Goal: Task Accomplishment & Management: Use online tool/utility

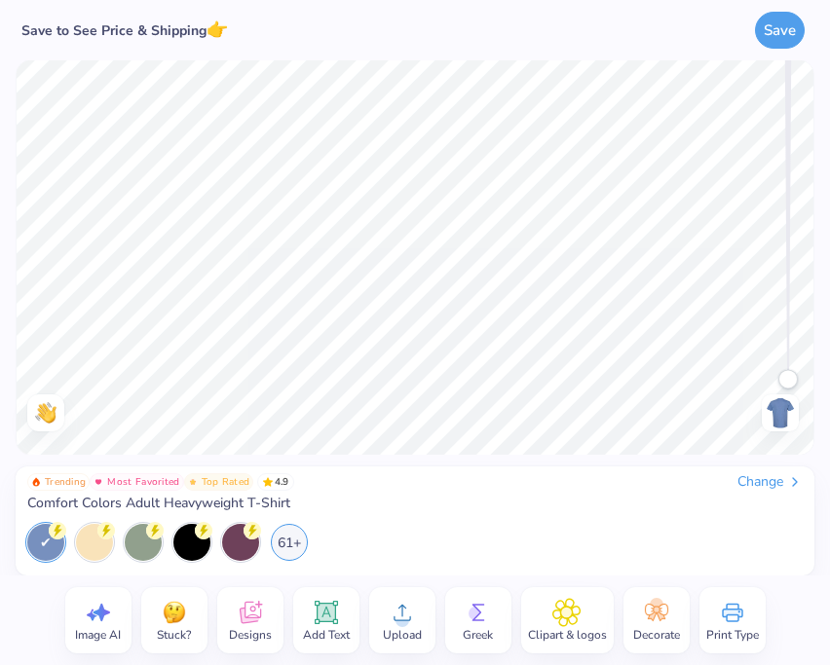
click at [244, 615] on icon at bounding box center [250, 612] width 29 height 29
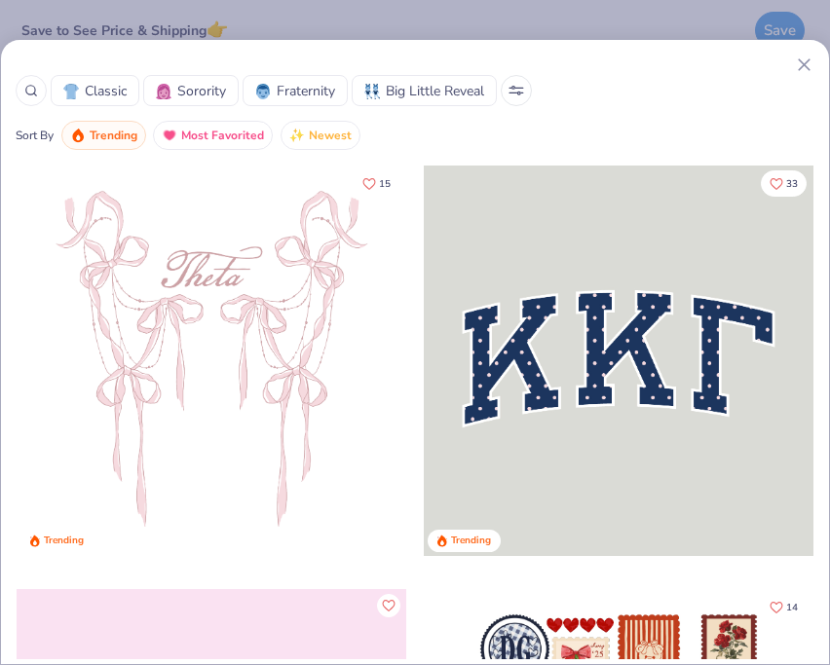
click at [29, 88] on icon at bounding box center [31, 91] width 14 height 14
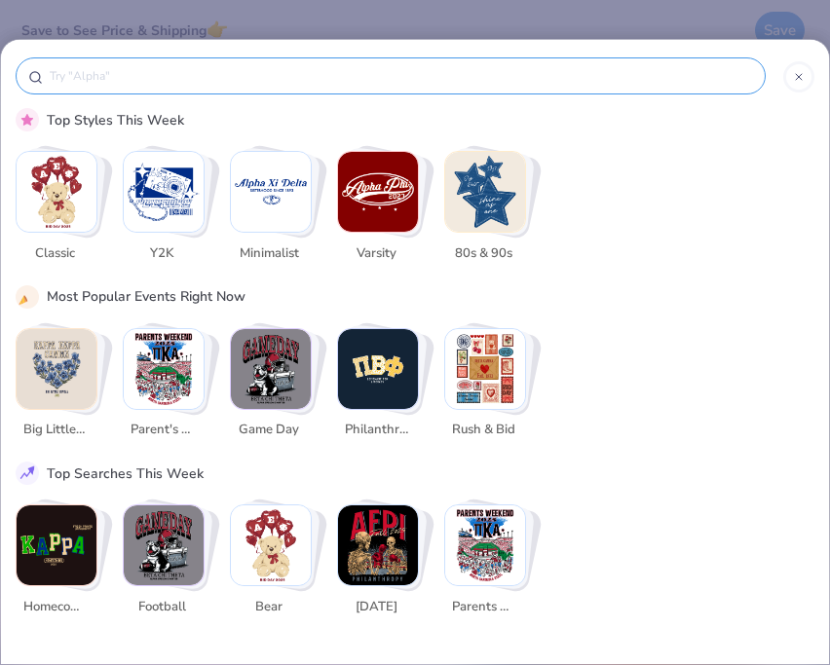
click at [163, 81] on input "text" at bounding box center [400, 75] width 705 height 19
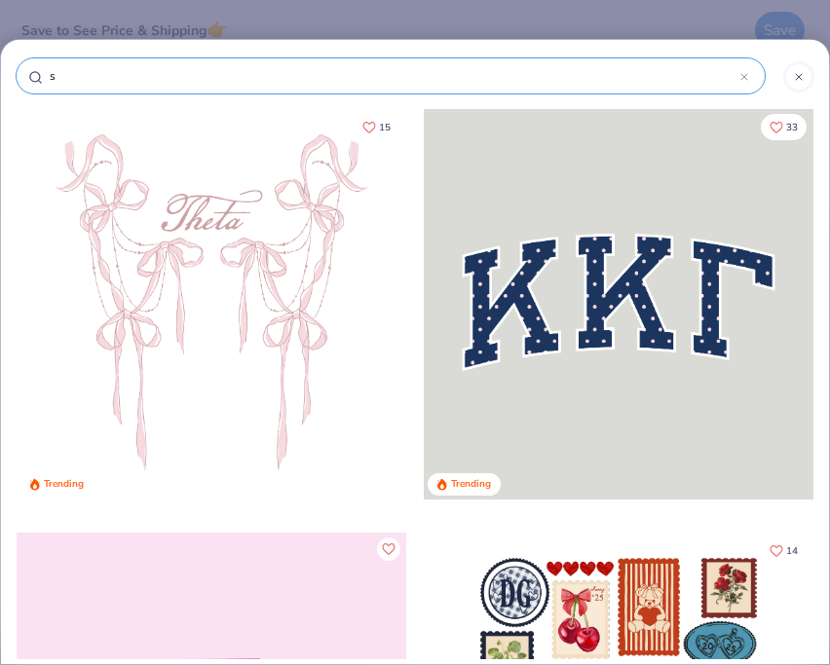
type input "sp"
type input "spi"
type input "spik"
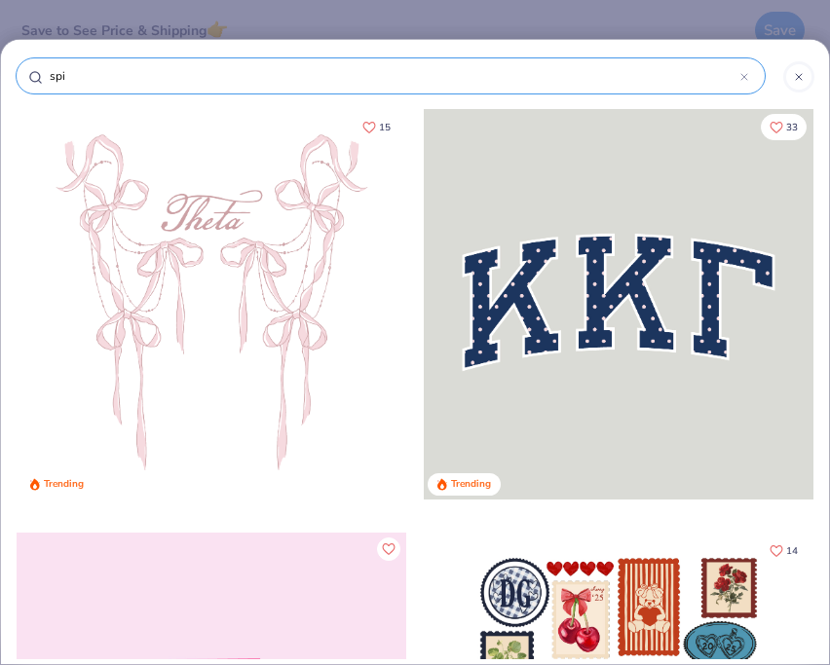
type input "spik"
type input "spike"
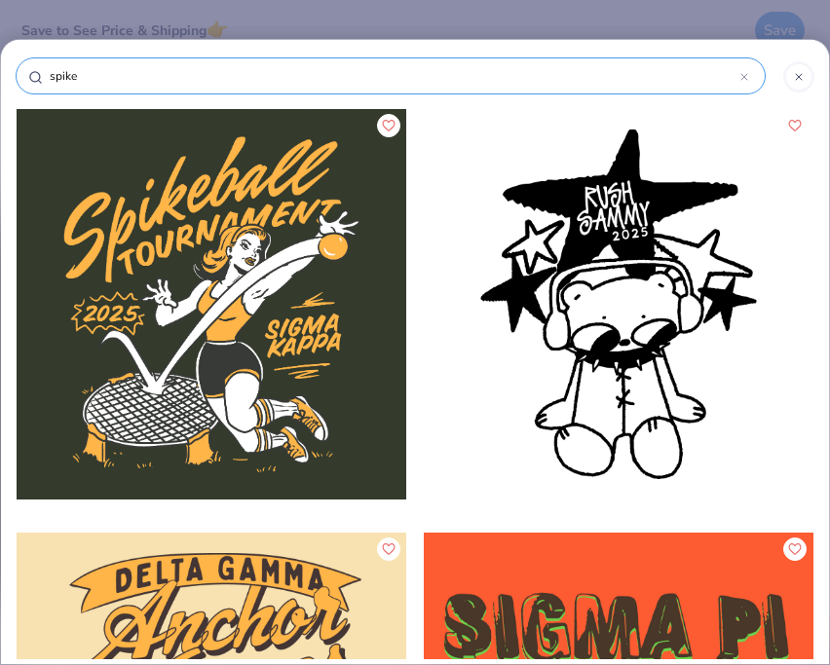
type input "spik"
type input "spi"
type input "sp"
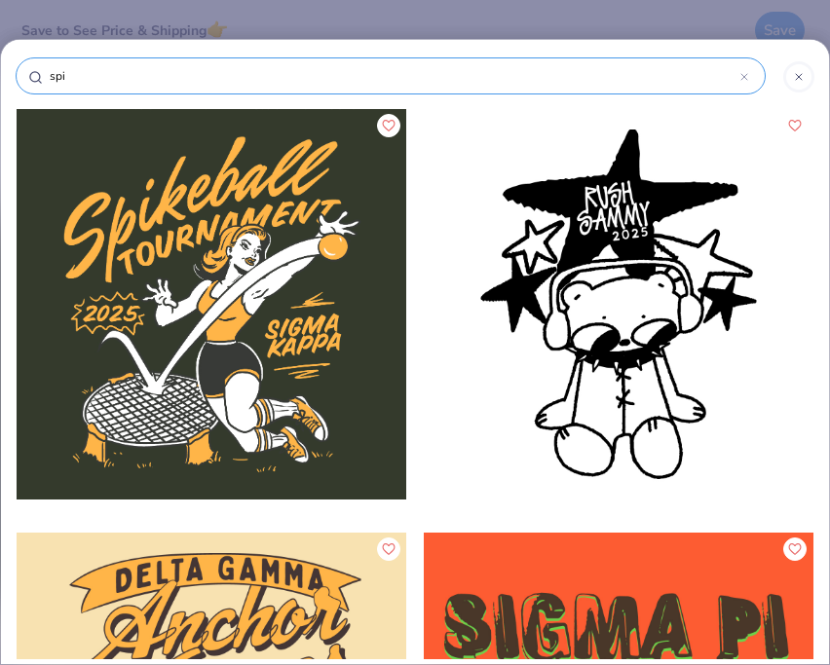
type input "sp"
type input "s"
type input "aoi"
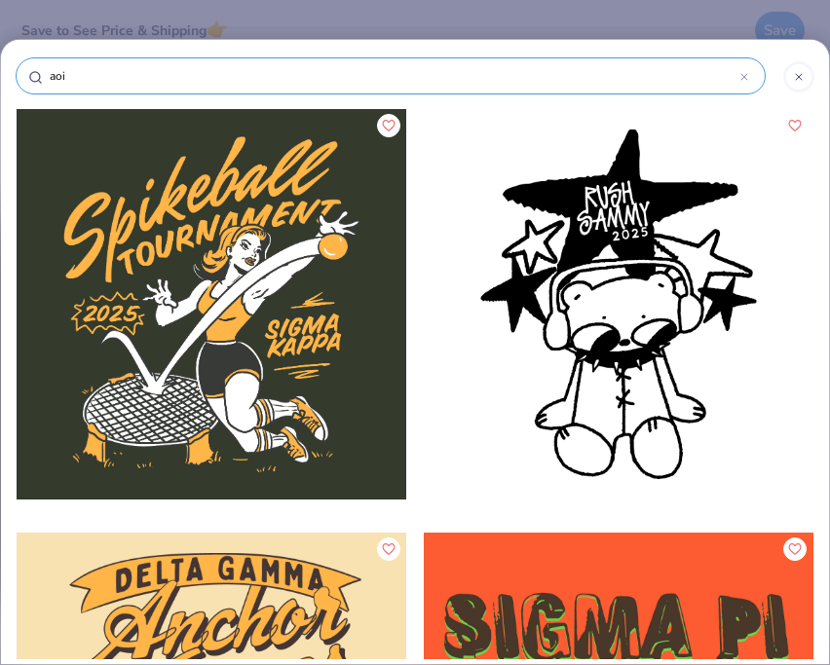
type input "aoii"
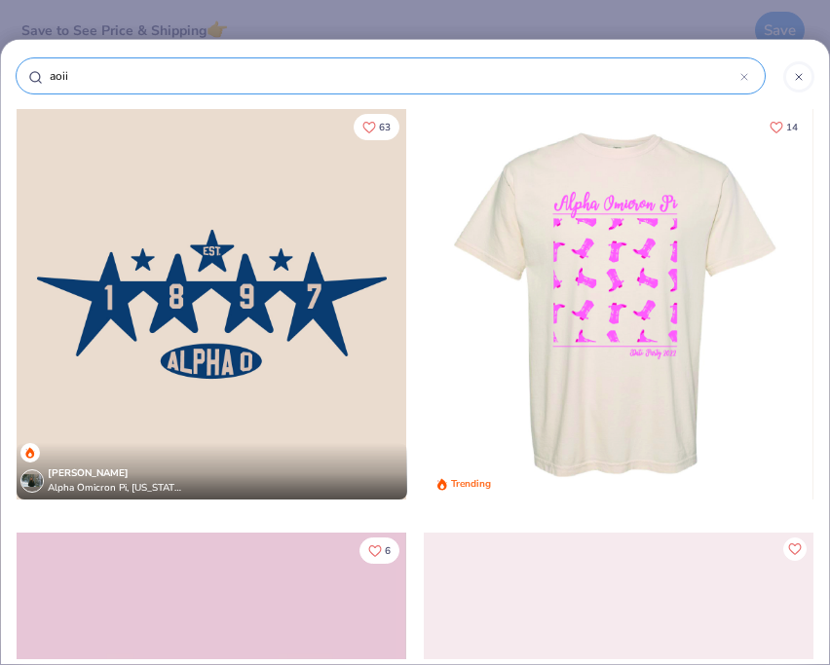
type input "aoii"
click at [391, 515] on div "63 Sophia Donovan Alpha Omicron Pi, Texas A&M University" at bounding box center [212, 319] width 393 height 423
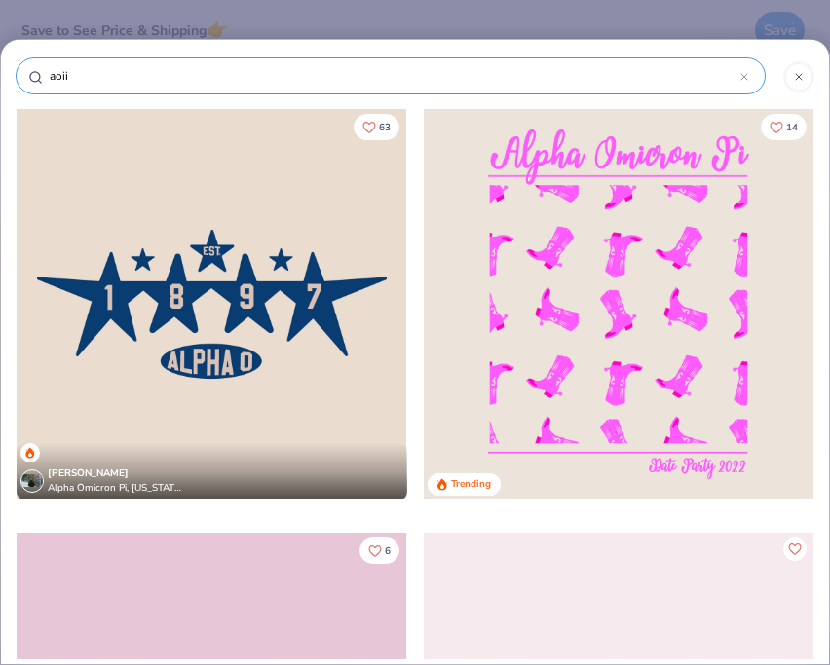
click at [741, 83] on div at bounding box center [744, 76] width 8 height 18
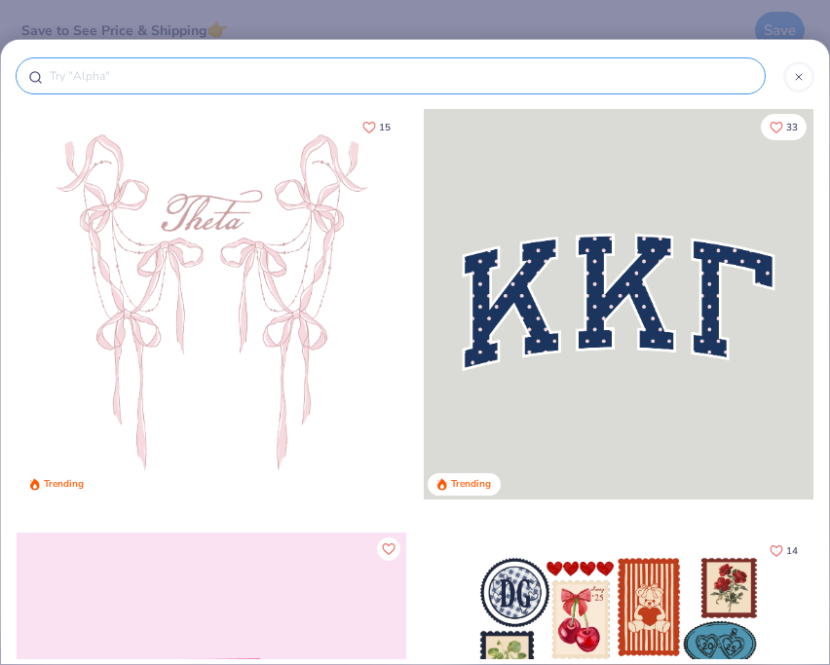
click at [710, 89] on div at bounding box center [391, 75] width 750 height 37
click at [609, 87] on div at bounding box center [391, 75] width 750 height 37
click at [605, 72] on input "text" at bounding box center [400, 75] width 705 height 19
type input "spi"
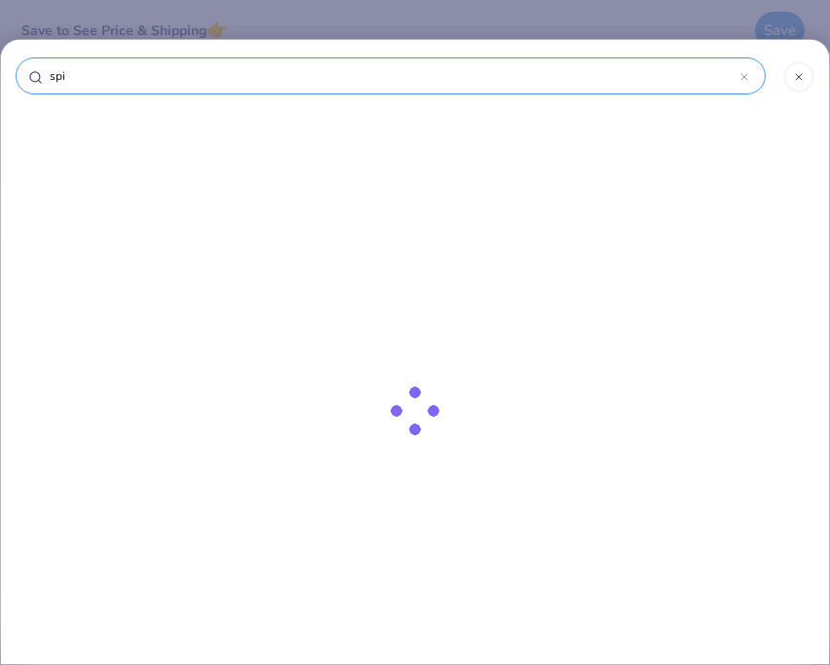
type input "spik"
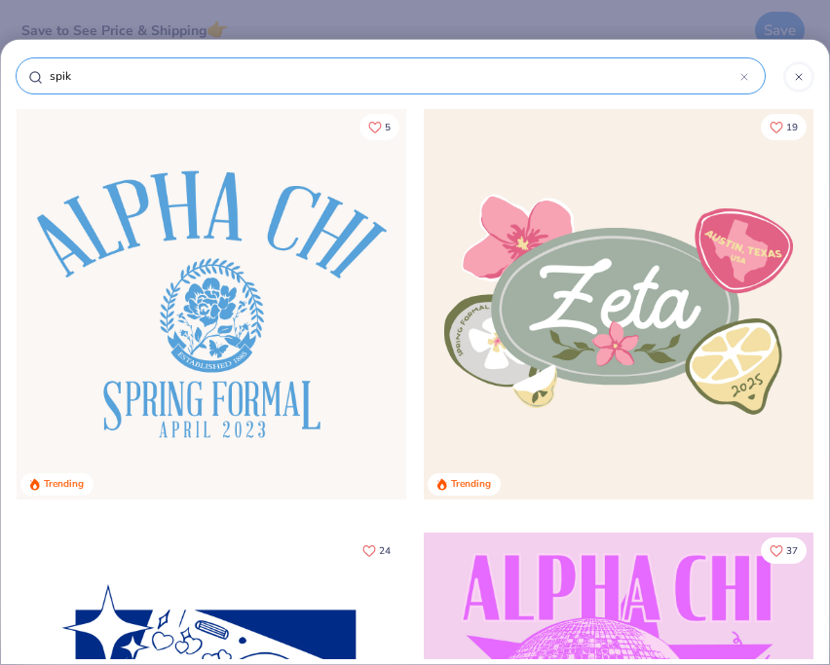
type input "spike"
type input "spike o"
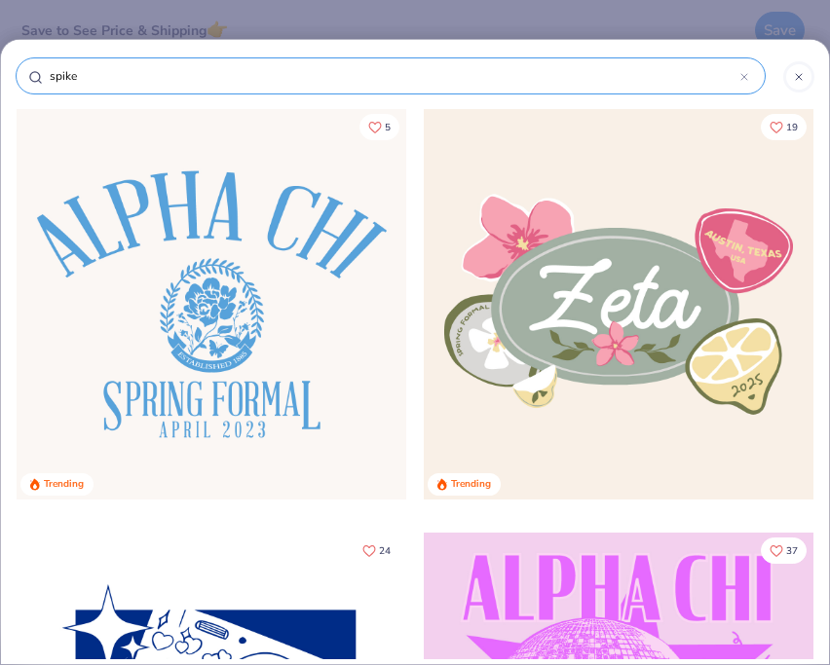
type input "spike o"
type input "spike ou"
type input "spike out"
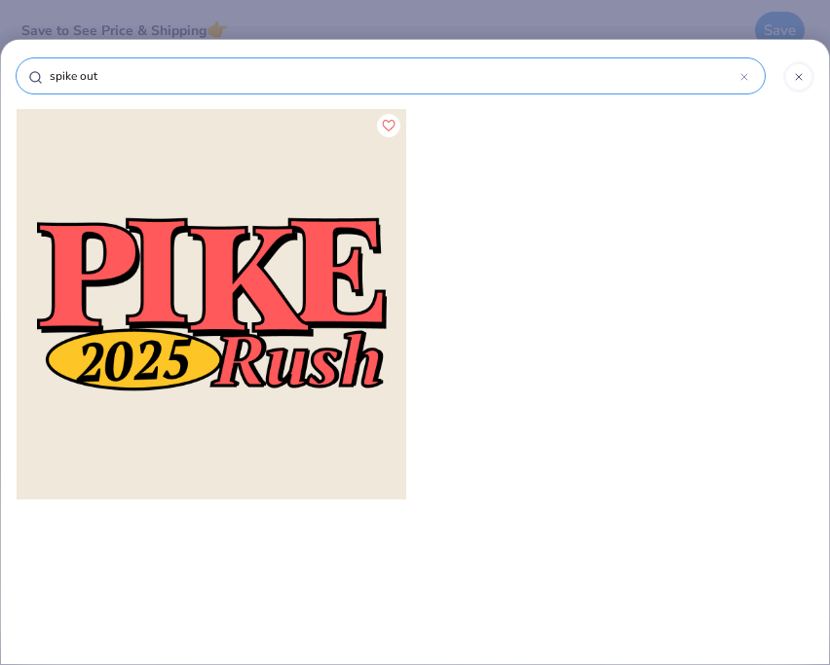
type input "spike ou"
type input "spike o"
type input "spike"
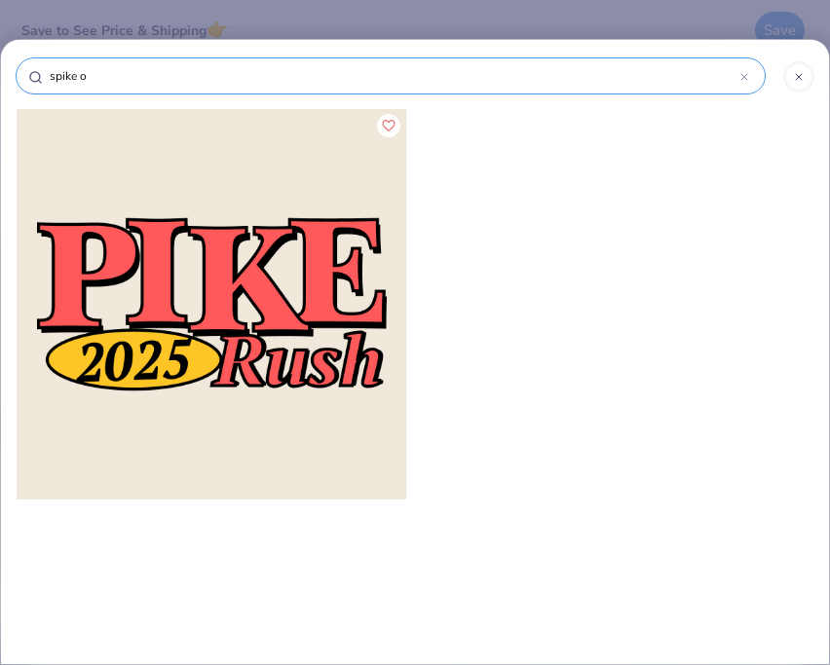
type input "spike"
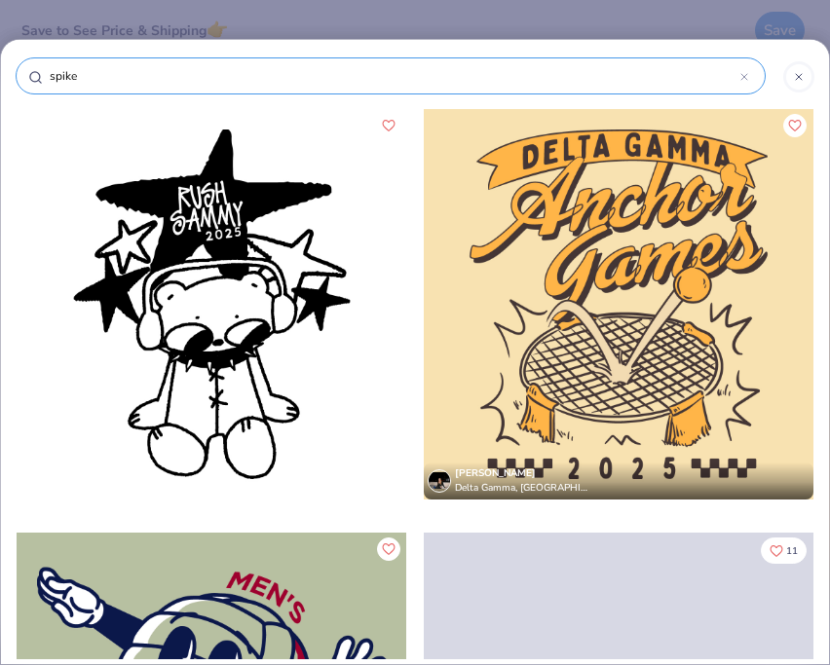
type input "spike"
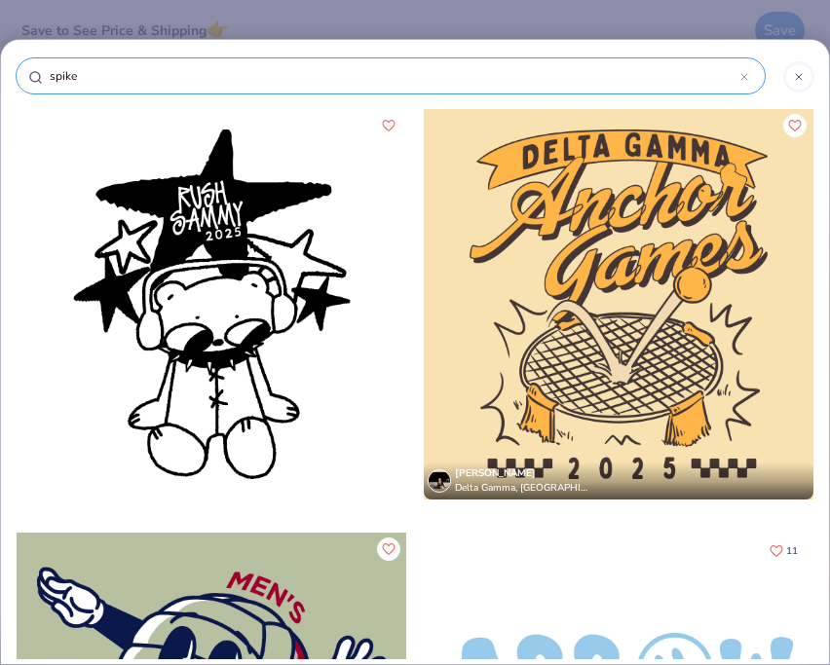
type input "spik"
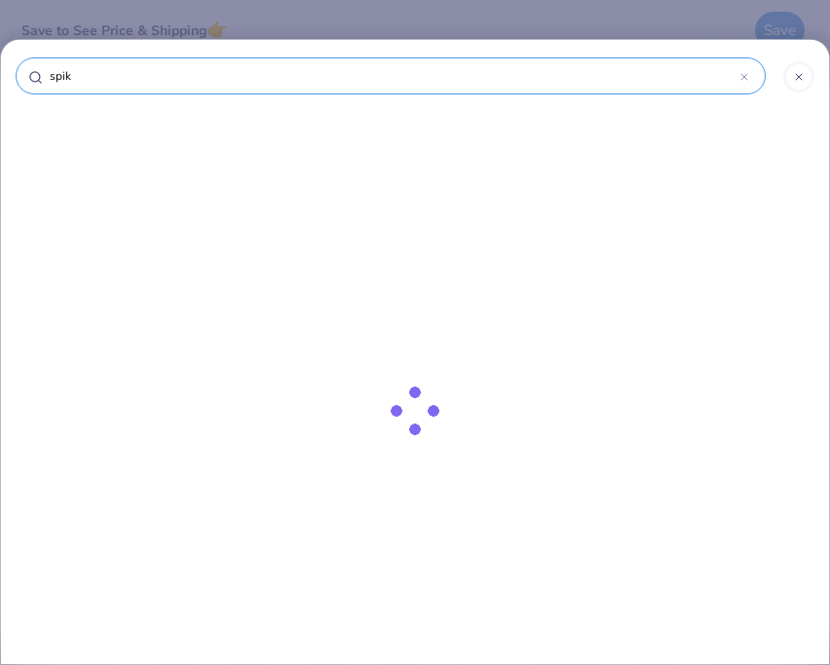
type input "spi"
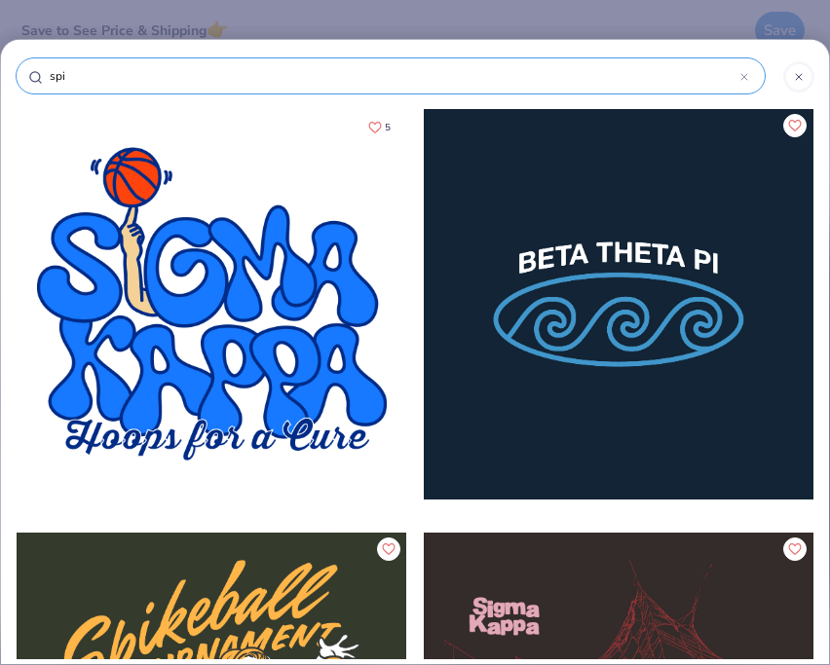
type input "sp"
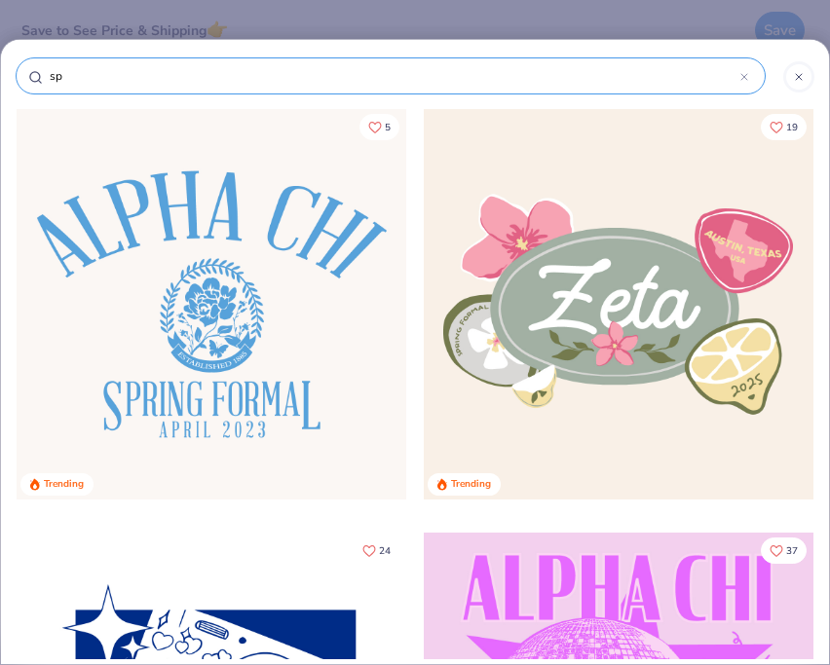
type input "sp"
click at [790, 75] on div at bounding box center [798, 76] width 31 height 31
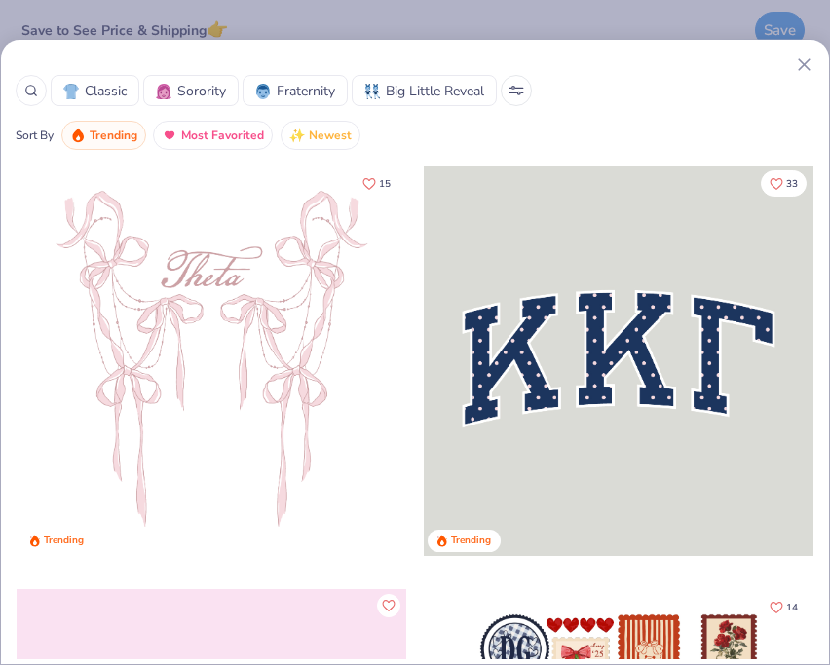
click at [804, 72] on icon at bounding box center [804, 65] width 20 height 20
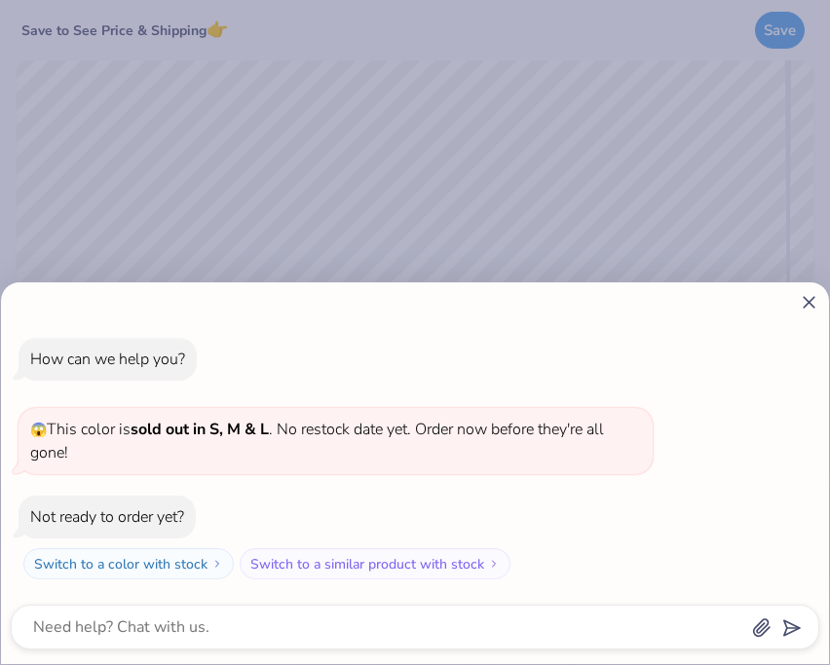
click at [802, 292] on icon at bounding box center [809, 302] width 20 height 20
type textarea "x"
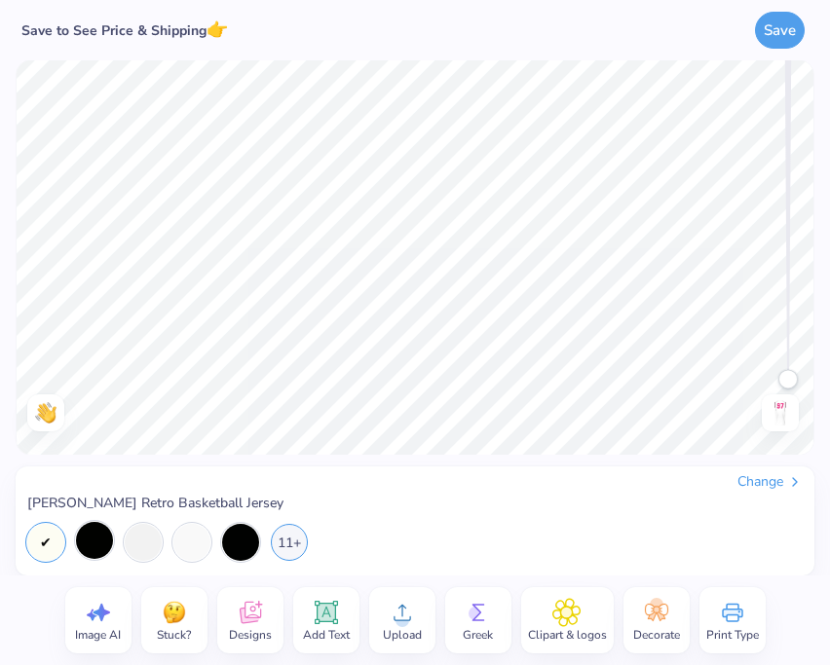
click at [101, 548] on div at bounding box center [94, 540] width 37 height 37
click at [140, 548] on div at bounding box center [143, 540] width 37 height 37
click at [398, 564] on div "Change Holloway Retro Basketball Jersey 11+" at bounding box center [415, 521] width 799 height 109
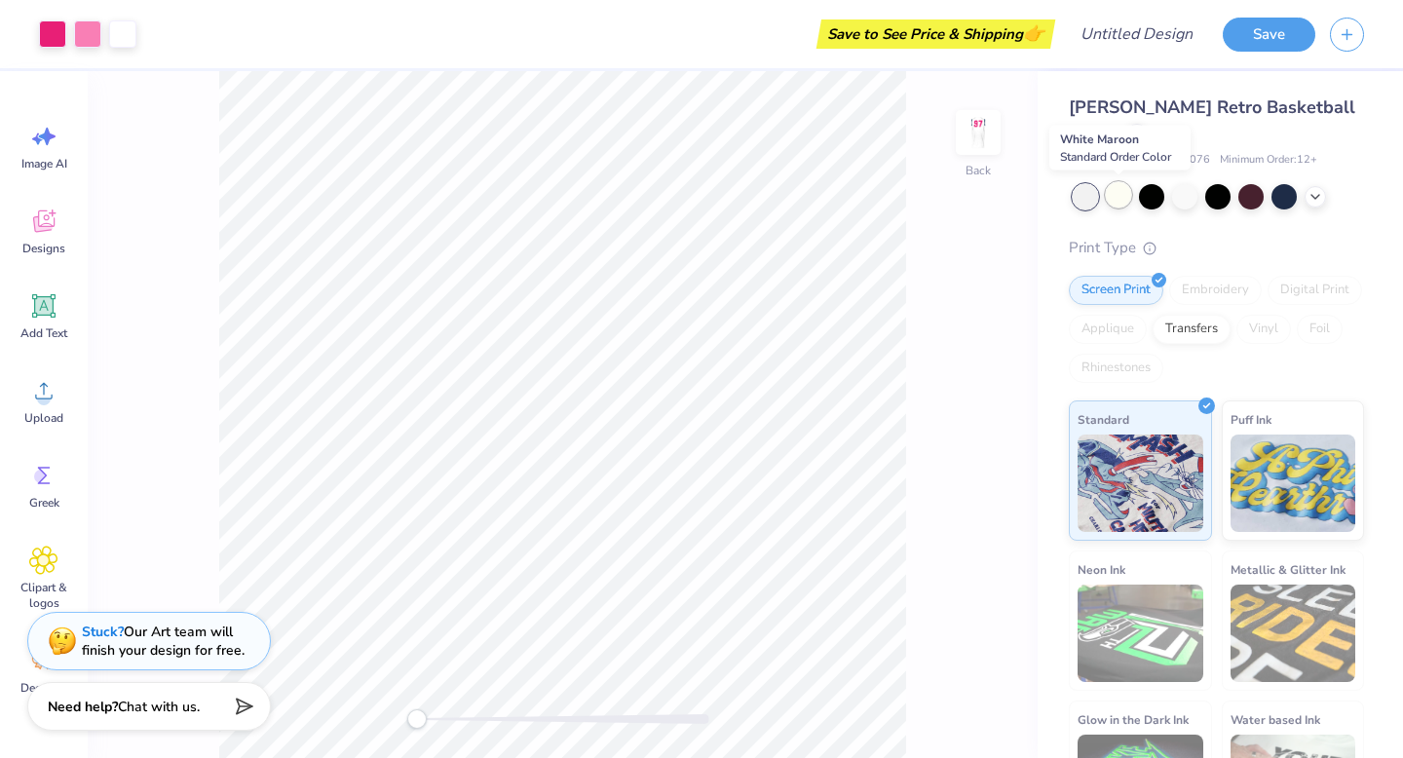
click at [829, 203] on div at bounding box center [1118, 194] width 25 height 25
click at [829, 200] on div at bounding box center [1084, 196] width 25 height 25
click at [829, 200] on div at bounding box center [1217, 194] width 25 height 25
click at [829, 194] on div at bounding box center [1184, 194] width 25 height 25
click at [829, 193] on div at bounding box center [1151, 194] width 25 height 25
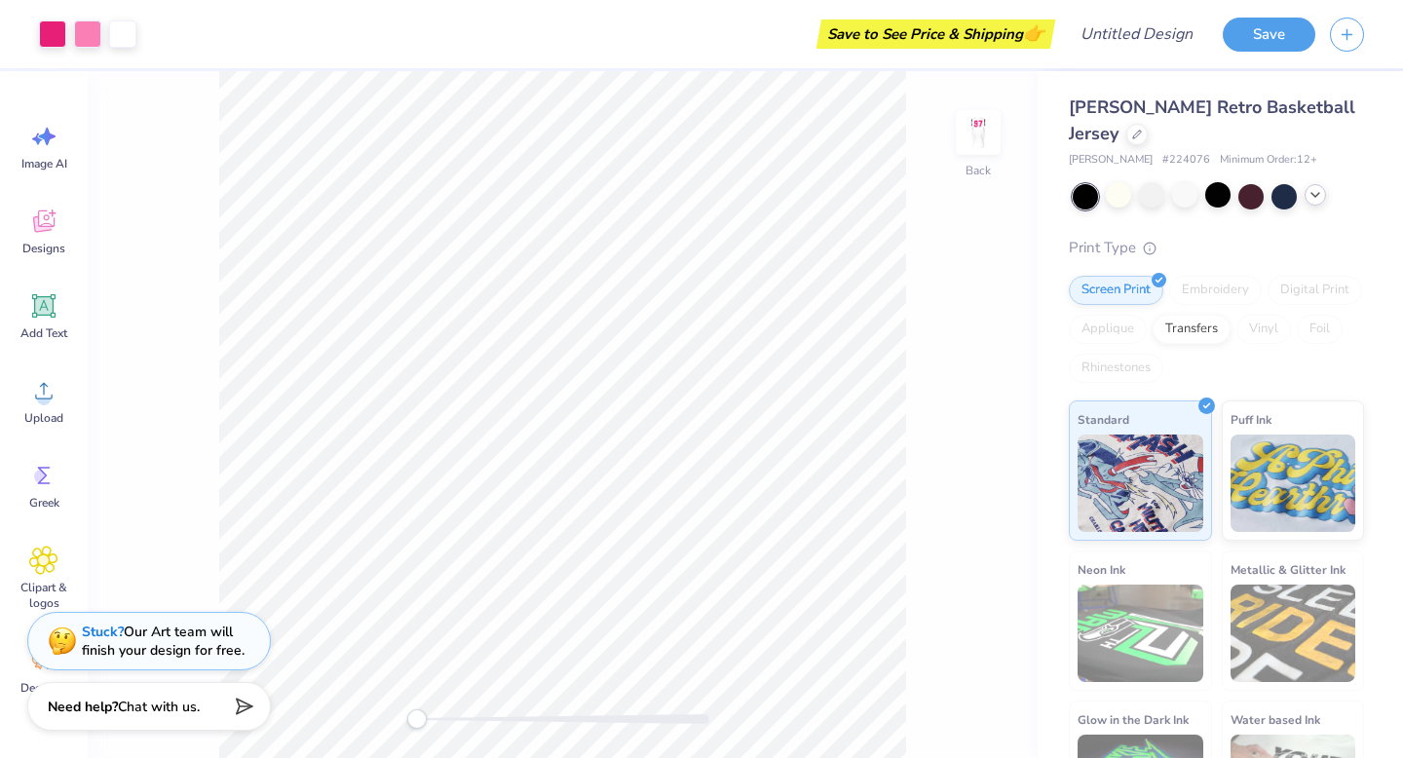
click at [829, 193] on icon at bounding box center [1315, 195] width 16 height 16
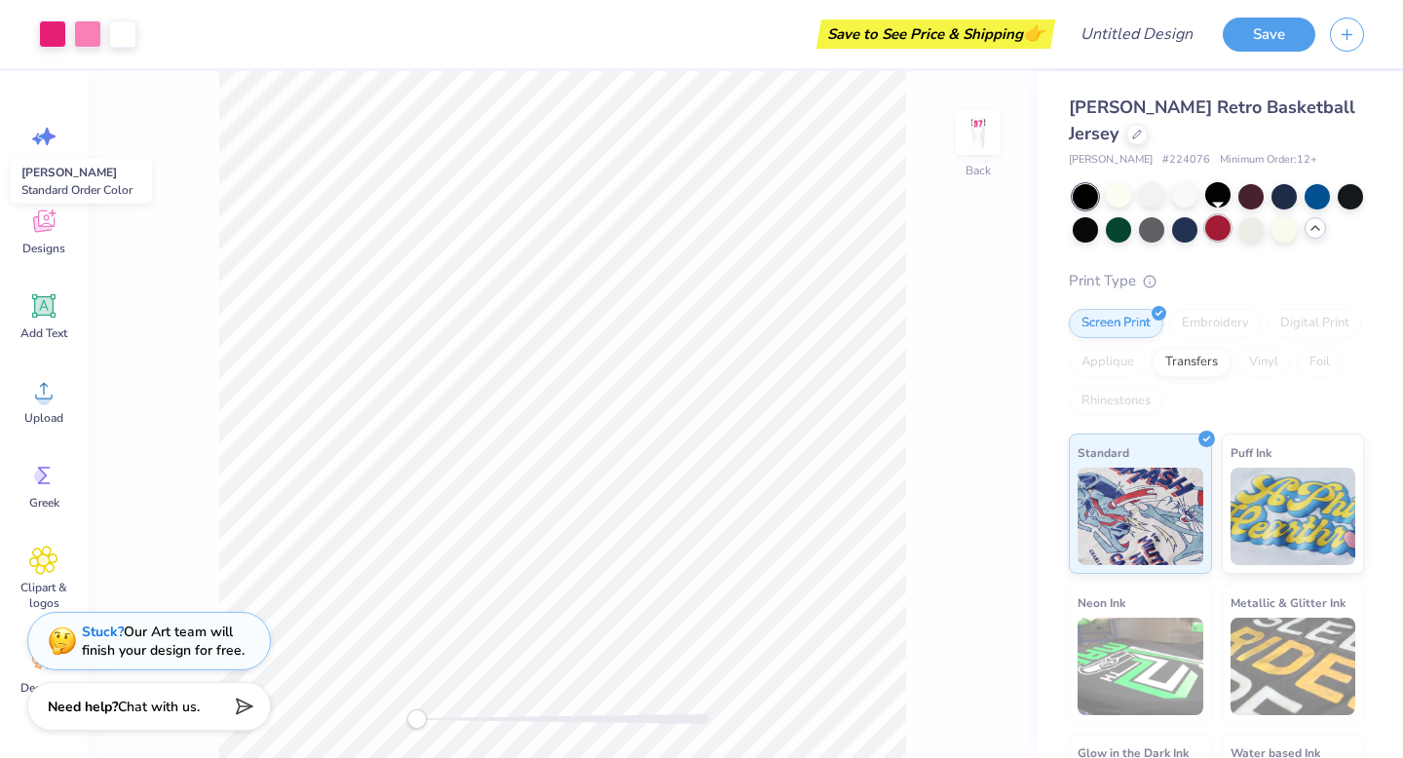
click at [829, 225] on div at bounding box center [1217, 227] width 25 height 25
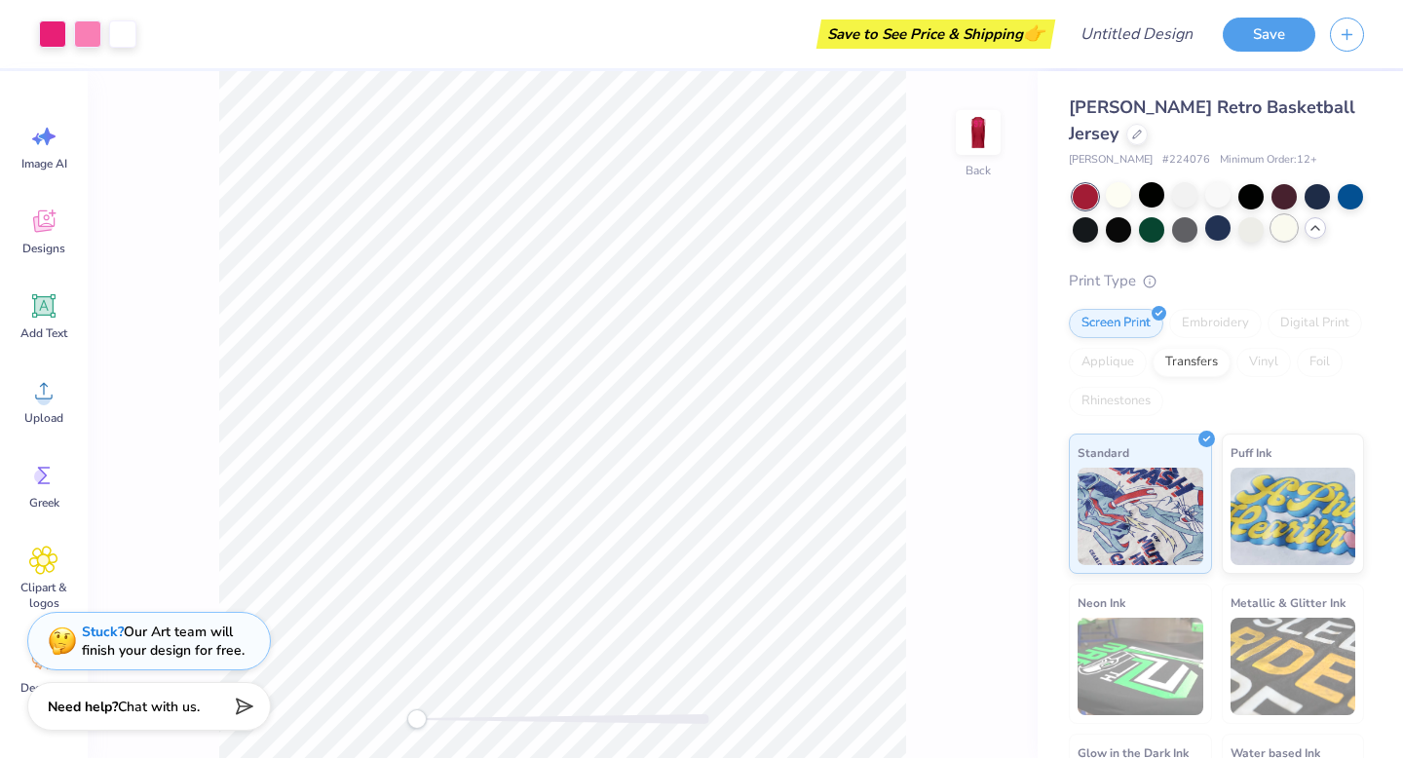
click at [829, 234] on div at bounding box center [1283, 227] width 25 height 25
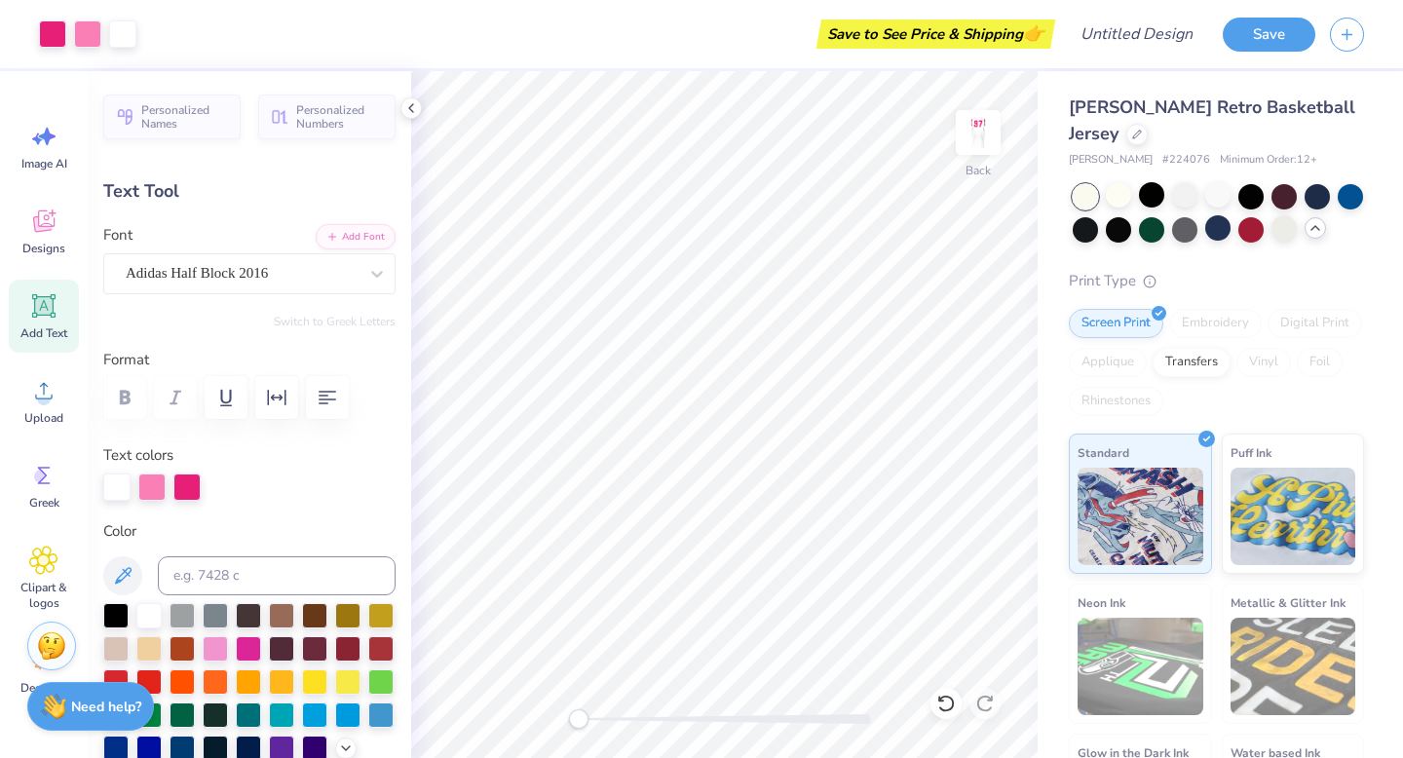
type input "2.92"
type input "2.09"
type textarea "A"
type input "1.53"
type input "2.08"
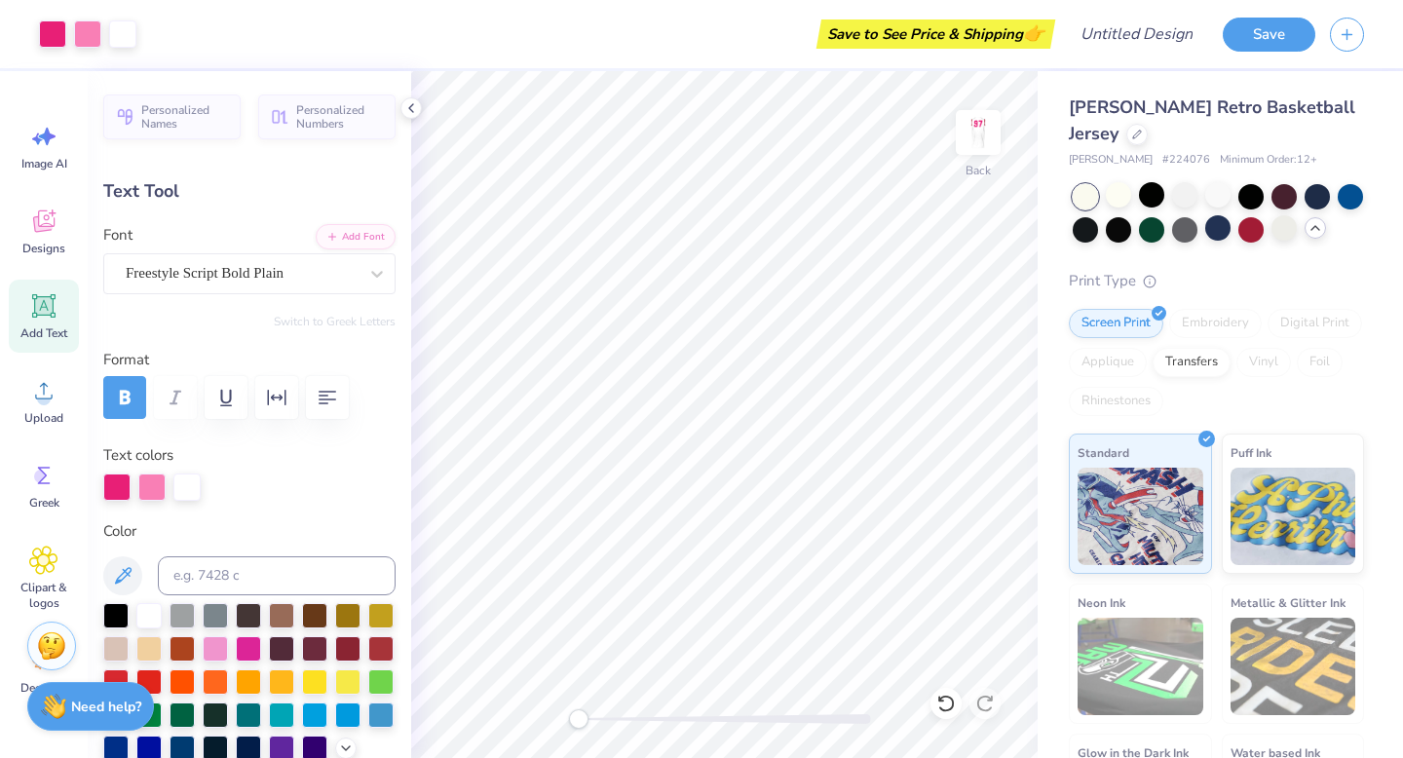
type input "8.14"
type input "3.33"
type input "3.00"
type input "0.0"
click at [829, 190] on div at bounding box center [1118, 194] width 25 height 25
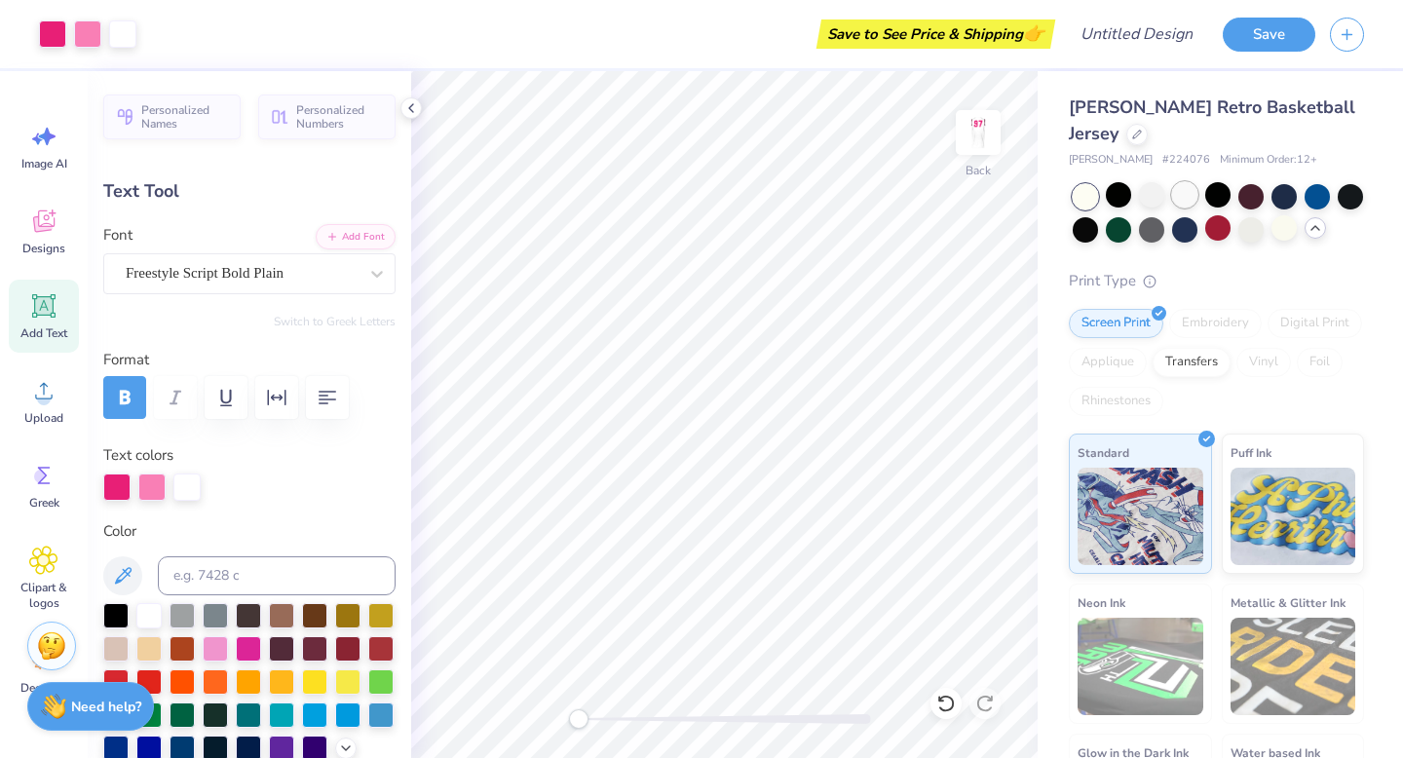
click at [829, 189] on div at bounding box center [1184, 194] width 25 height 25
click at [829, 196] on div at bounding box center [1151, 194] width 25 height 25
click at [829, 198] on div at bounding box center [1316, 194] width 25 height 25
click at [829, 222] on div at bounding box center [1283, 227] width 25 height 25
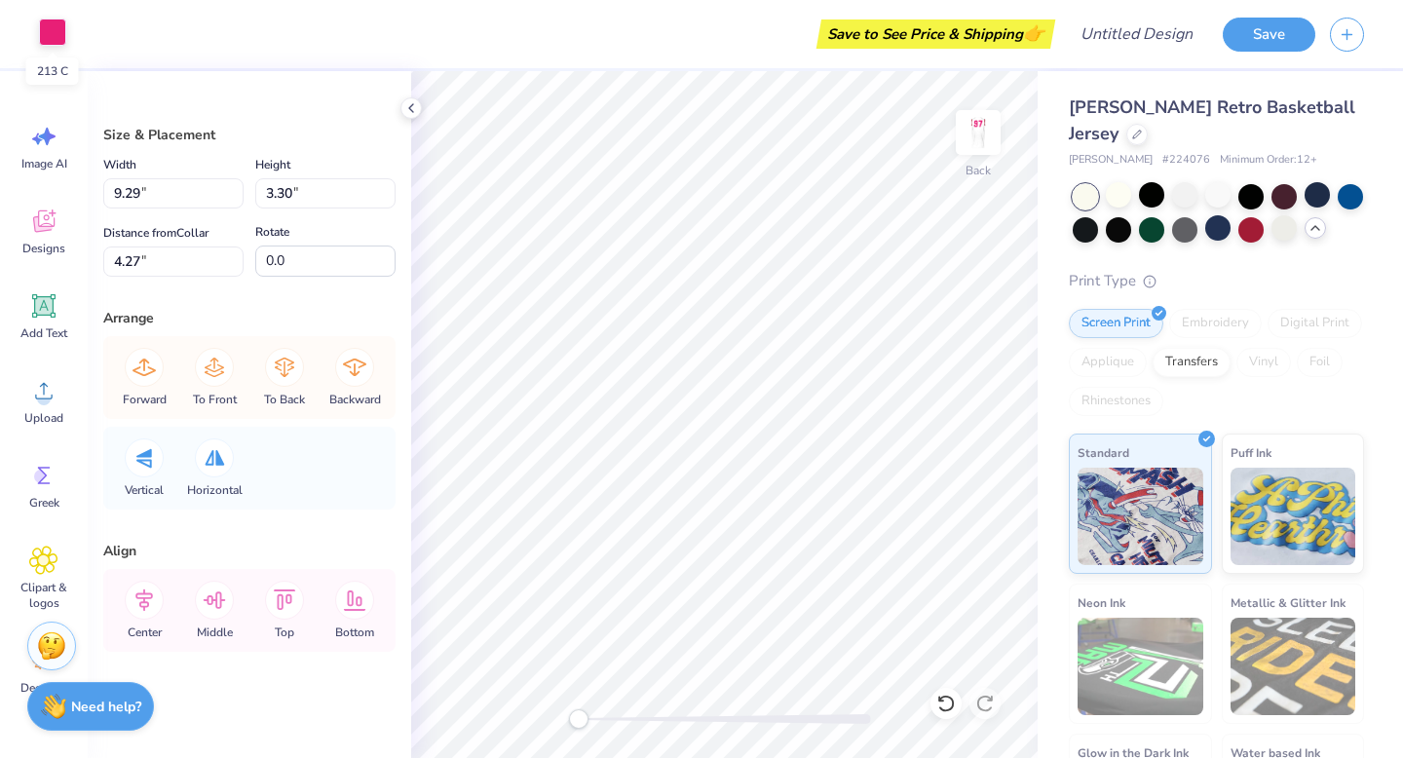
click at [49, 38] on div at bounding box center [52, 32] width 27 height 27
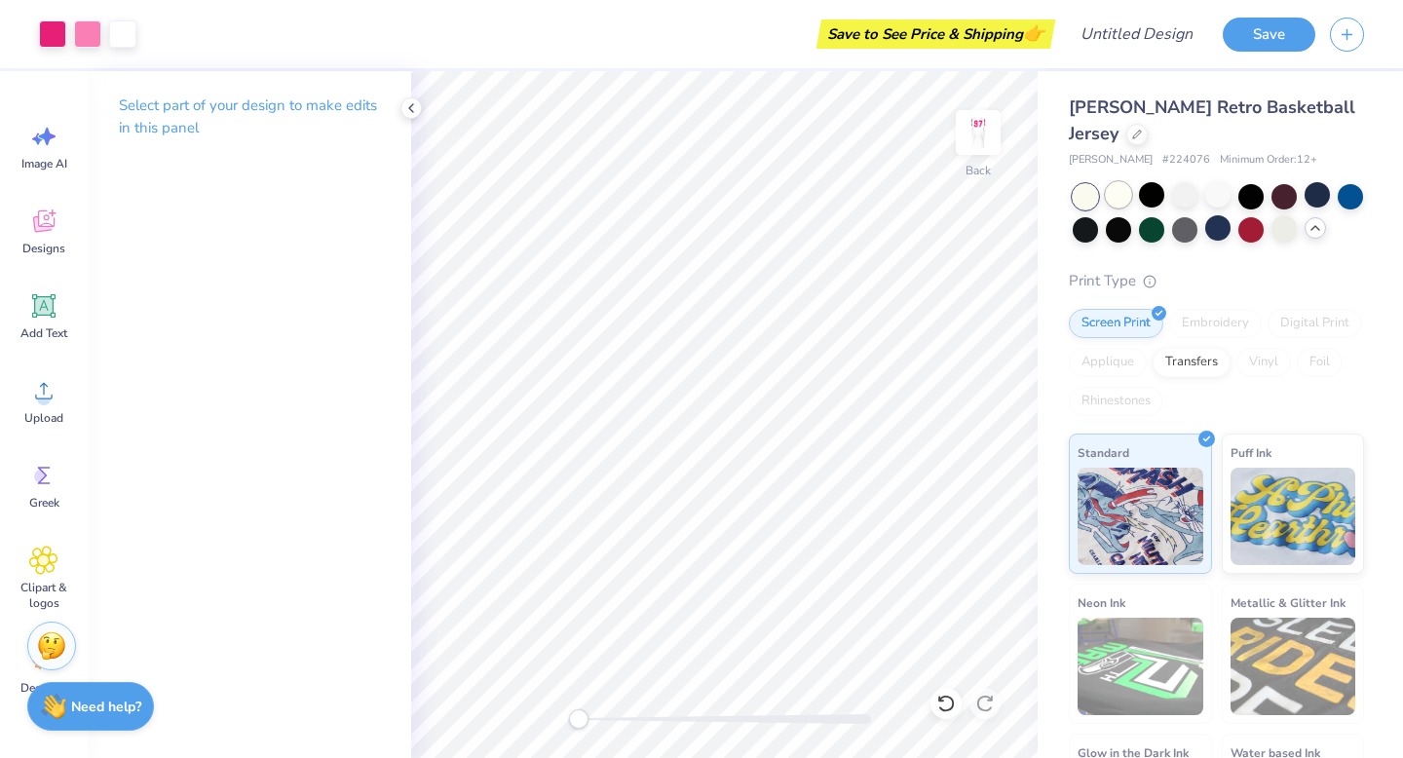
click at [829, 191] on div at bounding box center [1118, 194] width 25 height 25
click at [829, 203] on div at bounding box center [1217, 213] width 291 height 58
click at [829, 200] on div at bounding box center [1151, 194] width 25 height 25
click at [829, 197] on div at bounding box center [1184, 194] width 25 height 25
click at [829, 197] on div at bounding box center [1217, 213] width 291 height 58
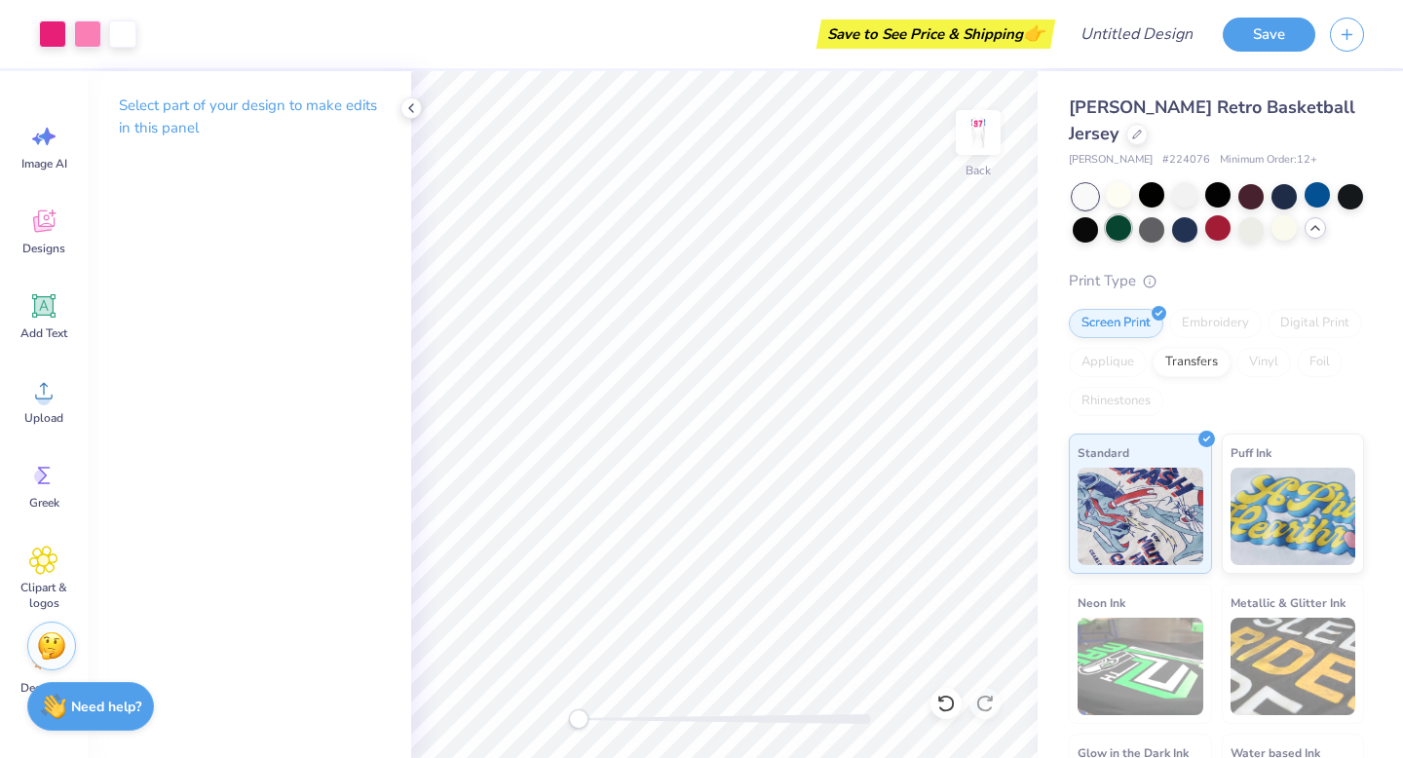
click at [829, 233] on div at bounding box center [1118, 227] width 25 height 25
click at [829, 228] on div at bounding box center [1084, 227] width 25 height 25
click at [829, 194] on div at bounding box center [1283, 194] width 25 height 25
click at [829, 195] on div at bounding box center [1316, 194] width 25 height 25
click at [829, 194] on div at bounding box center [1349, 194] width 25 height 25
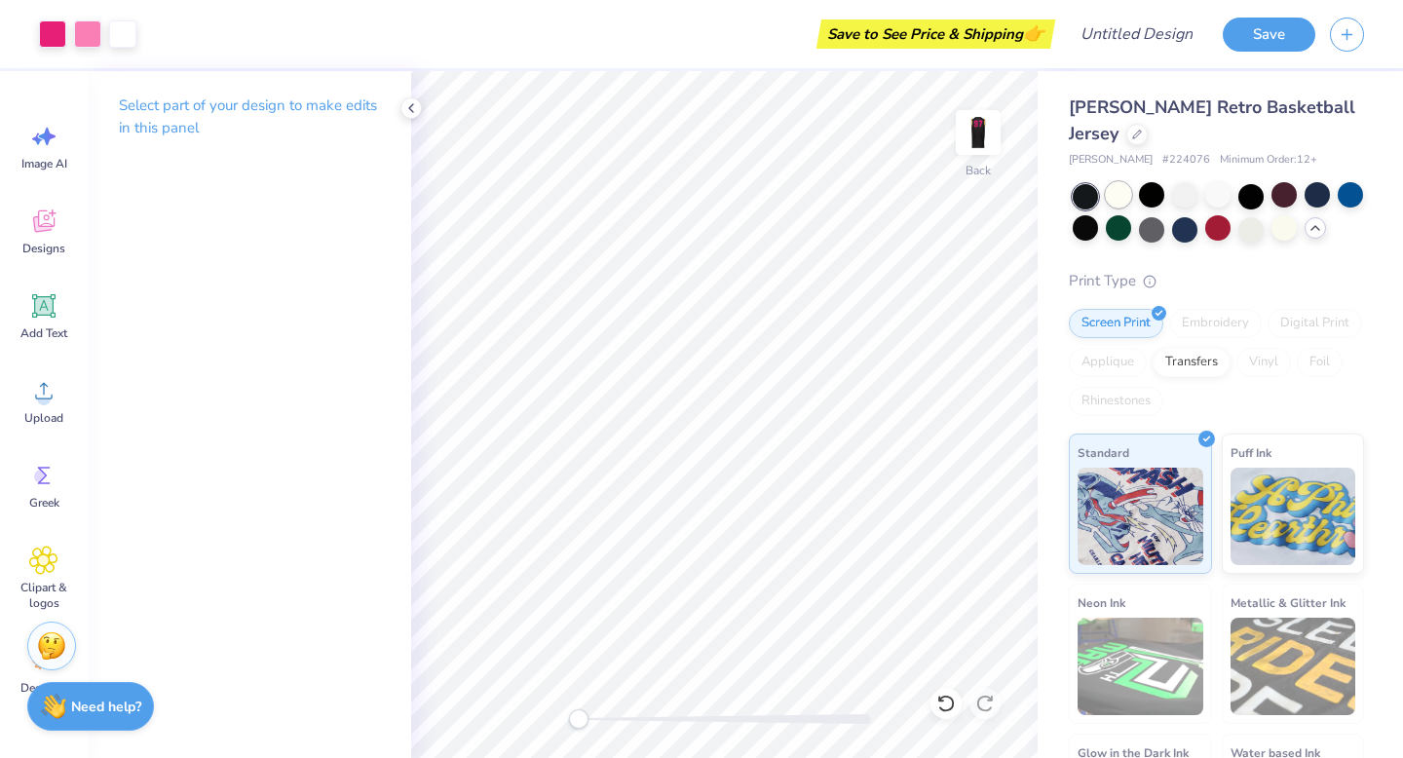
click at [829, 187] on div at bounding box center [1118, 194] width 25 height 25
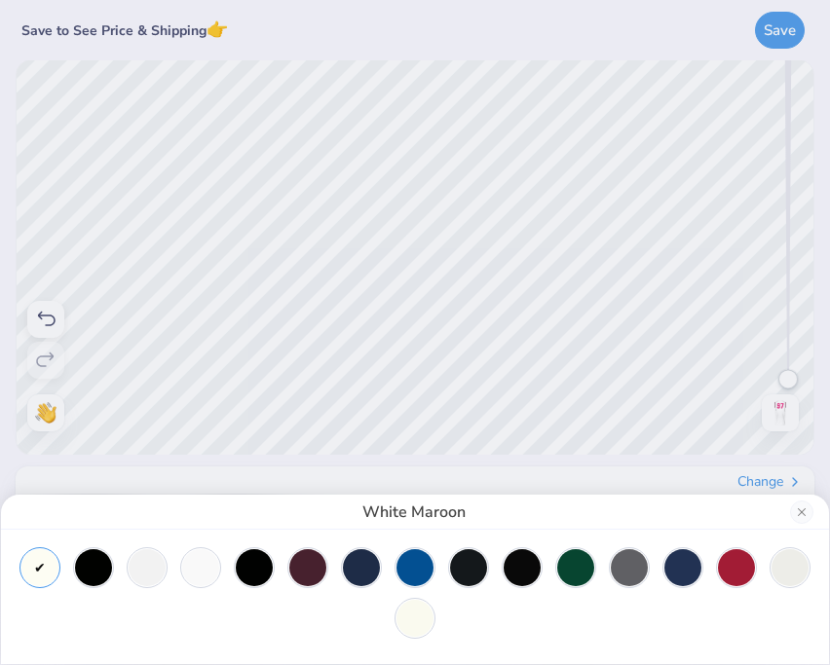
click at [413, 618] on div at bounding box center [414, 618] width 37 height 37
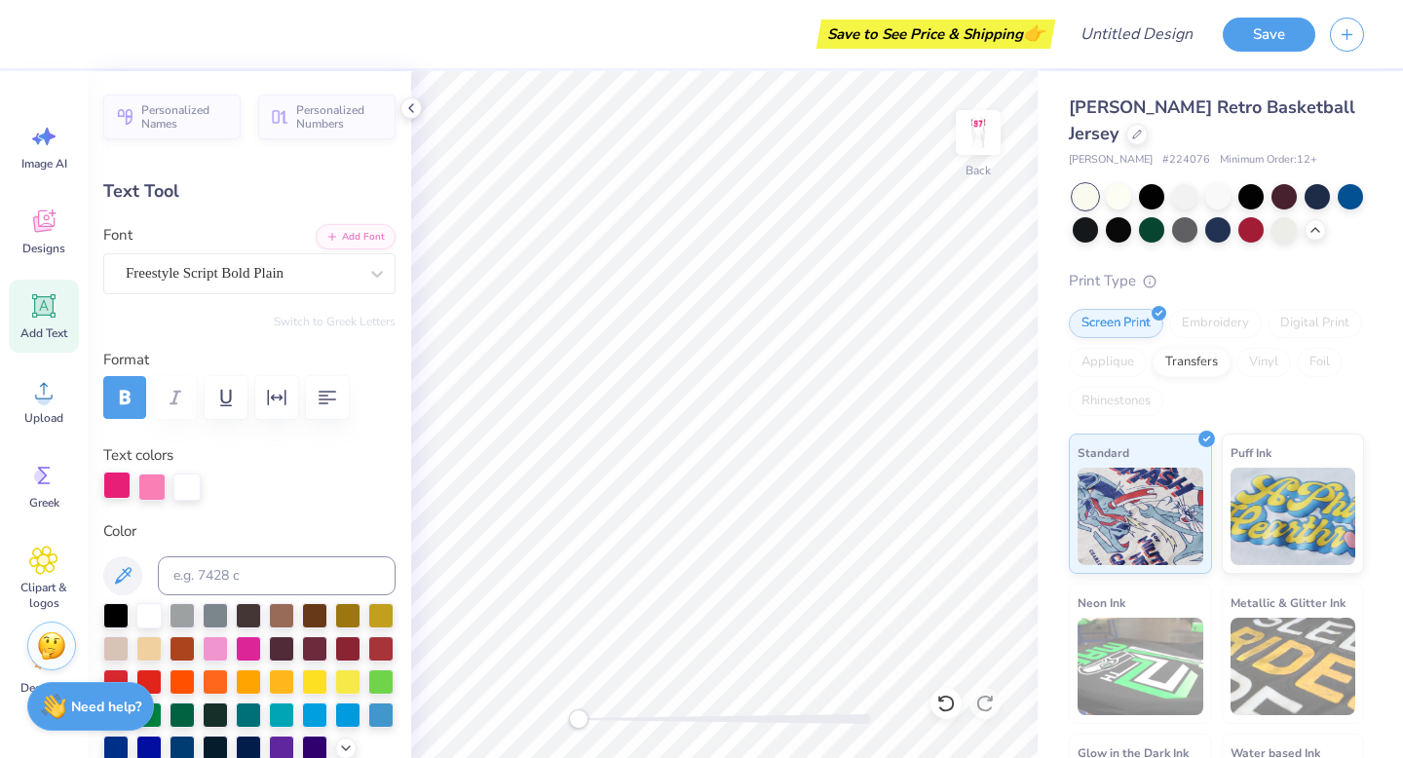
click at [116, 484] on div at bounding box center [116, 484] width 27 height 27
click at [198, 585] on input at bounding box center [277, 575] width 238 height 39
type input "red"
click at [356, 500] on div at bounding box center [249, 486] width 292 height 27
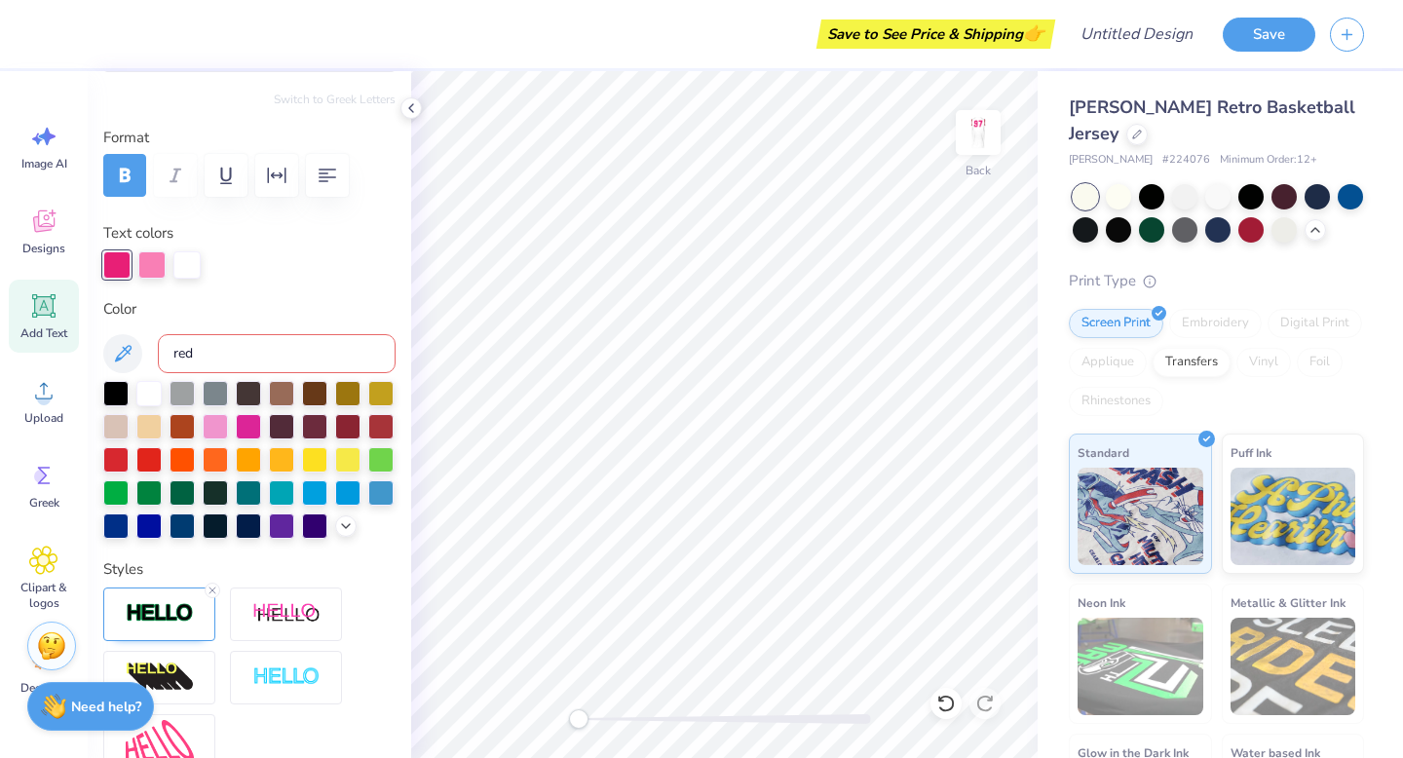
scroll to position [234, 0]
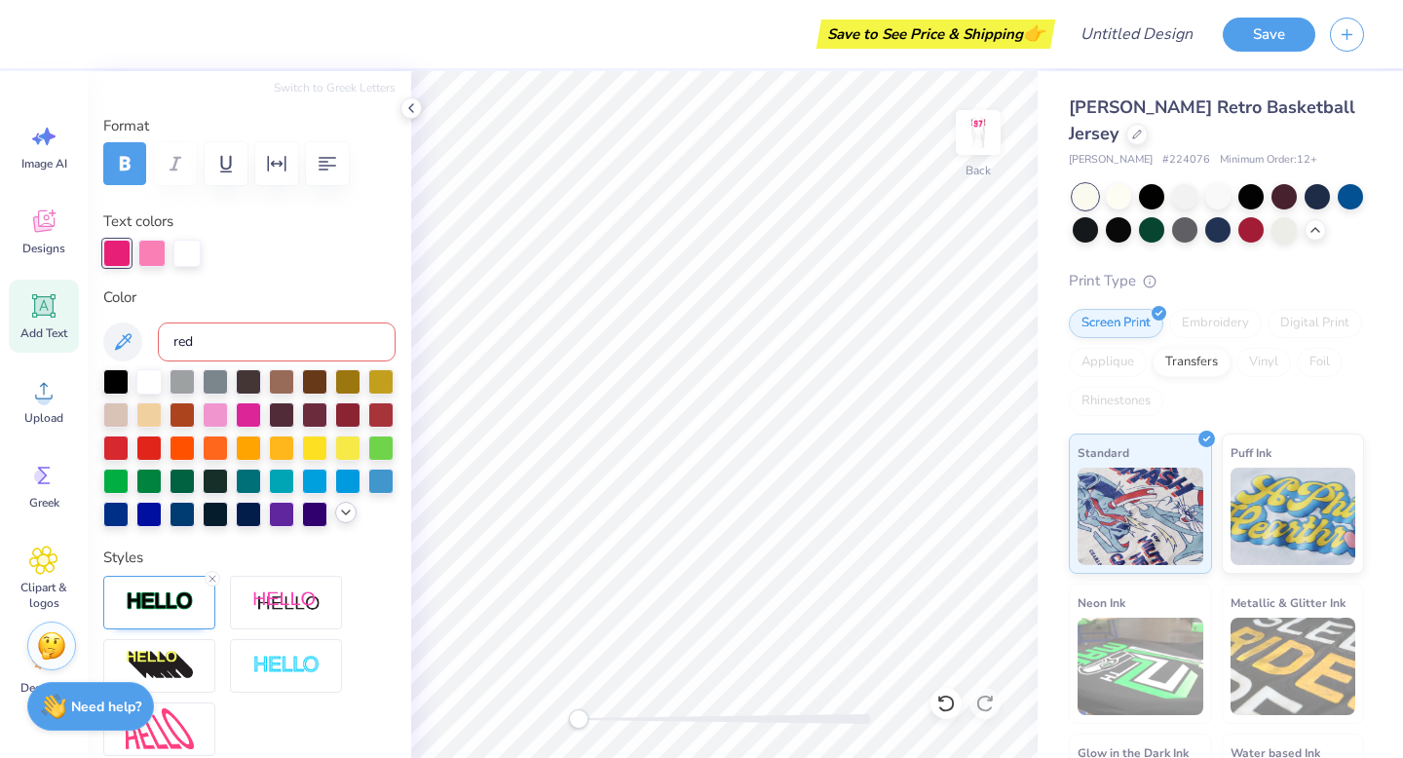
click at [335, 512] on div at bounding box center [345, 512] width 21 height 21
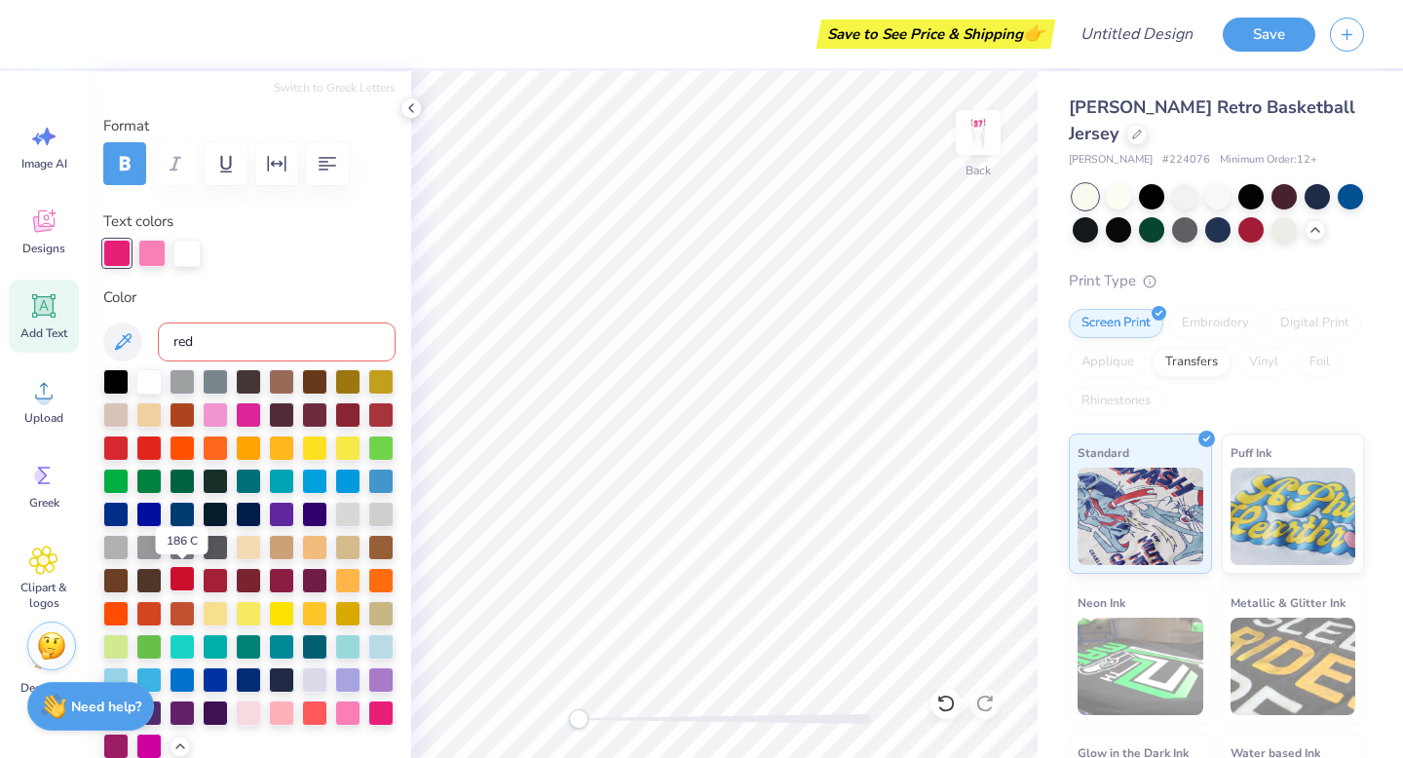
click at [185, 578] on div at bounding box center [181, 578] width 25 height 25
type input "0.0"
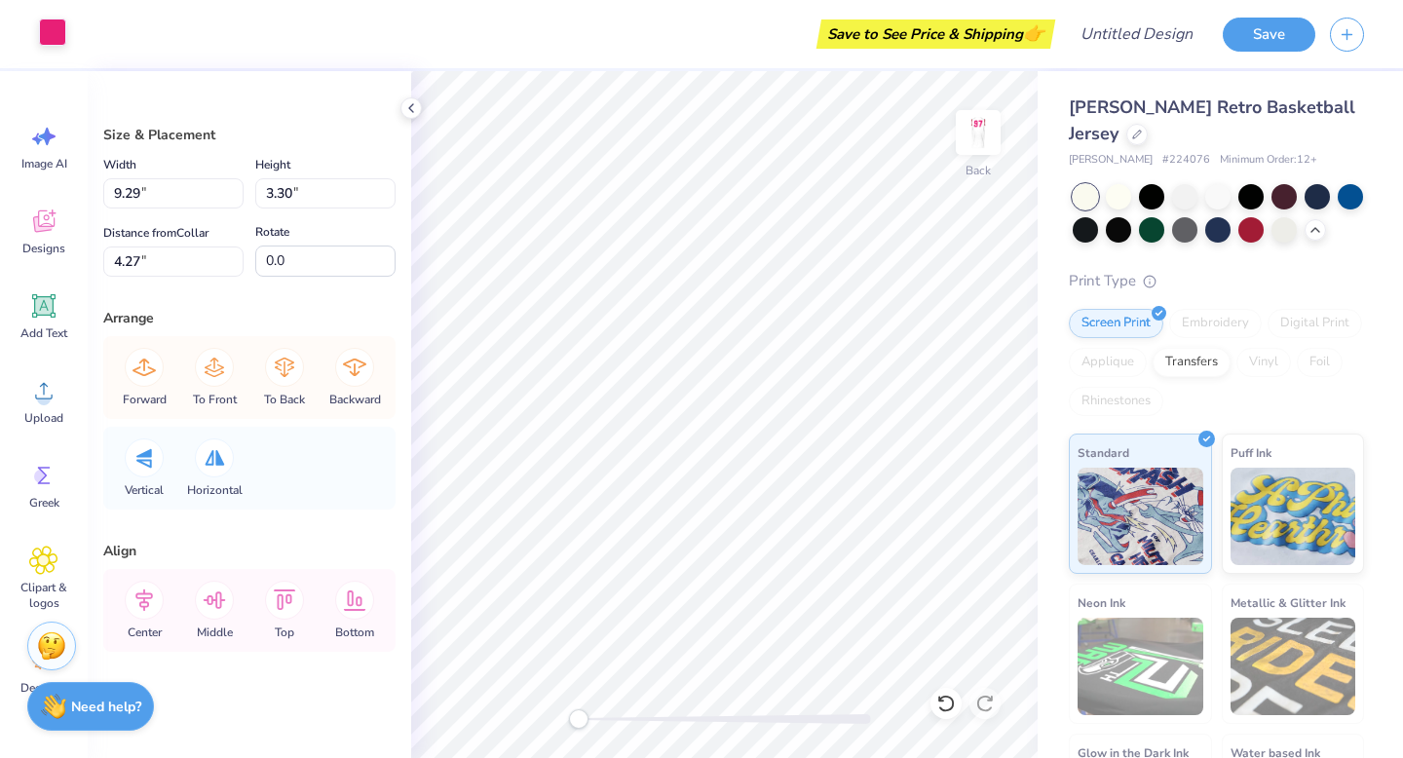
click at [51, 38] on div at bounding box center [52, 32] width 27 height 27
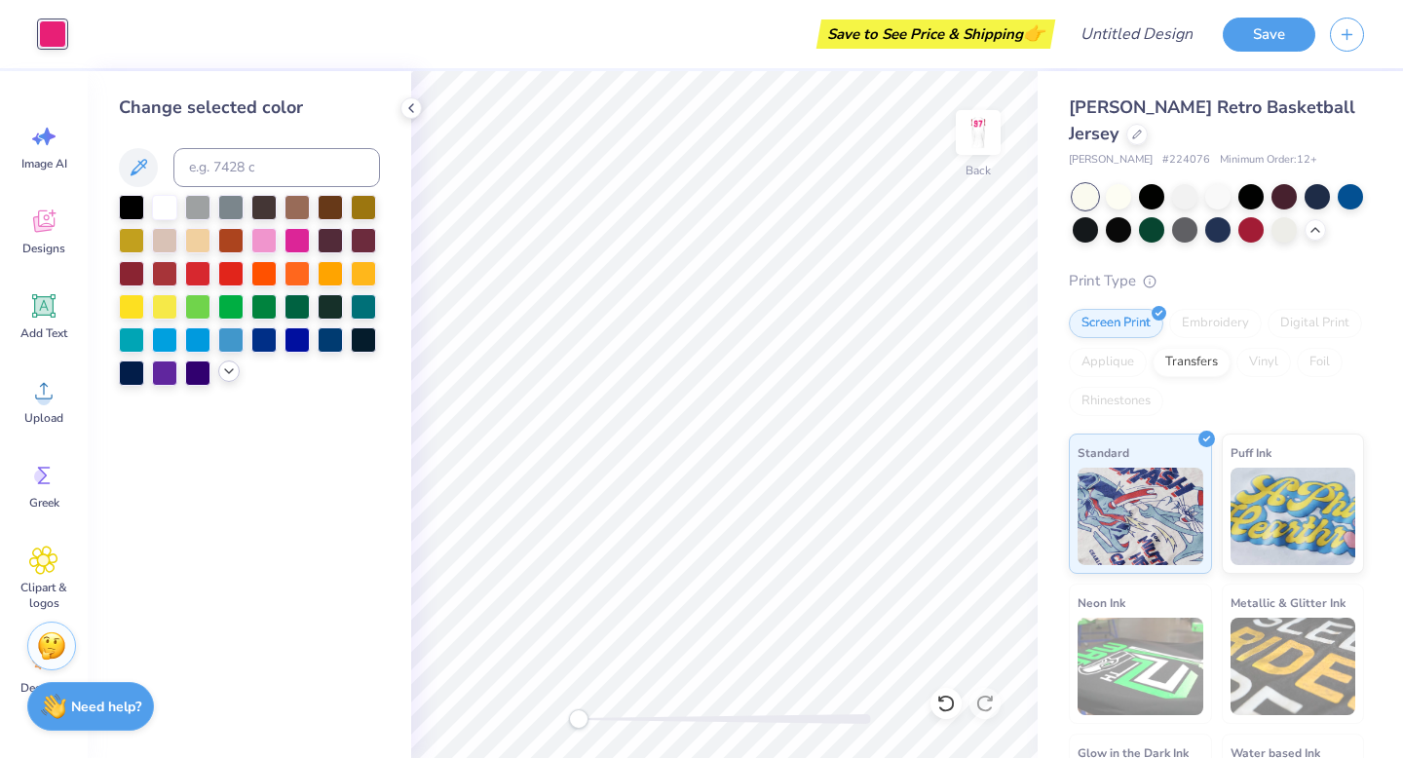
click at [223, 365] on icon at bounding box center [229, 371] width 16 height 16
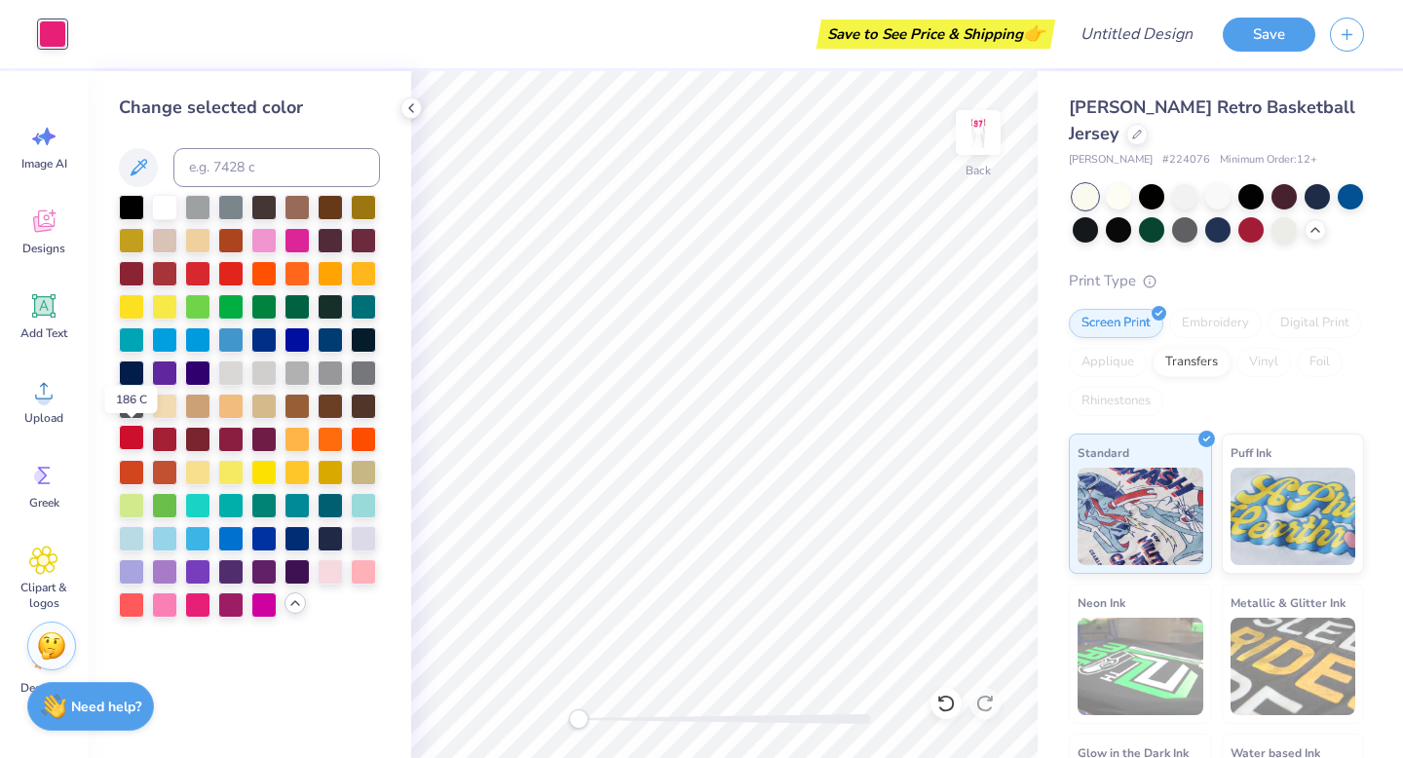
click at [133, 431] on div at bounding box center [131, 437] width 25 height 25
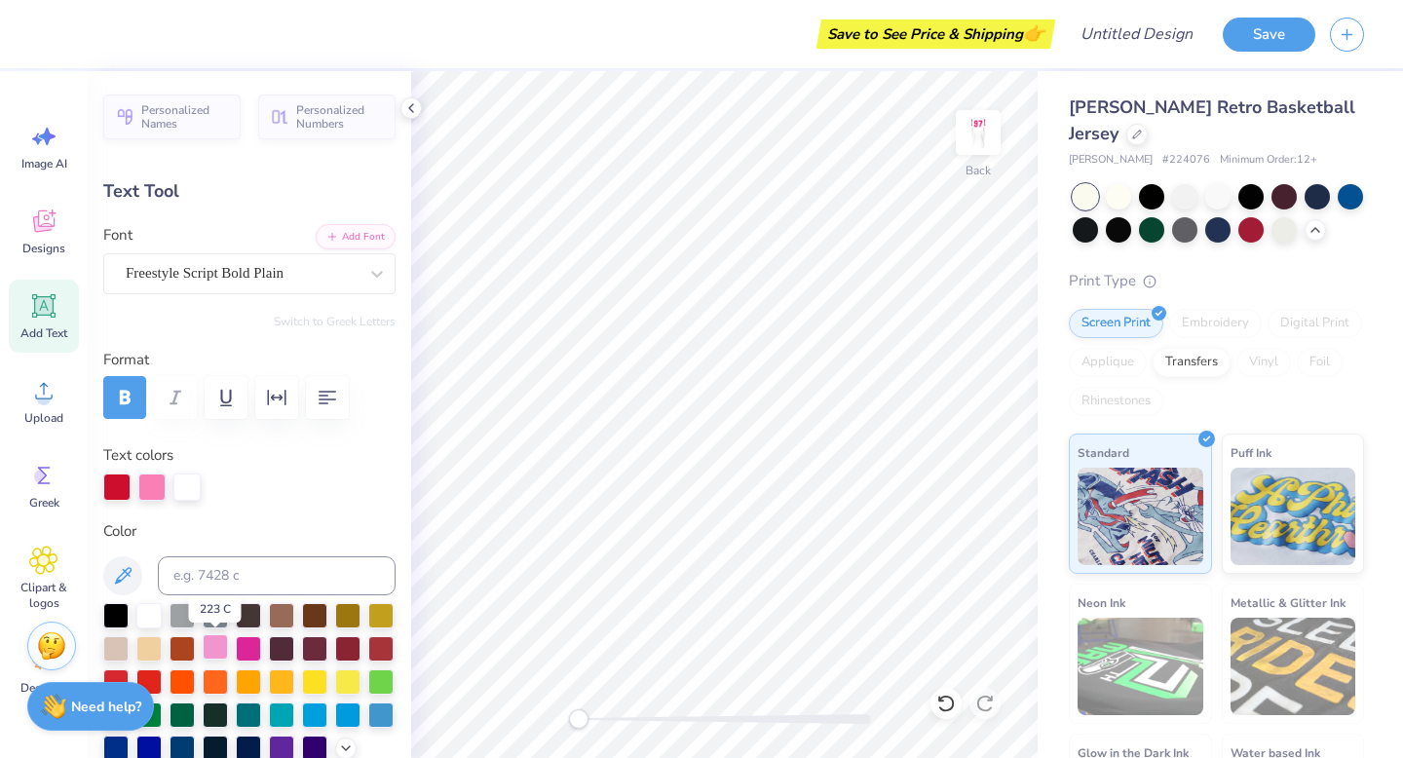
click at [218, 641] on div at bounding box center [215, 646] width 25 height 25
click at [149, 482] on div at bounding box center [151, 484] width 27 height 27
click at [149, 482] on div at bounding box center [151, 486] width 27 height 27
type input "0.0"
click at [829, 664] on icon at bounding box center [945, 703] width 19 height 19
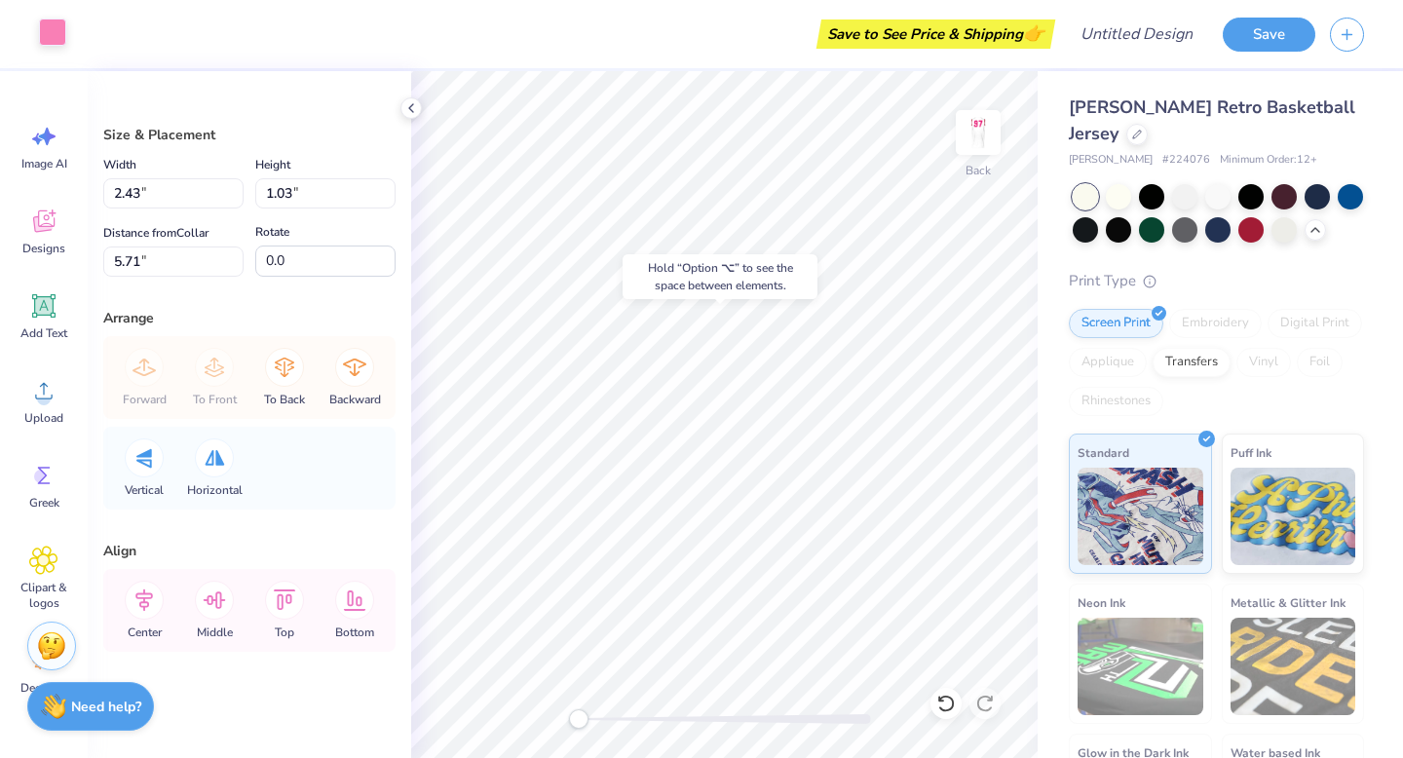
click at [52, 37] on div at bounding box center [52, 32] width 27 height 27
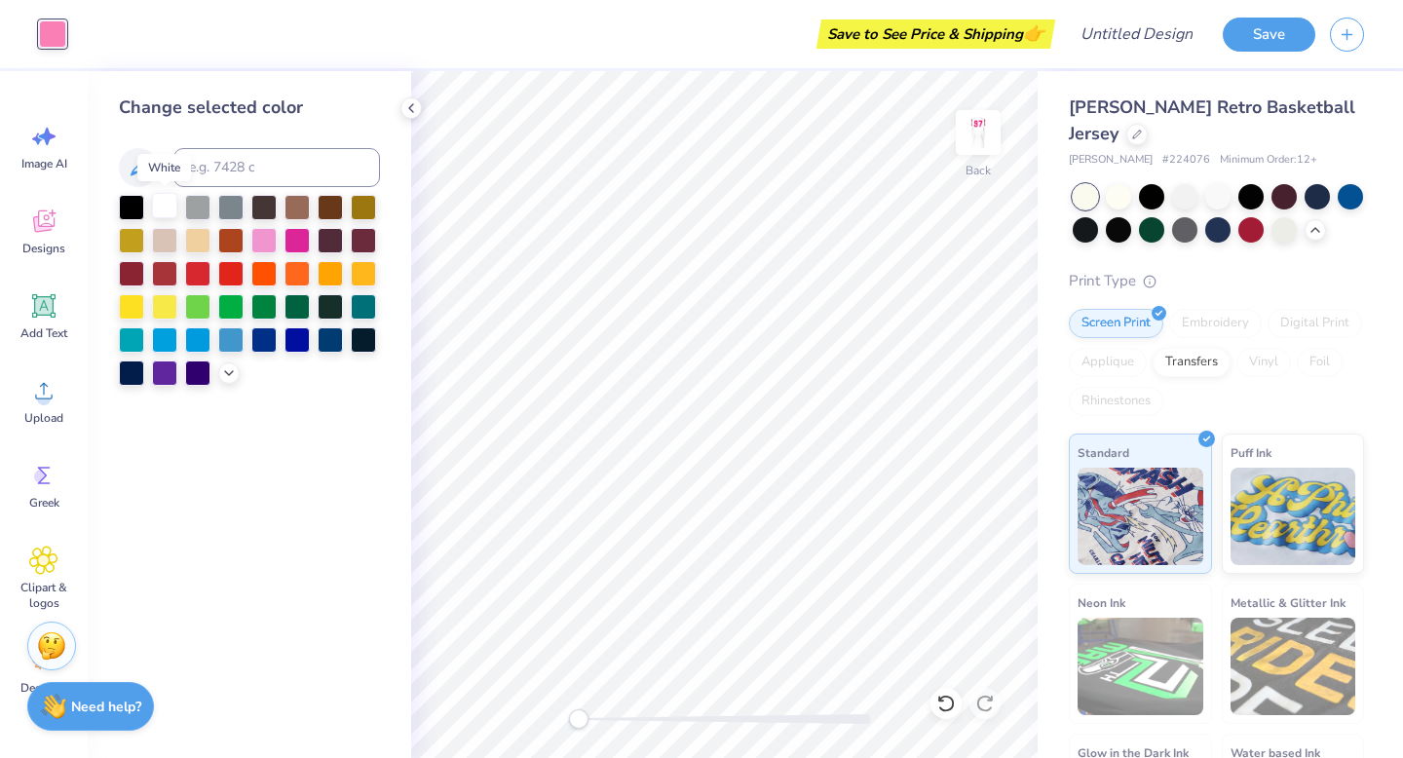
click at [166, 206] on div at bounding box center [164, 205] width 25 height 25
click at [259, 245] on div at bounding box center [263, 238] width 25 height 25
click at [293, 242] on div at bounding box center [296, 238] width 25 height 25
click at [229, 379] on div at bounding box center [228, 370] width 21 height 21
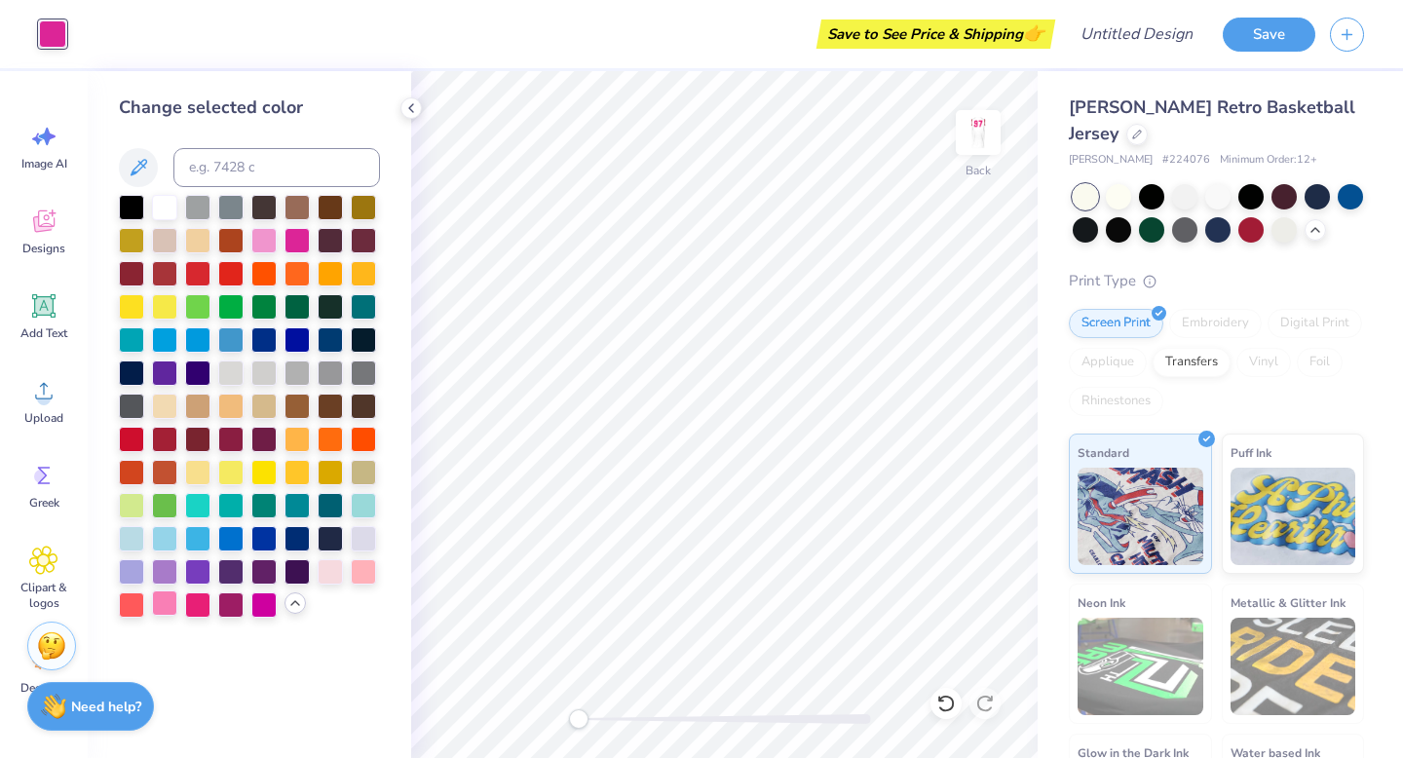
click at [165, 604] on div at bounding box center [164, 602] width 25 height 25
click at [200, 613] on div at bounding box center [197, 602] width 25 height 25
click at [169, 607] on div at bounding box center [164, 602] width 25 height 25
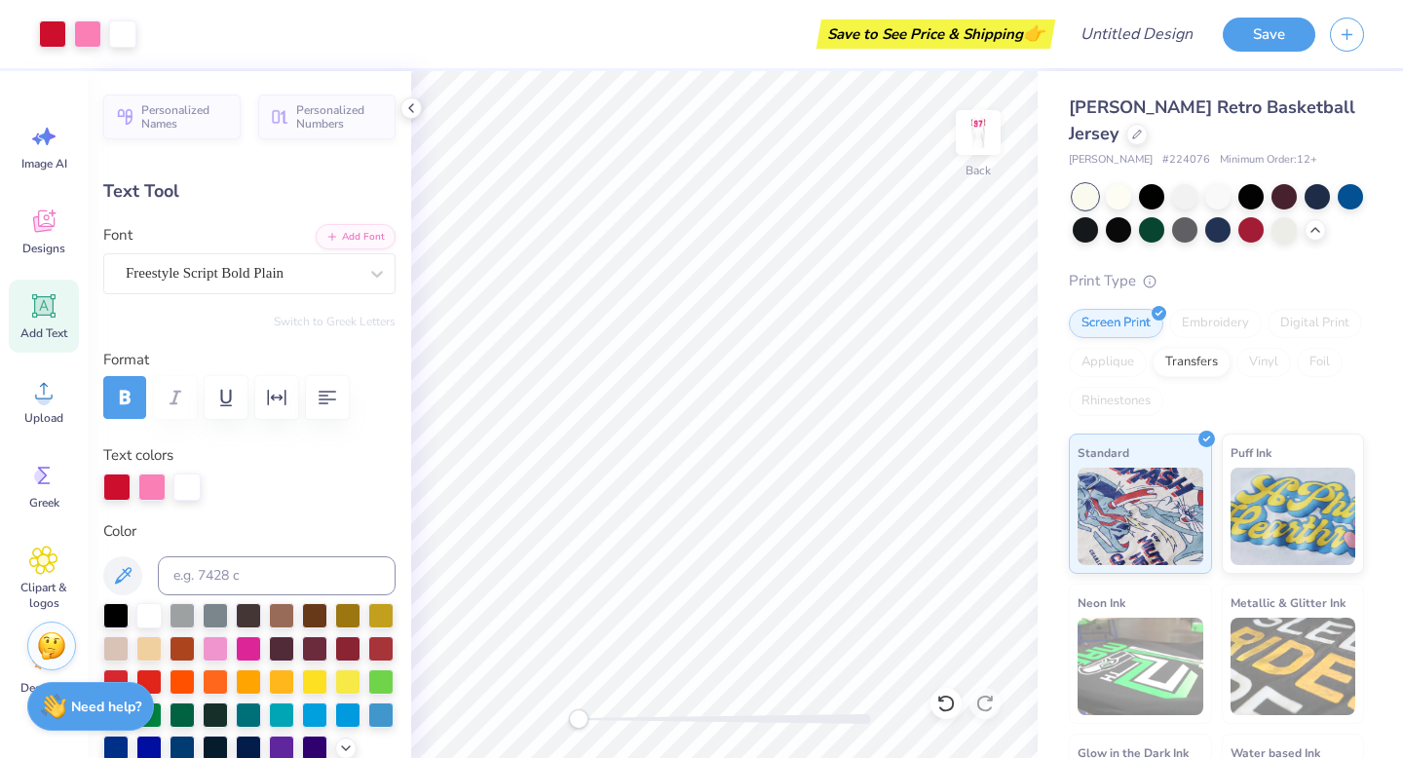
type input "0.0"
click at [44, 305] on icon at bounding box center [44, 306] width 19 height 19
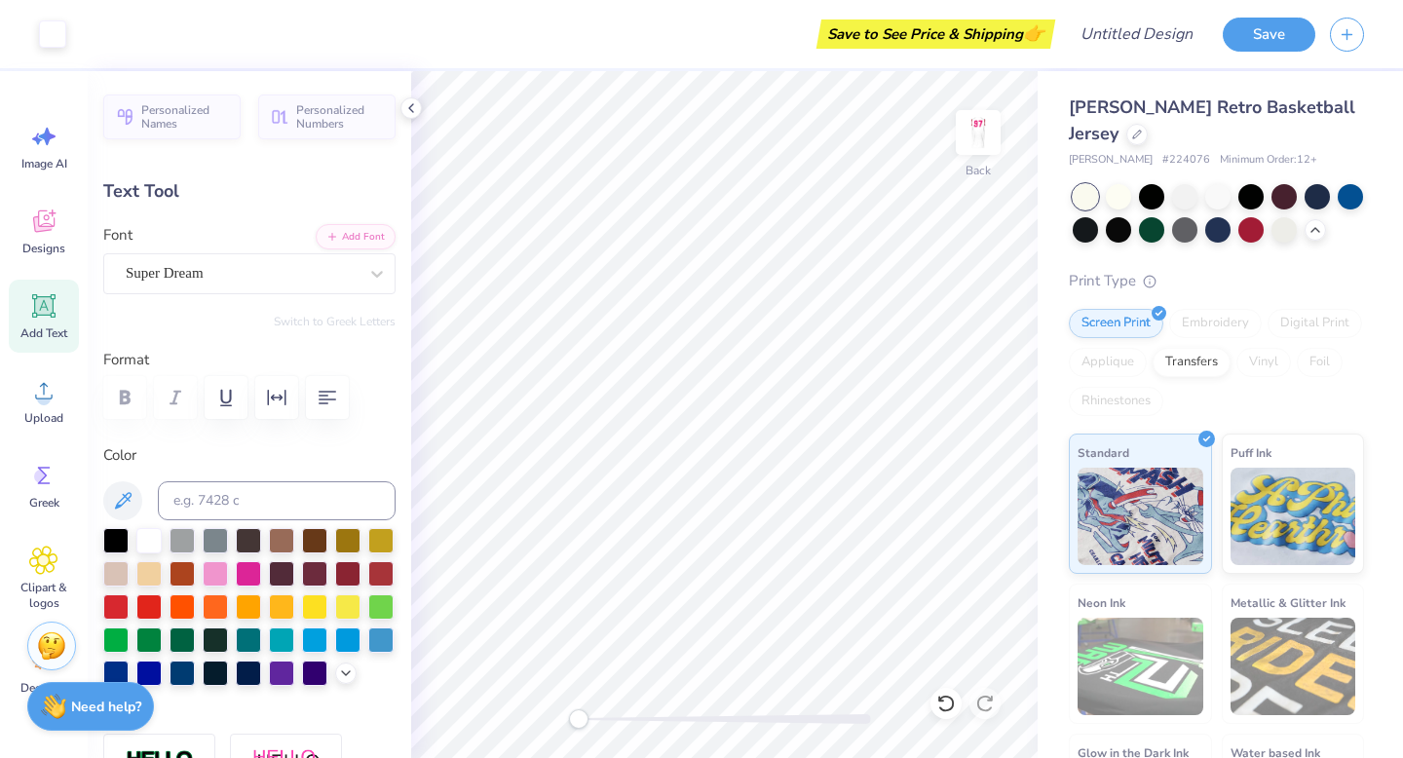
type input "7.42"
type input "2.15"
type input "10.68"
click at [287, 565] on div at bounding box center [281, 571] width 25 height 25
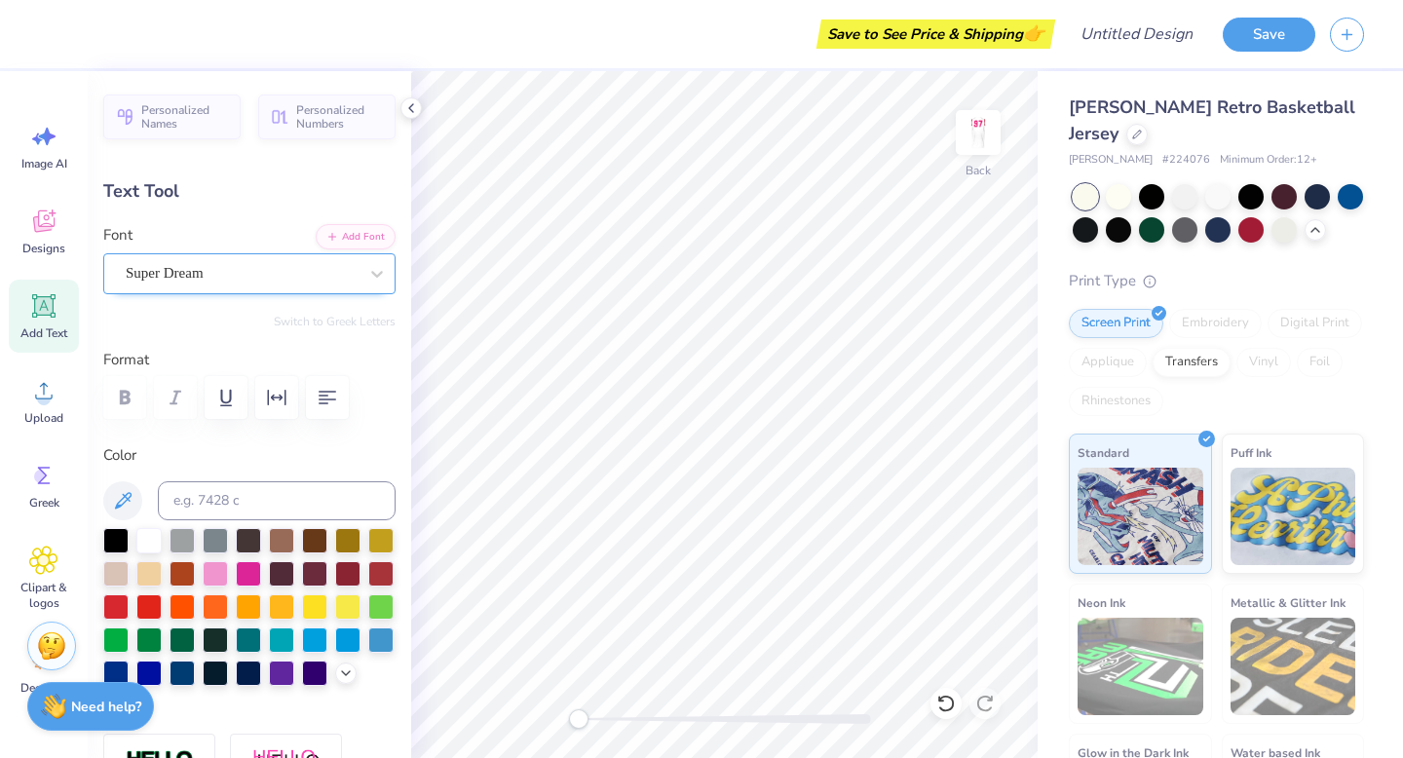
type textarea "Spike Out Arthritis"
click at [197, 261] on div at bounding box center [242, 273] width 232 height 26
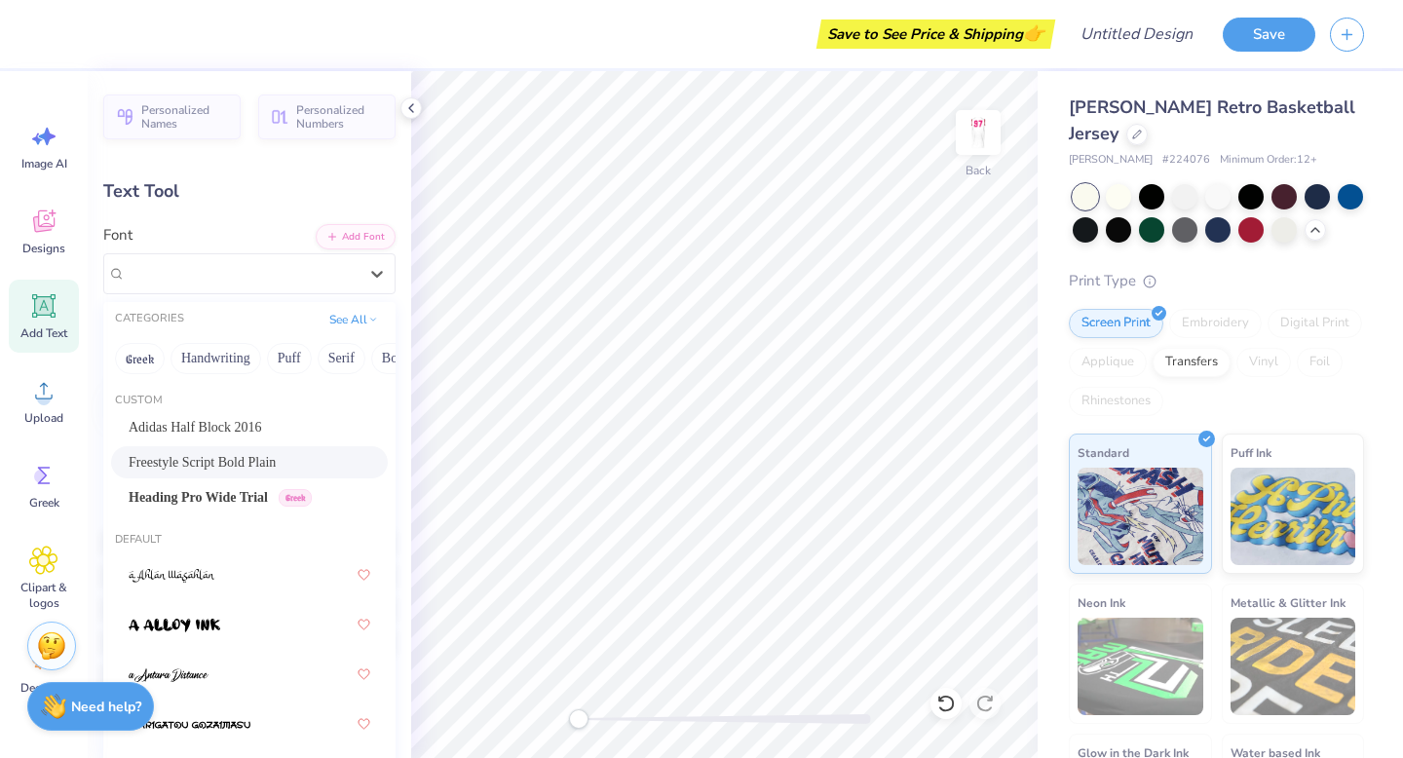
click at [202, 452] on span "Freestyle Script Bold Plain" at bounding box center [202, 462] width 147 height 20
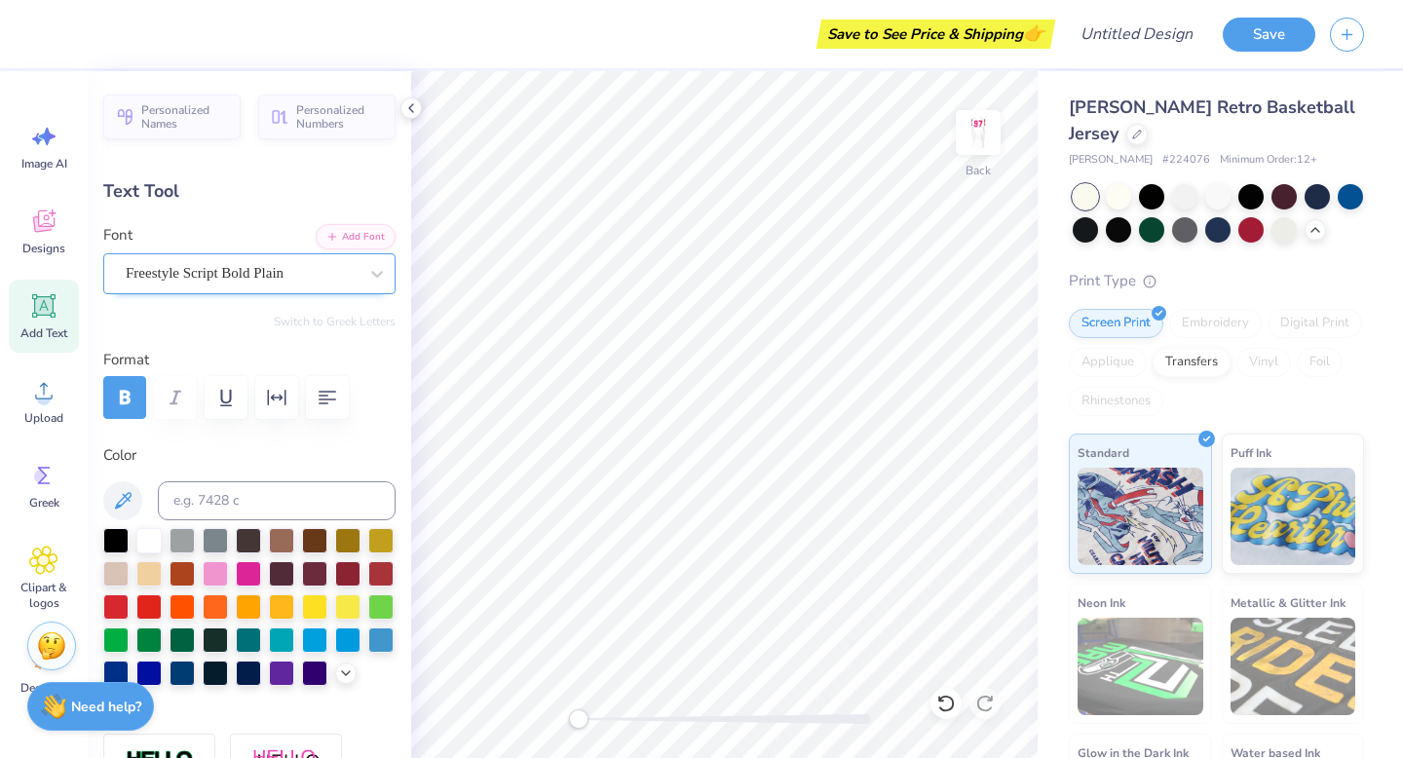
click at [253, 266] on div "Freestyle Script Bold Plain" at bounding box center [242, 273] width 236 height 30
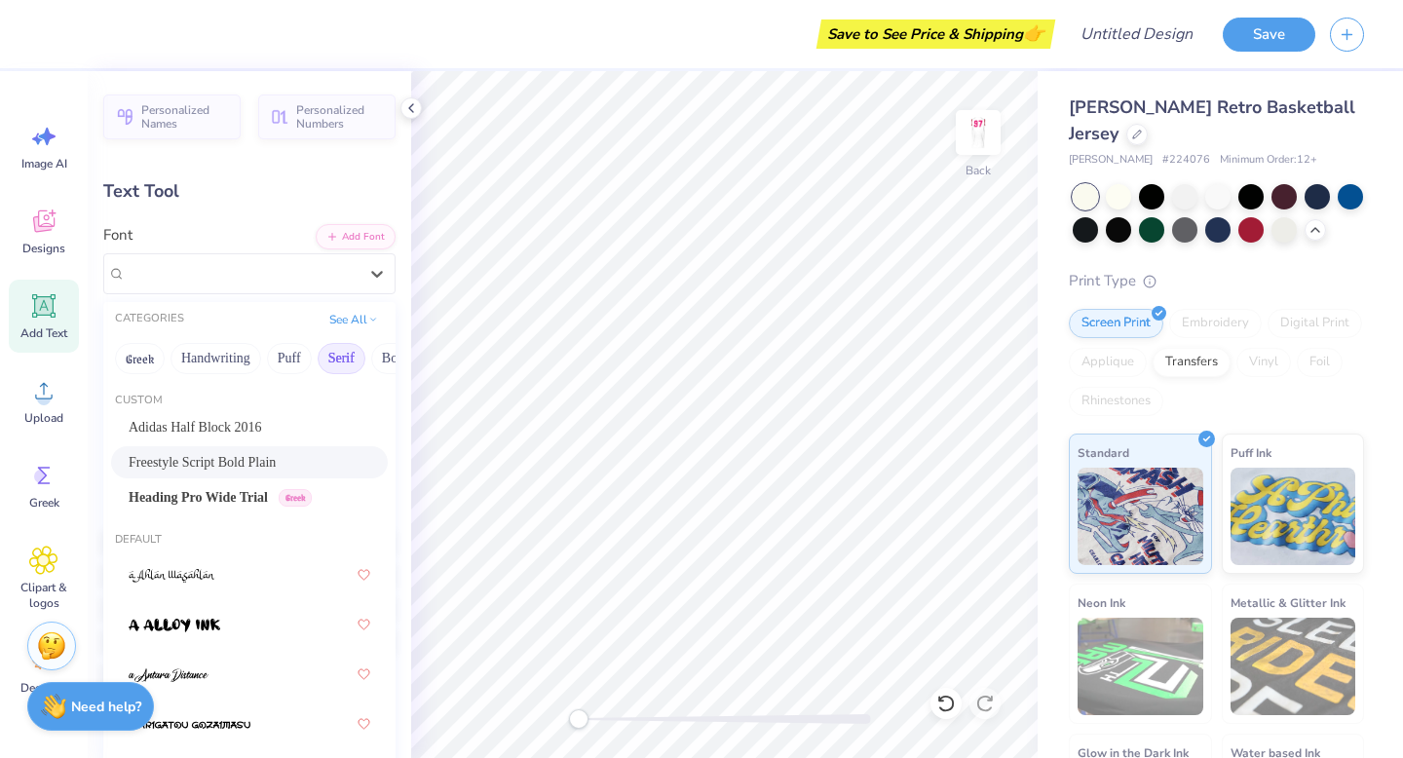
click at [356, 360] on button "Serif" at bounding box center [342, 358] width 48 height 31
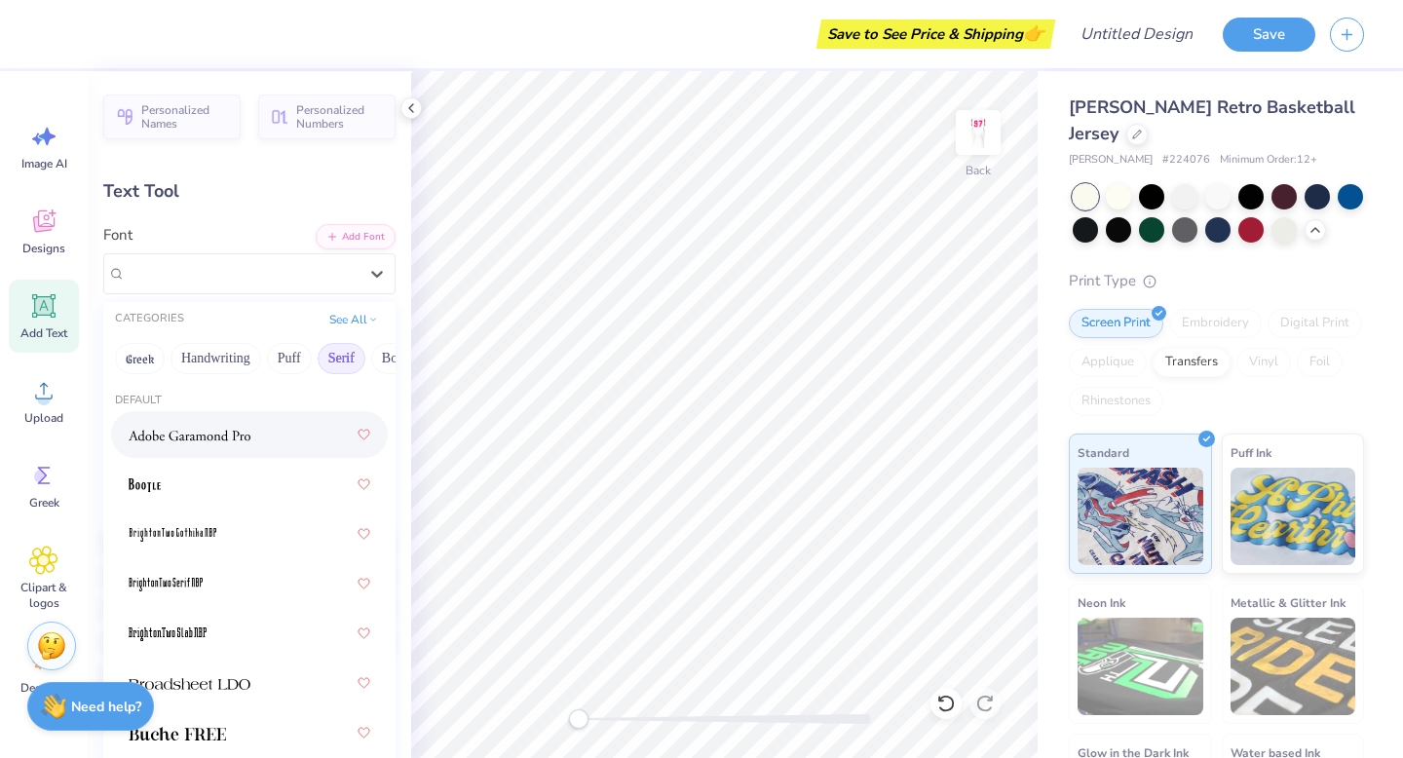
click at [269, 446] on div at bounding box center [250, 434] width 242 height 35
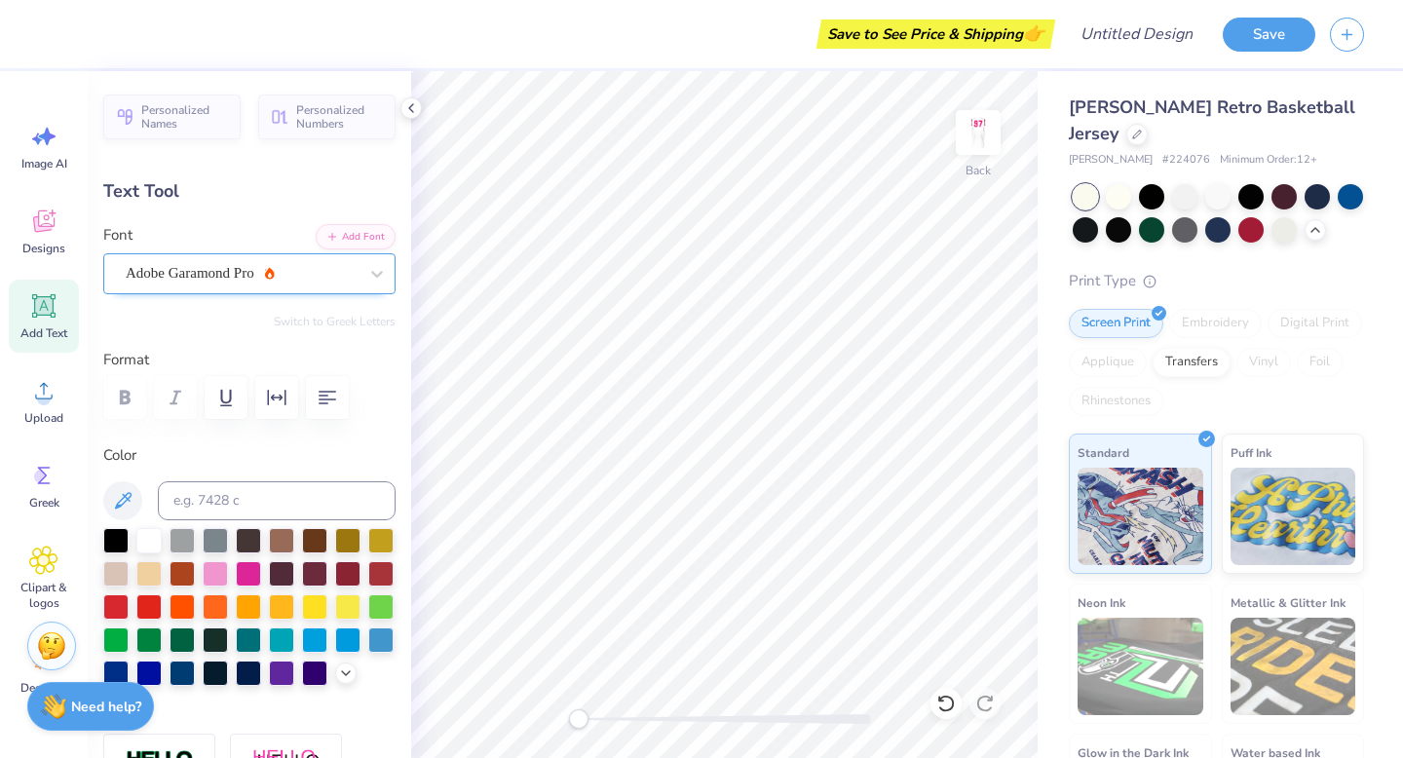
click at [328, 283] on div "Adobe Garamond Pro" at bounding box center [242, 273] width 236 height 30
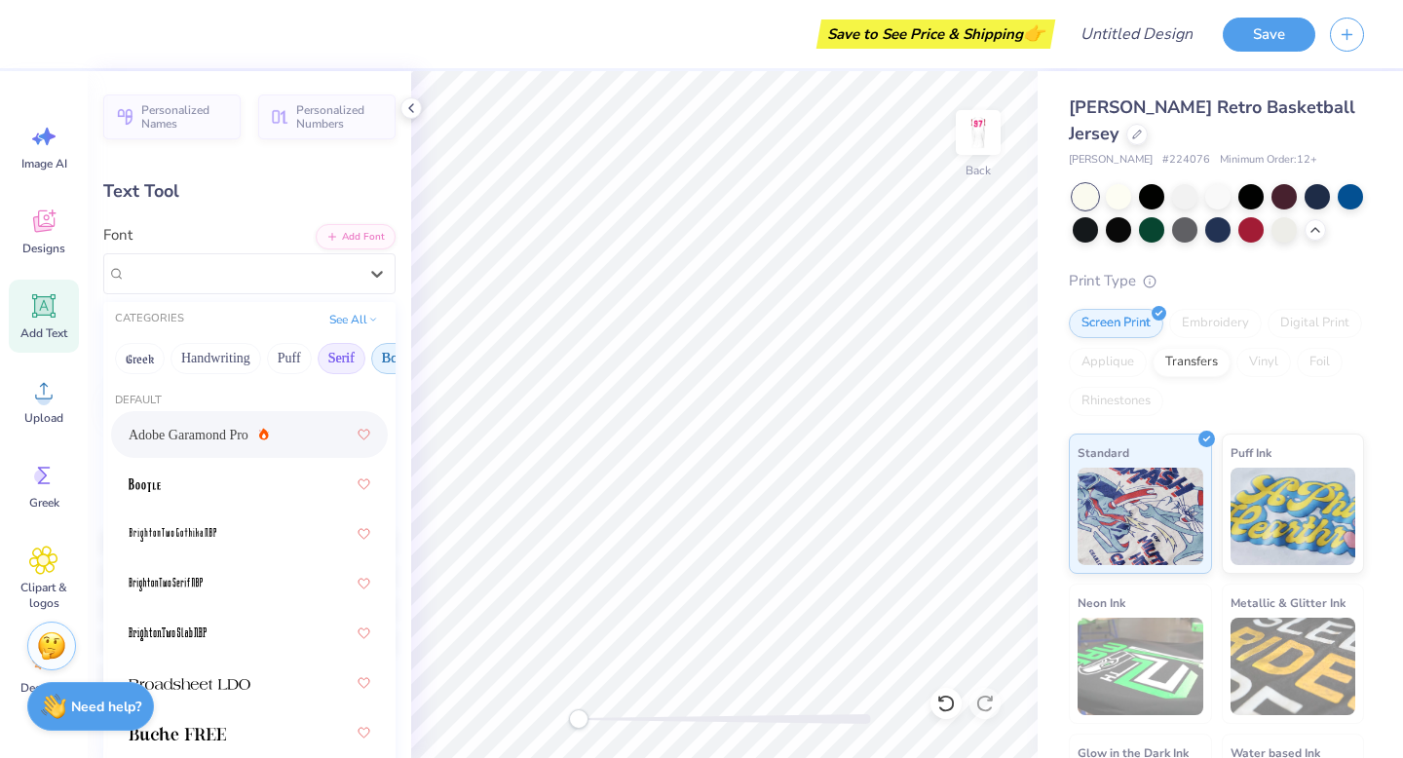
click at [381, 361] on button "Bold" at bounding box center [395, 358] width 48 height 31
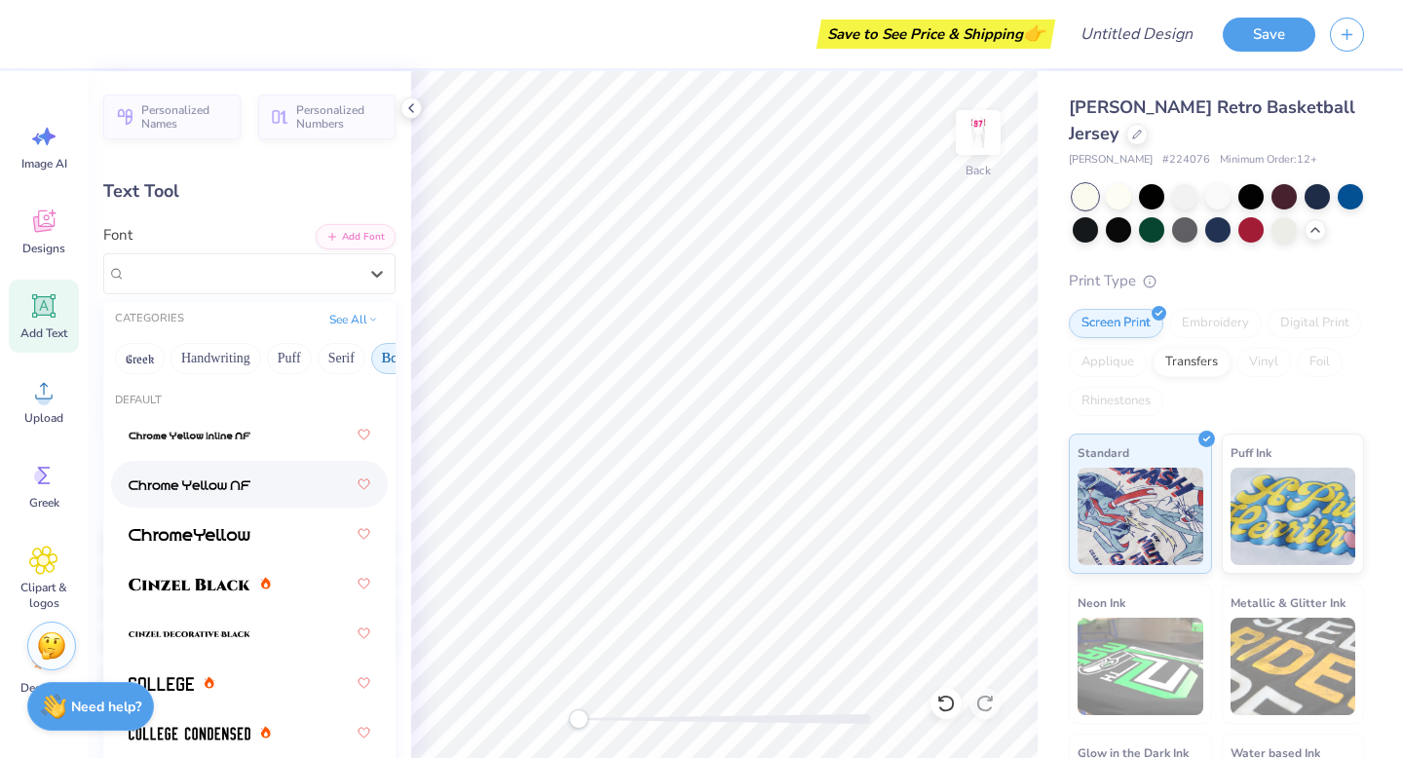
click at [289, 492] on div at bounding box center [250, 484] width 242 height 35
click at [290, 289] on div "Chrome Yellow NF" at bounding box center [249, 273] width 292 height 41
click at [136, 356] on button "Greek" at bounding box center [140, 358] width 50 height 31
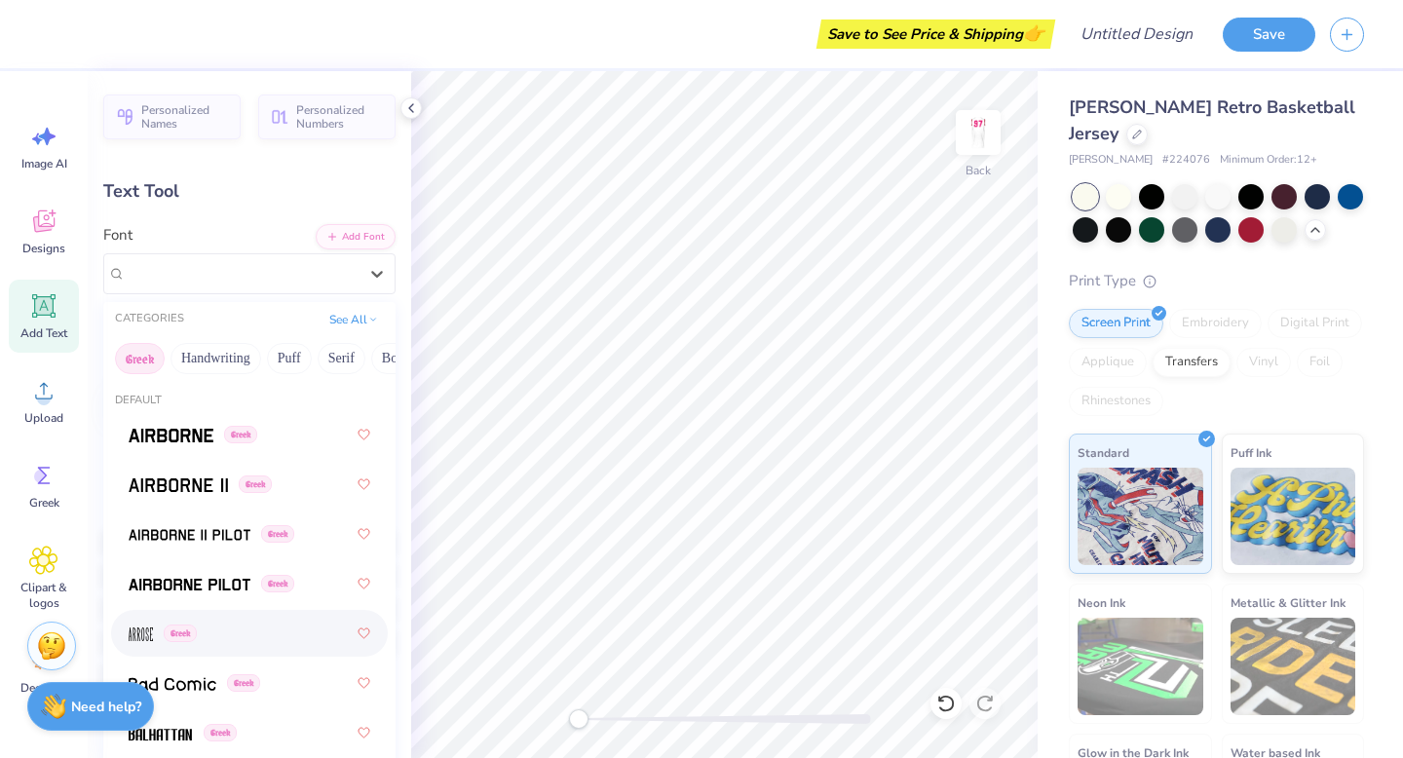
click at [291, 636] on div "Greek" at bounding box center [250, 633] width 242 height 35
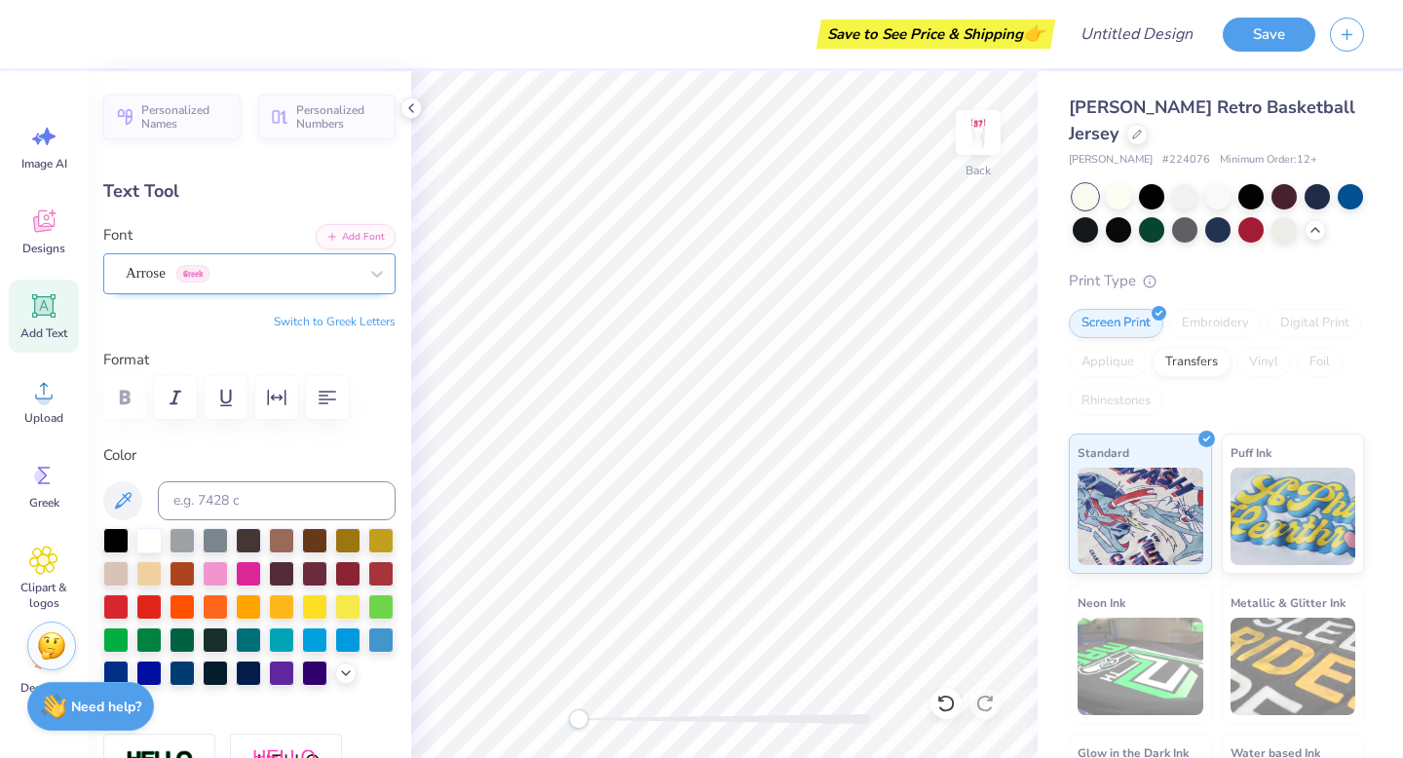
click at [190, 275] on div "Arrose Greek" at bounding box center [242, 273] width 236 height 30
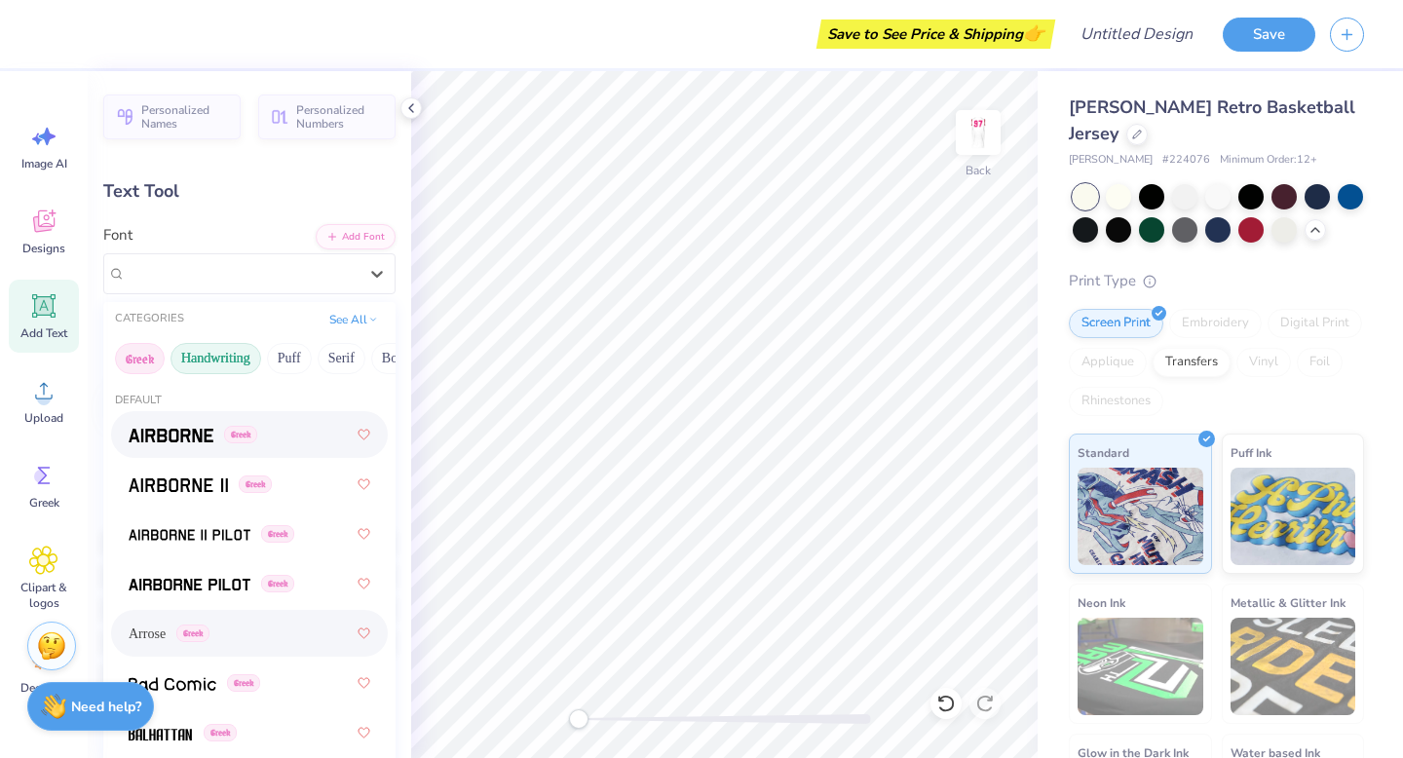
click at [234, 361] on button "Handwriting" at bounding box center [215, 358] width 91 height 31
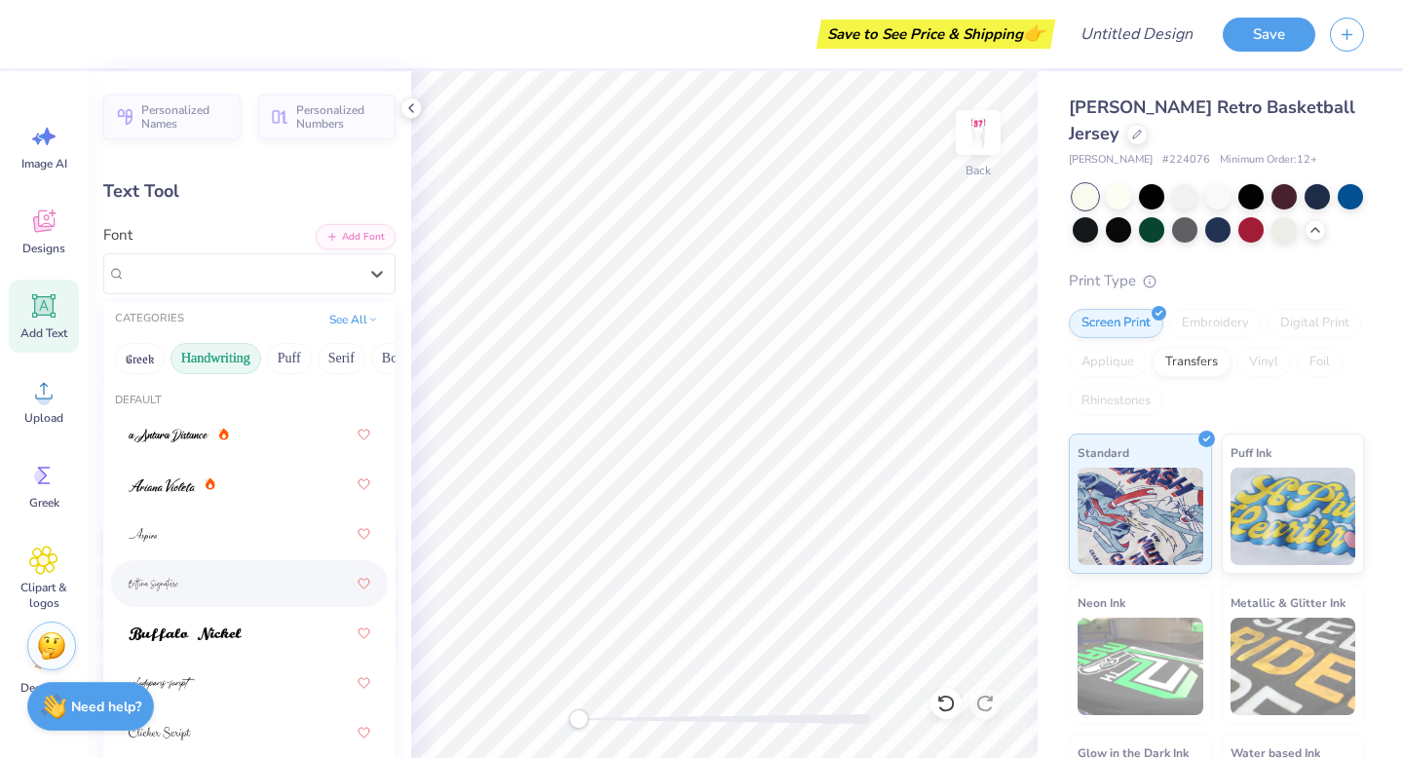
click at [200, 580] on div at bounding box center [250, 583] width 242 height 35
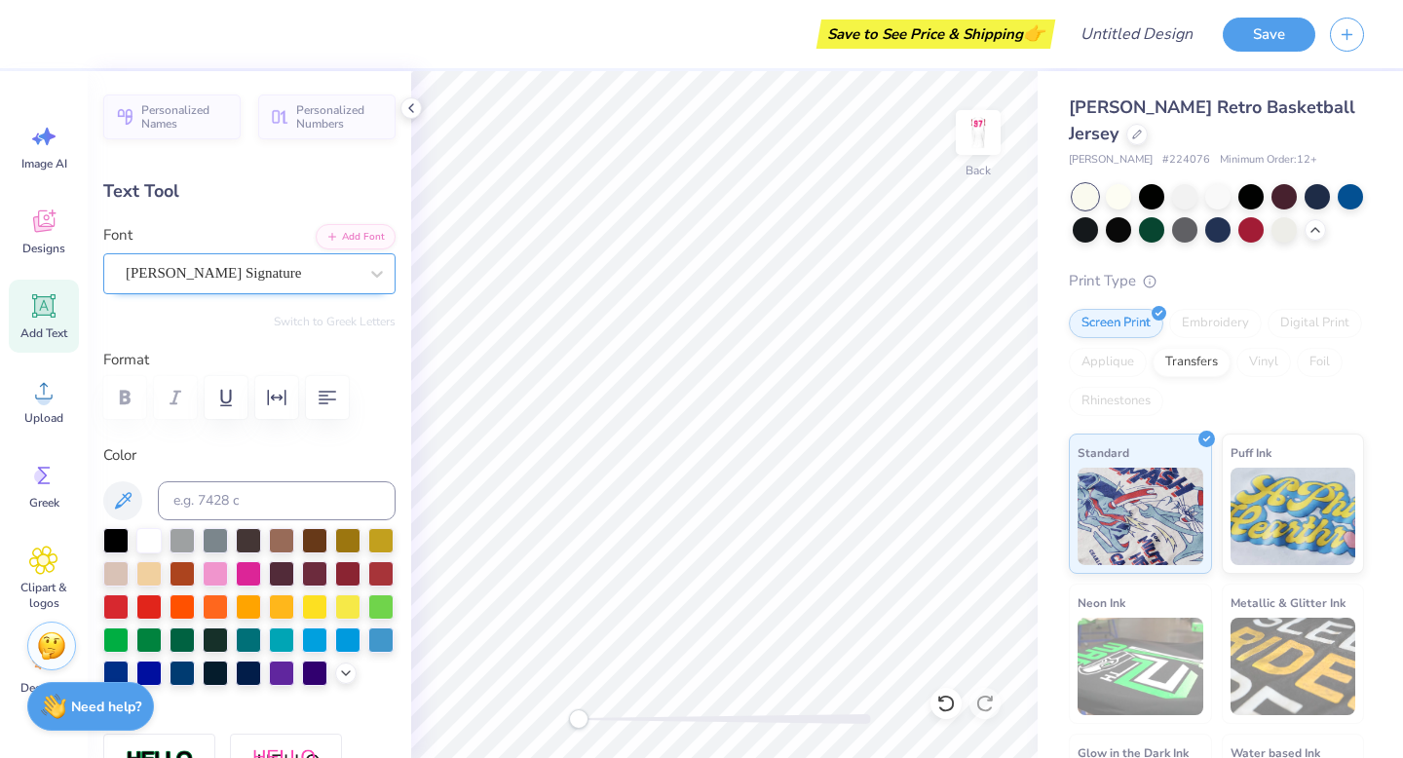
click at [325, 269] on div "Bettina Signature" at bounding box center [242, 273] width 236 height 30
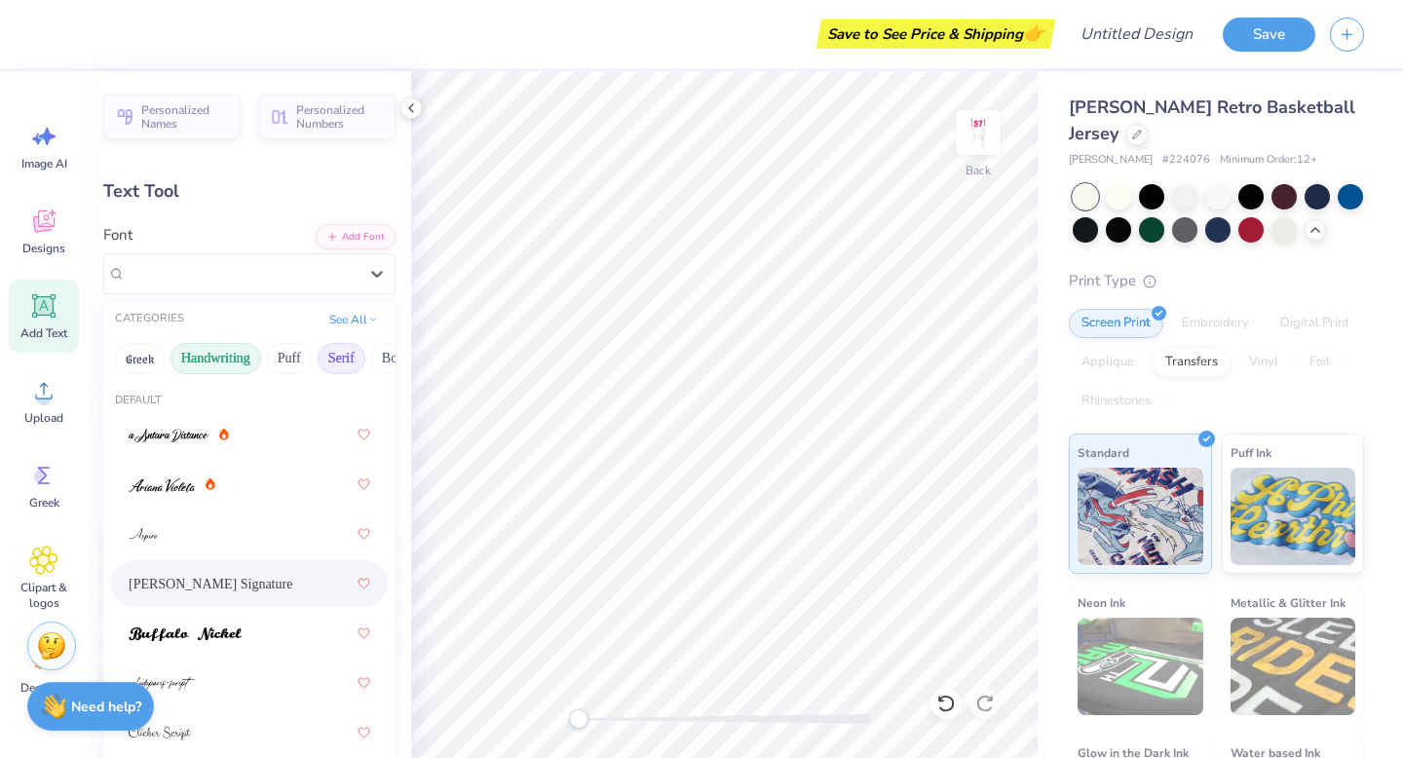
click at [360, 359] on button "Serif" at bounding box center [342, 358] width 48 height 31
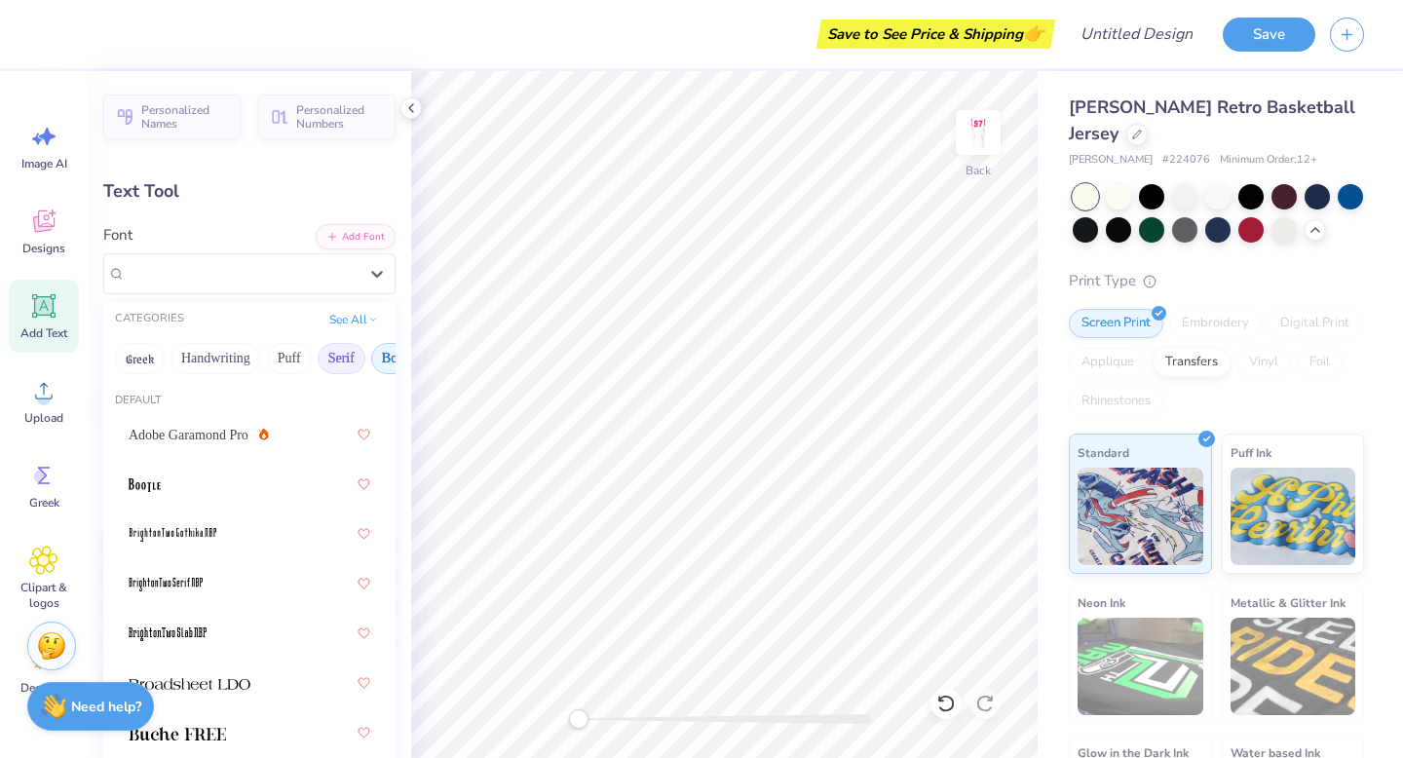
click at [385, 363] on button "Bold" at bounding box center [395, 358] width 48 height 31
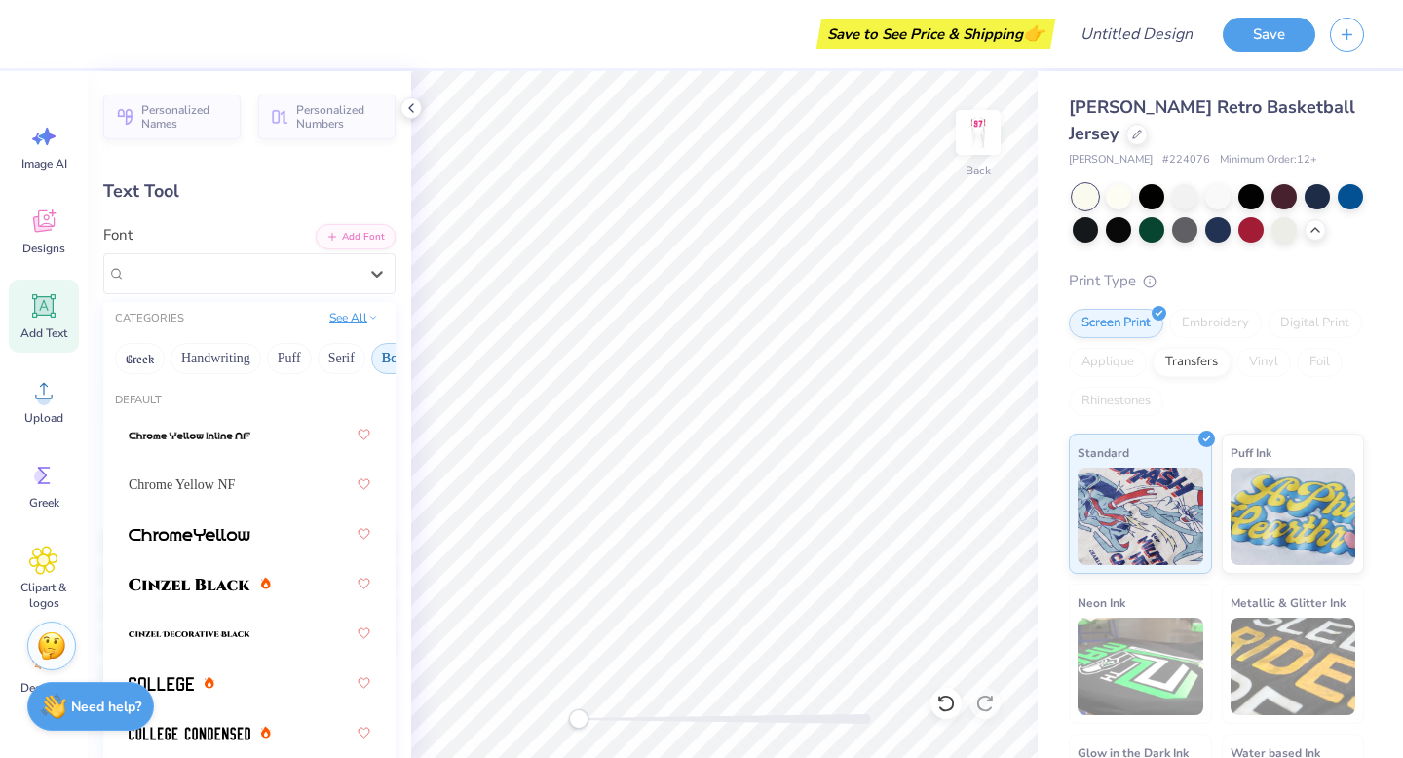
click at [354, 317] on button "See All" at bounding box center [353, 317] width 60 height 19
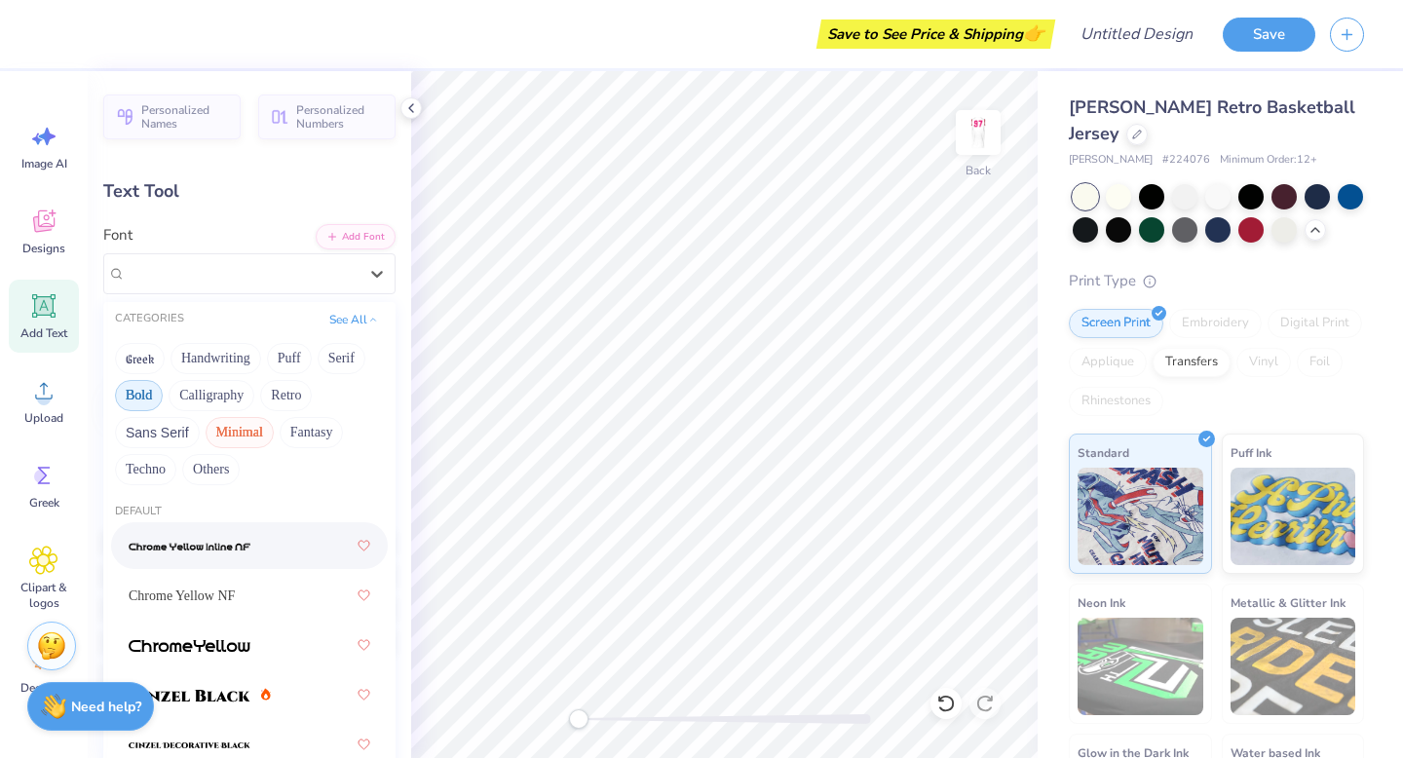
click at [241, 431] on button "Minimal" at bounding box center [240, 432] width 68 height 31
click at [216, 549] on div at bounding box center [250, 545] width 242 height 35
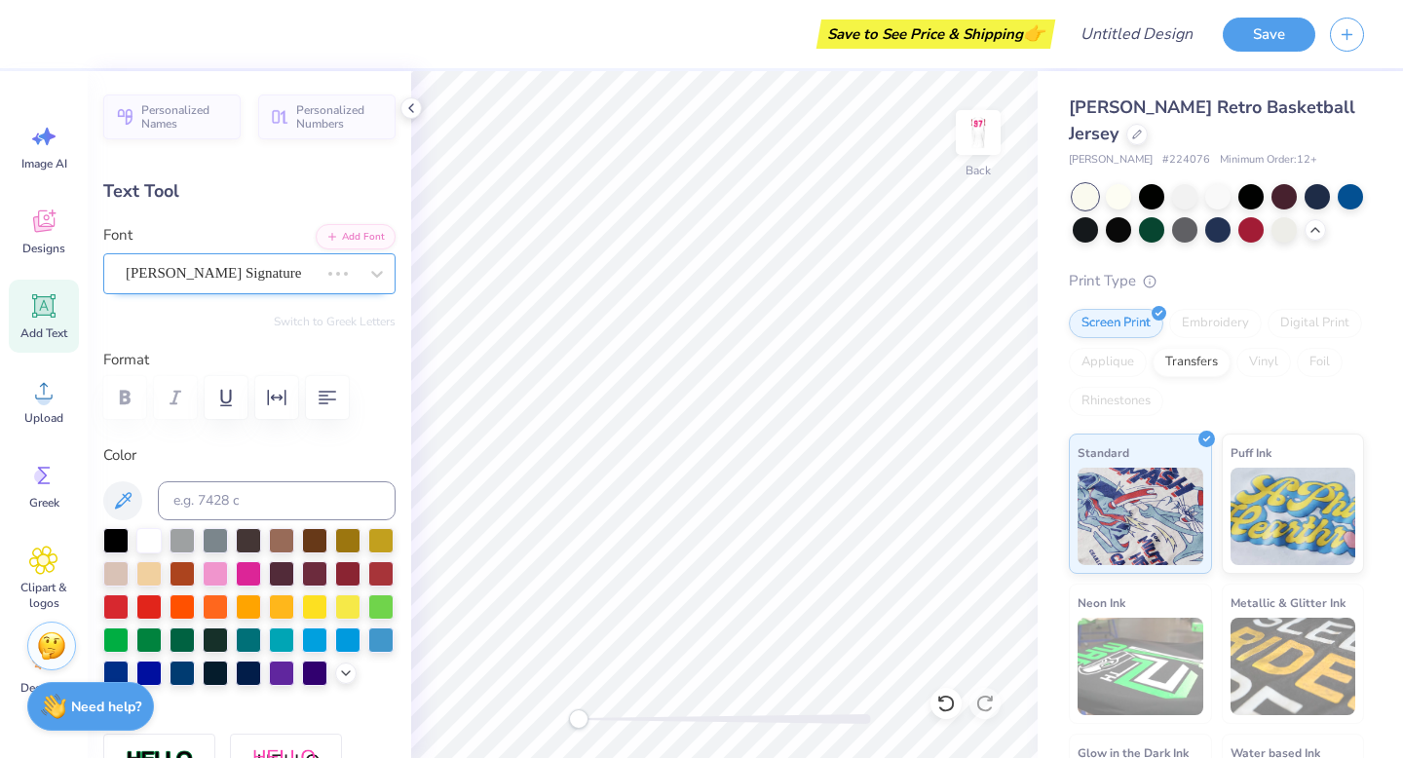
click at [283, 276] on div "Bettina Signature" at bounding box center [222, 273] width 197 height 30
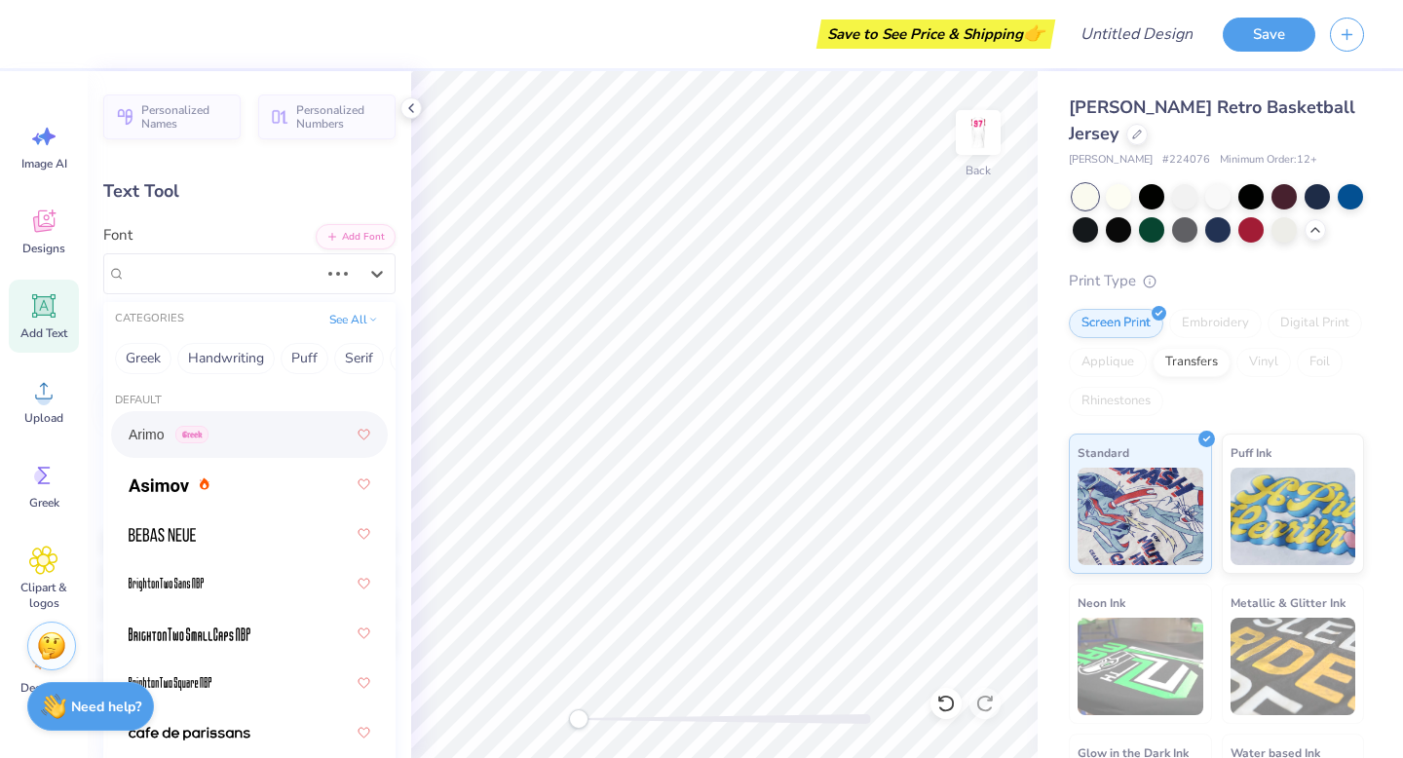
click at [226, 440] on div "Arimo Greek" at bounding box center [250, 434] width 242 height 35
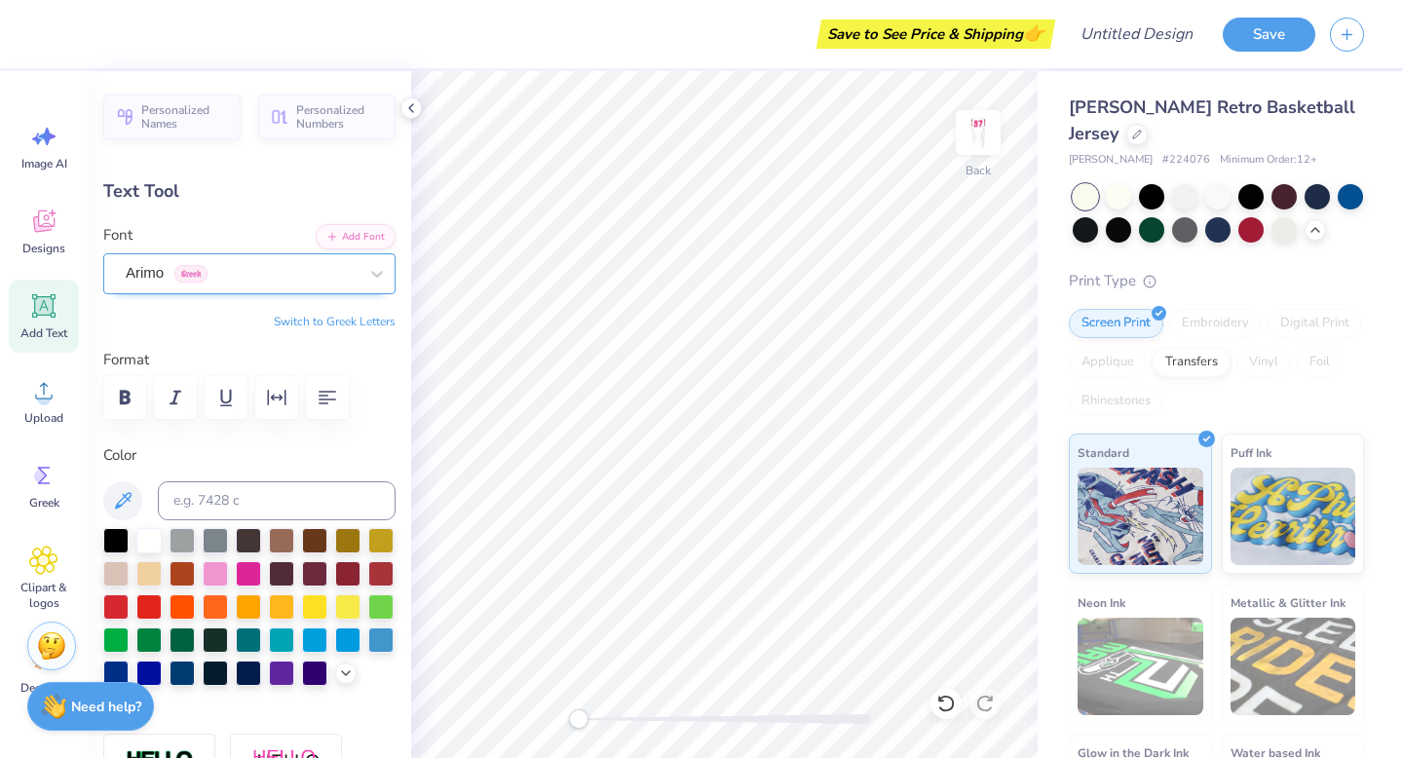
click at [246, 291] on div "Arimo Greek" at bounding box center [249, 273] width 292 height 41
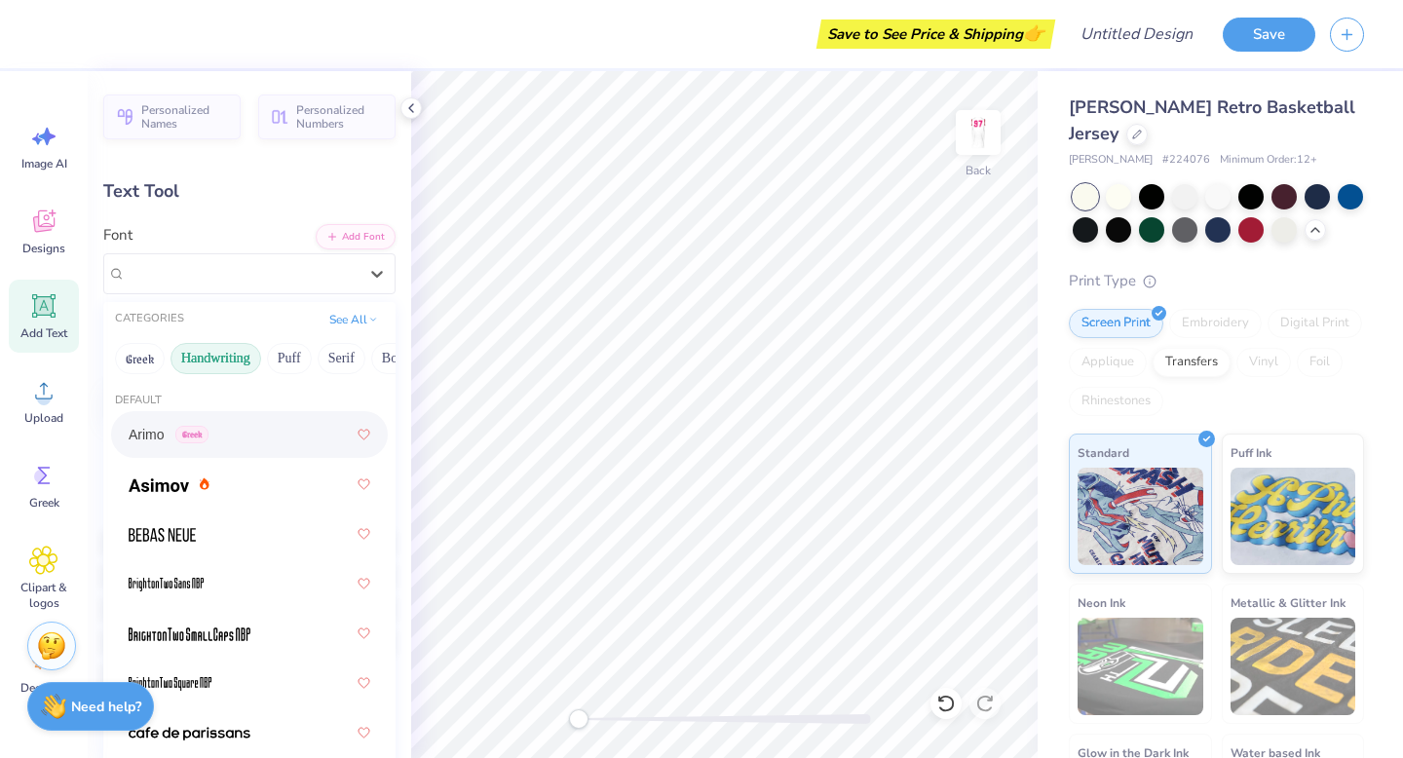
click at [220, 365] on button "Handwriting" at bounding box center [215, 358] width 91 height 31
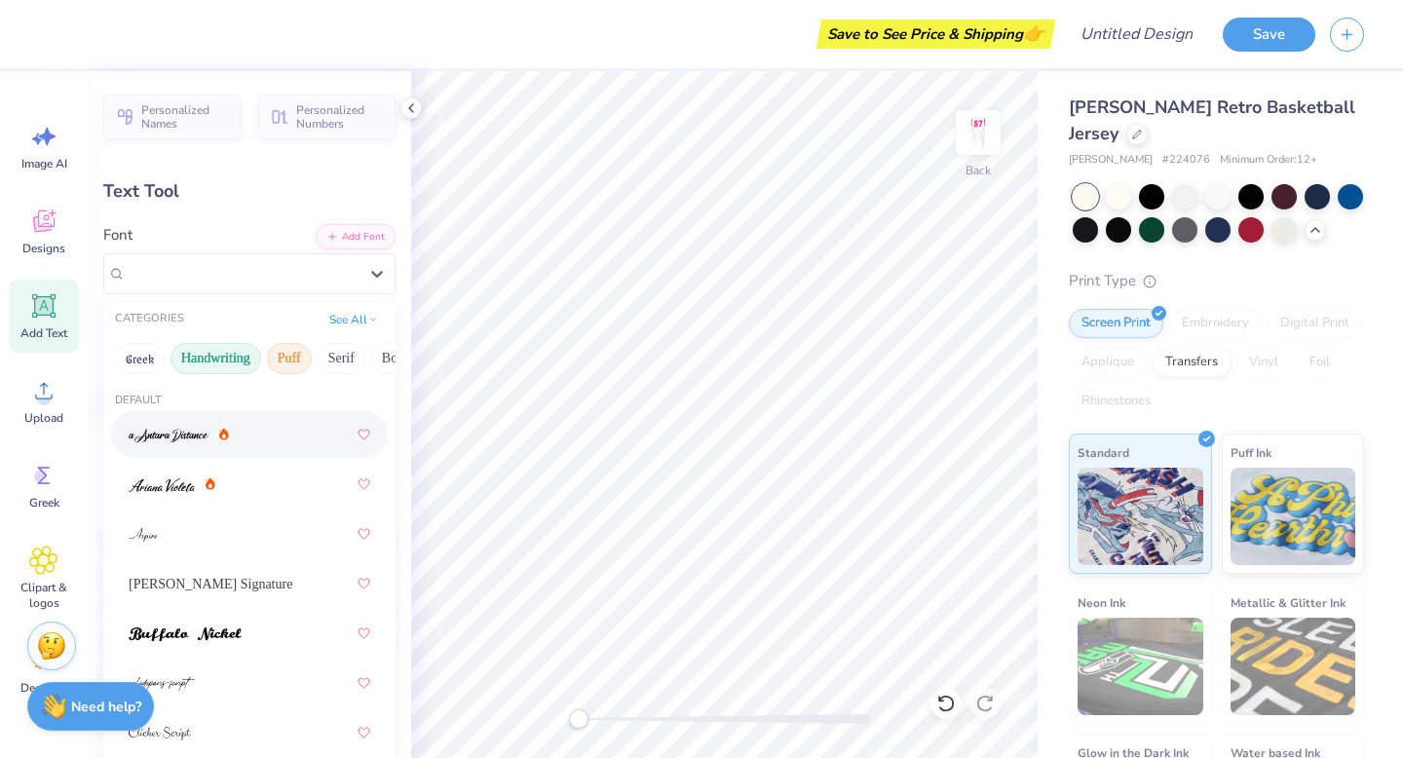
click at [305, 351] on button "Puff" at bounding box center [289, 358] width 45 height 31
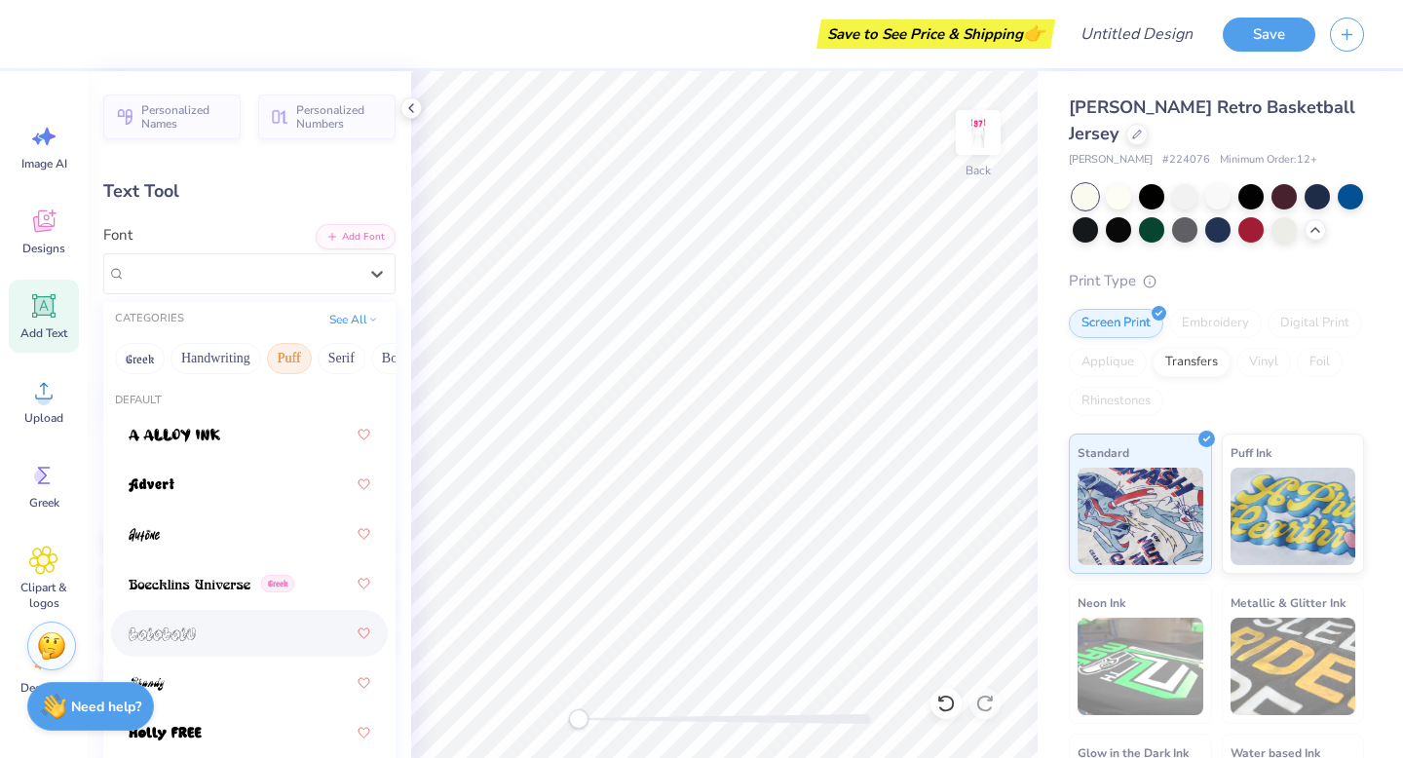
click at [205, 648] on div at bounding box center [250, 633] width 242 height 35
click at [264, 274] on div "bolobolu" at bounding box center [242, 273] width 236 height 30
click at [234, 664] on div at bounding box center [250, 682] width 242 height 35
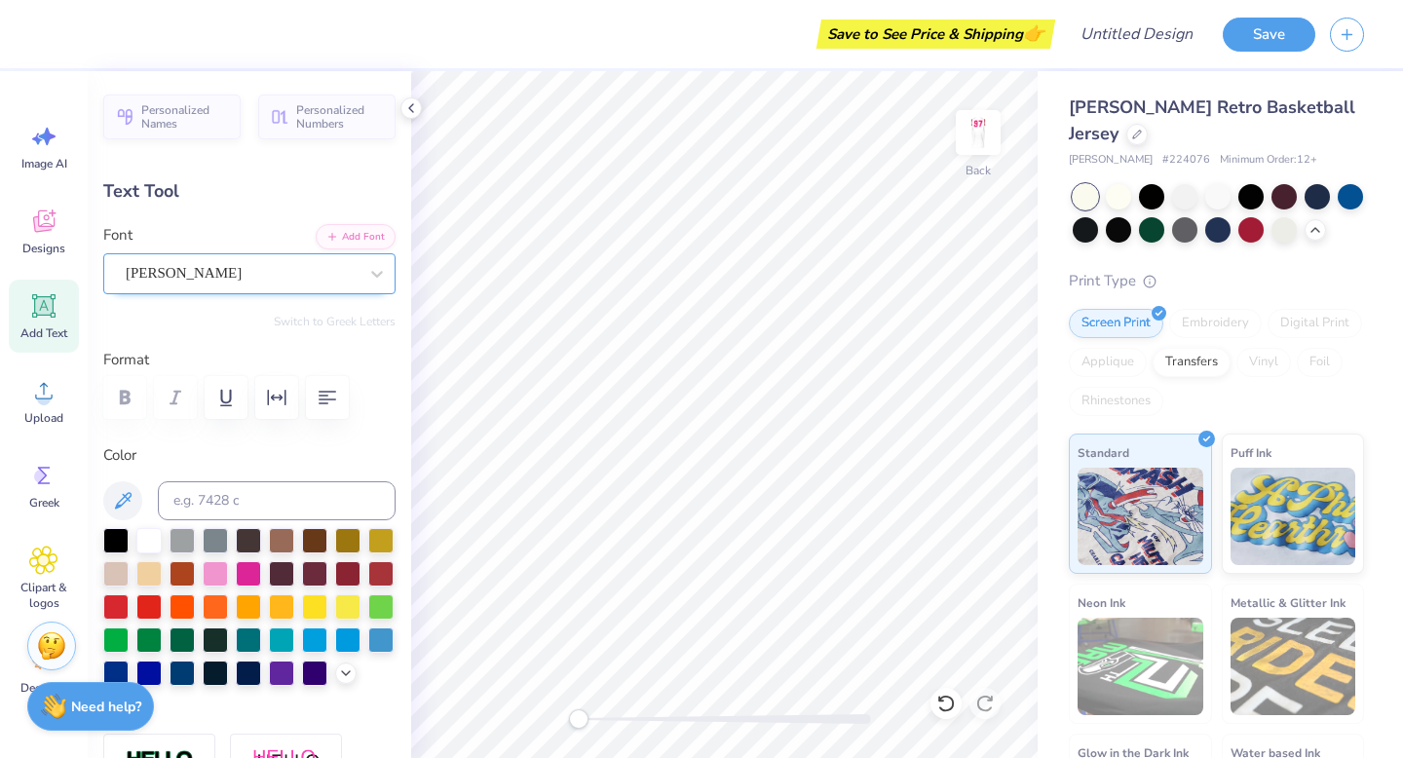
click at [250, 285] on div at bounding box center [242, 273] width 232 height 26
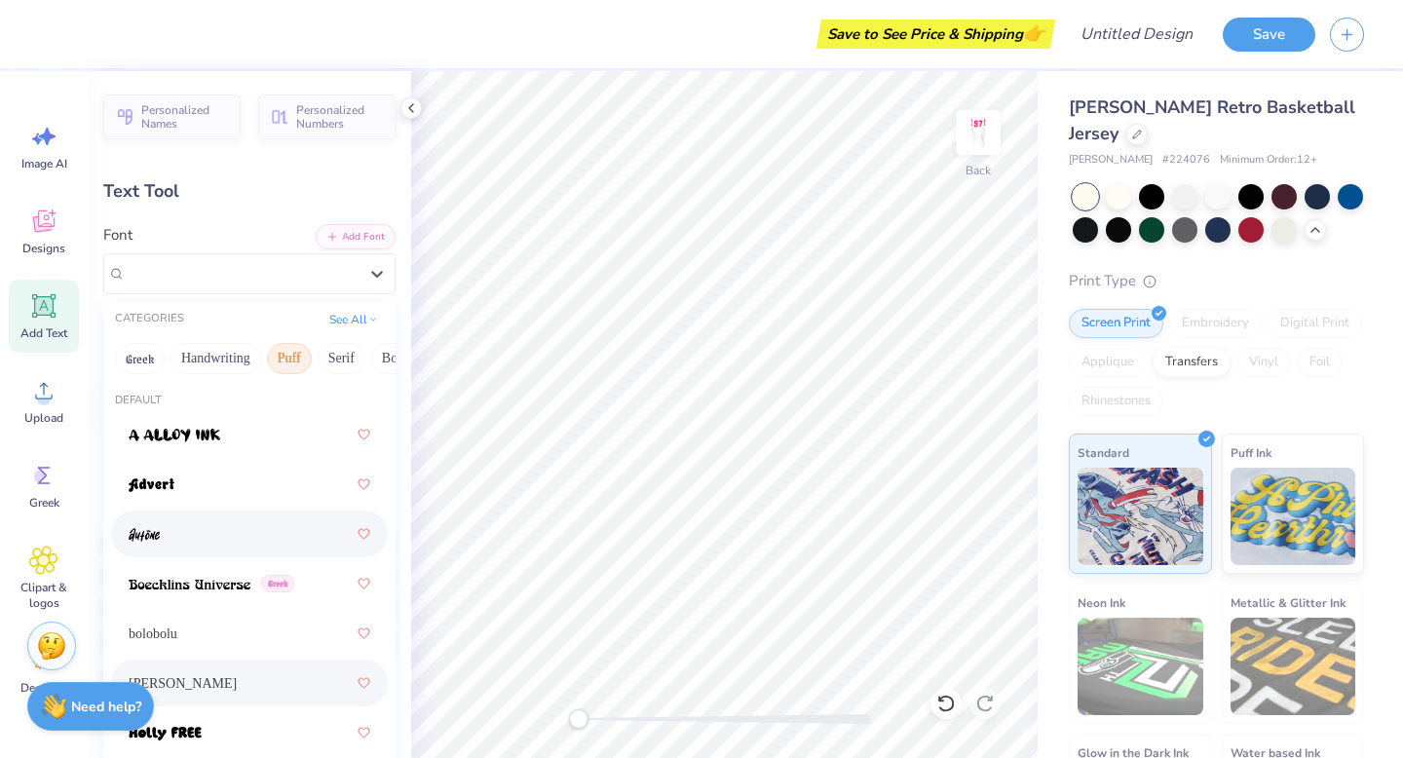
click at [193, 537] on div at bounding box center [250, 533] width 242 height 35
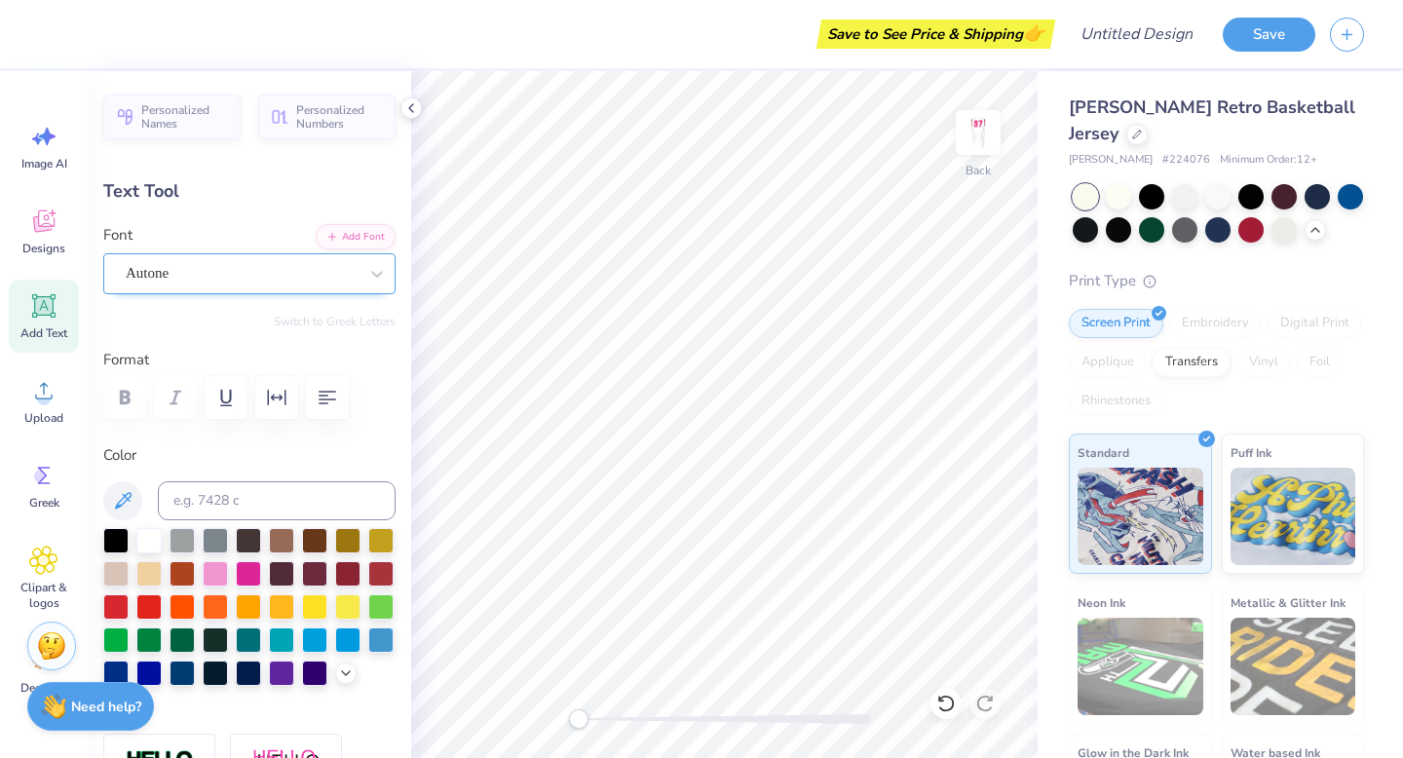
click at [212, 284] on div at bounding box center [242, 273] width 232 height 26
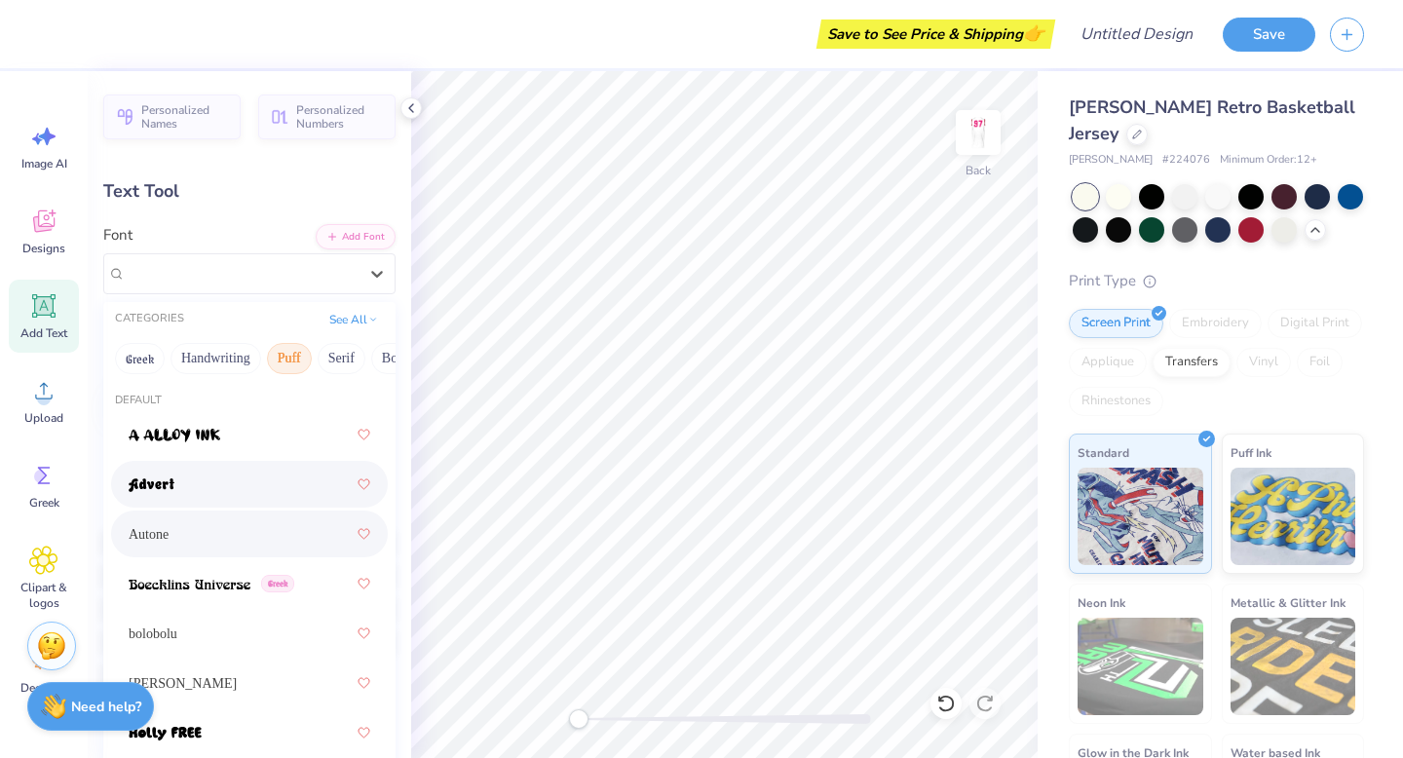
click at [223, 479] on div at bounding box center [250, 484] width 242 height 35
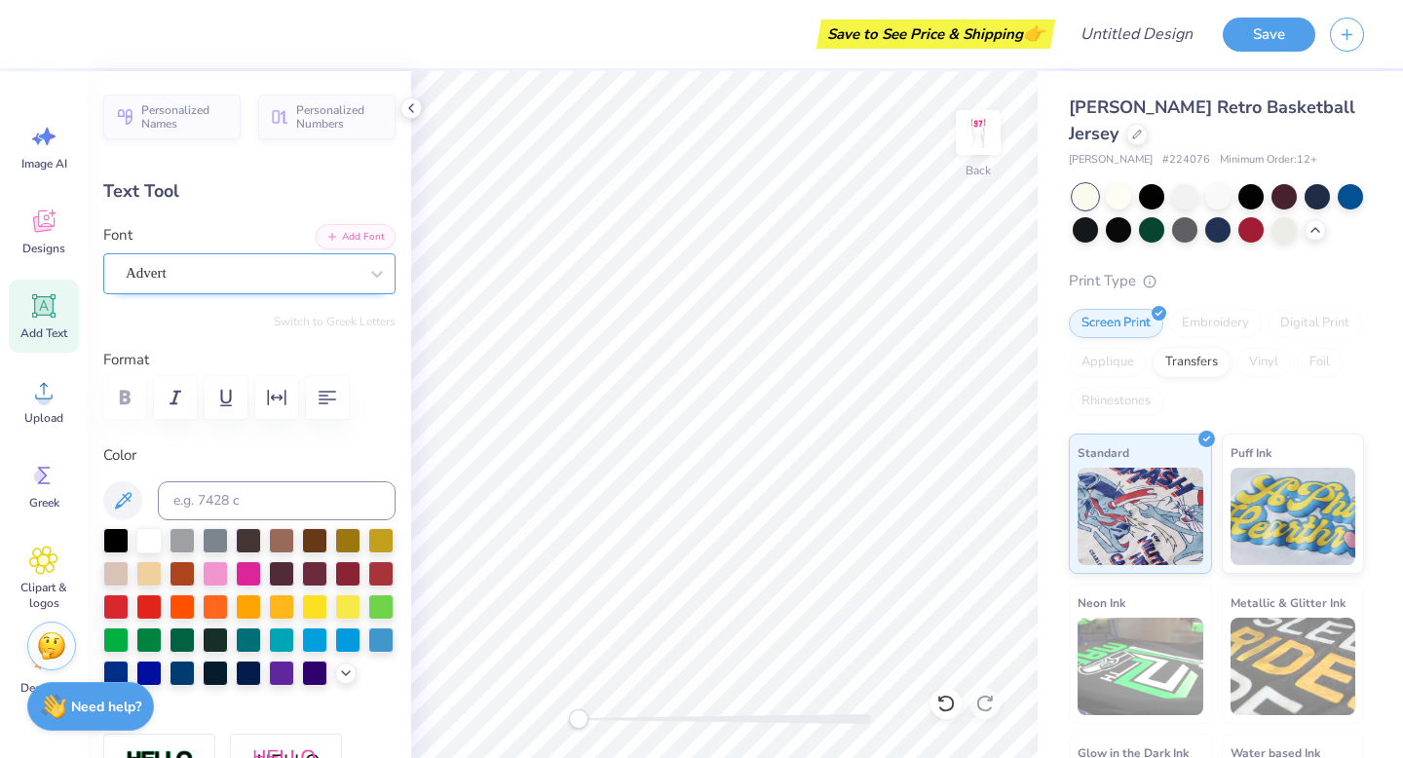
click at [228, 289] on div "Advert" at bounding box center [249, 273] width 292 height 41
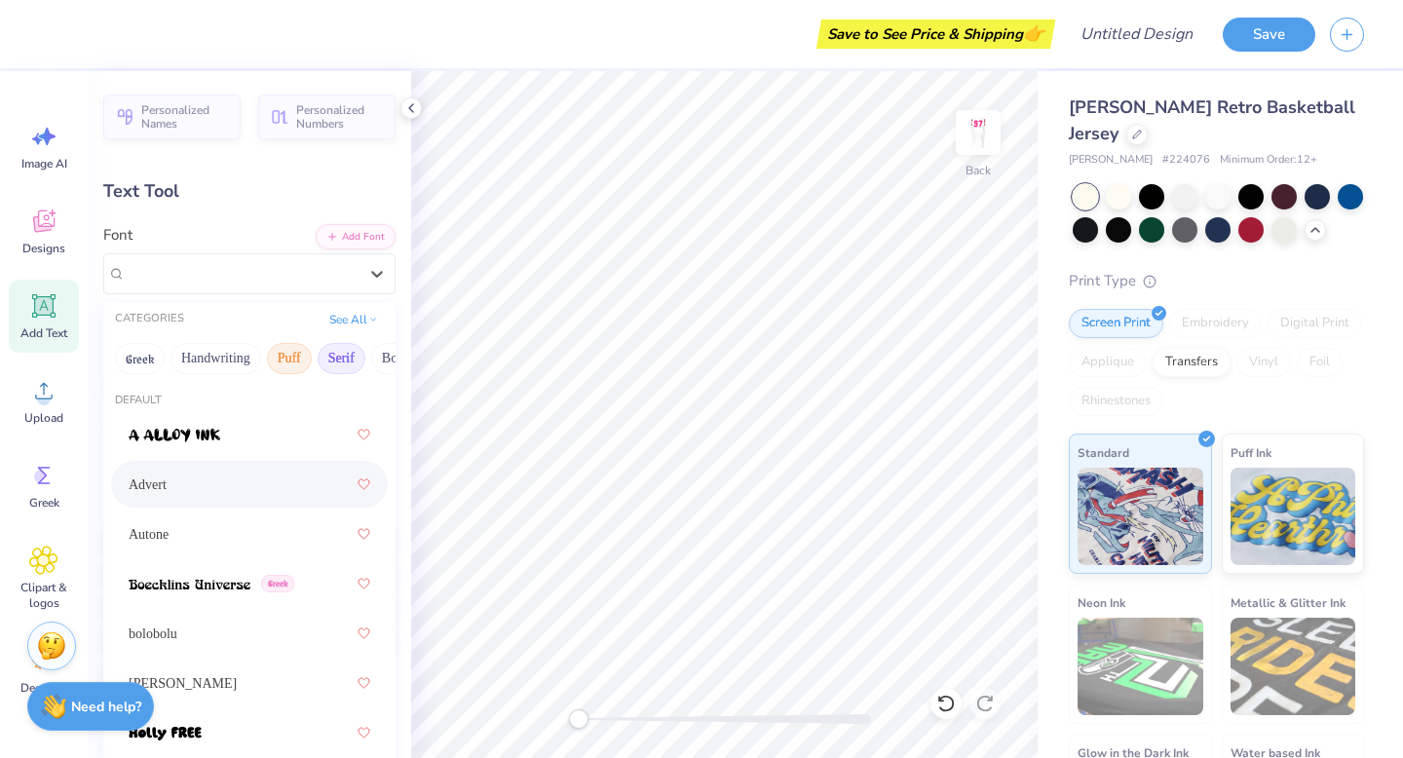
click at [340, 352] on button "Serif" at bounding box center [342, 358] width 48 height 31
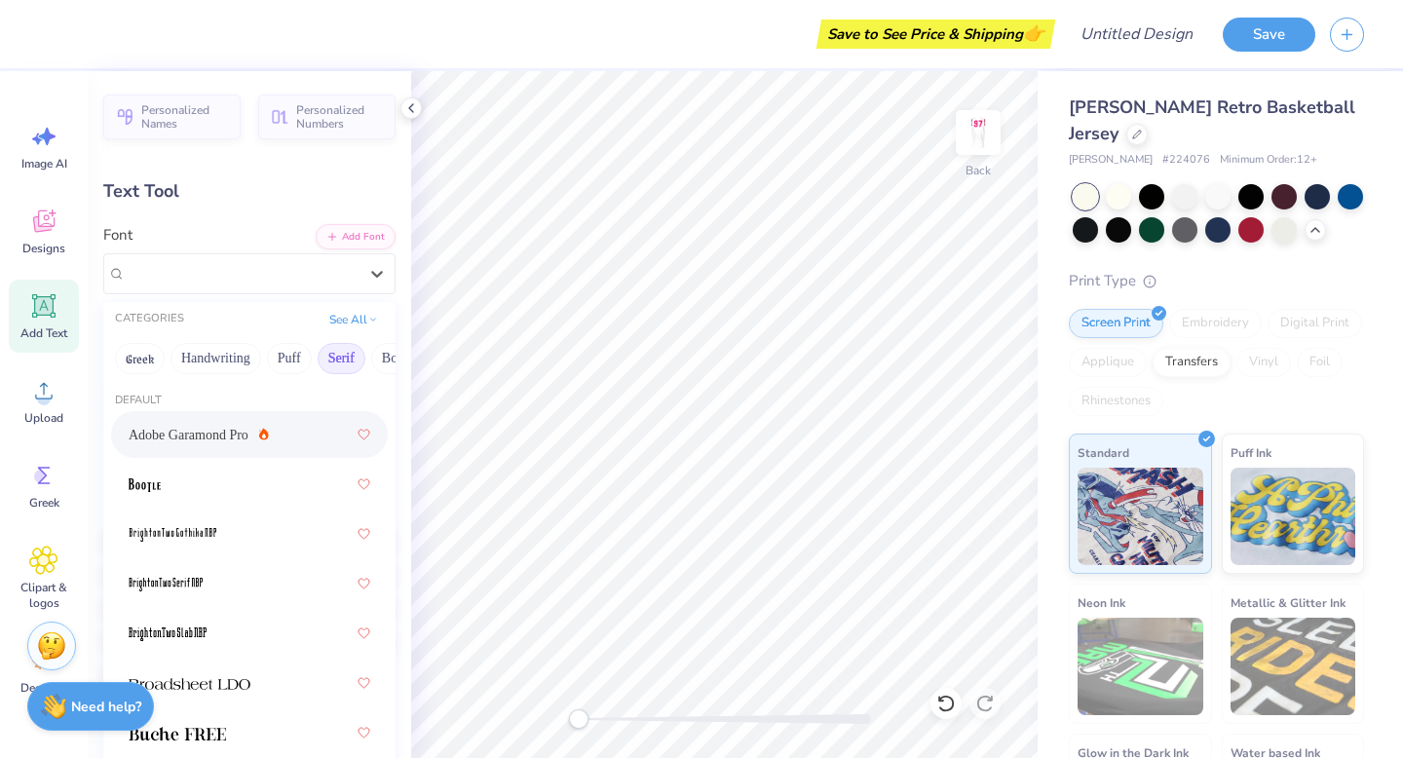
click at [224, 436] on span "Adobe Garamond Pro" at bounding box center [189, 435] width 120 height 20
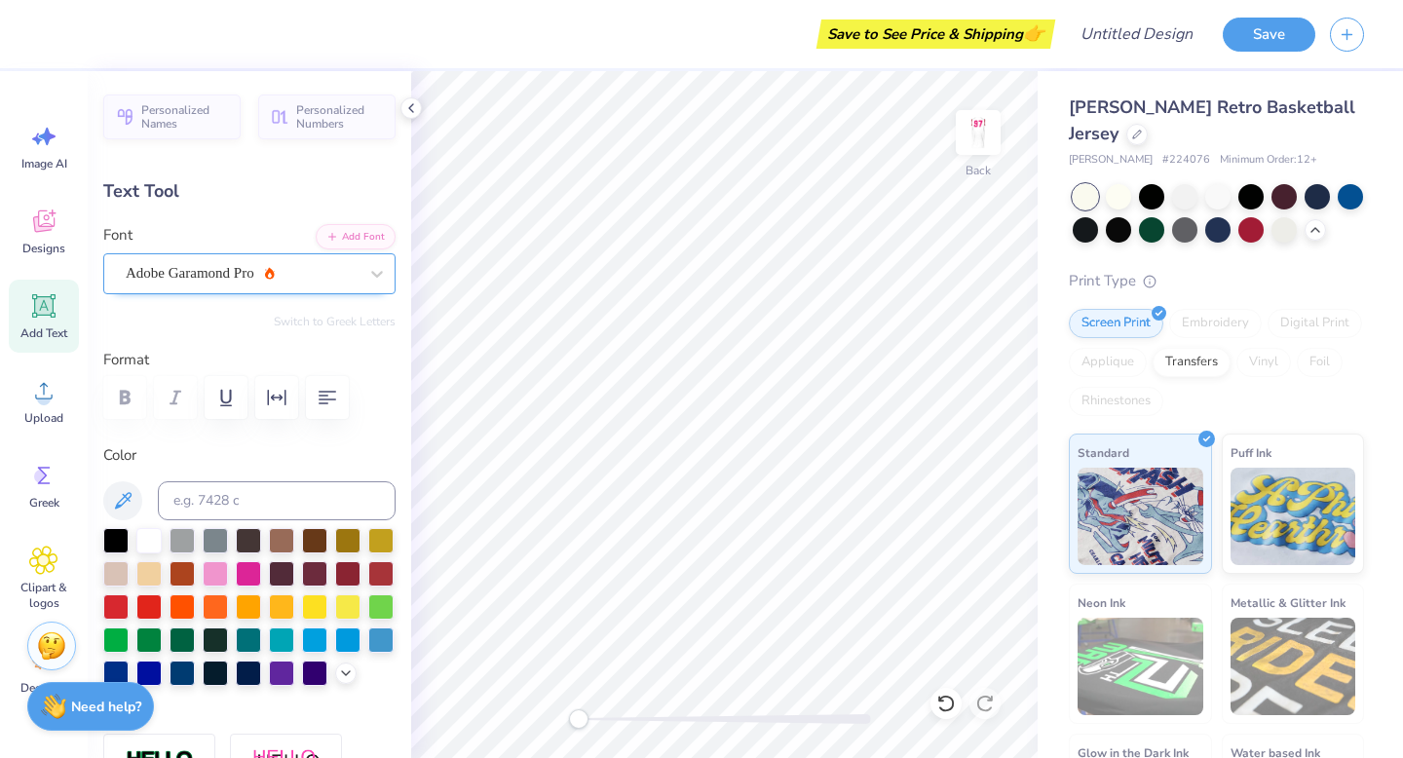
click at [313, 270] on div "Adobe Garamond Pro" at bounding box center [242, 273] width 236 height 30
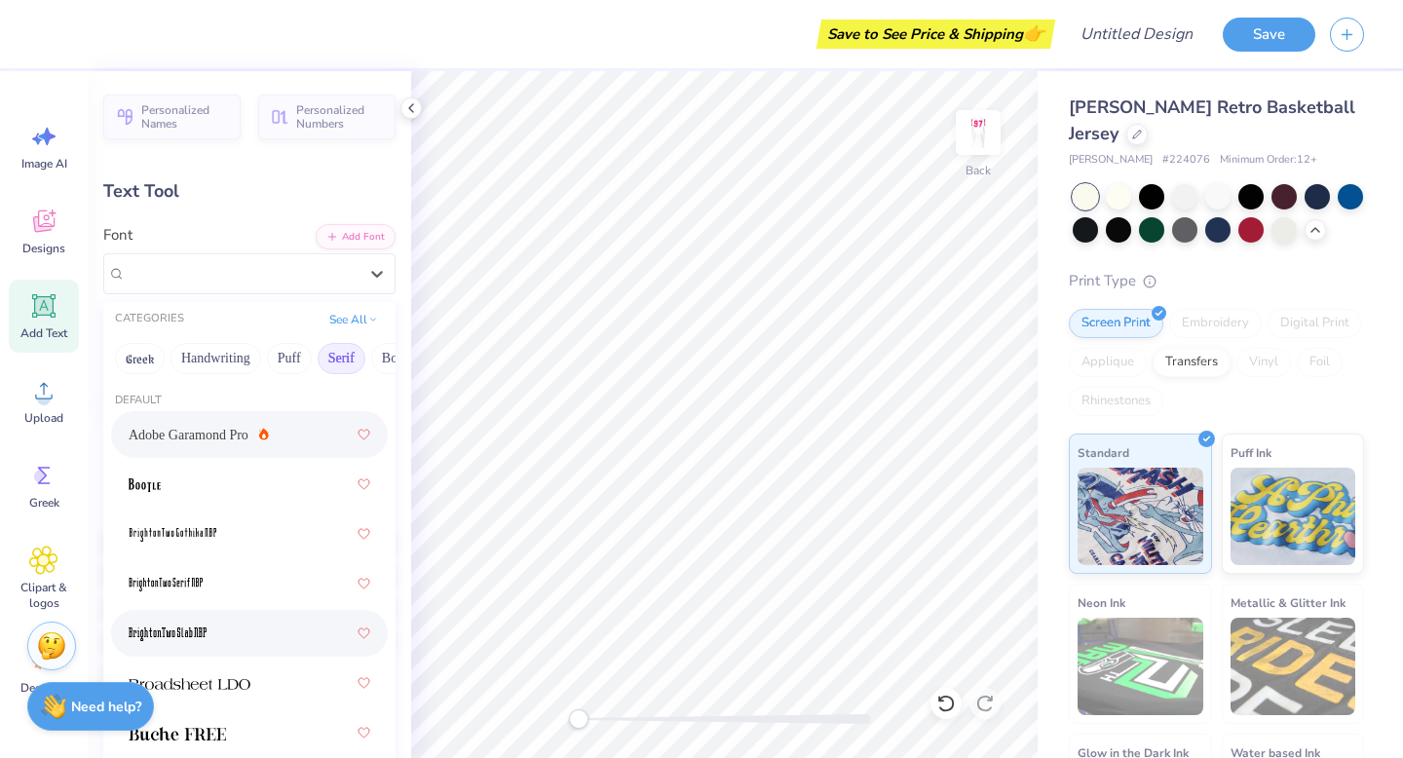
click at [247, 644] on div at bounding box center [250, 633] width 242 height 35
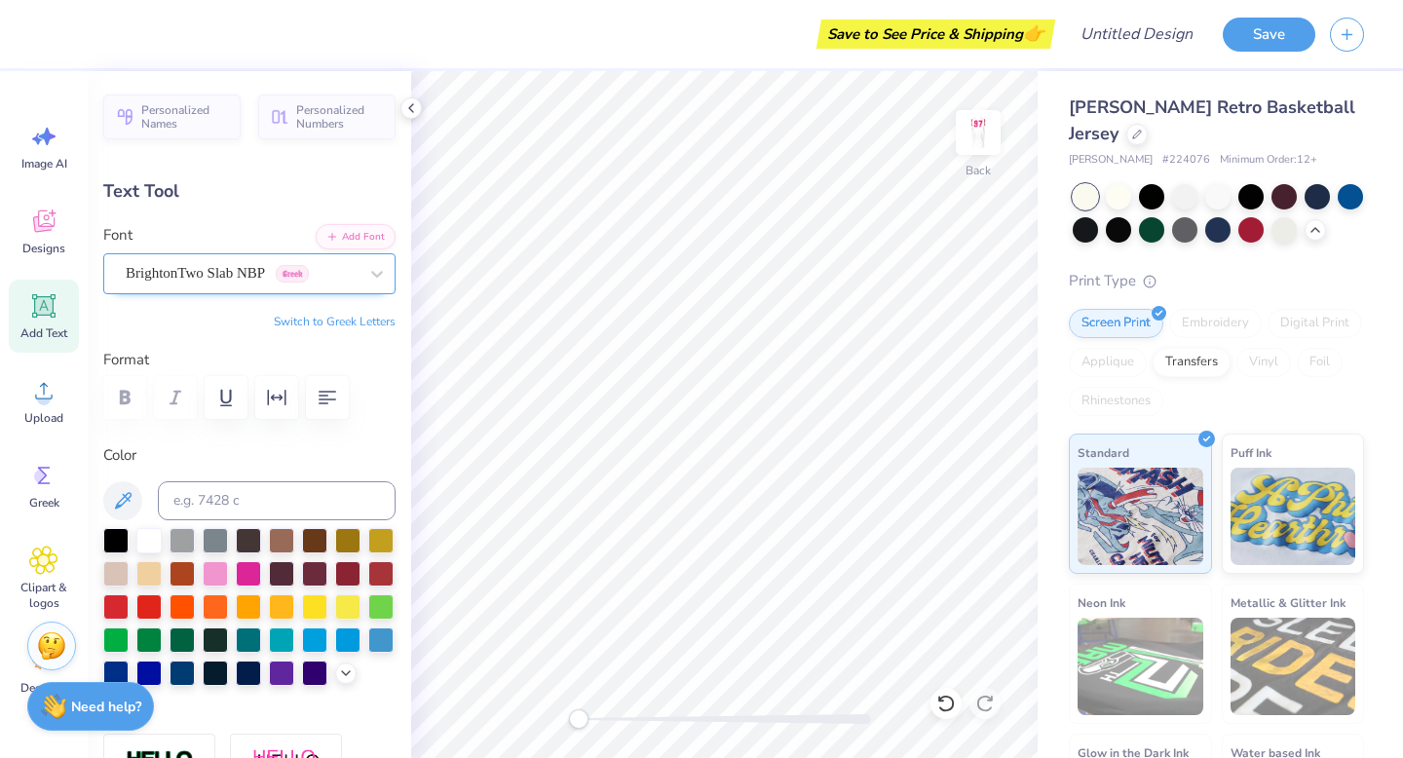
click at [341, 288] on div "BrightonTwo Slab NBP Greek" at bounding box center [249, 273] width 292 height 41
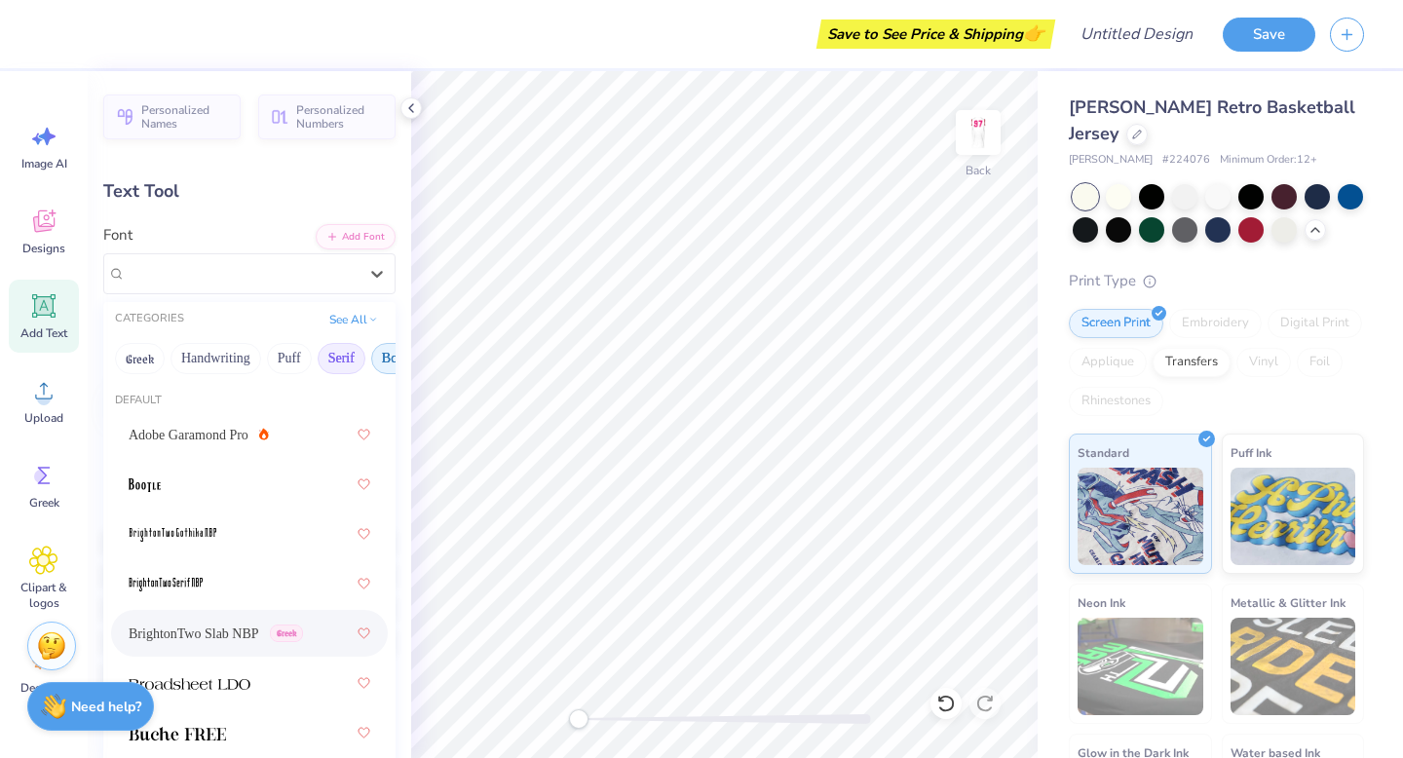
click at [380, 354] on button "Bold" at bounding box center [395, 358] width 48 height 31
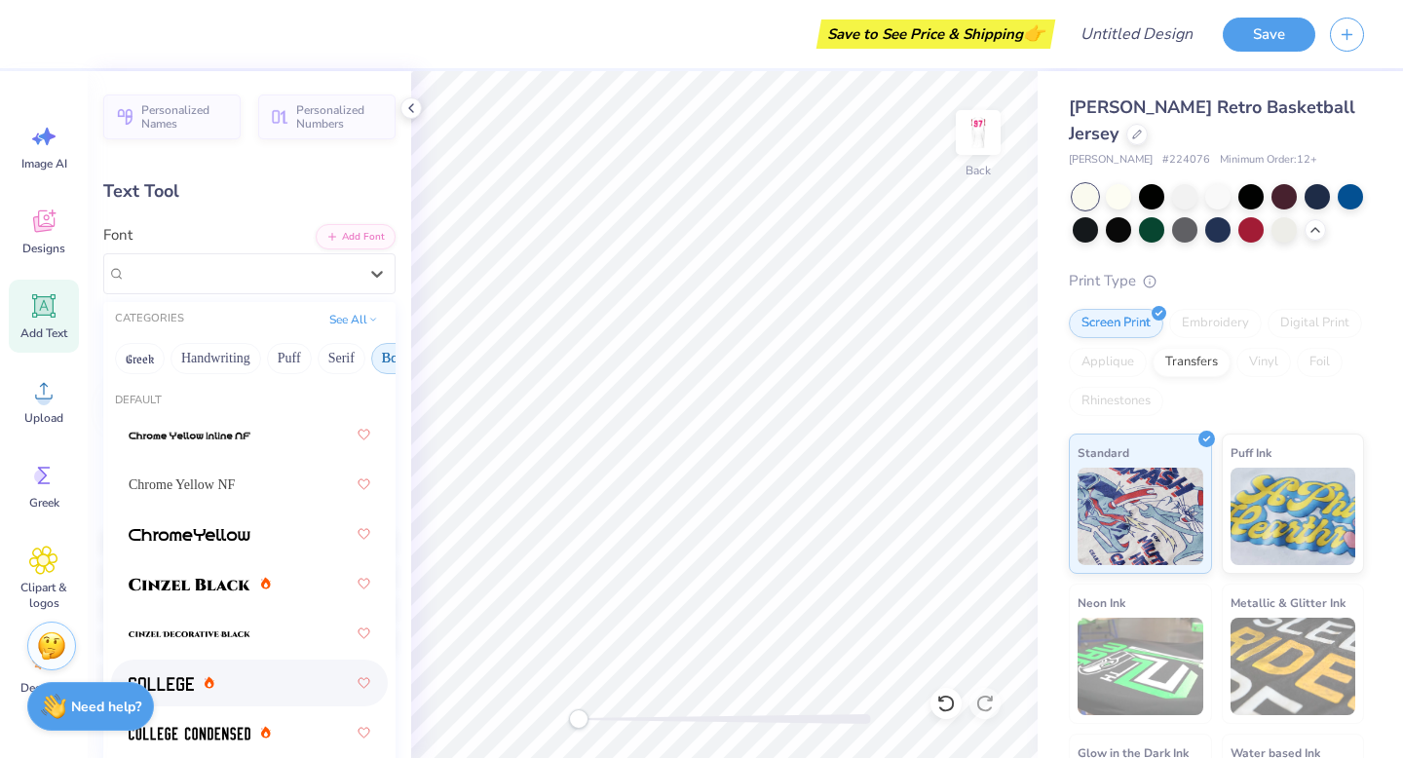
click at [289, 664] on div at bounding box center [250, 682] width 242 height 35
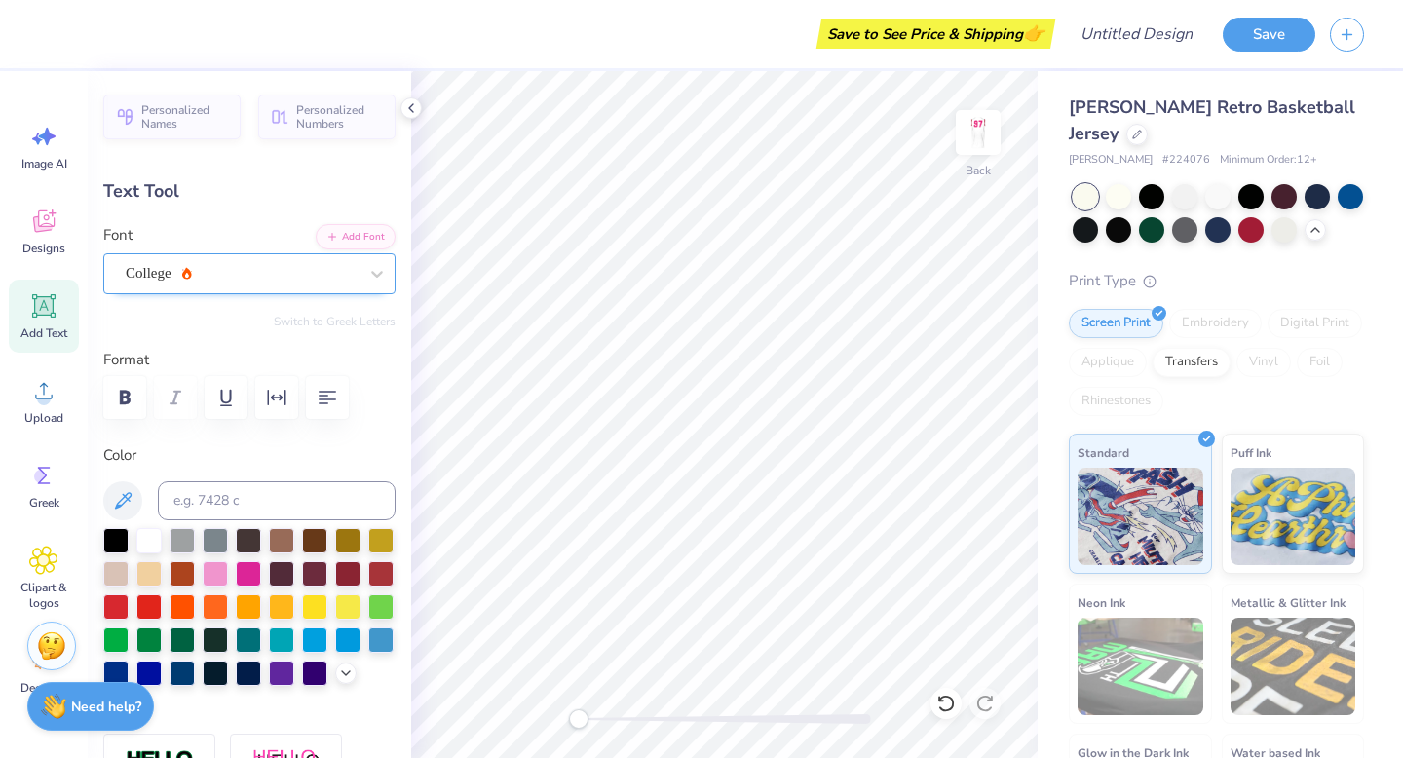
click at [350, 276] on div "College" at bounding box center [242, 273] width 236 height 30
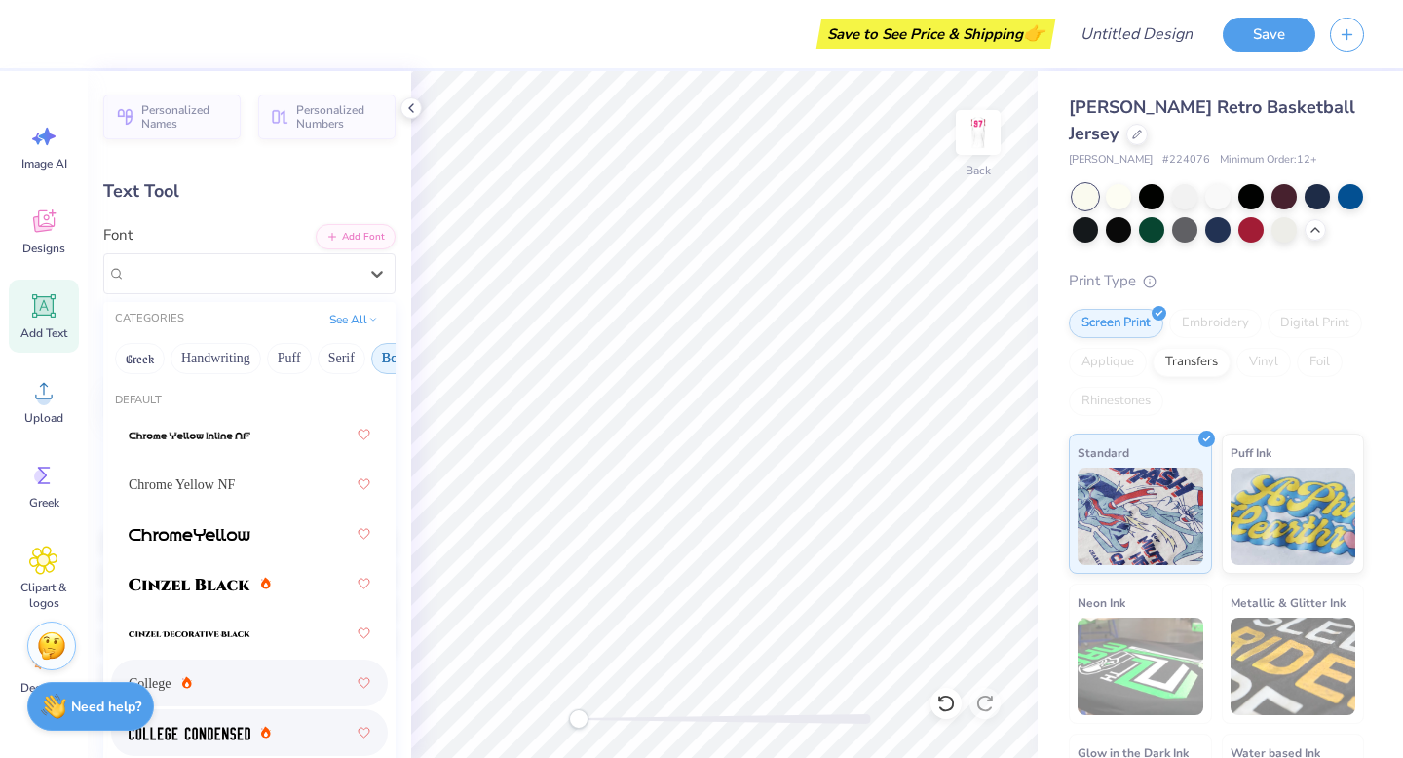
drag, startPoint x: 263, startPoint y: 315, endPoint x: 266, endPoint y: 723, distance: 408.1
click at [268, 664] on div "CATEGORIES See All Greek Handwriting Puff Serif Bold Calligraphy Retro Sans Ser…" at bounding box center [249, 633] width 292 height 662
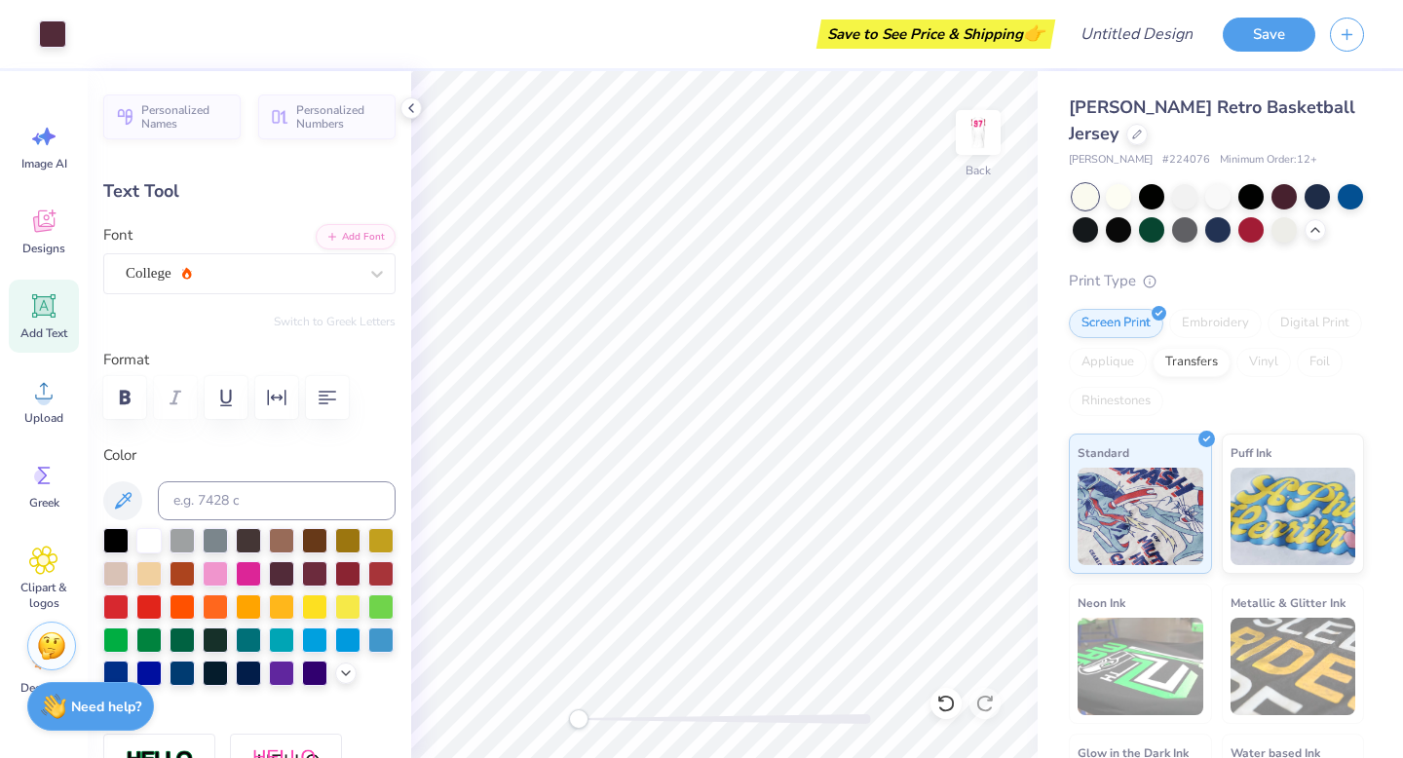
type input "11.65"
type input "0.96"
type input "11.27"
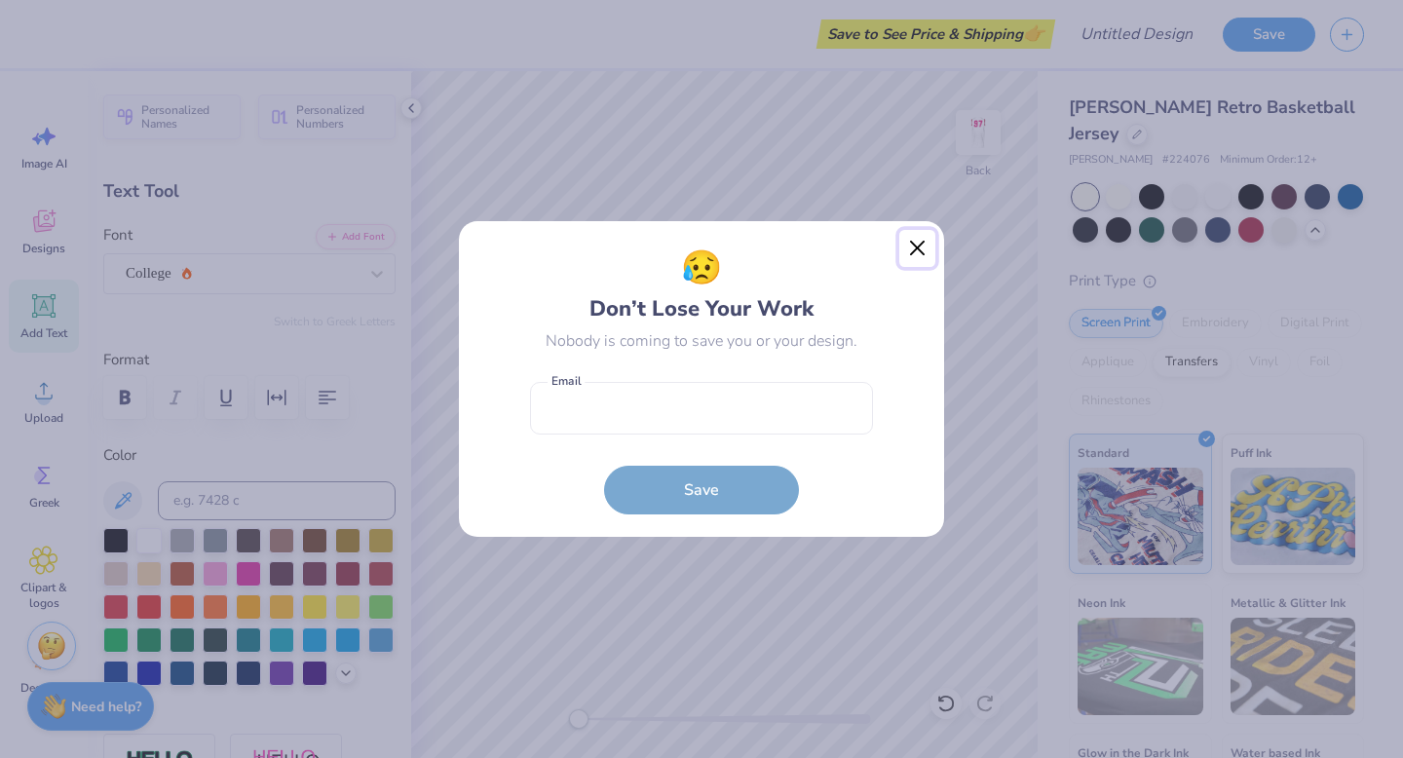
click at [829, 242] on button "Close" at bounding box center [917, 248] width 37 height 37
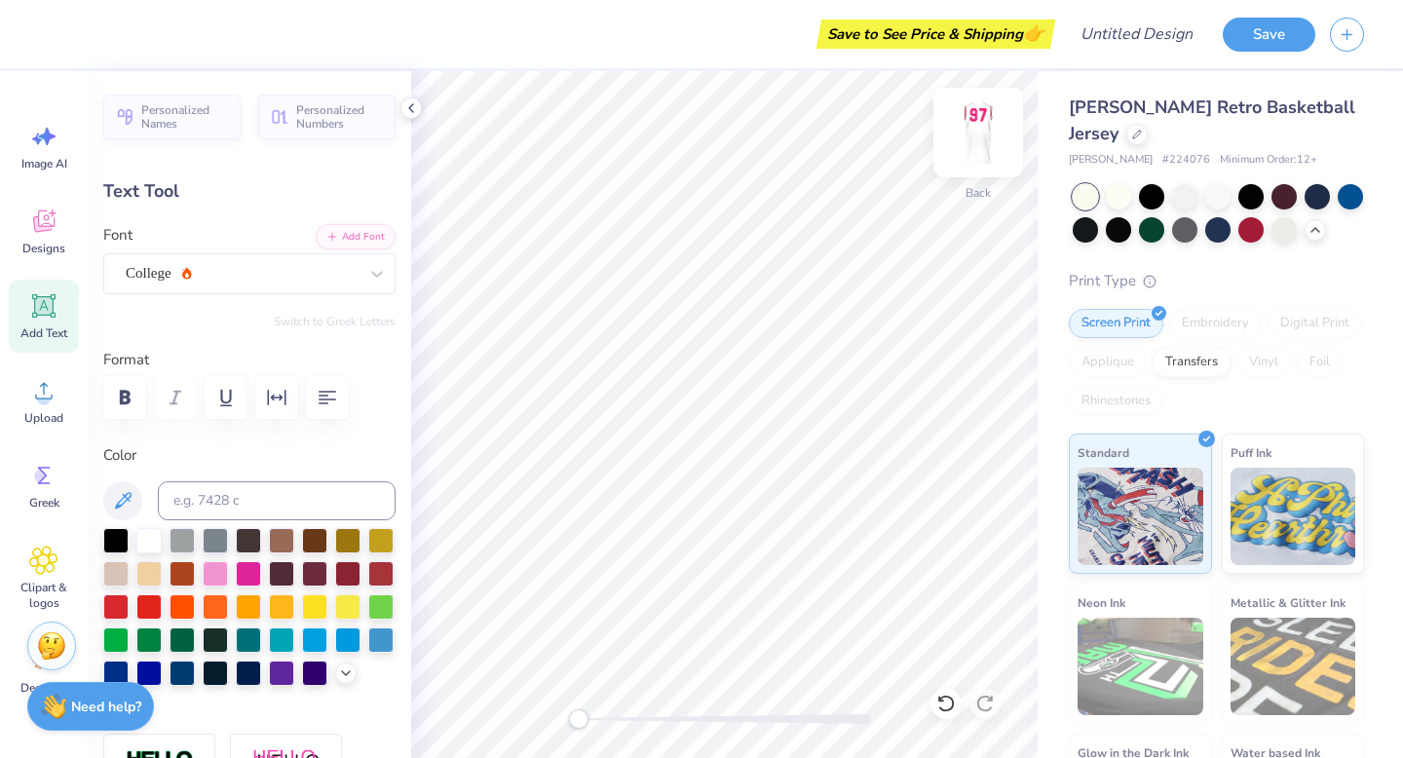
click at [829, 139] on img at bounding box center [978, 133] width 78 height 78
type input "8.50"
type input "6.62"
type input "3.00"
type textarea "1897"
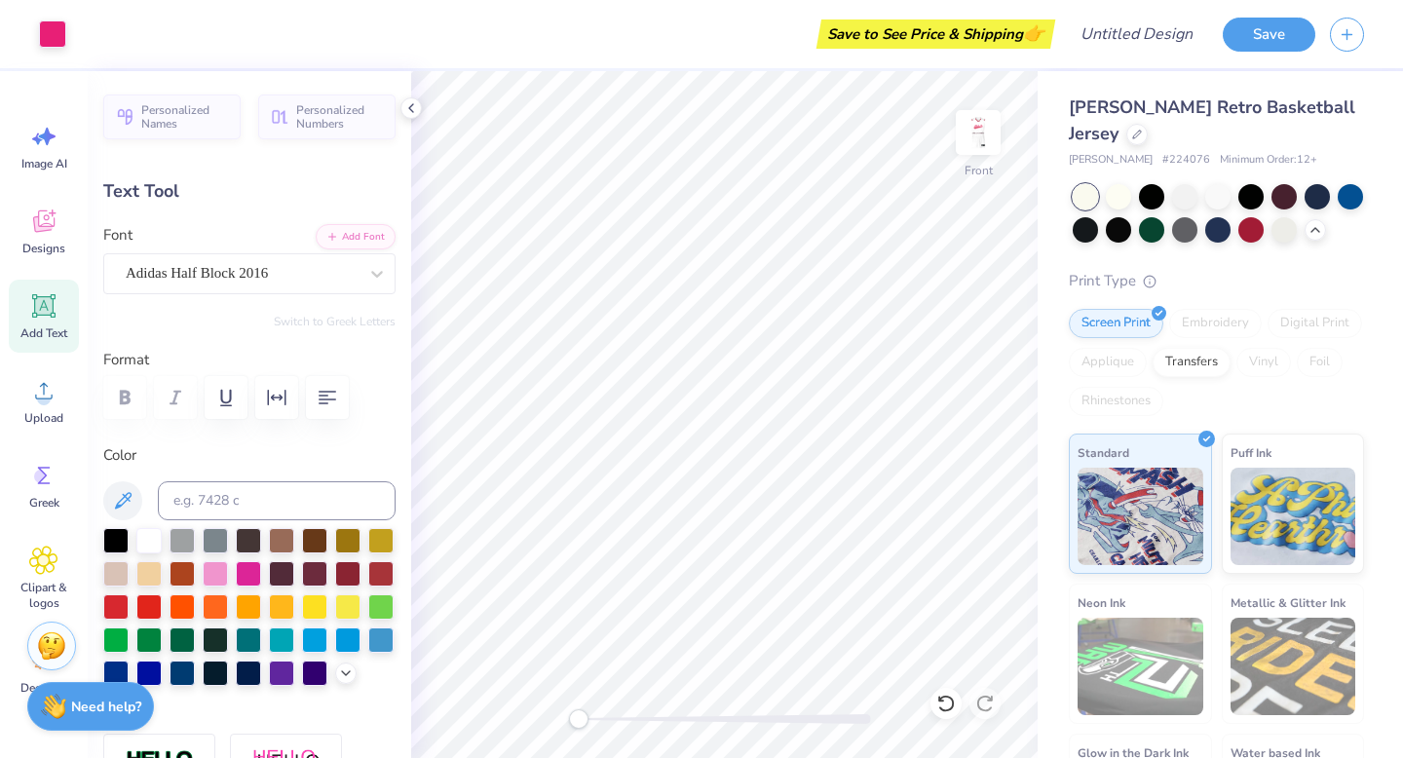
type input "11.10"
type input "4.61"
type input "4.01"
click at [829, 664] on icon at bounding box center [945, 703] width 19 height 19
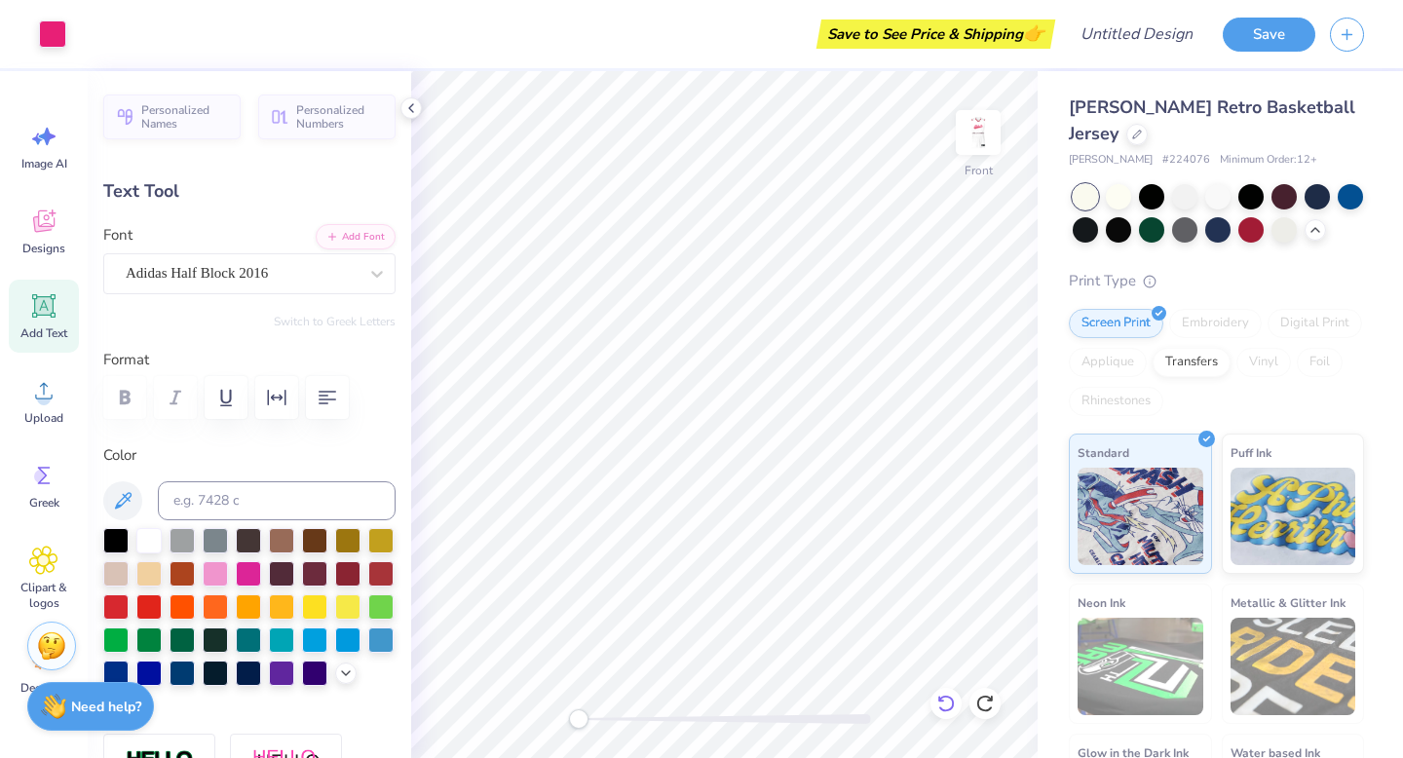
click at [829, 664] on icon at bounding box center [945, 703] width 17 height 18
click at [829, 664] on icon at bounding box center [945, 703] width 19 height 19
type textarea "97"
click at [829, 141] on img at bounding box center [978, 133] width 78 height 78
click at [829, 149] on img at bounding box center [978, 133] width 78 height 78
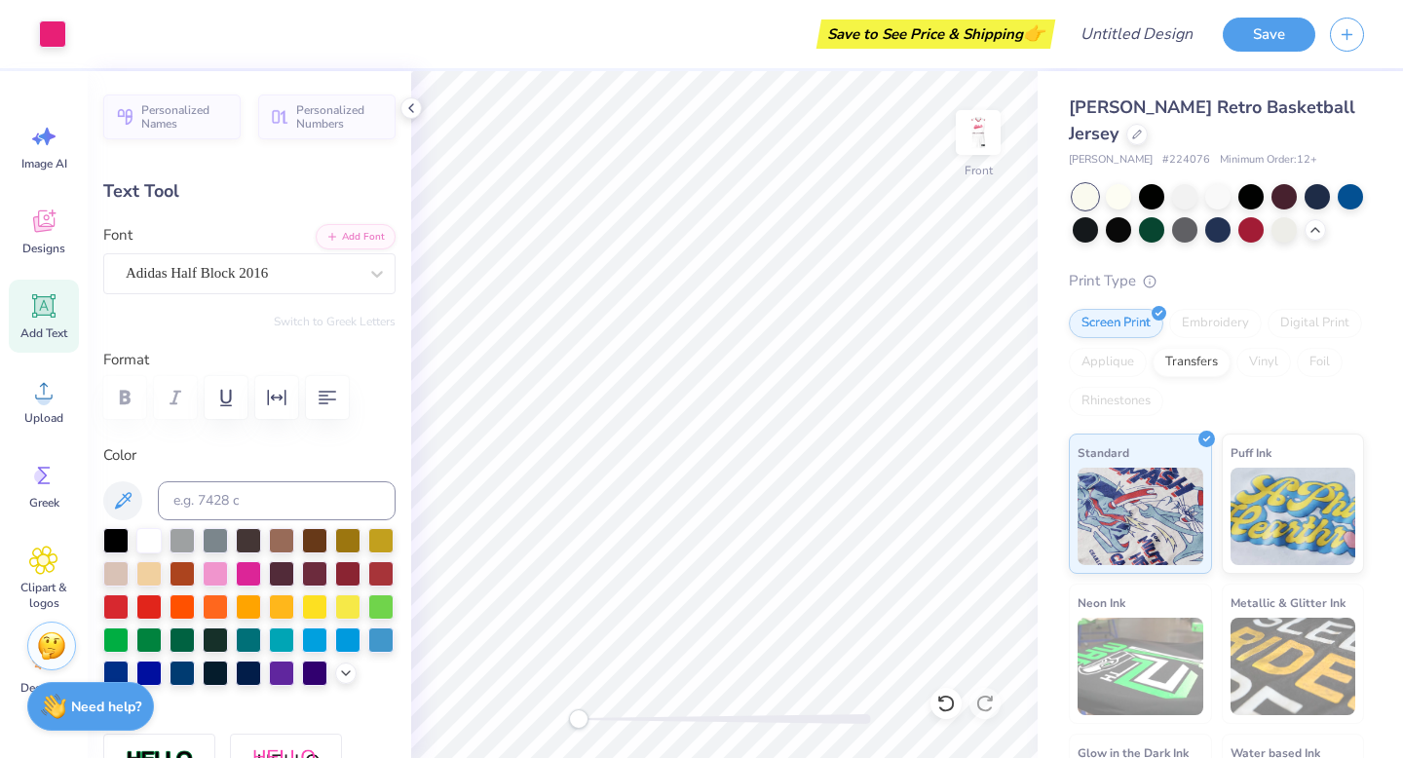
type input "5.90"
type input "4.59"
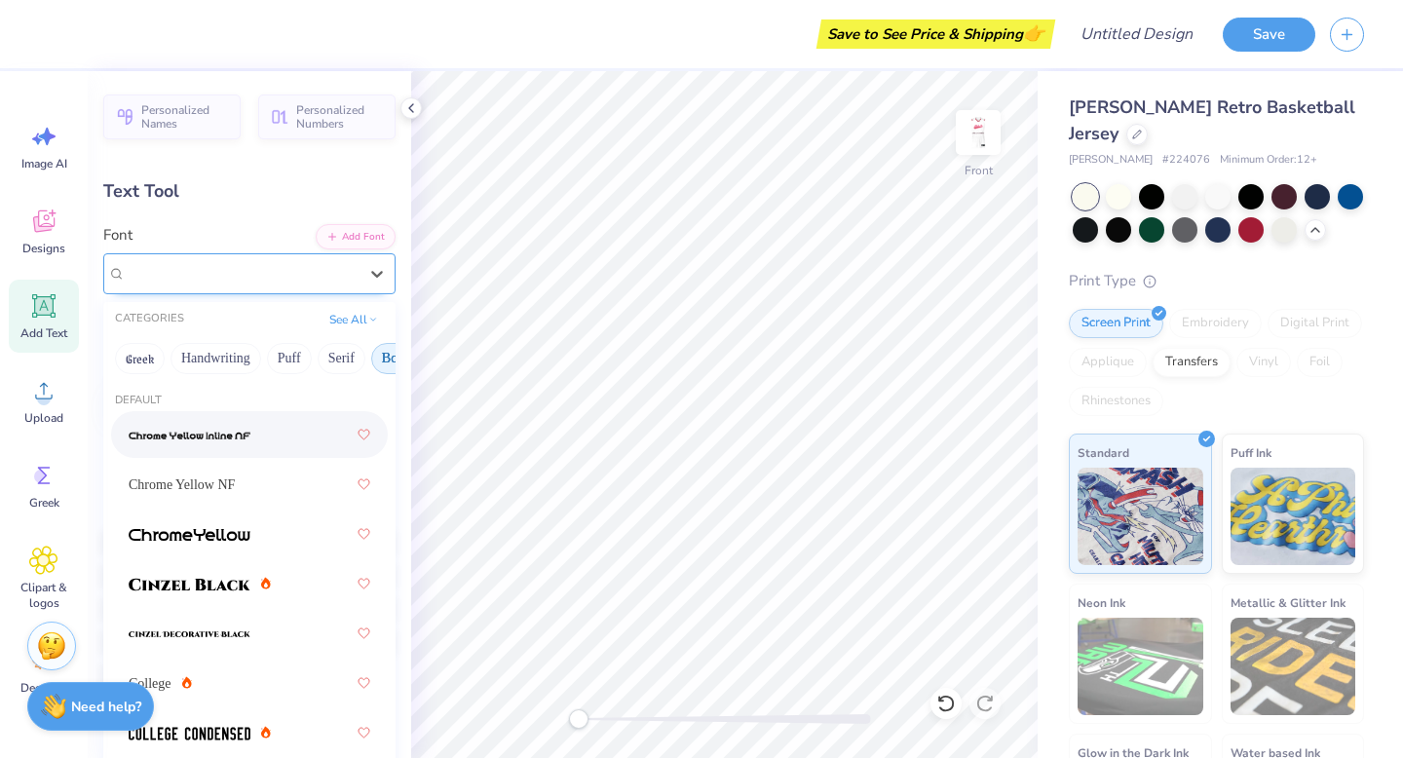
click at [212, 277] on div "Adidas Half Block 2016" at bounding box center [242, 273] width 236 height 30
click at [364, 319] on button "See All" at bounding box center [353, 317] width 60 height 19
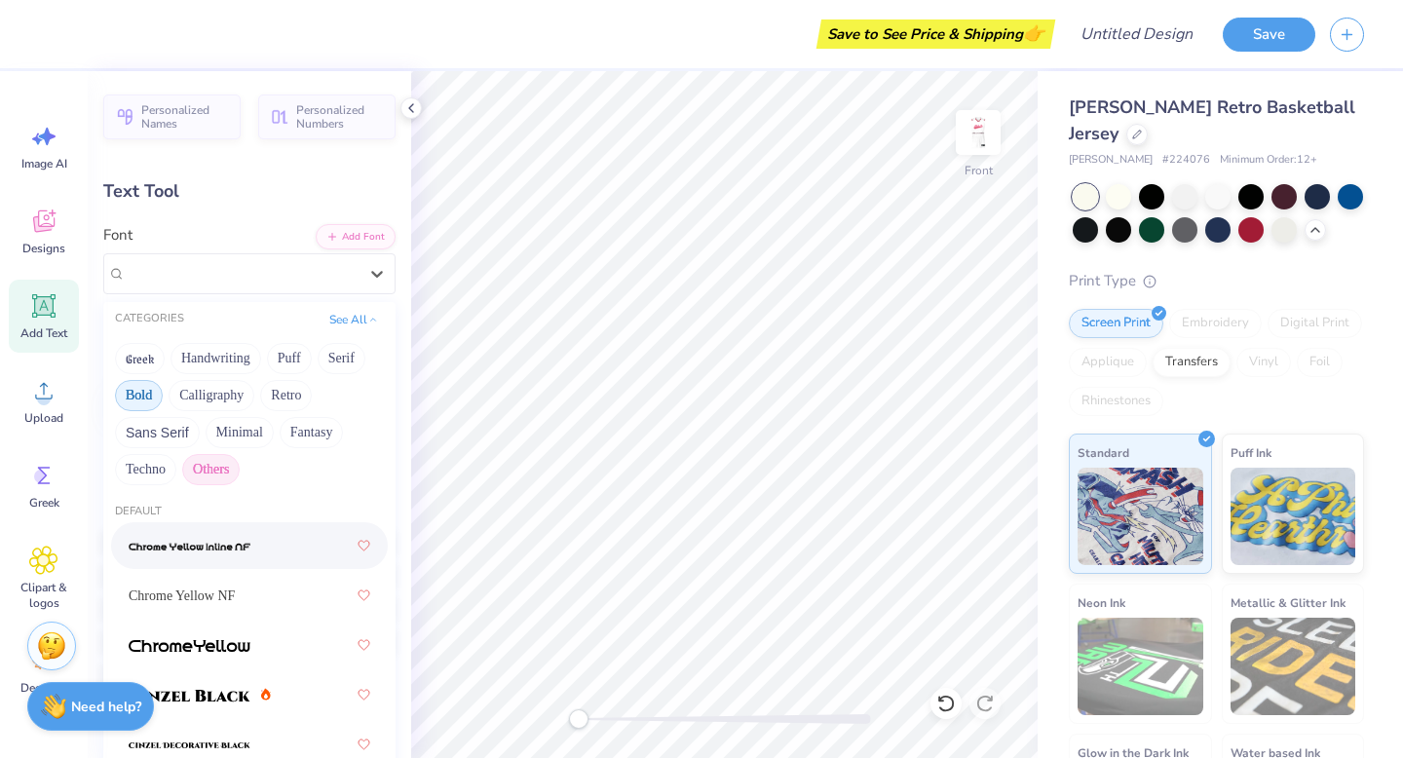
click at [206, 464] on button "Others" at bounding box center [210, 469] width 57 height 31
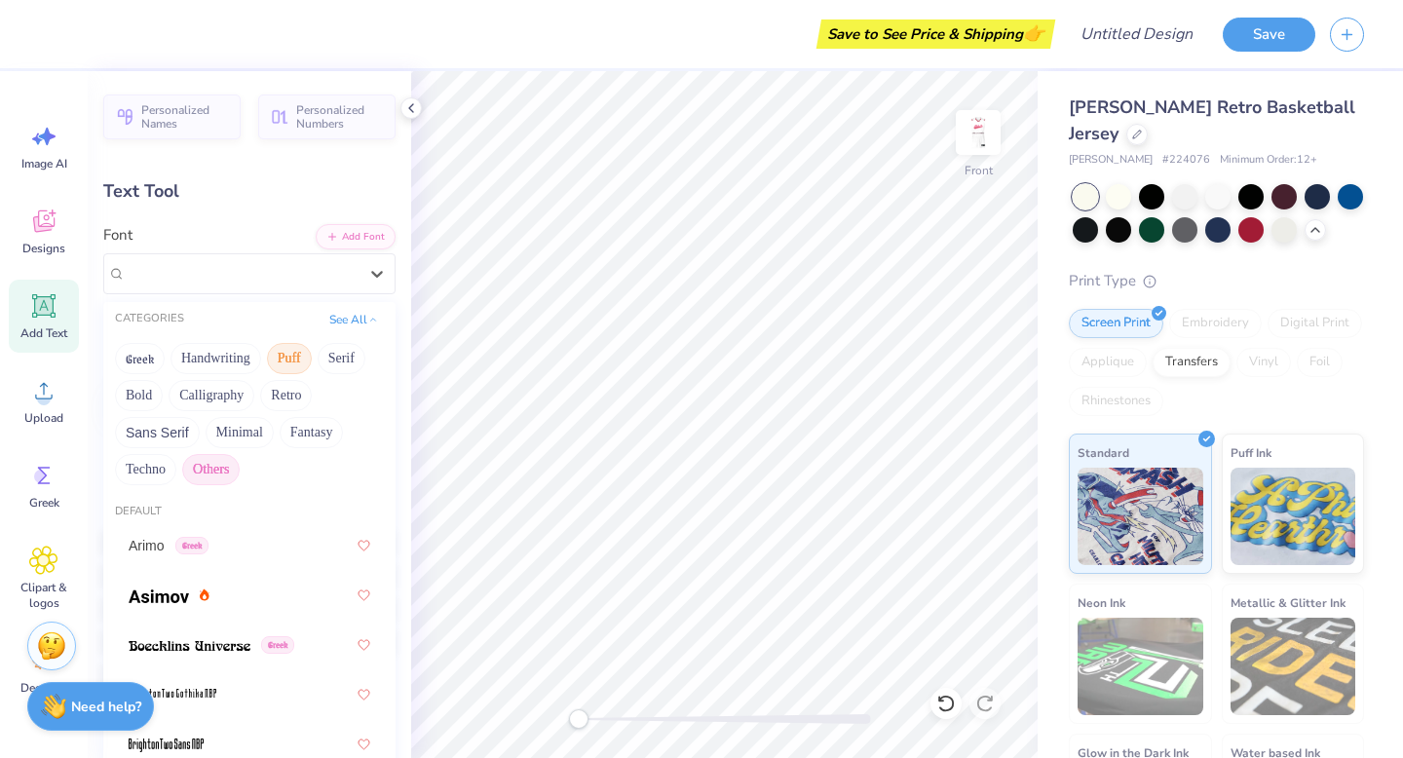
click at [286, 358] on button "Puff" at bounding box center [289, 358] width 45 height 31
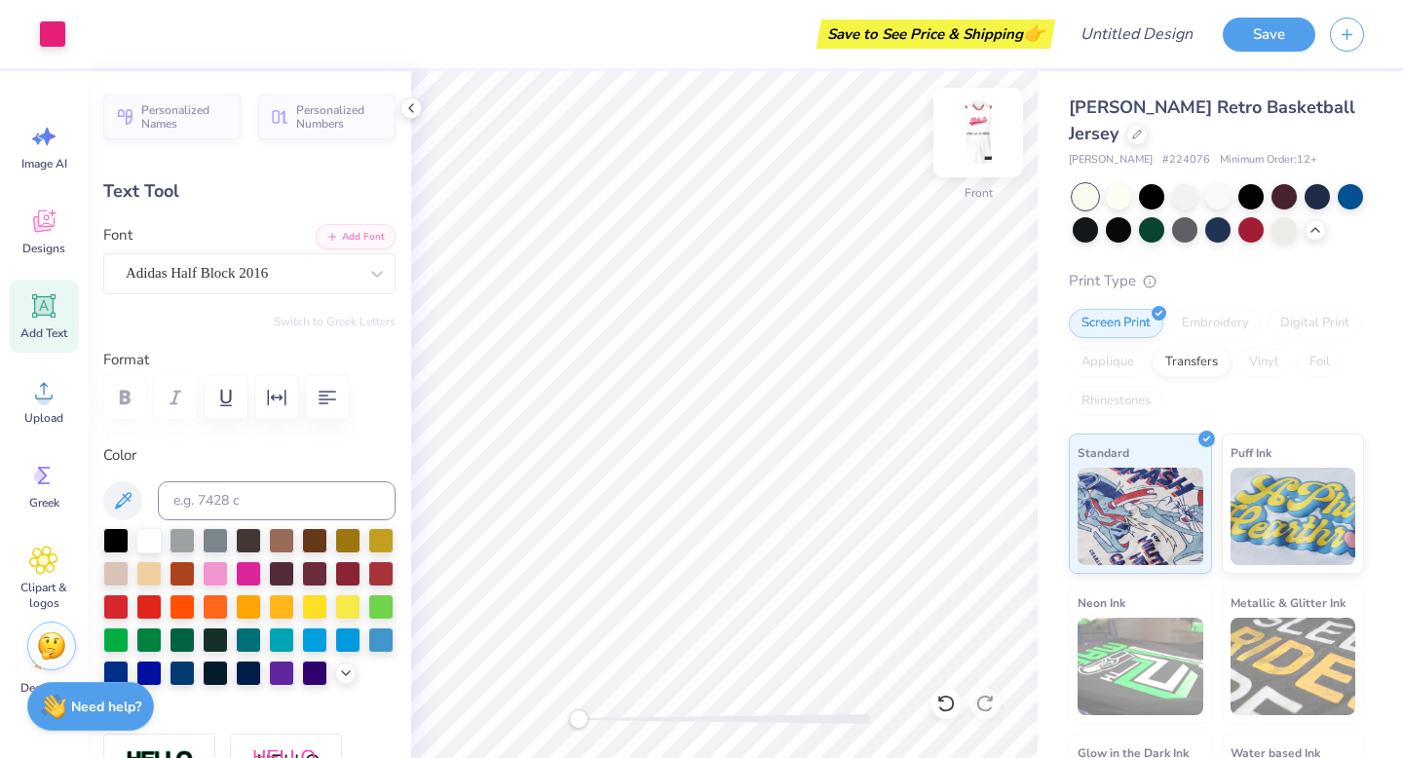
click at [829, 145] on img at bounding box center [978, 133] width 78 height 78
type input "11.65"
type input "0.96"
click at [314, 399] on button "button" at bounding box center [327, 397] width 43 height 43
click at [319, 398] on icon "button" at bounding box center [328, 398] width 19 height 14
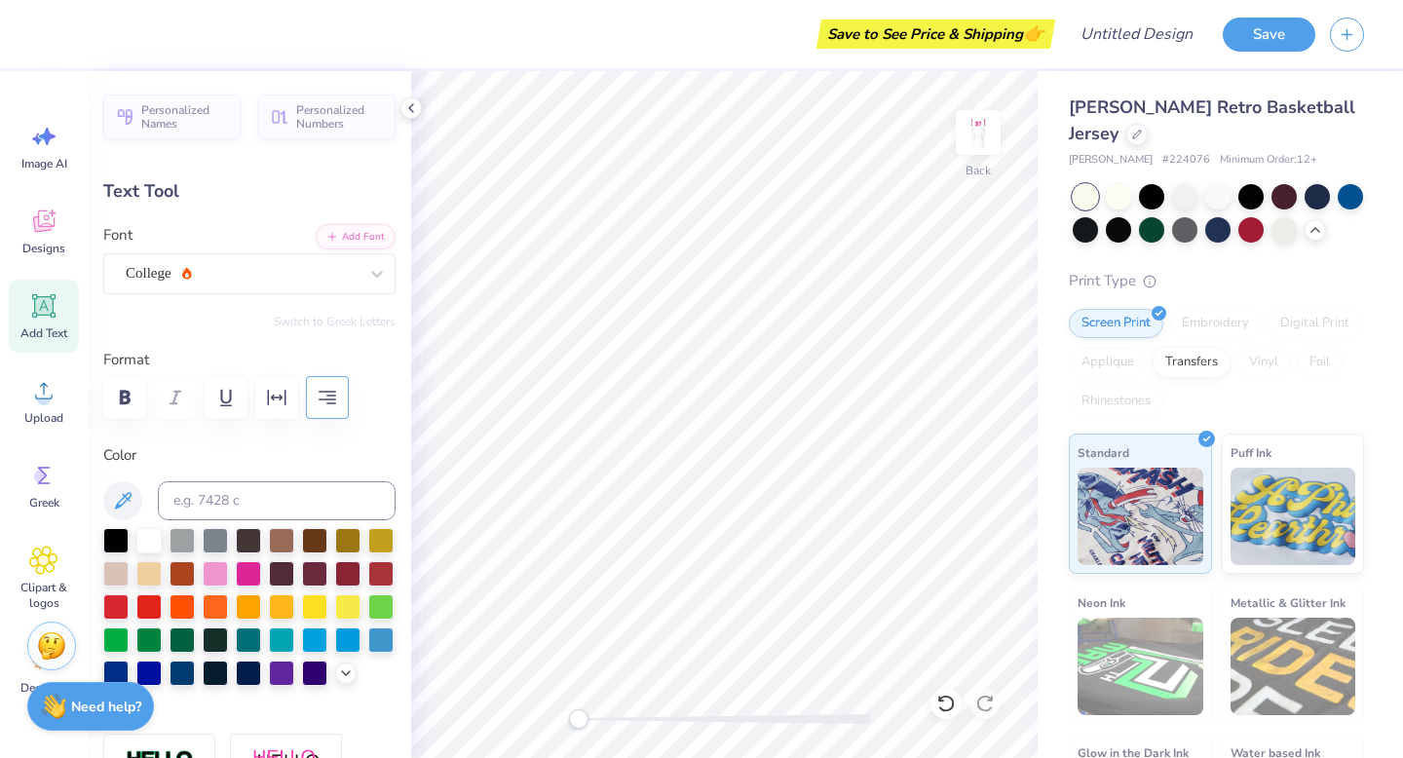
click at [402, 446] on div "Personalized Names Personalized Numbers Text Tool Add Font Font College Switch …" at bounding box center [249, 414] width 323 height 687
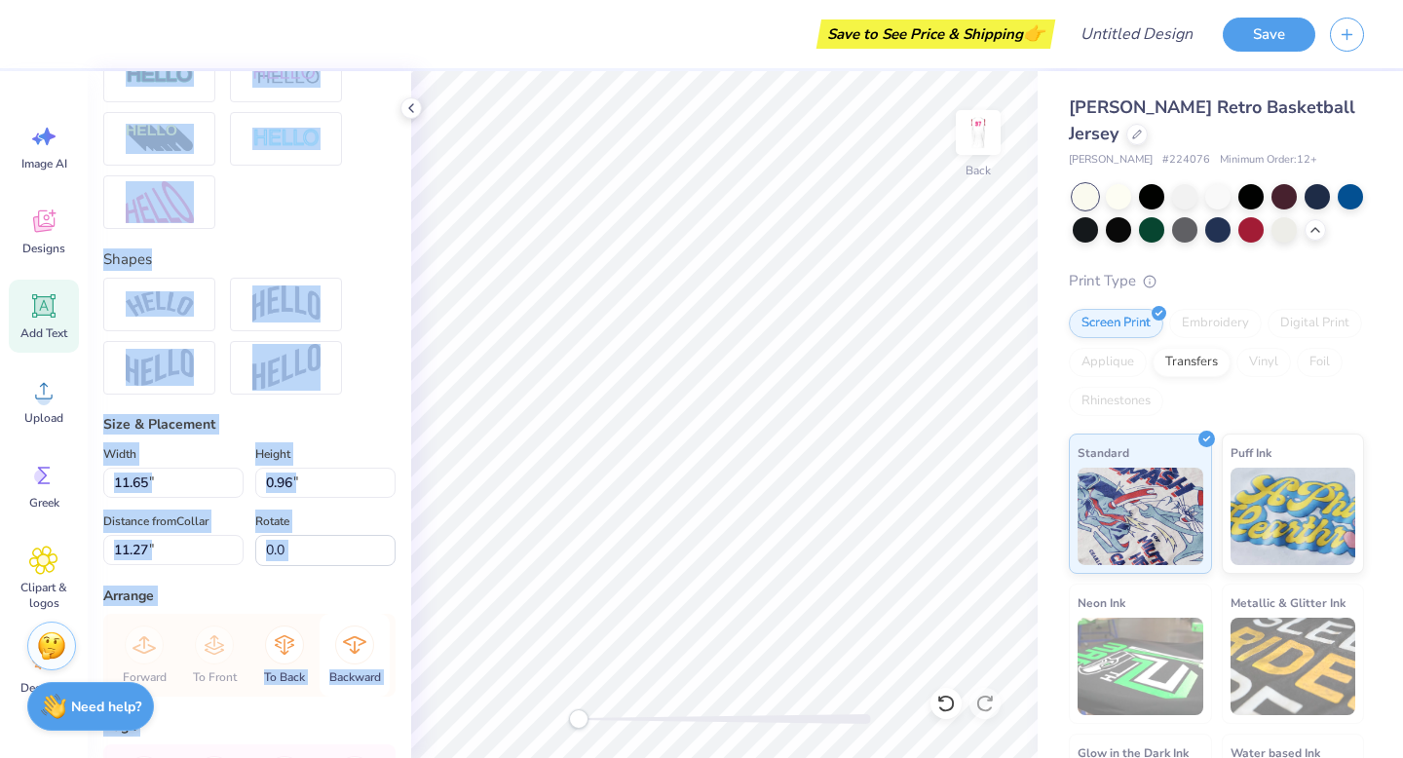
scroll to position [706, 0]
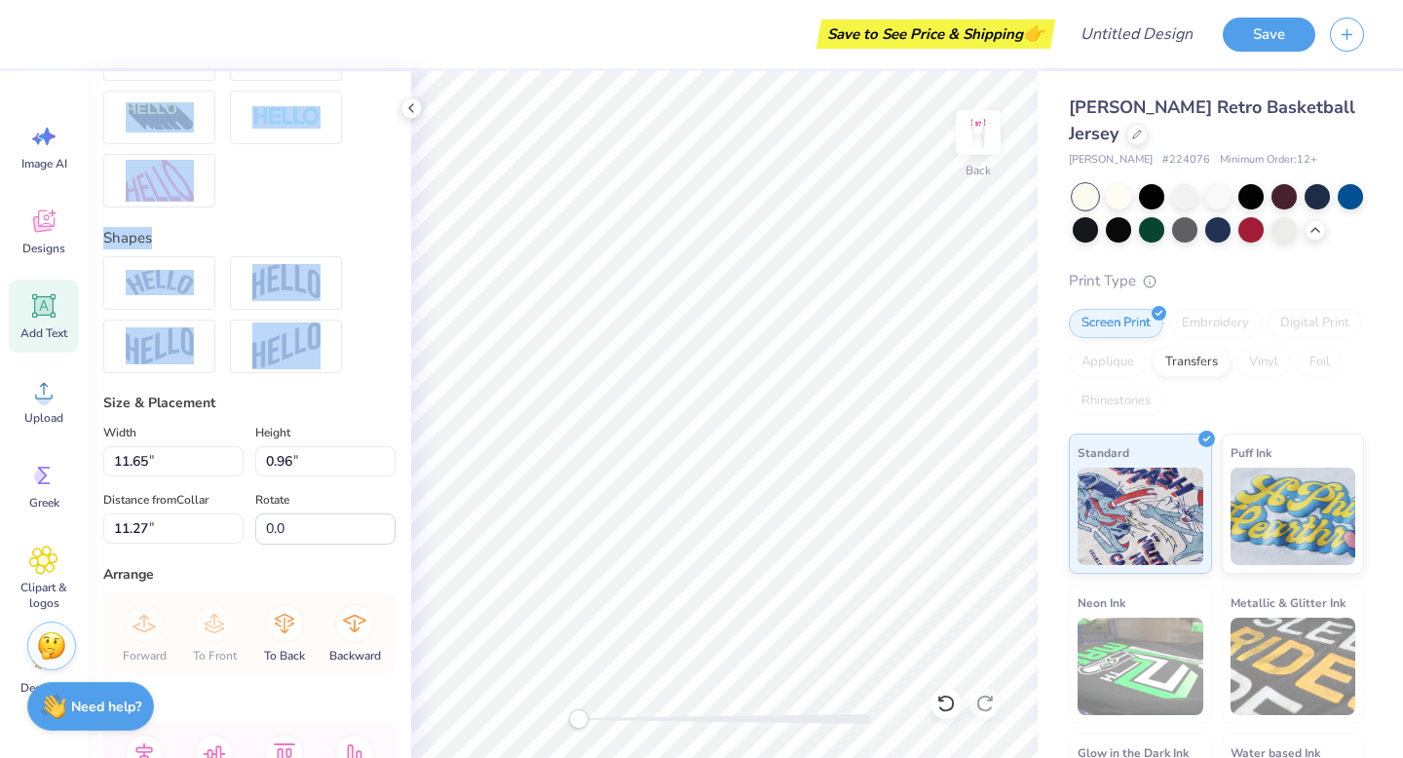
drag, startPoint x: 394, startPoint y: 433, endPoint x: 383, endPoint y: 386, distance: 48.9
click at [384, 386] on div "Personalized Names Personalized Numbers Text Tool Add Font Font College Switch …" at bounding box center [249, 414] width 323 height 687
click at [383, 386] on div "Personalized Names Personalized Numbers Text Tool Add Font Font College Switch …" at bounding box center [249, 414] width 323 height 687
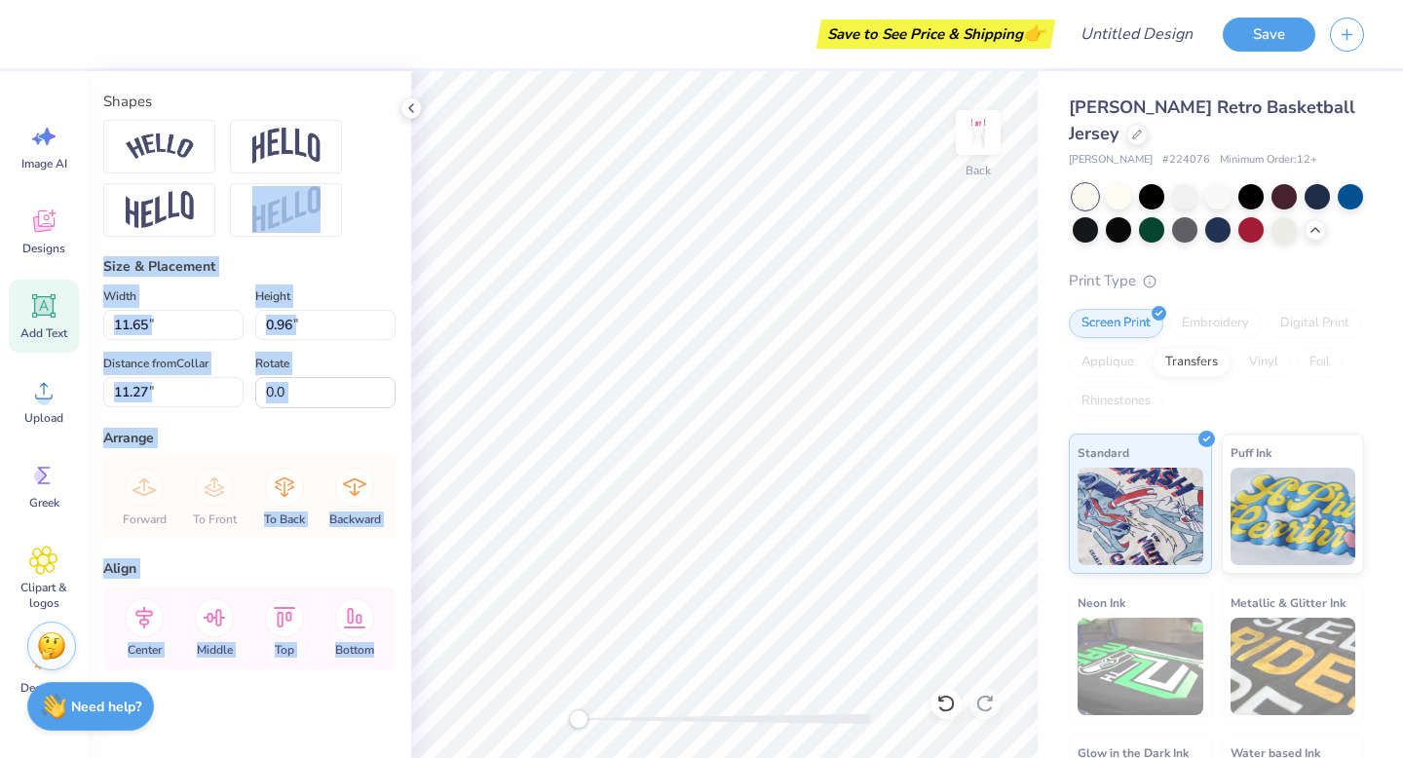
scroll to position [850, 0]
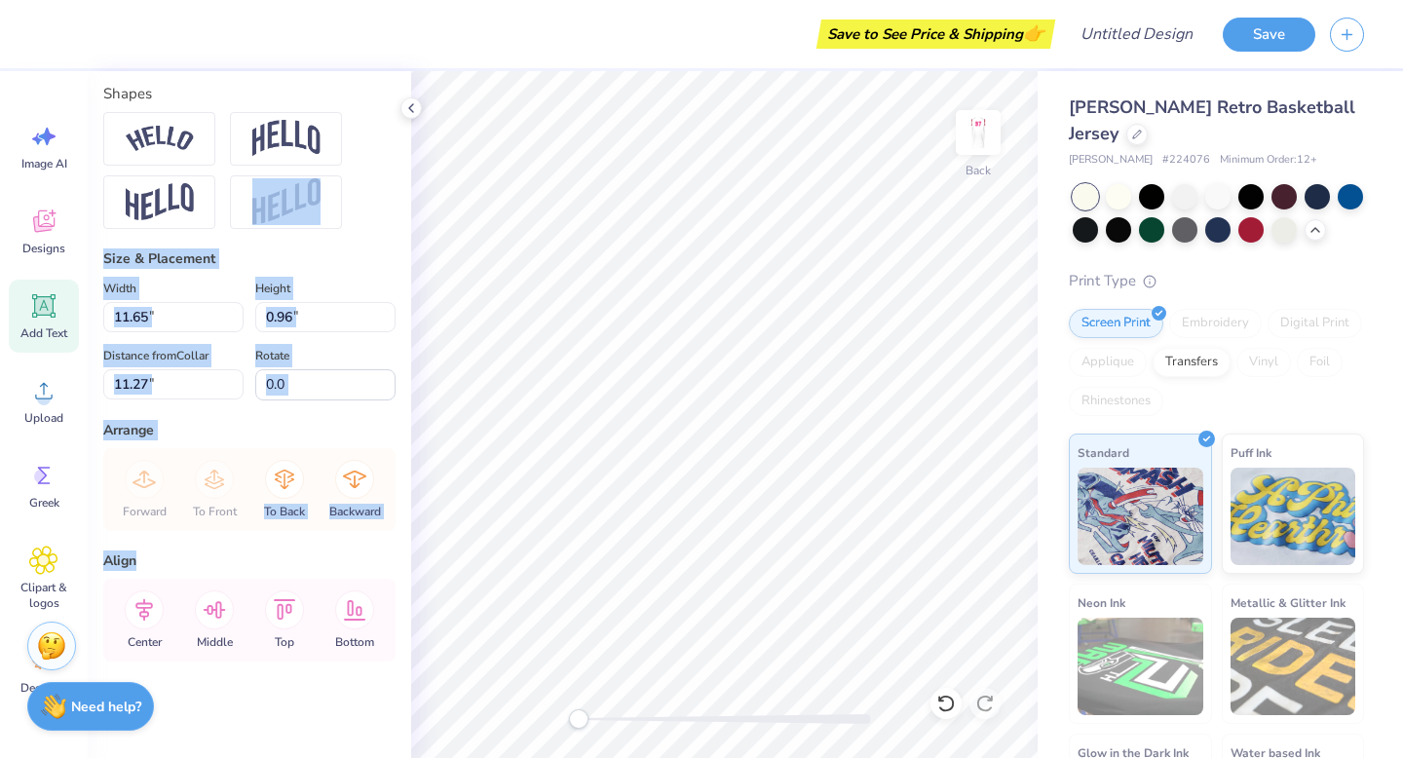
drag, startPoint x: 356, startPoint y: 356, endPoint x: 348, endPoint y: 553, distance: 197.9
click at [353, 553] on div "Personalized Names Personalized Numbers Text Tool Add Font Font College Switch …" at bounding box center [249, 414] width 323 height 687
click at [348, 553] on div "Align" at bounding box center [249, 560] width 292 height 20
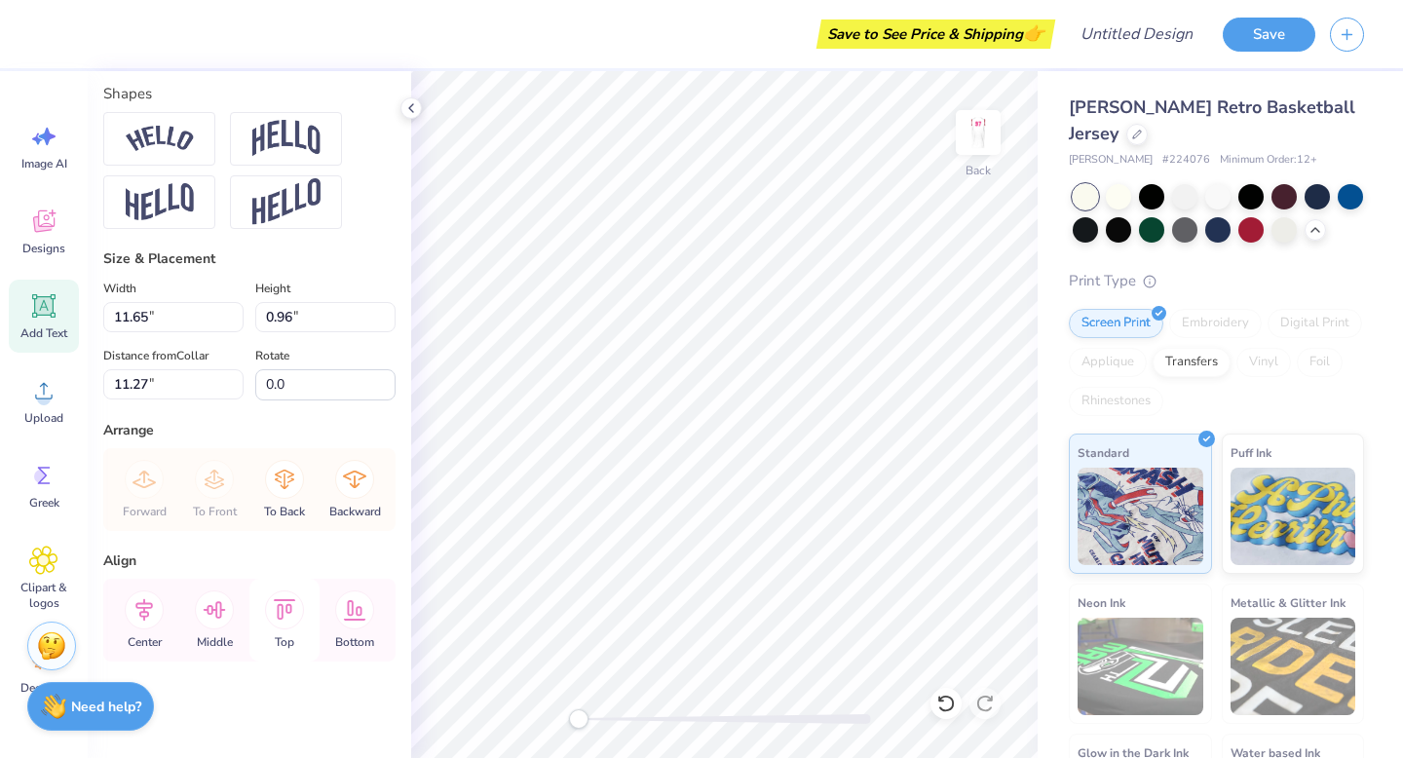
click at [264, 617] on div "Top" at bounding box center [284, 620] width 70 height 83
click at [346, 612] on icon at bounding box center [354, 609] width 39 height 39
click at [282, 615] on icon at bounding box center [284, 609] width 39 height 39
click at [217, 618] on icon at bounding box center [214, 609] width 39 height 39
click at [145, 613] on icon at bounding box center [144, 609] width 39 height 39
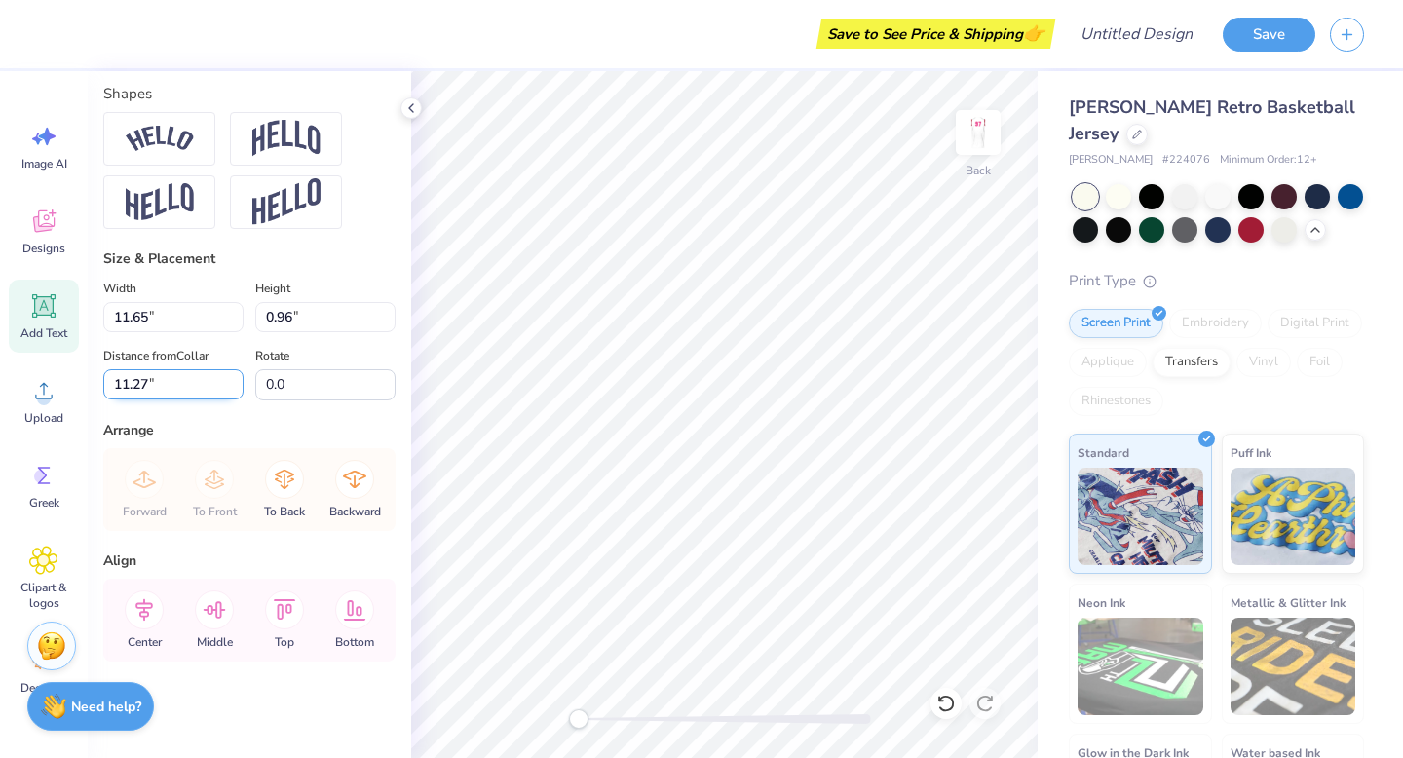
click at [157, 373] on input "11.27" at bounding box center [173, 384] width 140 height 30
click at [231, 378] on input "11.28" at bounding box center [173, 384] width 140 height 30
click at [234, 378] on input "11.29" at bounding box center [173, 384] width 140 height 30
click at [233, 392] on input "11.28" at bounding box center [173, 384] width 140 height 30
click at [233, 392] on input "11.27" at bounding box center [173, 384] width 140 height 30
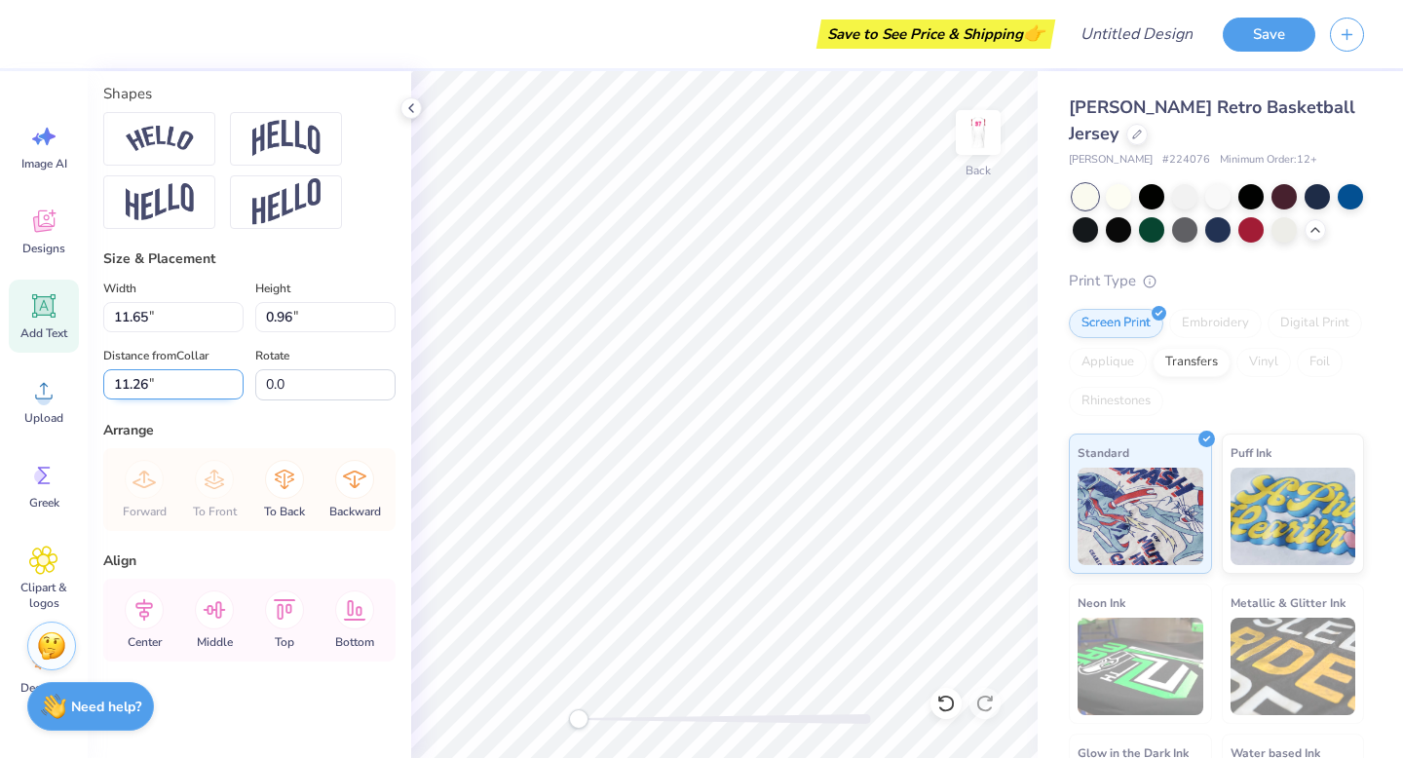
click at [233, 392] on input "11.26" at bounding box center [173, 384] width 140 height 30
click at [233, 392] on input "11.25" at bounding box center [173, 384] width 140 height 30
click at [233, 392] on input "11.24" at bounding box center [173, 384] width 140 height 30
click at [233, 392] on input "11.23" at bounding box center [173, 384] width 140 height 30
click at [233, 392] on input "11.22" at bounding box center [173, 384] width 140 height 30
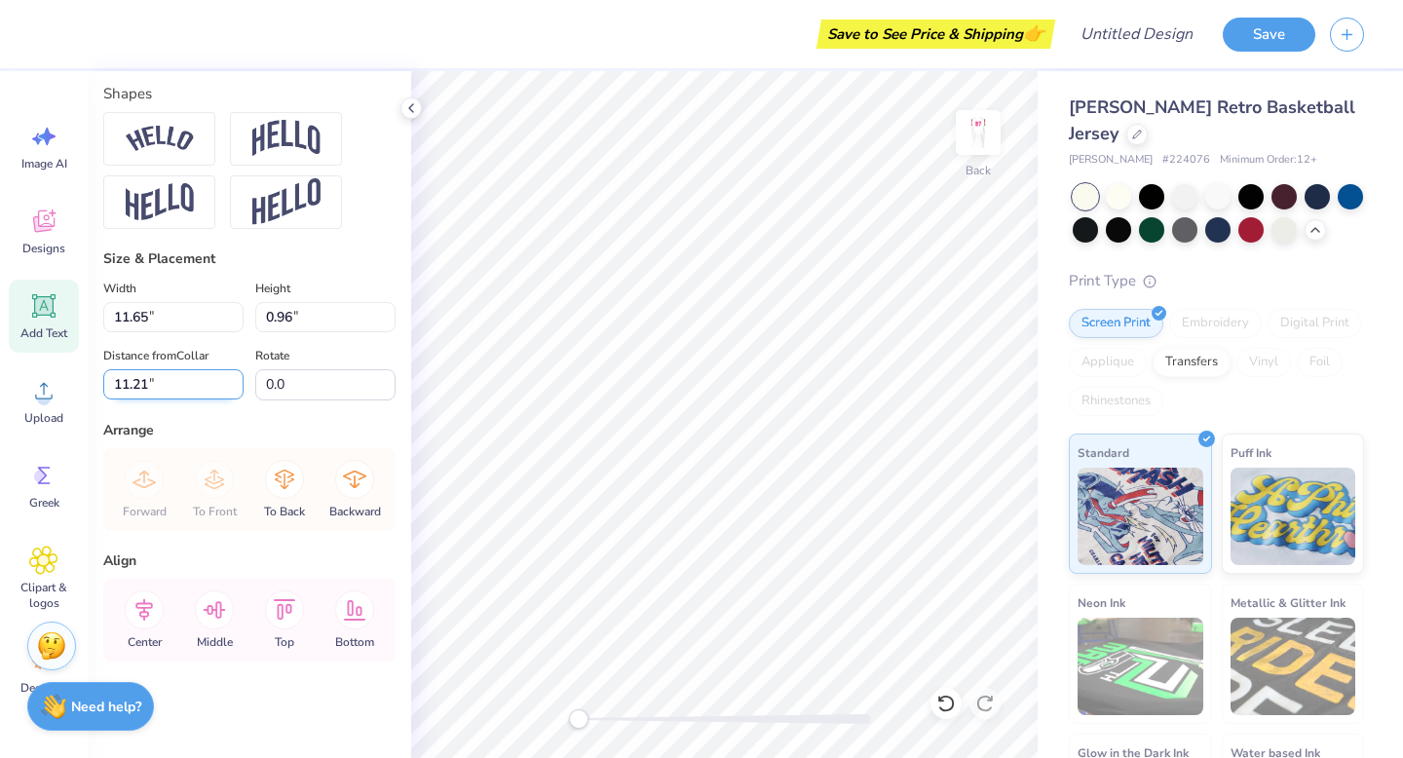
click at [233, 392] on input "11.21" at bounding box center [173, 384] width 140 height 30
click at [233, 392] on input "11.2" at bounding box center [173, 384] width 140 height 30
click at [233, 392] on input "11.19" at bounding box center [173, 384] width 140 height 30
click at [233, 392] on input "11.18" at bounding box center [173, 384] width 140 height 30
click at [233, 392] on input "11.17" at bounding box center [173, 384] width 140 height 30
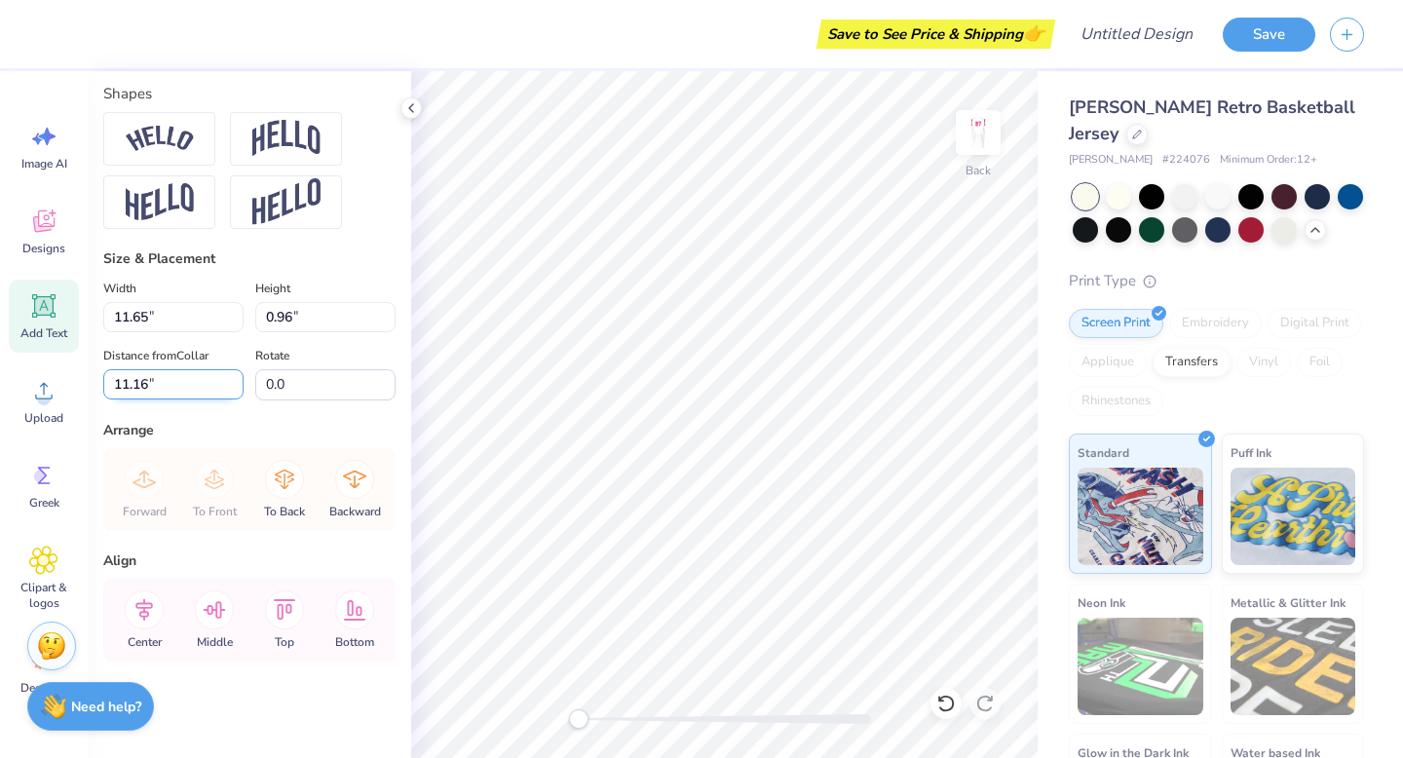
click at [233, 392] on input "11.16" at bounding box center [173, 384] width 140 height 30
click at [233, 392] on input "11.15" at bounding box center [173, 384] width 140 height 30
click at [233, 392] on input "11.14" at bounding box center [173, 384] width 140 height 30
click at [154, 390] on input "11.14" at bounding box center [173, 384] width 140 height 30
type input "1"
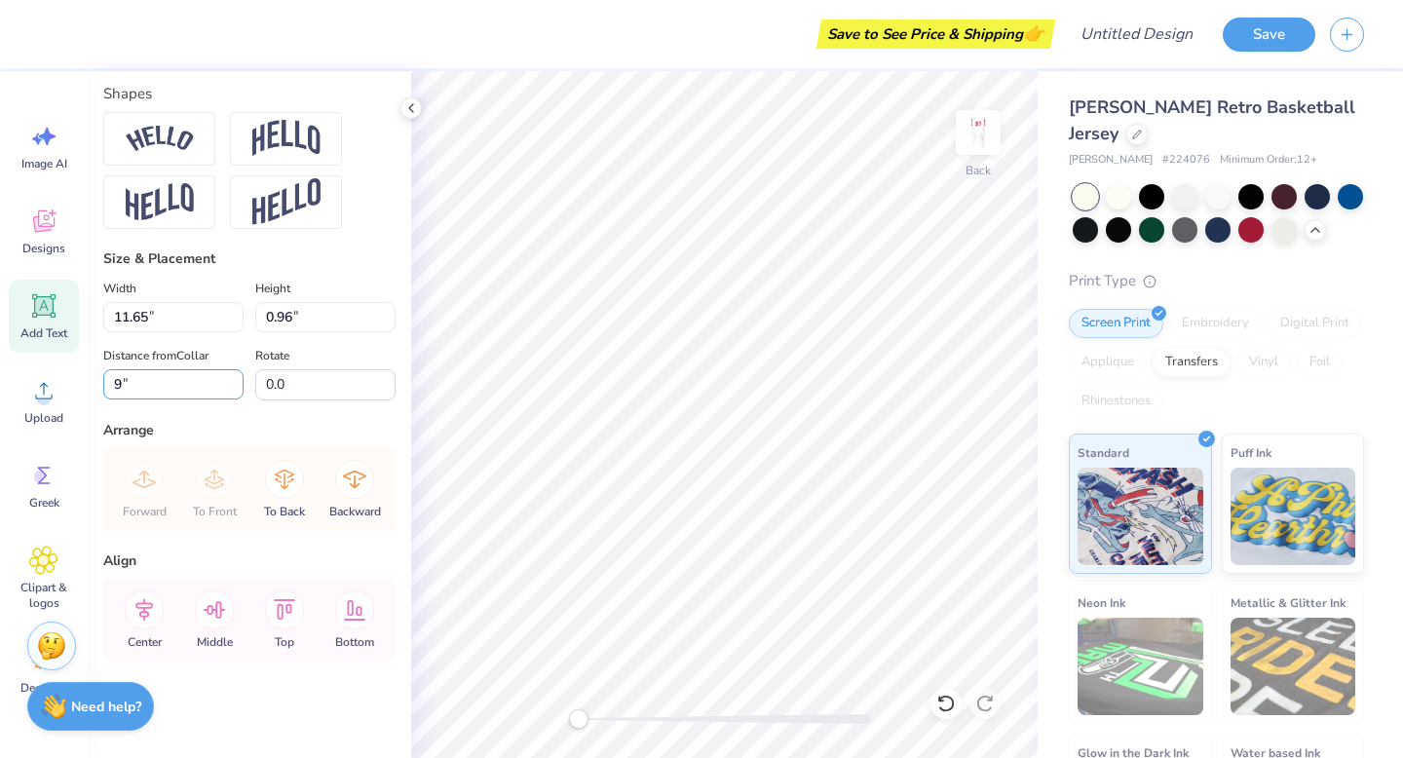
type input "9"
type input "8"
click at [130, 311] on input "11.65" at bounding box center [173, 317] width 140 height 30
click at [234, 309] on input "11.66" at bounding box center [173, 317] width 140 height 30
type input "1"
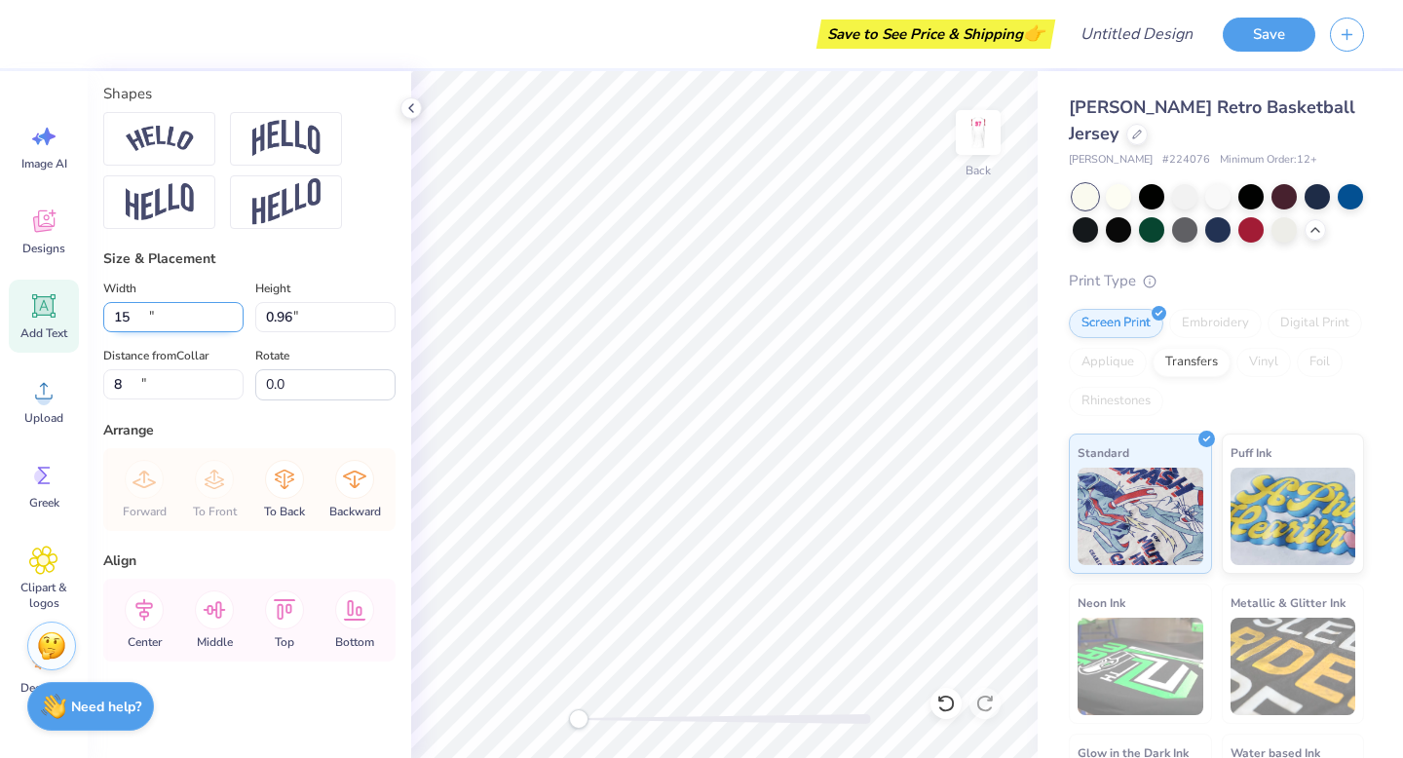
type input "11.73"
type input "0.97"
type input "8.00"
click at [311, 349] on div "Rotate 0.0" at bounding box center [325, 372] width 140 height 56
click at [52, 241] on span "Designs" at bounding box center [43, 249] width 43 height 16
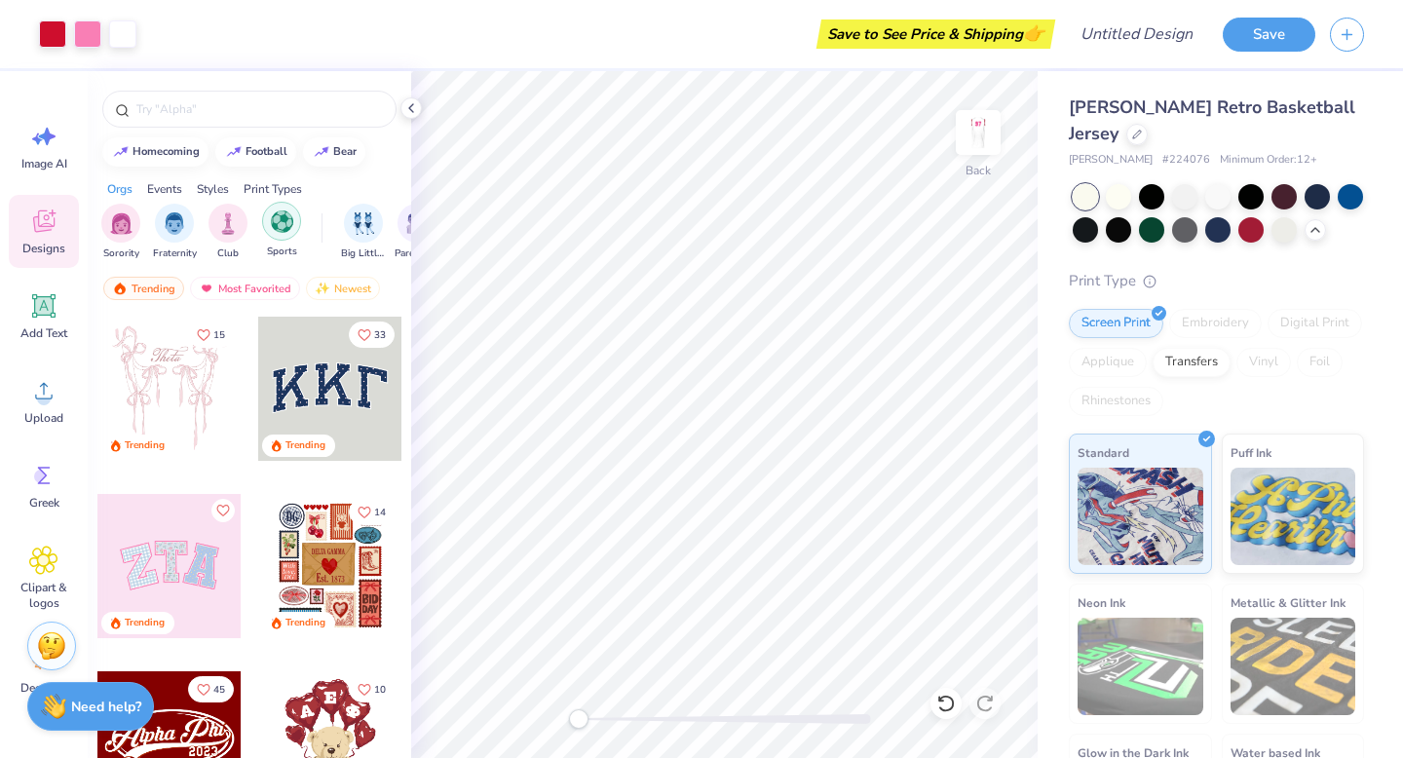
click at [281, 239] on div "filter for Sports" at bounding box center [281, 221] width 39 height 39
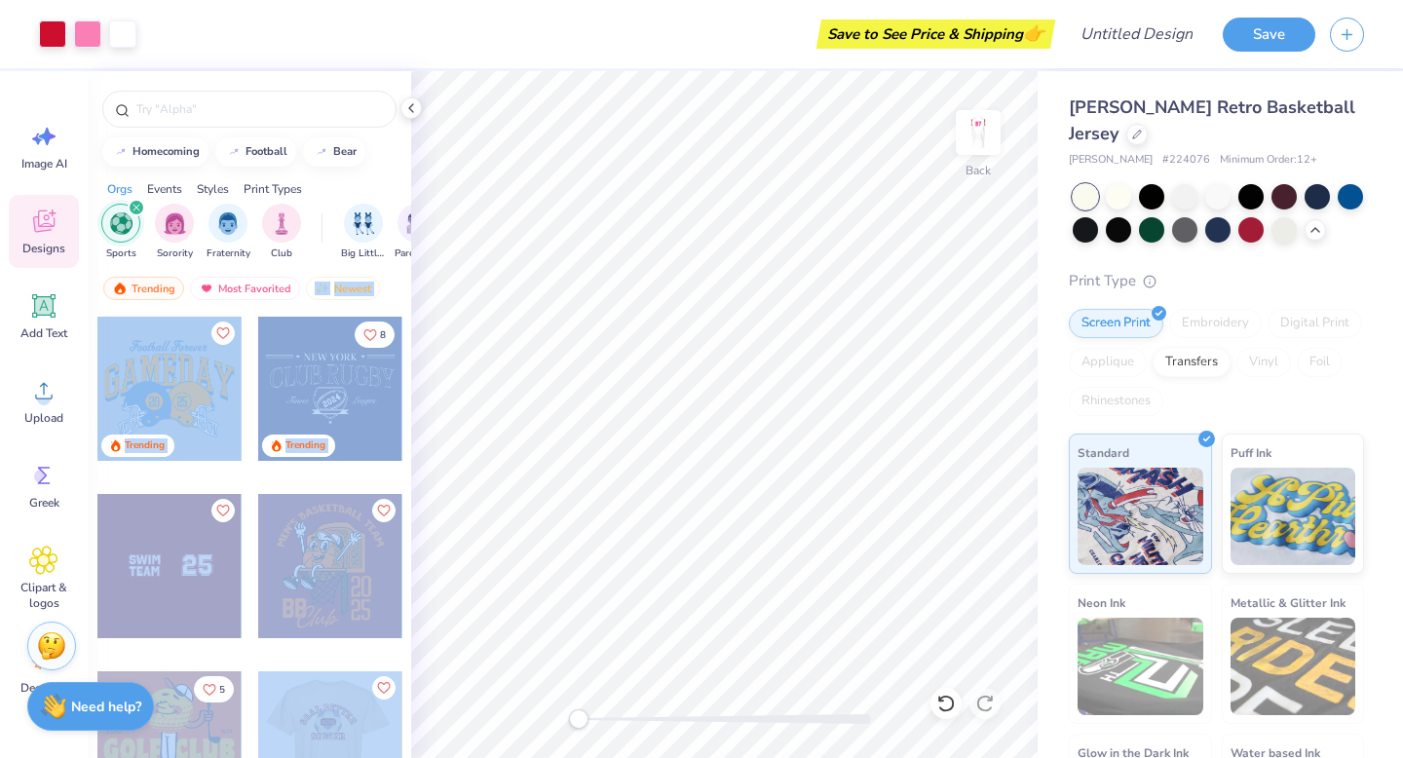
drag, startPoint x: 392, startPoint y: 281, endPoint x: 325, endPoint y: 707, distance: 430.8
click at [325, 664] on div "homecoming football bear Orgs Events Styles Print Types Sports Sorority Fratern…" at bounding box center [249, 450] width 323 height 759
click at [312, 651] on div at bounding box center [330, 581] width 146 height 176
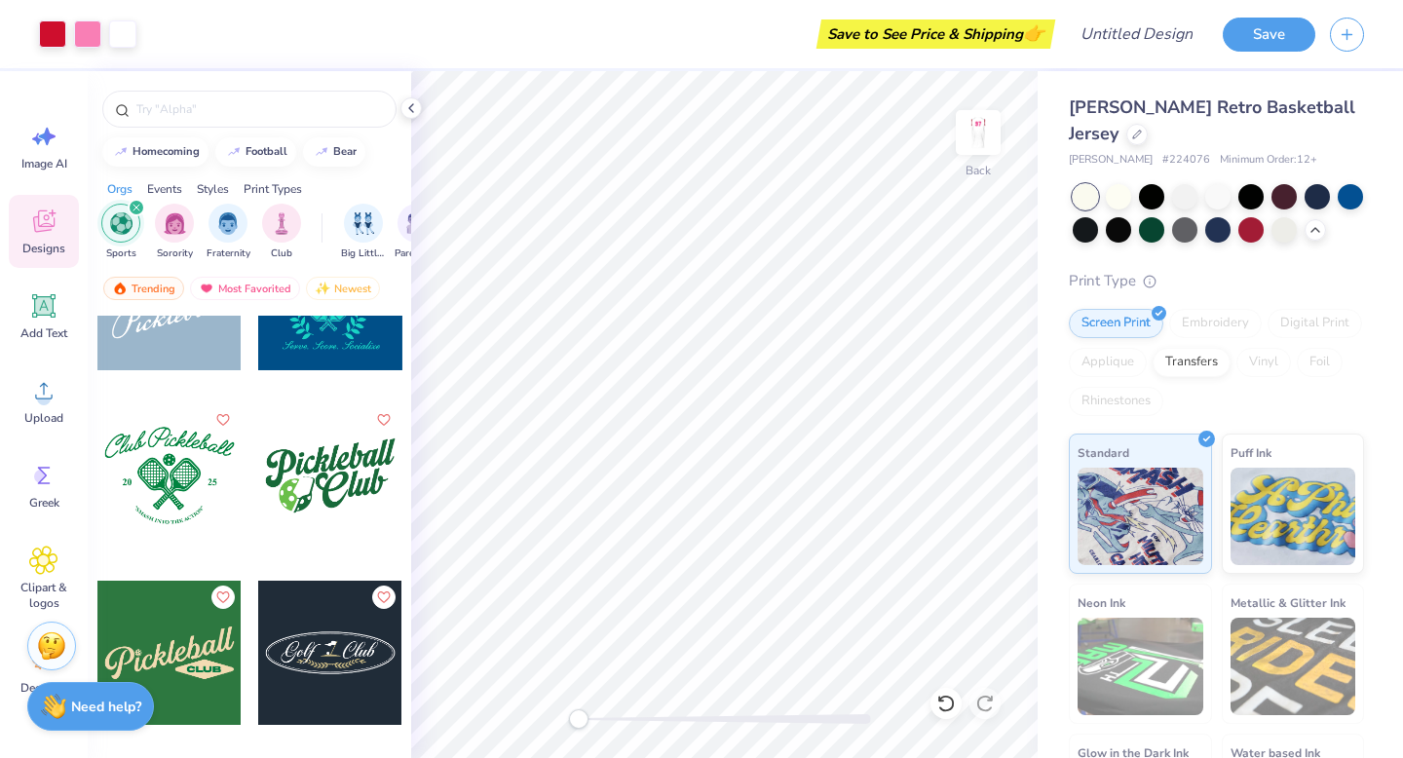
scroll to position [4052, 0]
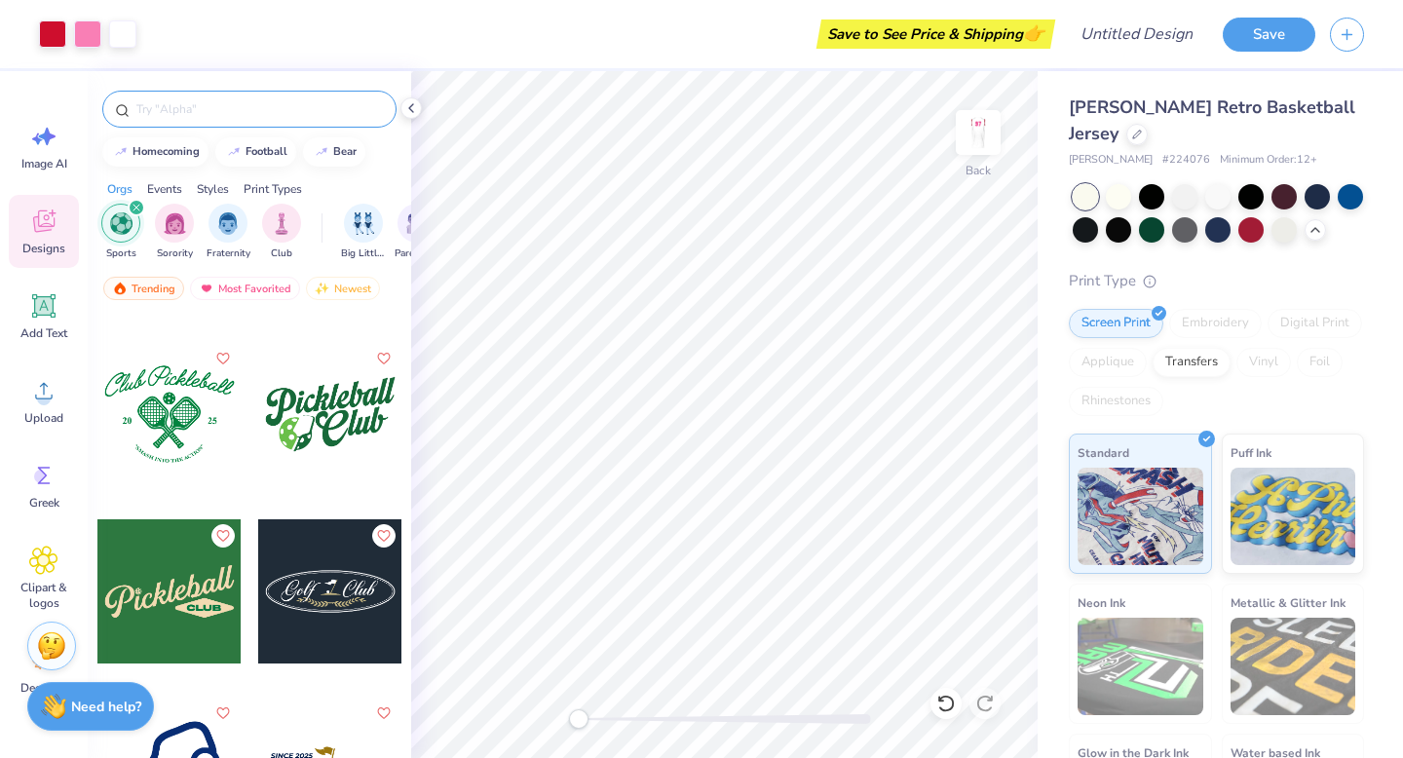
click at [257, 102] on input "text" at bounding box center [258, 108] width 249 height 19
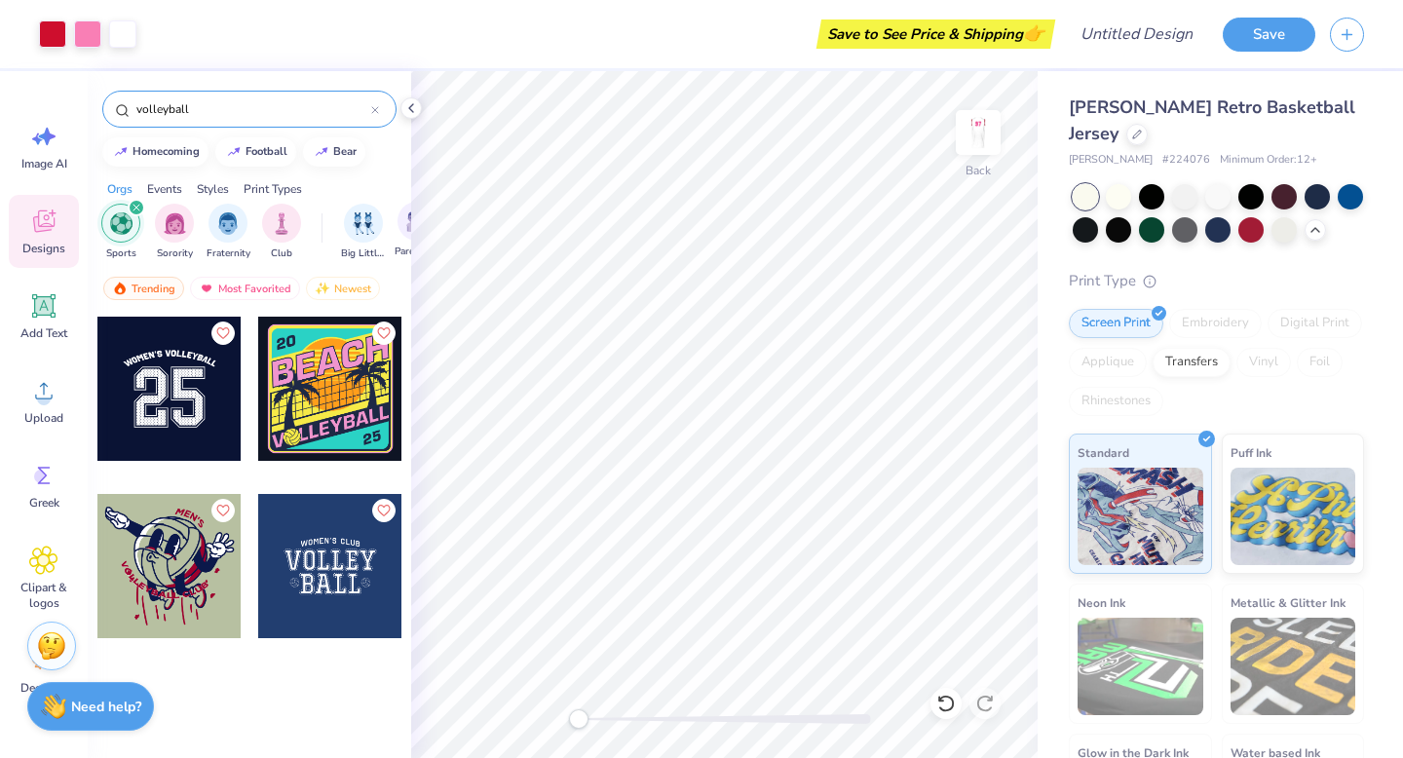
type input "volleyball"
click at [829, 319] on div "Holloway Retro Basketball Jersey Holloway # 224076 Minimum Order: 12 + Print Ty…" at bounding box center [1219, 472] width 365 height 803
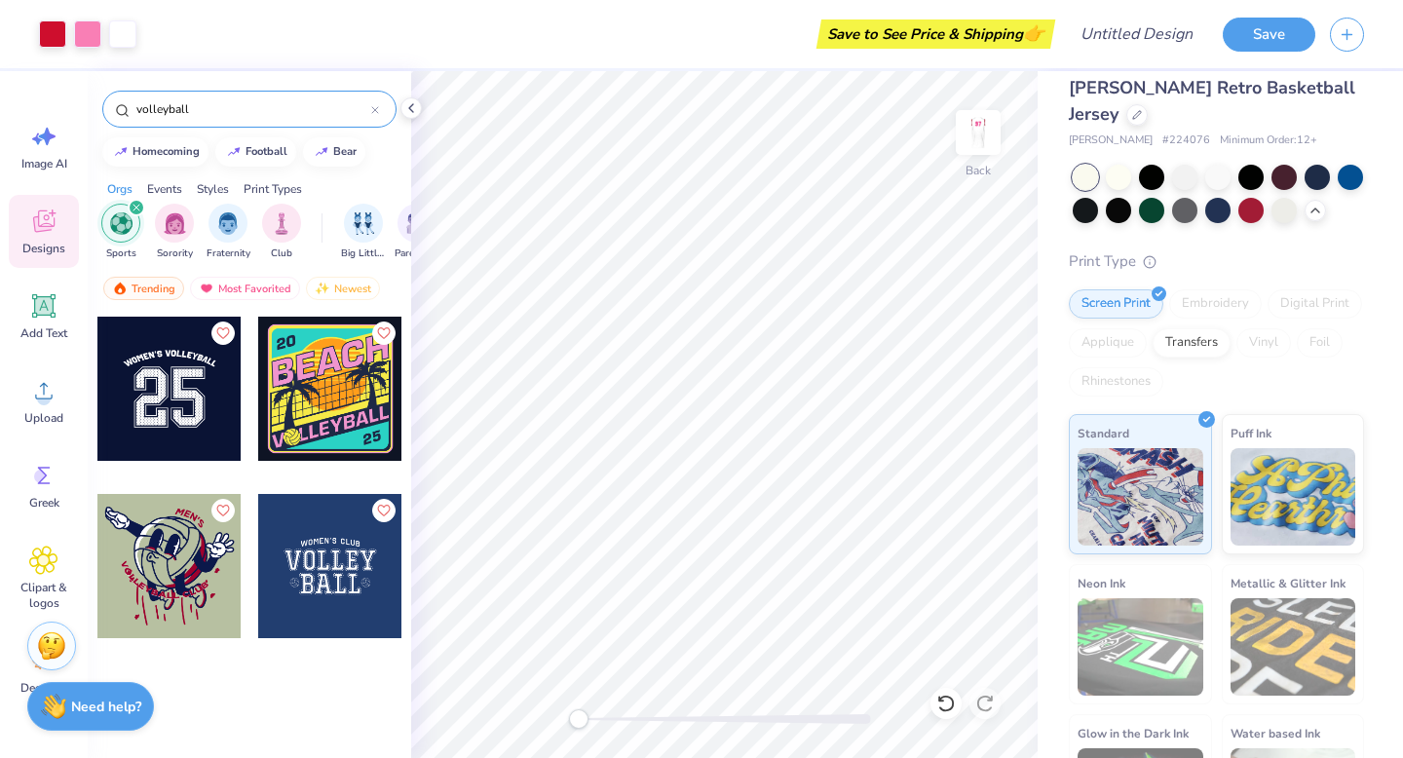
scroll to position [0, 0]
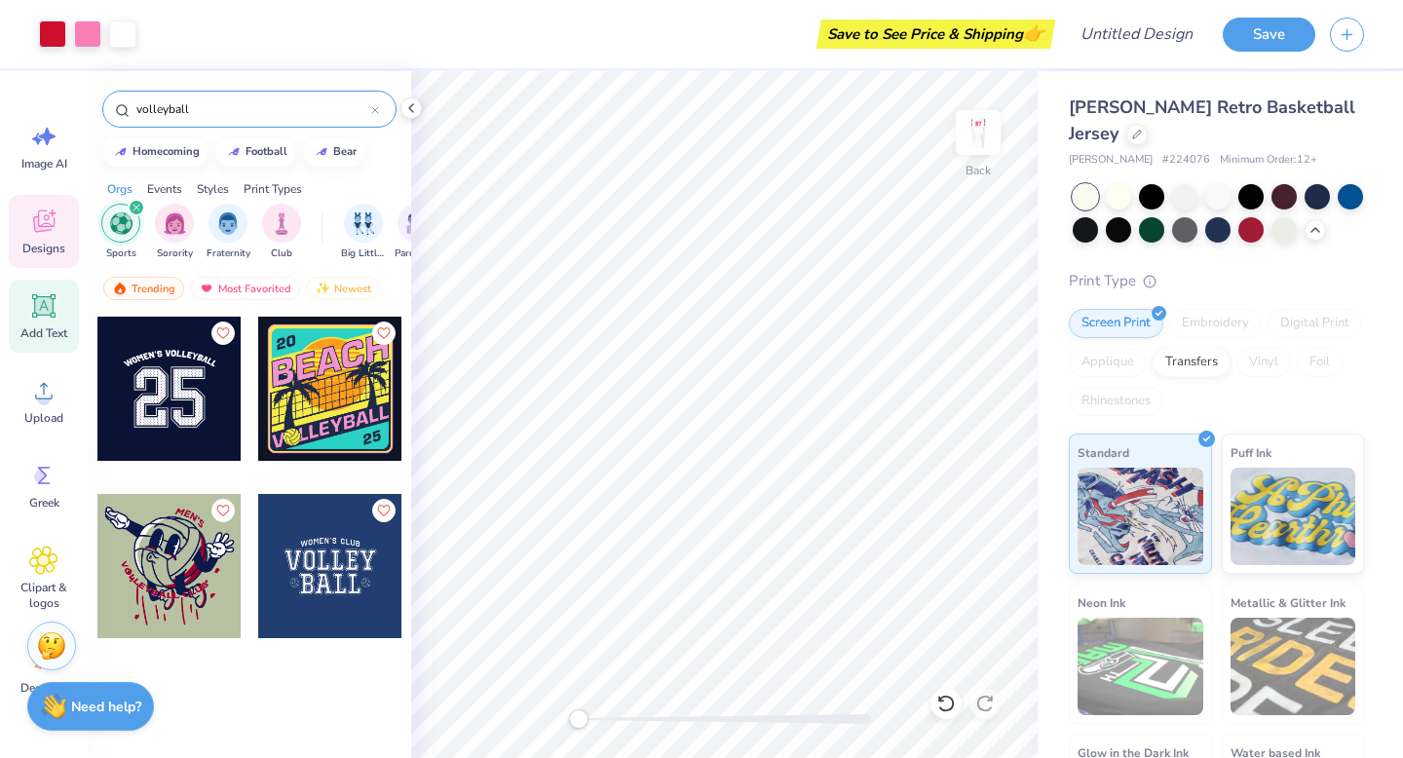
click at [31, 305] on icon at bounding box center [43, 305] width 29 height 29
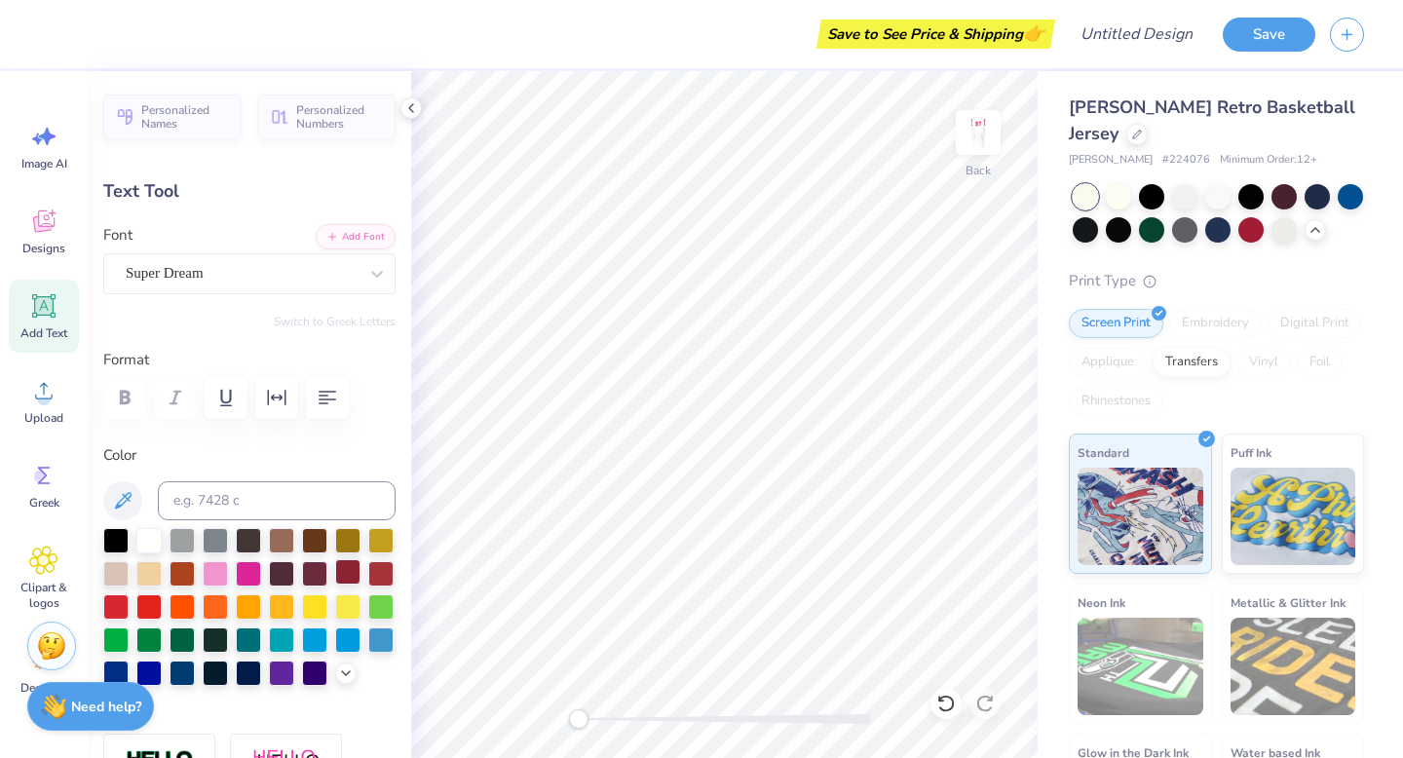
click at [349, 579] on div at bounding box center [347, 571] width 25 height 25
type textarea "ST"
type input "3.73"
type input "2.23"
type input "10.64"
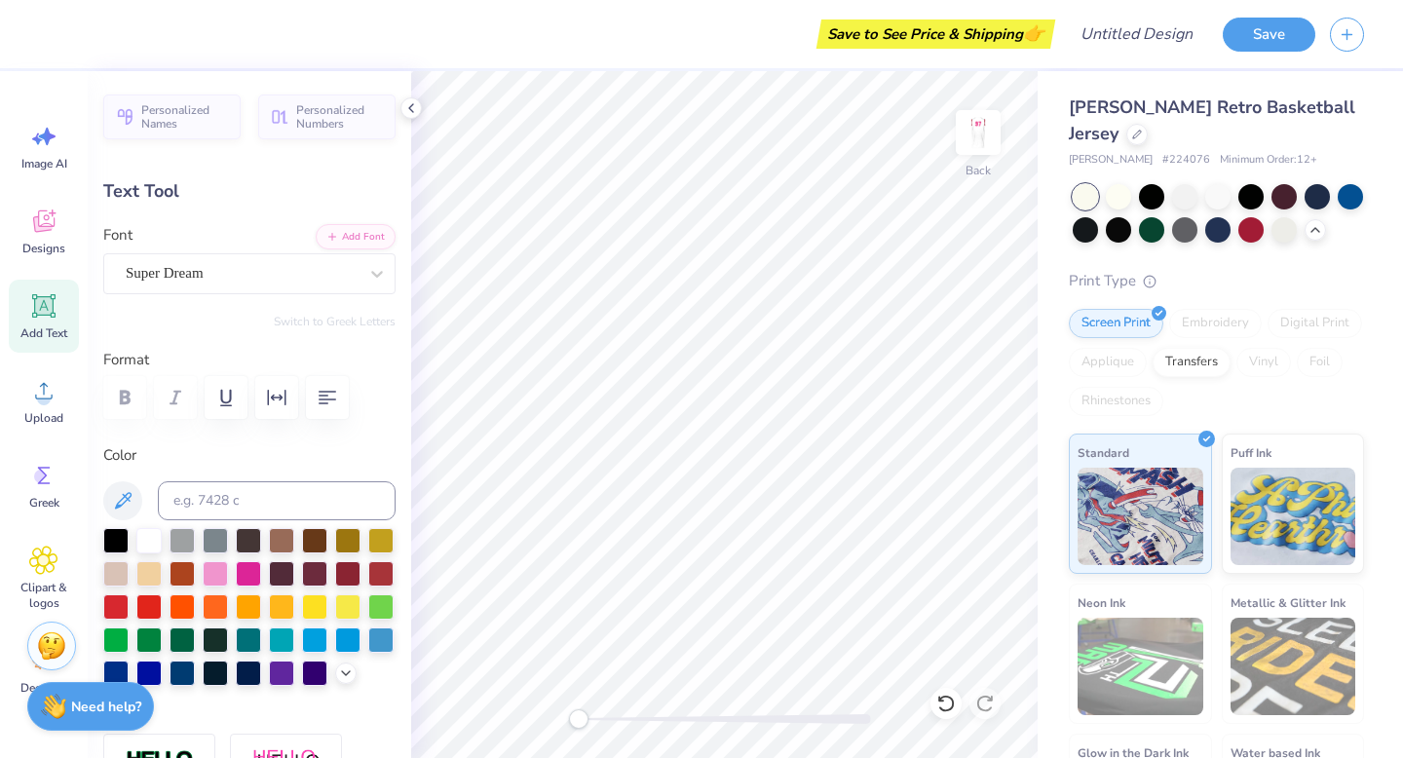
type textarea "s"
type textarea "Spike Out"
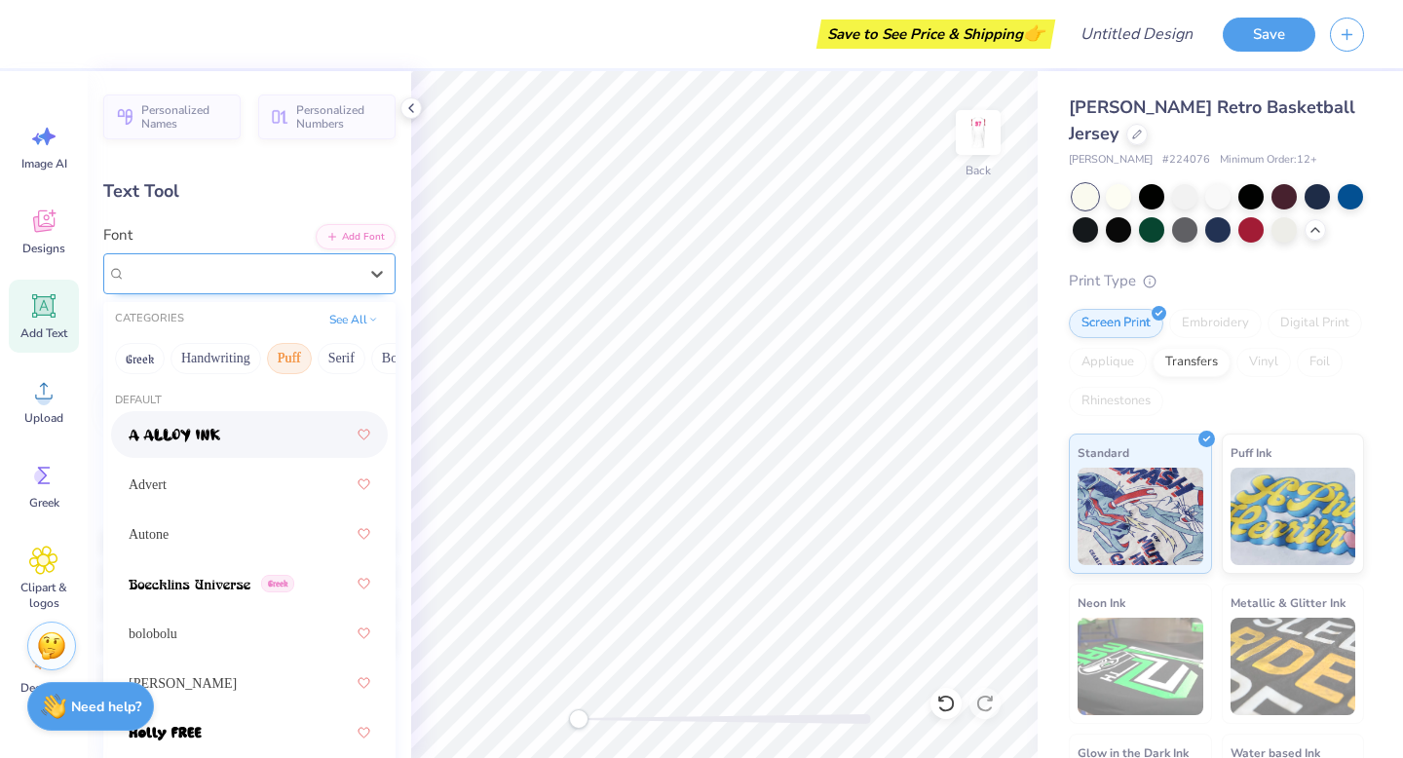
click at [214, 260] on div at bounding box center [242, 273] width 232 height 26
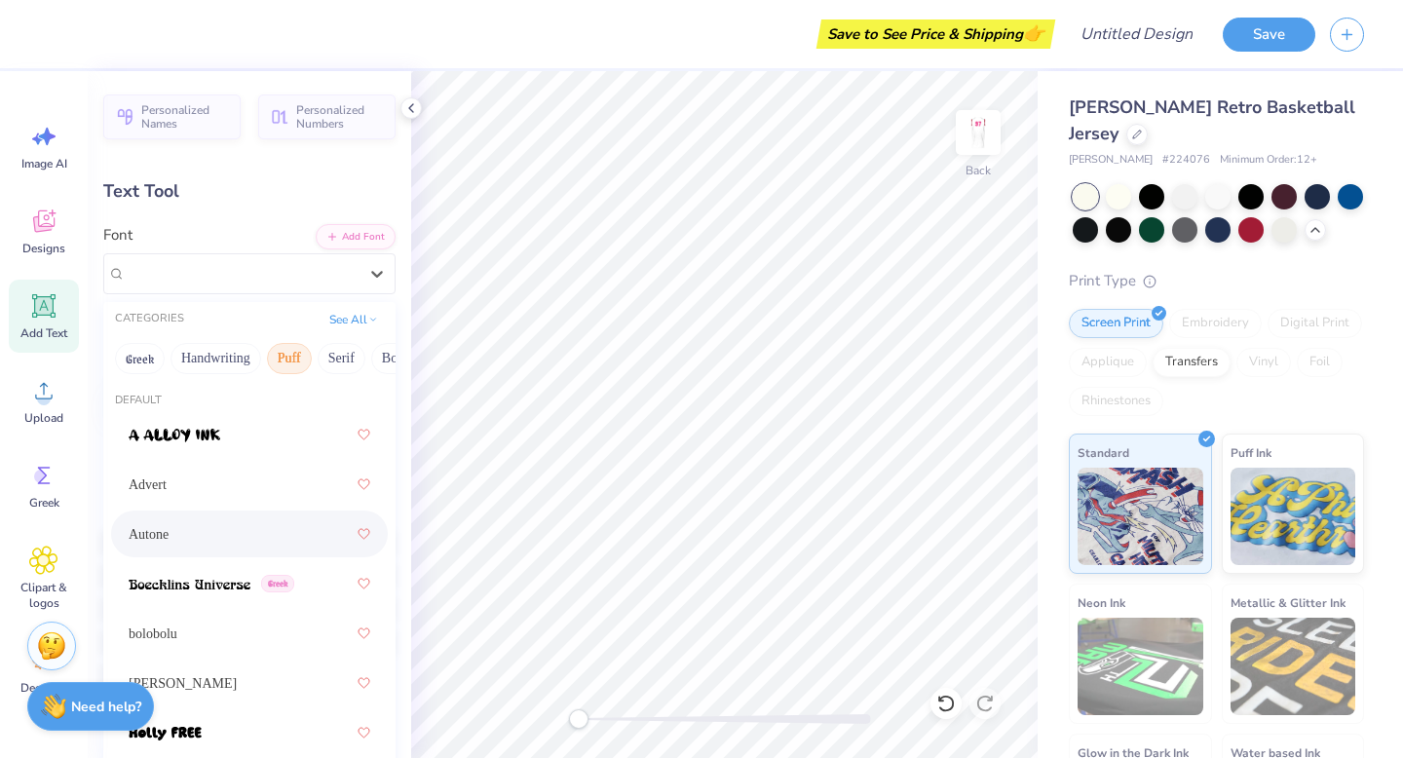
click at [205, 545] on div "Autone" at bounding box center [250, 533] width 242 height 35
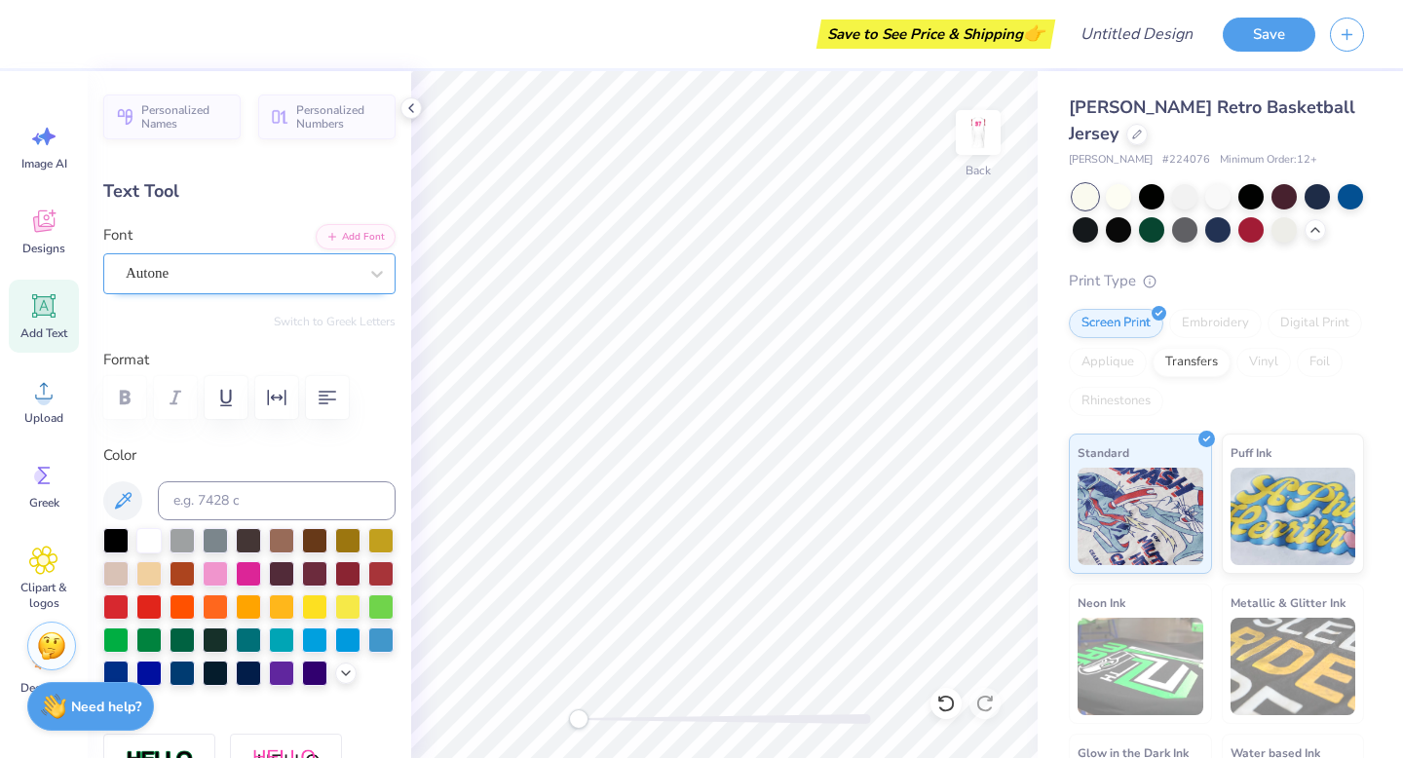
click at [199, 282] on div "Autone" at bounding box center [242, 273] width 236 height 30
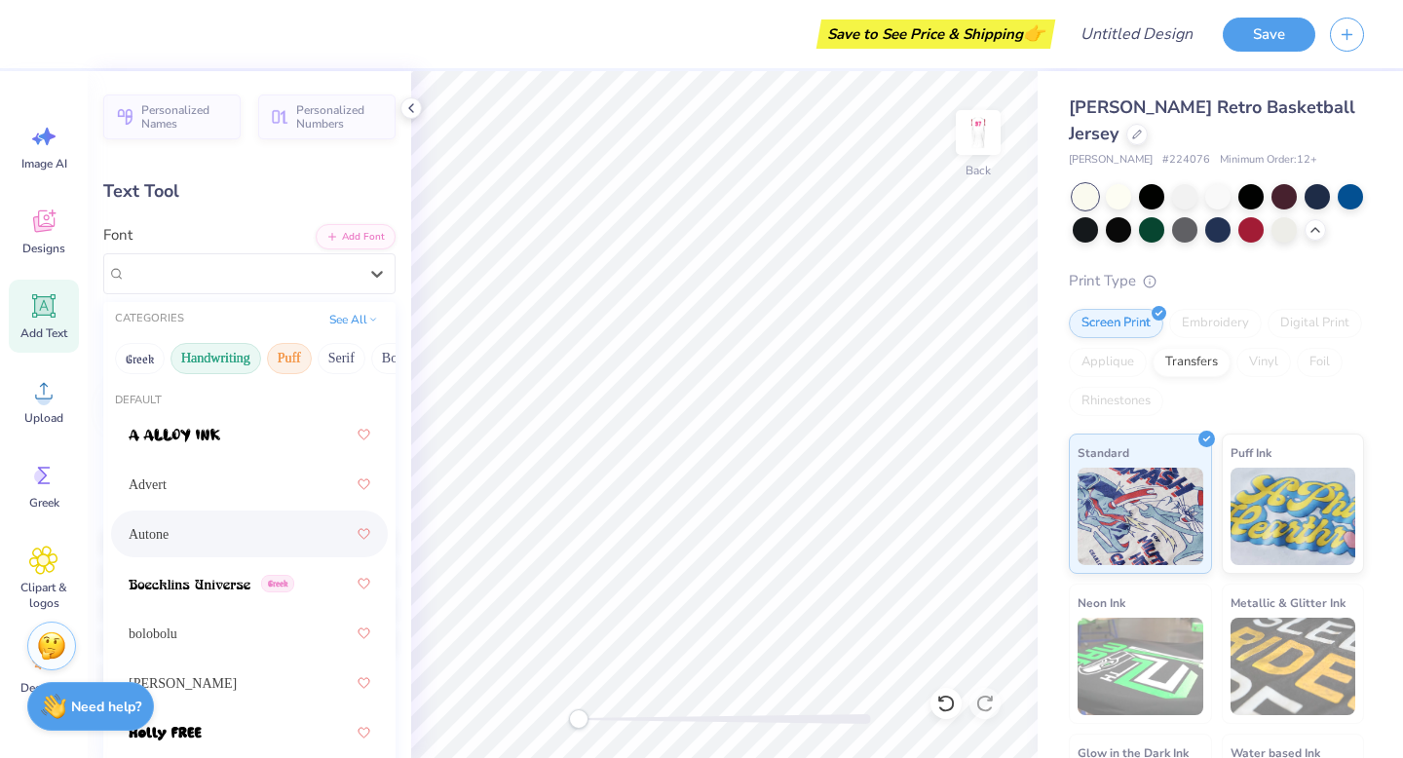
click at [199, 370] on button "Handwriting" at bounding box center [215, 358] width 91 height 31
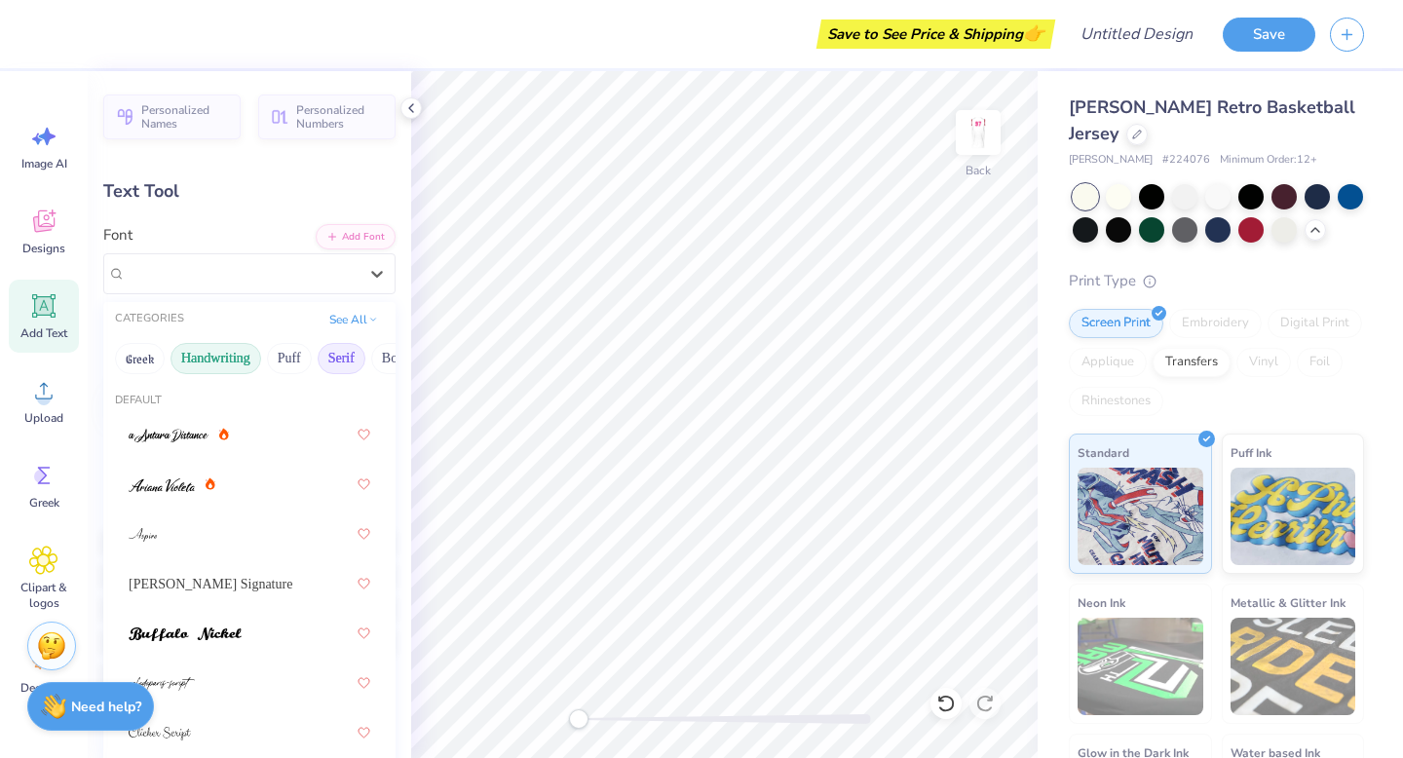
click at [355, 358] on button "Serif" at bounding box center [342, 358] width 48 height 31
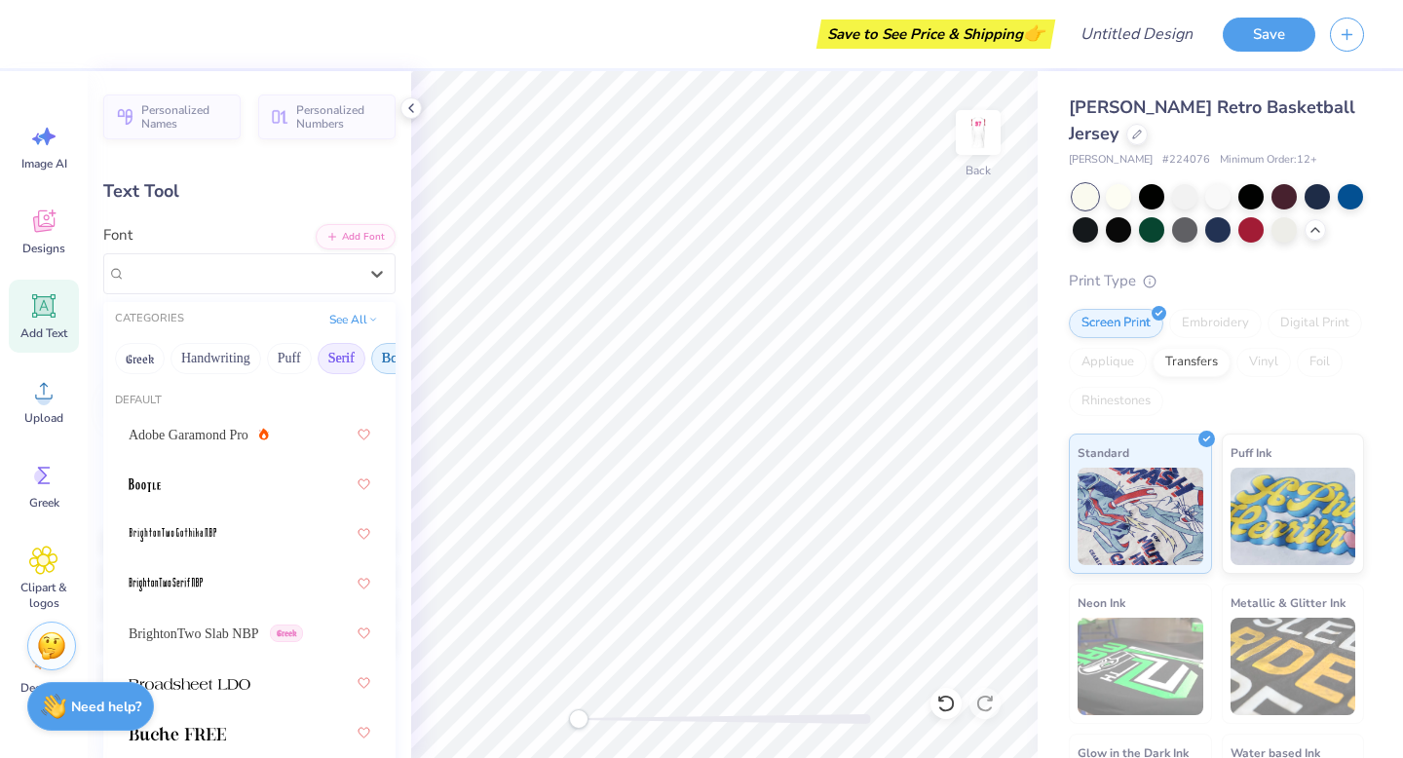
click at [376, 361] on button "Bold" at bounding box center [395, 358] width 48 height 31
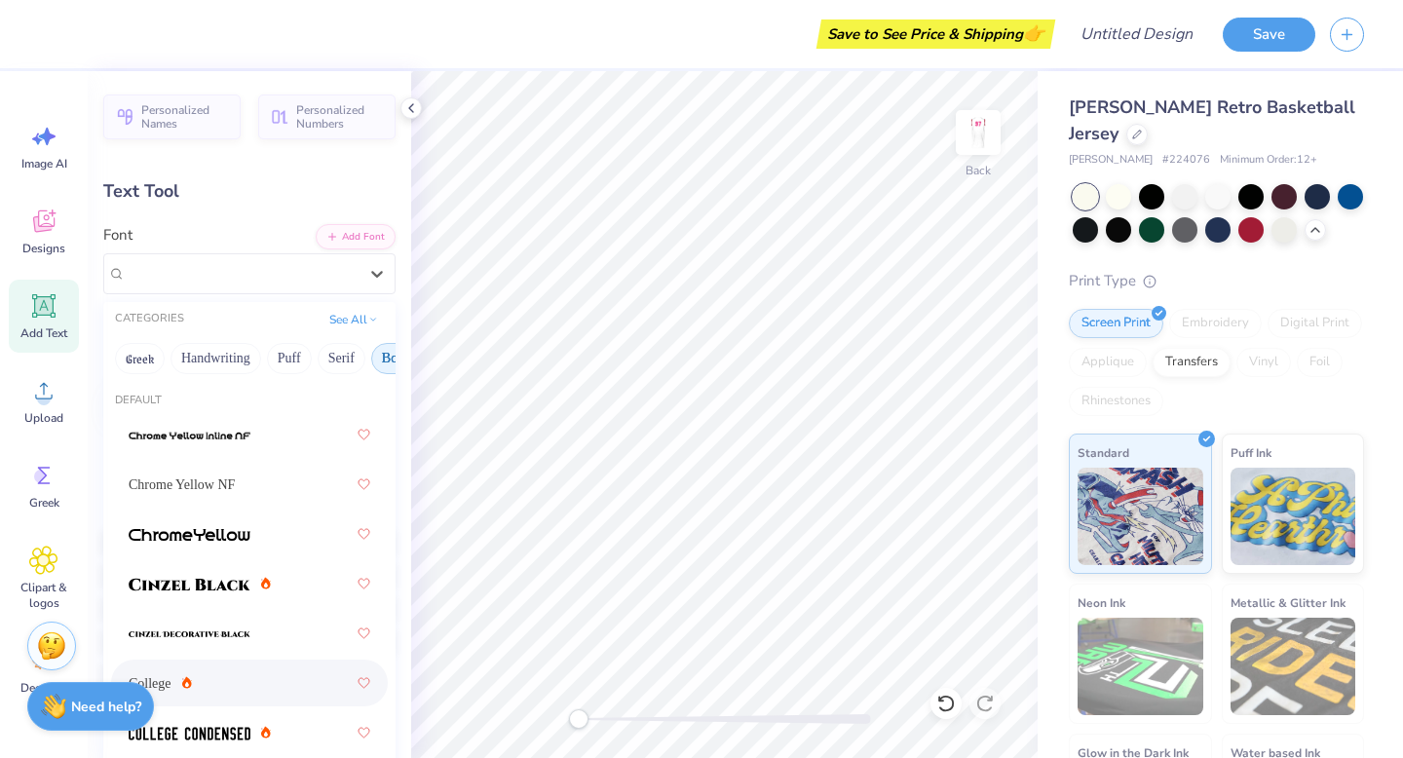
click at [271, 664] on div "College" at bounding box center [250, 682] width 242 height 35
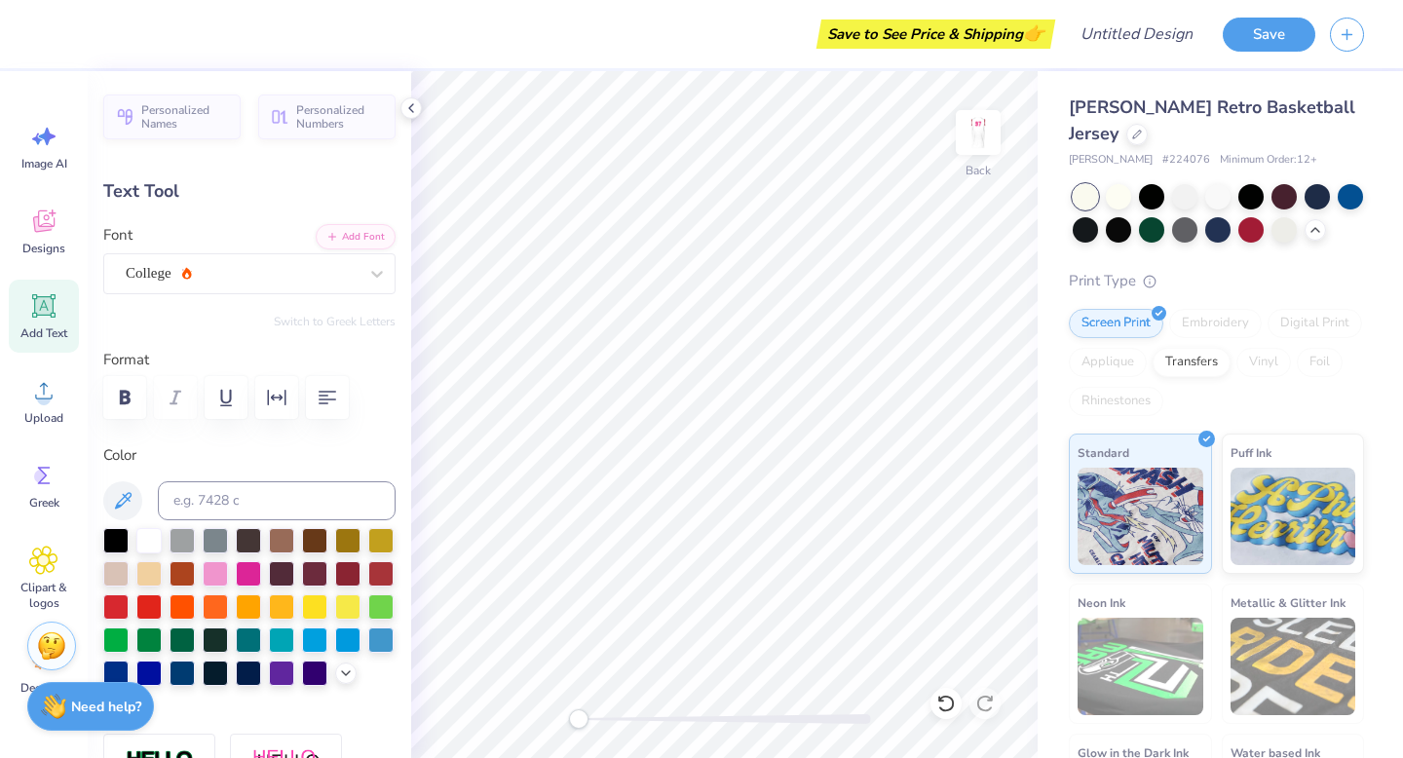
scroll to position [0, 1]
click at [339, 664] on icon at bounding box center [346, 671] width 16 height 16
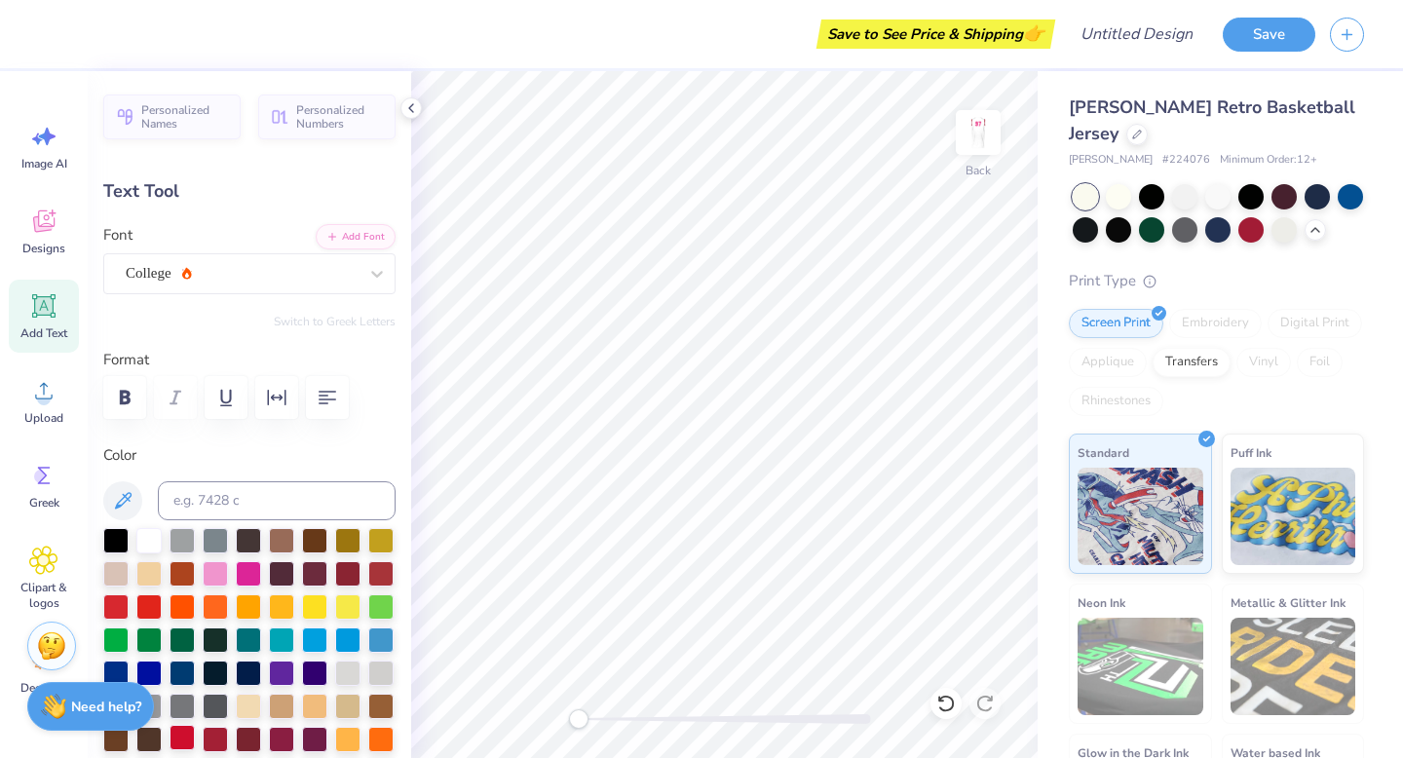
click at [178, 664] on div at bounding box center [181, 737] width 25 height 25
type input "11.65"
type input "1.99"
type input "10.76"
click at [344, 572] on div at bounding box center [347, 571] width 25 height 25
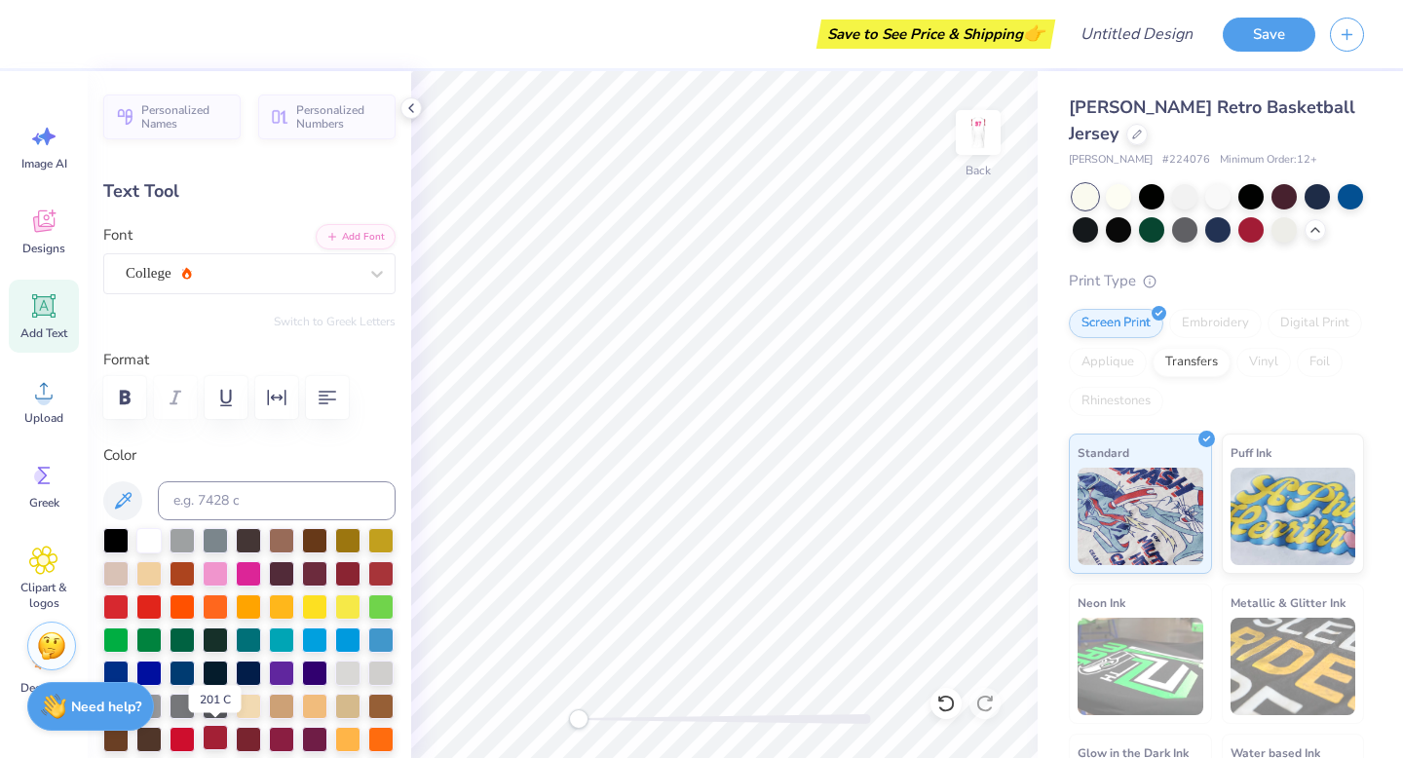
click at [220, 664] on div at bounding box center [215, 737] width 25 height 25
click at [169, 664] on div at bounding box center [181, 737] width 25 height 25
click at [353, 439] on div "Personalized Names Personalized Numbers Text Tool Add Font Font College Switch …" at bounding box center [249, 414] width 323 height 687
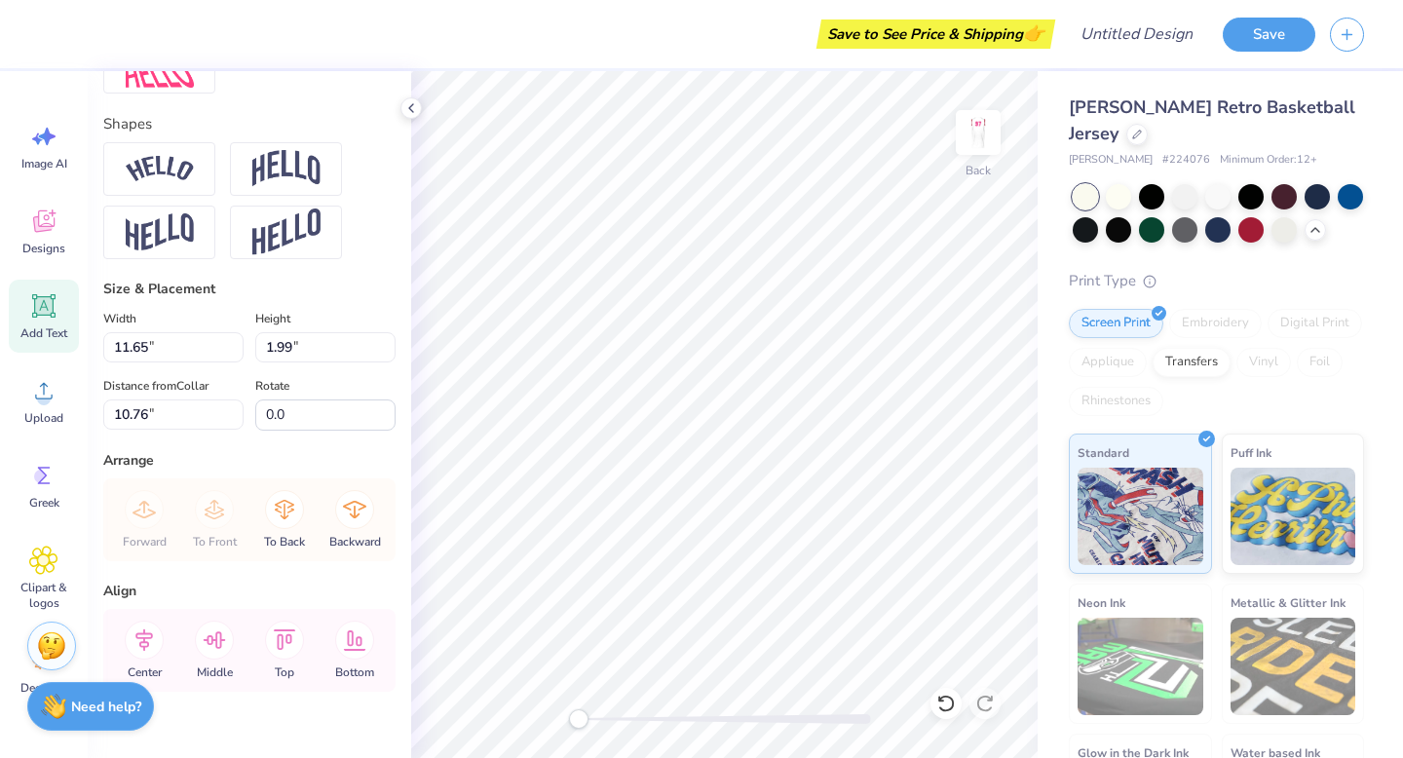
scroll to position [1082, 0]
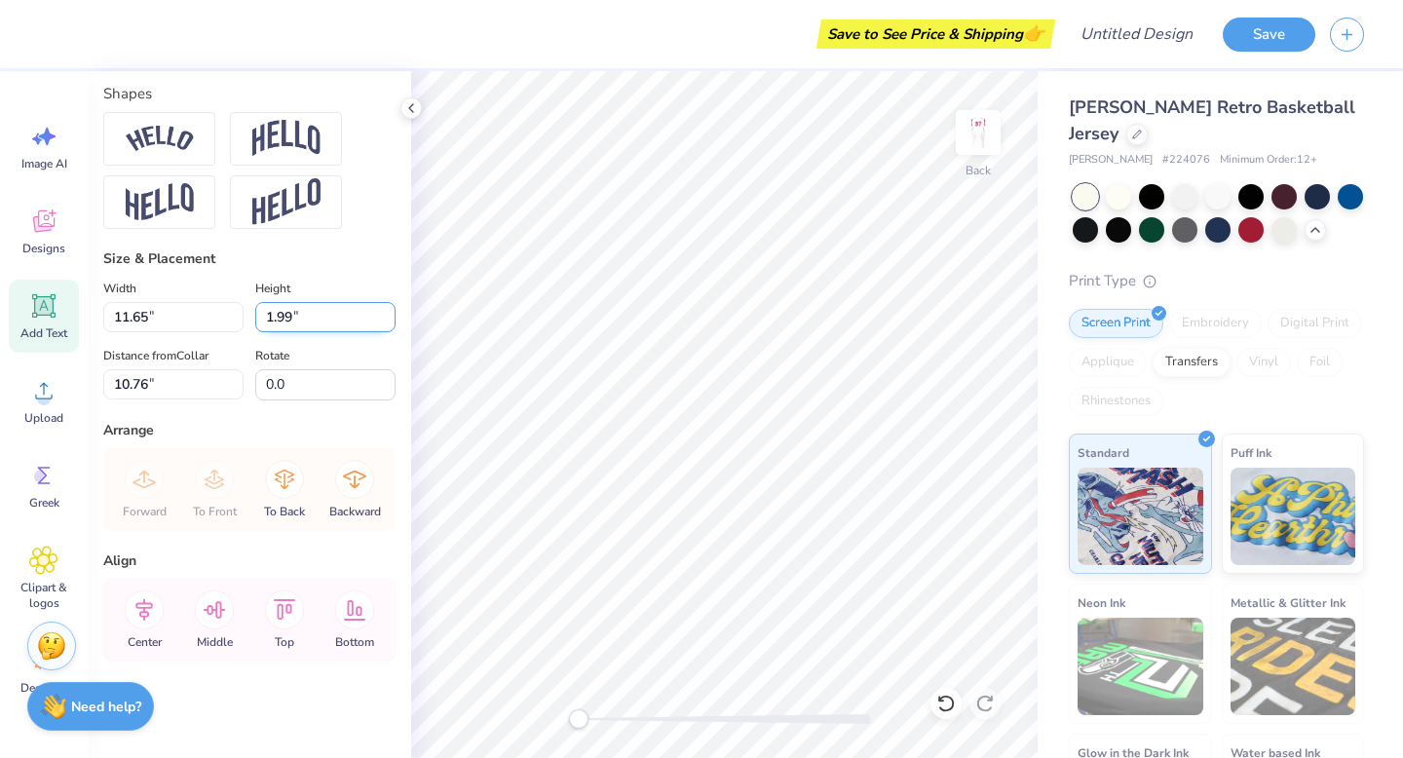
click at [348, 317] on input "1.99" at bounding box center [325, 317] width 140 height 30
click at [391, 320] on input "1.98" at bounding box center [325, 317] width 140 height 30
click at [391, 320] on input "1.97" at bounding box center [325, 317] width 140 height 30
click at [391, 320] on input "1.96" at bounding box center [325, 317] width 140 height 30
type input "1.95"
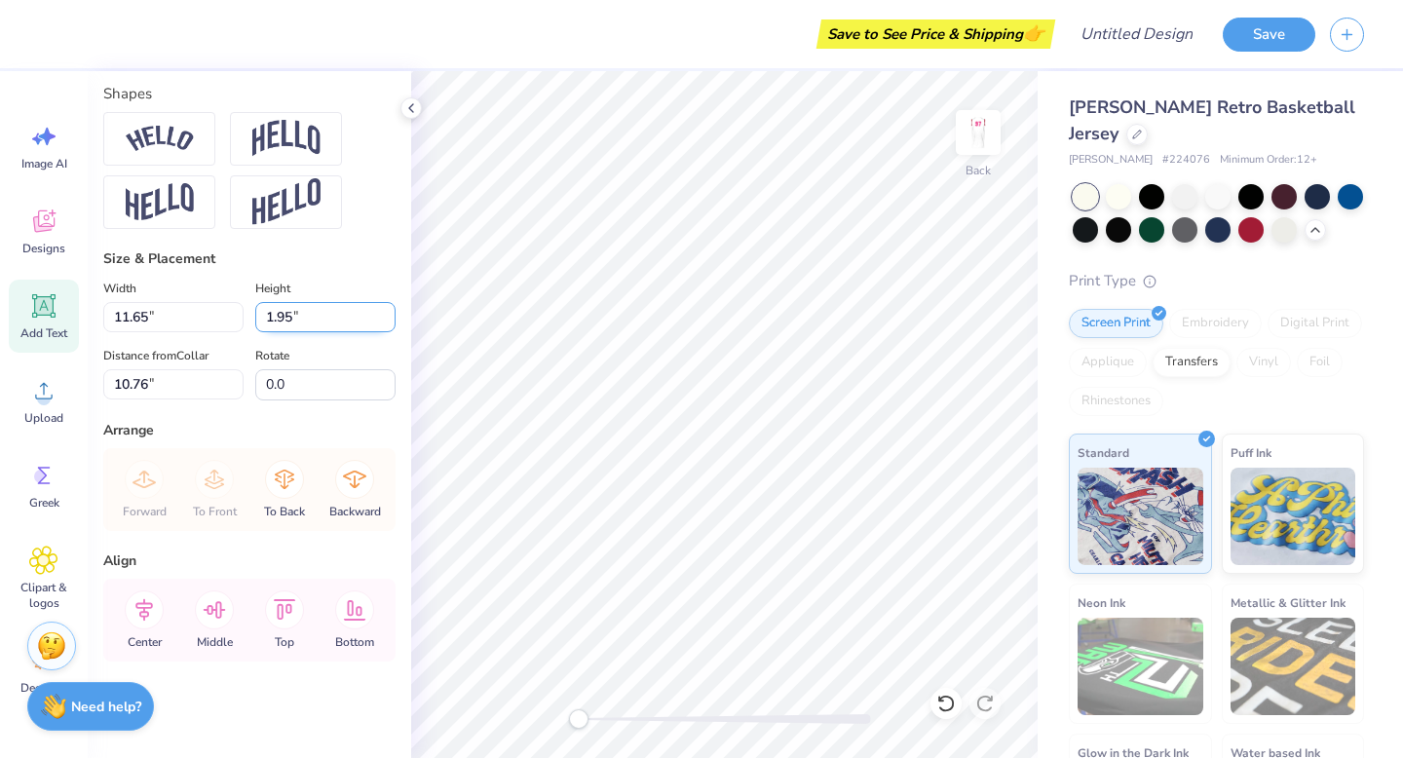
click at [391, 320] on input "1.95" at bounding box center [325, 317] width 140 height 30
click at [350, 349] on div "Rotate 0.0" at bounding box center [325, 372] width 140 height 56
type input "11.42"
type input "10.98"
click at [344, 312] on input "1.95" at bounding box center [325, 317] width 140 height 30
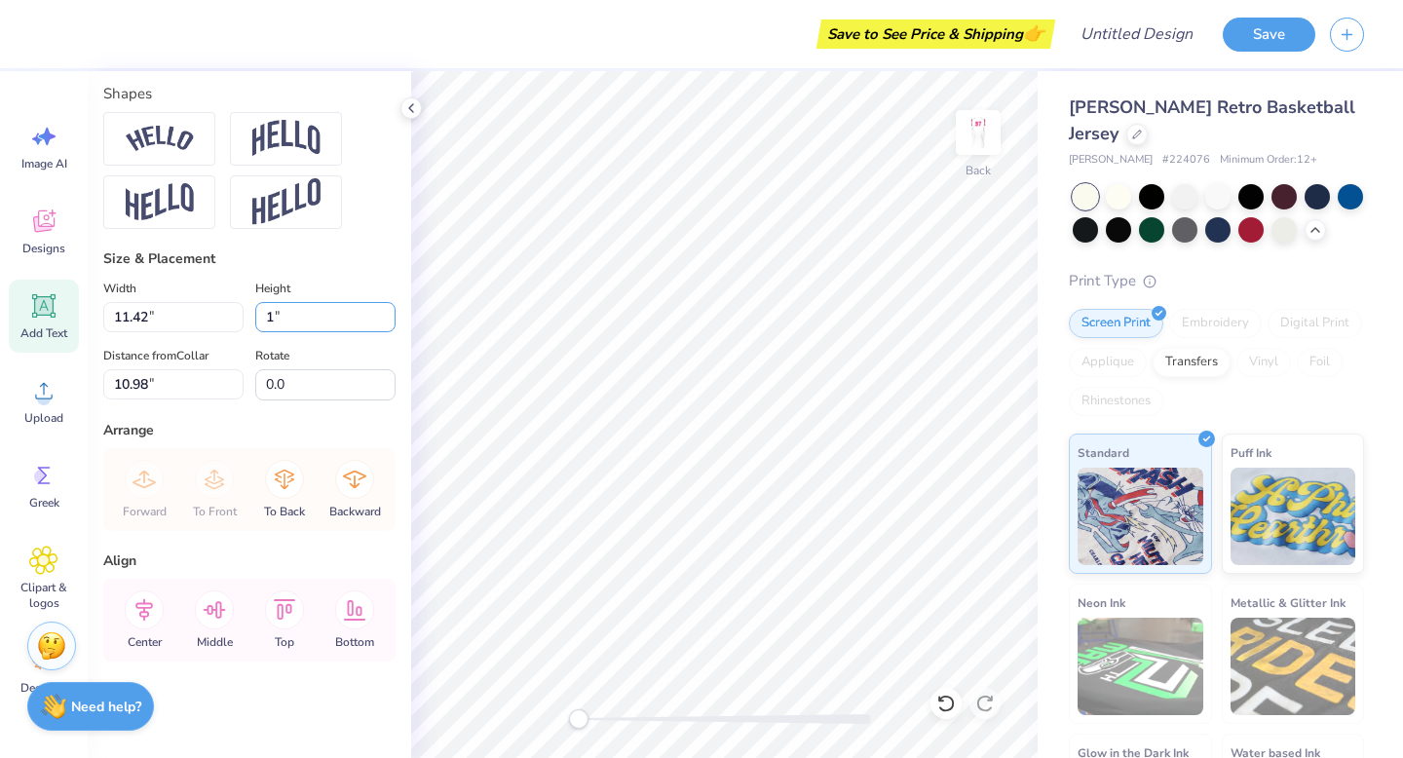
type input "1"
click at [368, 290] on div "Height 1 1 "" at bounding box center [325, 305] width 140 height 56
type input "5.86"
type input "1.00"
type input "7.07"
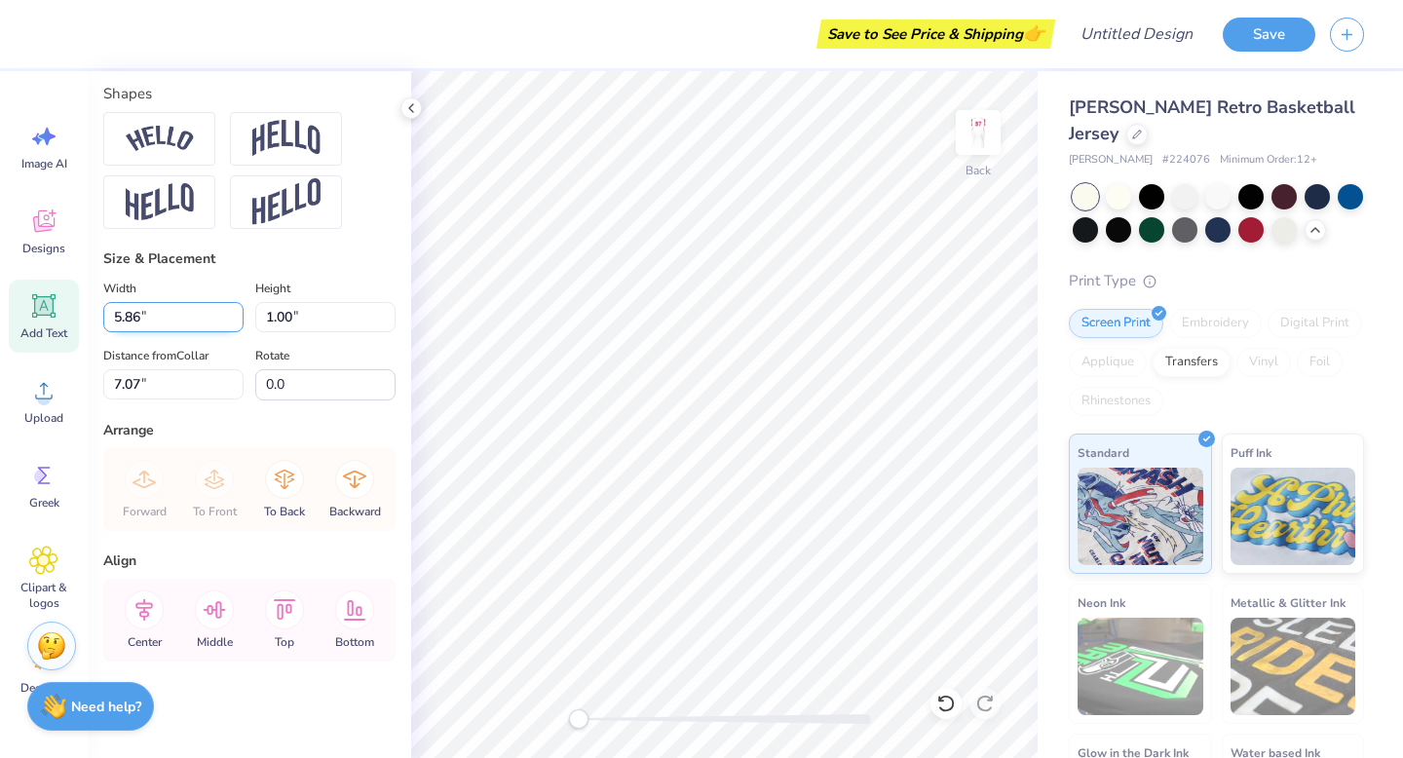
click at [141, 316] on input "5.86" at bounding box center [173, 317] width 140 height 30
click at [310, 278] on div "Height 1.00 1.00 "" at bounding box center [325, 305] width 140 height 56
type input "5.00"
type input "0.85"
type input "6.88"
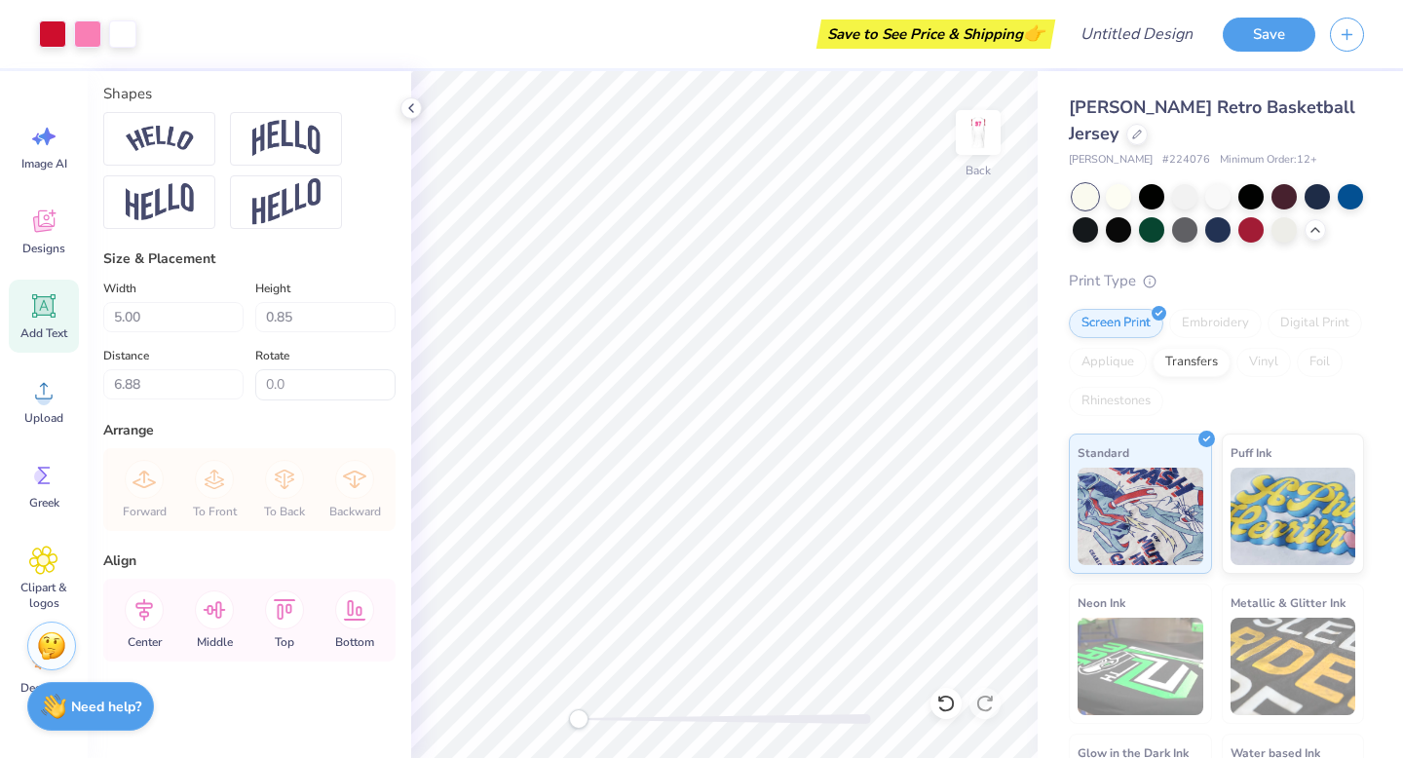
click at [45, 307] on icon at bounding box center [44, 306] width 19 height 19
type input "7.42"
type input "2.15"
type input "10.68"
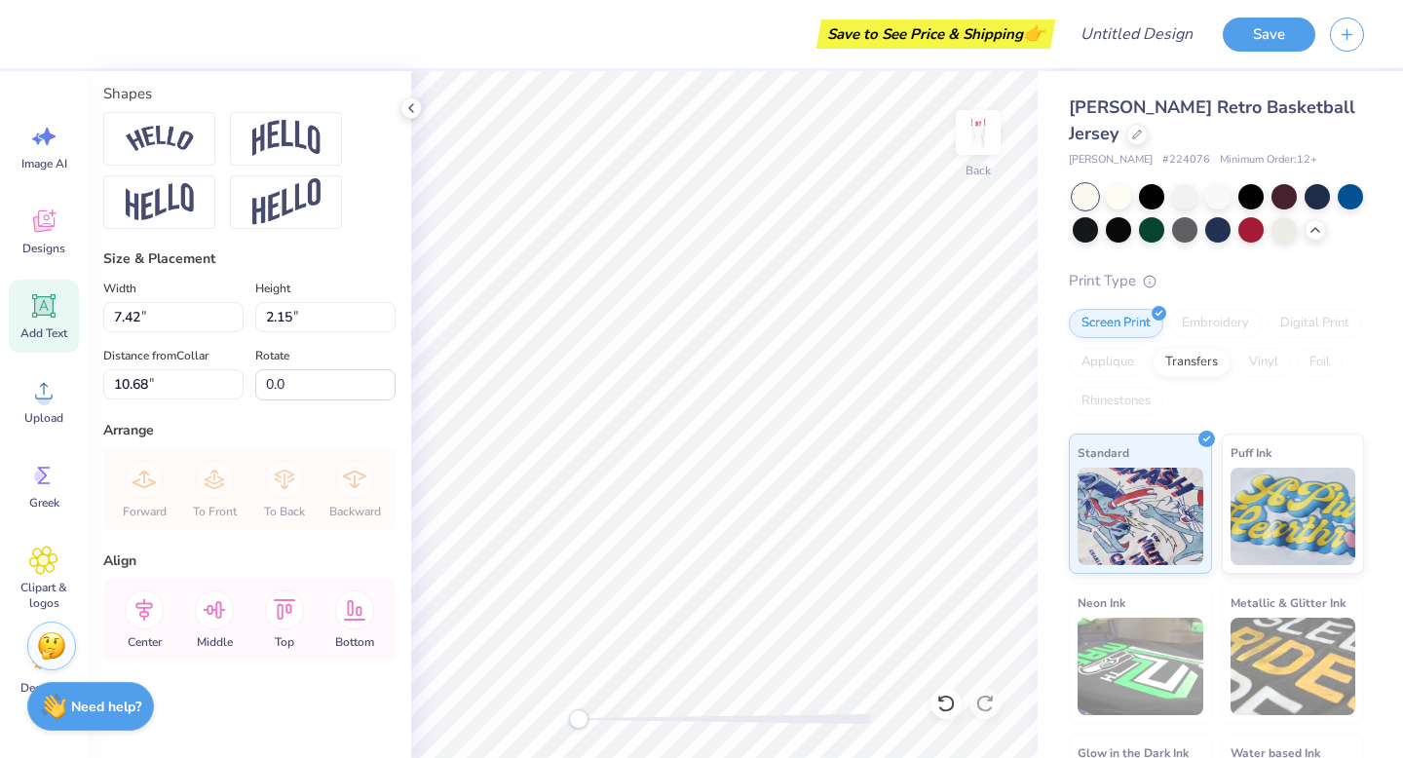
click at [369, 269] on div "Size & Placement Width 7.42 7.42 " Height 2.15 2.15 " Distance from Collar 10.6…" at bounding box center [249, 324] width 292 height 152
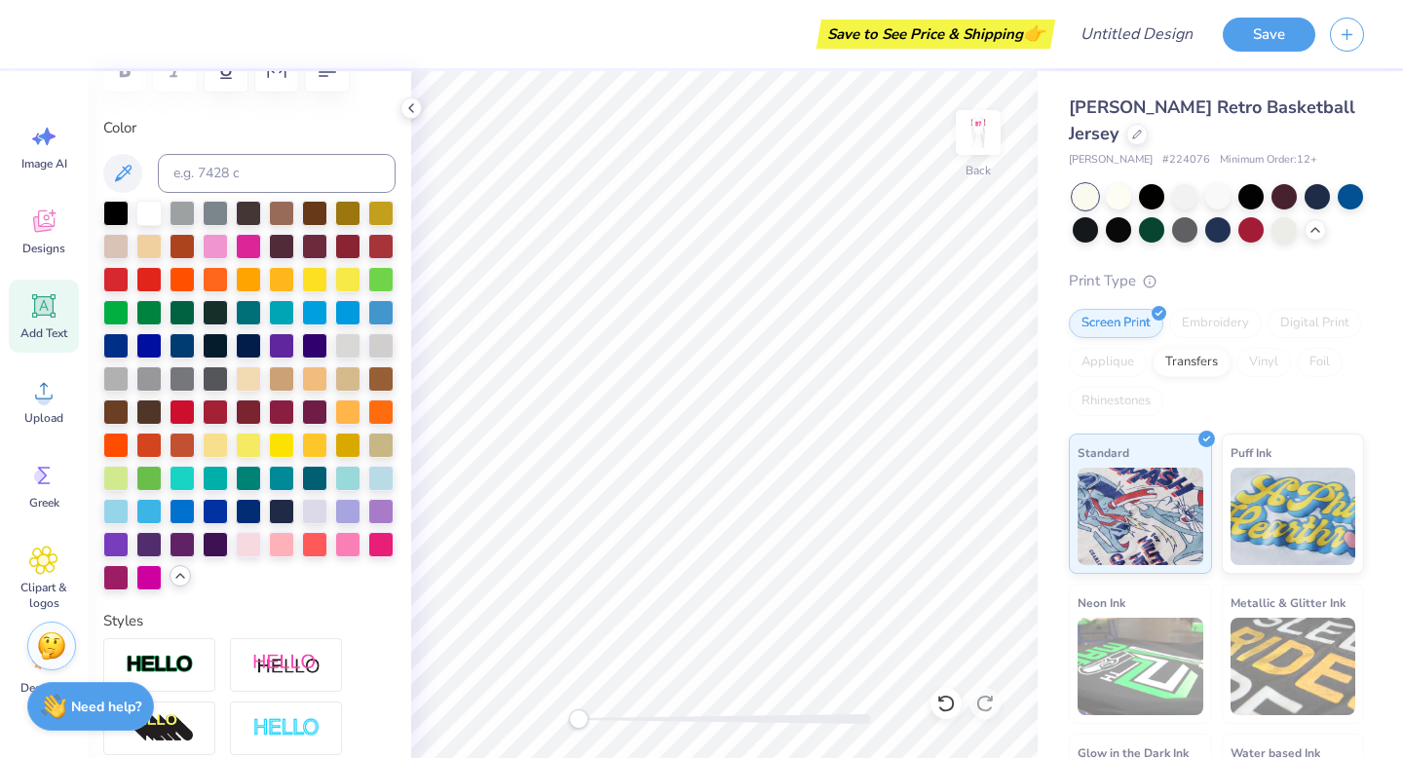
scroll to position [303, 0]
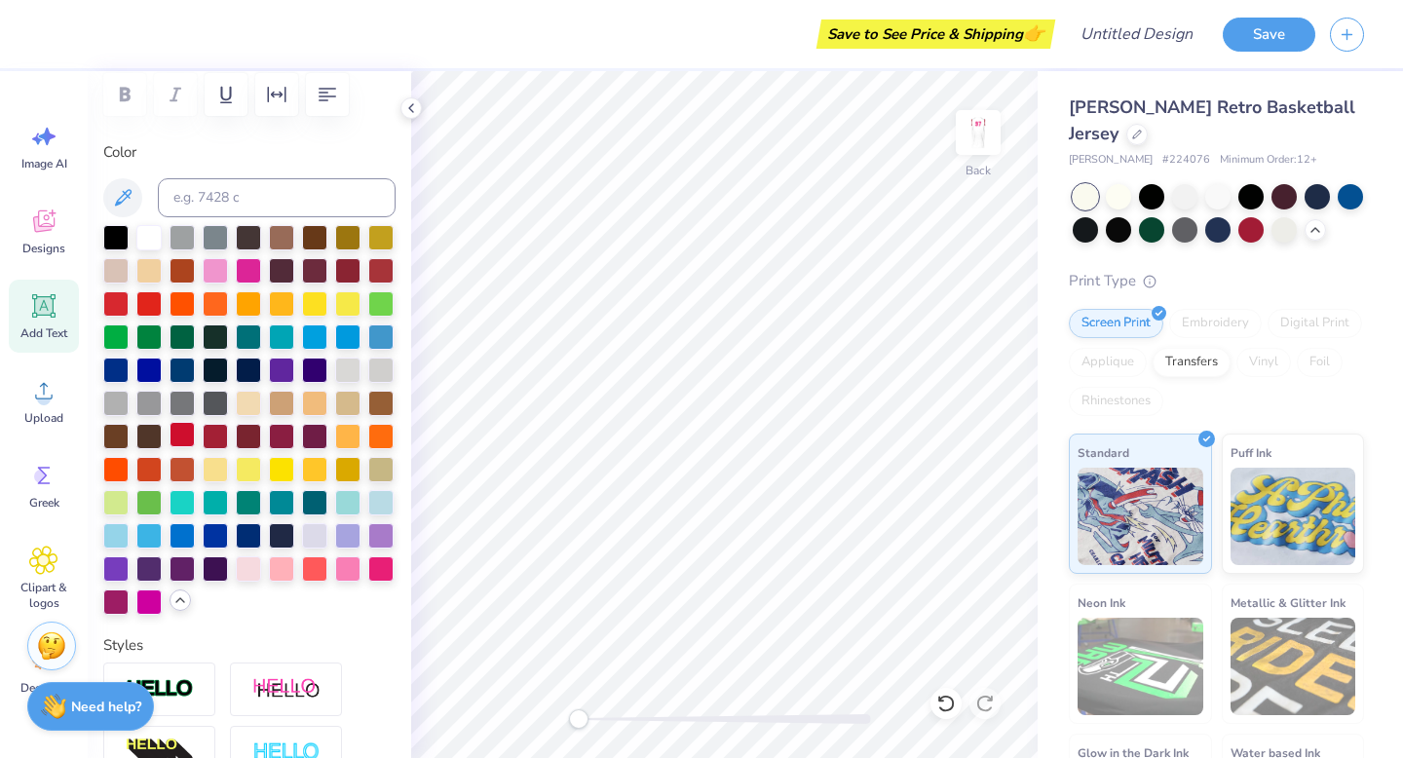
click at [179, 436] on div at bounding box center [181, 434] width 25 height 25
type textarea "Arthritis"
type input "11.65"
type input "1.89"
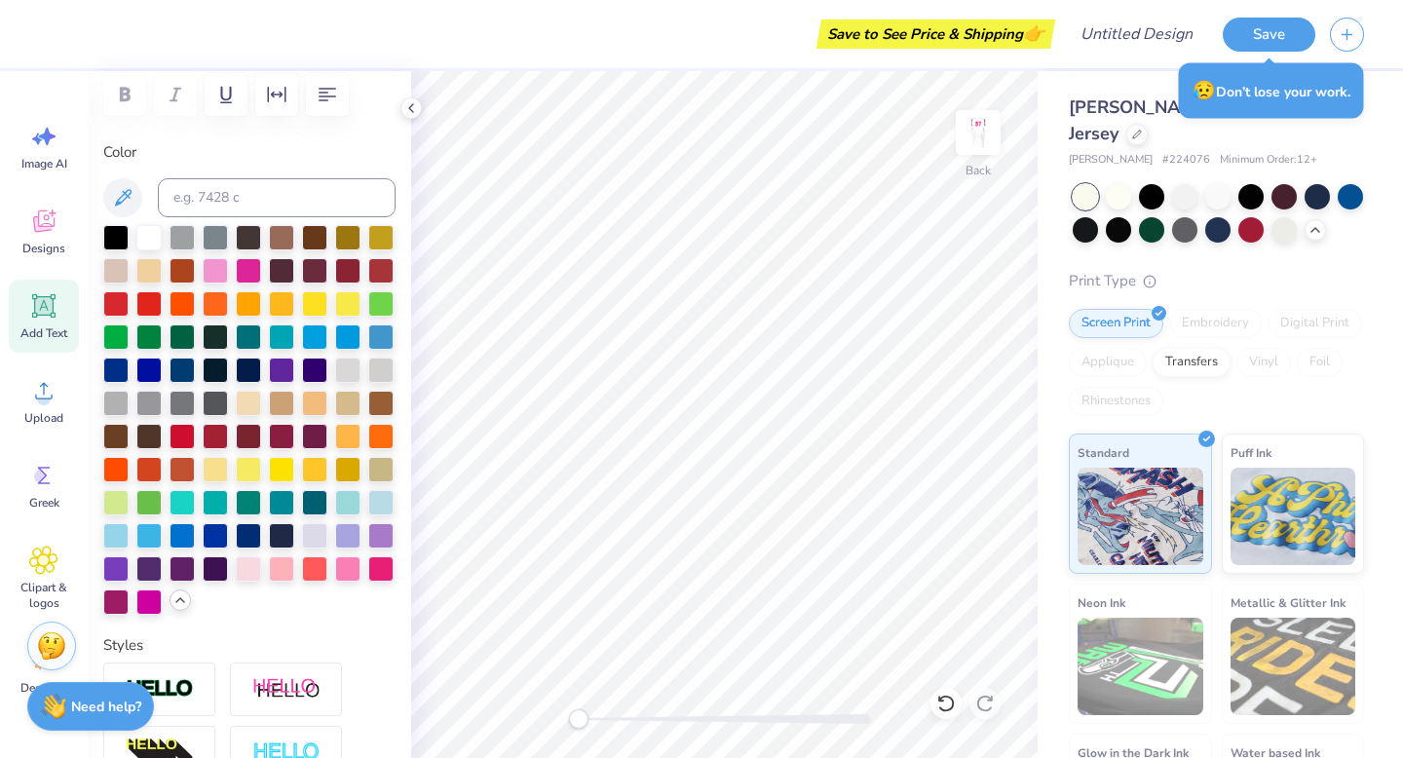
type input "10.81"
click at [338, 599] on div at bounding box center [249, 420] width 292 height 390
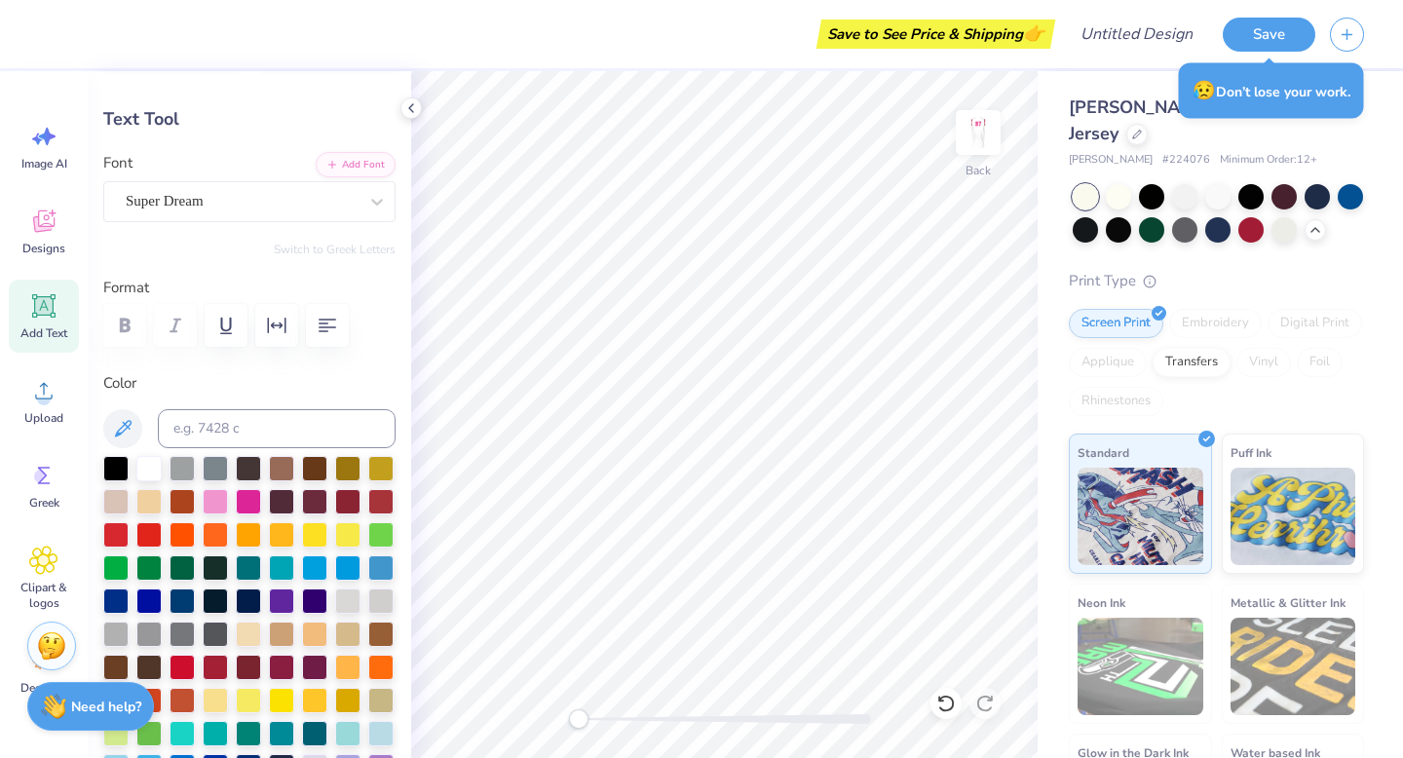
scroll to position [30, 0]
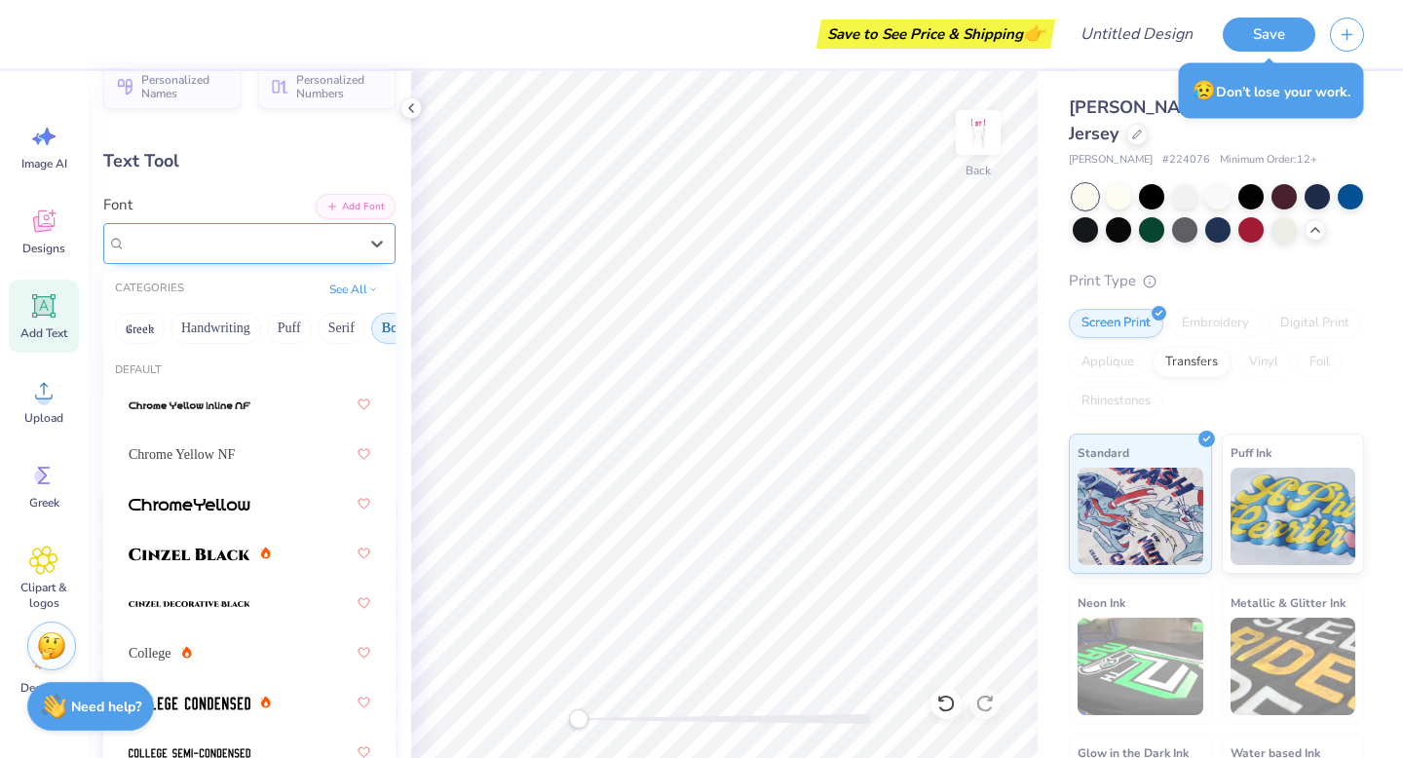
click at [220, 247] on div "Super Dream" at bounding box center [242, 243] width 236 height 30
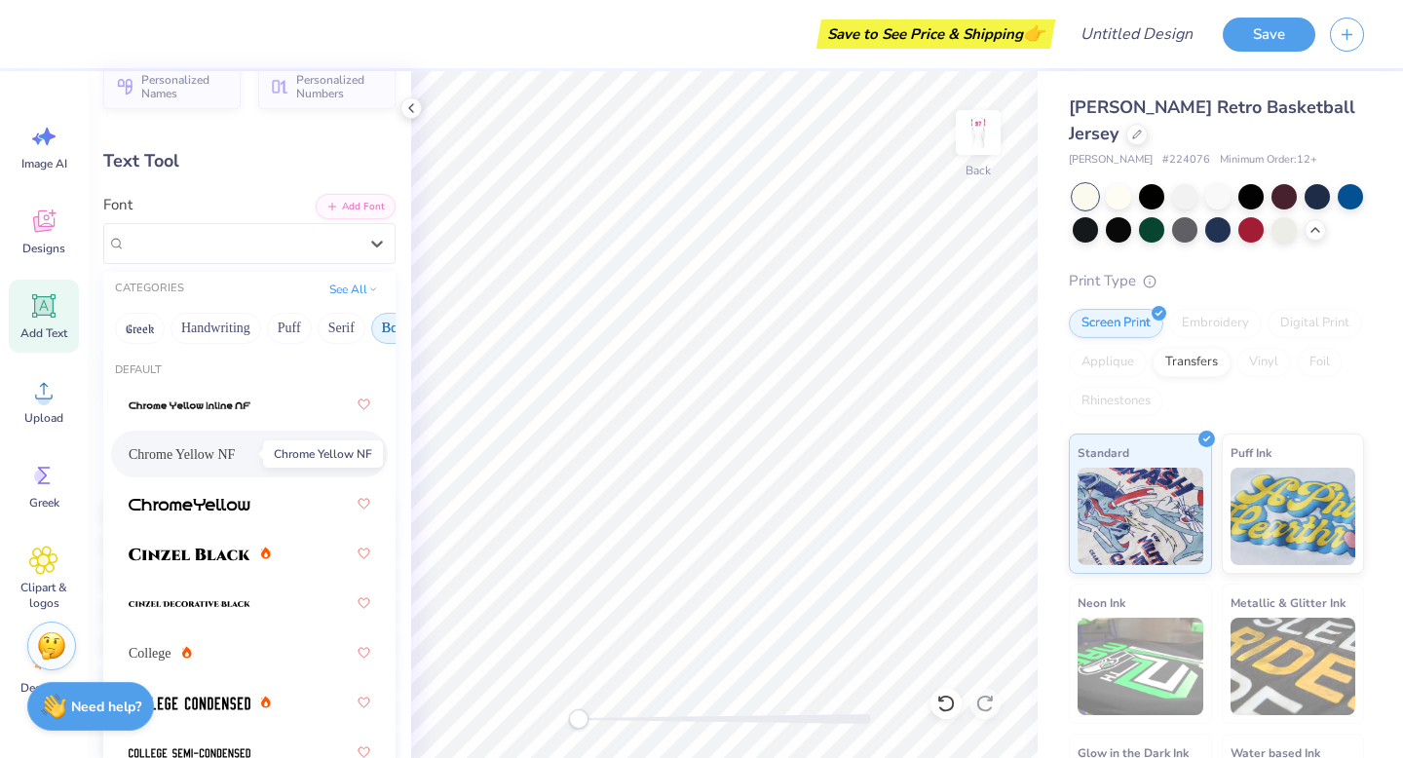
click at [235, 464] on span "Chrome Yellow NF" at bounding box center [182, 454] width 106 height 20
click at [250, 251] on div "Chrome Yellow NF" at bounding box center [242, 243] width 236 height 30
click at [277, 596] on div at bounding box center [250, 602] width 242 height 35
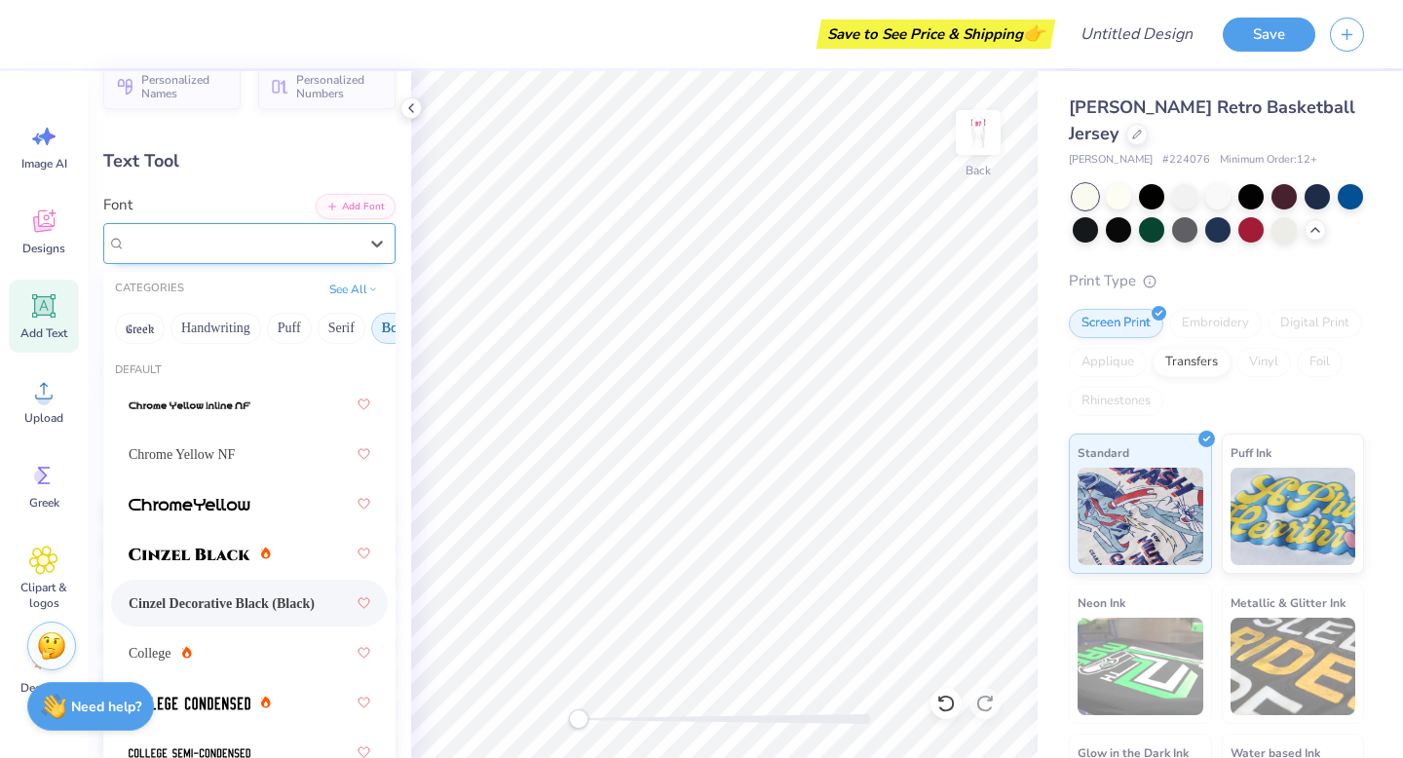
click at [281, 244] on div "Cinzel Decorative Black (Black)" at bounding box center [242, 243] width 236 height 30
drag, startPoint x: 246, startPoint y: 365, endPoint x: 240, endPoint y: 674, distance: 308.8
click at [228, 664] on img at bounding box center [190, 703] width 122 height 14
click at [253, 242] on div "College Condensed" at bounding box center [242, 243] width 236 height 30
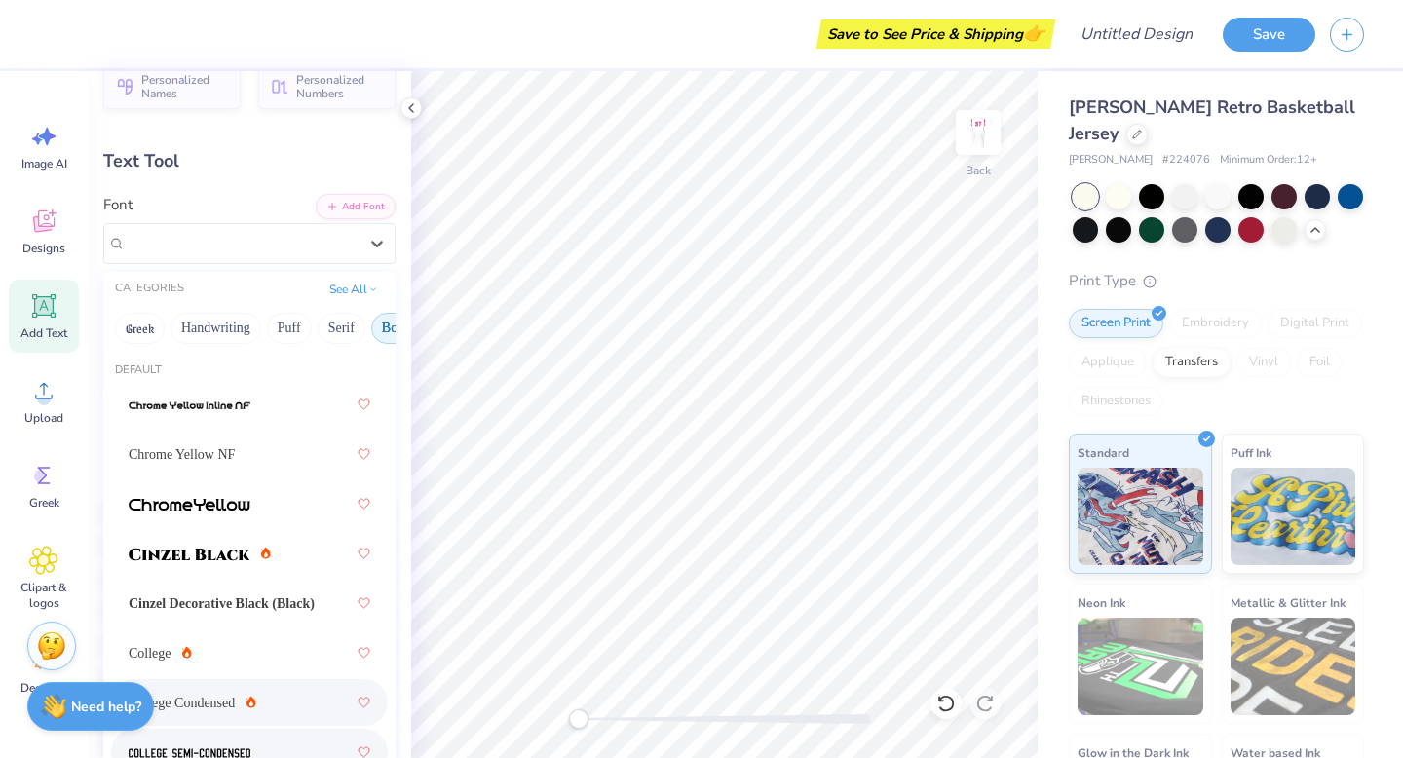
click at [229, 664] on div at bounding box center [250, 751] width 242 height 35
click at [225, 242] on div "College Semi-condensed" at bounding box center [242, 243] width 236 height 30
drag, startPoint x: 228, startPoint y: 346, endPoint x: 228, endPoint y: 757, distance: 411.0
click at [228, 664] on div "CATEGORIES See All Greek Handwriting Puff Serif Bold Calligraphy Retro Sans Ser…" at bounding box center [249, 603] width 292 height 662
drag, startPoint x: 353, startPoint y: 348, endPoint x: 358, endPoint y: 745, distance: 397.4
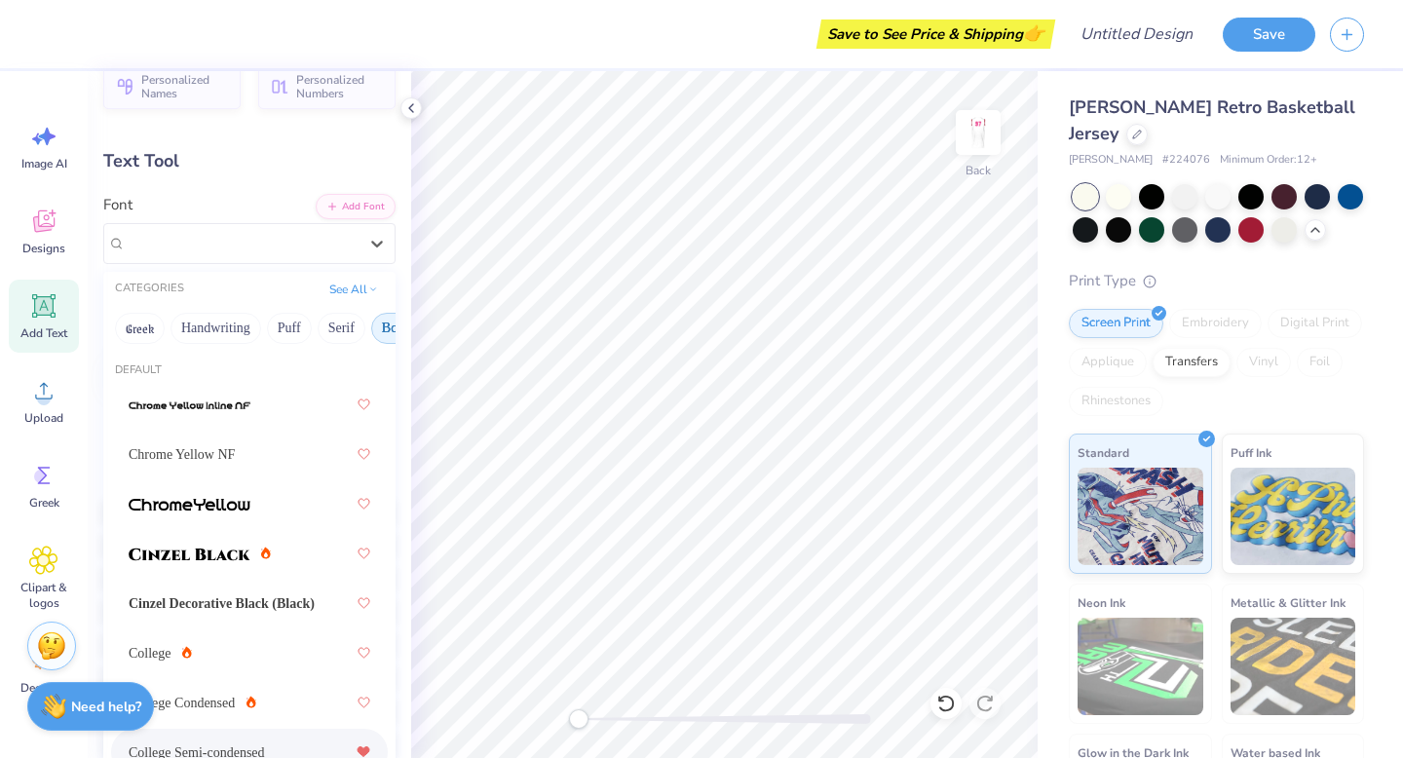
click at [358, 664] on div "CATEGORIES See All Greek Handwriting Puff Serif Bold Calligraphy Retro Sans Ser…" at bounding box center [249, 603] width 292 height 662
click at [376, 363] on div "Default" at bounding box center [249, 370] width 292 height 17
drag, startPoint x: 145, startPoint y: 350, endPoint x: 248, endPoint y: 610, distance: 279.8
click at [248, 610] on div "Default Chrome Yellow NF Cinzel Decorative Black (Black) College College Conden…" at bounding box center [249, 642] width 292 height 584
drag, startPoint x: 123, startPoint y: 291, endPoint x: 241, endPoint y: 556, distance: 290.0
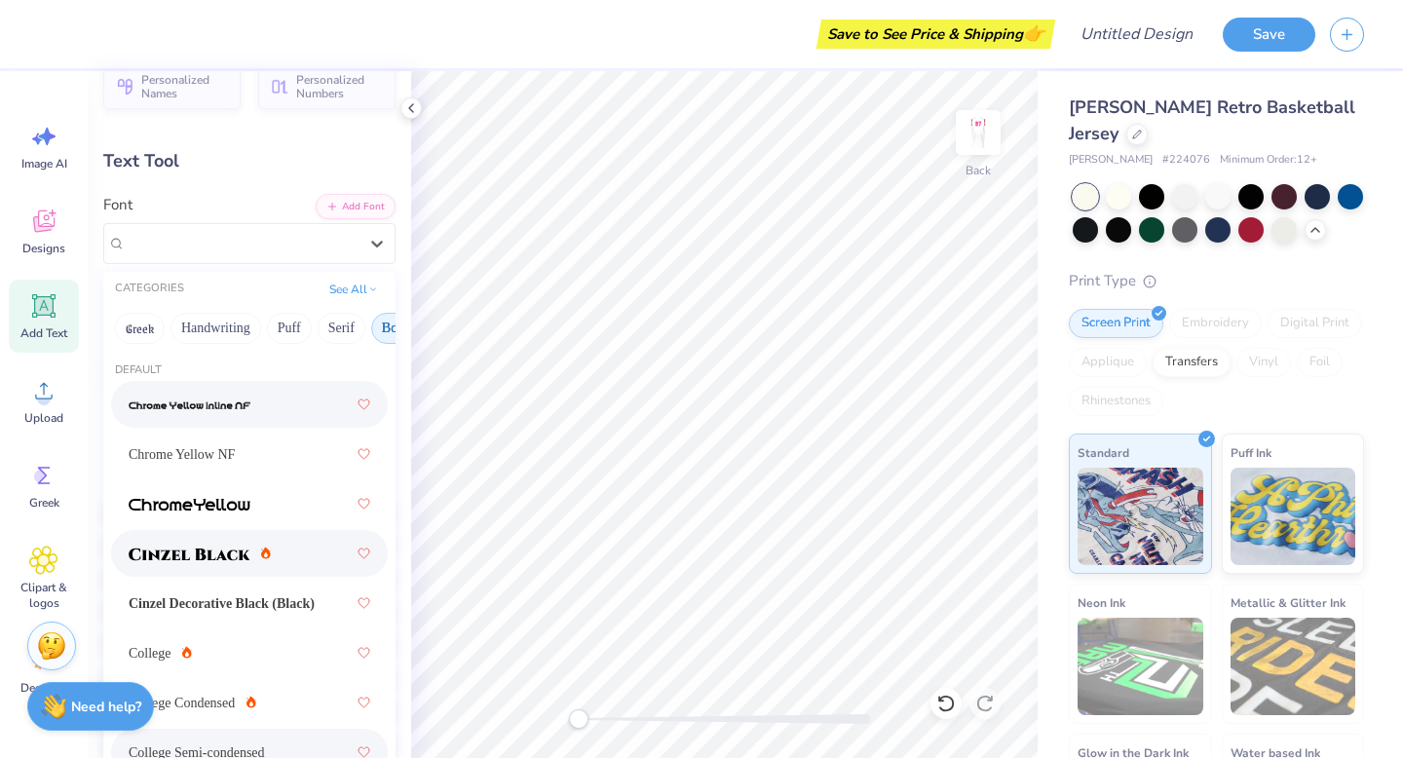
click at [241, 555] on div "CATEGORIES See All Greek Handwriting Puff Serif Bold Calligraphy Retro Sans Ser…" at bounding box center [249, 603] width 292 height 662
click at [340, 279] on button "See All" at bounding box center [353, 287] width 60 height 19
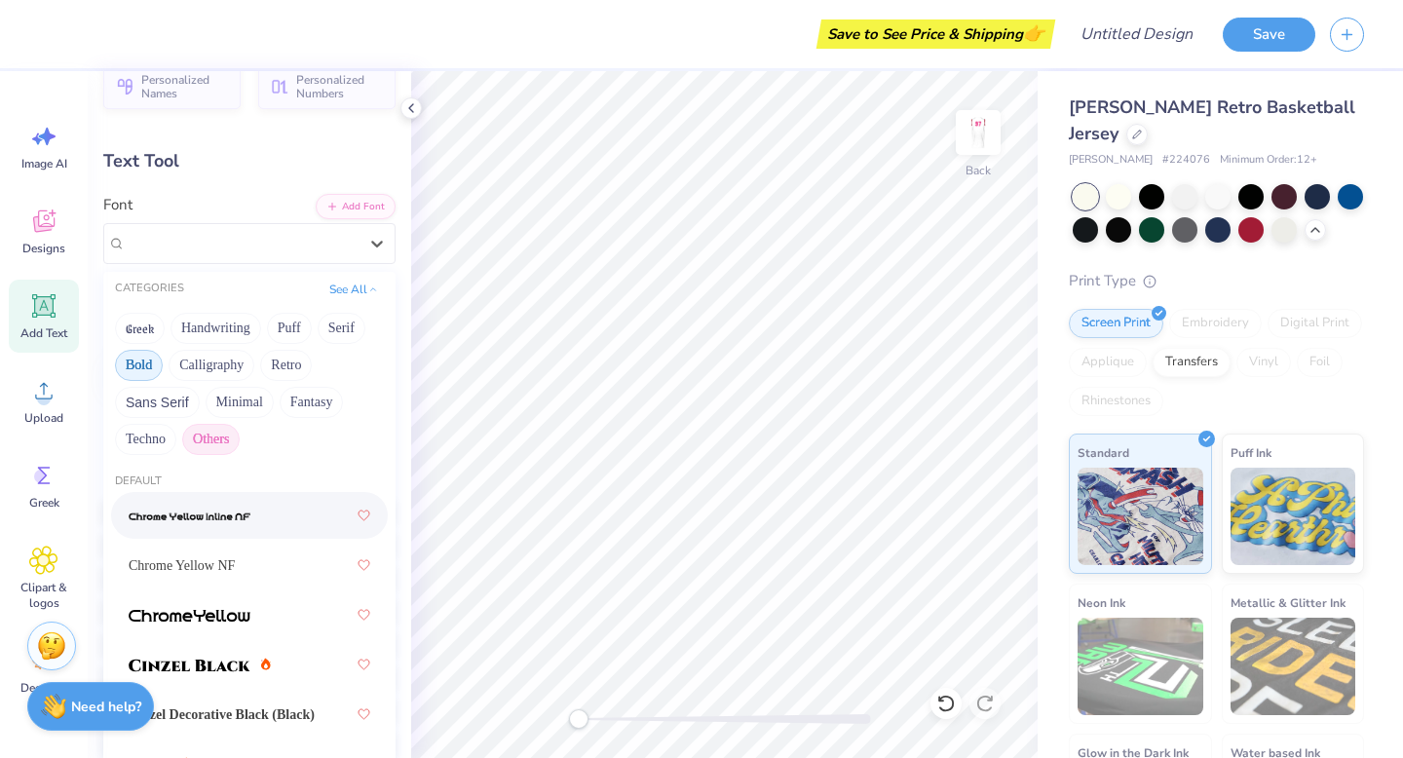
click at [188, 443] on button "Others" at bounding box center [210, 439] width 57 height 31
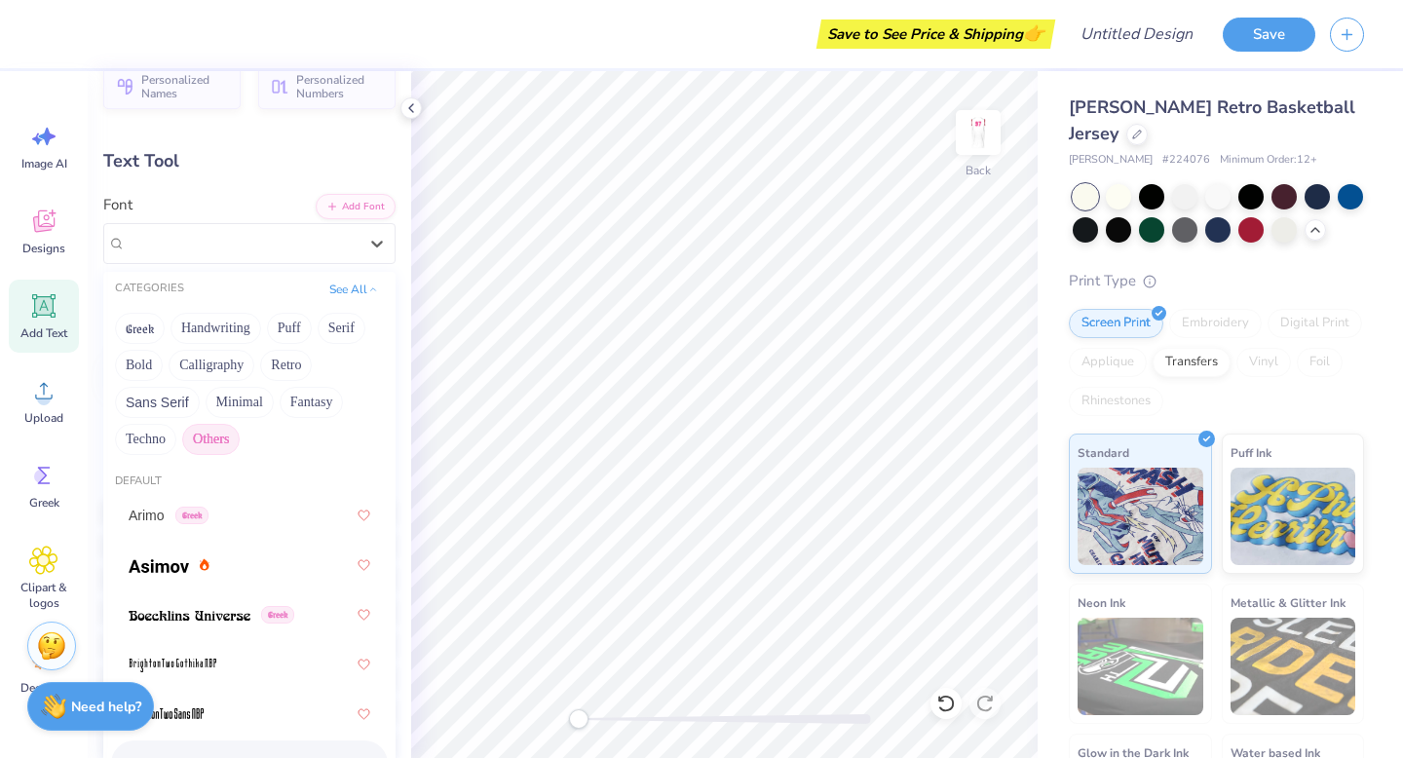
drag, startPoint x: 318, startPoint y: 449, endPoint x: 234, endPoint y: 749, distance: 311.5
click at [230, 664] on div "CATEGORIES See All Greek Handwriting Puff Serif Bold Calligraphy Retro Sans Ser…" at bounding box center [249, 658] width 292 height 773
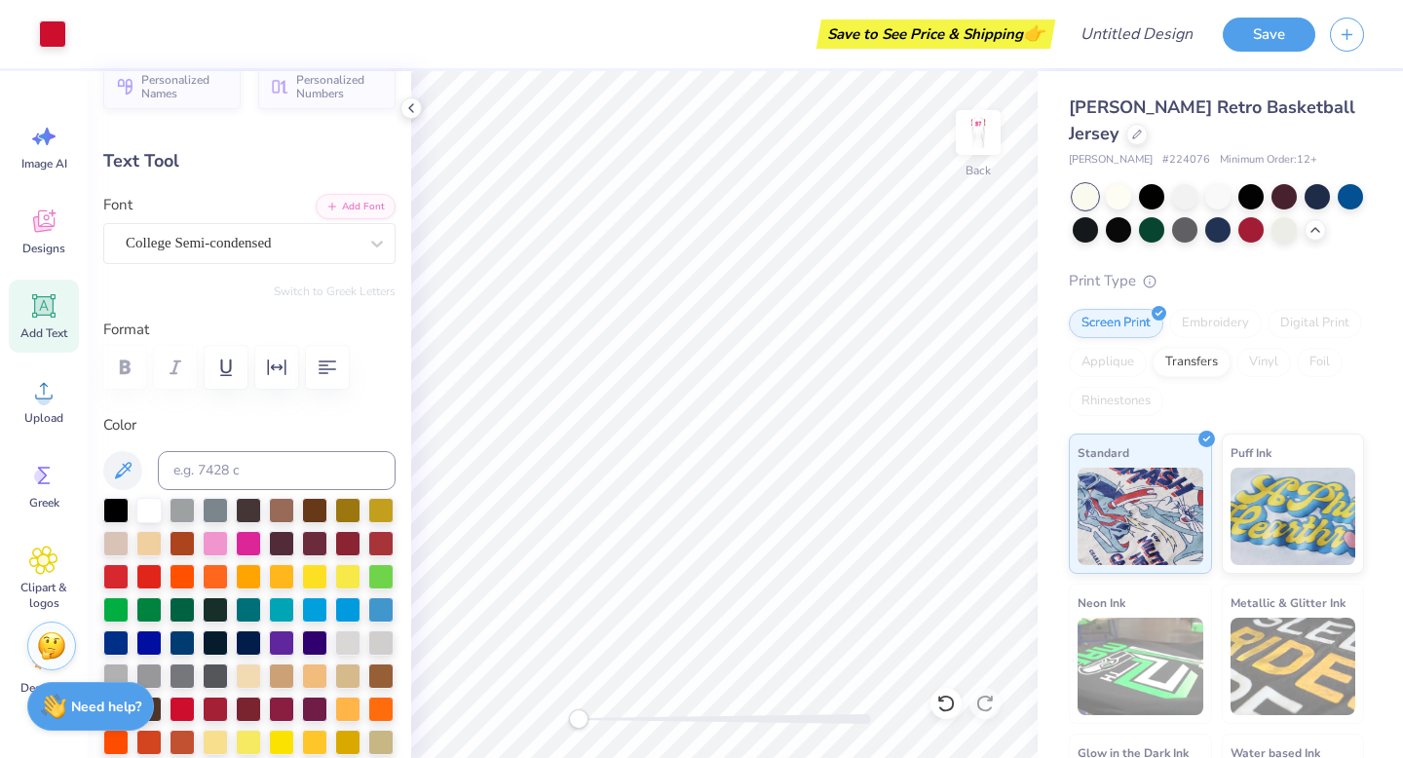
type input "6.70"
type input "1.32"
type input "10.99"
click at [829, 128] on img at bounding box center [978, 133] width 78 height 78
click at [150, 92] on span "Personalized Names" at bounding box center [185, 83] width 88 height 27
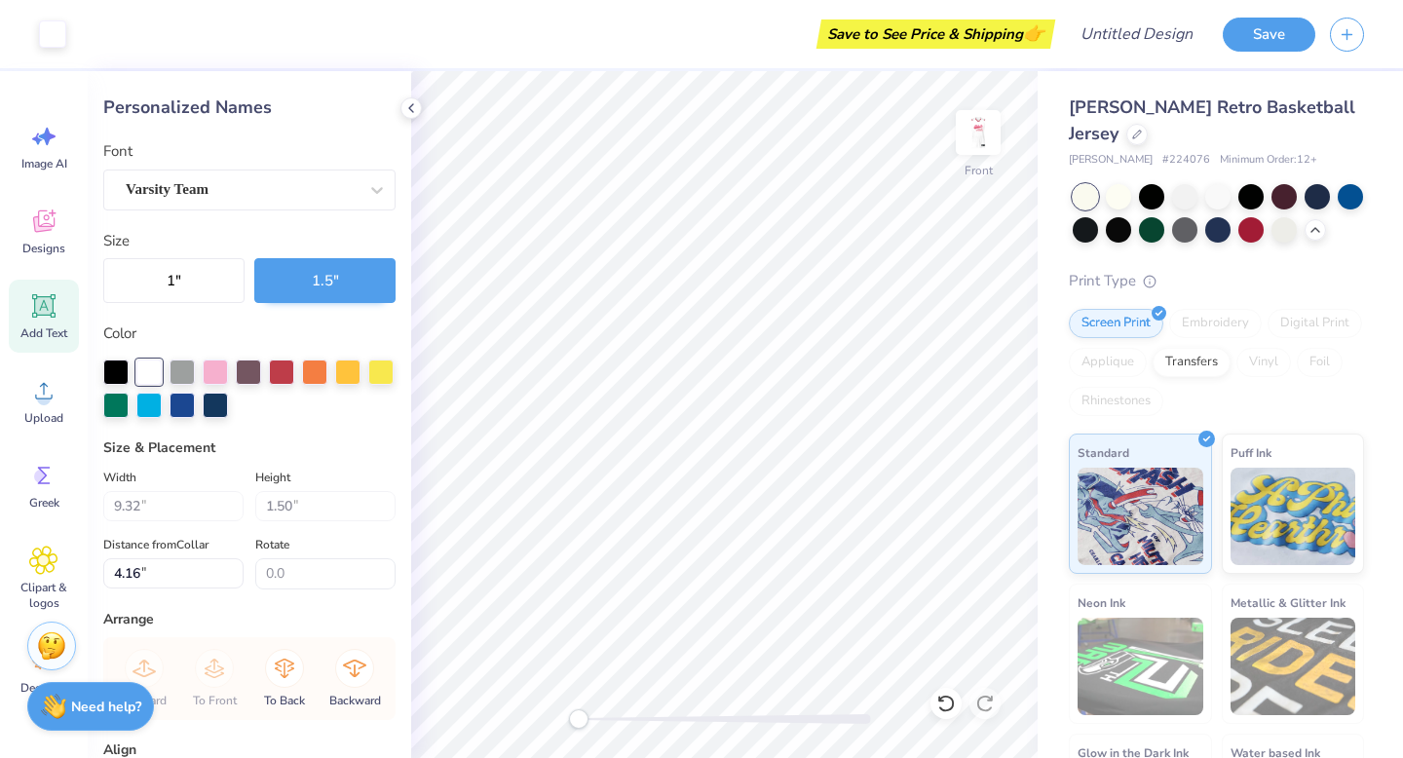
type input "4.16"
click at [204, 408] on div at bounding box center [215, 403] width 25 height 25
click at [281, 365] on div at bounding box center [281, 369] width 25 height 25
click at [198, 279] on button "1 "" at bounding box center [173, 280] width 141 height 45
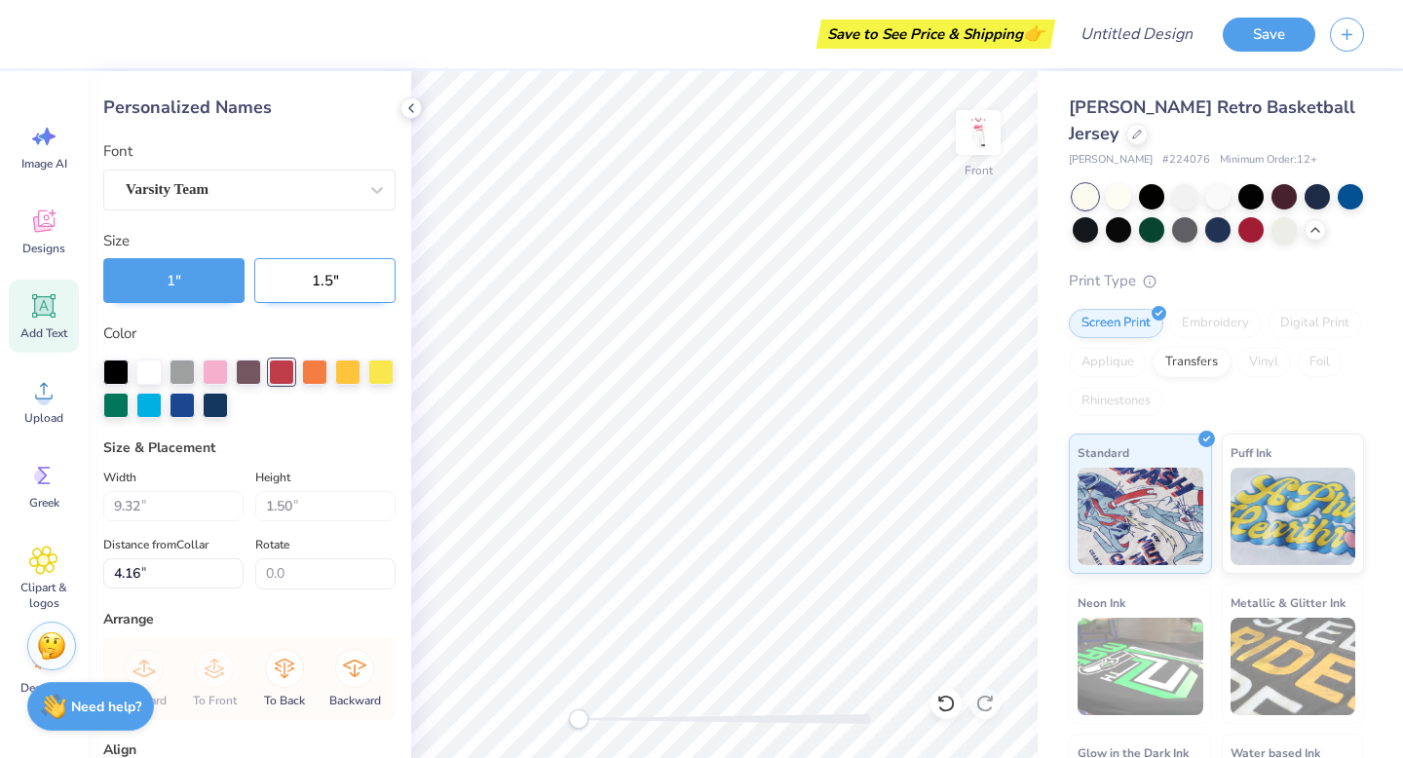
click at [293, 277] on button "1.5 "" at bounding box center [324, 280] width 141 height 45
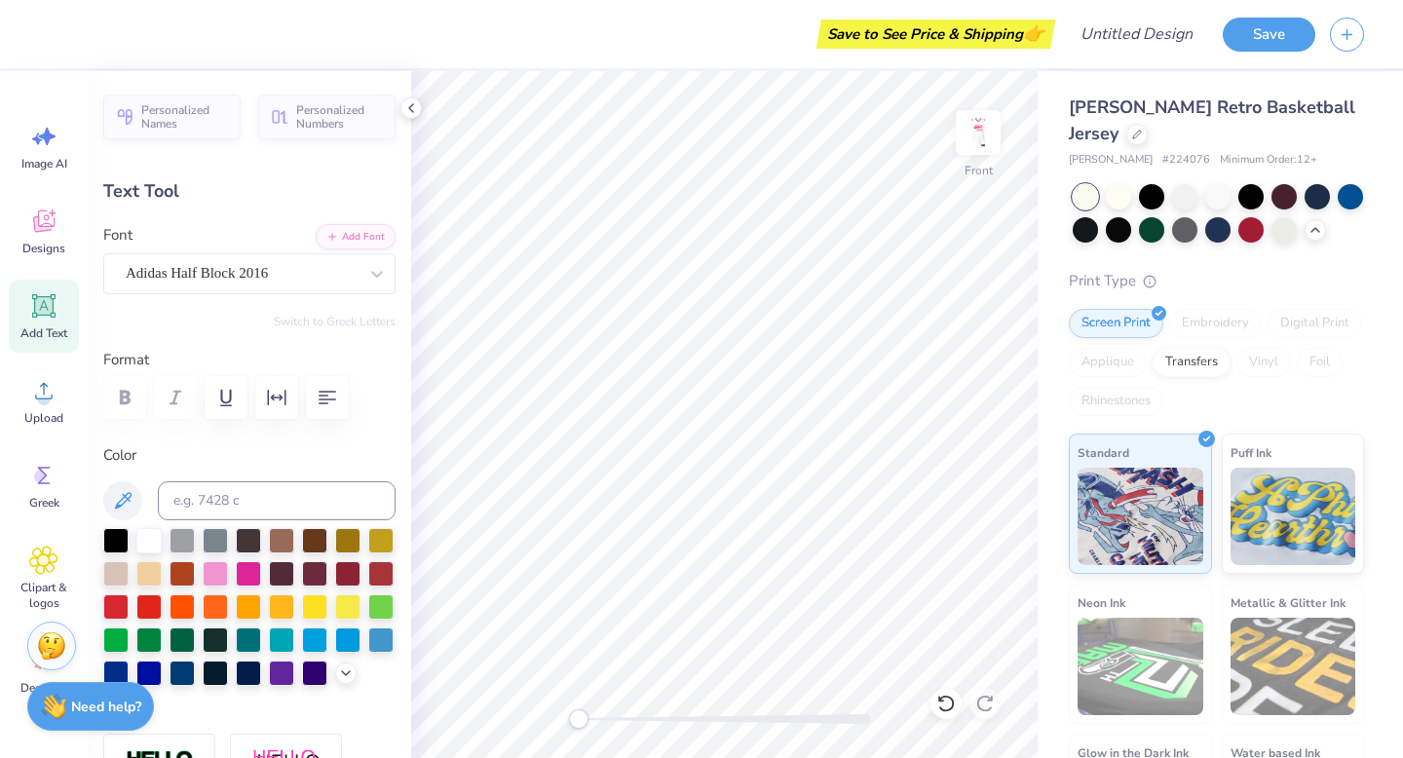
click at [237, 349] on label "Format" at bounding box center [249, 360] width 292 height 22
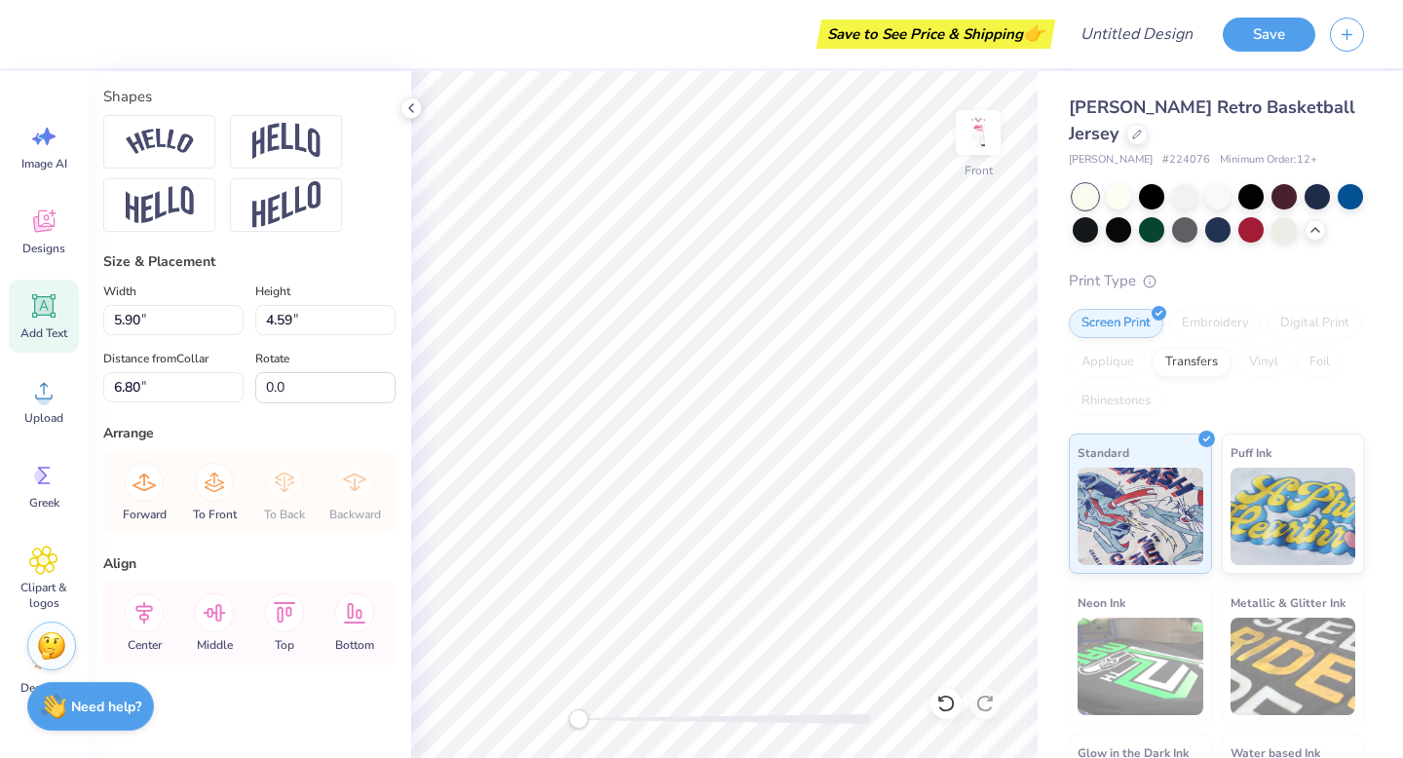
scroll to position [850, 0]
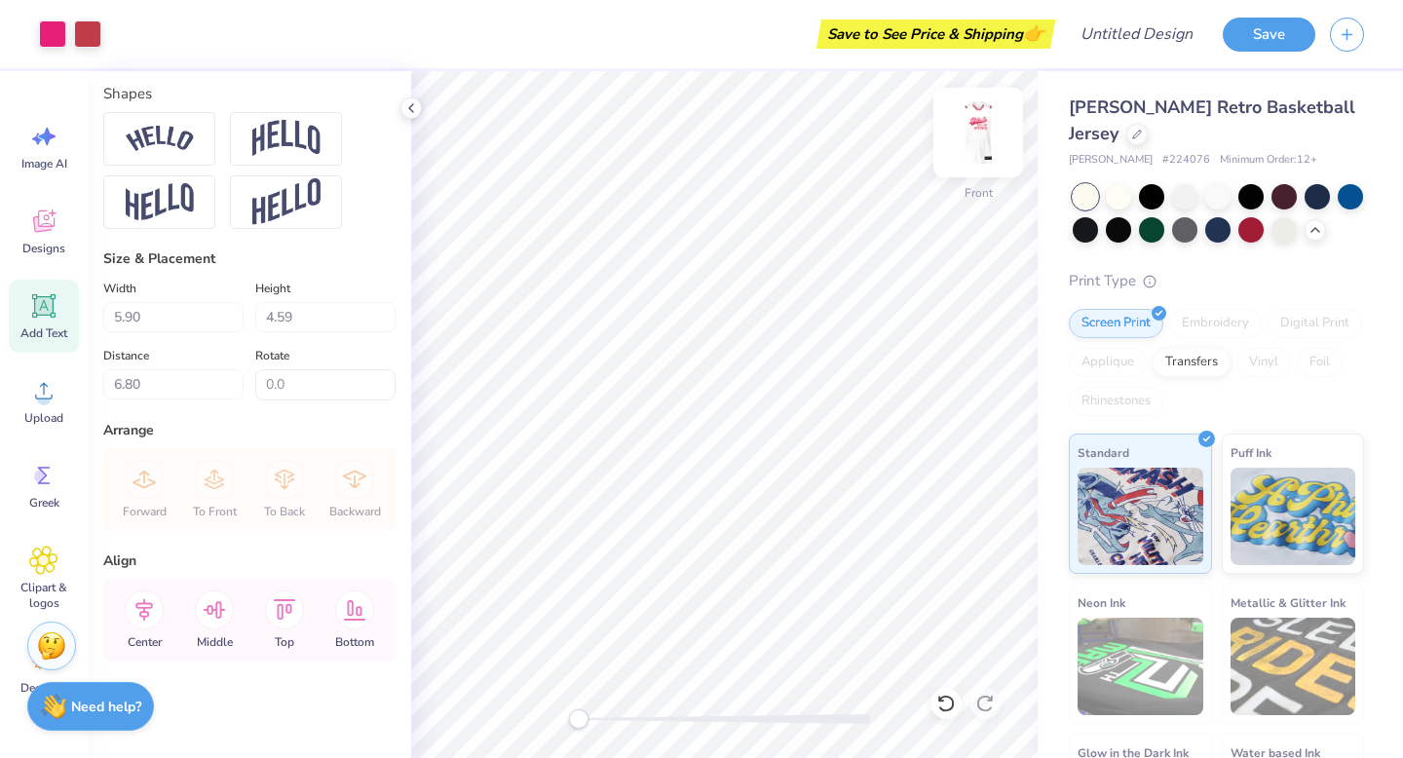
click at [829, 148] on img at bounding box center [978, 133] width 78 height 78
type input "5.00"
type input "0.85"
click at [384, 244] on div "Personalized Names Personalized Numbers Text Tool Add Font Font College Switch …" at bounding box center [249, 414] width 323 height 687
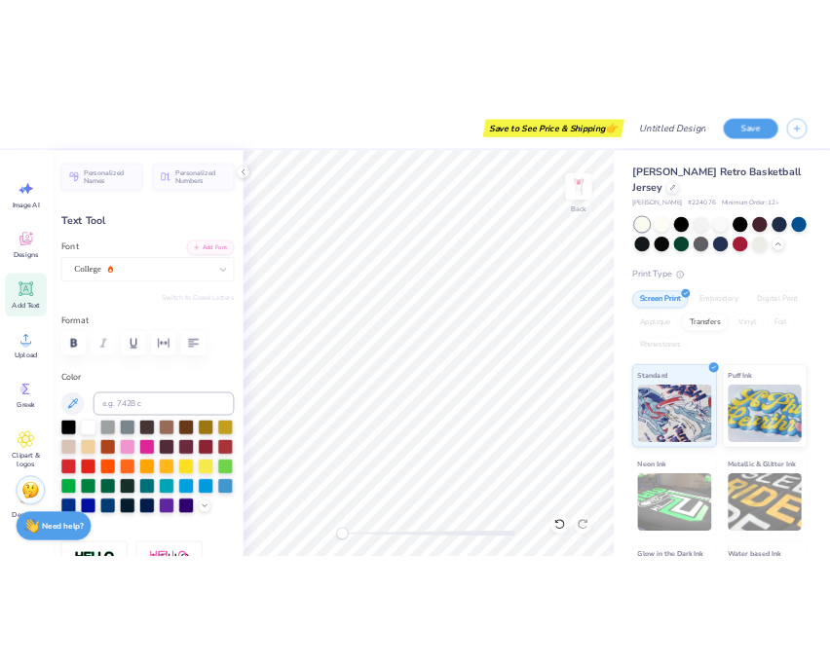
scroll to position [0, 0]
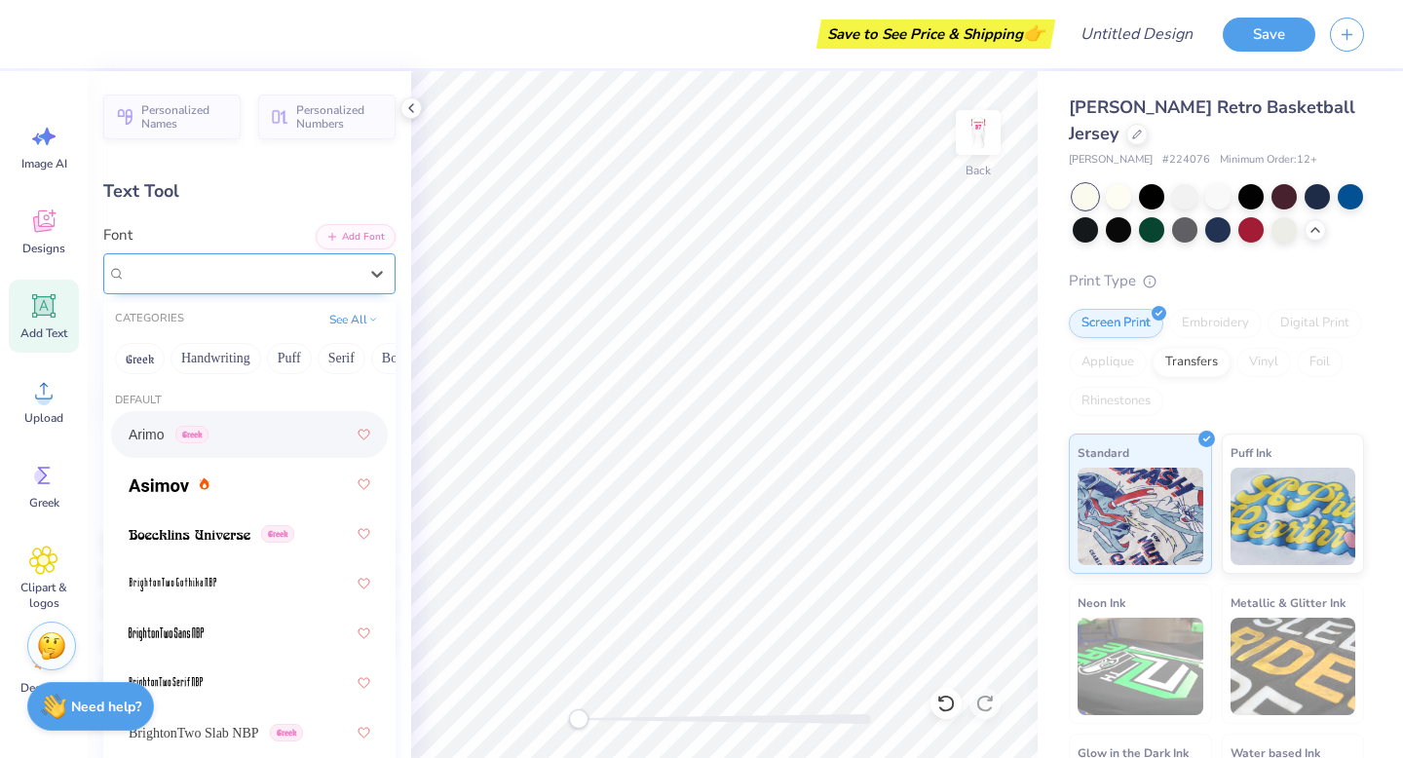
click at [311, 271] on div "College" at bounding box center [242, 273] width 236 height 30
click at [338, 329] on div "CATEGORIES See All" at bounding box center [249, 319] width 292 height 35
click at [337, 323] on button "See All" at bounding box center [353, 317] width 60 height 19
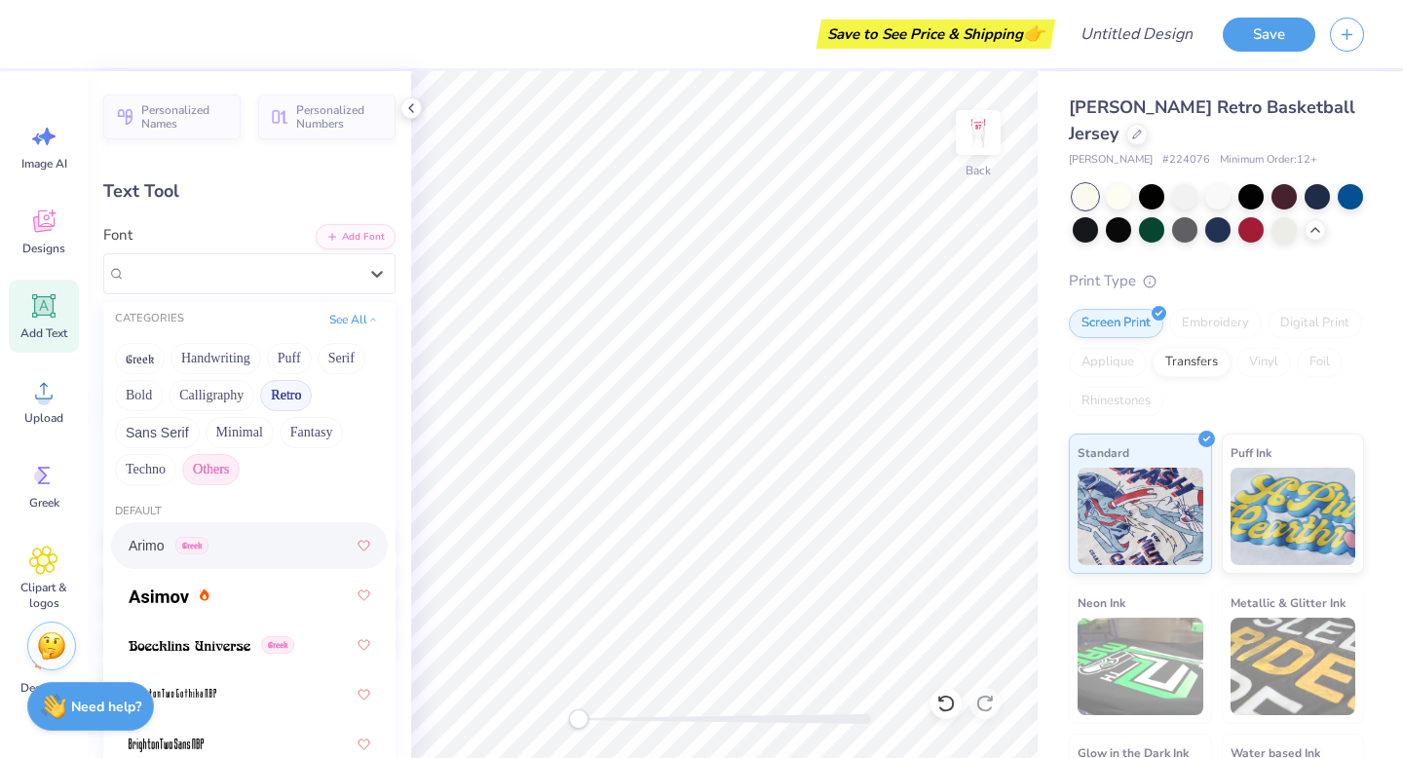
click at [279, 392] on button "Retro" at bounding box center [286, 395] width 52 height 31
click at [348, 484] on div "Greek Handwriting Puff Serif Bold Calligraphy Retro Sans Serif Minimal Fantasy …" at bounding box center [249, 414] width 292 height 154
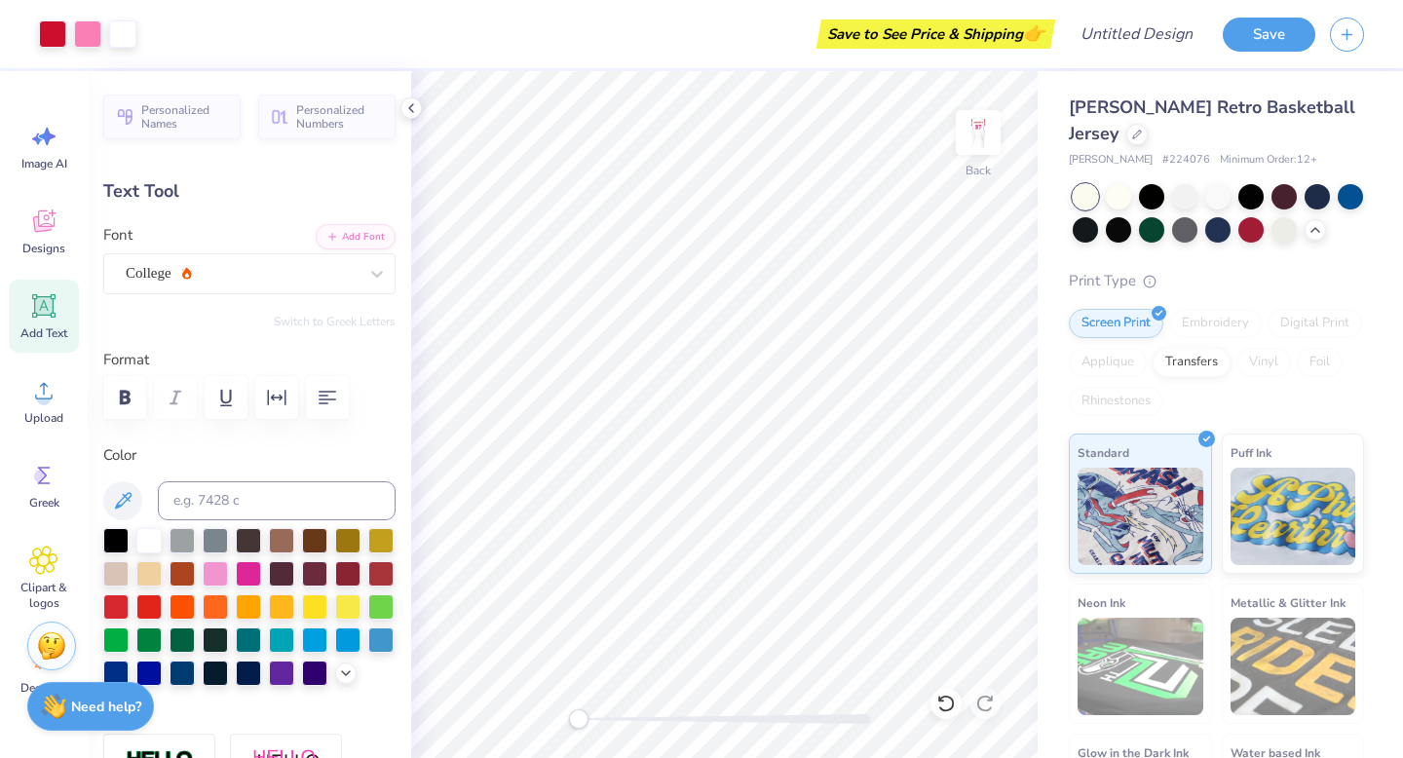
type input "6.58"
type input "6.70"
type input "1.32"
type input "7.71"
type input "5.00"
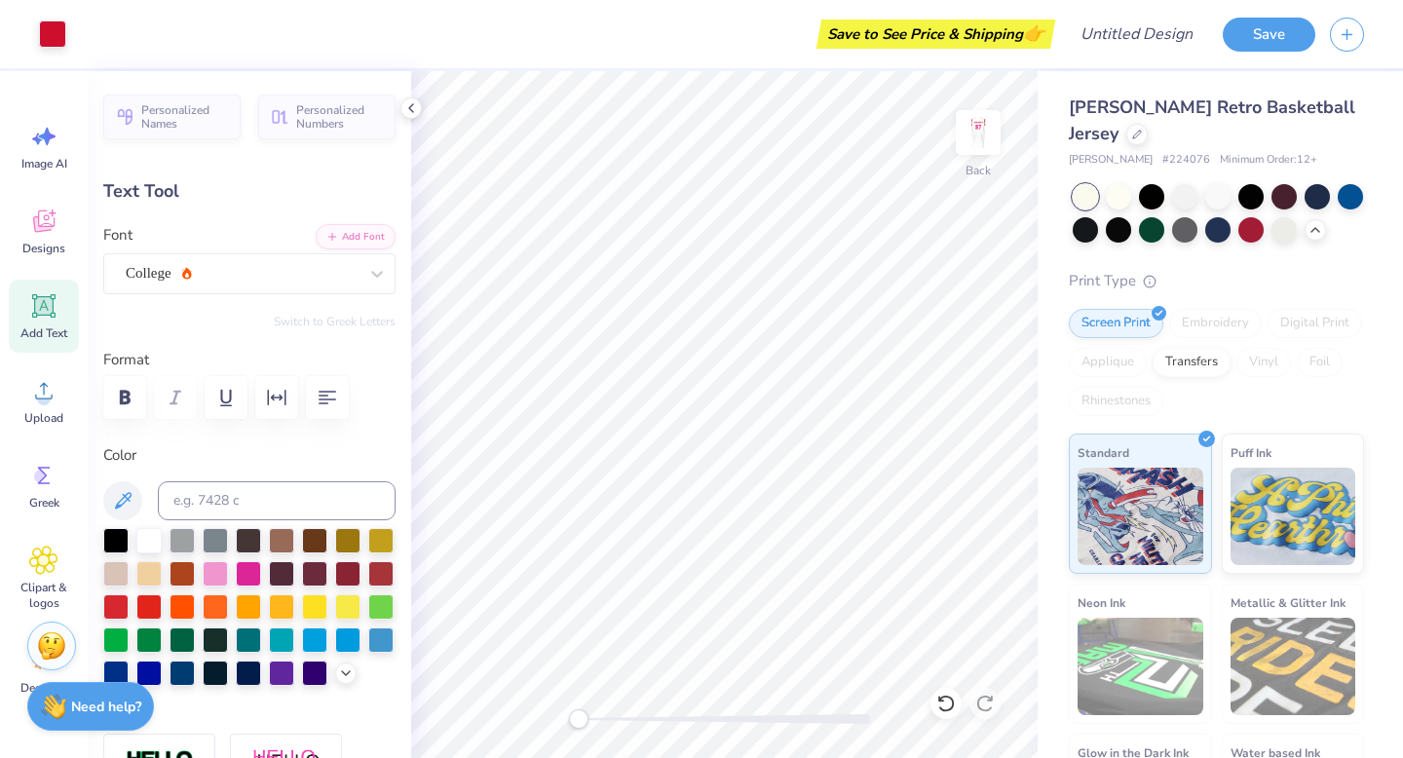
type input "0.85"
type input "6.74"
type input "6.70"
type input "1.32"
type input "8.06"
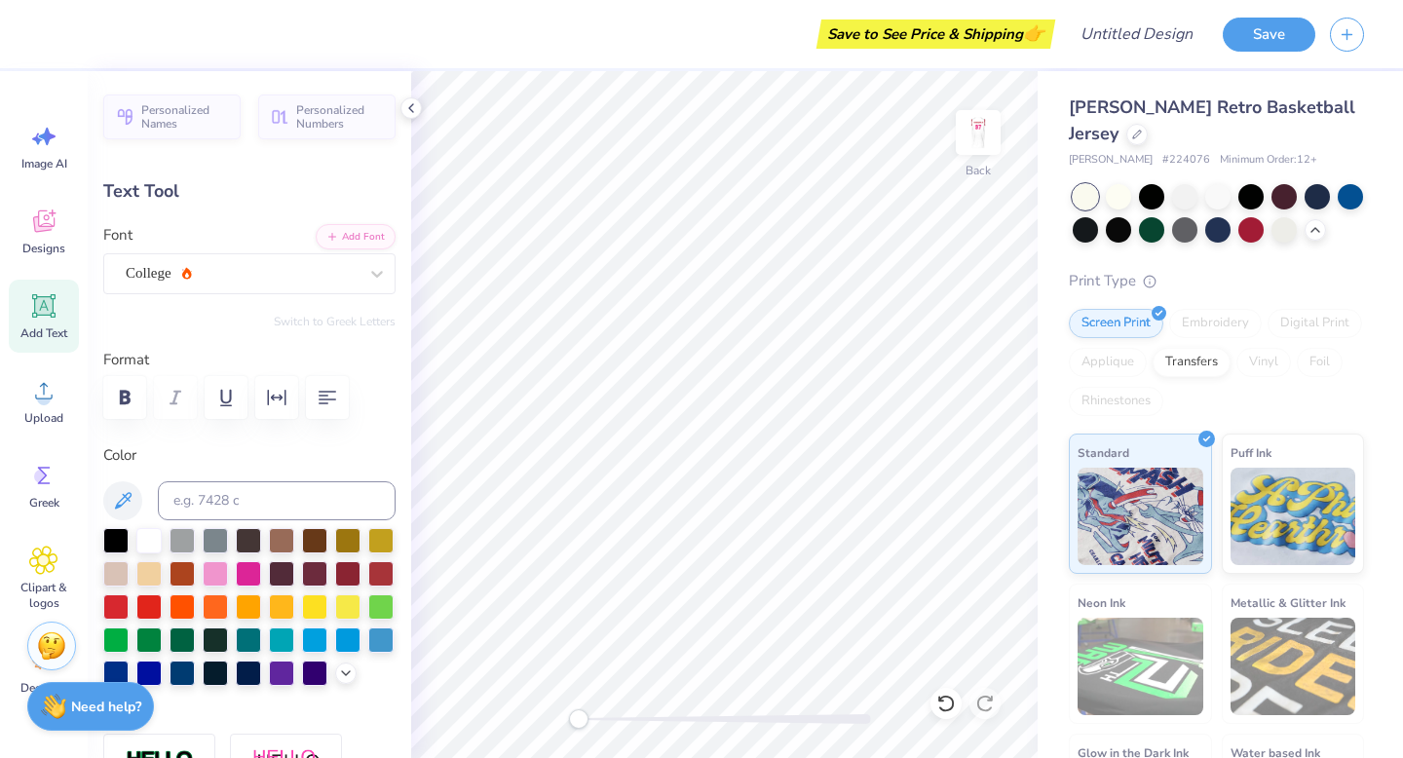
type input "5.00"
type input "0.85"
type input "6.74"
click at [261, 266] on div "College" at bounding box center [242, 273] width 236 height 30
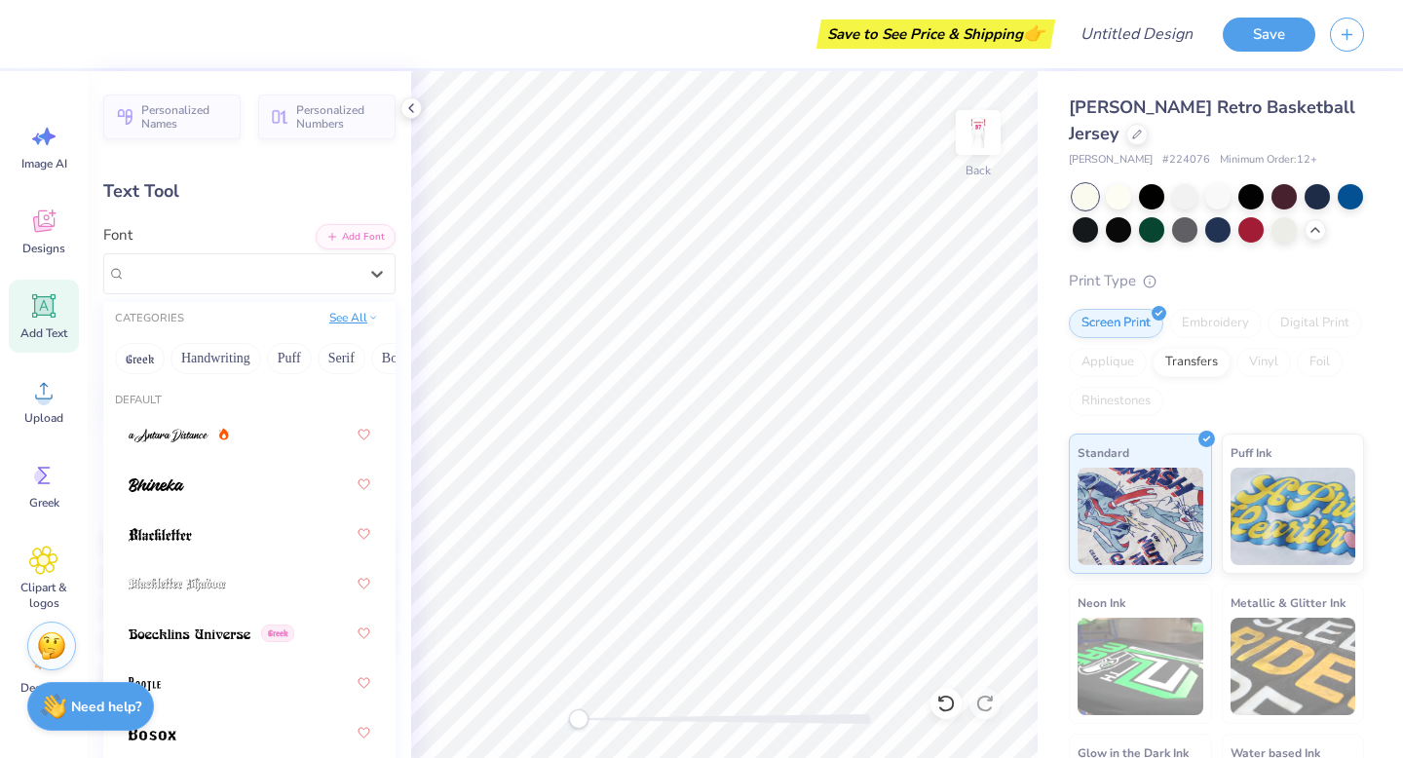
click at [357, 320] on button "See All" at bounding box center [353, 317] width 60 height 19
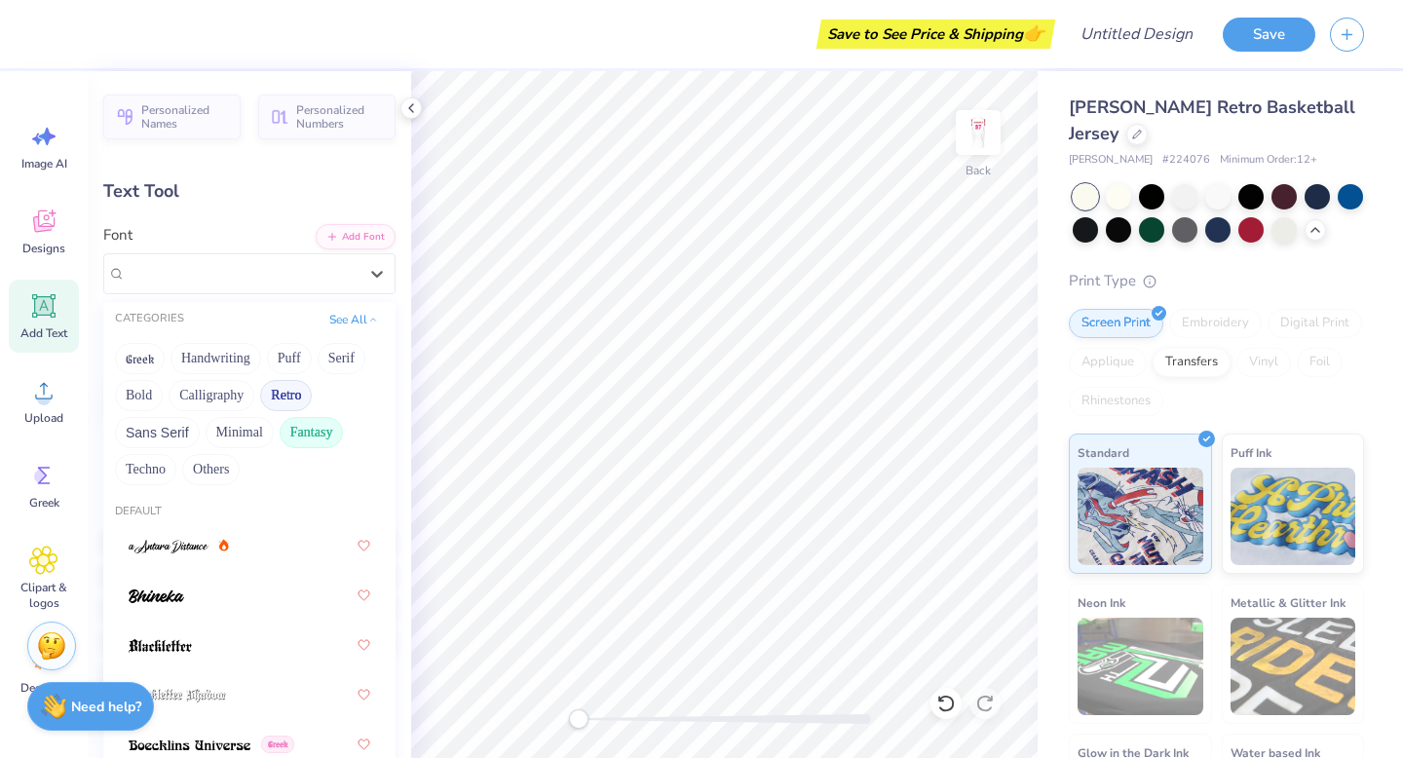
click at [299, 433] on button "Fantasy" at bounding box center [312, 432] width 64 height 31
click at [212, 462] on button "Others" at bounding box center [210, 469] width 57 height 31
click at [283, 443] on div "Greek Handwriting Puff Serif Bold Calligraphy Retro Sans Serif Minimal Fantasy …" at bounding box center [249, 414] width 292 height 154
click at [299, 436] on button "Fantasy" at bounding box center [312, 432] width 64 height 31
click at [140, 469] on button "Techno" at bounding box center [145, 469] width 61 height 31
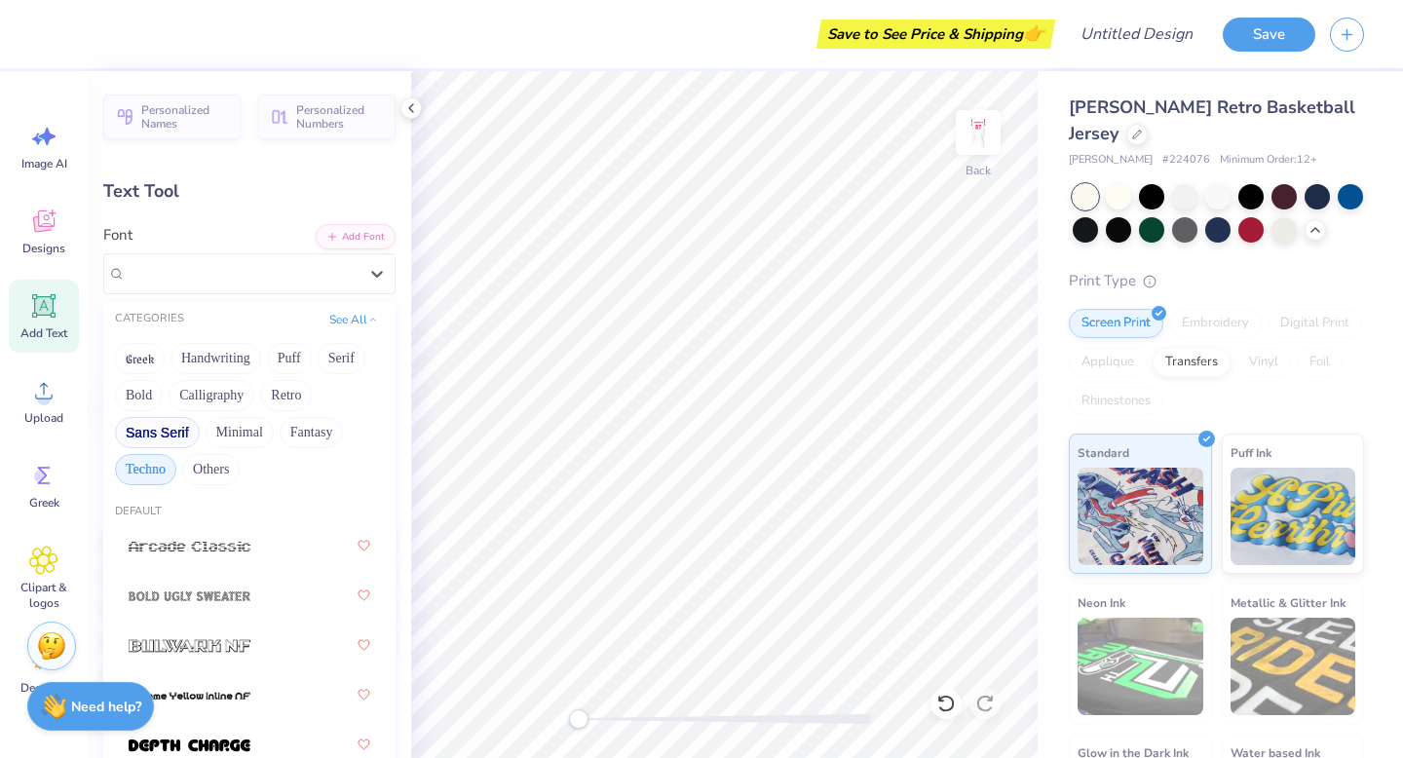
click at [150, 433] on button "Sans Serif" at bounding box center [157, 432] width 85 height 31
click at [222, 431] on button "Minimal" at bounding box center [240, 432] width 68 height 31
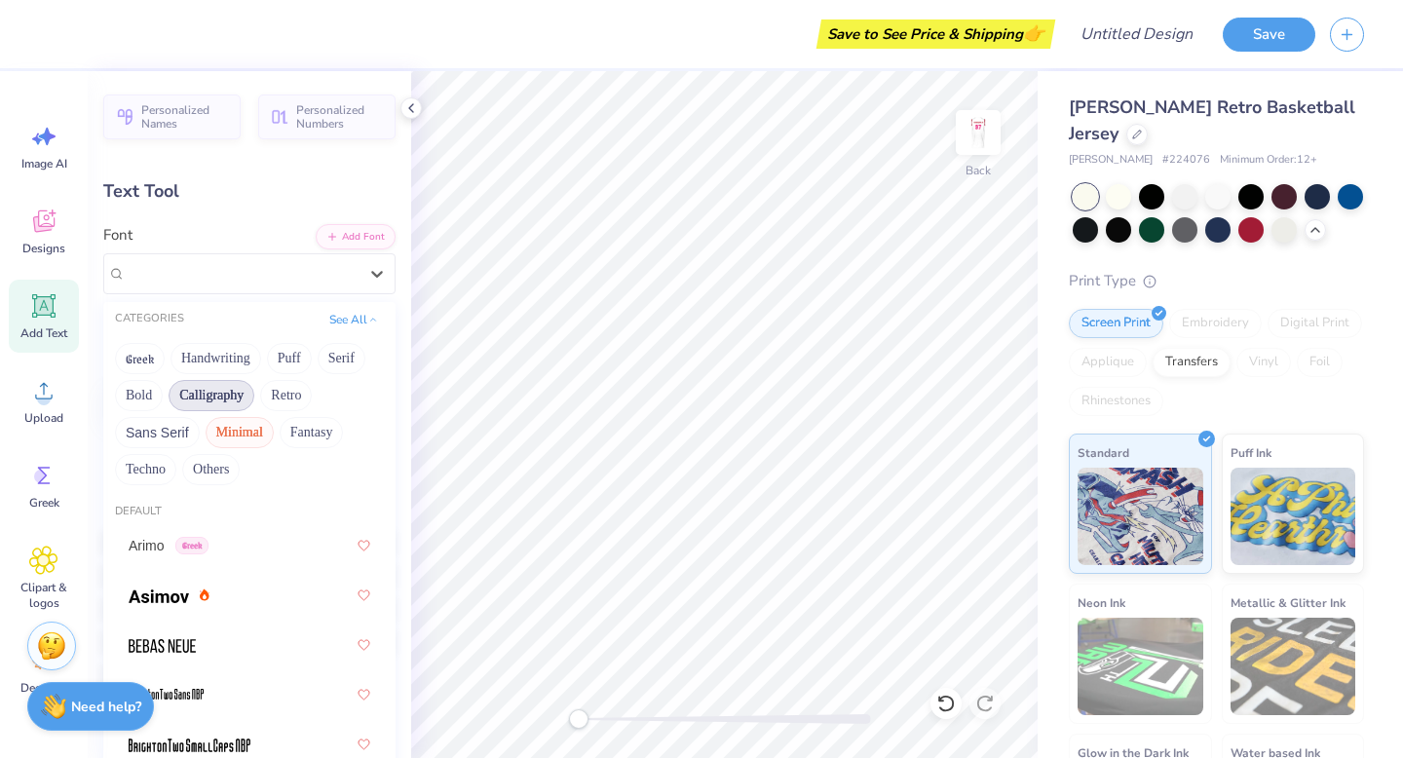
click at [211, 398] on button "Calligraphy" at bounding box center [212, 395] width 86 height 31
click at [170, 393] on button "Calligraphy" at bounding box center [212, 395] width 86 height 31
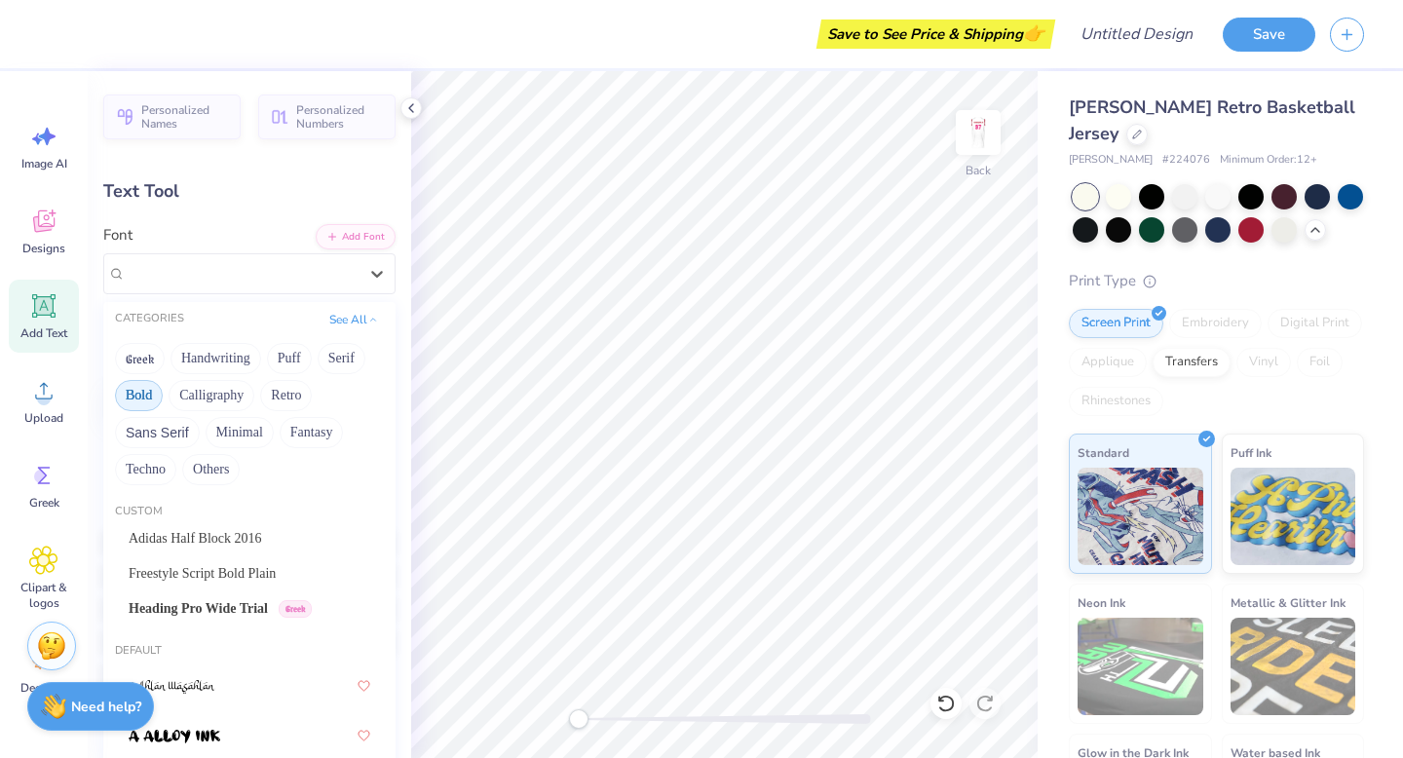
click at [160, 394] on button "Bold" at bounding box center [139, 395] width 48 height 31
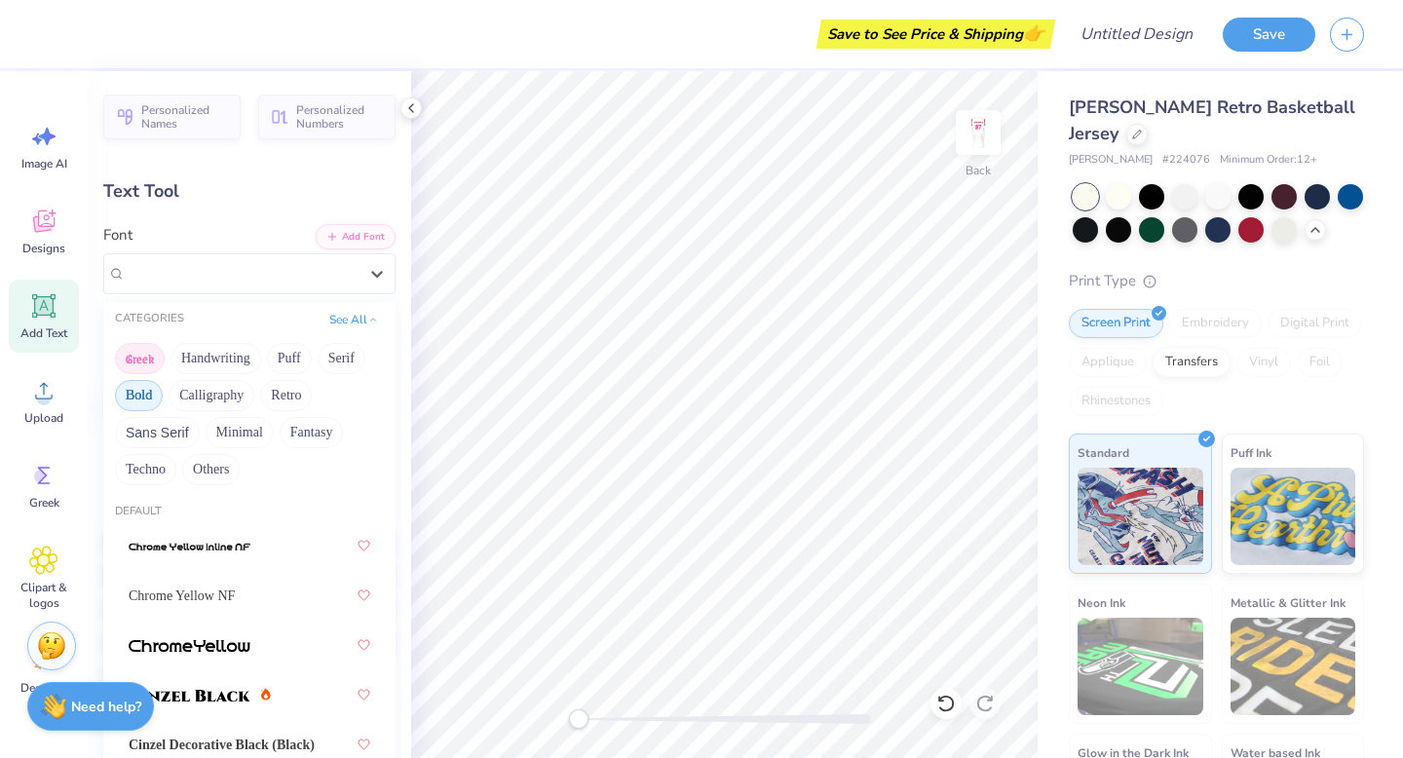
click at [152, 357] on button "Greek" at bounding box center [140, 358] width 50 height 31
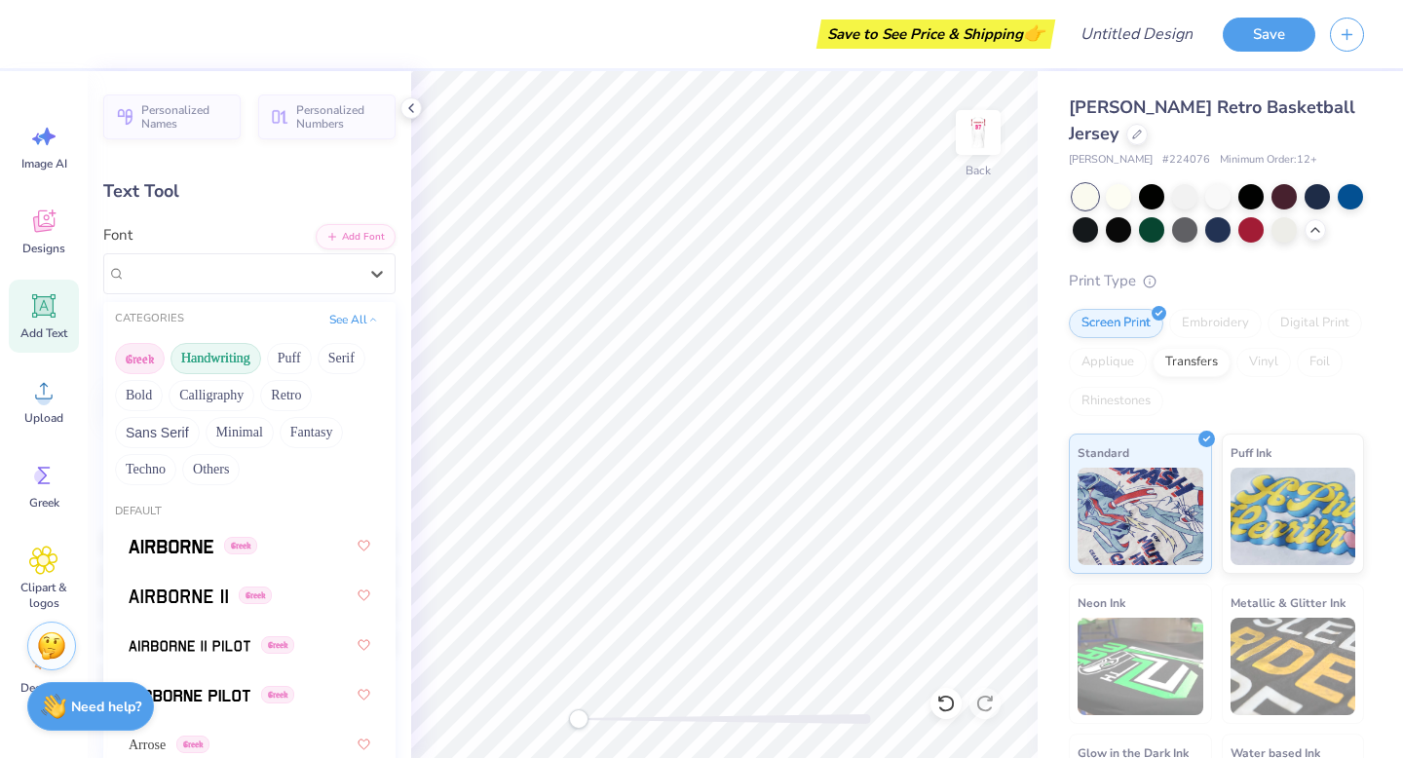
click at [223, 358] on button "Handwriting" at bounding box center [215, 358] width 91 height 31
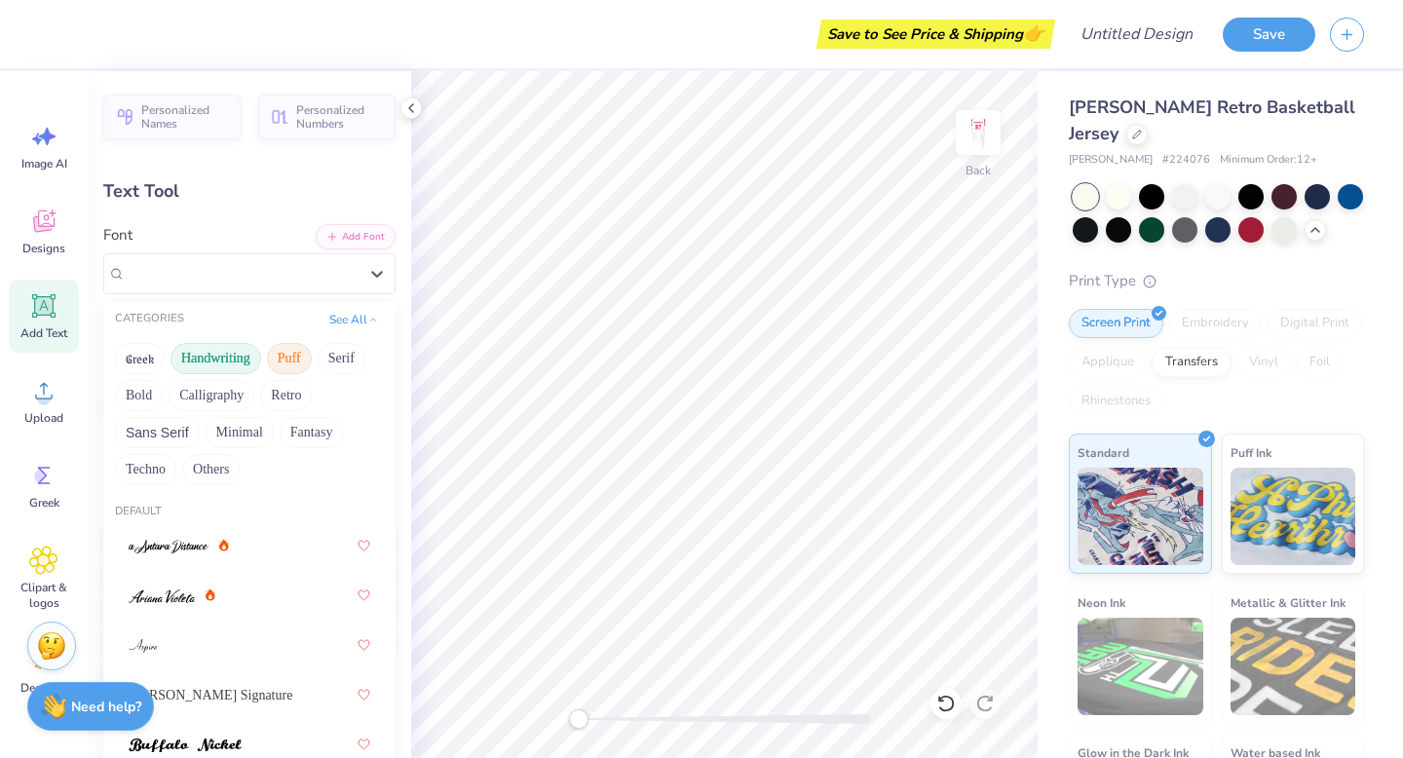
click at [283, 357] on button "Puff" at bounding box center [289, 358] width 45 height 31
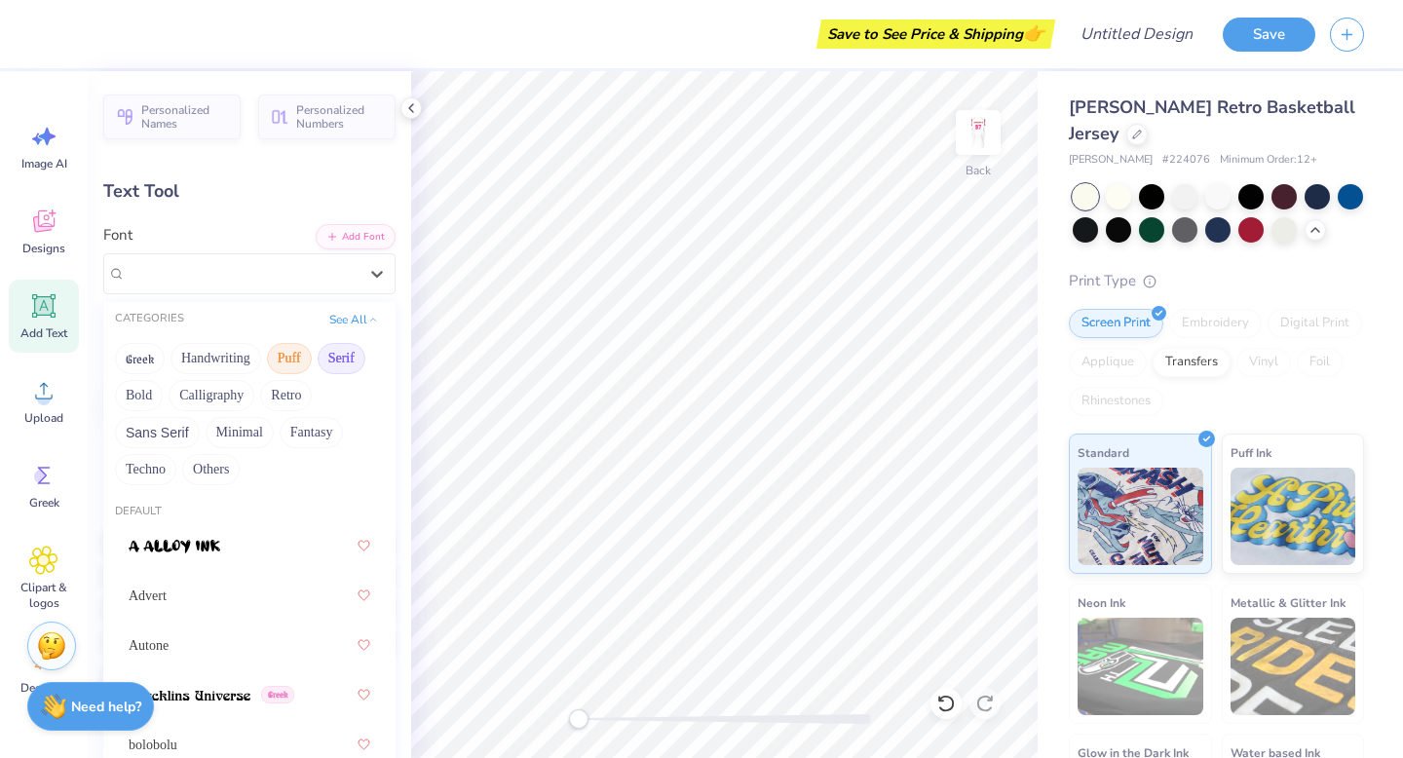
click at [333, 357] on button "Serif" at bounding box center [342, 358] width 48 height 31
click at [363, 394] on div "Greek Handwriting Puff Serif Bold Calligraphy Retro Sans Serif Minimal Fantasy …" at bounding box center [249, 414] width 292 height 154
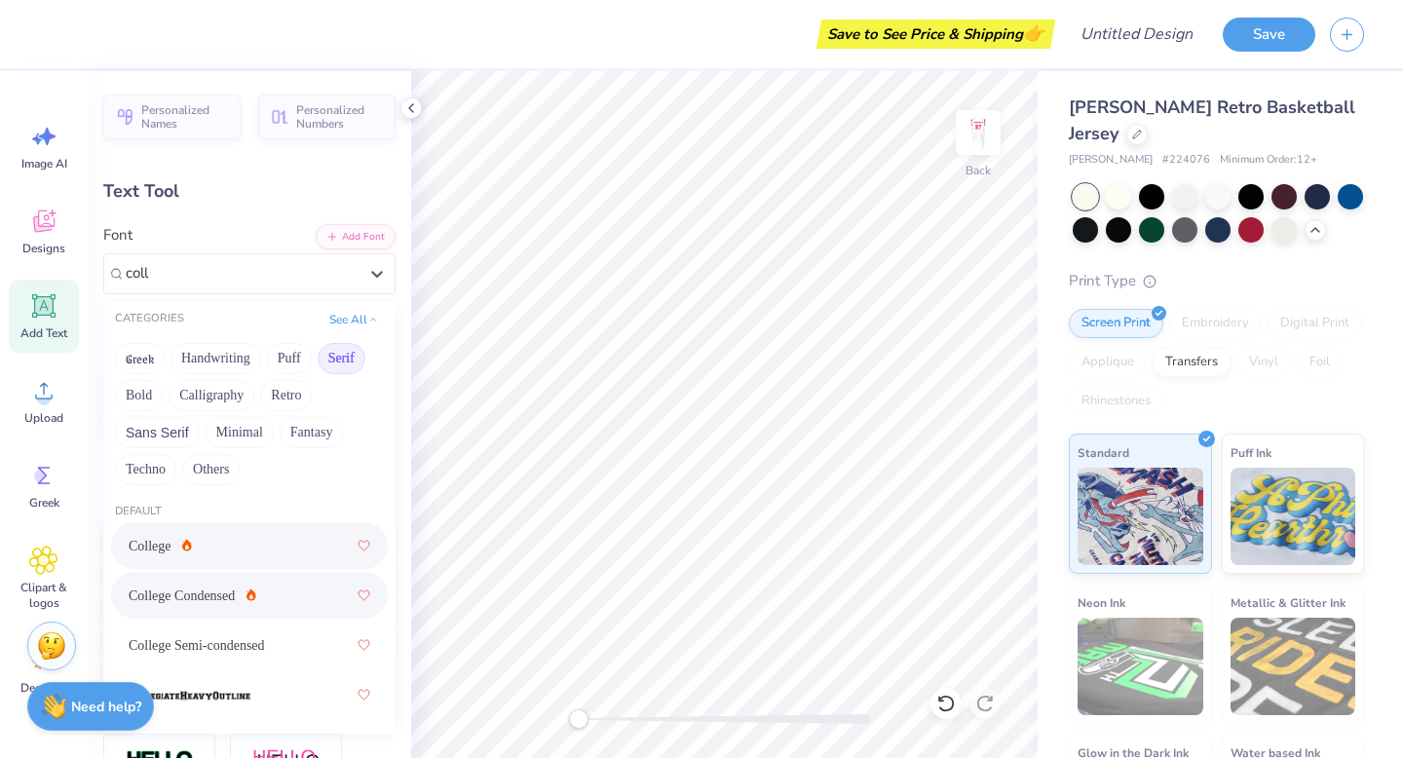
click at [295, 603] on div "College Condensed" at bounding box center [250, 595] width 242 height 35
type input "coll"
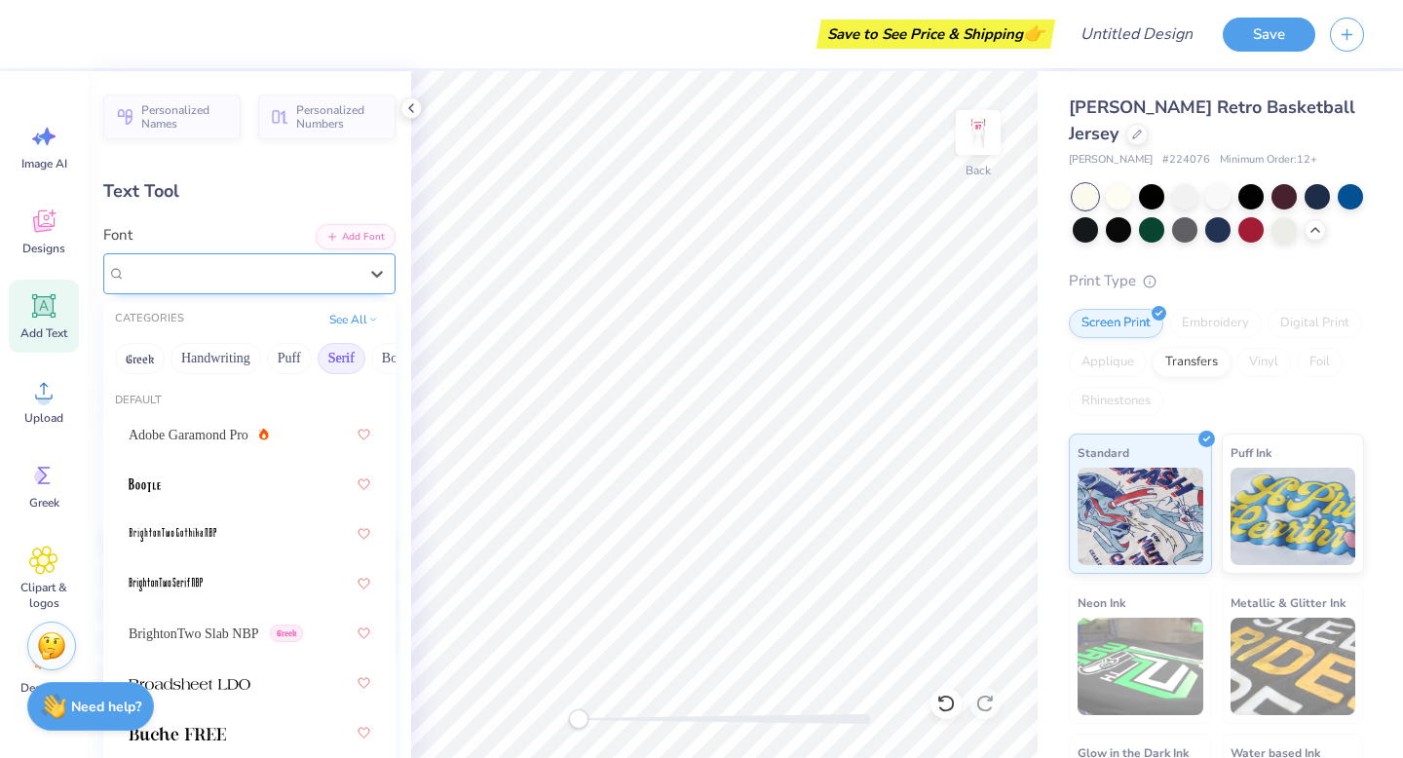
click at [297, 281] on div "College Condensed" at bounding box center [242, 273] width 236 height 30
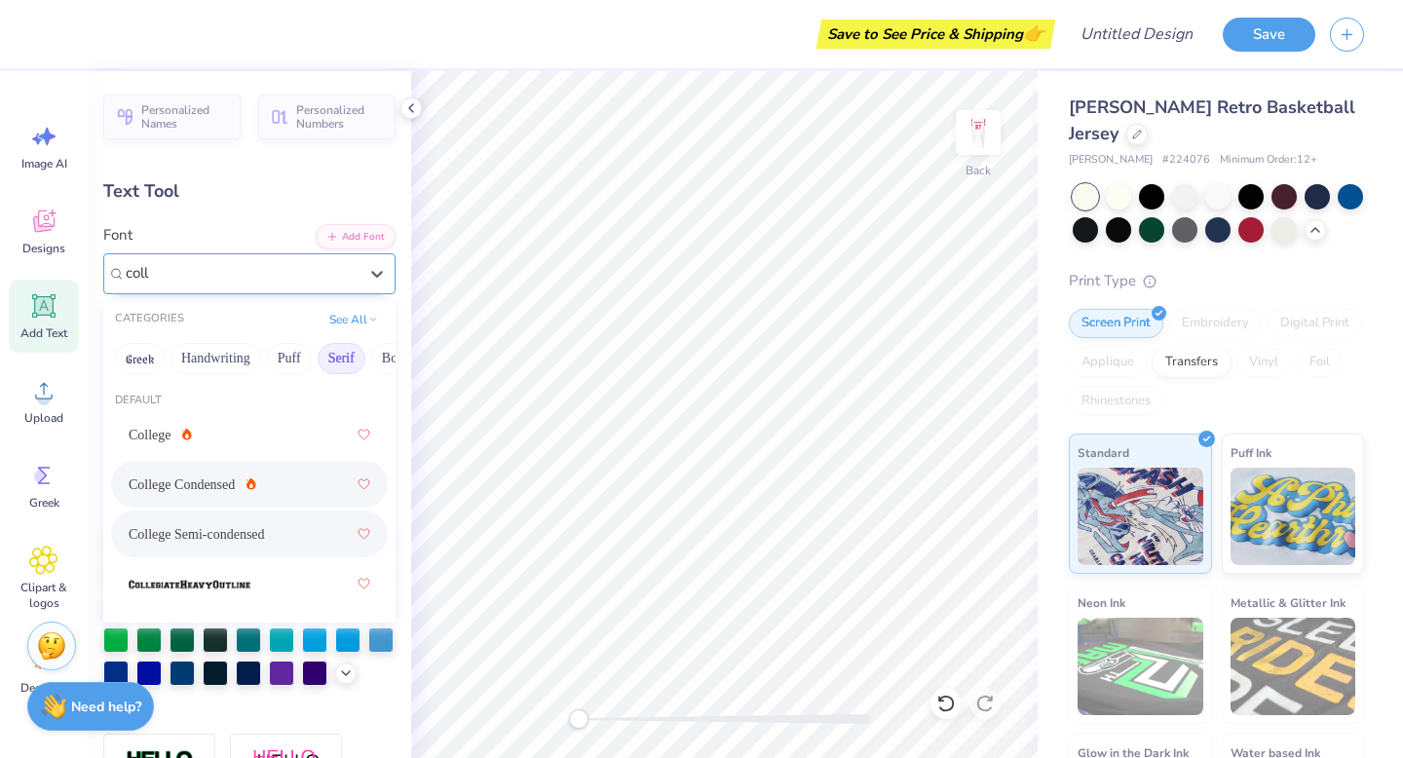
click at [229, 550] on div "College Semi-condensed" at bounding box center [250, 533] width 242 height 35
type input "coll"
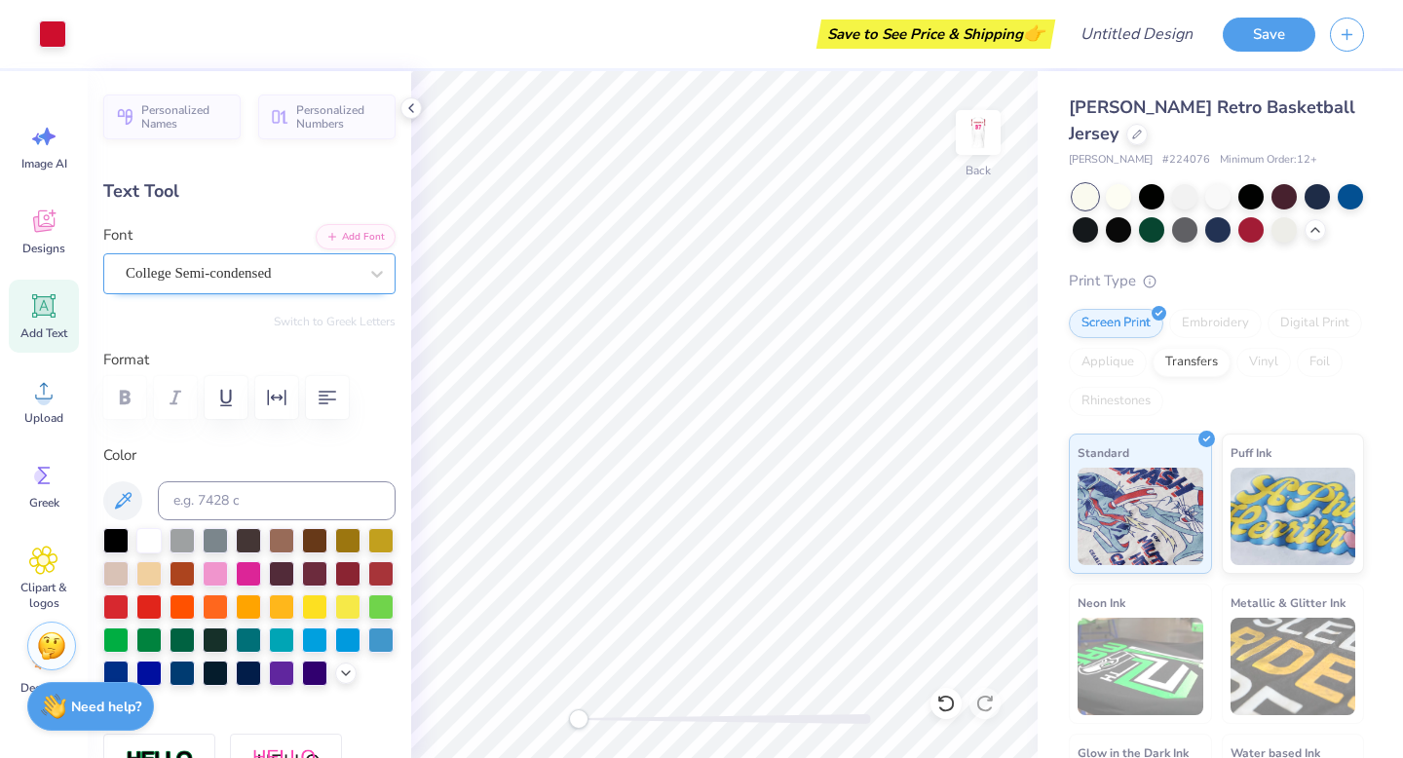
type input "4.51"
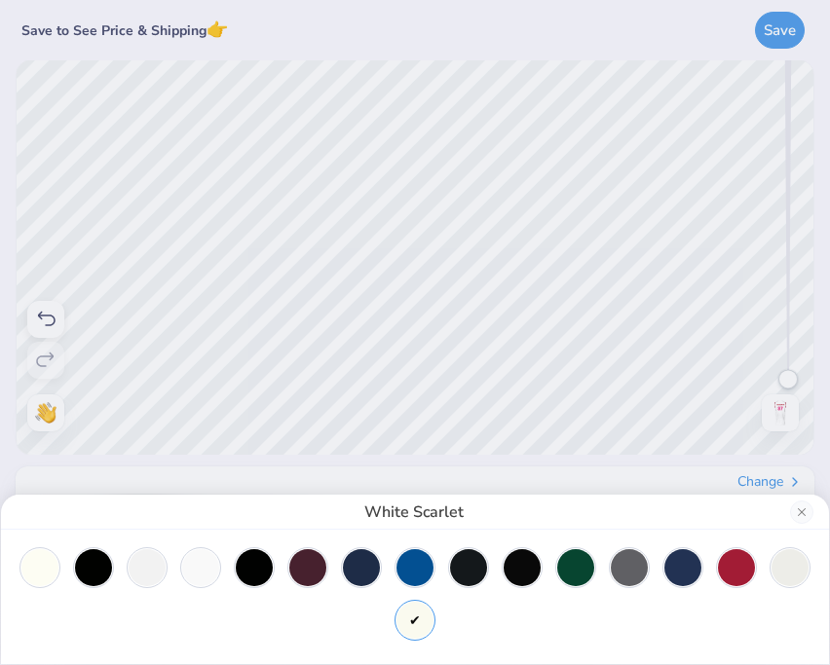
click at [415, 186] on div "White Scarlet" at bounding box center [415, 332] width 830 height 665
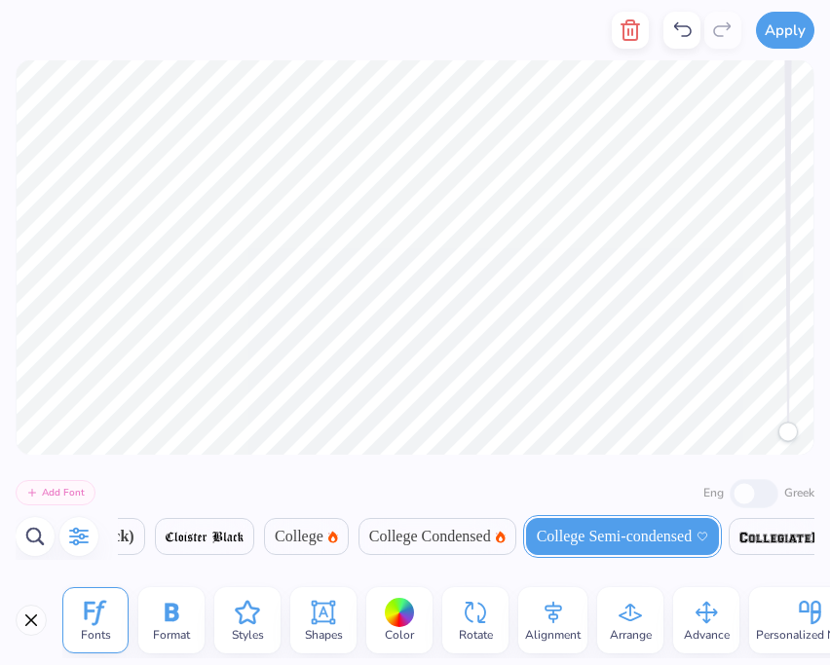
scroll to position [0, 1939]
click at [77, 530] on icon "button" at bounding box center [78, 536] width 23 height 23
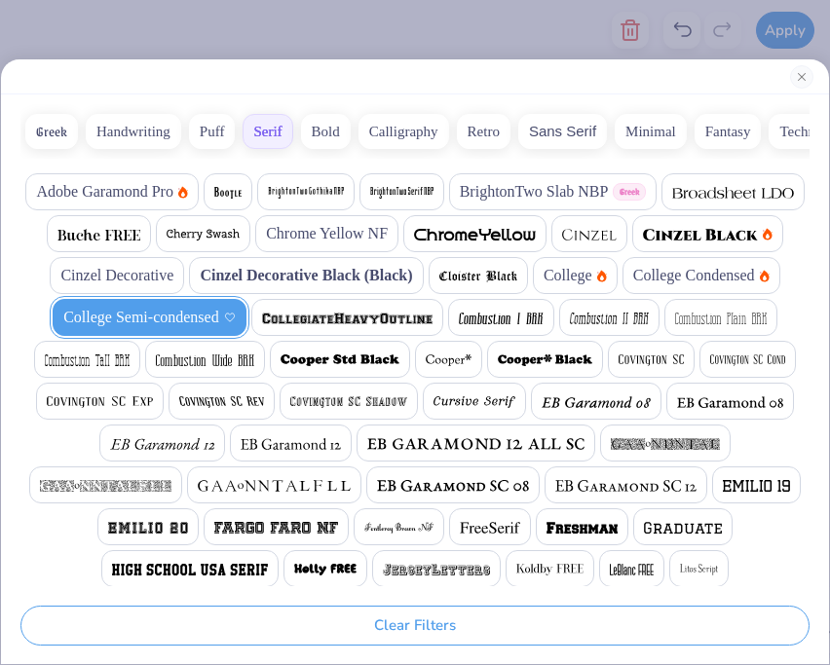
click at [811, 537] on div "Greek Handwriting Puff Serif Bold Calligraphy Retro Sans Serif Minimal Fantasy …" at bounding box center [415, 379] width 828 height 570
click at [161, 554] on div at bounding box center [189, 568] width 177 height 37
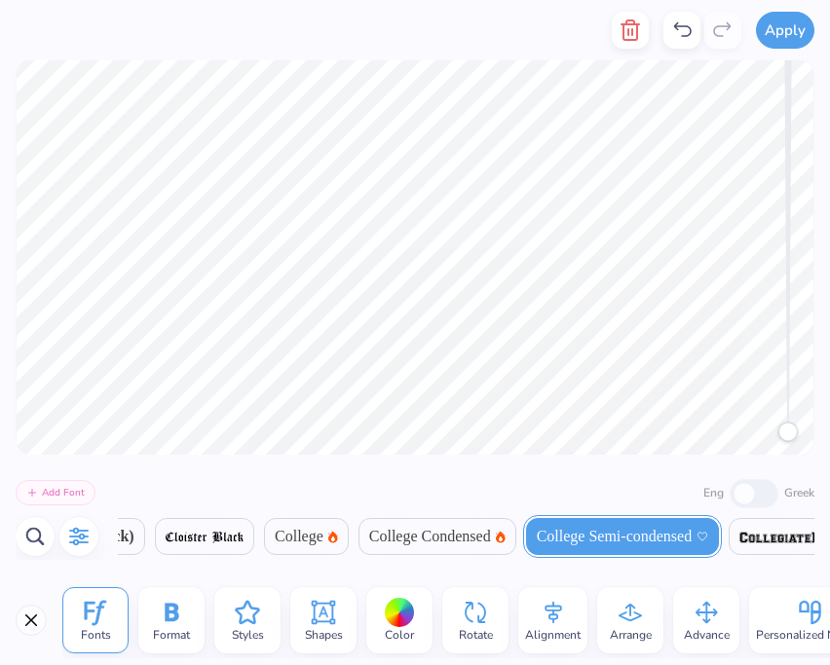
click at [80, 532] on icon "button" at bounding box center [78, 536] width 23 height 23
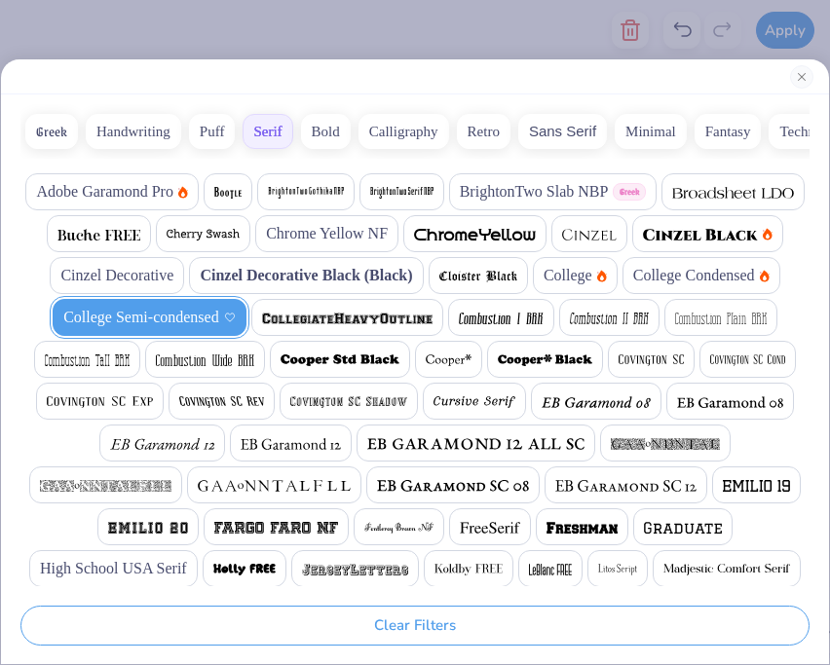
click at [187, 561] on span "High School USA Serif" at bounding box center [113, 568] width 147 height 23
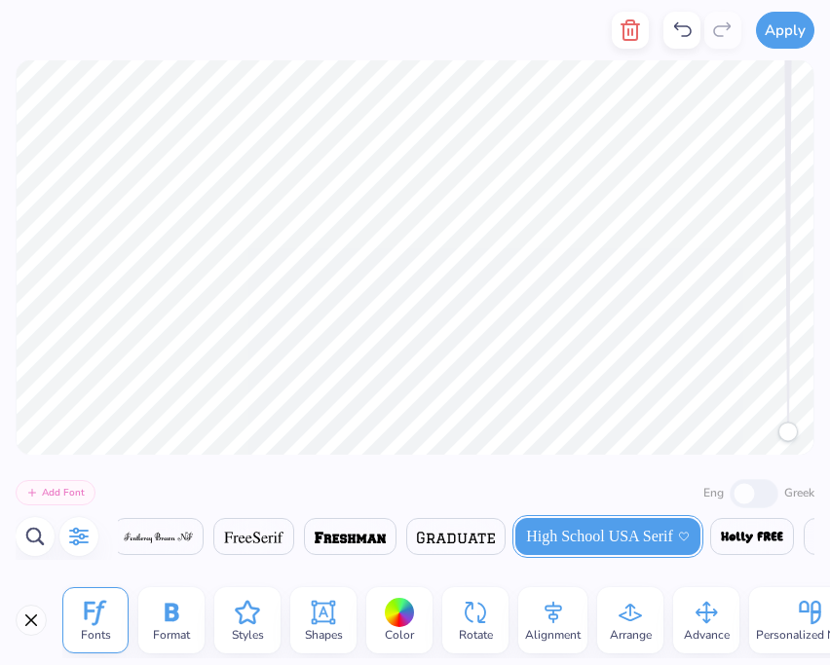
scroll to position [0, 6405]
click at [239, 611] on icon at bounding box center [247, 612] width 29 height 29
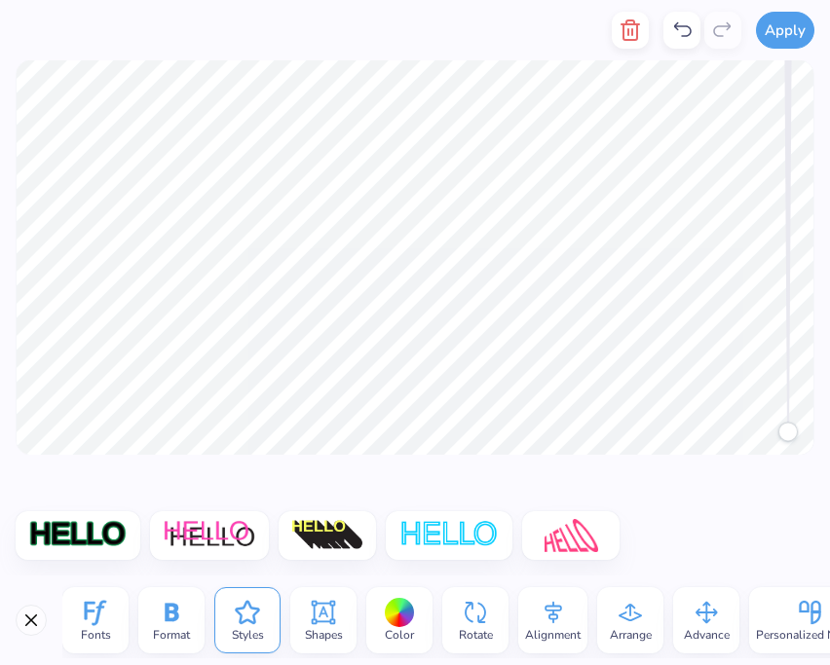
click at [294, 535] on img at bounding box center [327, 535] width 73 height 33
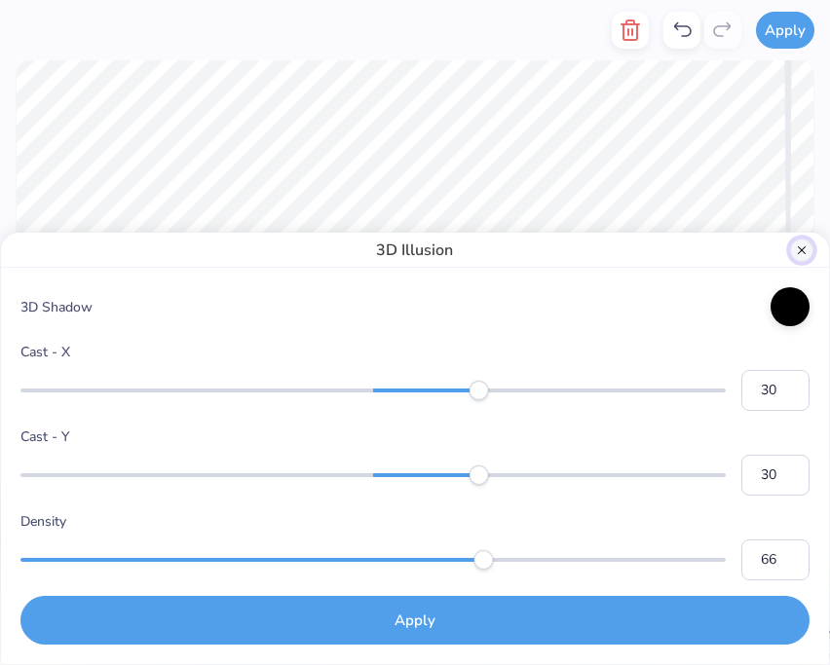
click at [808, 250] on button "Close" at bounding box center [801, 250] width 23 height 23
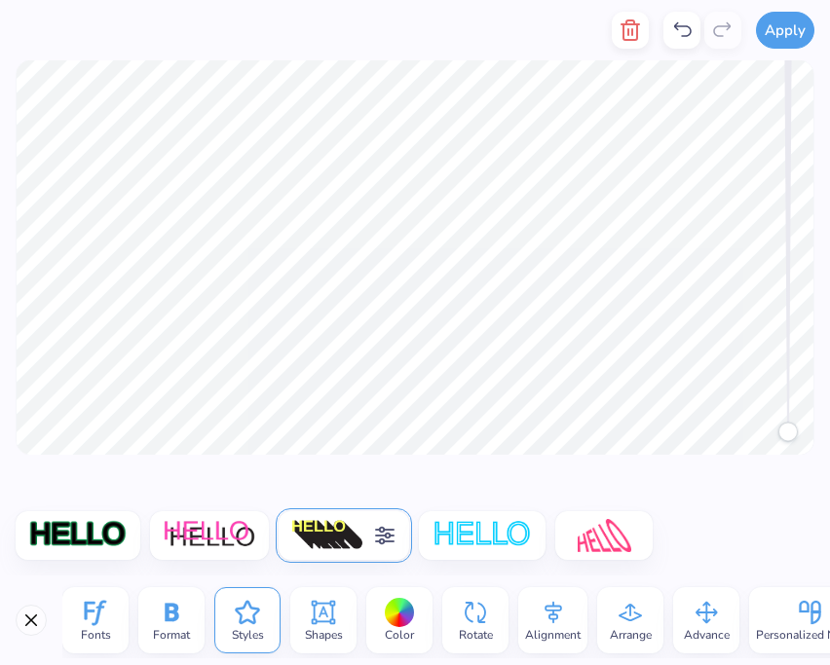
click at [598, 523] on img at bounding box center [605, 535] width 54 height 33
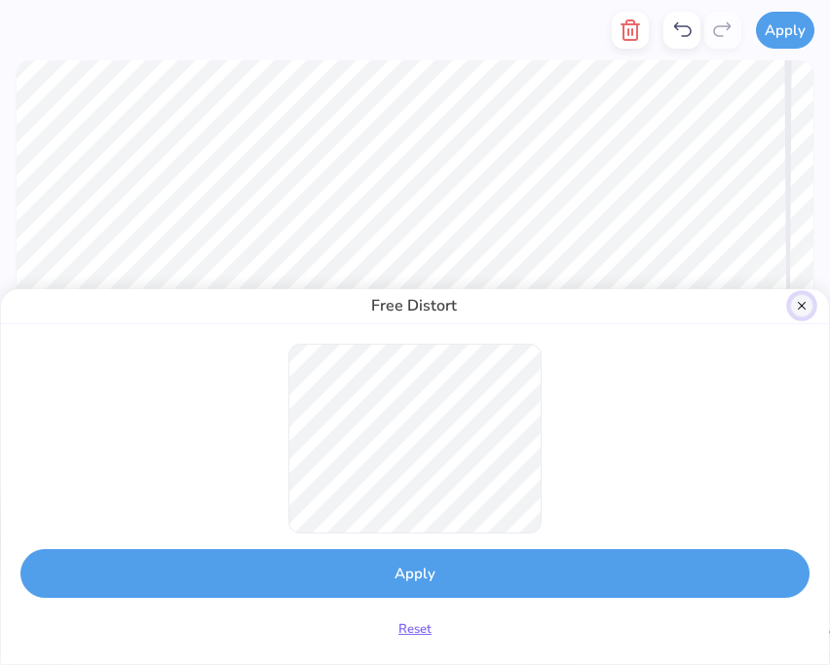
click at [791, 311] on button "Close" at bounding box center [801, 305] width 23 height 23
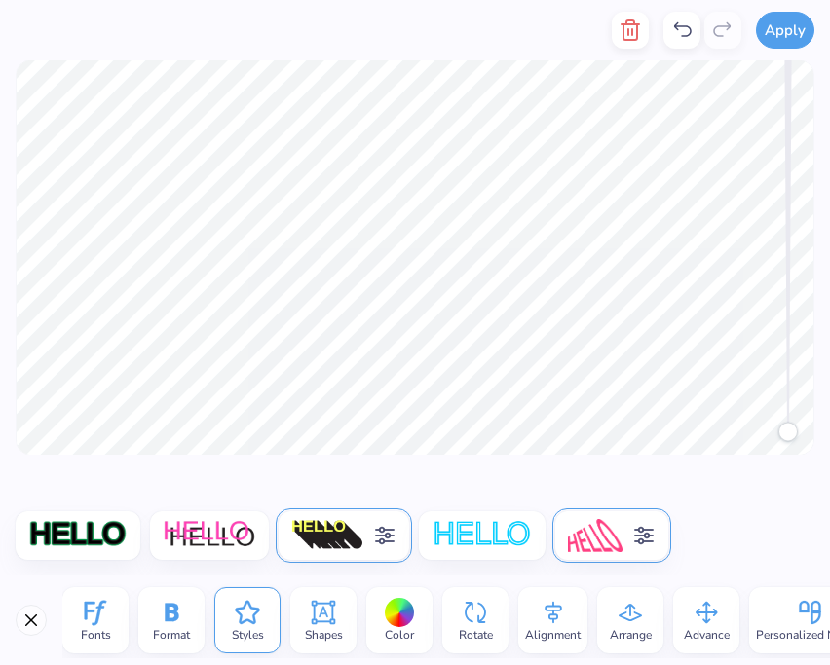
click at [84, 546] on img at bounding box center [77, 535] width 99 height 33
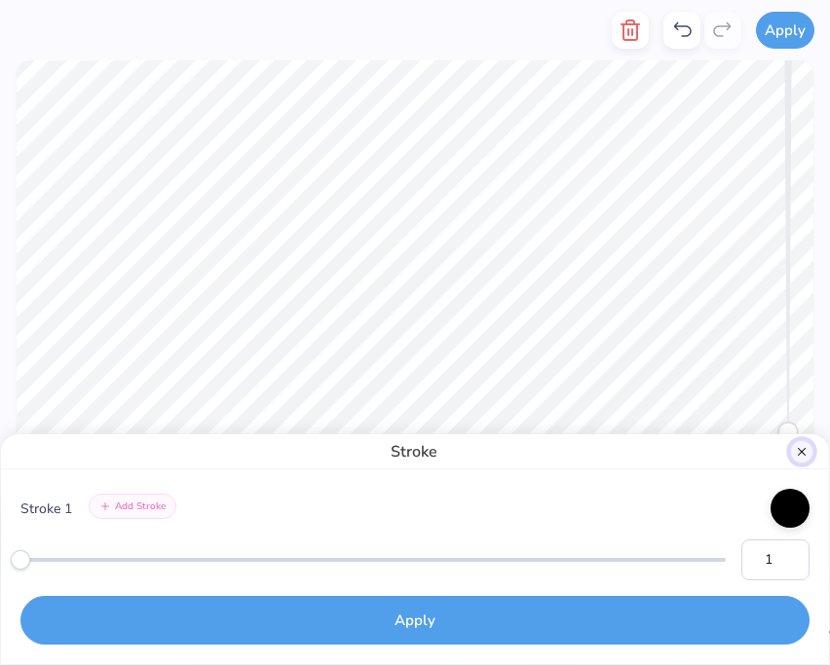
click at [810, 452] on button "Close" at bounding box center [801, 451] width 23 height 23
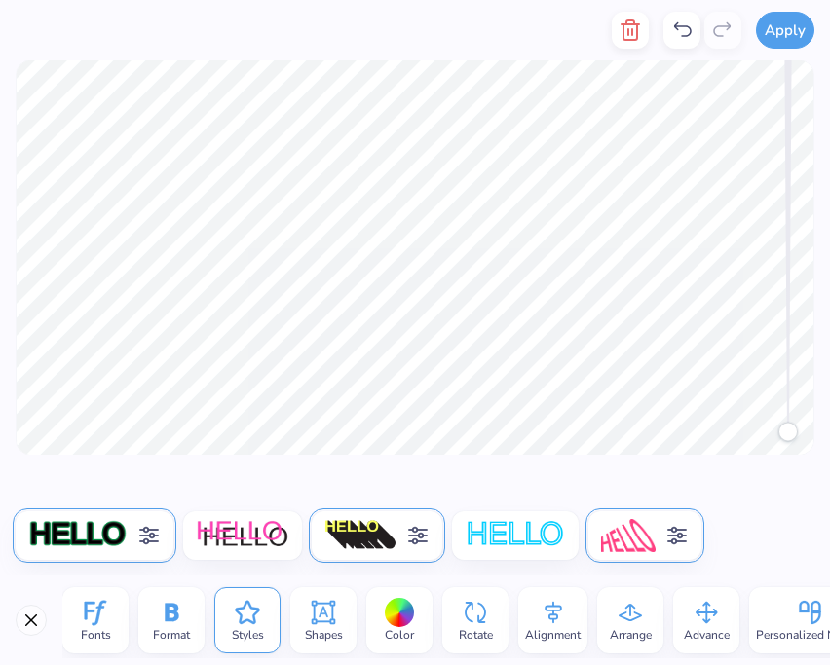
click at [226, 529] on img at bounding box center [243, 535] width 94 height 33
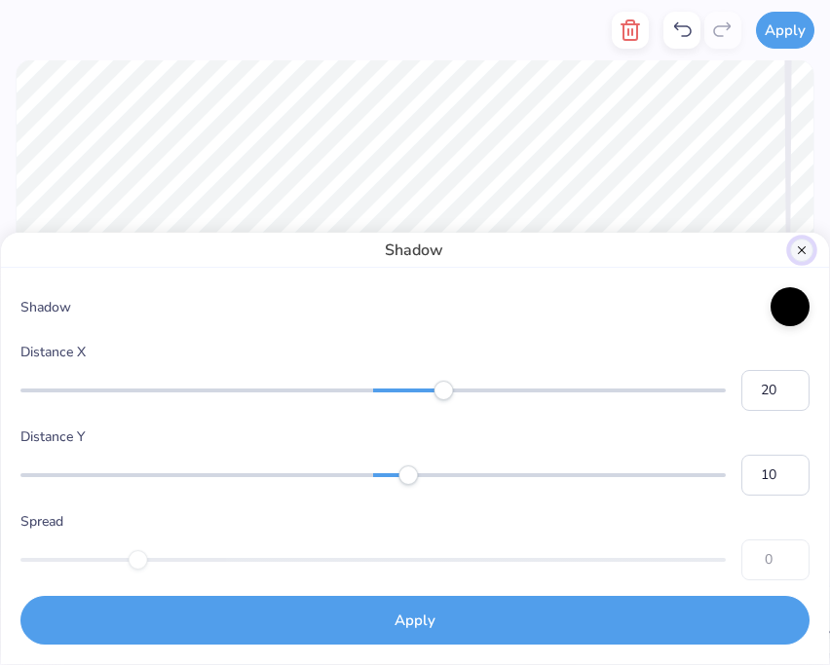
click at [791, 254] on button "Close" at bounding box center [801, 250] width 23 height 23
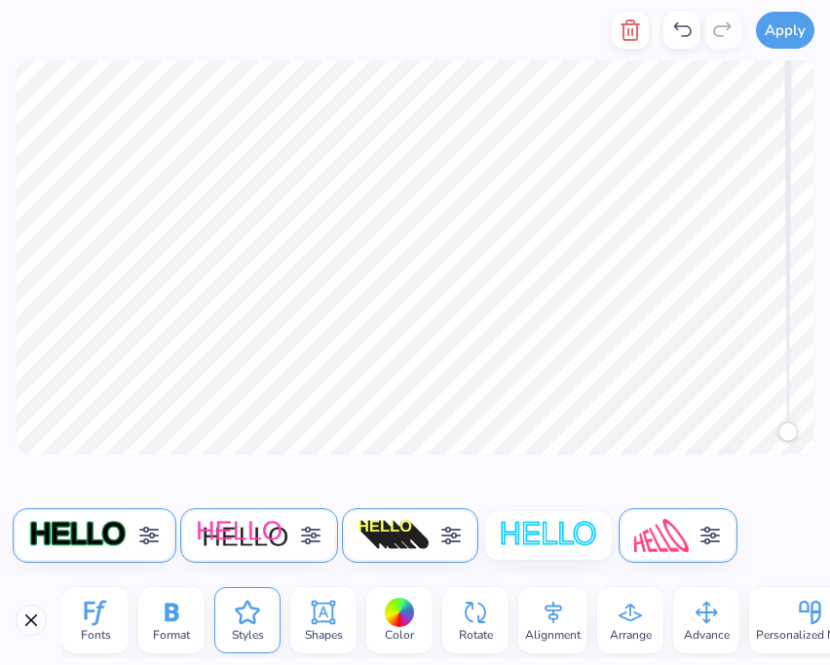
click at [257, 545] on img at bounding box center [243, 535] width 94 height 33
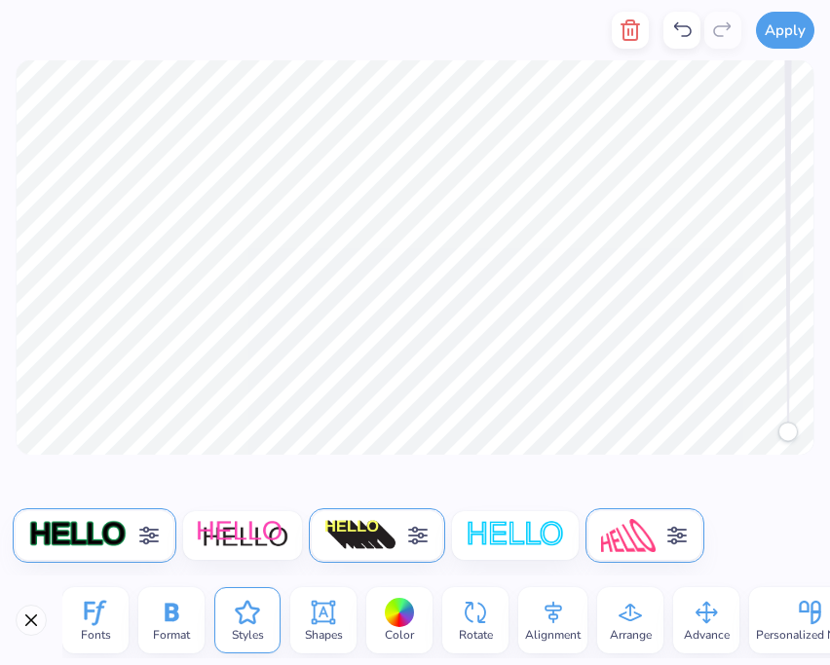
click at [94, 549] on img at bounding box center [77, 535] width 99 height 33
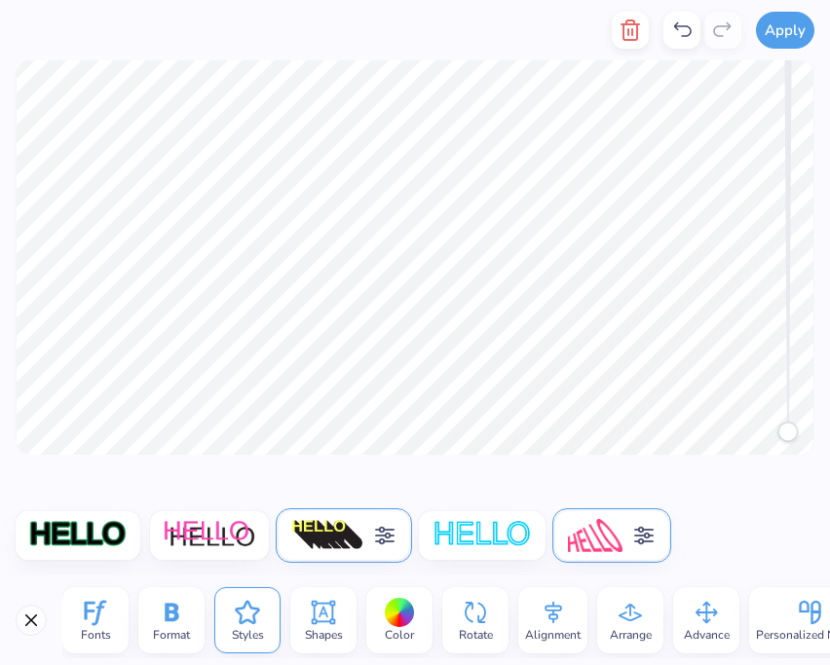
click at [607, 528] on img at bounding box center [595, 535] width 54 height 33
click at [382, 534] on icon at bounding box center [384, 535] width 23 height 23
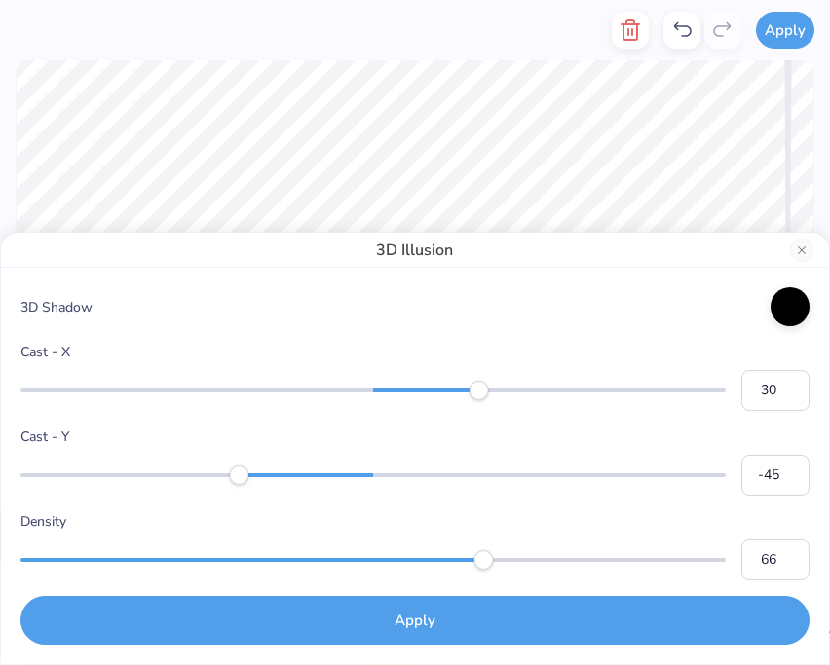
type input "-46"
drag, startPoint x: 479, startPoint y: 483, endPoint x: 211, endPoint y: 506, distance: 268.9
click at [210, 506] on div "3D Shadow Cast - X 30 Cast - Y -46 Density 66 Apply" at bounding box center [414, 465] width 789 height 357
type input "-2"
drag, startPoint x: 210, startPoint y: 476, endPoint x: 367, endPoint y: 501, distance: 158.7
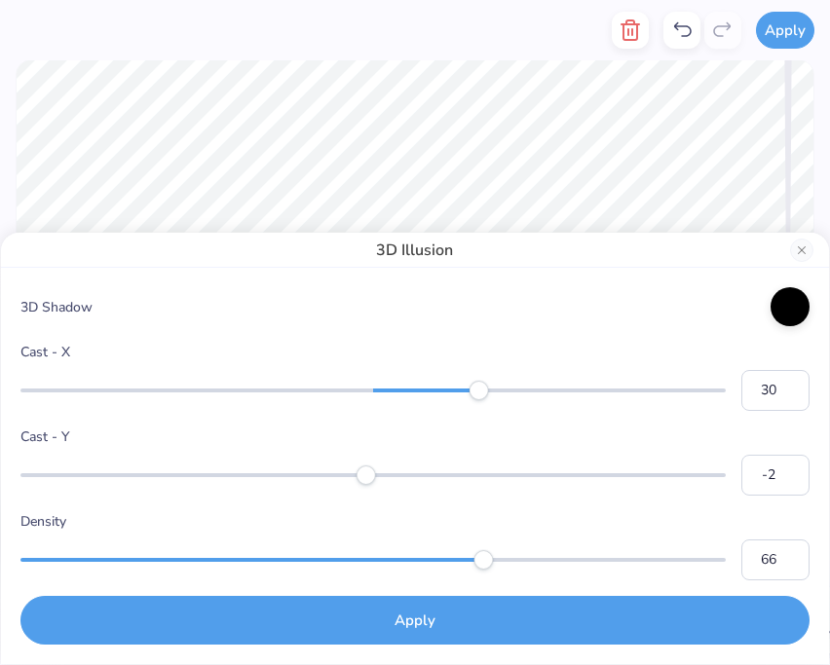
click at [367, 501] on div "3D Shadow Cast - X 30 Cast - Y -2 Density 66 Apply" at bounding box center [414, 465] width 789 height 357
type input "0"
click at [372, 484] on div "Accessibility label" at bounding box center [372, 475] width 19 height 19
type input "-30"
drag, startPoint x: 473, startPoint y: 394, endPoint x: 268, endPoint y: 435, distance: 209.6
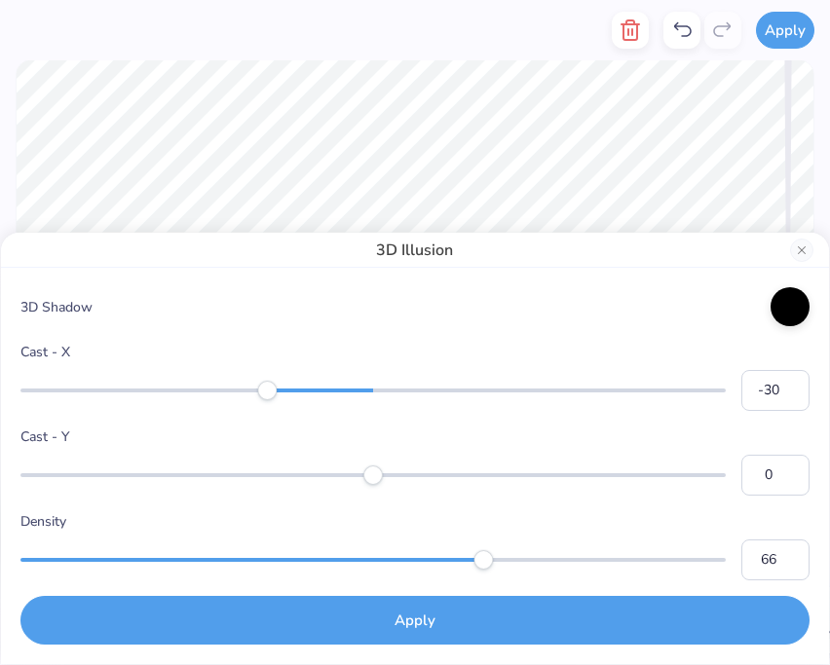
click at [268, 435] on div "3D Shadow Cast - X -30 Cast - Y 0 Density 66 Apply" at bounding box center [414, 465] width 789 height 357
click at [421, 352] on label "Cast - X" at bounding box center [414, 352] width 789 height 20
click at [741, 370] on input "-30" at bounding box center [775, 390] width 68 height 41
type input "-16"
drag, startPoint x: 368, startPoint y: 476, endPoint x: 317, endPoint y: 484, distance: 52.2
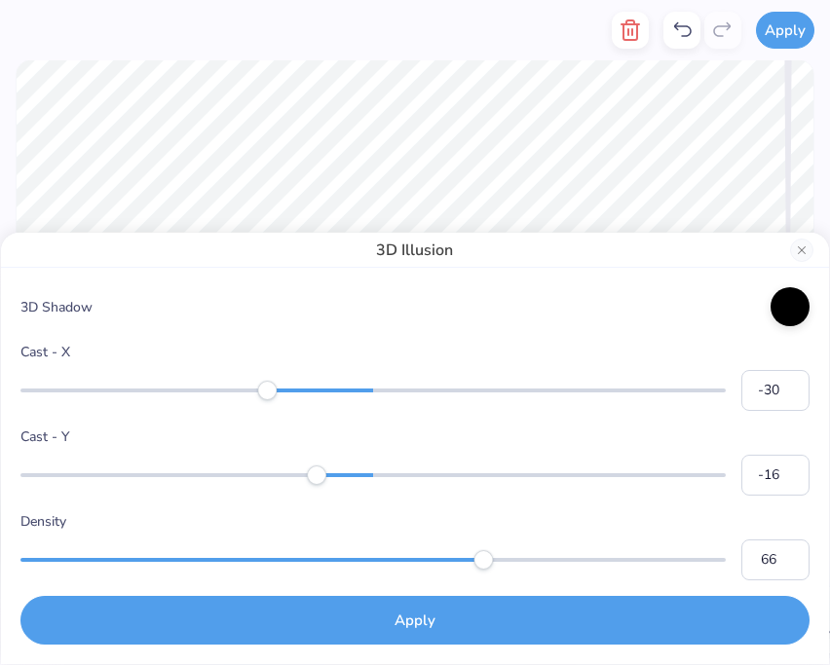
click at [317, 484] on div "Accessibility label" at bounding box center [316, 475] width 19 height 19
click at [799, 256] on button "Close" at bounding box center [801, 250] width 23 height 23
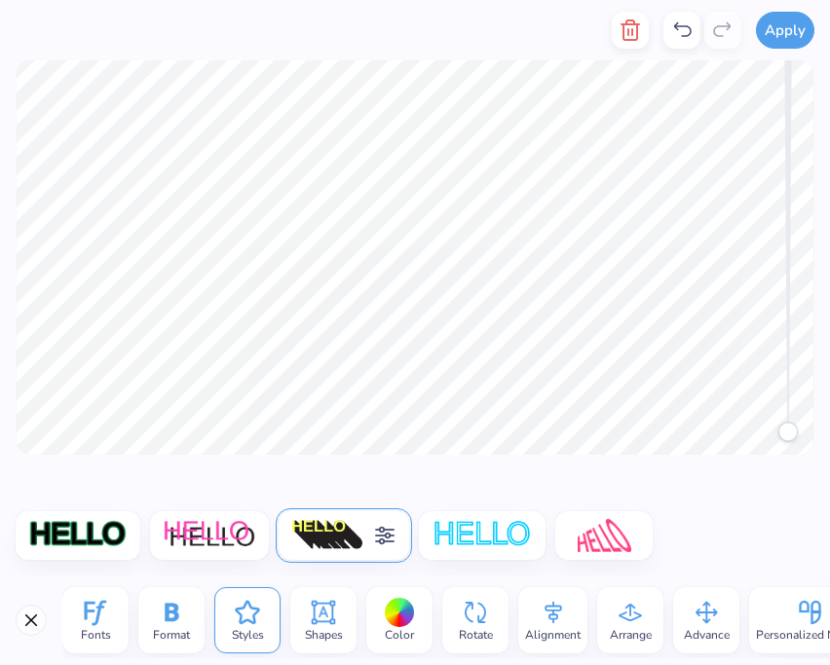
click at [336, 543] on img at bounding box center [327, 535] width 73 height 33
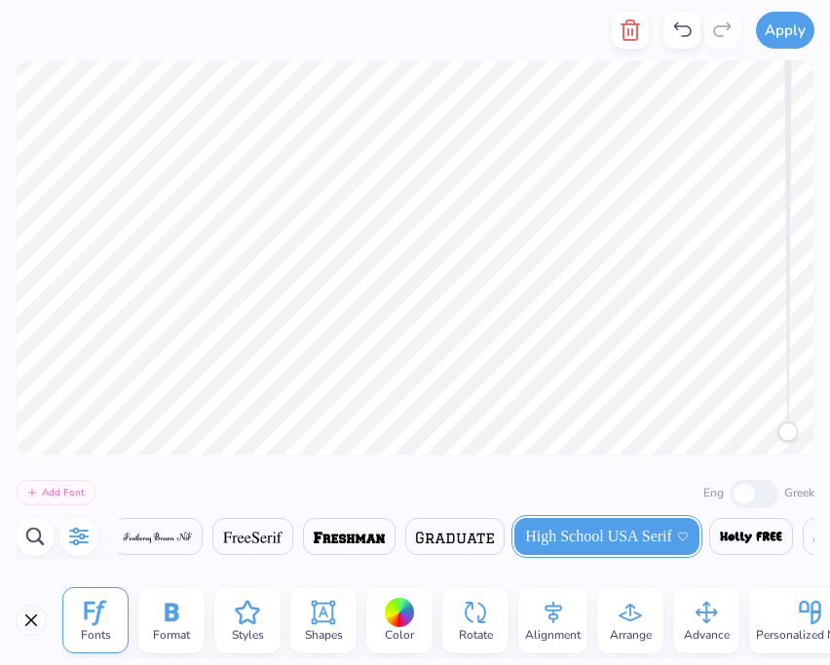
click at [76, 534] on icon "button" at bounding box center [78, 536] width 23 height 23
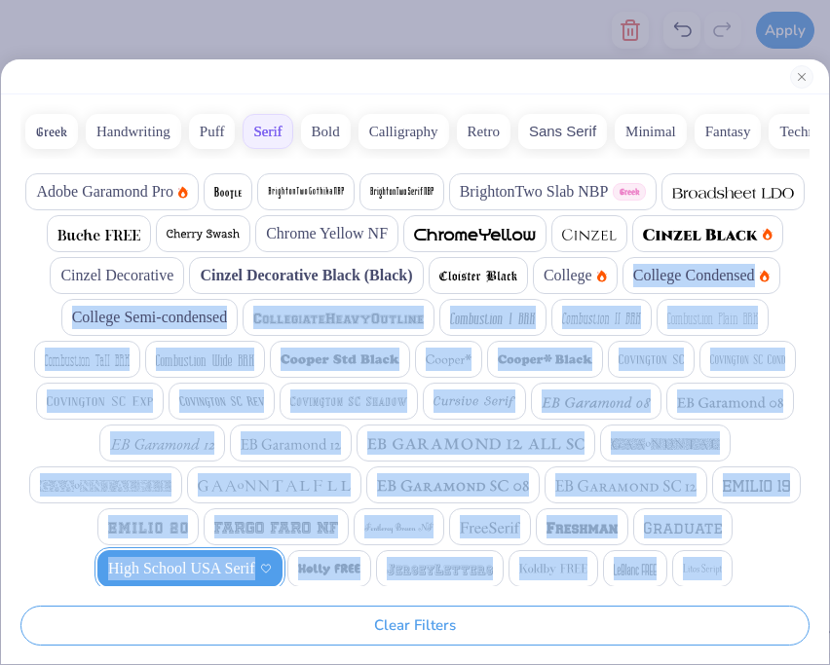
drag, startPoint x: 812, startPoint y: 309, endPoint x: 781, endPoint y: 554, distance: 247.4
click at [771, 558] on div "Greek Handwriting Puff Serif Bold Calligraphy Retro Sans Serif Minimal Fantasy …" at bounding box center [415, 379] width 828 height 570
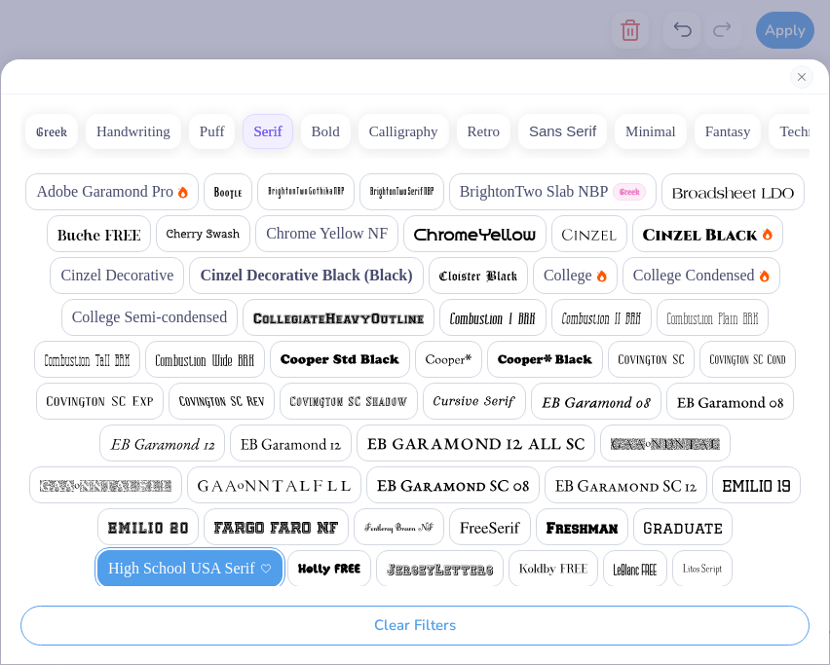
click at [787, 552] on div "Adobe Garamond Pro BrightonTwo Slab NBP Greek Chrome Yellow NF Cinzel Decorativ…" at bounding box center [414, 378] width 789 height 418
click at [801, 78] on button "Close" at bounding box center [801, 76] width 23 height 23
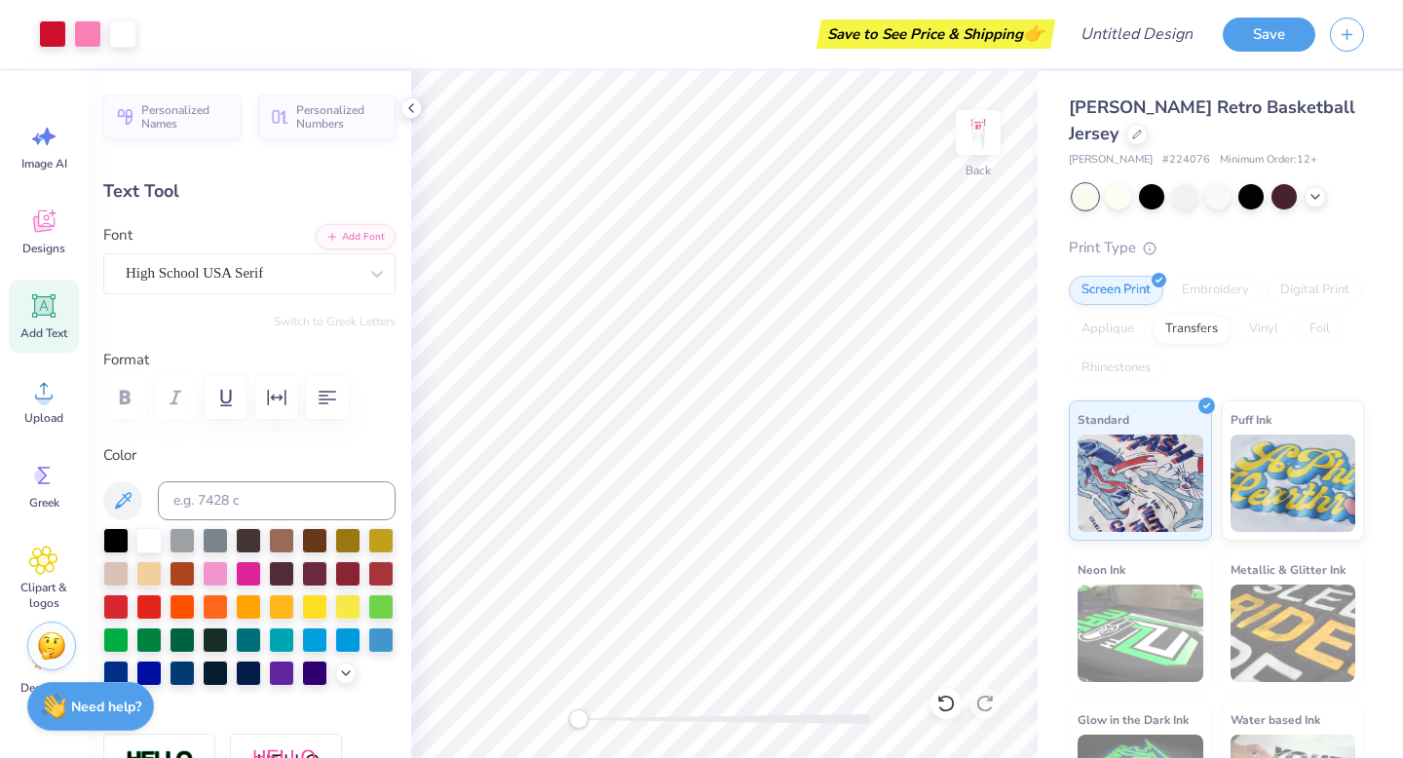
type input "5.75"
type input "0.98"
type input "7.36"
type input "9.26"
type input "1.52"
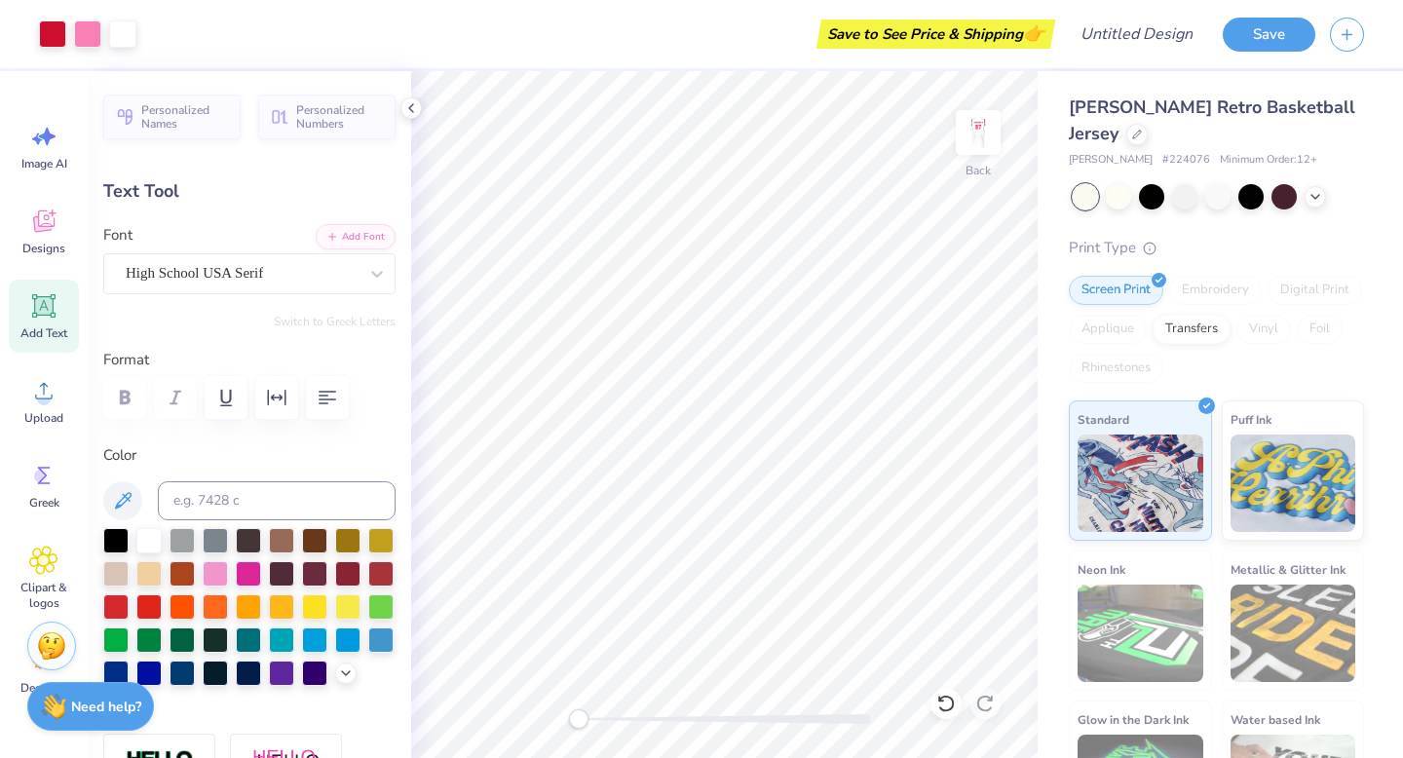
type input "8.80"
type input "5.75"
type input "0.98"
type input "7.08"
click at [829, 138] on img at bounding box center [978, 133] width 78 height 78
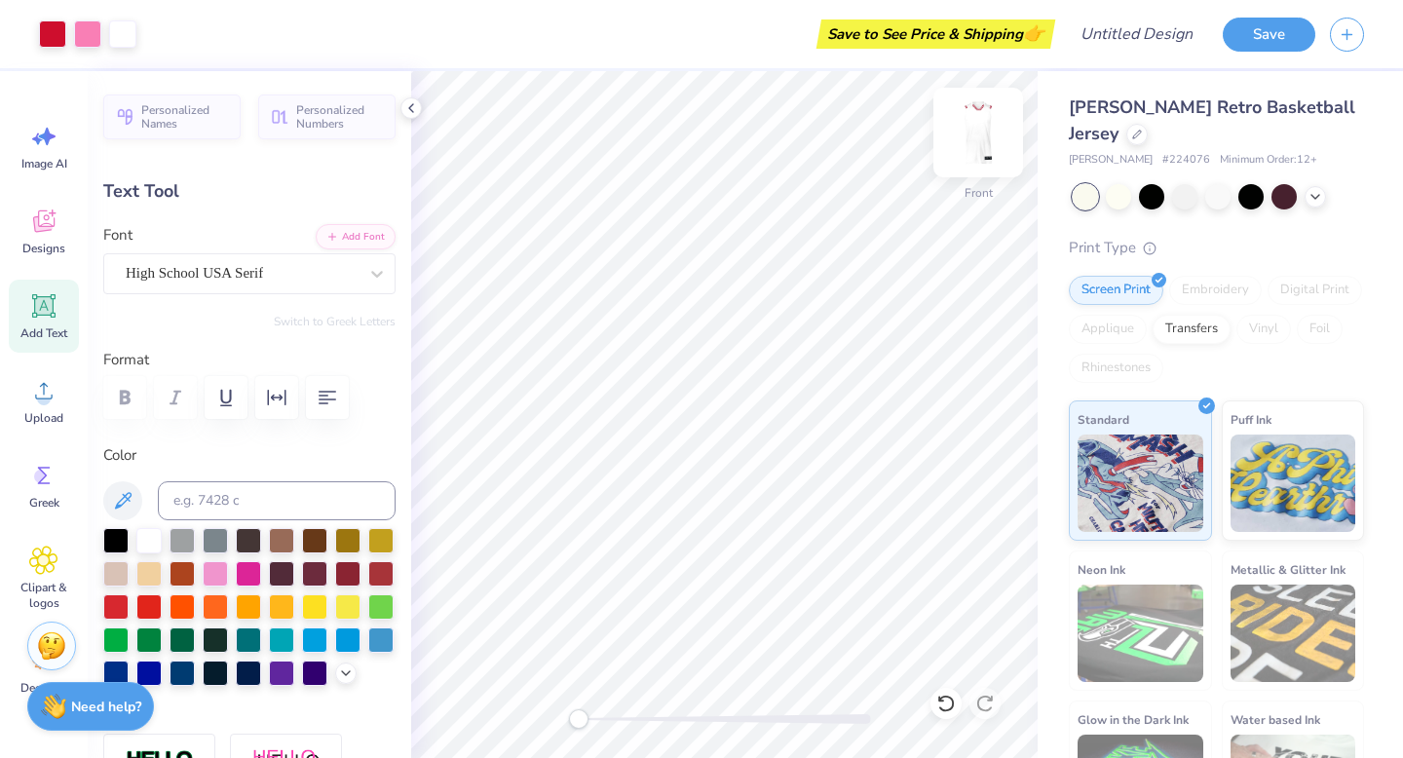
click at [829, 154] on div at bounding box center [978, 133] width 90 height 90
click at [829, 31] on input "Design Title" at bounding box center [1159, 34] width 95 height 39
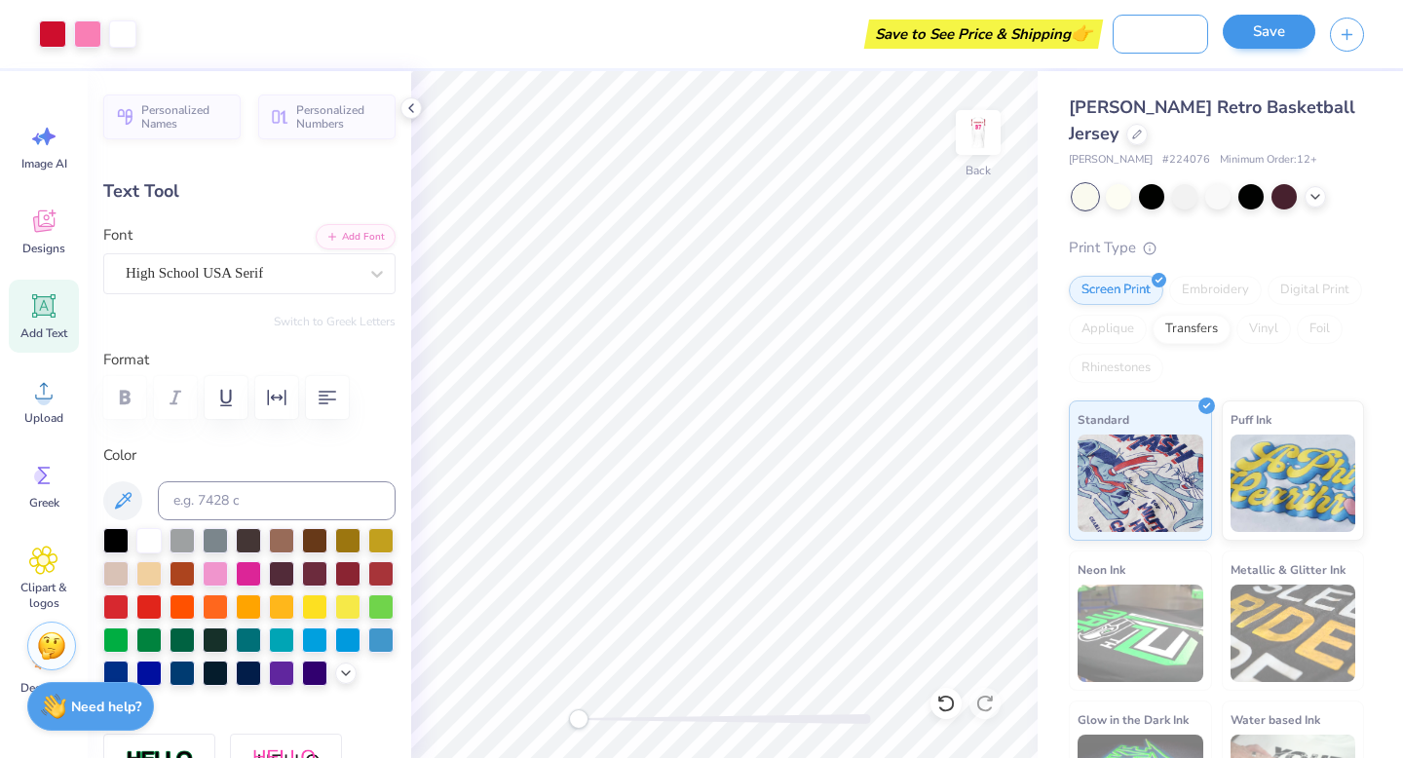
type input "Alpha O Spike Out"
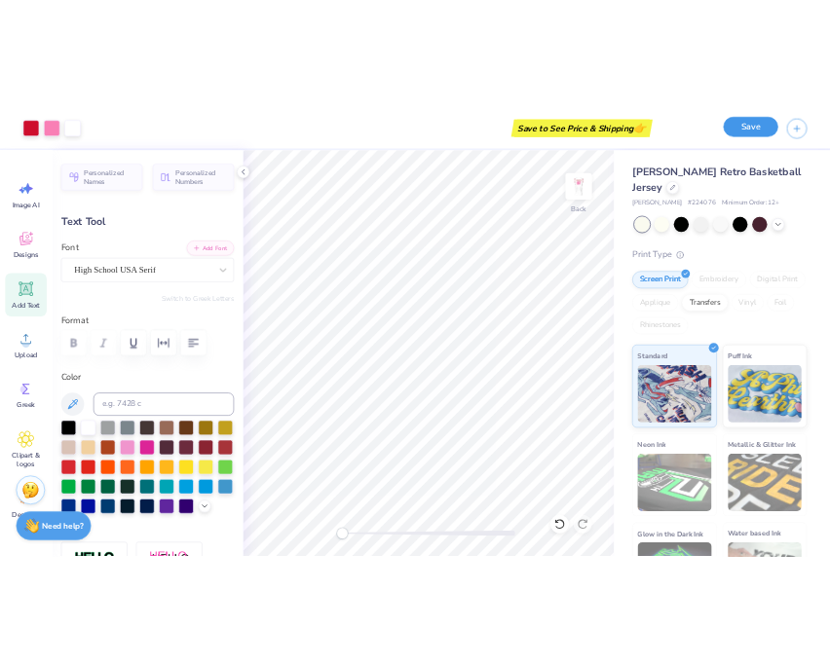
scroll to position [0, 0]
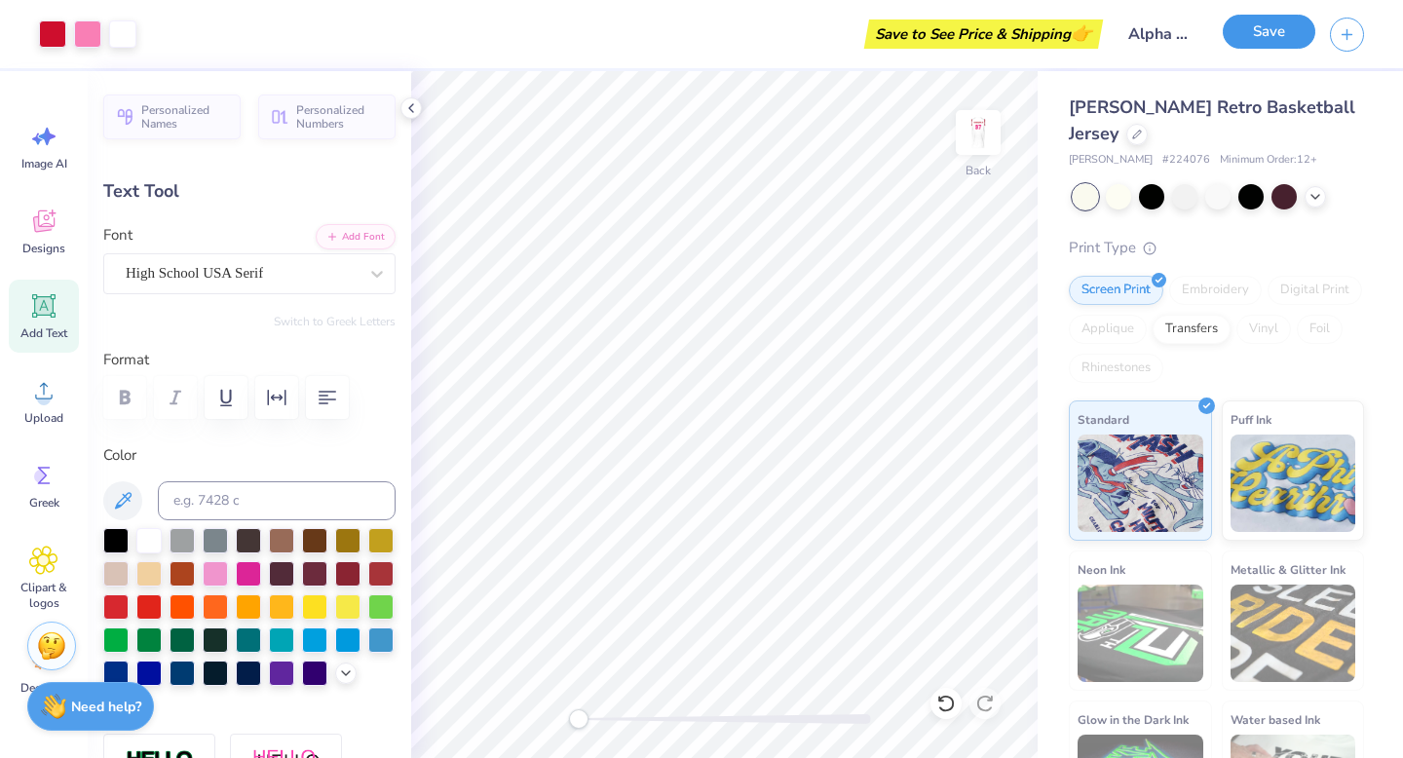
click at [829, 26] on button "Save" at bounding box center [1268, 32] width 93 height 34
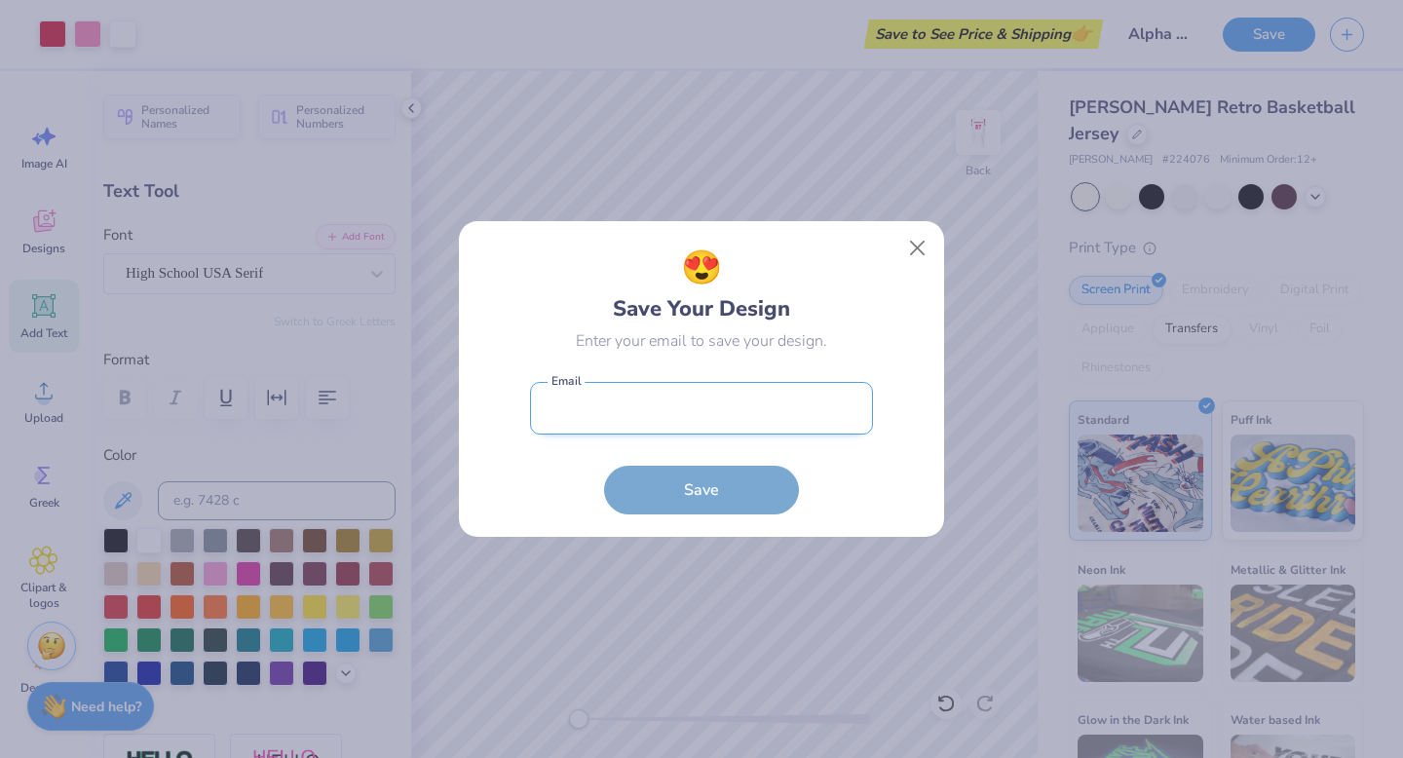
click at [674, 414] on input "email" at bounding box center [701, 409] width 343 height 54
type input "graceberger04@gmail.com"
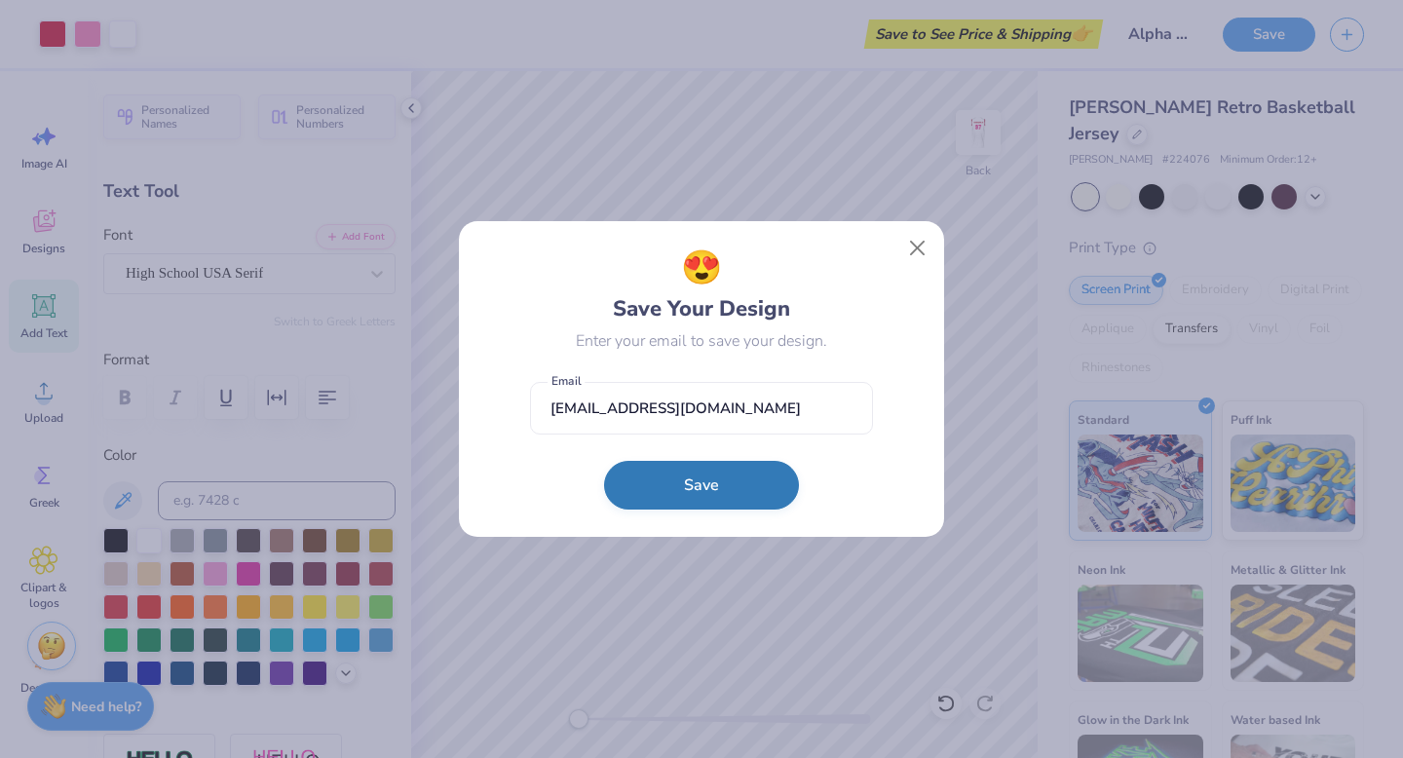
click at [718, 475] on button "Save" at bounding box center [701, 485] width 195 height 49
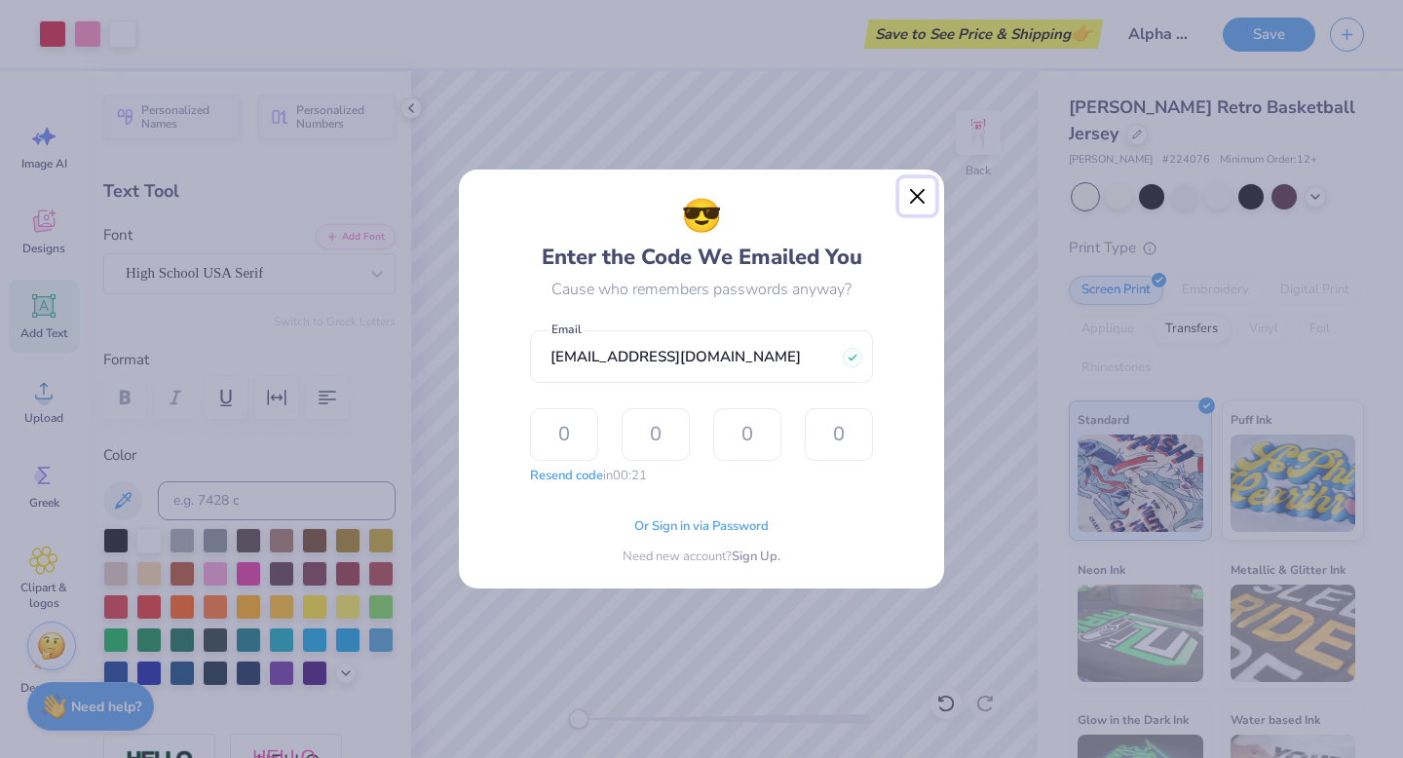
click at [829, 196] on button "Close" at bounding box center [917, 196] width 37 height 37
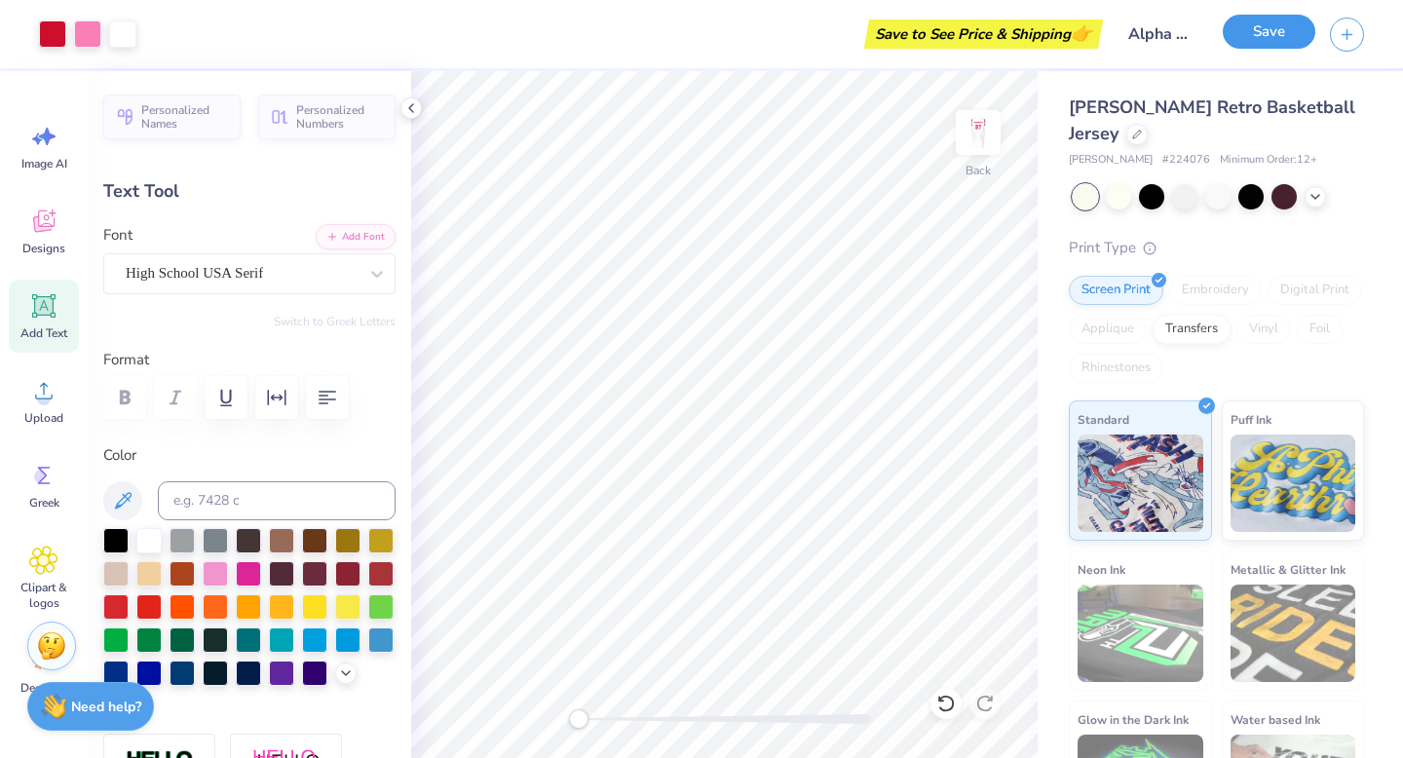
click at [829, 25] on button "Save" at bounding box center [1268, 32] width 93 height 34
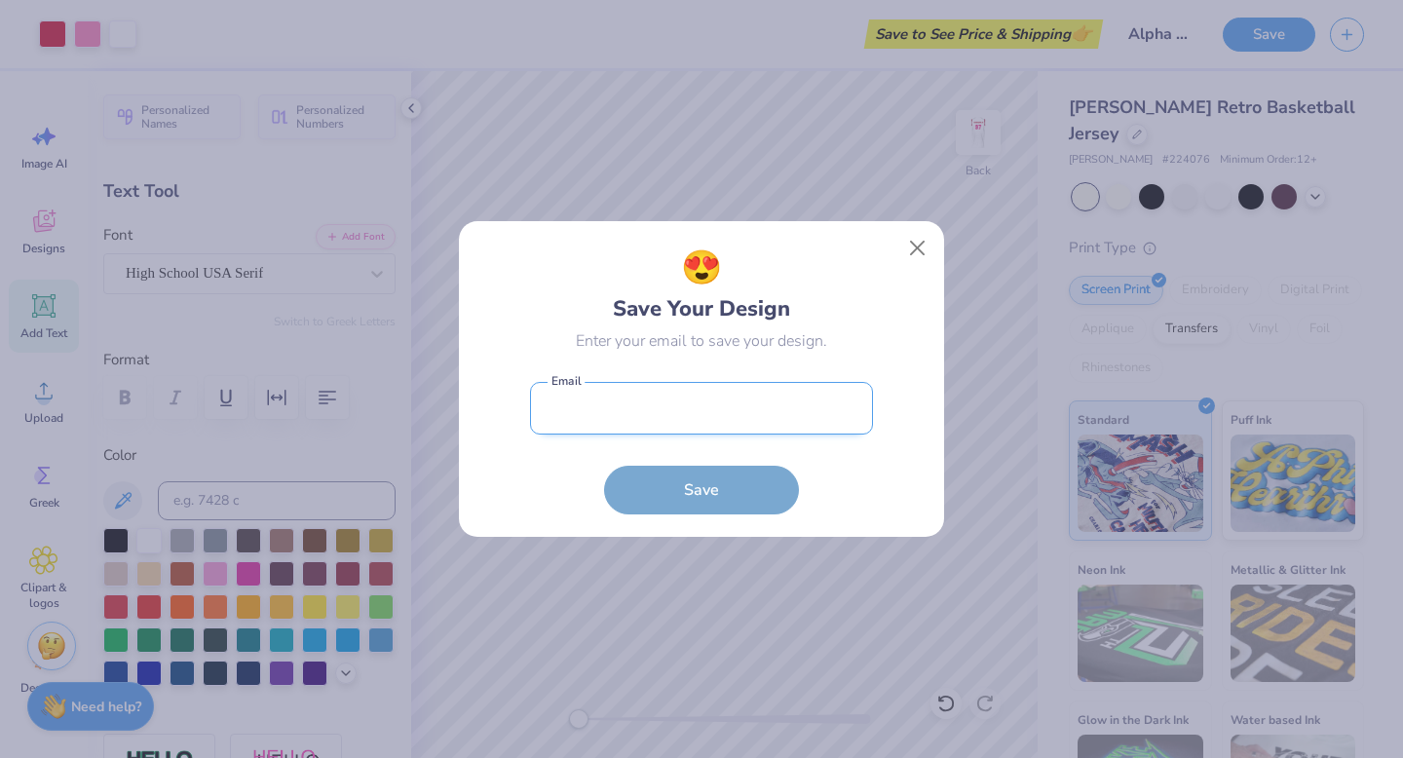
click at [720, 398] on input "email" at bounding box center [701, 409] width 343 height 54
type input "frappgirl2.0@gmail.com"
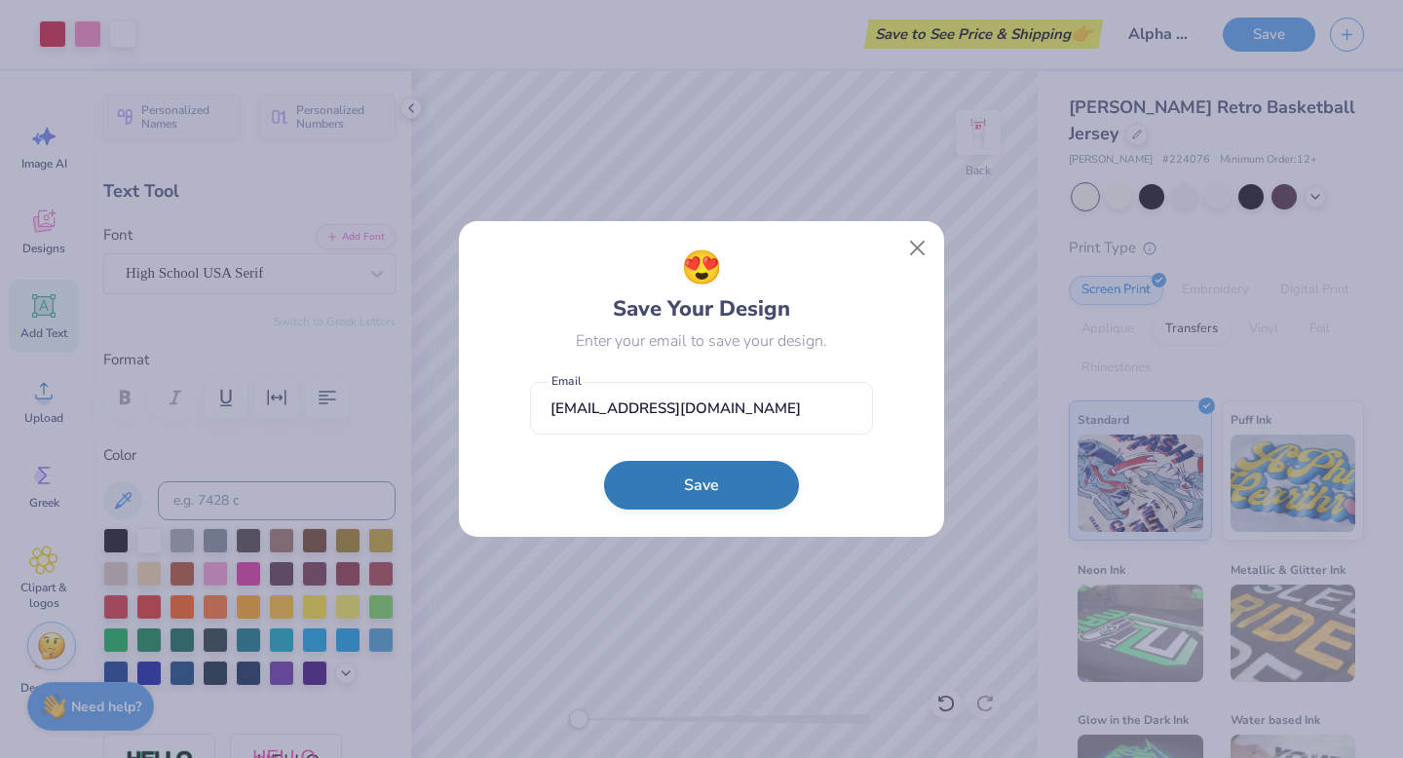
click at [672, 476] on button "Save" at bounding box center [701, 485] width 195 height 49
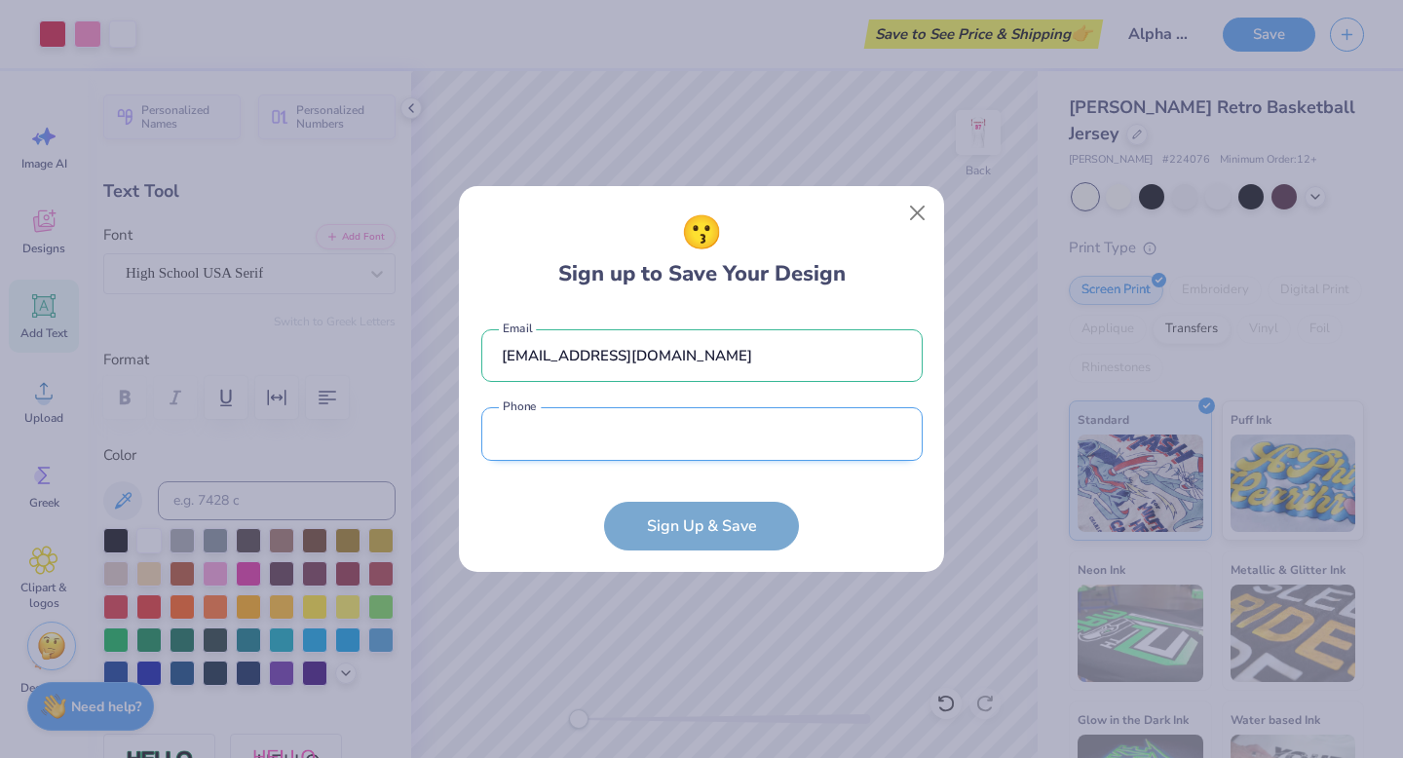
click at [639, 433] on input "tel" at bounding box center [701, 434] width 441 height 54
type input "(408) 981-1090"
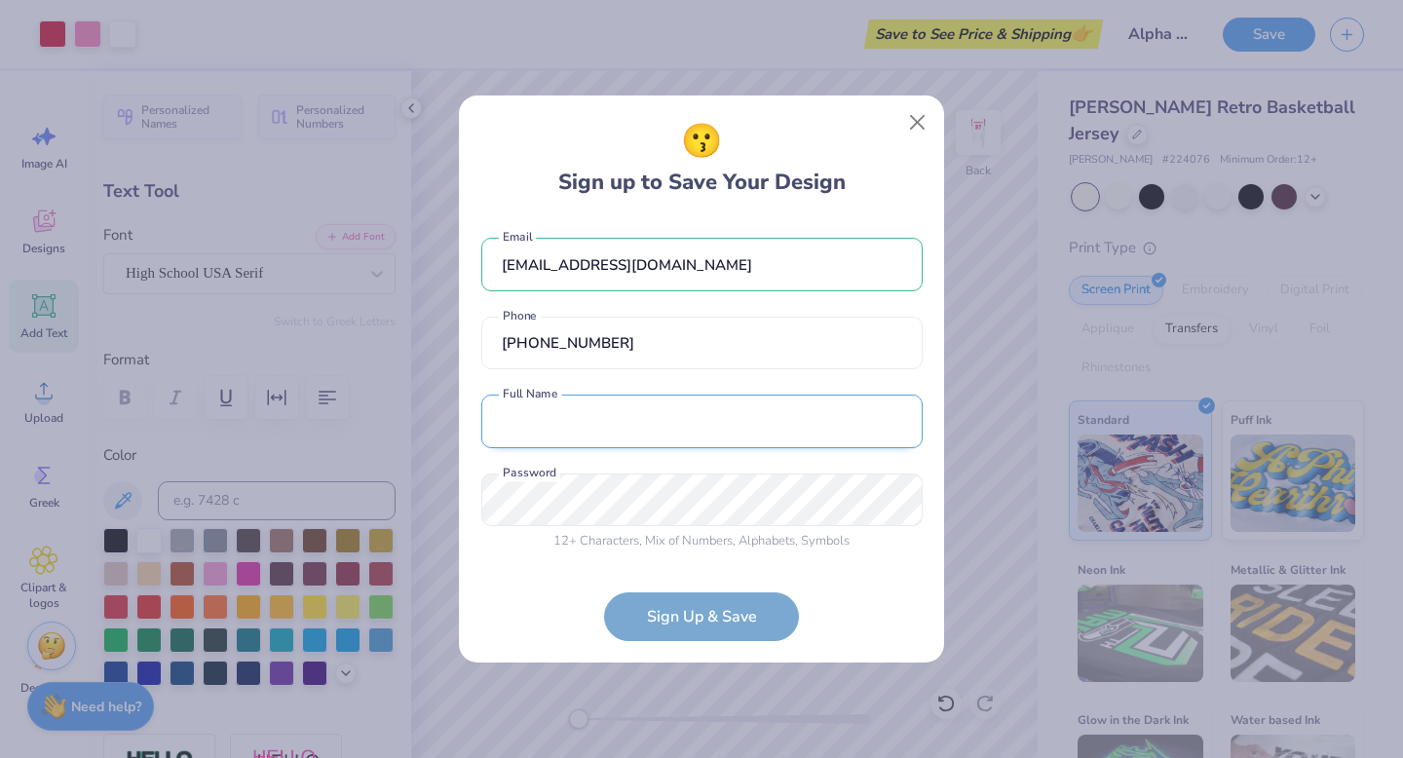
click at [609, 438] on input "text" at bounding box center [701, 421] width 441 height 54
click at [604, 432] on input "text" at bounding box center [701, 421] width 441 height 54
click at [627, 395] on input "text" at bounding box center [701, 421] width 441 height 54
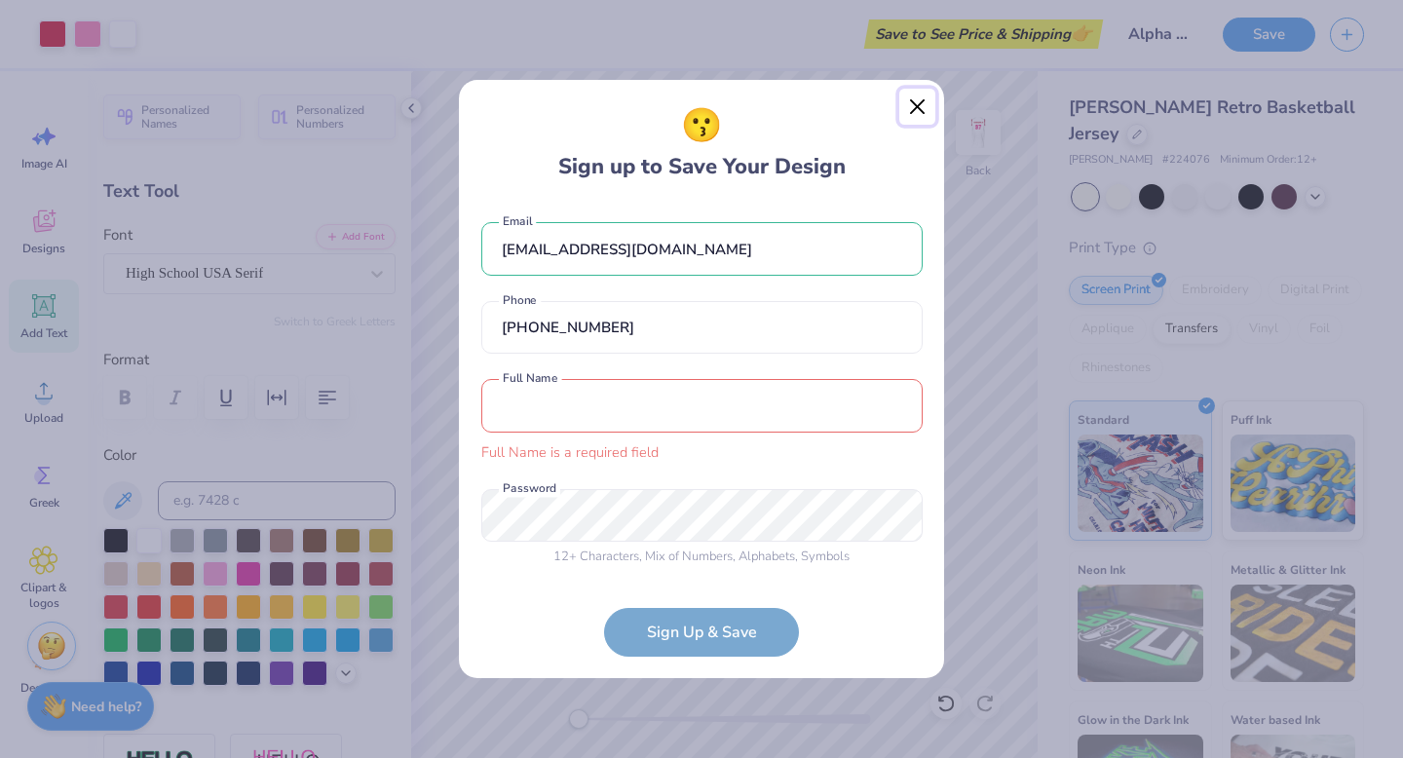
click at [829, 128] on div "😗 Sign up to Save Your Design frappgirl2.0@gmail.com Email (408) 981-1090 Phone…" at bounding box center [701, 379] width 487 height 600
click at [829, 100] on button "Close" at bounding box center [917, 107] width 37 height 37
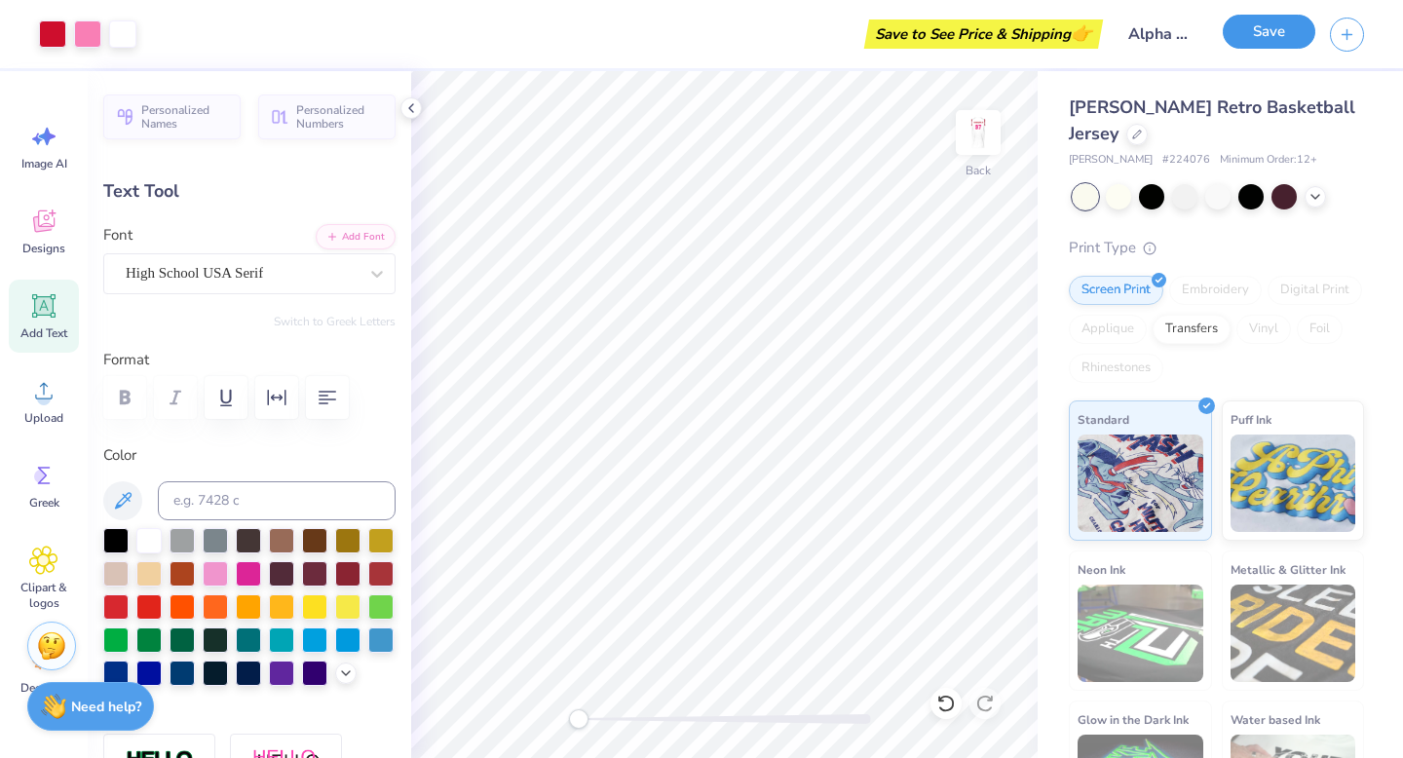
click at [829, 36] on button "Save" at bounding box center [1268, 32] width 93 height 34
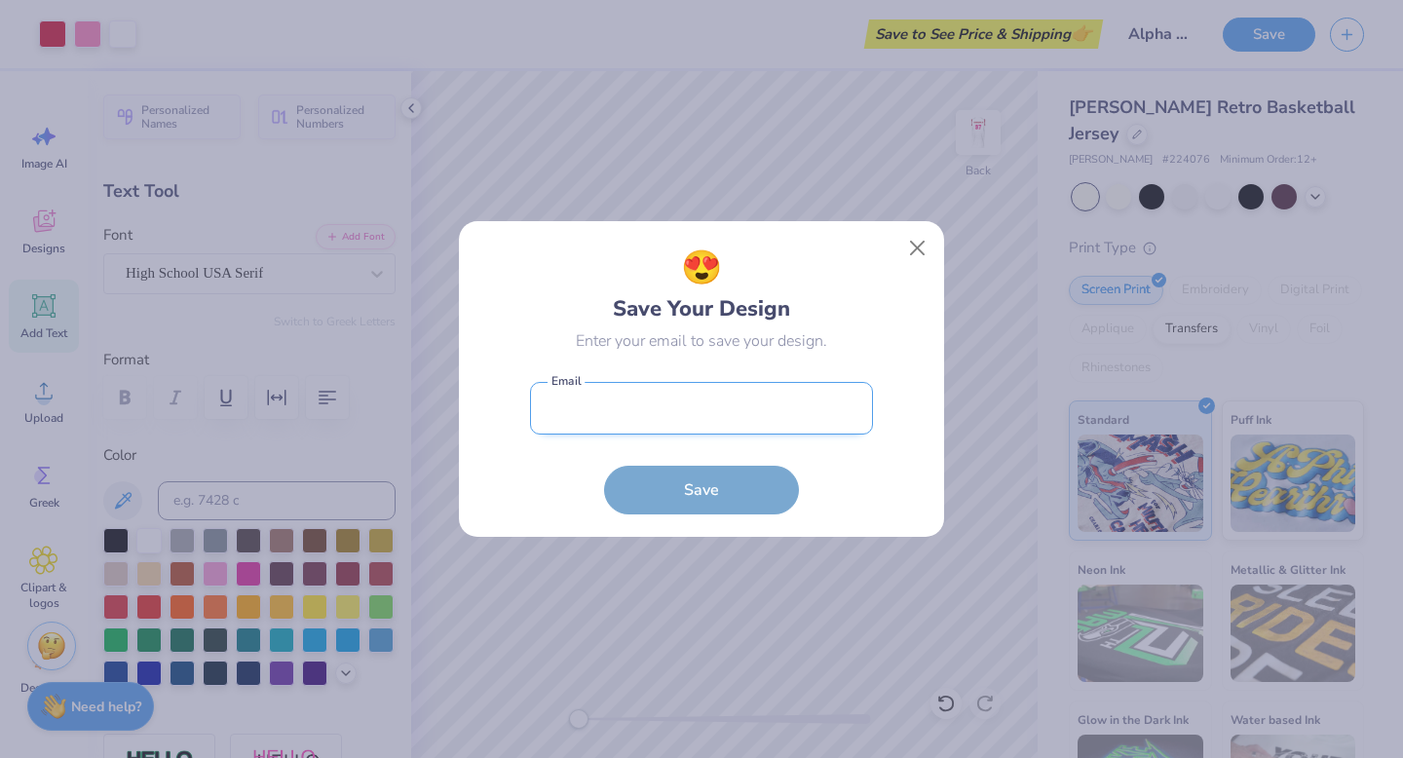
click at [687, 431] on input "email" at bounding box center [701, 409] width 343 height 54
type input "graceberger04@gmail.com"
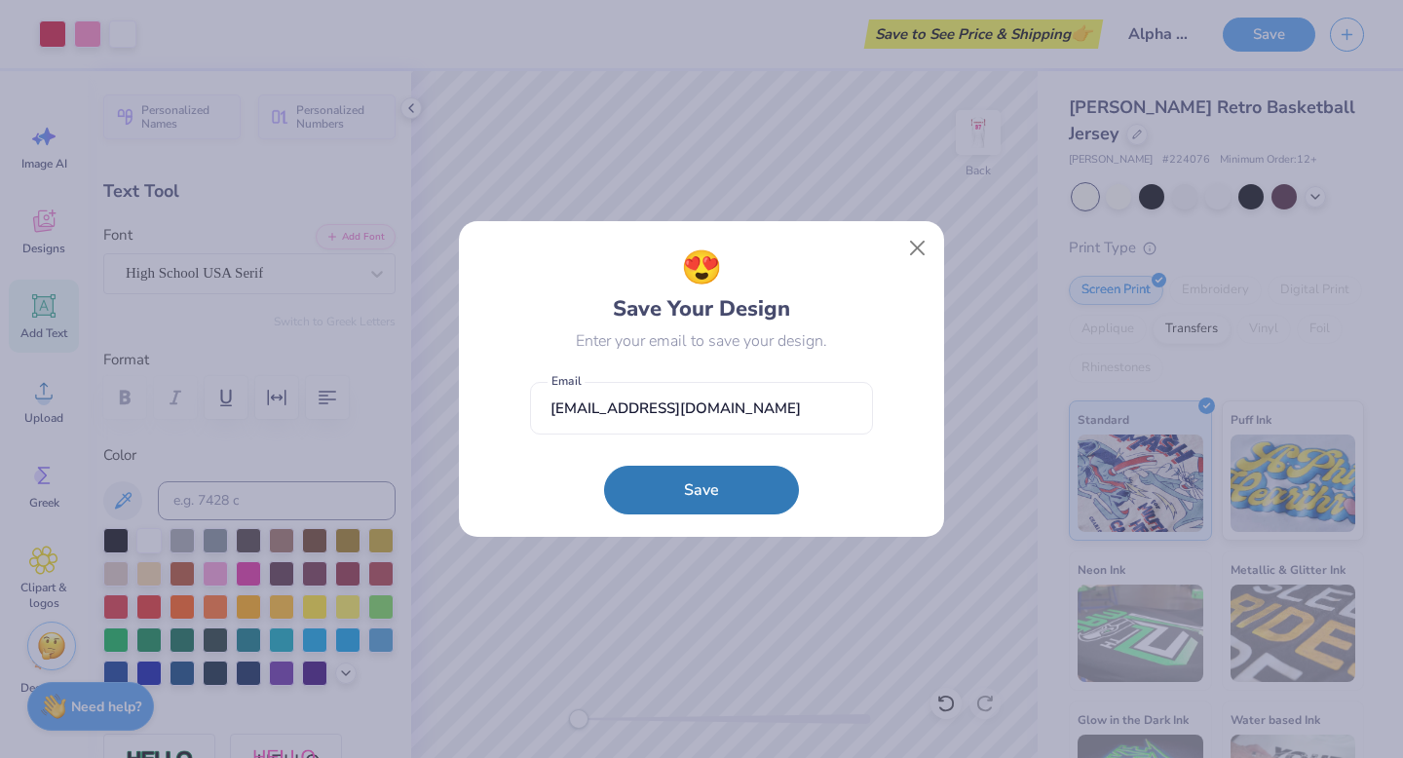
click at [679, 465] on form "graceberger04@gmail.com Email Save" at bounding box center [701, 443] width 343 height 143
click at [684, 476] on button "Save" at bounding box center [701, 485] width 195 height 49
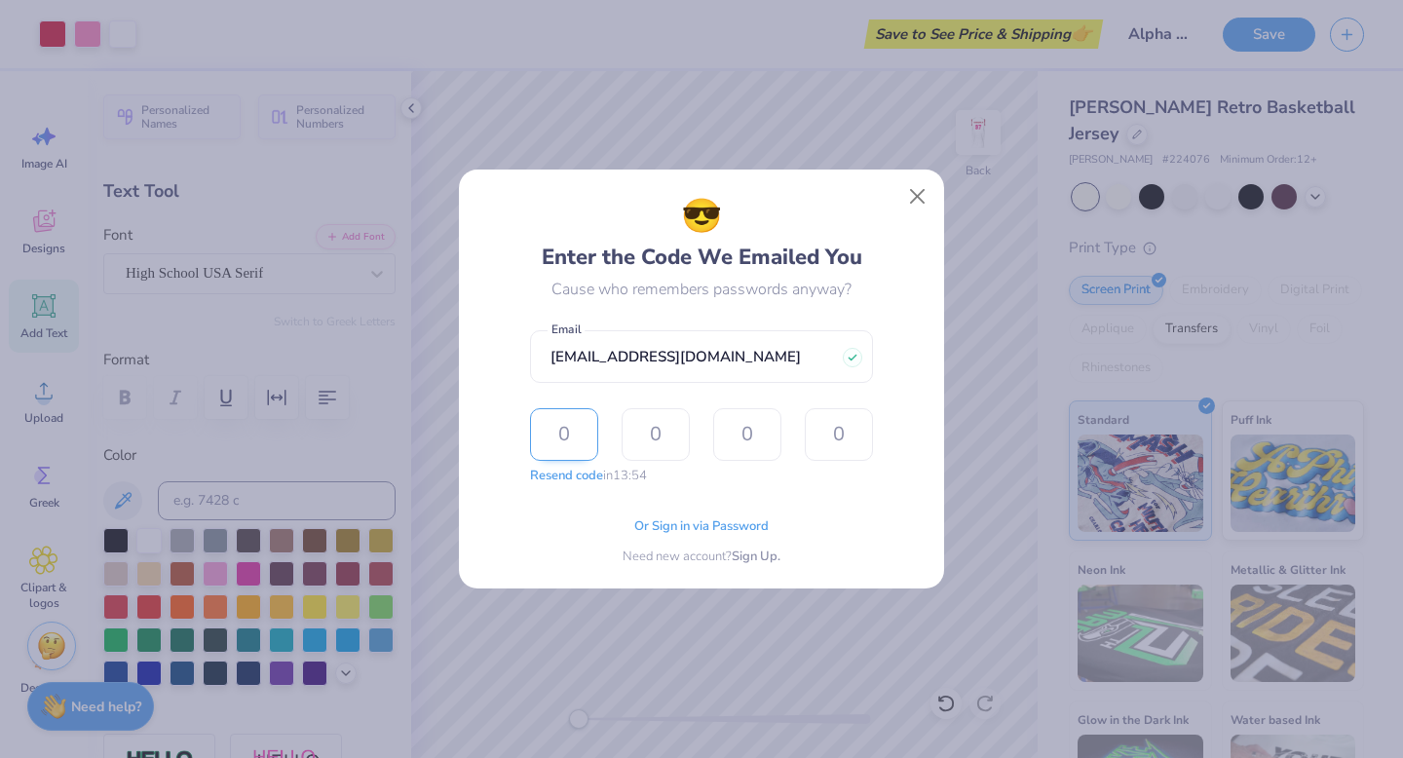
click at [594, 439] on input "text" at bounding box center [564, 434] width 68 height 53
click at [562, 438] on input "text" at bounding box center [564, 434] width 68 height 53
type input "2"
type input "9"
type input "7"
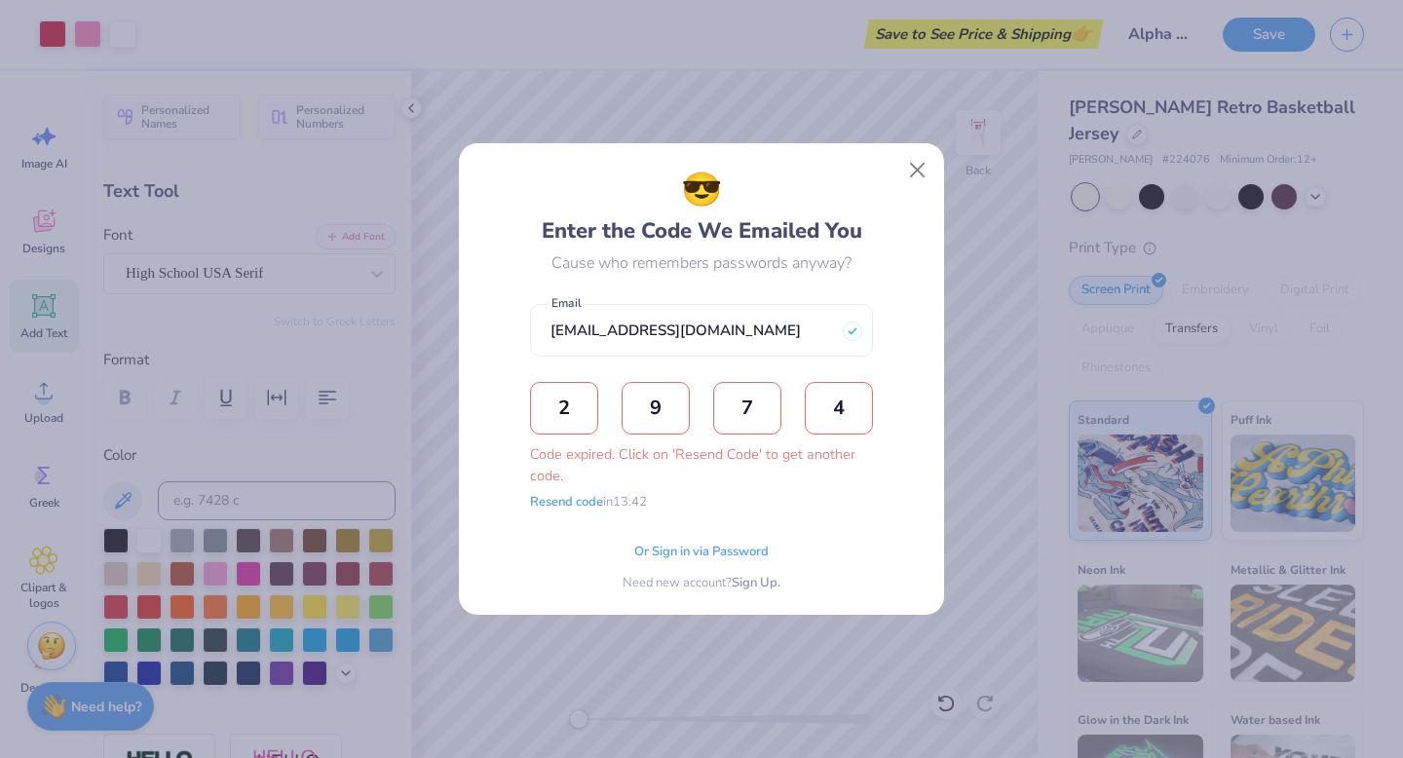
type input "4"
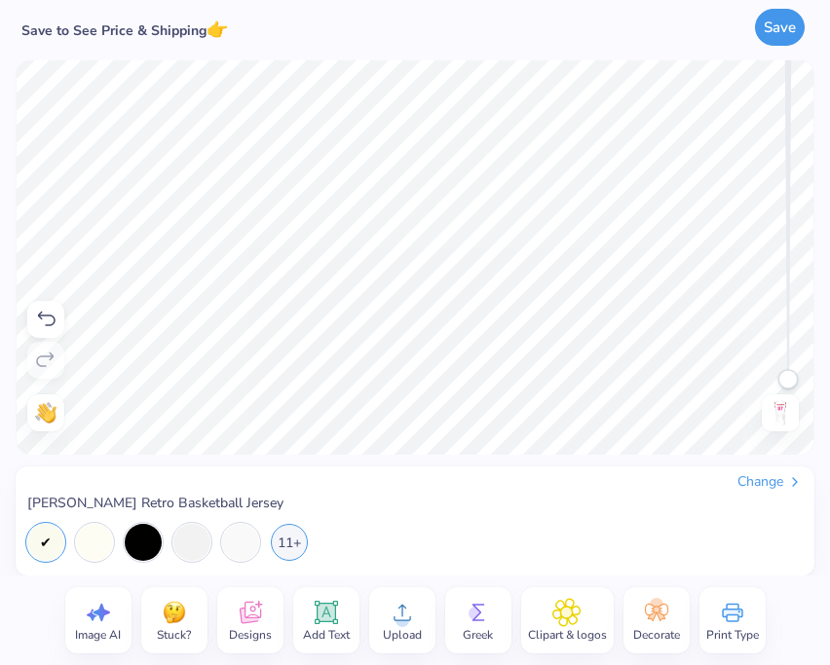
click at [777, 40] on button "Save" at bounding box center [780, 27] width 50 height 37
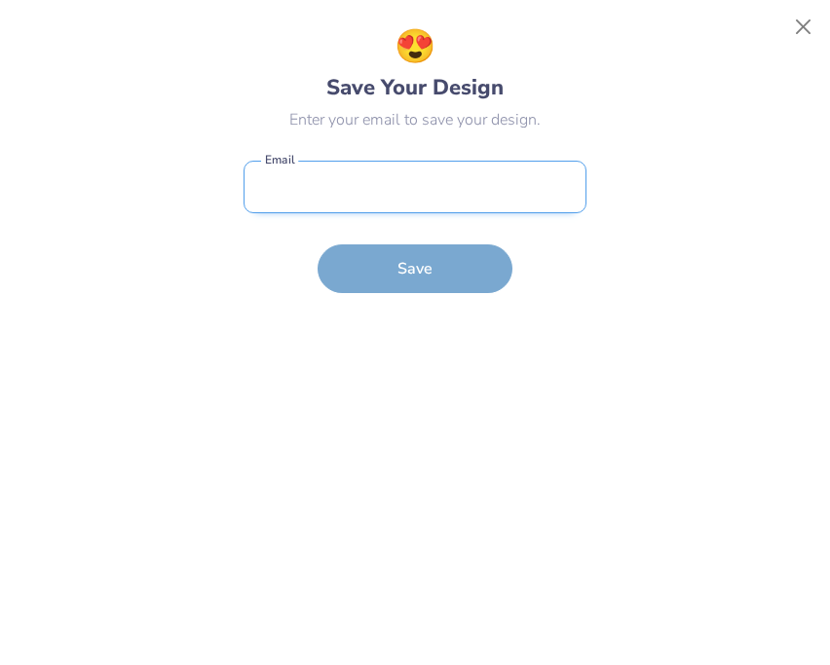
click at [397, 194] on input "email" at bounding box center [415, 188] width 343 height 54
type input "graceberger04@gmail.com"
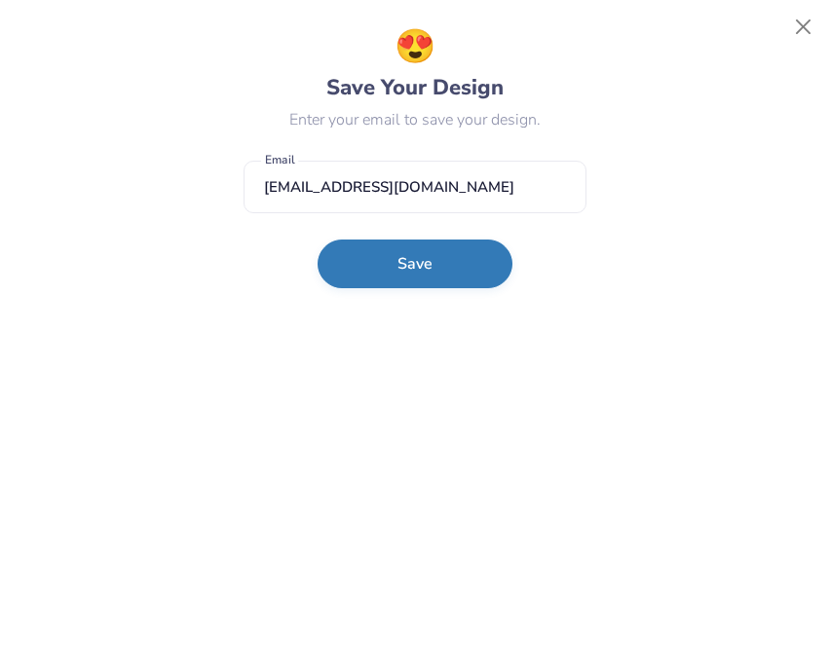
click at [389, 271] on button "Save" at bounding box center [415, 264] width 195 height 49
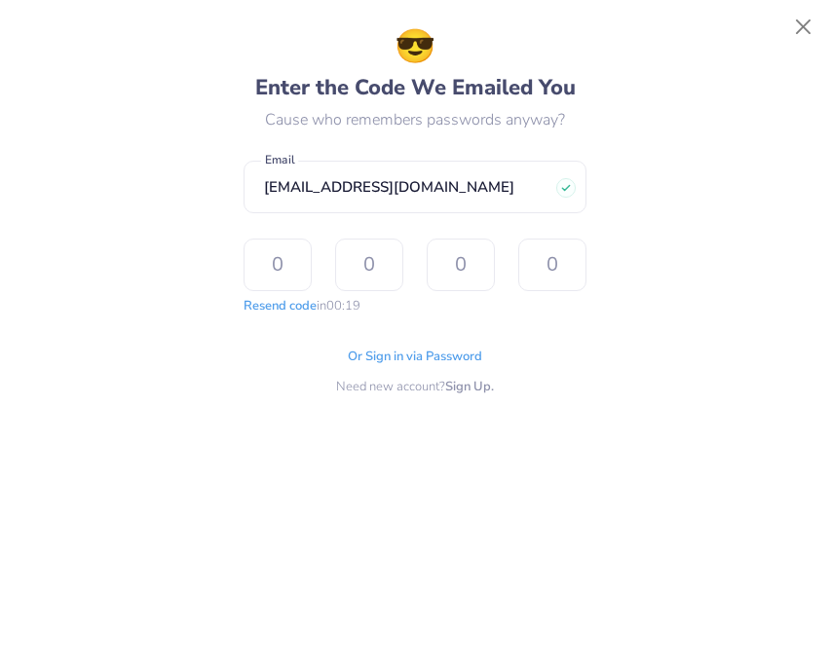
type input "1"
type input "0"
type input "6"
type input "8"
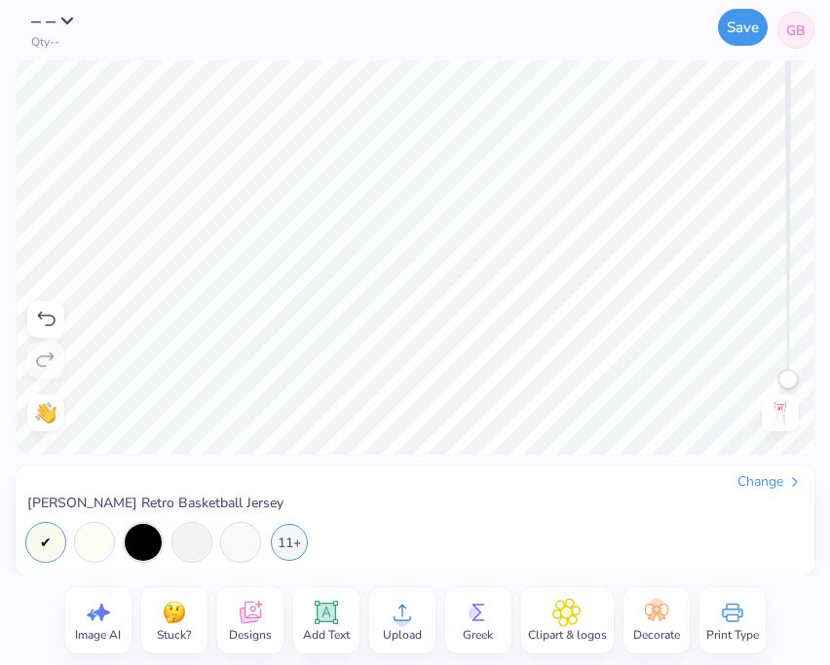
click at [738, 35] on button "Save" at bounding box center [743, 27] width 50 height 37
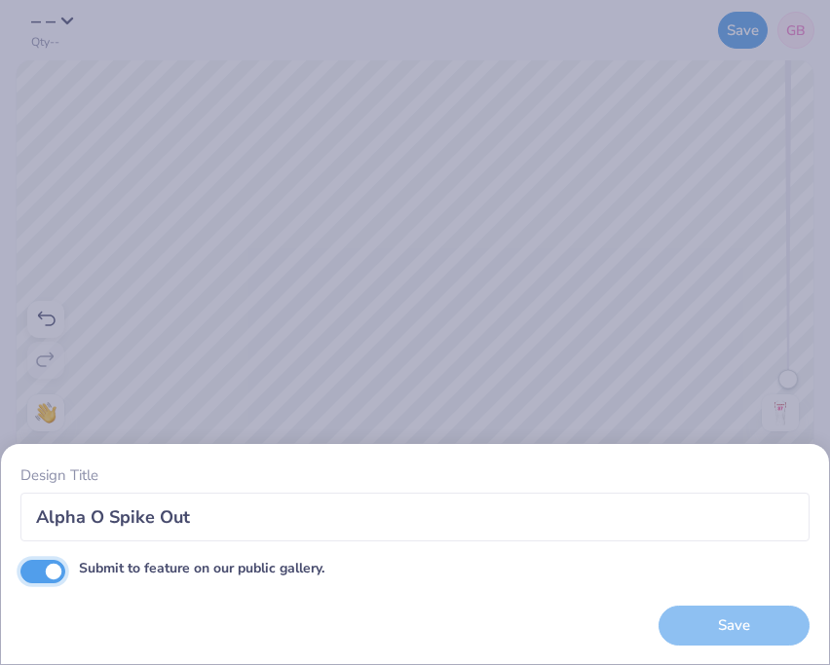
click at [56, 579] on input "Submit to feature on our public gallery." at bounding box center [42, 571] width 45 height 23
checkbox input "false"
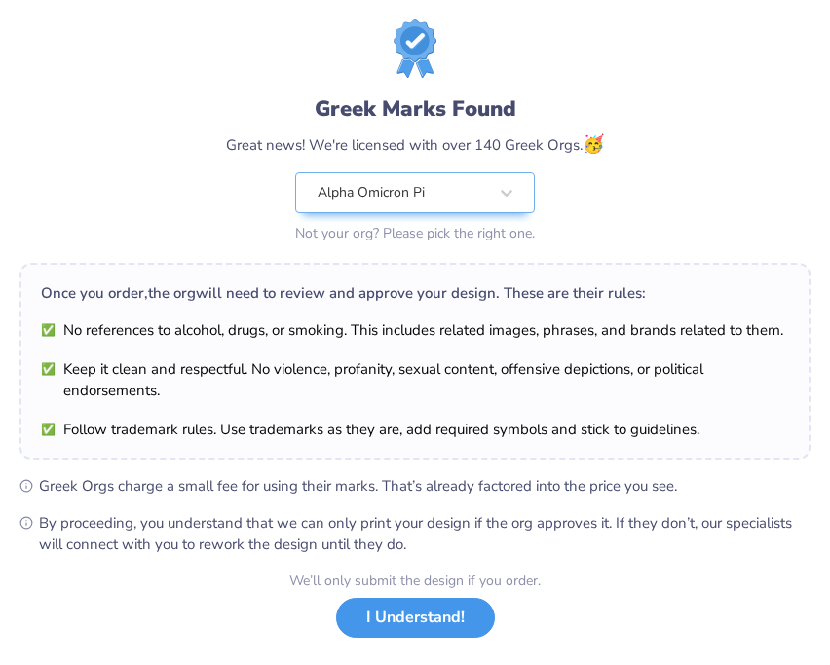
click at [414, 621] on button "I Understand!" at bounding box center [415, 618] width 159 height 40
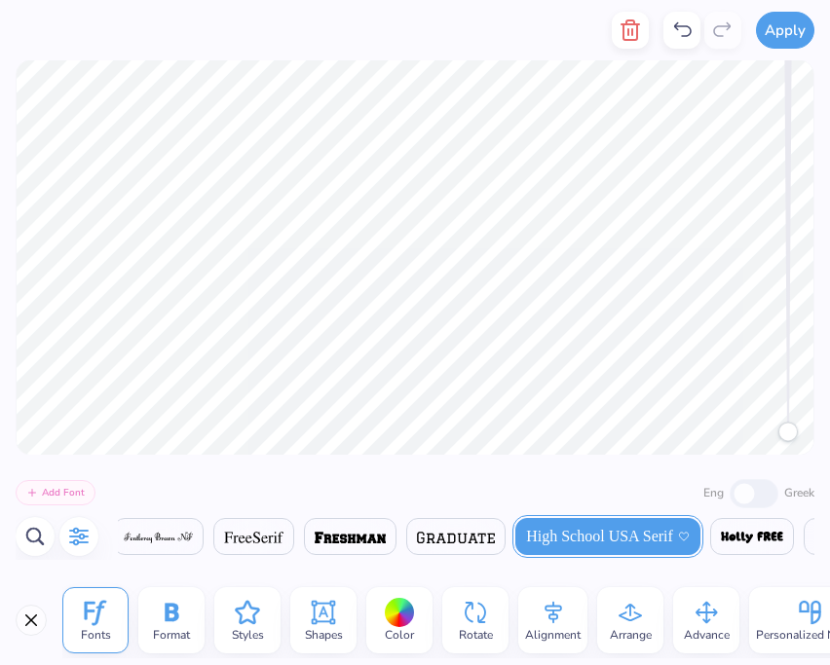
scroll to position [0, 6405]
click at [174, 619] on icon at bounding box center [172, 612] width 14 height 19
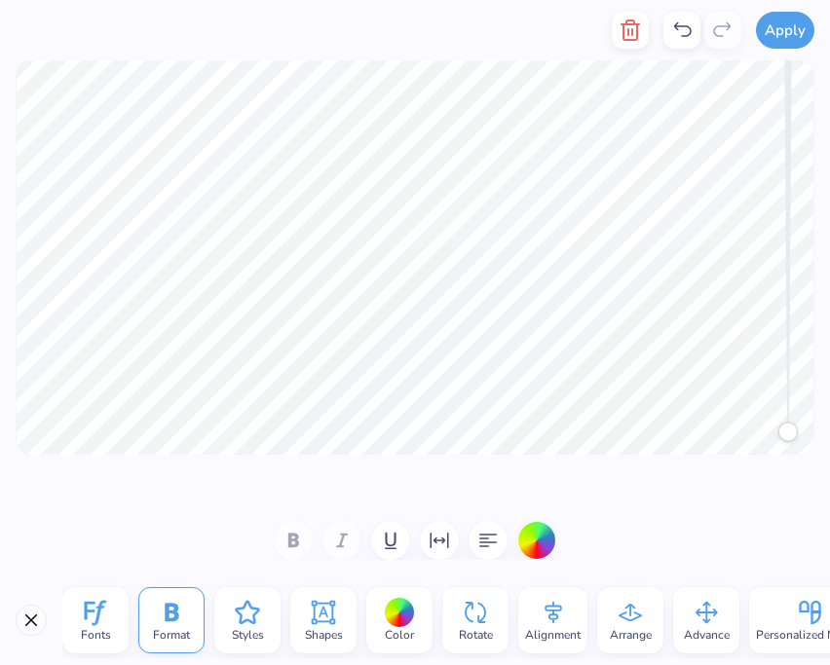
click at [126, 615] on div "Fonts" at bounding box center [95, 620] width 66 height 66
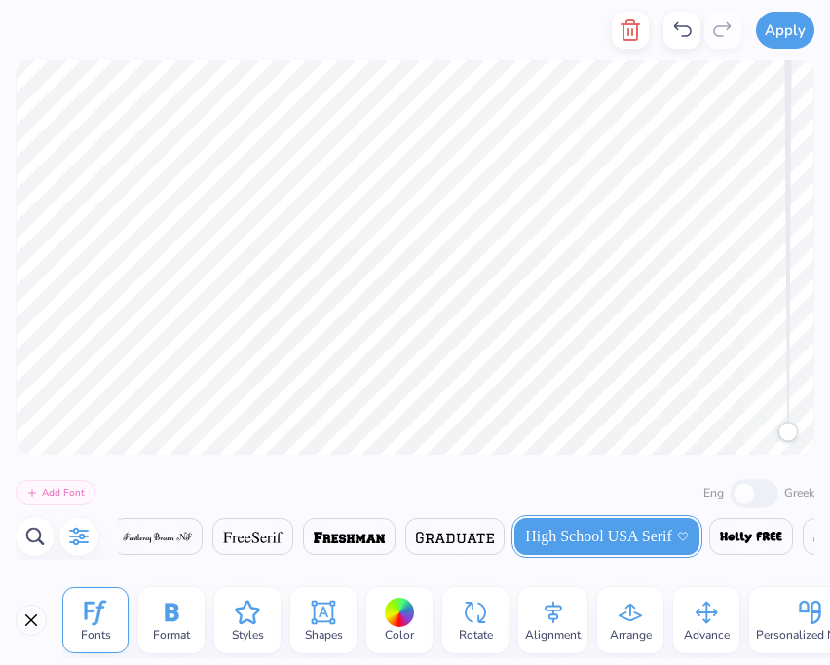
click at [406, 622] on div at bounding box center [400, 613] width 30 height 30
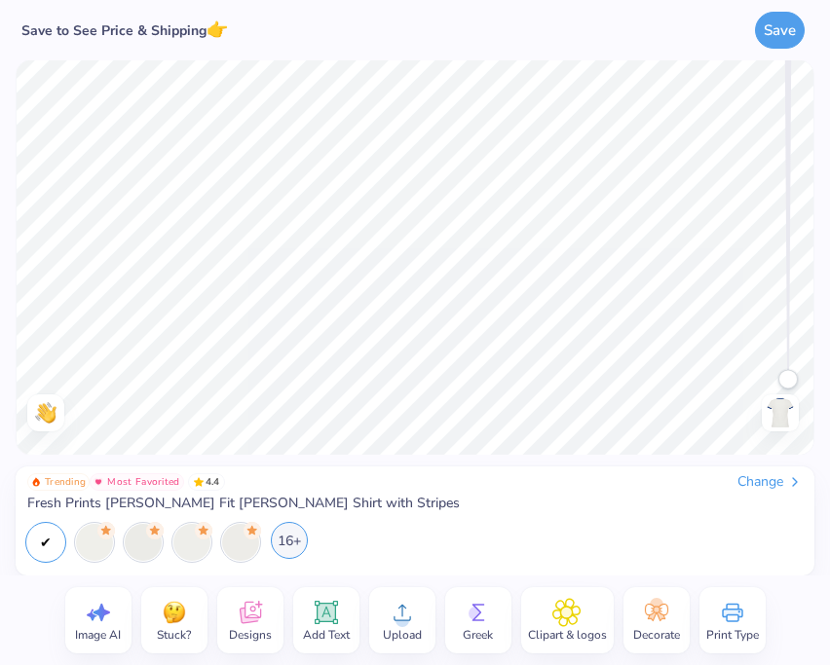
click at [292, 542] on div "16+" at bounding box center [289, 540] width 37 height 37
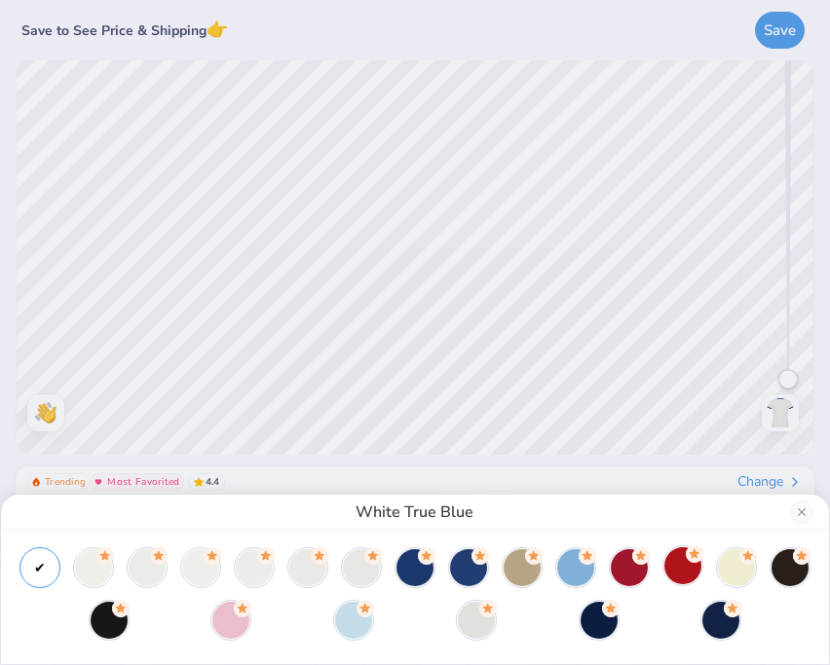
click at [696, 554] on icon at bounding box center [695, 554] width 10 height 10
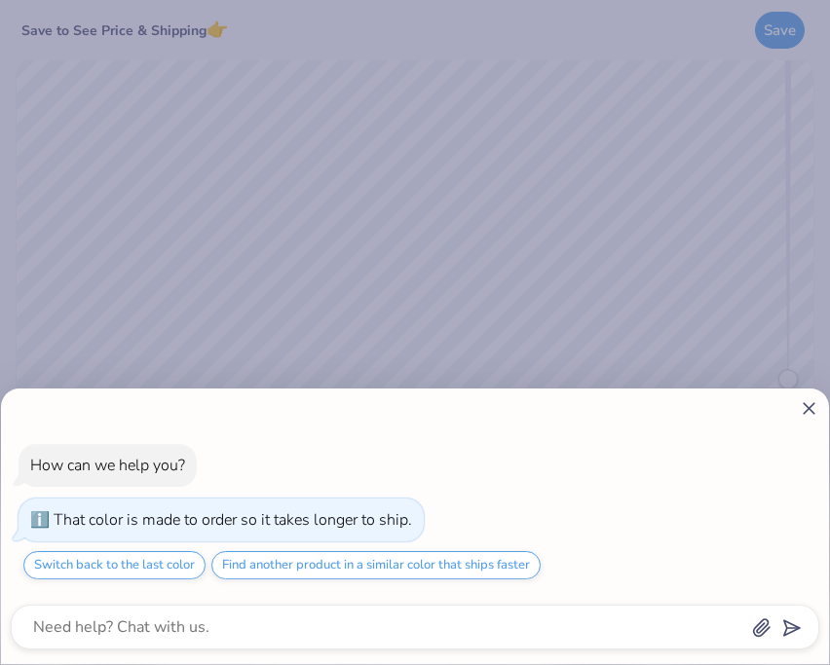
click at [808, 410] on icon at bounding box center [809, 408] width 20 height 20
type textarea "x"
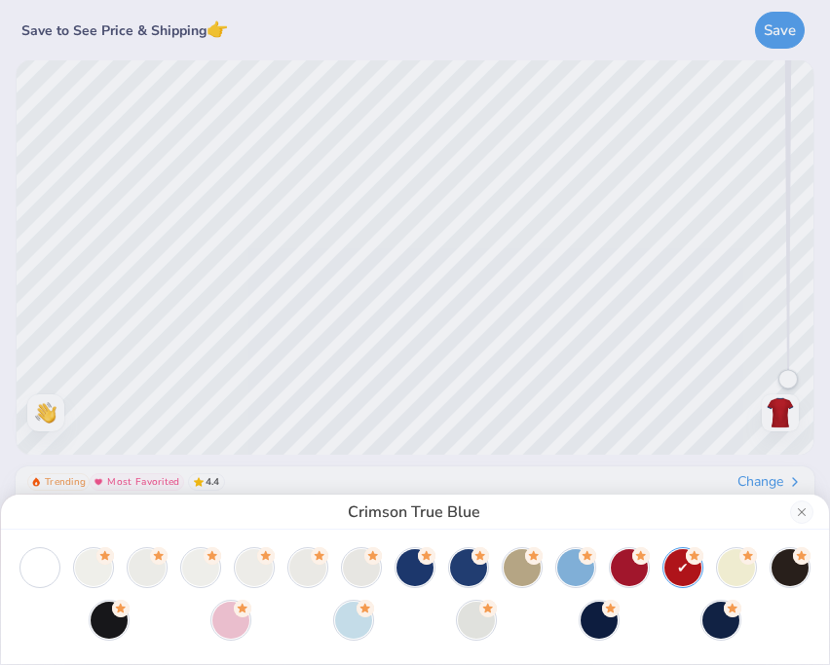
click at [521, 624] on div at bounding box center [414, 594] width 789 height 90
click at [423, 620] on div at bounding box center [414, 594] width 789 height 90
click at [218, 616] on div at bounding box center [230, 618] width 37 height 37
click at [97, 577] on div at bounding box center [93, 565] width 37 height 37
click at [149, 572] on div at bounding box center [147, 565] width 37 height 37
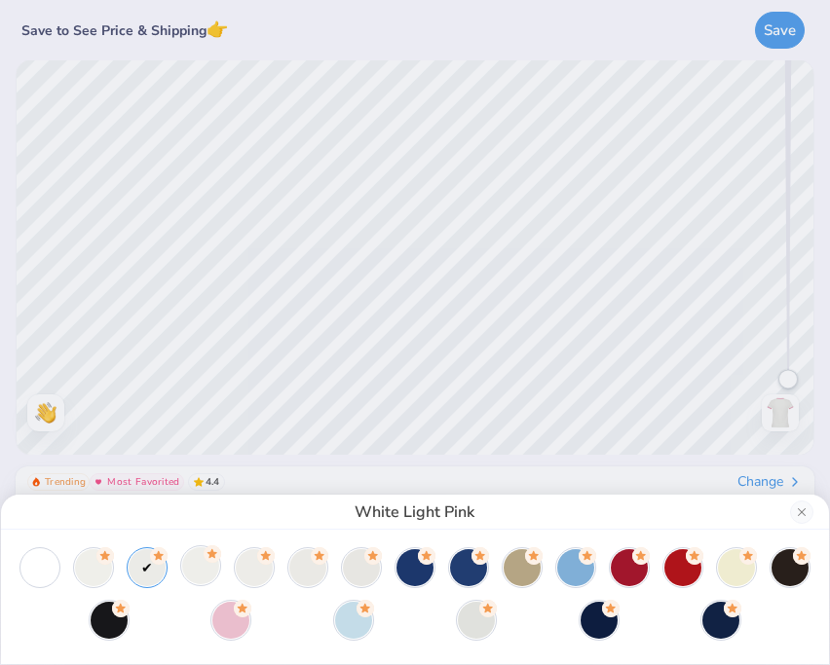
click at [210, 571] on div at bounding box center [200, 565] width 37 height 37
click at [274, 573] on div at bounding box center [414, 594] width 789 height 90
click at [256, 571] on div at bounding box center [254, 565] width 37 height 37
click at [323, 575] on div at bounding box center [307, 565] width 37 height 37
click at [362, 569] on div at bounding box center [361, 565] width 37 height 37
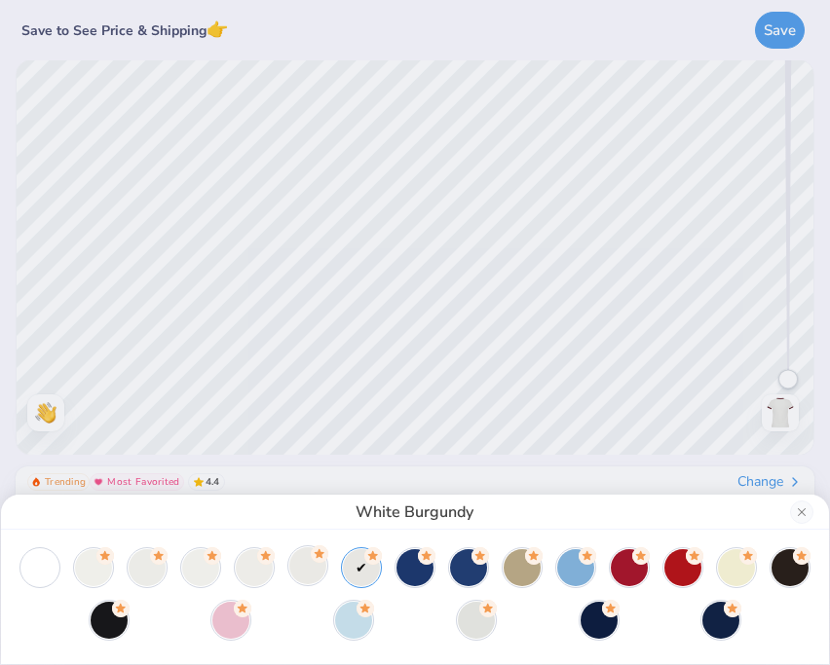
click at [314, 564] on div at bounding box center [307, 565] width 37 height 37
click at [800, 514] on button "Close" at bounding box center [801, 512] width 23 height 23
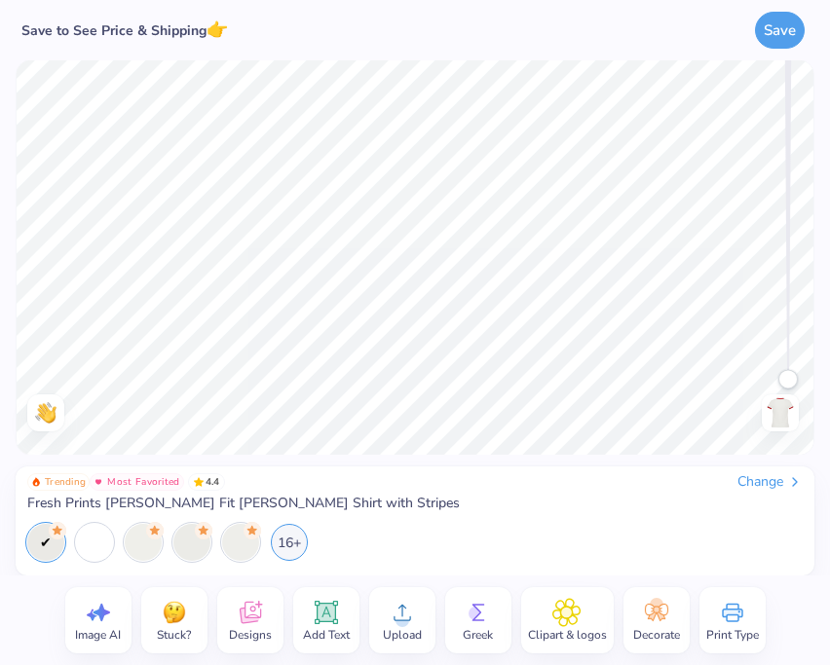
click at [576, 544] on div "16+" at bounding box center [414, 542] width 775 height 37
click at [574, 544] on div "16+" at bounding box center [414, 542] width 775 height 37
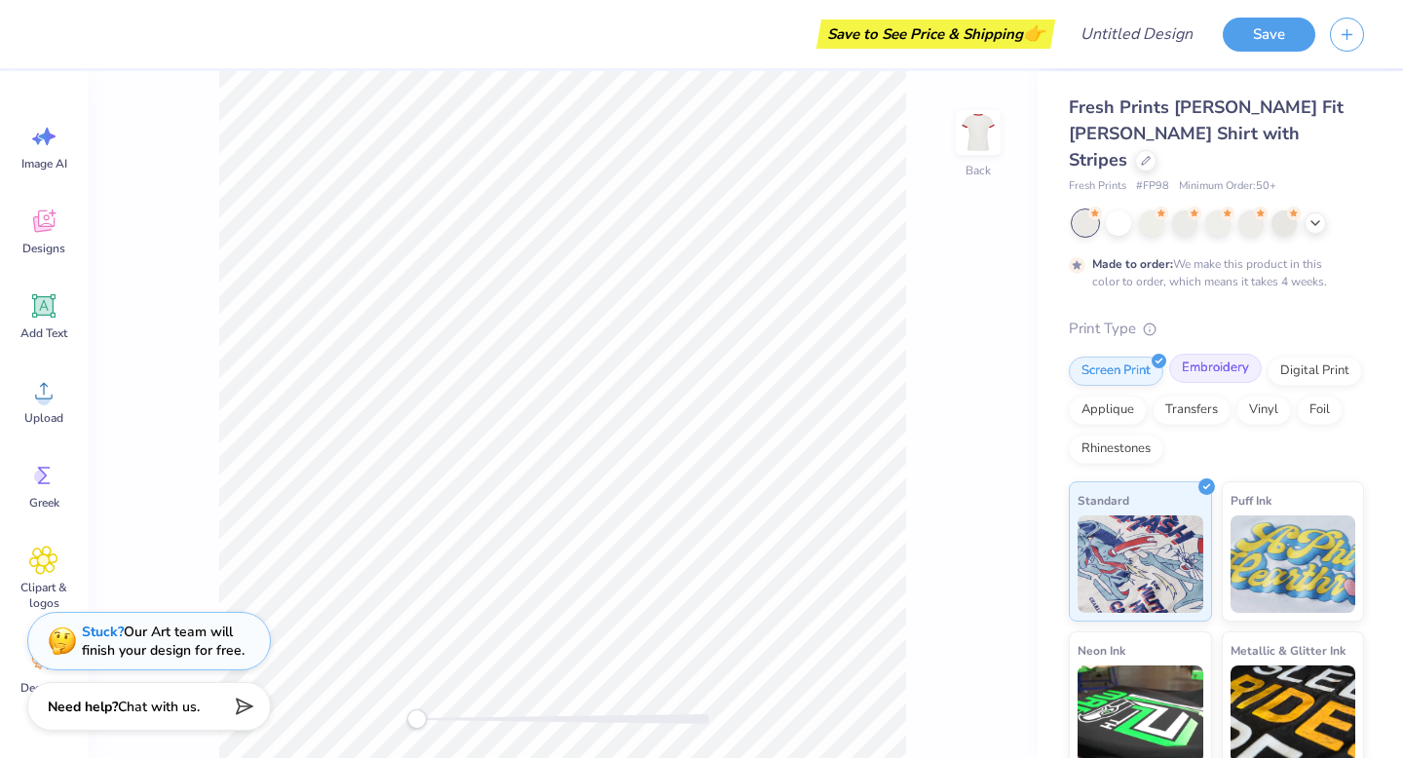
click at [829, 354] on div "Embroidery" at bounding box center [1215, 368] width 93 height 29
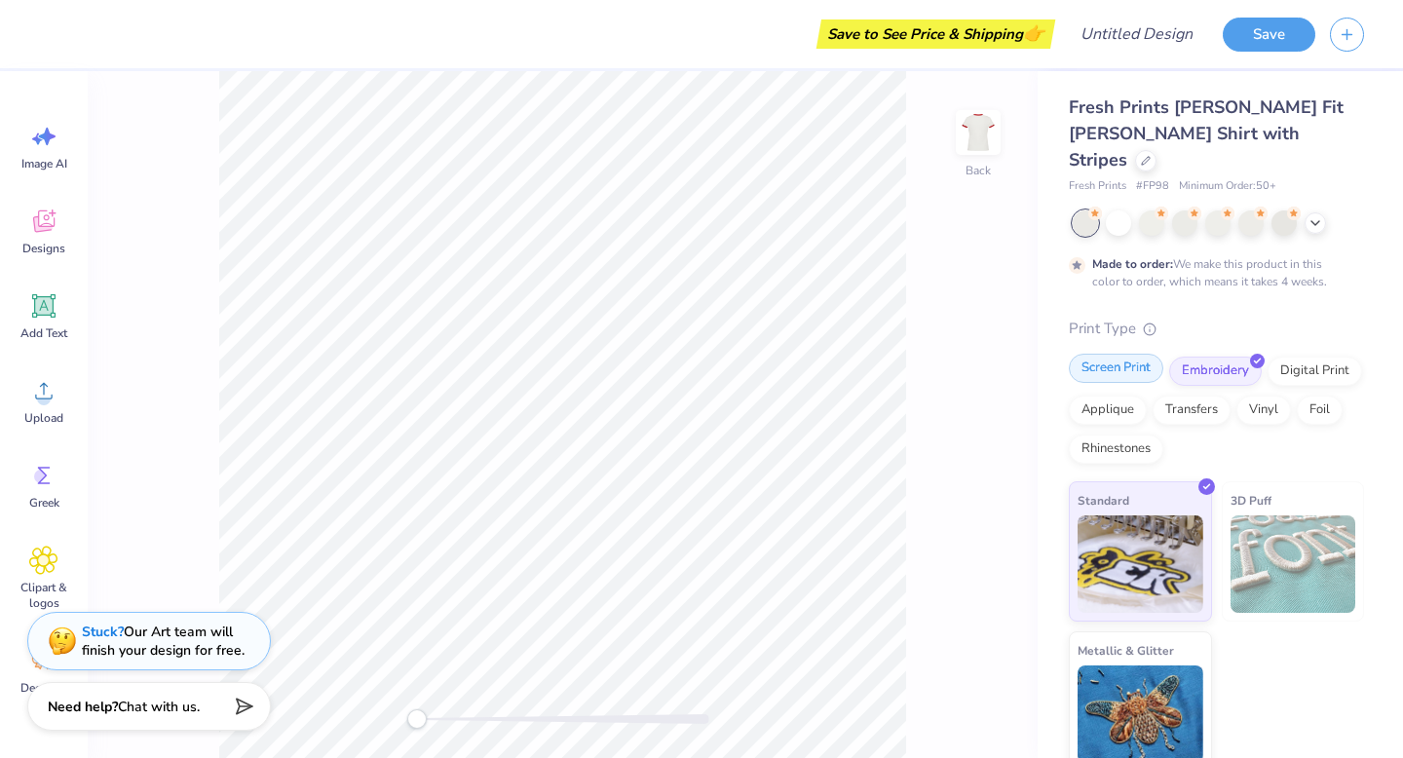
click at [829, 354] on div "Screen Print" at bounding box center [1115, 368] width 94 height 29
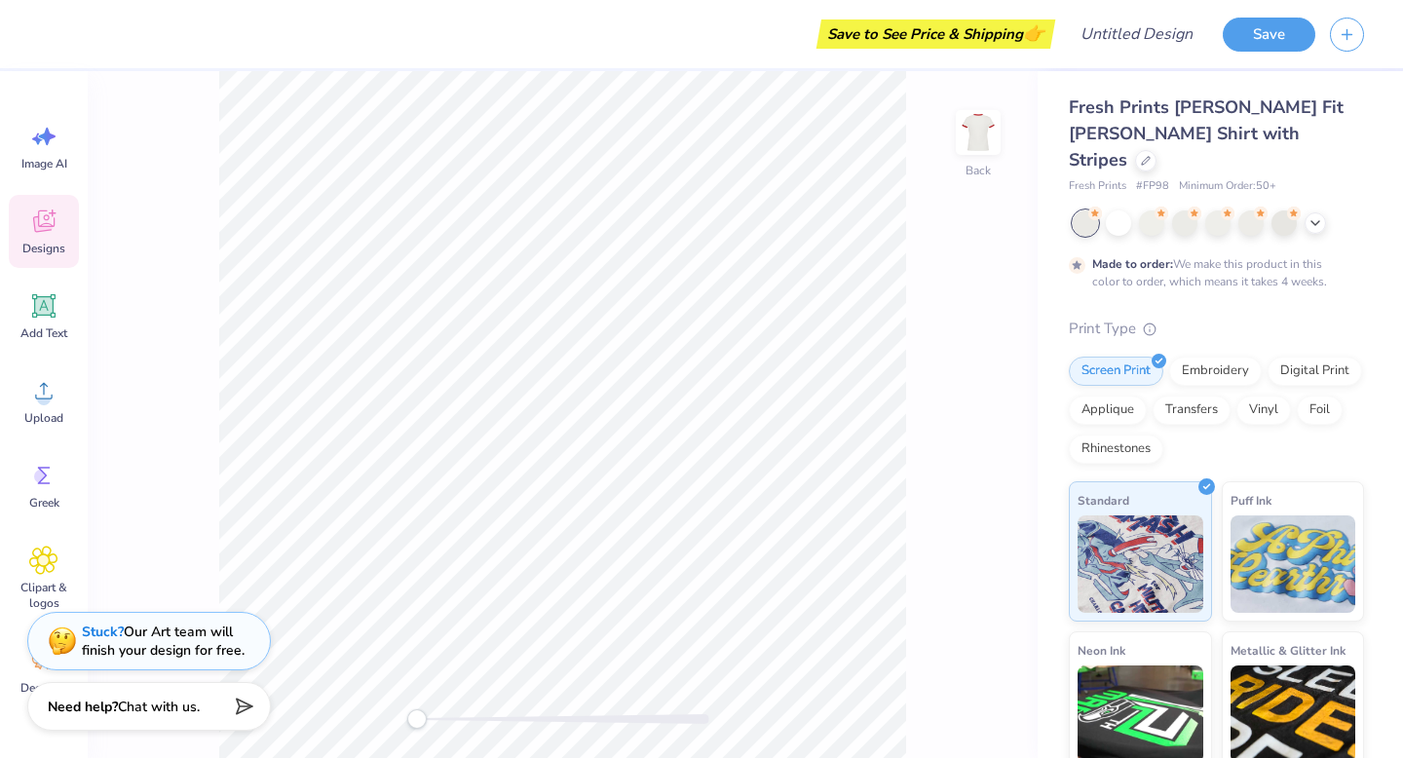
click at [29, 208] on icon at bounding box center [43, 220] width 29 height 29
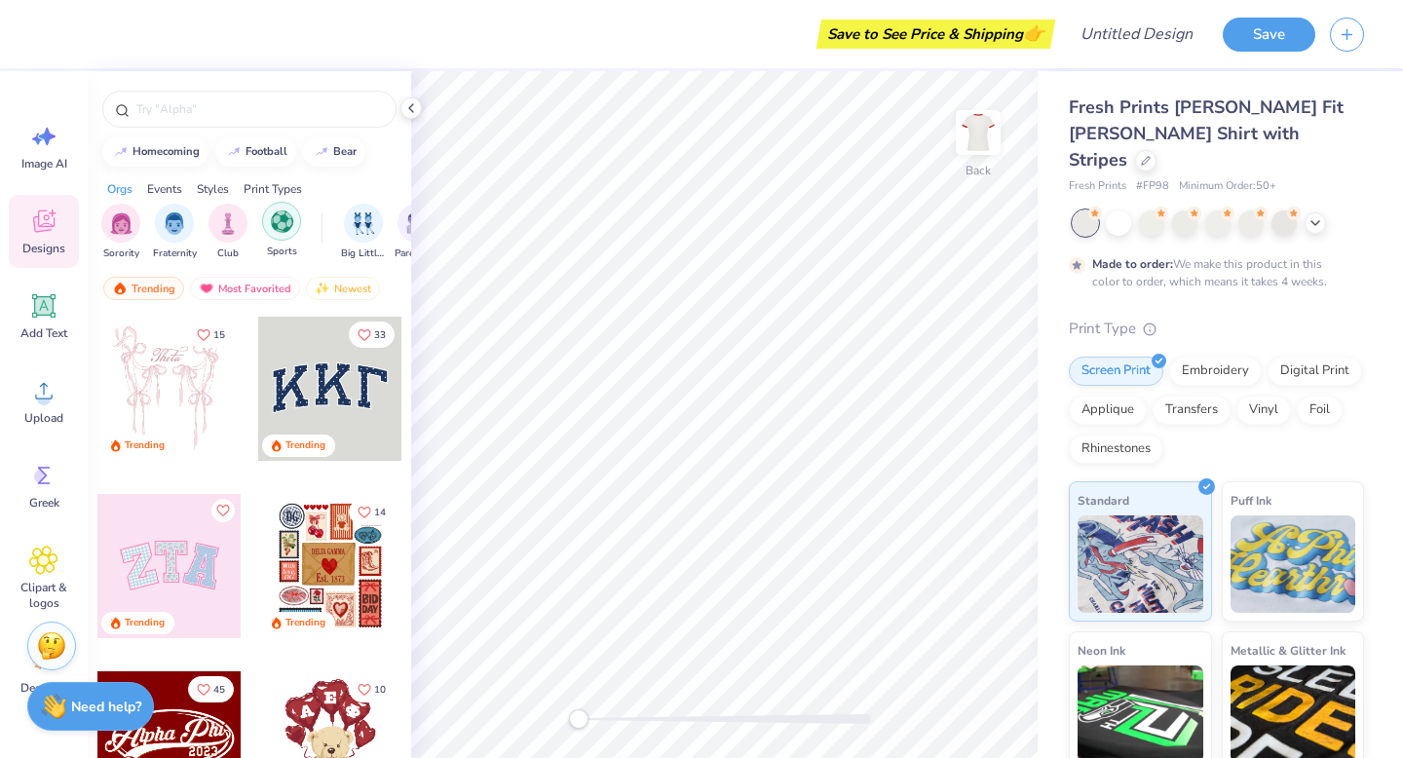
click at [283, 221] on img "filter for Sports" at bounding box center [282, 221] width 22 height 22
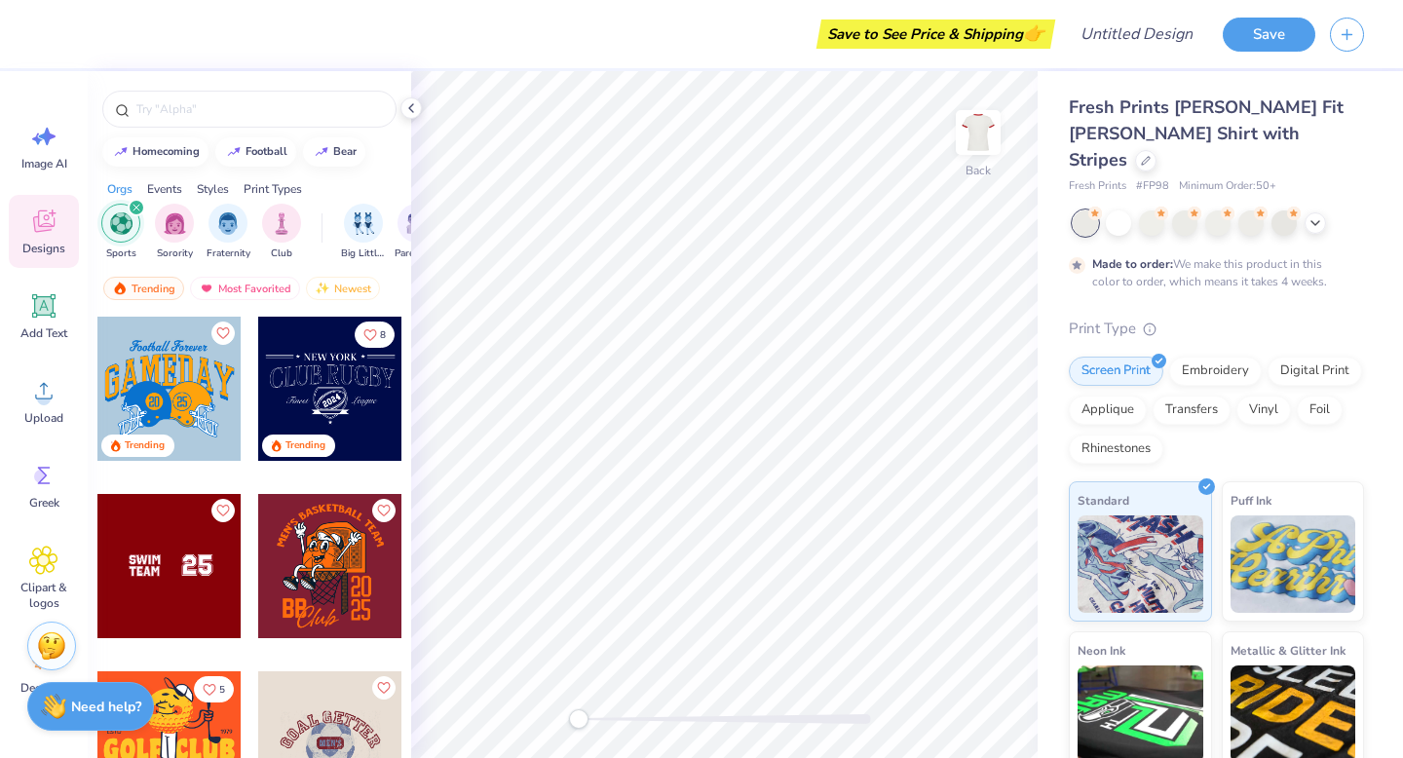
click at [264, 479] on div "8 Trending" at bounding box center [330, 404] width 146 height 176
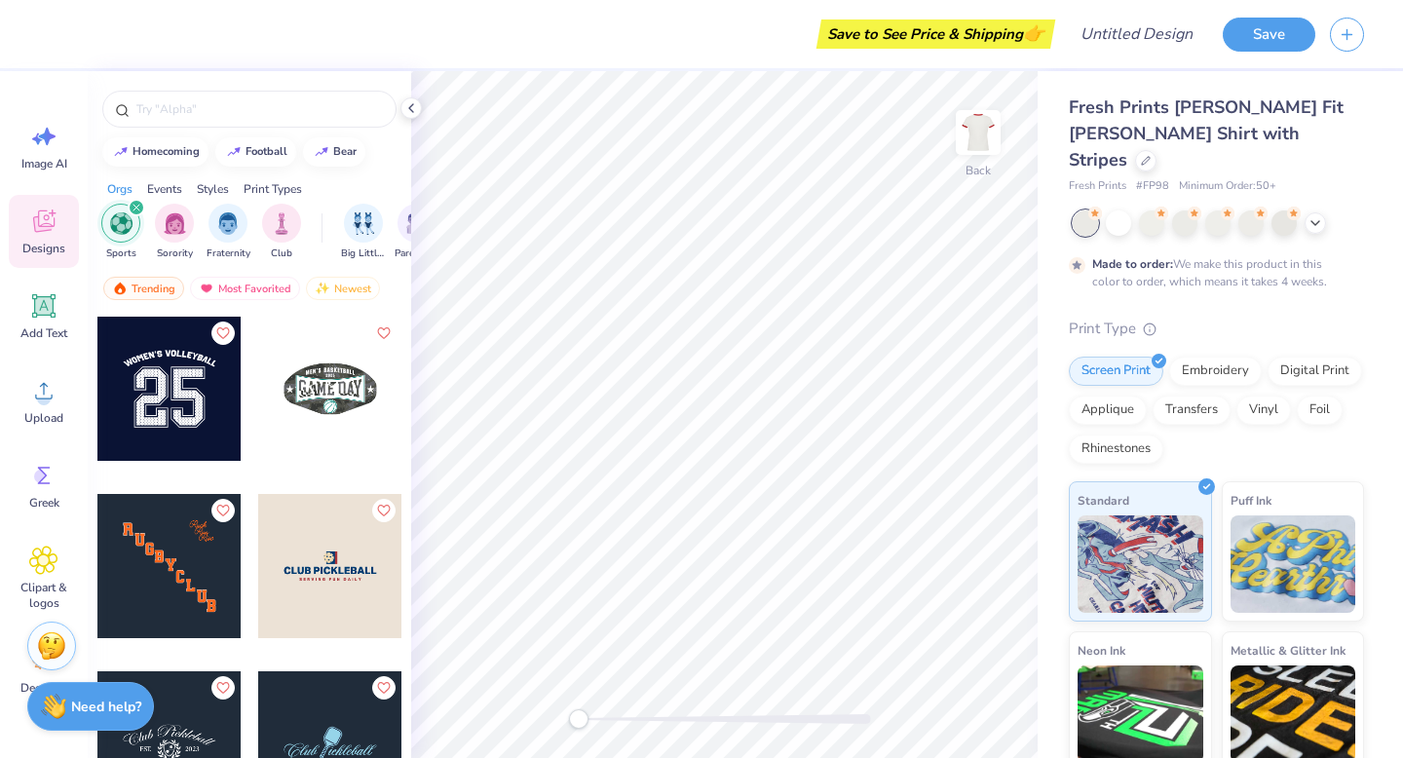
scroll to position [2493, 0]
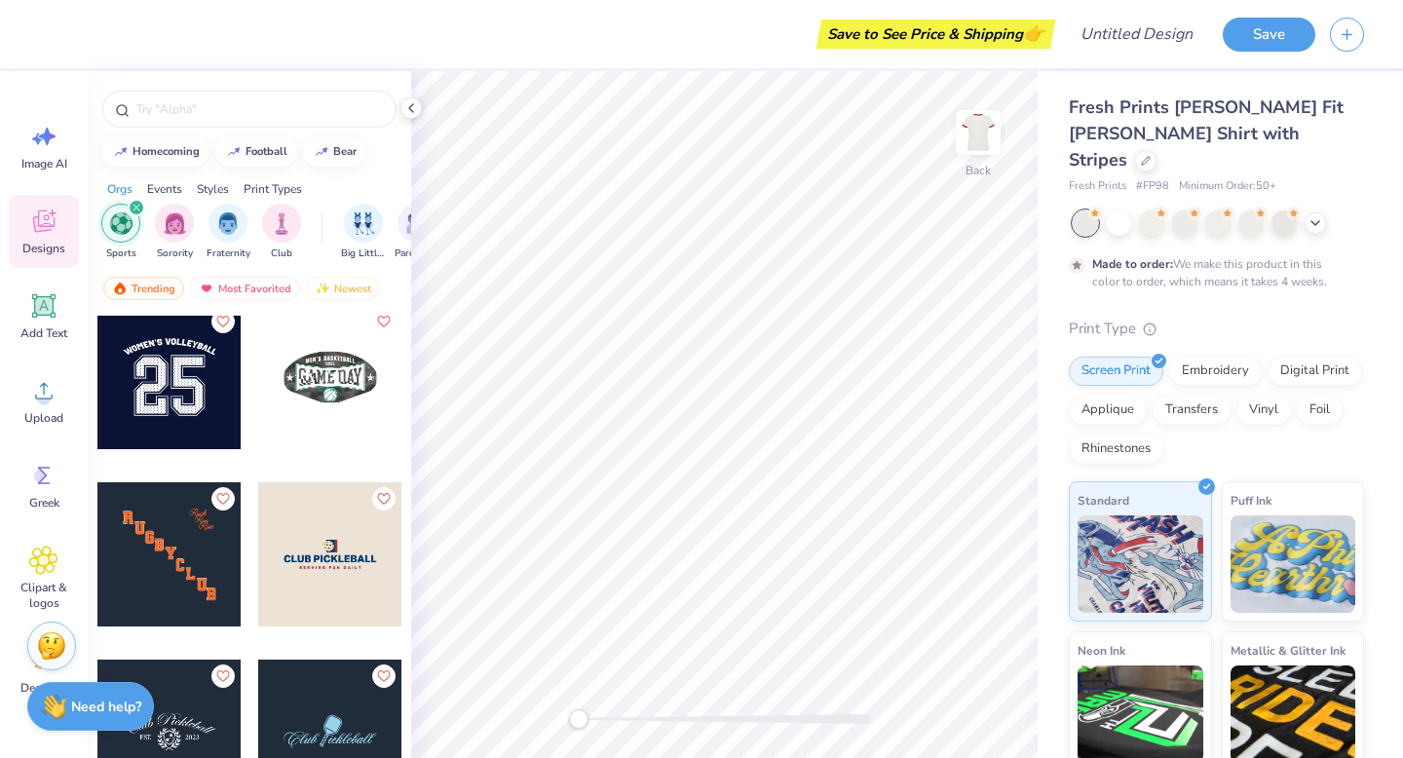
click at [199, 394] on div at bounding box center [169, 377] width 144 height 144
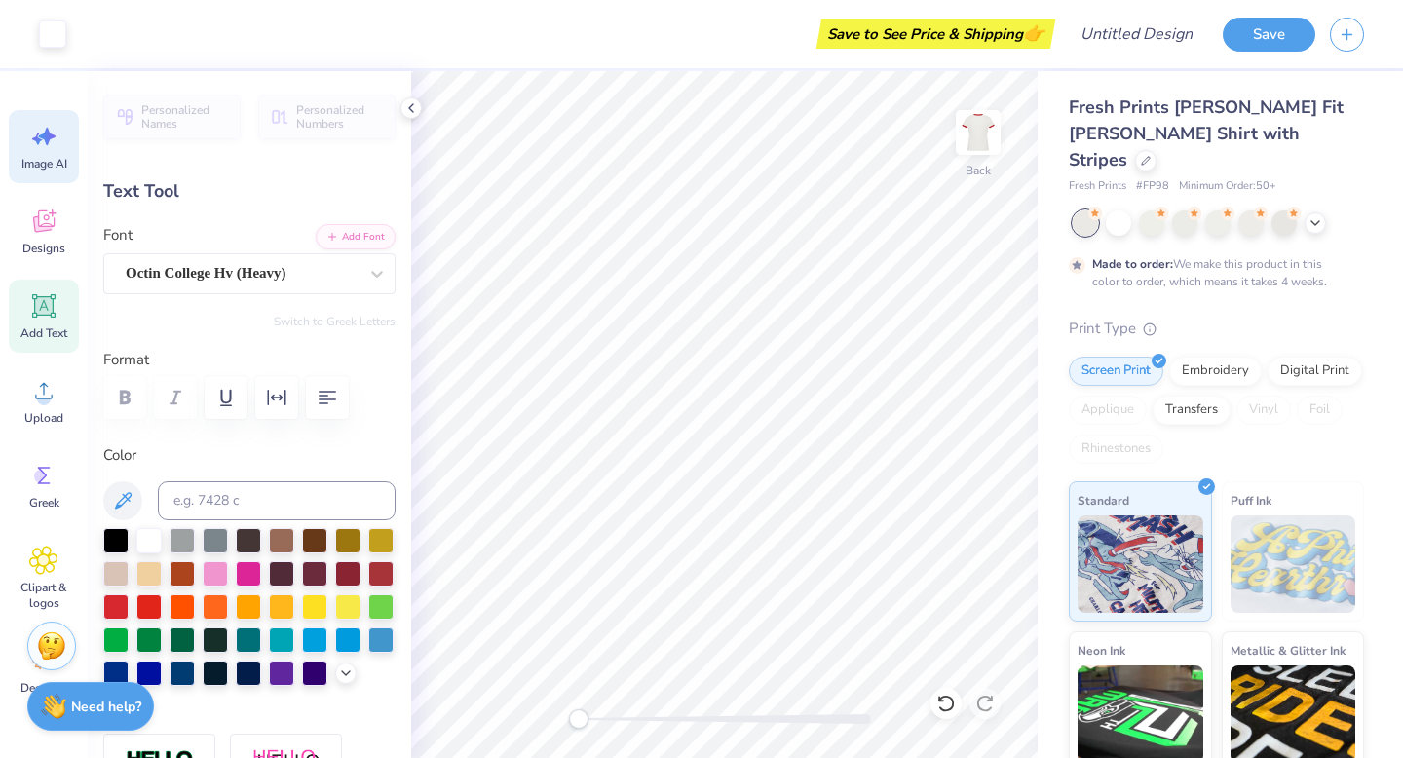
click at [59, 153] on div "Image AI" at bounding box center [44, 146] width 70 height 73
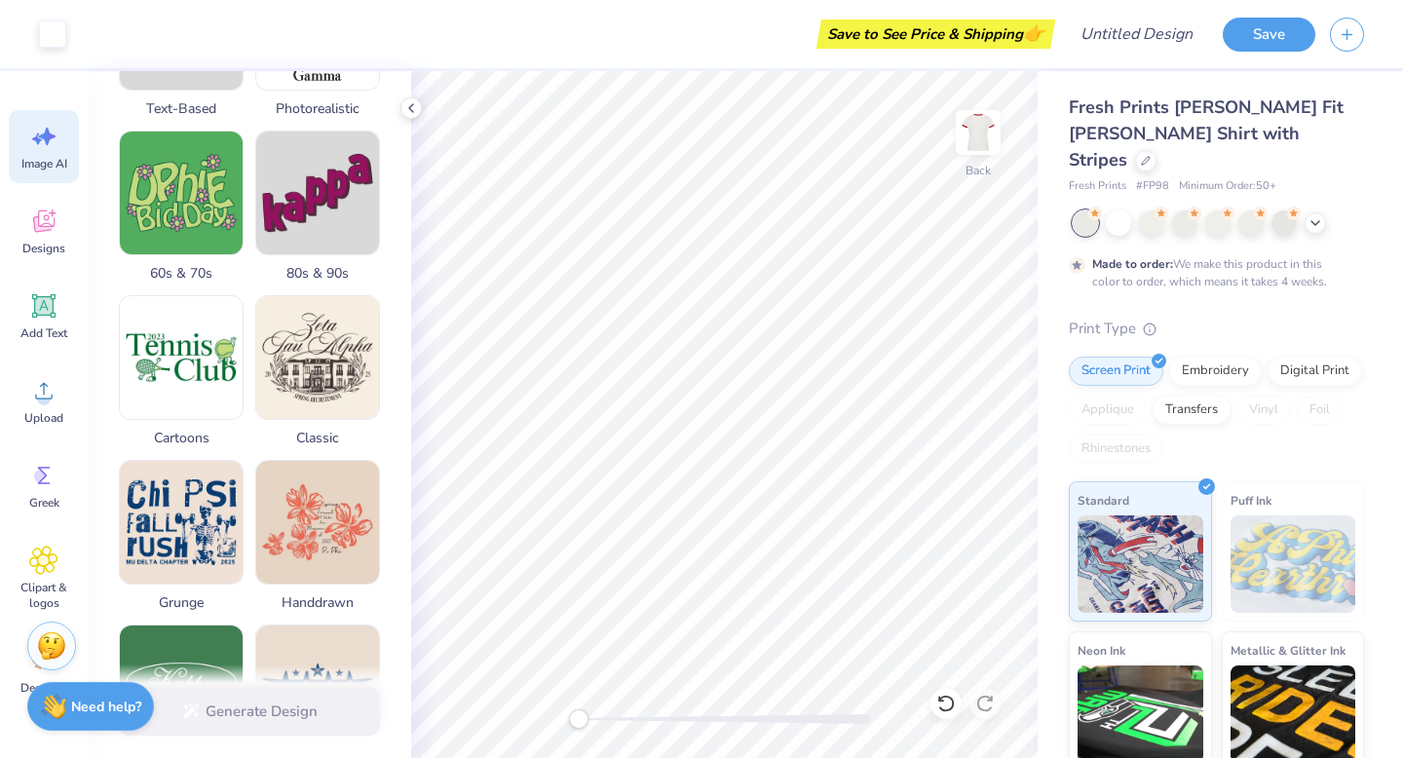
scroll to position [584, 0]
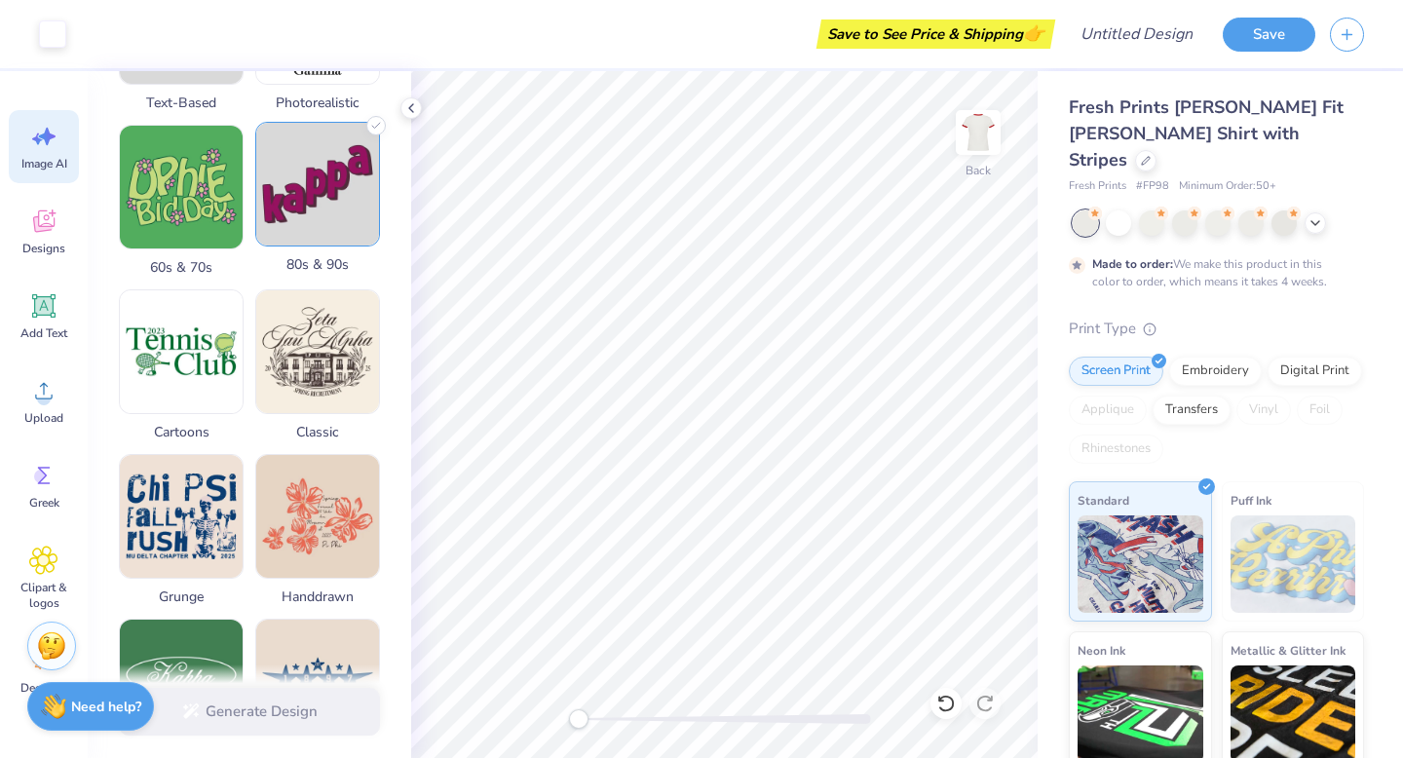
click at [305, 228] on img at bounding box center [317, 184] width 123 height 123
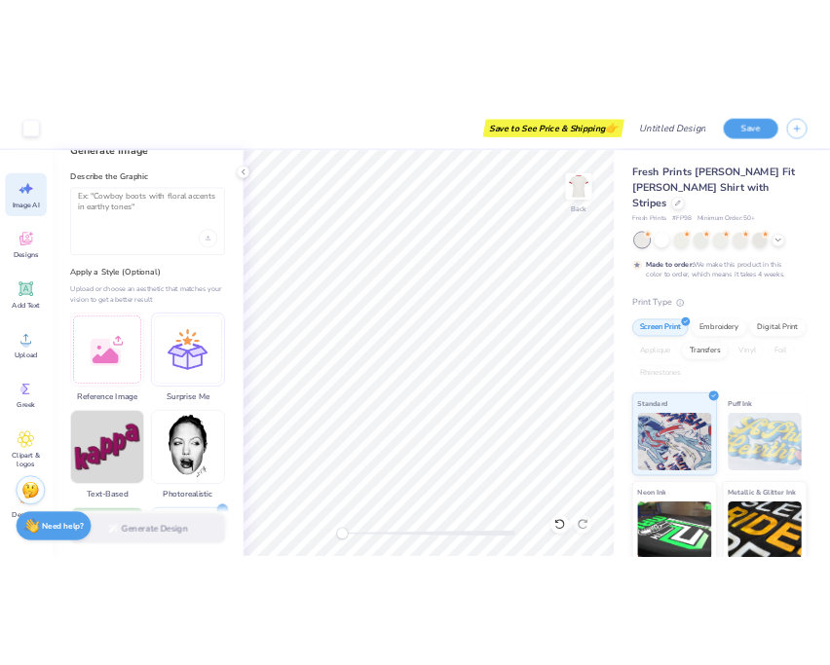
scroll to position [0, 0]
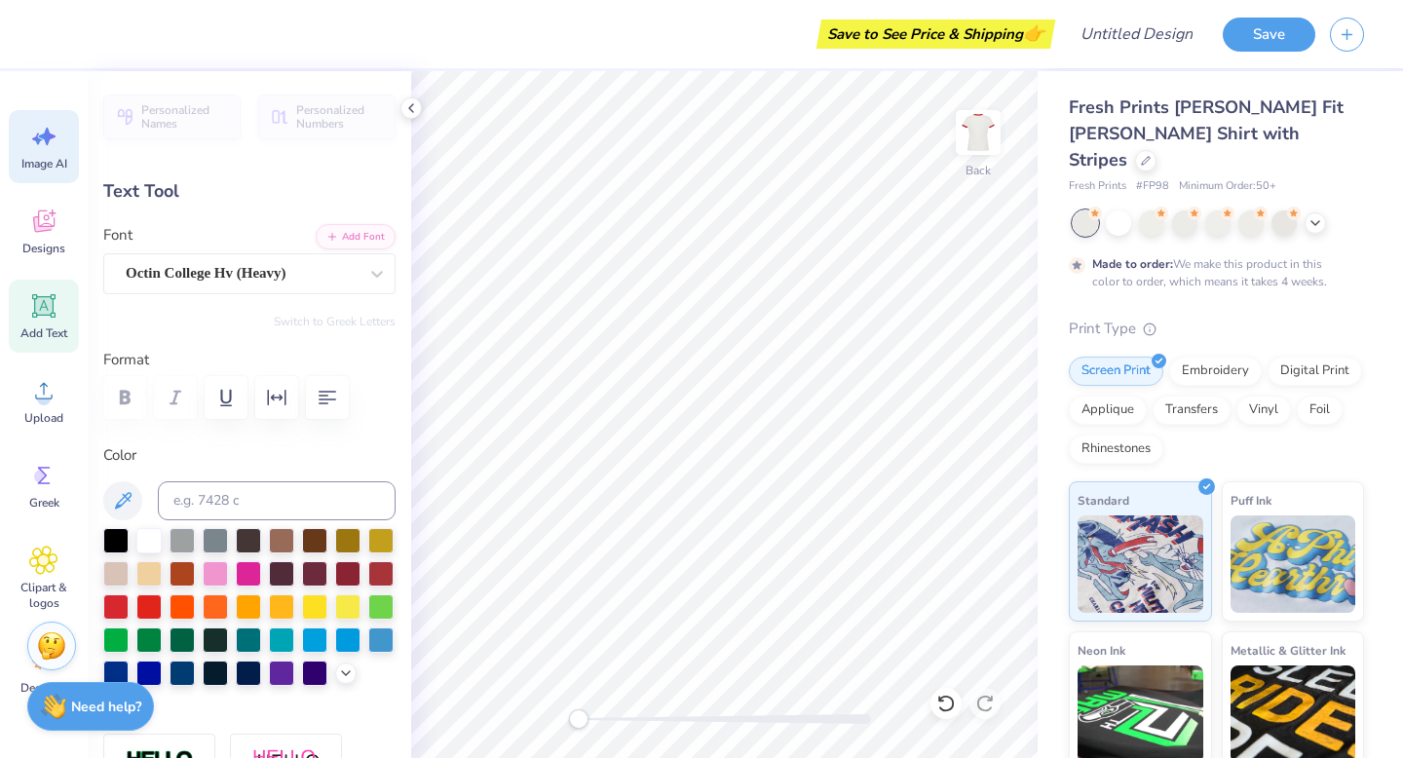
click at [45, 162] on span "Image AI" at bounding box center [44, 164] width 46 height 16
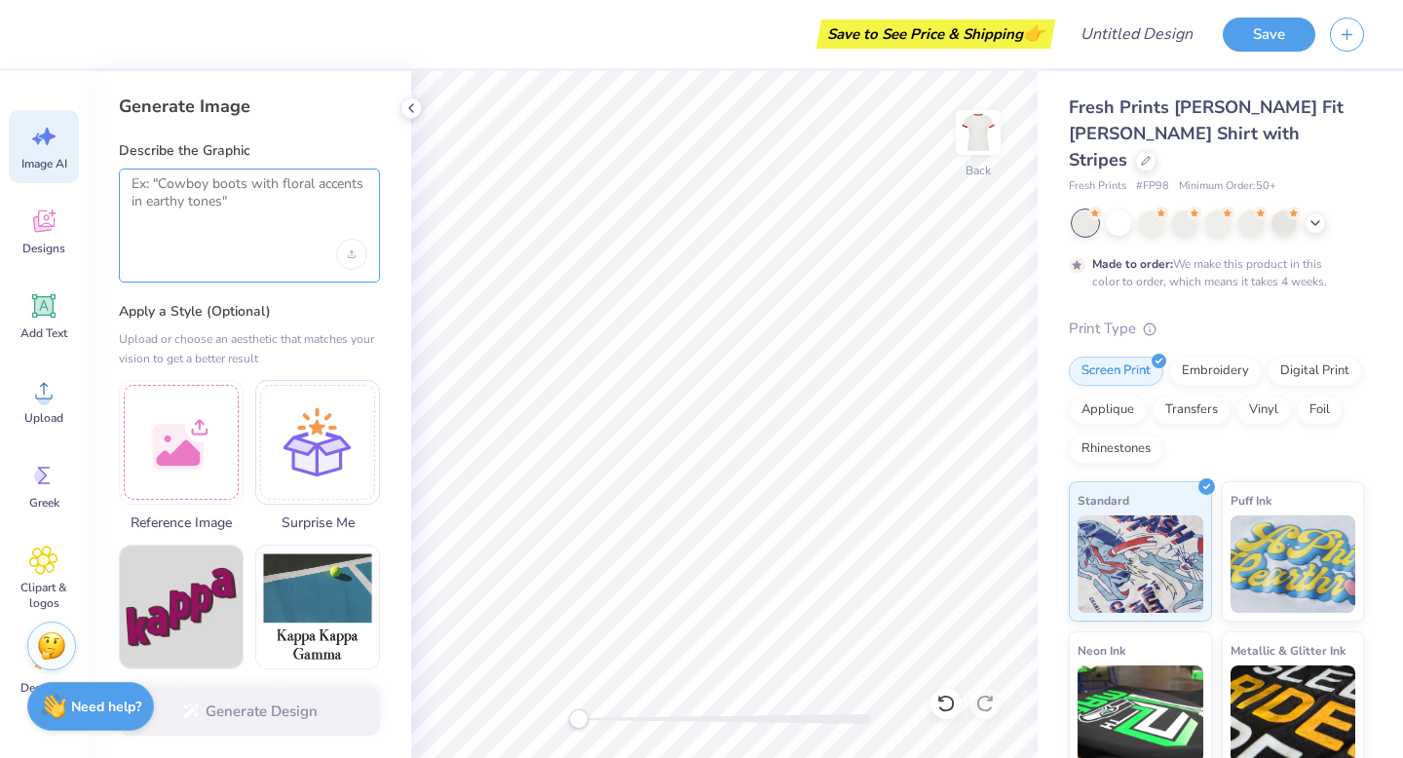
click at [185, 207] on textarea at bounding box center [249, 199] width 236 height 49
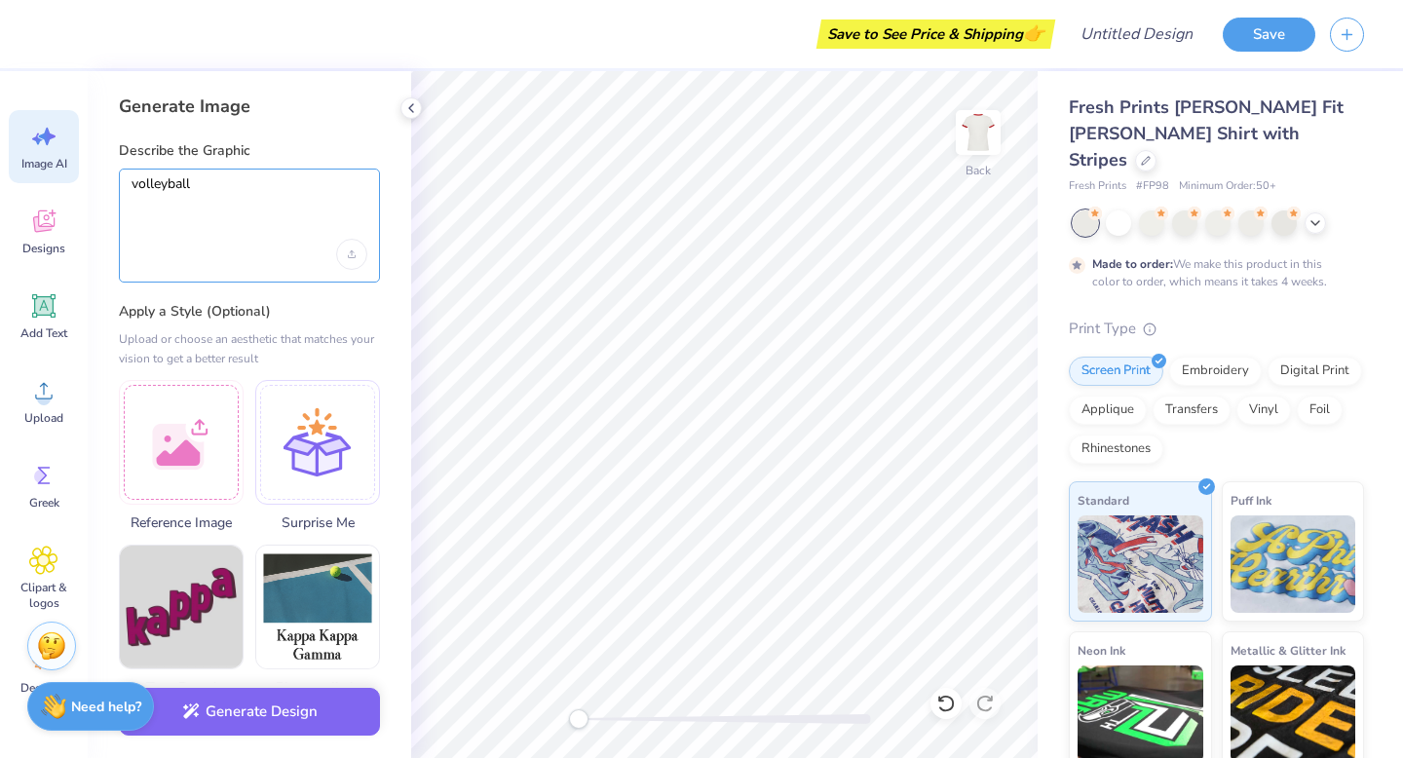
type textarea "volleyball"
click at [247, 312] on label "Apply a Style (Optional)" at bounding box center [249, 311] width 261 height 19
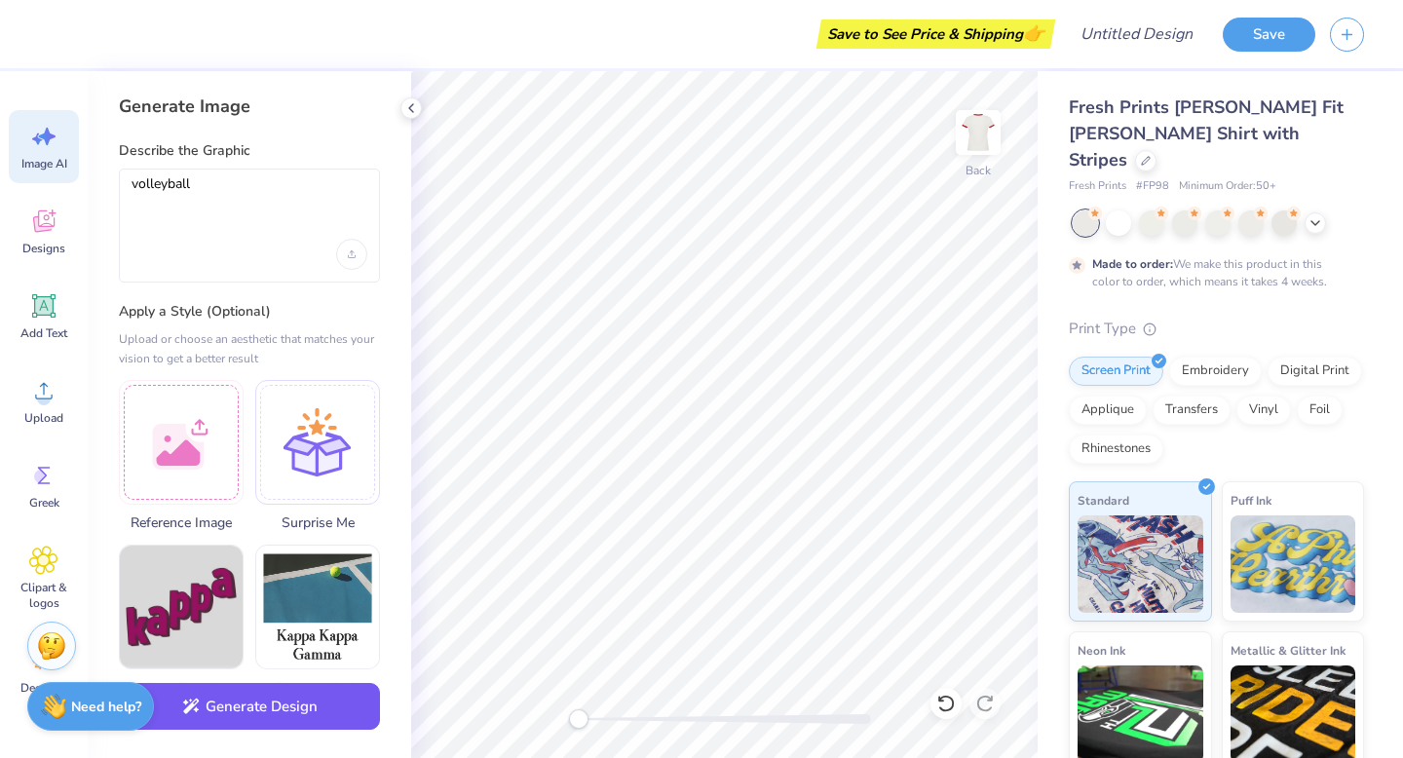
click at [282, 664] on button "Generate Design" at bounding box center [249, 707] width 261 height 48
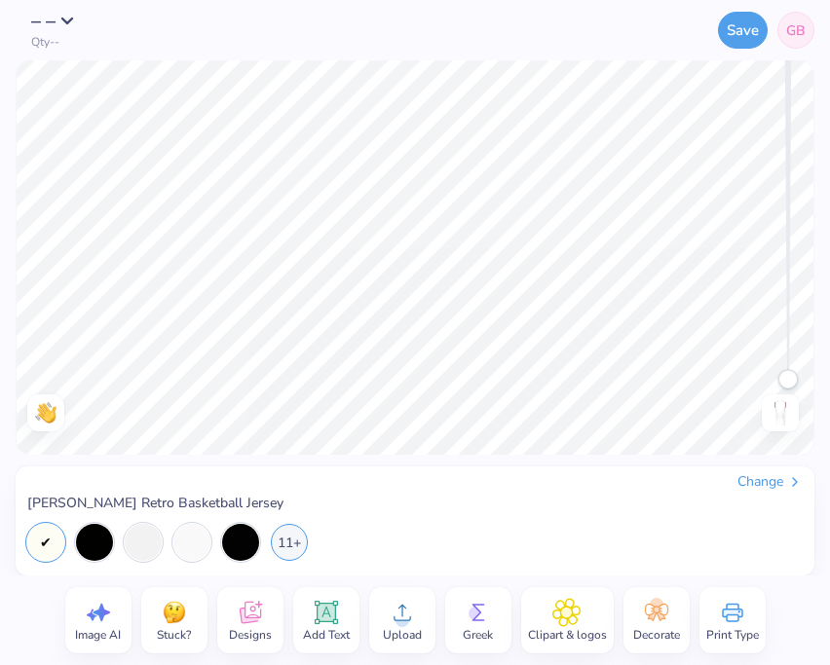
click at [377, 541] on div "11+" at bounding box center [414, 542] width 775 height 37
click at [246, 624] on icon at bounding box center [250, 612] width 29 height 29
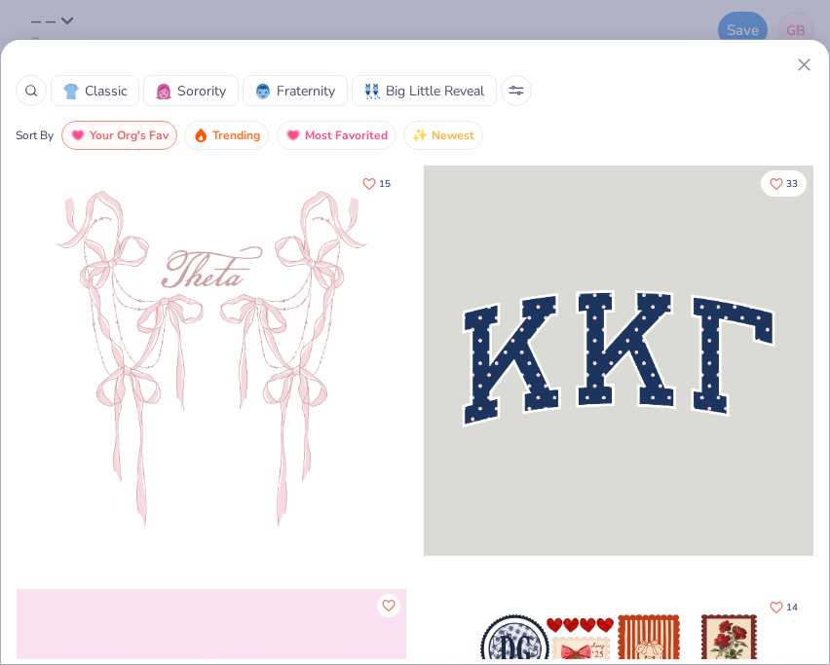
click at [641, 111] on div "Classic Sorority Fraternity Big Little Reveal Sort By Your Org's Fav Trending M…" at bounding box center [415, 102] width 828 height 95
click at [207, 98] on span "Sorority" at bounding box center [201, 91] width 49 height 20
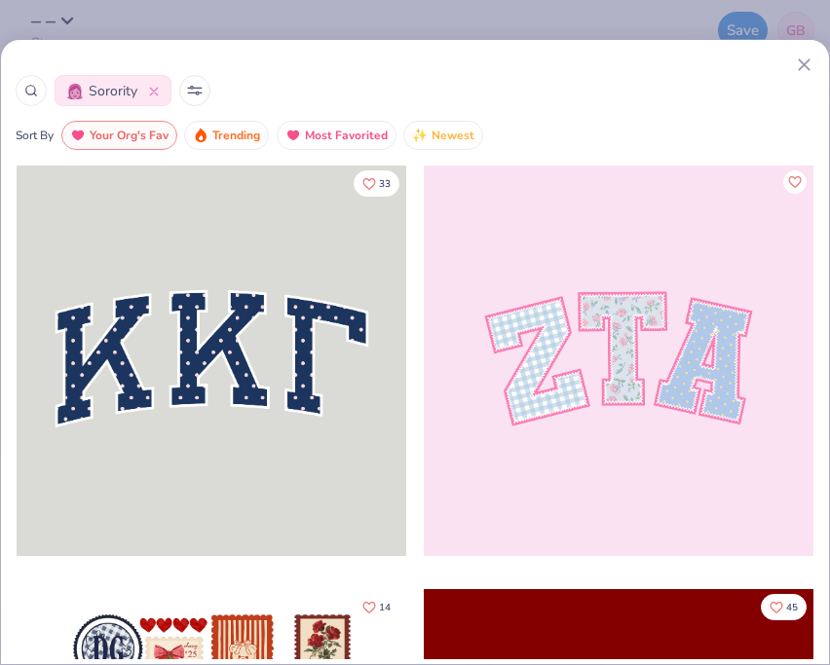
click at [513, 130] on div "Sort By Your Org's Fav Trending Most Favorited Newest" at bounding box center [415, 135] width 799 height 29
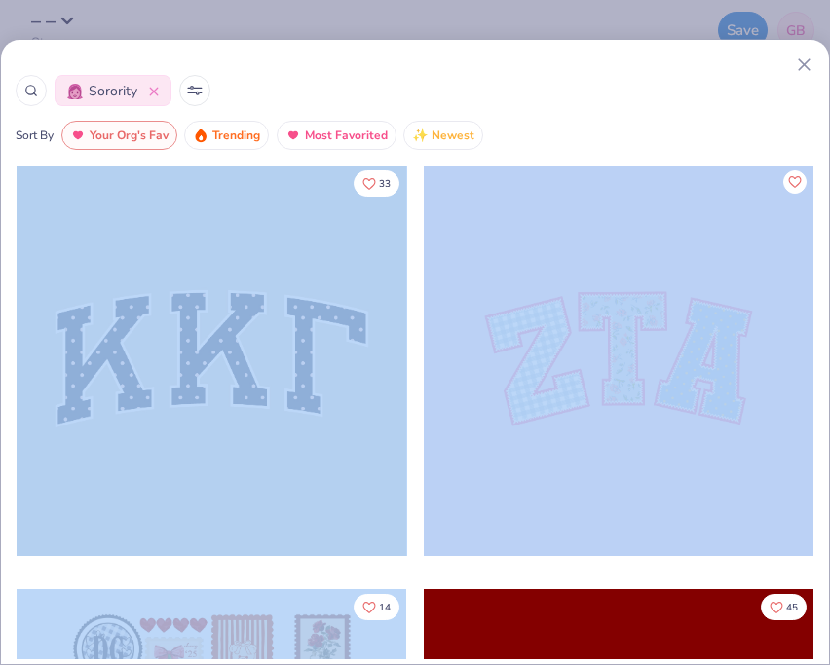
scroll to position [110, 0]
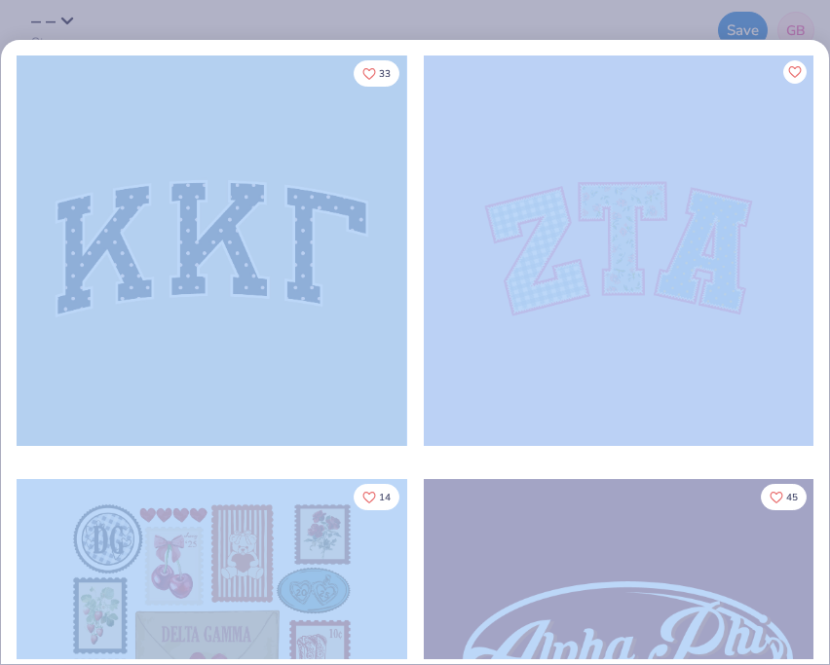
drag, startPoint x: 513, startPoint y: 130, endPoint x: 435, endPoint y: 513, distance: 391.6
click at [435, 513] on div "Sorority Sort By Your Org's Fav Trending Most Favorited Newest 33 14 45 10 17" at bounding box center [415, 246] width 828 height 605
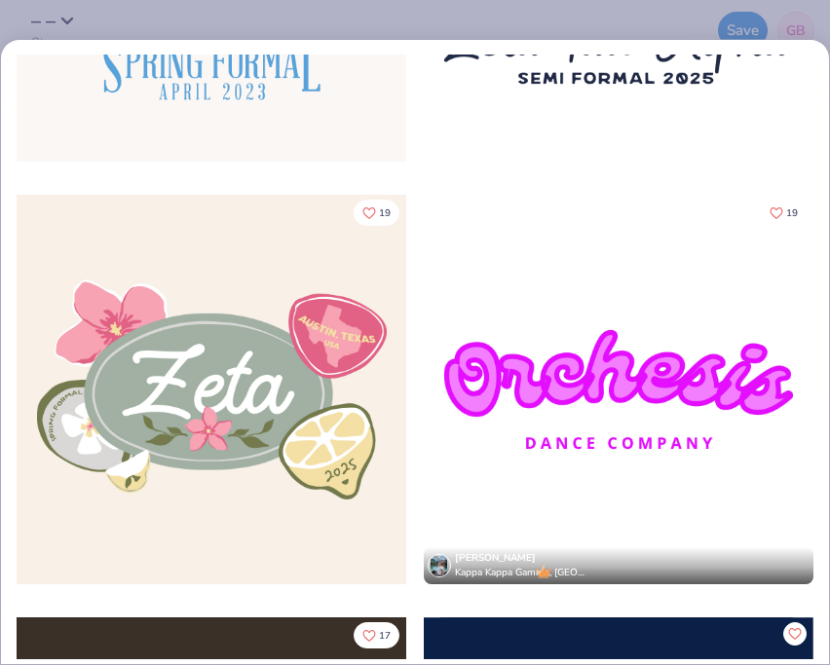
scroll to position [2065, 0]
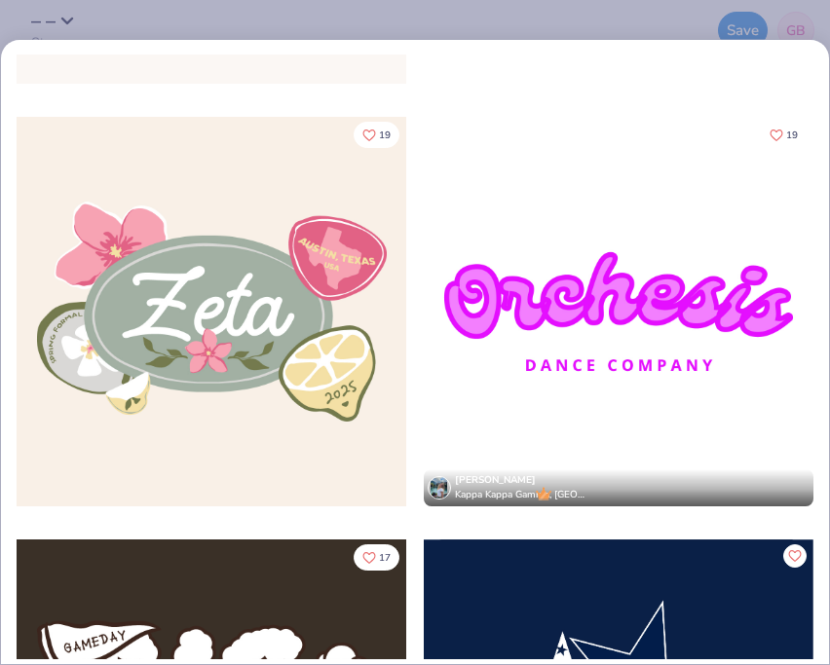
drag, startPoint x: 819, startPoint y: 81, endPoint x: 554, endPoint y: 657, distance: 634.6
click at [554, 657] on div "14 84 5 40 19 19 [PERSON_NAME] Kappa Kappa Gamma, [GEOGRAPHIC_DATA][US_STATE] 1…" at bounding box center [415, 357] width 828 height 605
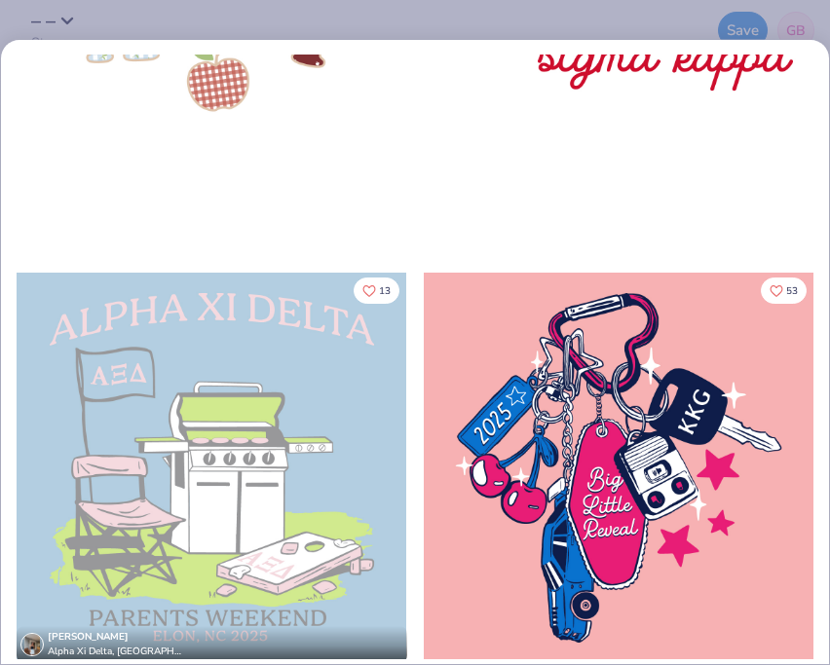
scroll to position [0, 0]
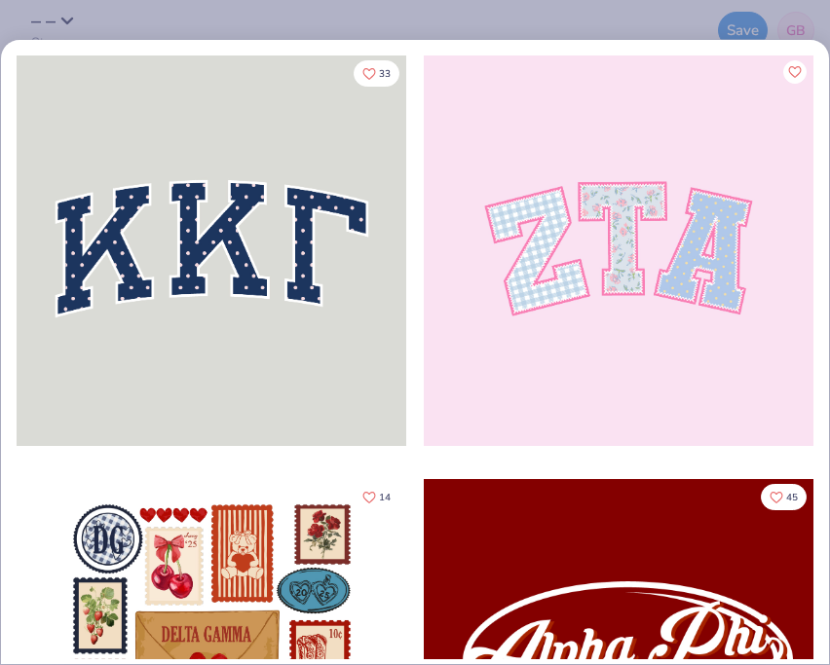
click at [656, 18] on div "Sorority Sort By Your Org's Fav Trending Most Favorited Newest 33 14 45 10 17" at bounding box center [415, 332] width 830 height 665
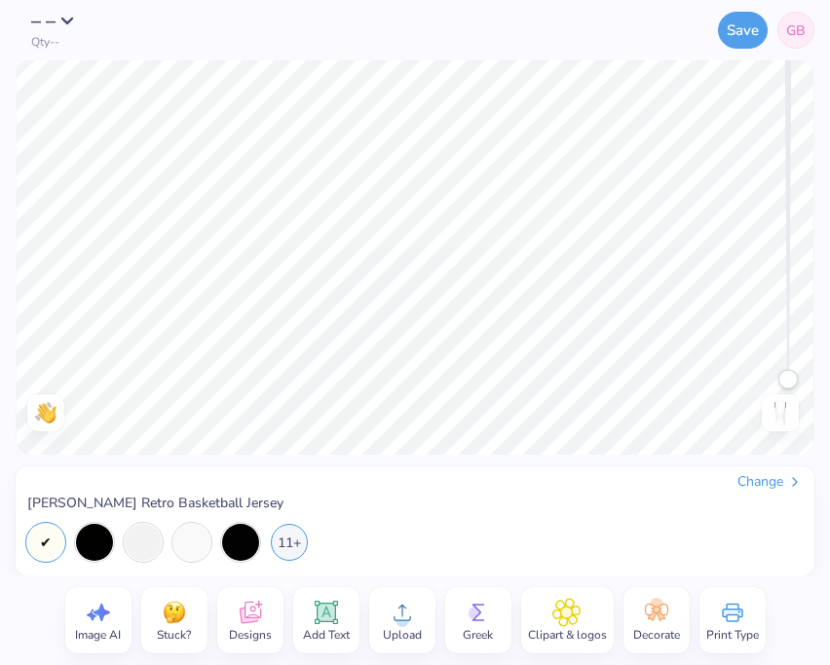
click at [801, 22] on span "GB" at bounding box center [795, 30] width 19 height 20
click at [383, 620] on div "Upload" at bounding box center [402, 620] width 66 height 66
click at [665, 624] on icon at bounding box center [656, 612] width 29 height 29
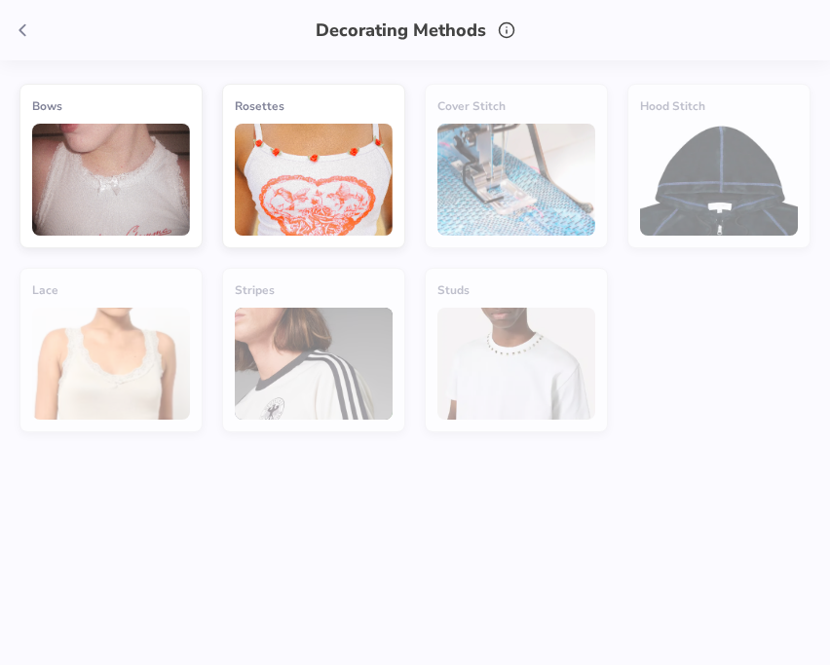
click at [0, 39] on div "Decorating Methods" at bounding box center [415, 30] width 830 height 60
click at [26, 26] on icon at bounding box center [22, 29] width 21 height 21
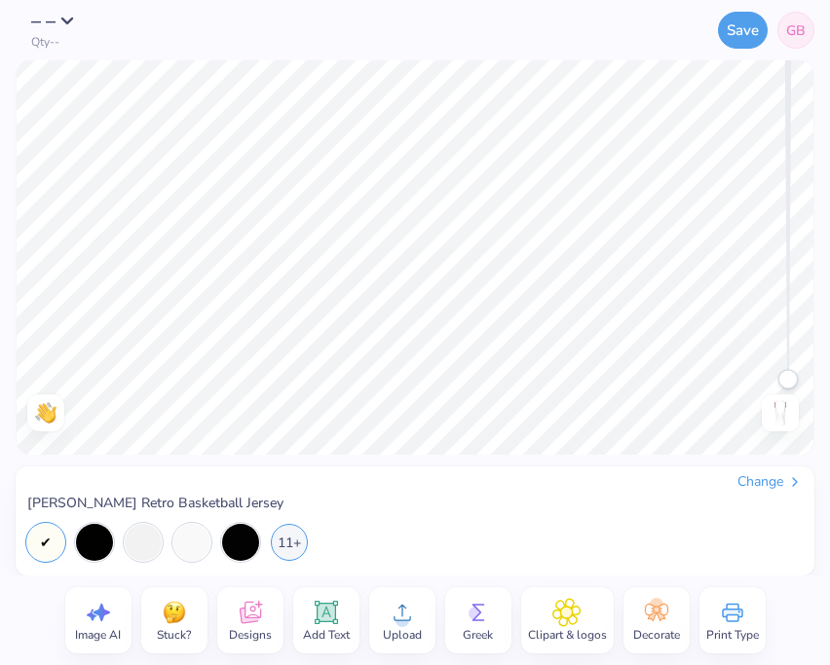
click at [259, 628] on span "Designs" at bounding box center [250, 635] width 43 height 16
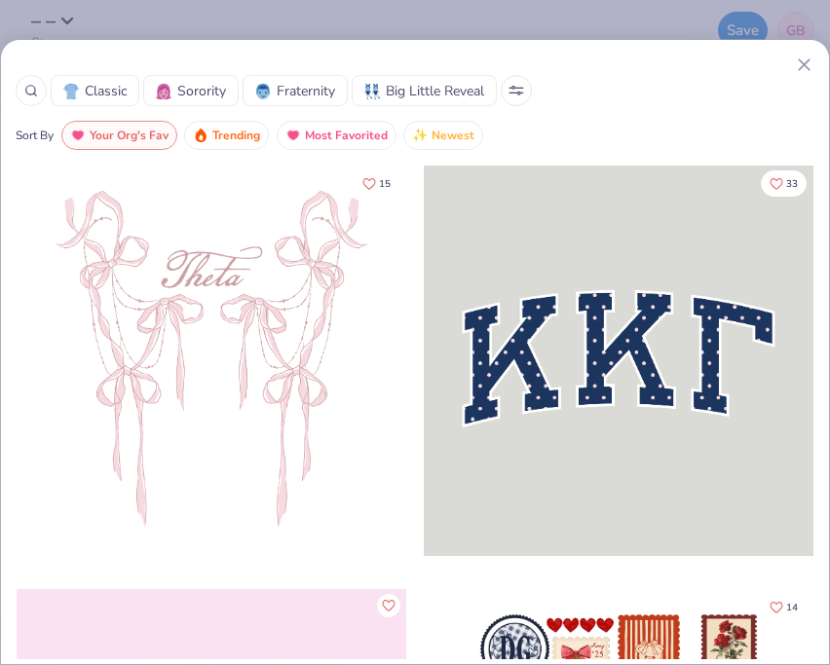
click at [35, 84] on icon at bounding box center [31, 91] width 14 height 14
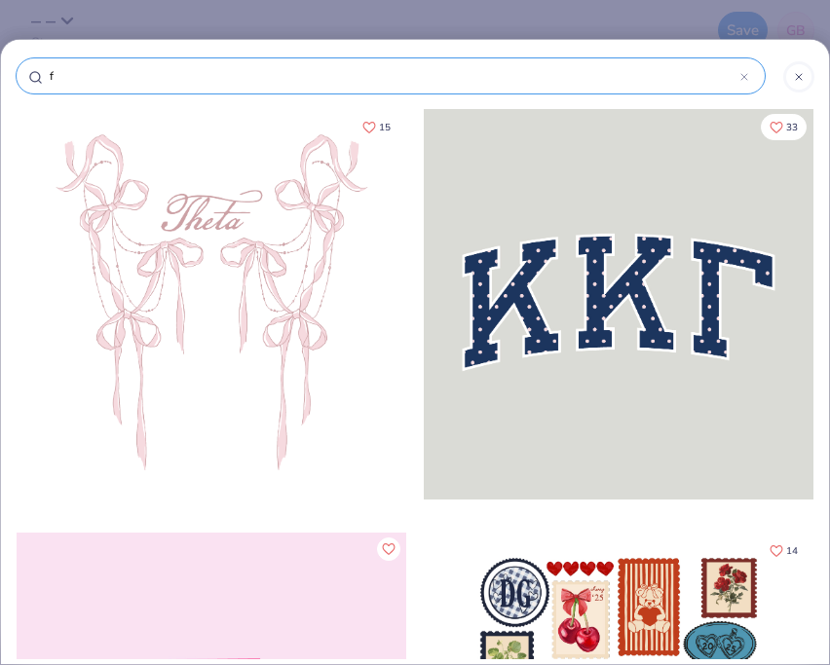
type input "fl"
type input "fla"
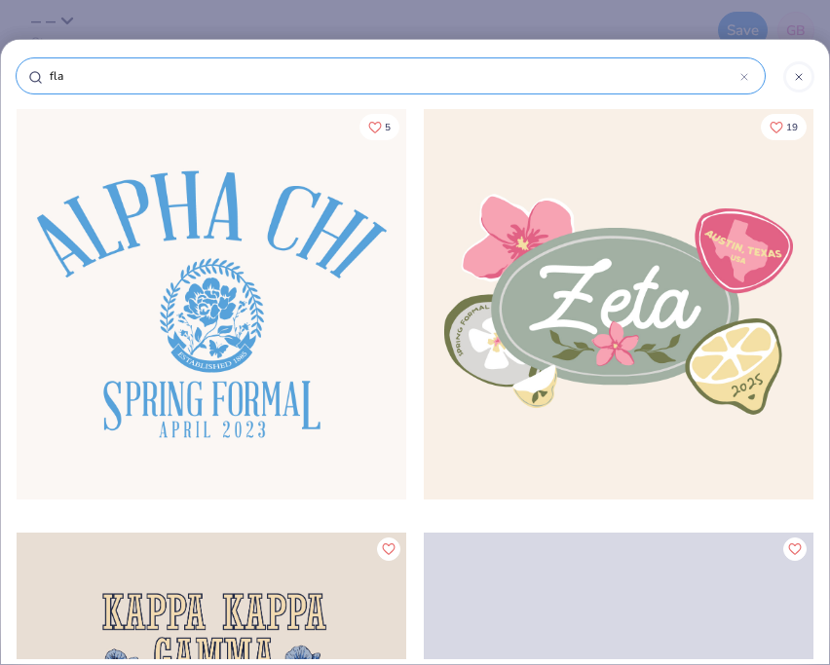
type input "flag"
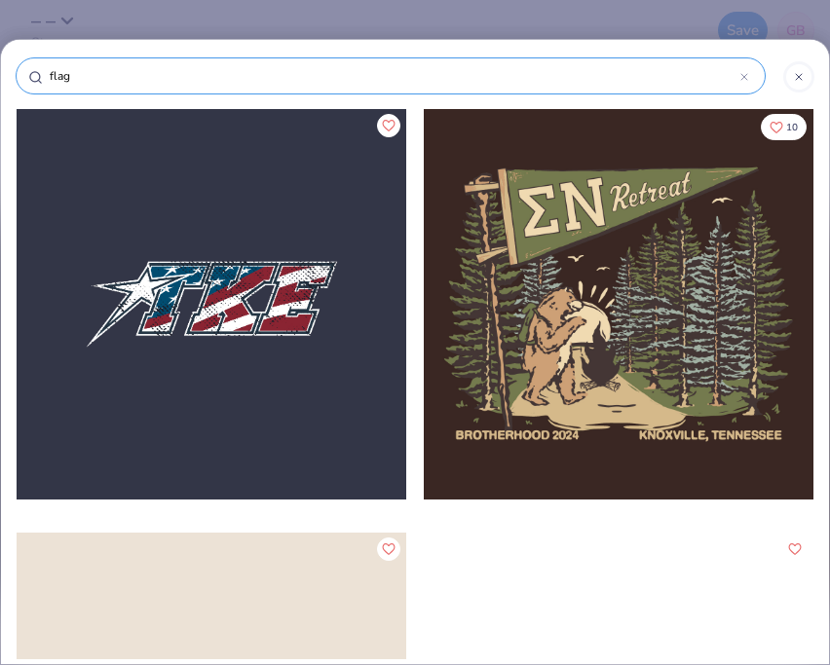
type input "flag"
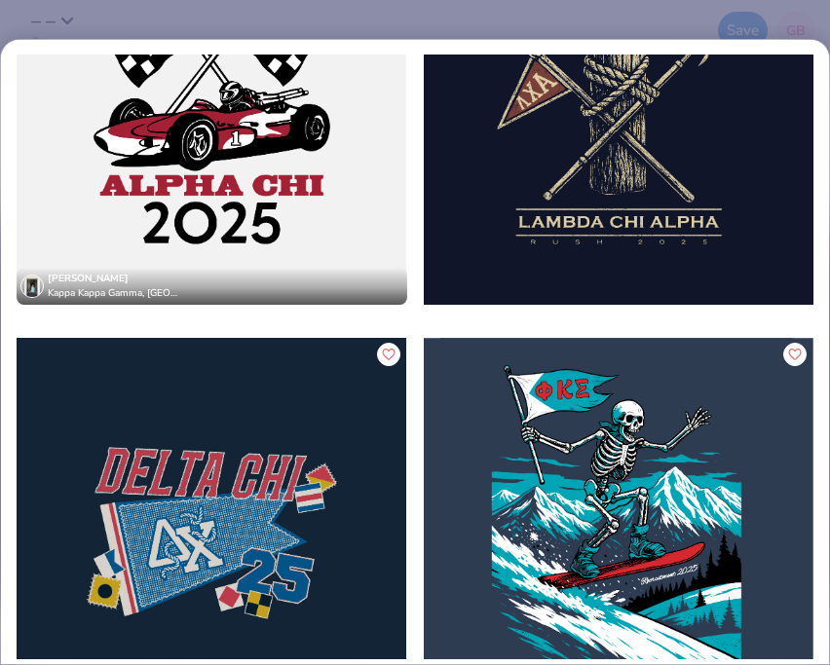
scroll to position [3438, 0]
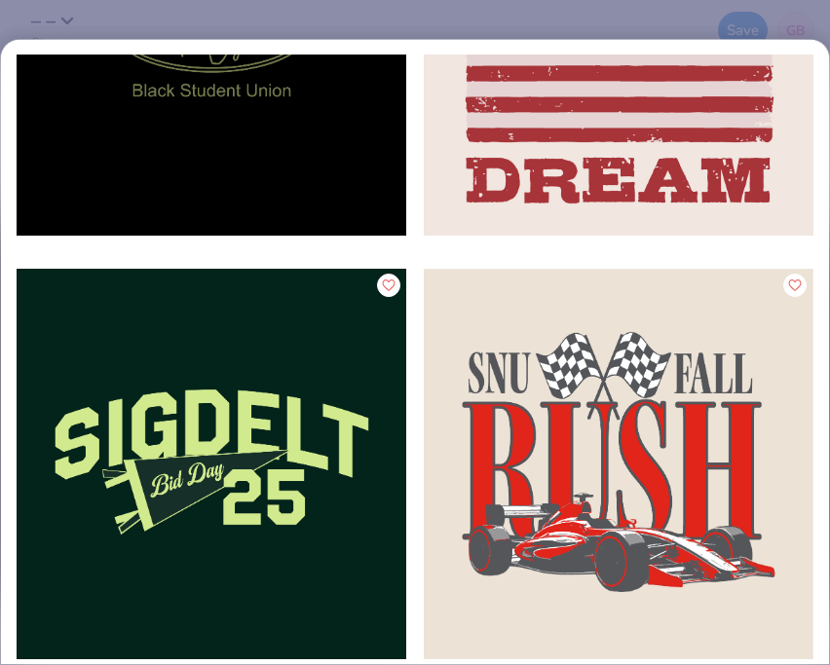
drag, startPoint x: 820, startPoint y: 315, endPoint x: 691, endPoint y: 652, distance: 361.1
click at [691, 652] on div "[PERSON_NAME] ," at bounding box center [415, 357] width 828 height 605
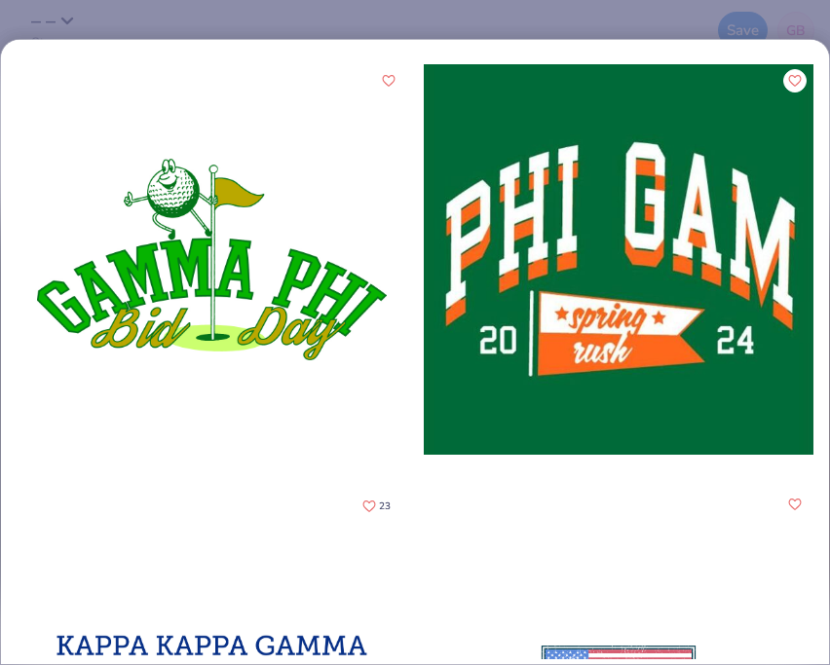
scroll to position [0, 0]
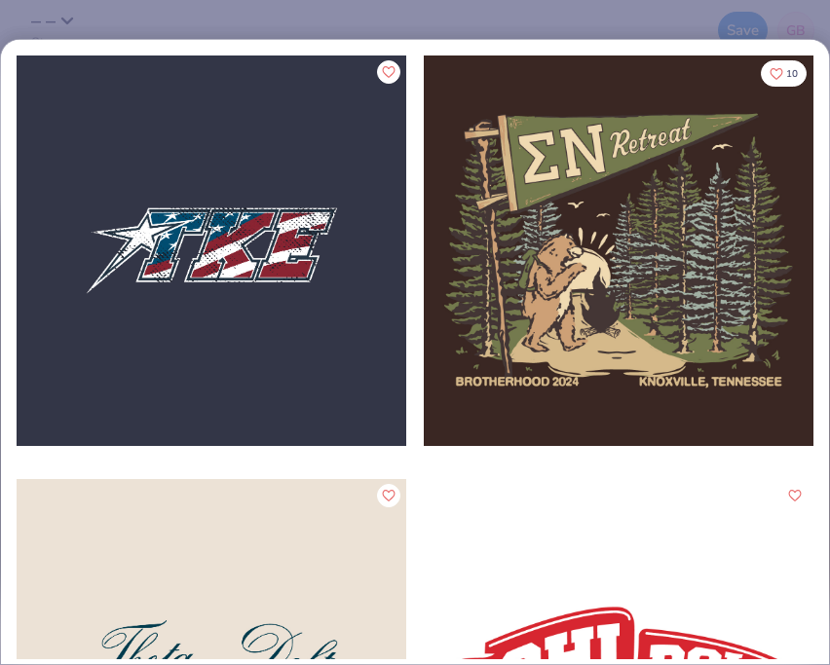
click at [696, 13] on div "flag 10 5 Will Major Sigma Chi, Elon University" at bounding box center [415, 332] width 830 height 665
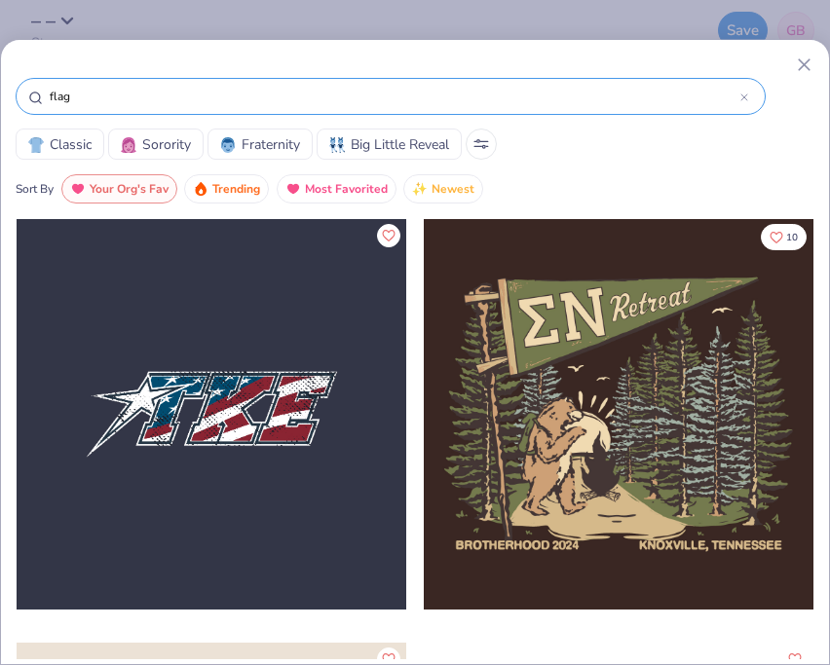
click at [541, 78] on div "flag" at bounding box center [391, 96] width 750 height 37
click at [539, 87] on input "flag" at bounding box center [394, 96] width 693 height 19
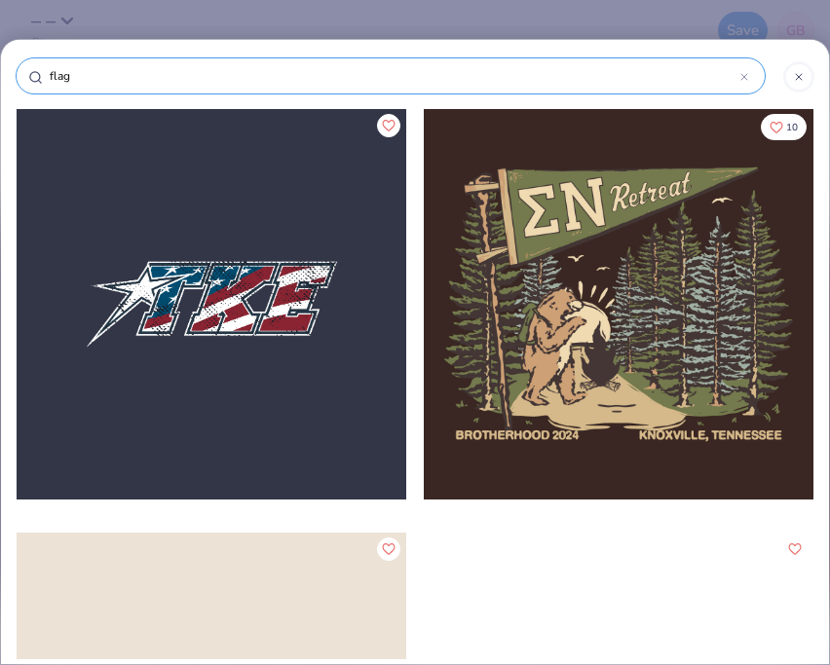
click at [744, 76] on icon at bounding box center [744, 77] width 6 height 6
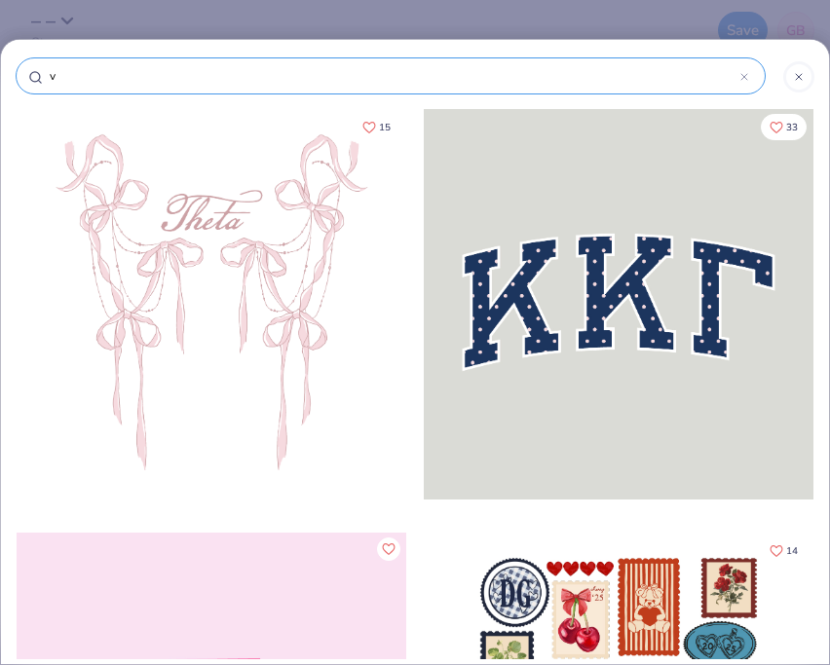
type input "vo"
type input "vol"
type input "voll"
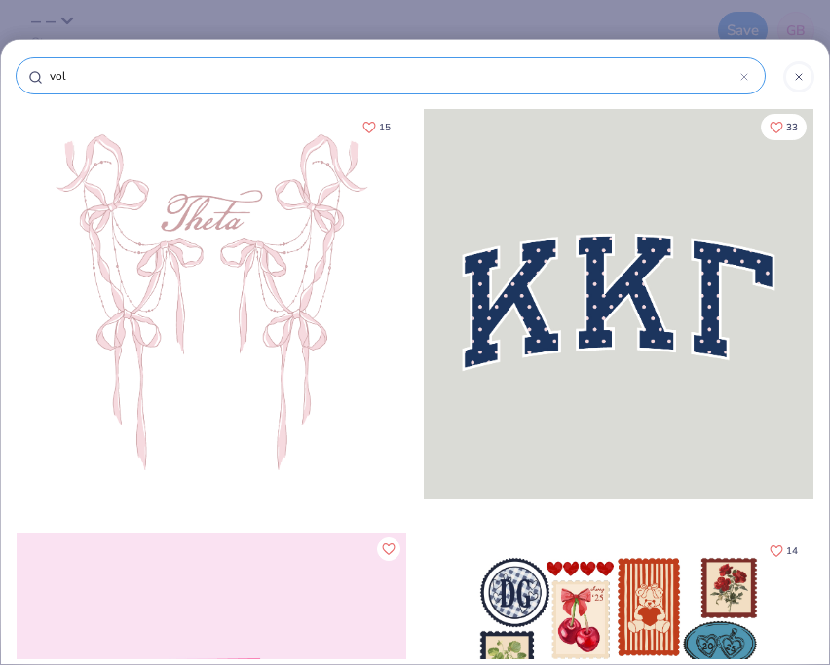
type input "voll"
type input "volle"
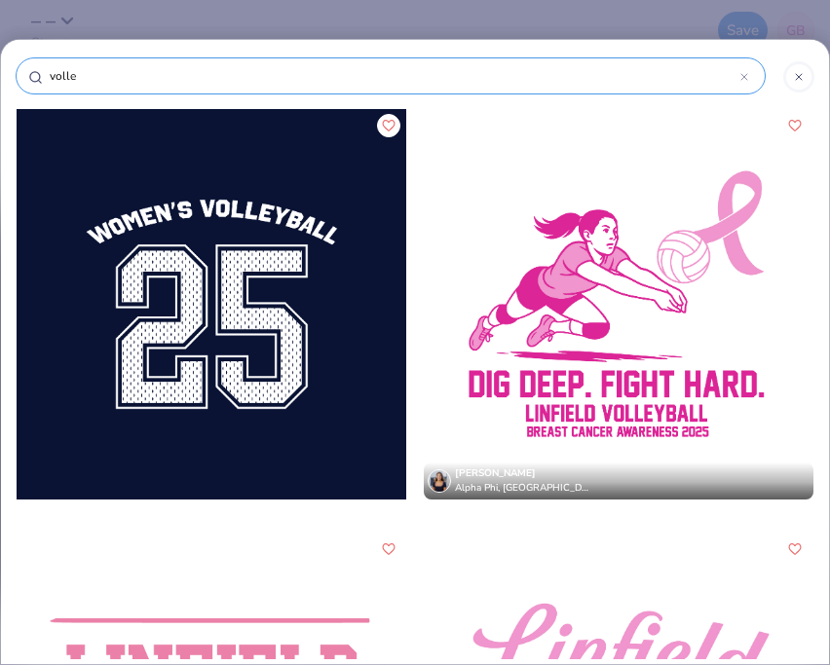
type input "volley"
type input "volleyb"
type input "volleyba"
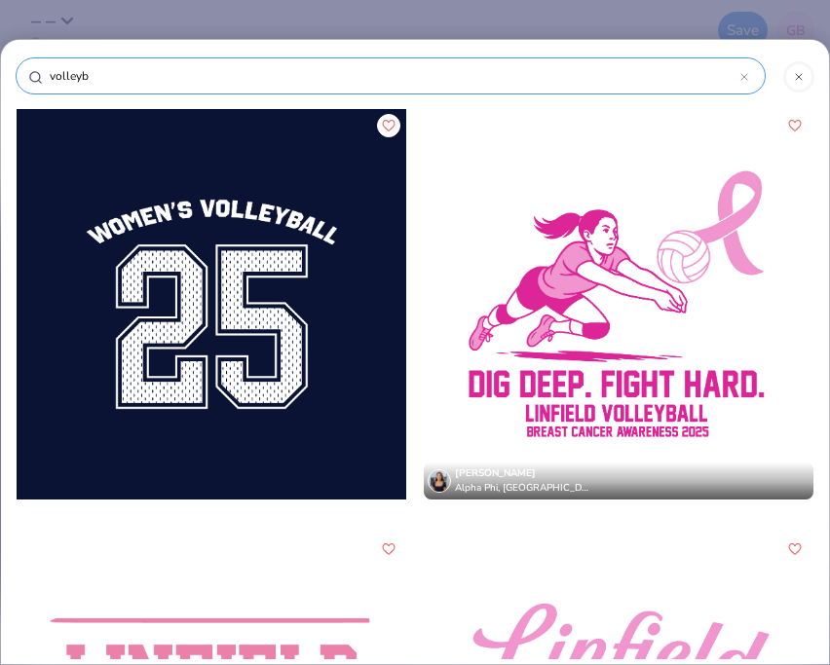
type input "volleyba"
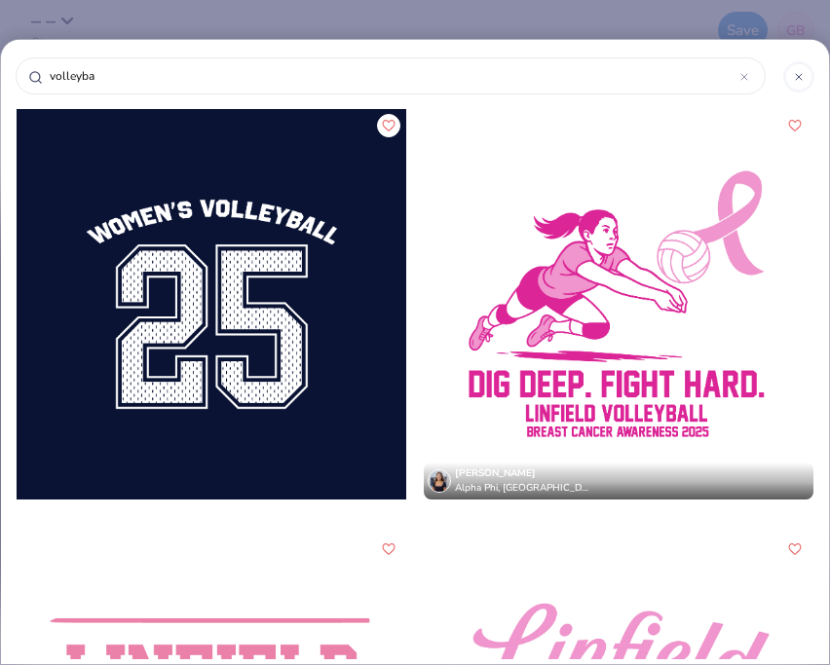
click at [816, 286] on div "Camryn Hirst Alpha Phi, Linfield University Camryn Hirst Alpha Phi, Linfield Un…" at bounding box center [415, 410] width 828 height 605
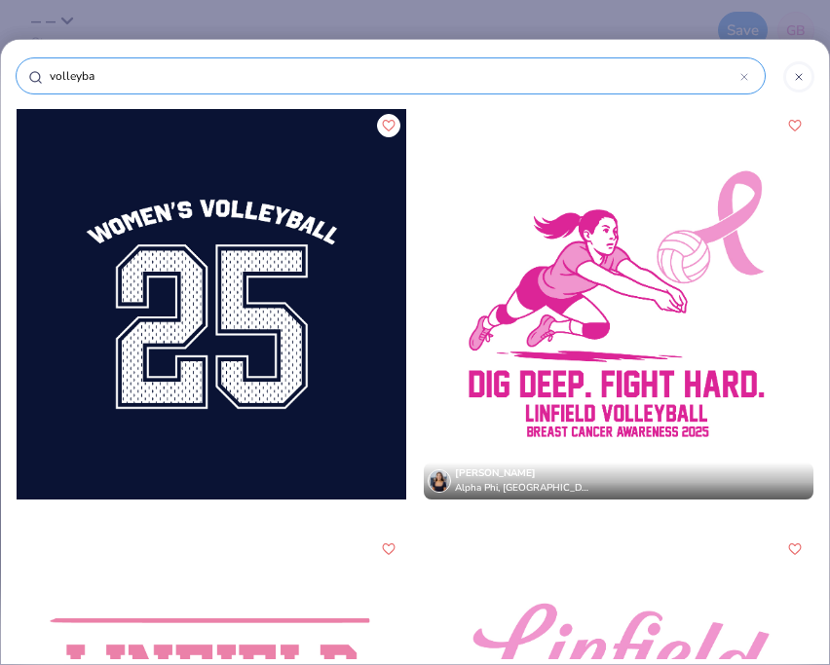
click at [339, 64] on div "volleyba" at bounding box center [391, 75] width 750 height 37
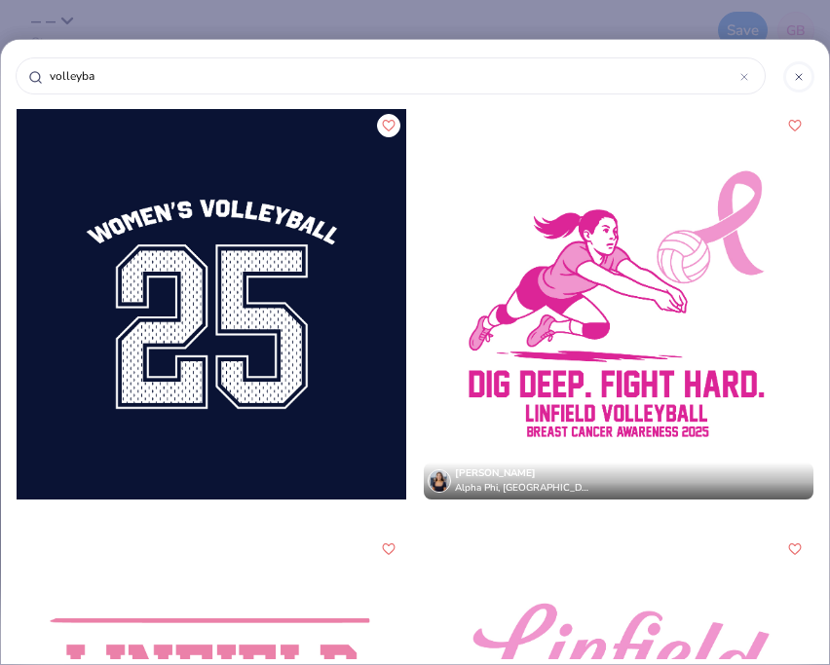
click at [342, 98] on div "volleyba" at bounding box center [415, 82] width 799 height 54
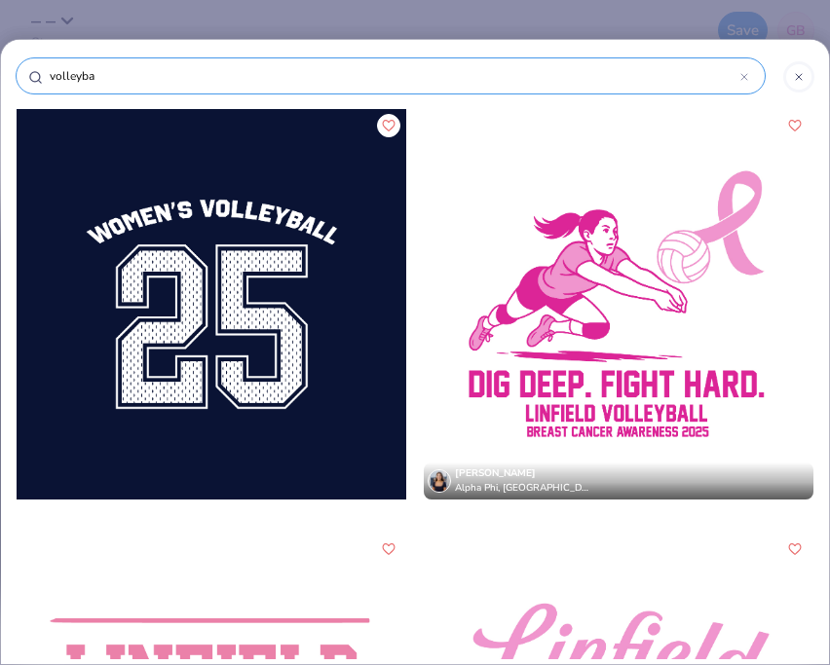
click at [338, 86] on div "volleyba" at bounding box center [391, 75] width 750 height 37
click at [303, 70] on input "volleyba" at bounding box center [394, 75] width 693 height 19
type input "volleybal"
type input "volleyball"
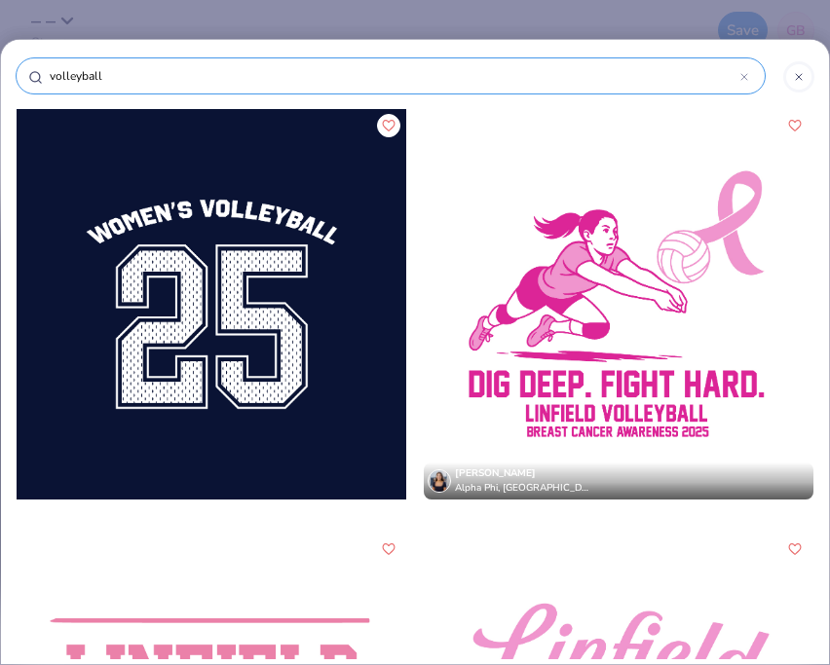
type input "volleyball"
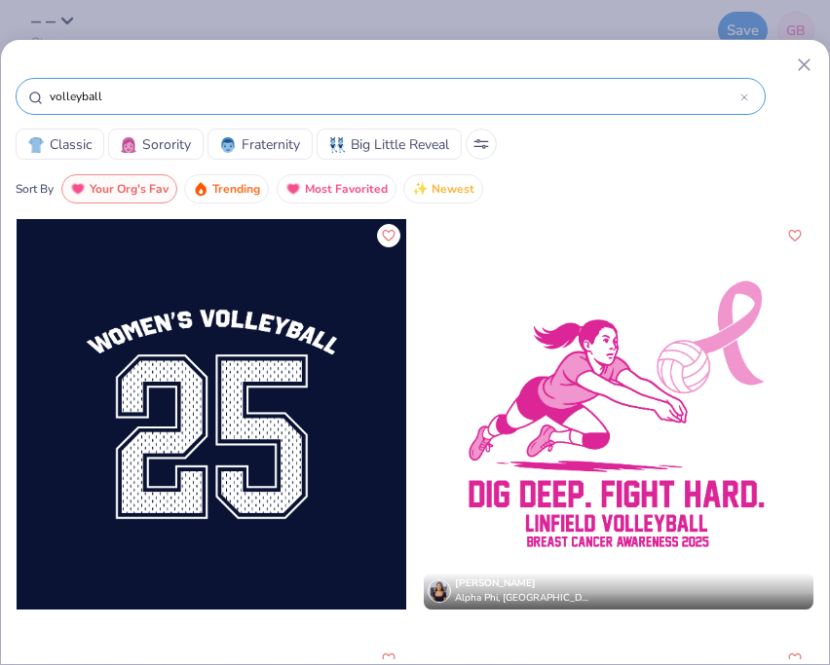
click at [571, 165] on div "volleyball Classic Sorority Fraternity Big Little Reveal Sort By Your Org's Fav…" at bounding box center [415, 129] width 828 height 149
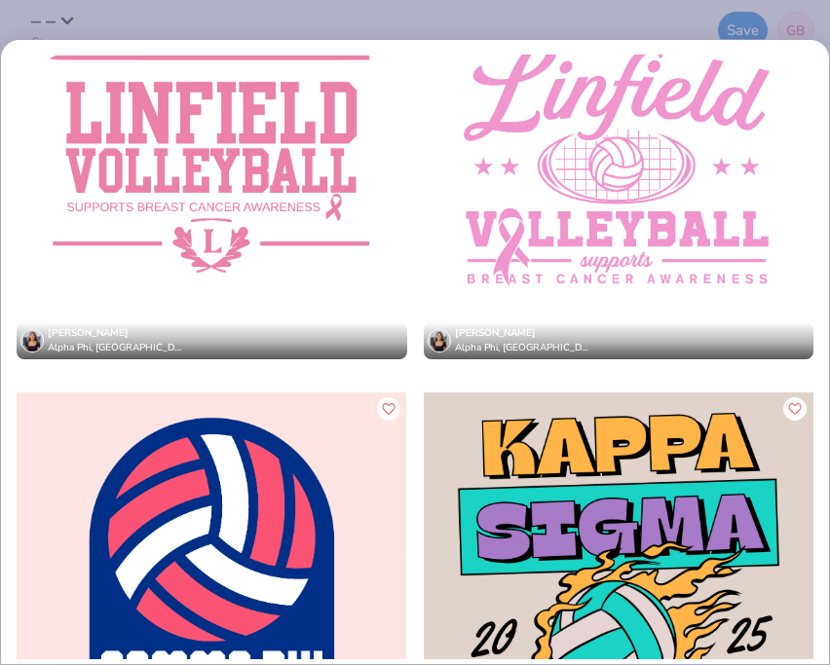
scroll to position [1346, 0]
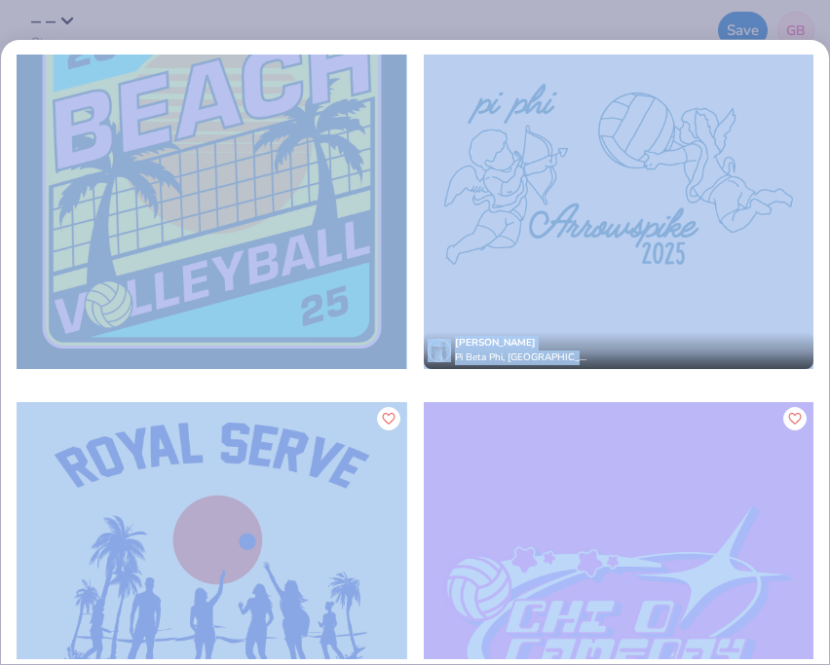
drag, startPoint x: 571, startPoint y: 165, endPoint x: 451, endPoint y: 484, distance: 341.2
click at [451, 485] on div "volleyball Classic Sorority Fraternity Big Little Reveal Sort By Your Org's Fav…" at bounding box center [415, 193] width 828 height 605
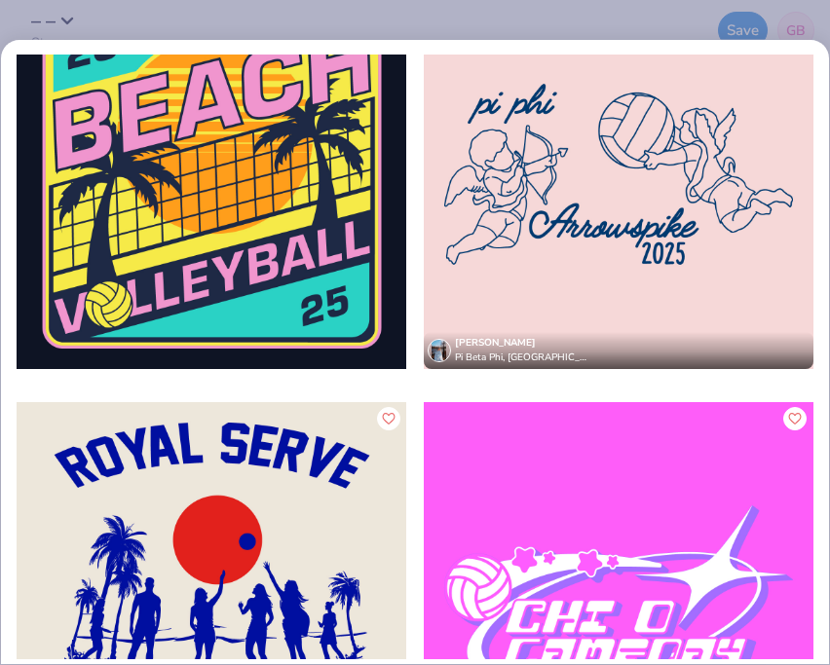
click at [822, 383] on div "Maeve Merriman Pi Beta Phi, University of South Carolina Zoe Gonzalez Zeta Tau …" at bounding box center [415, 357] width 828 height 605
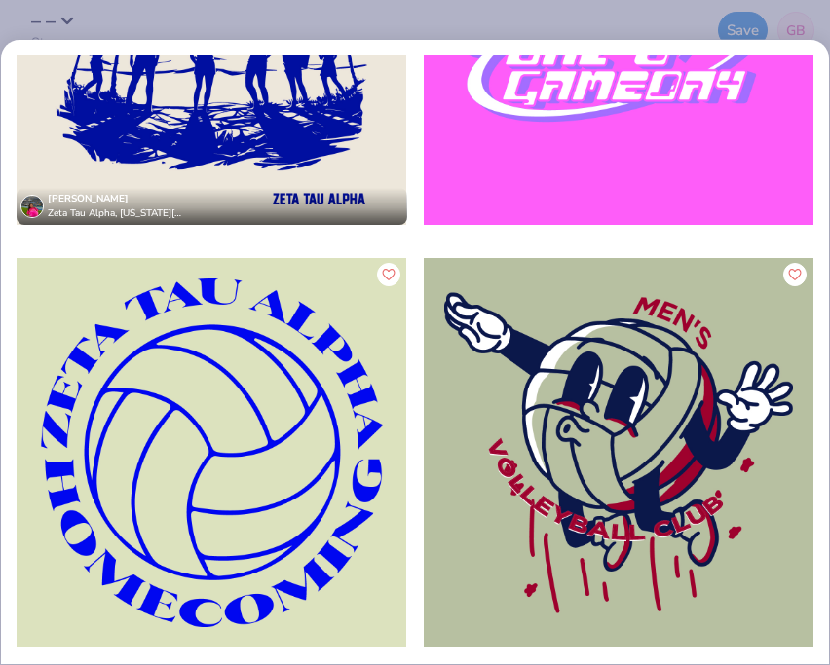
scroll to position [2055, 0]
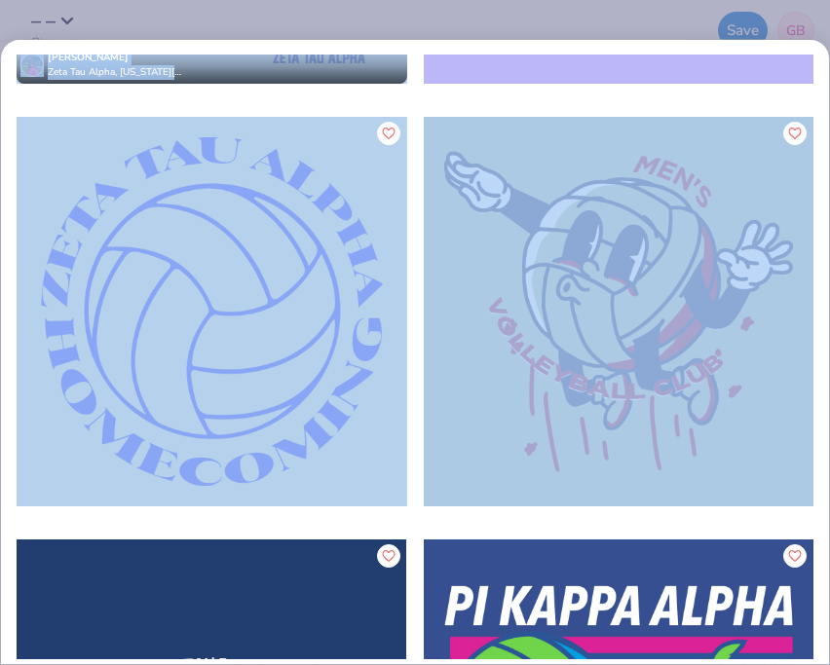
drag, startPoint x: 817, startPoint y: 388, endPoint x: 769, endPoint y: 514, distance: 135.3
click at [770, 515] on div "Maeve Merriman Pi Beta Phi, University of South Carolina Zoe Gonzalez Zeta Tau …" at bounding box center [415, 357] width 828 height 605
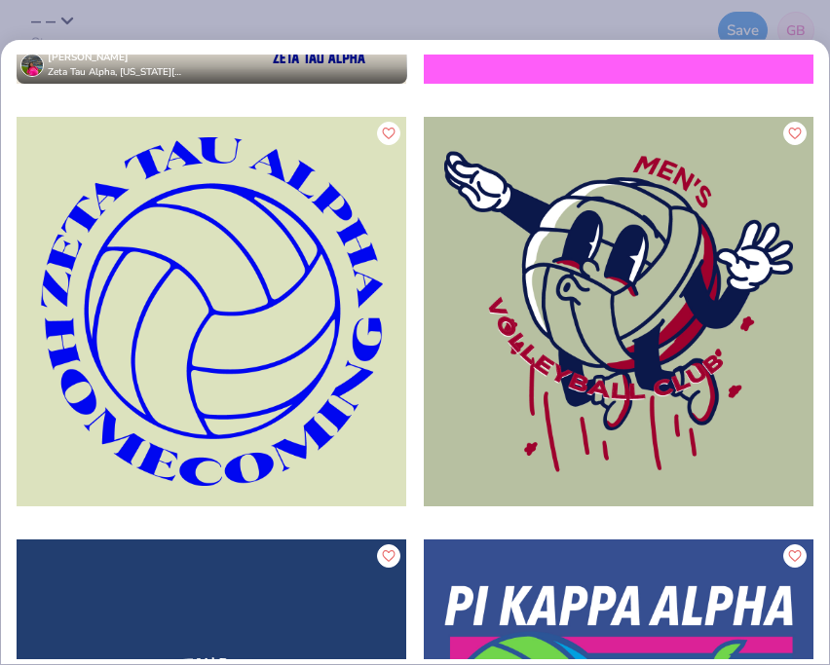
click at [820, 515] on div "Maeve Merriman Pi Beta Phi, University of South Carolina Zoe Gonzalez Zeta Tau …" at bounding box center [415, 357] width 828 height 605
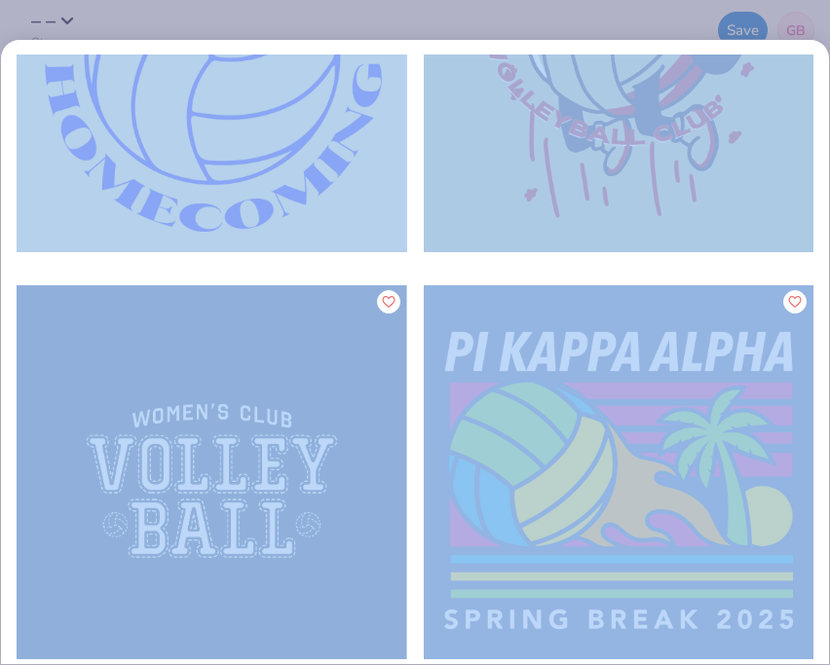
scroll to position [2356, 0]
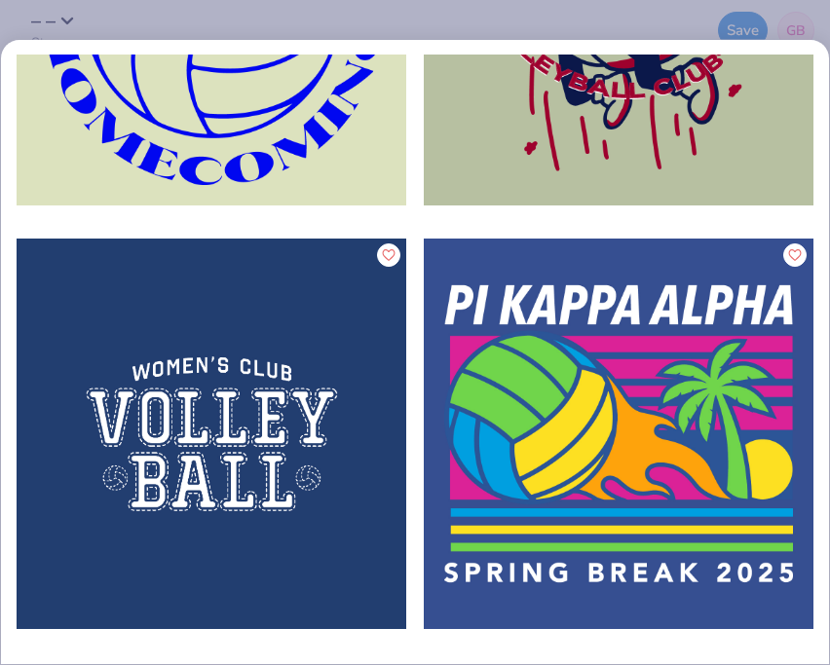
drag, startPoint x: 820, startPoint y: 515, endPoint x: 776, endPoint y: 691, distance: 180.7
click at [776, 664] on html "– – Qty -- Save GB Image AI Stuck? Designs Add Text Upload Greek Clipart & logo…" at bounding box center [415, 332] width 830 height 665
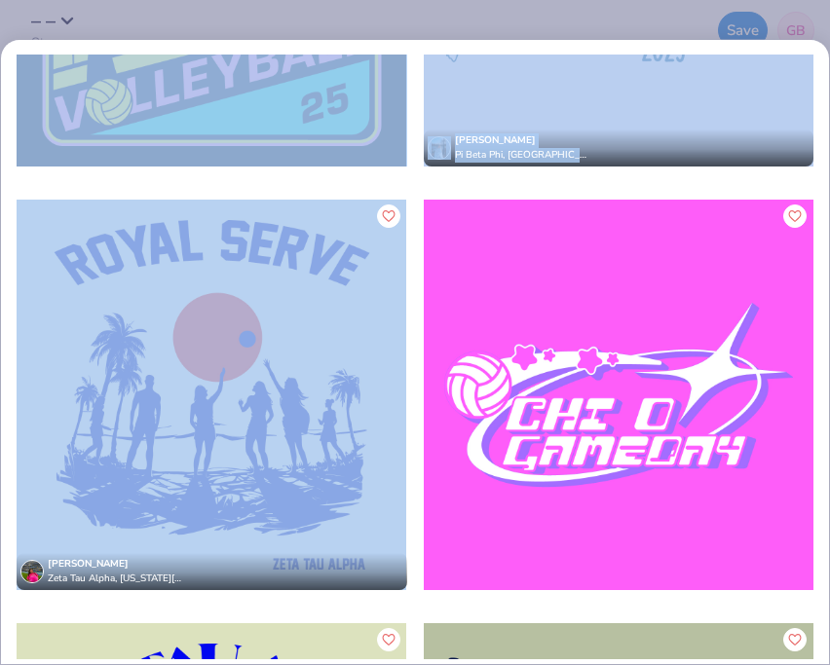
scroll to position [1522, 0]
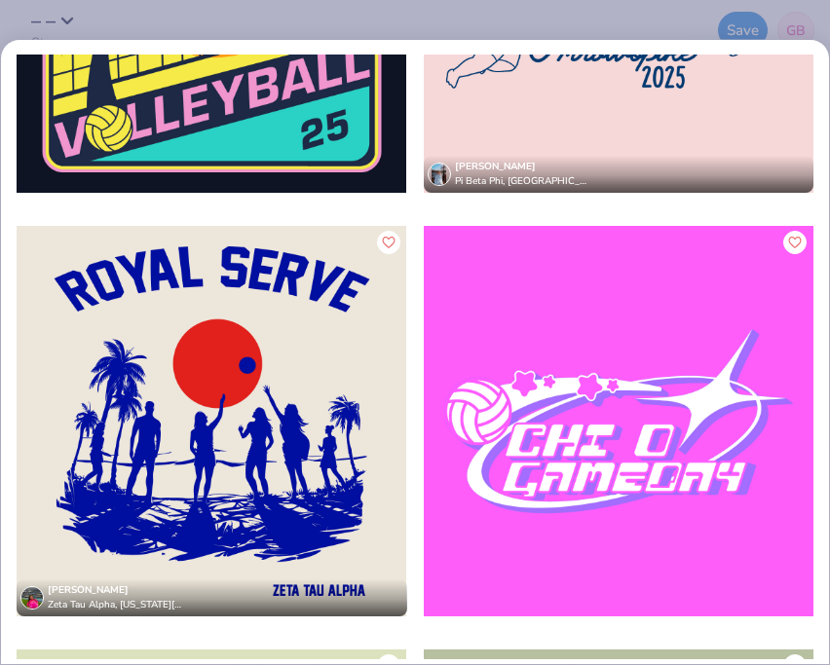
click at [564, 489] on div at bounding box center [619, 421] width 390 height 391
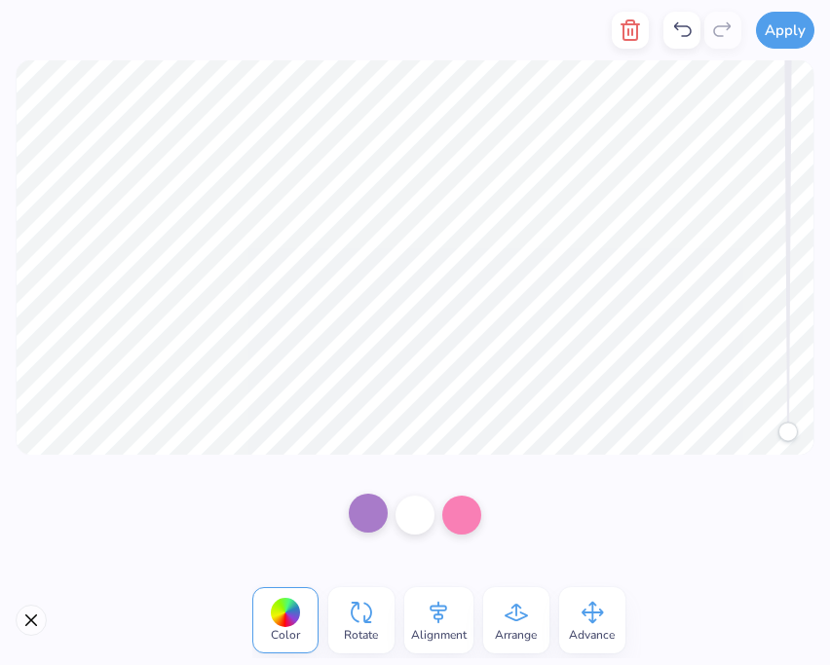
click at [369, 511] on div at bounding box center [368, 513] width 39 height 39
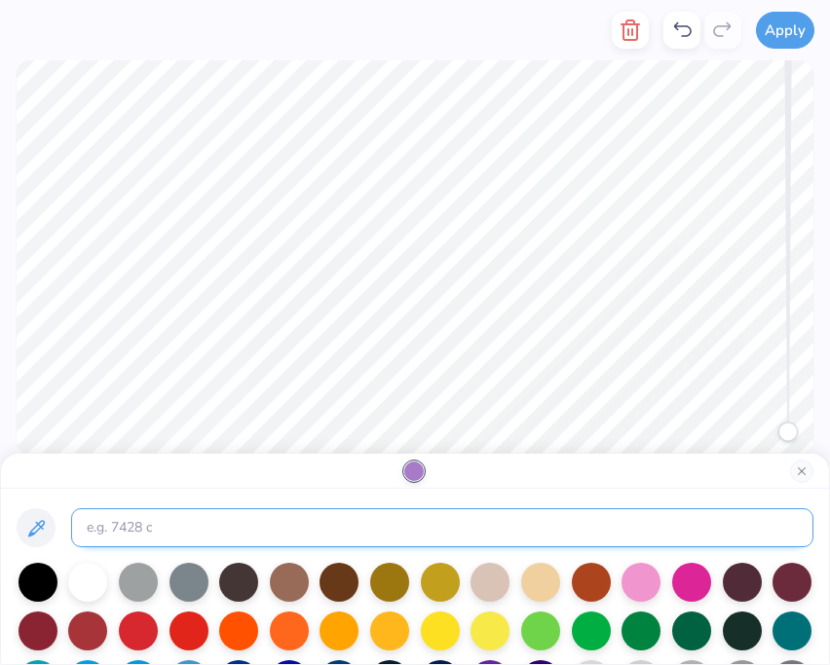
click at [598, 531] on input at bounding box center [442, 527] width 742 height 39
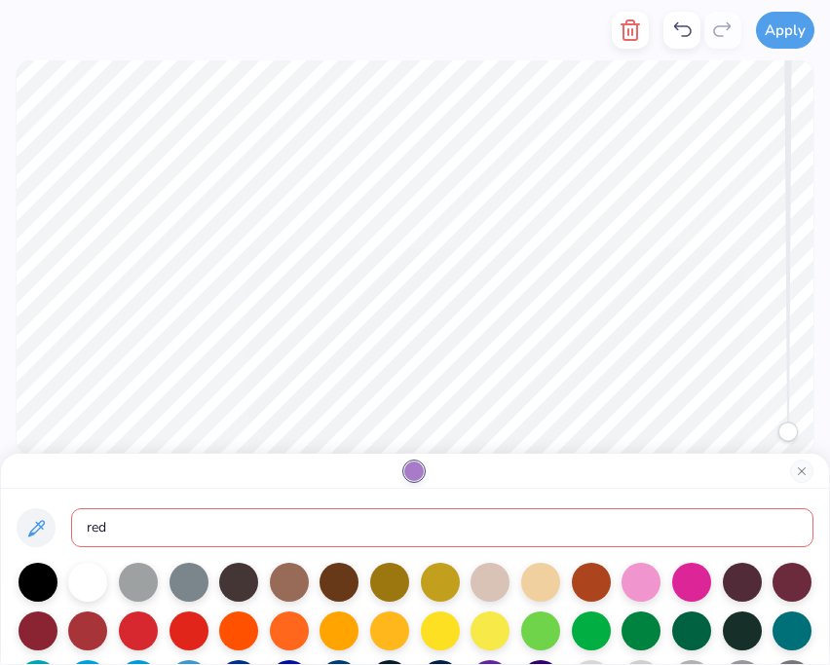
type input "red"
click at [577, 490] on div "red" at bounding box center [415, 576] width 828 height 175
click at [824, 531] on div "red" at bounding box center [415, 576] width 828 height 175
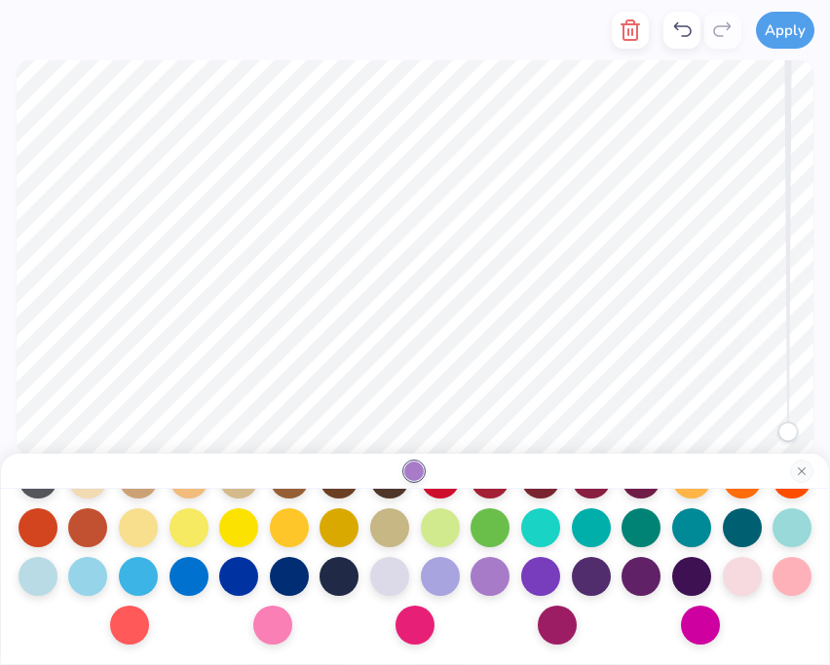
drag, startPoint x: 595, startPoint y: 494, endPoint x: 581, endPoint y: 718, distance: 224.4
click at [581, 664] on html "Apply Color Rotate Alignment Arrange Advance Change Holloway Retro Basketball J…" at bounding box center [415, 332] width 830 height 665
click at [444, 494] on div at bounding box center [440, 477] width 39 height 39
click at [267, 625] on div at bounding box center [272, 623] width 39 height 39
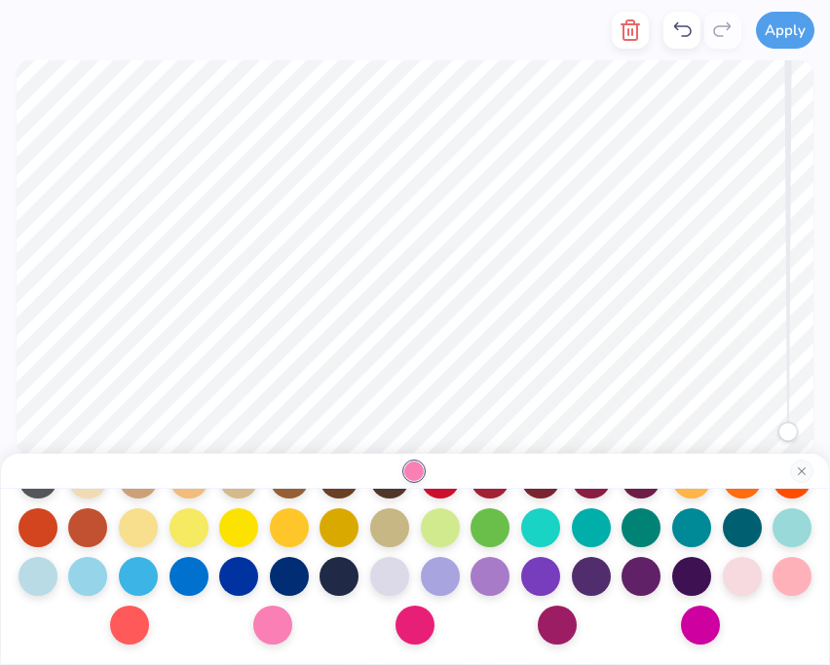
click at [749, 624] on div at bounding box center [415, 479] width 797 height 331
click at [694, 609] on div at bounding box center [700, 623] width 39 height 39
click at [282, 625] on div at bounding box center [272, 623] width 39 height 39
click at [335, 625] on div at bounding box center [415, 479] width 797 height 331
click at [385, 569] on div at bounding box center [389, 574] width 39 height 39
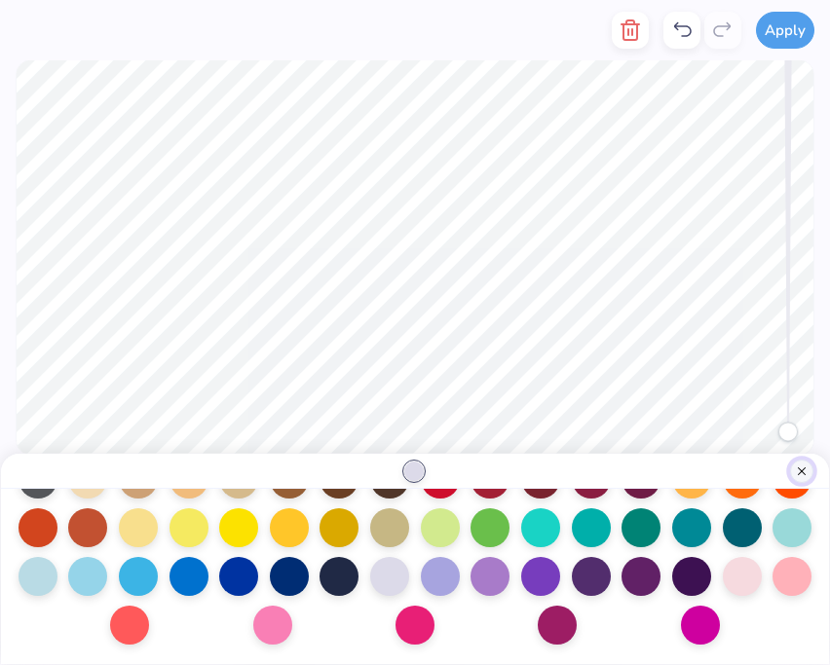
click at [796, 469] on button "Close" at bounding box center [801, 471] width 23 height 23
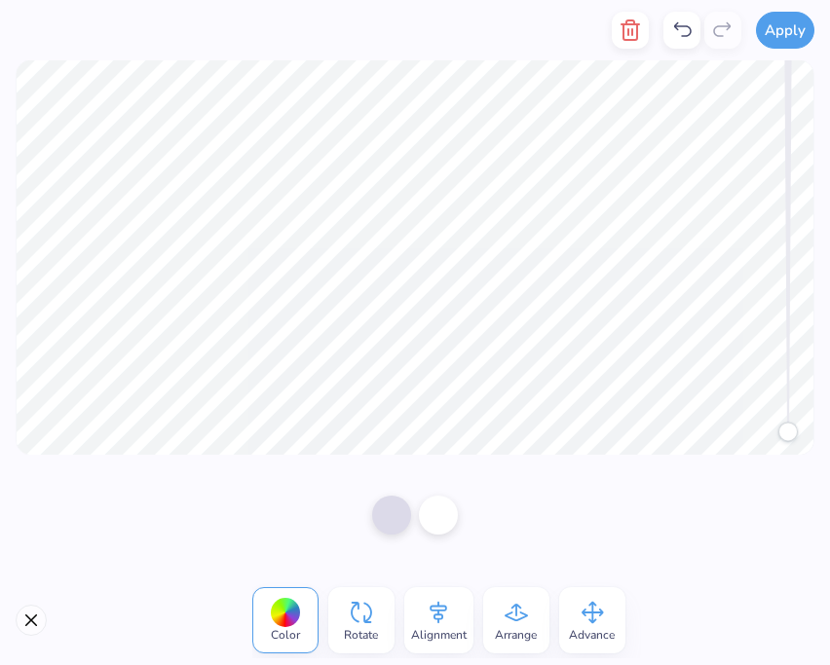
click at [670, 24] on div at bounding box center [681, 30] width 37 height 37
click at [678, 27] on icon at bounding box center [681, 30] width 23 height 23
click at [679, 28] on icon at bounding box center [681, 30] width 23 height 23
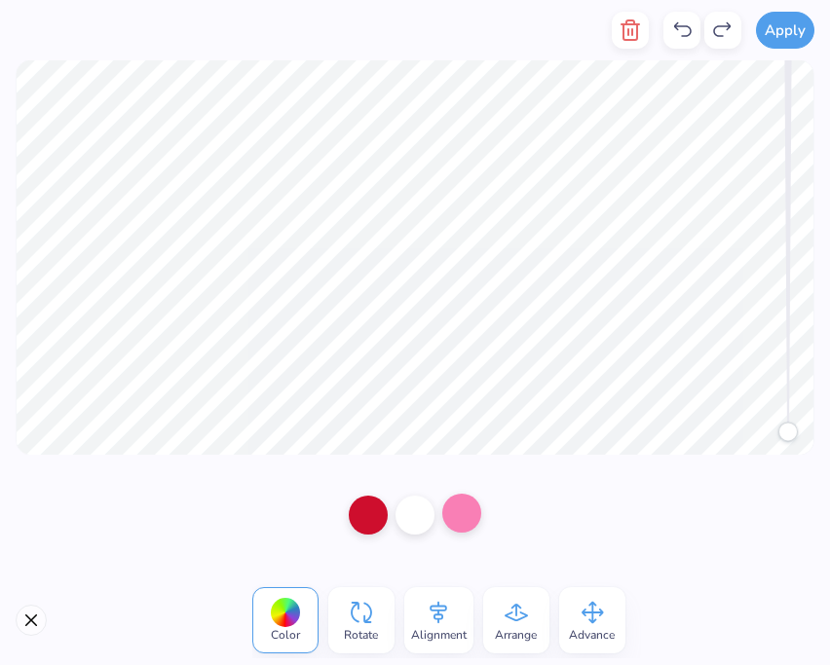
click at [463, 520] on div at bounding box center [461, 513] width 39 height 39
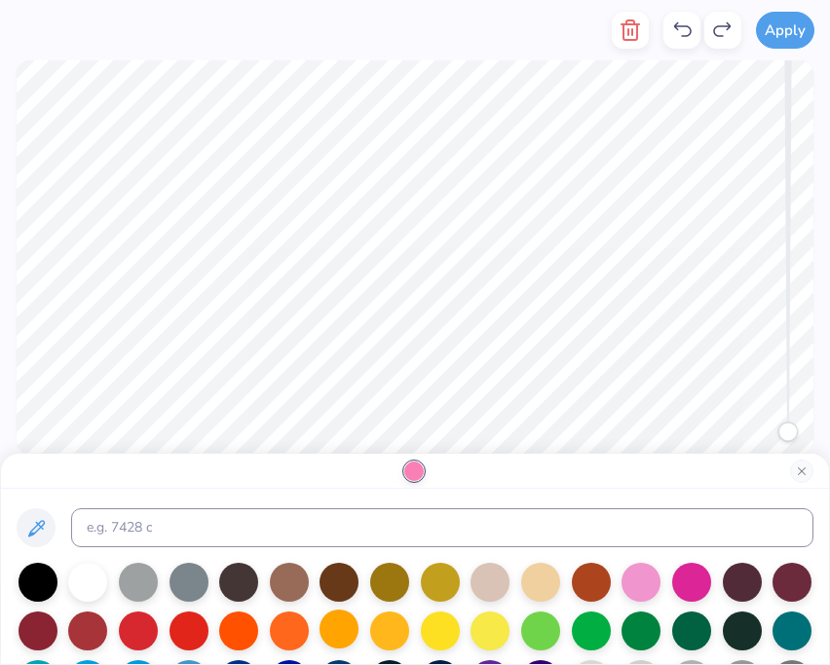
click at [340, 618] on div at bounding box center [338, 629] width 39 height 39
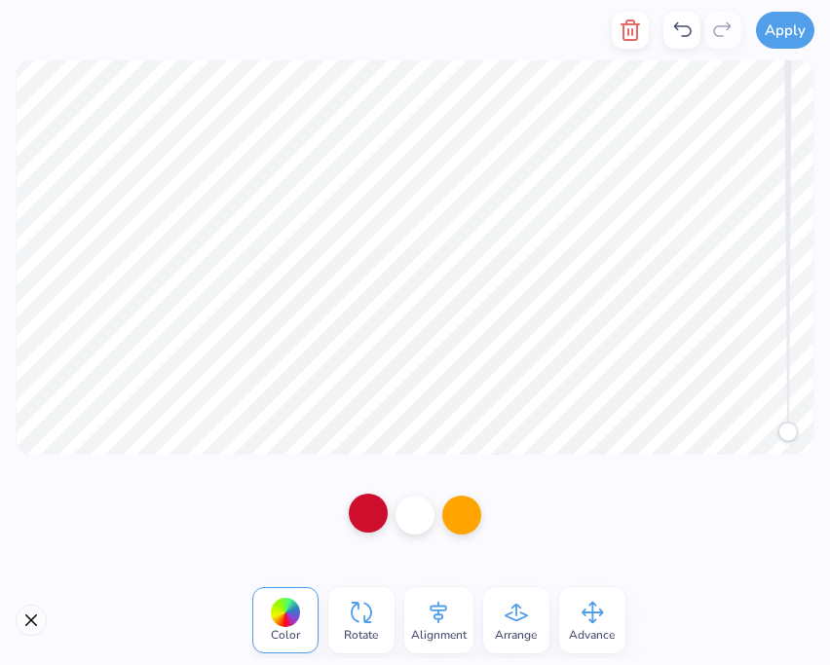
click at [358, 515] on div at bounding box center [368, 513] width 39 height 39
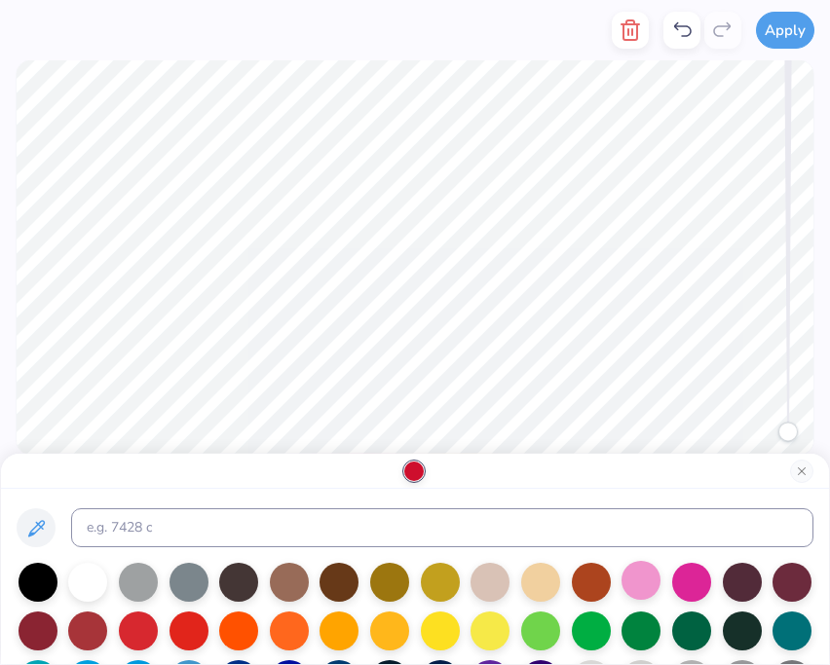
click at [643, 574] on div at bounding box center [640, 580] width 39 height 39
click at [810, 546] on div at bounding box center [415, 527] width 797 height 39
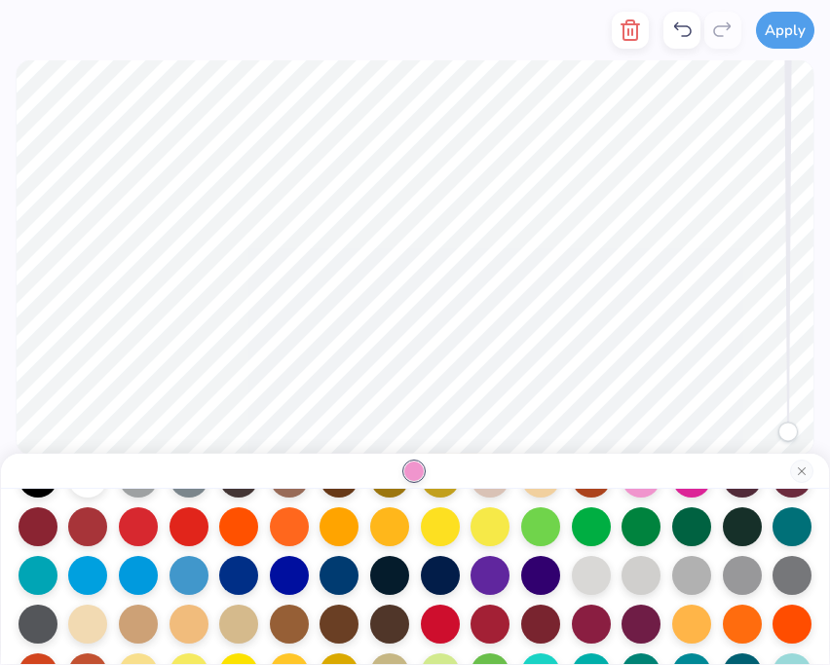
scroll to position [249, 0]
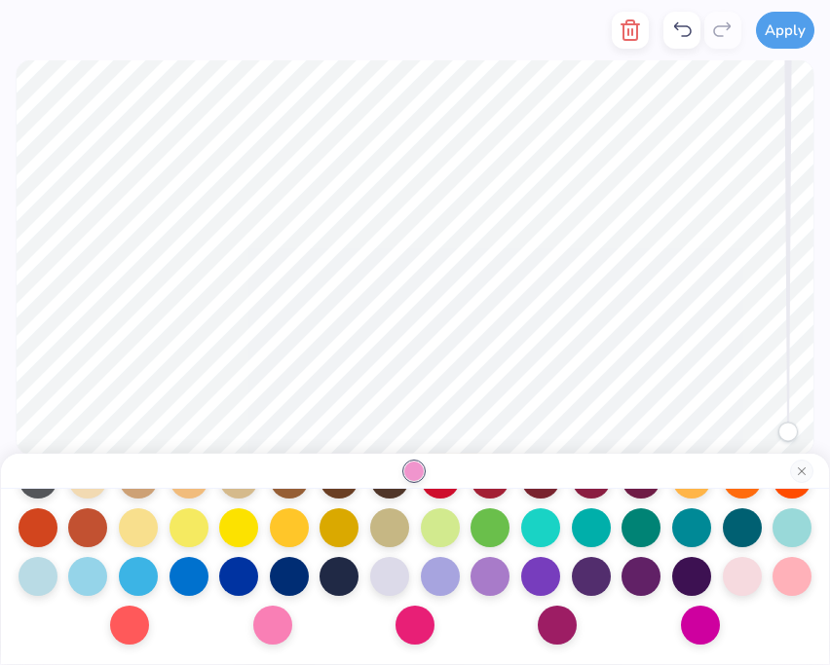
drag, startPoint x: 644, startPoint y: 493, endPoint x: 647, endPoint y: 658, distance: 165.6
click at [647, 658] on div at bounding box center [415, 576] width 828 height 175
click at [273, 625] on div at bounding box center [272, 623] width 39 height 39
click at [793, 463] on button "Close" at bounding box center [801, 471] width 23 height 23
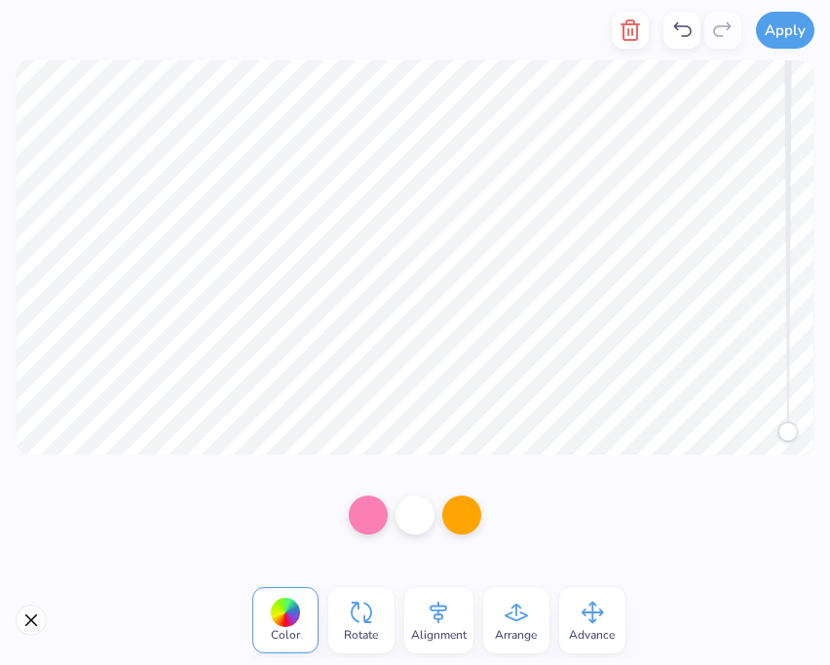
click at [437, 514] on div at bounding box center [415, 515] width 164 height 55
click at [459, 517] on div at bounding box center [461, 513] width 39 height 39
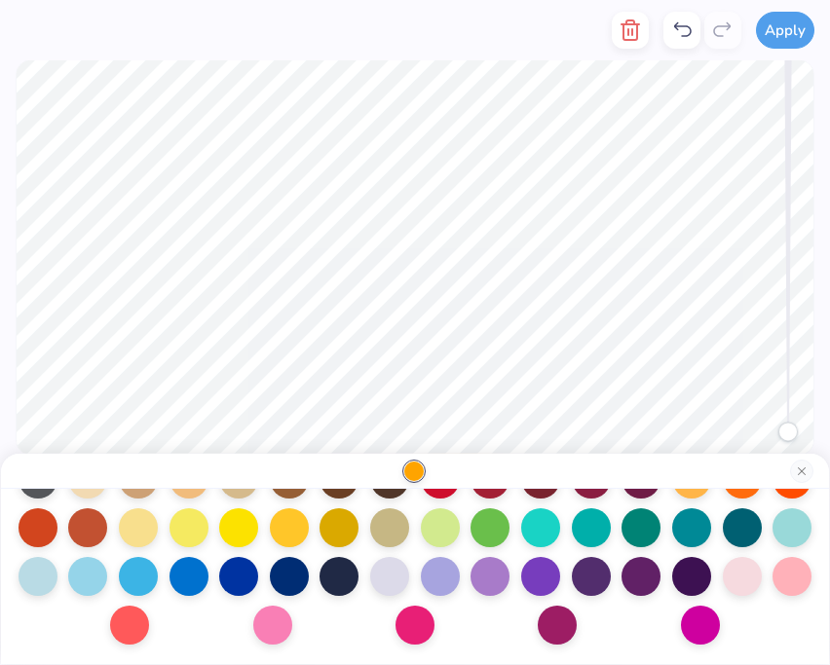
drag, startPoint x: 599, startPoint y: 477, endPoint x: 453, endPoint y: 630, distance: 211.5
click at [453, 630] on div at bounding box center [415, 559] width 830 height 212
drag, startPoint x: 477, startPoint y: 648, endPoint x: 480, endPoint y: 577, distance: 71.2
click at [480, 577] on div at bounding box center [415, 576] width 828 height 175
click at [435, 491] on div at bounding box center [440, 477] width 39 height 39
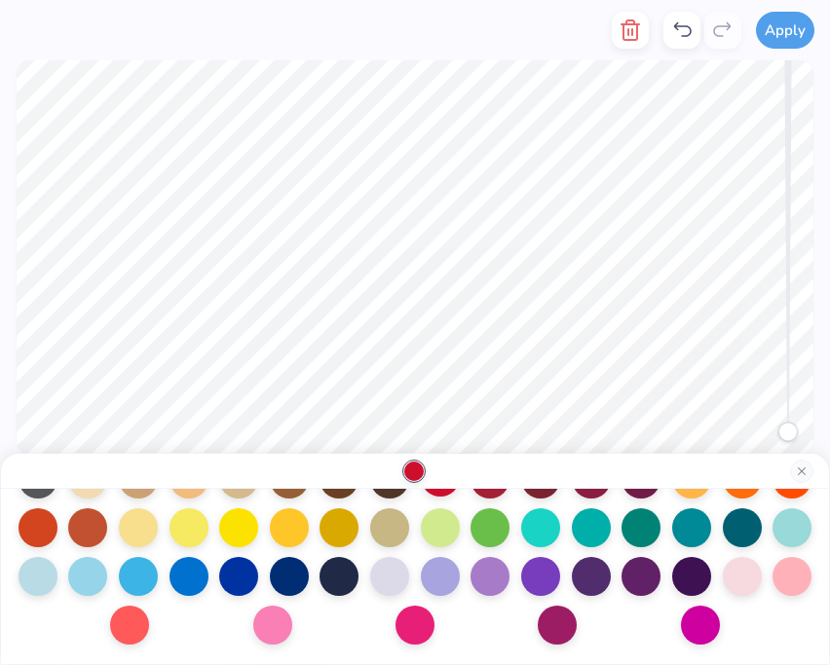
click at [441, 493] on div at bounding box center [440, 477] width 39 height 39
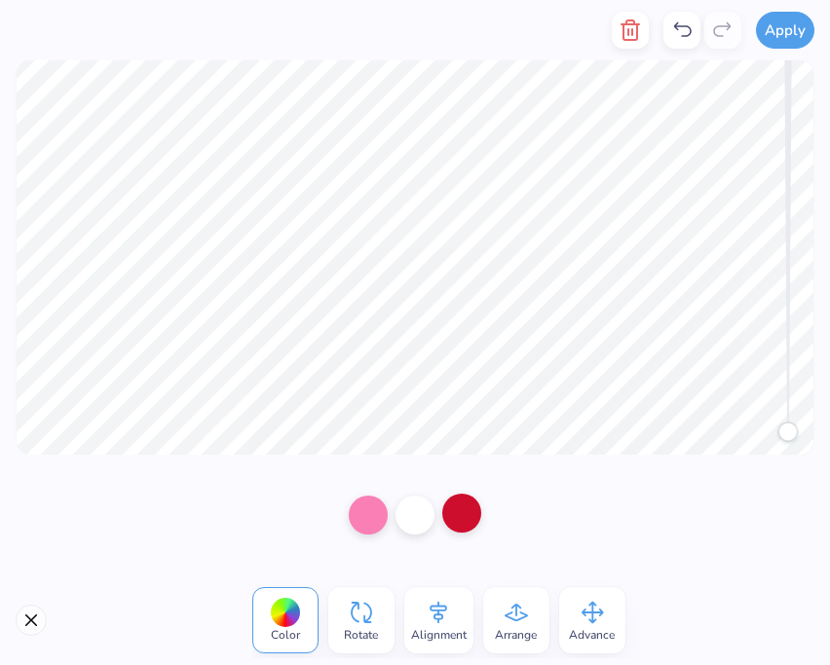
click at [455, 512] on div at bounding box center [461, 513] width 39 height 39
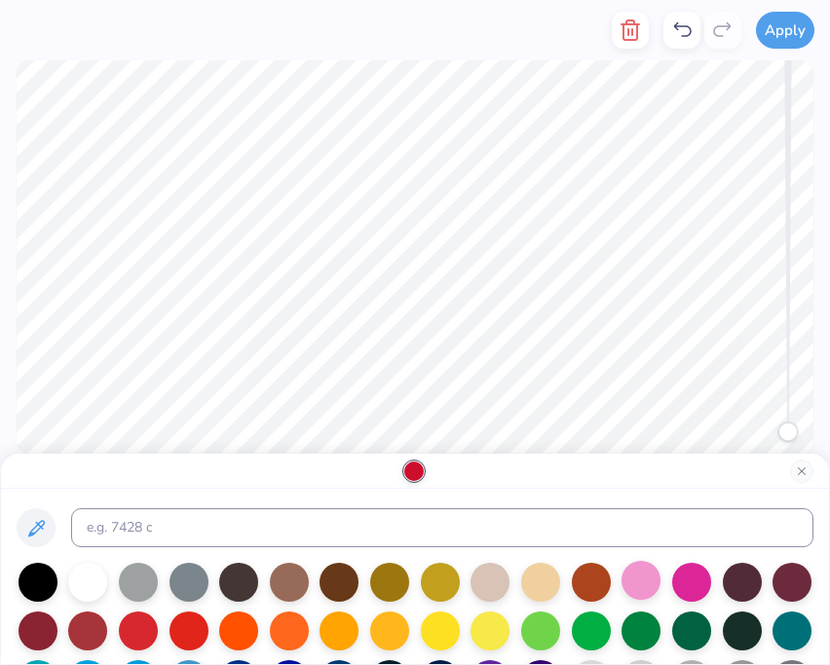
click at [648, 585] on div at bounding box center [640, 580] width 39 height 39
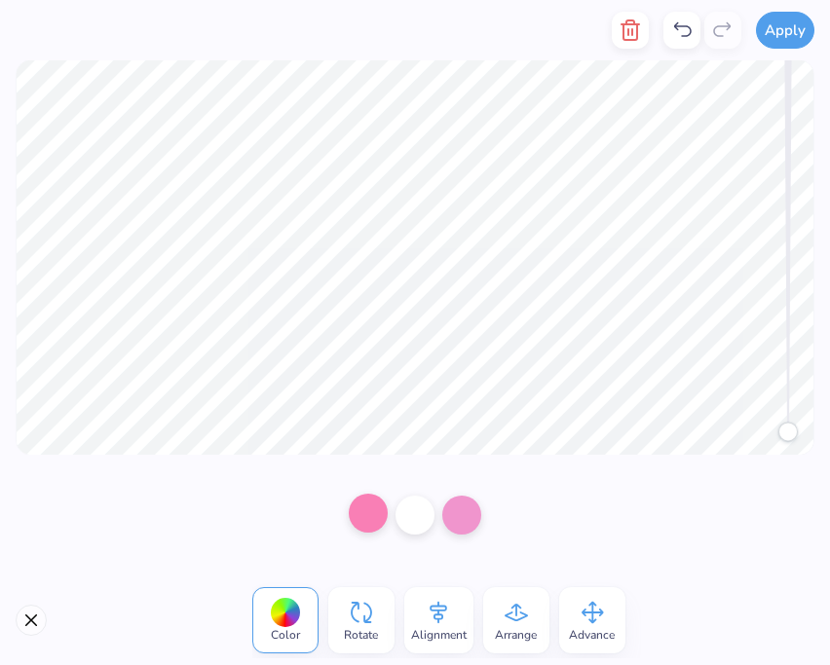
click at [365, 503] on div at bounding box center [368, 513] width 39 height 39
click at [406, 513] on div at bounding box center [414, 513] width 39 height 39
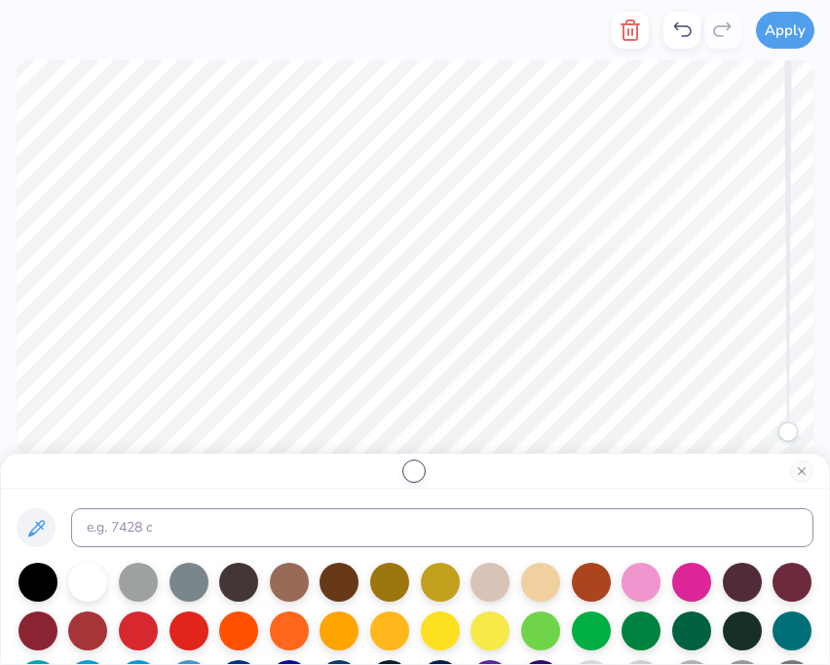
click at [127, 636] on div at bounding box center [138, 629] width 39 height 39
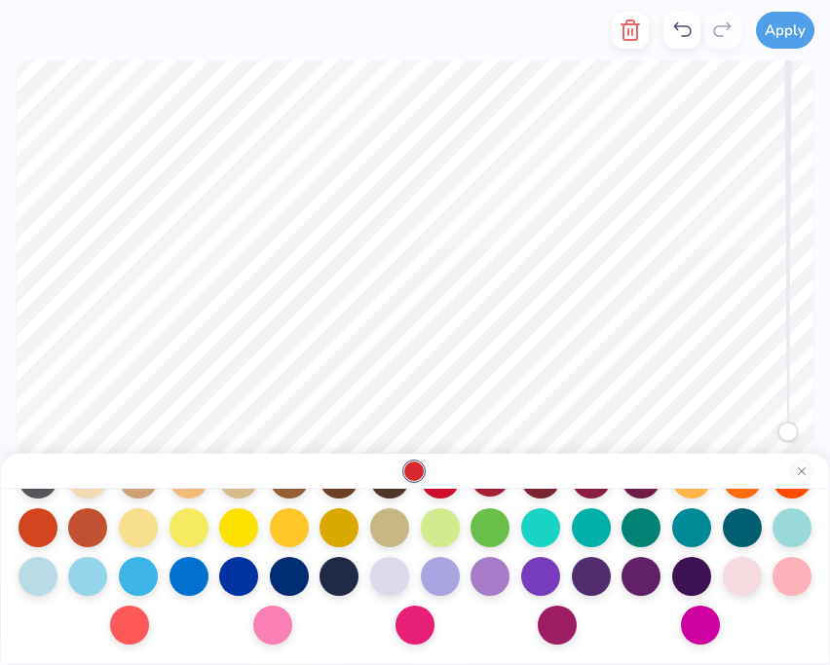
scroll to position [199, 0]
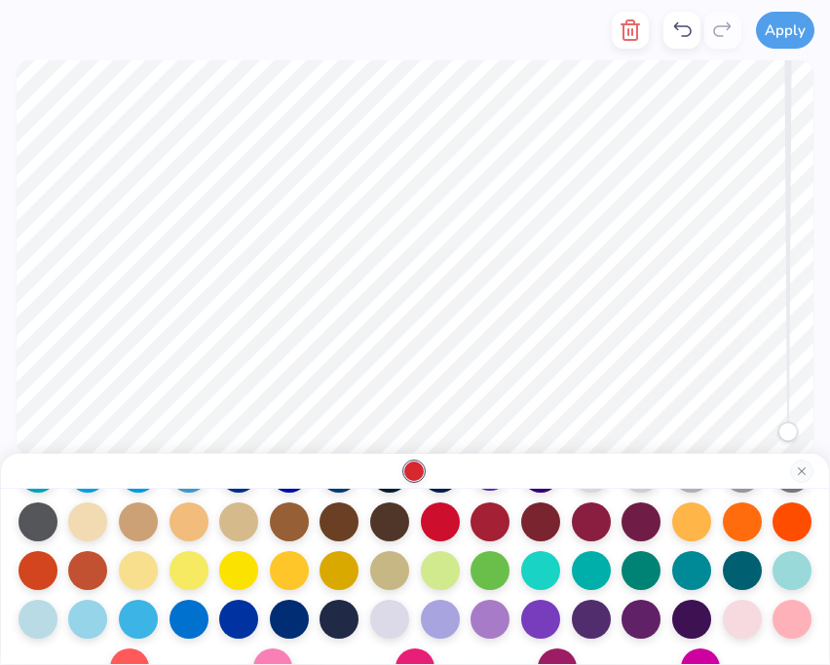
drag, startPoint x: 484, startPoint y: 498, endPoint x: 494, endPoint y: 492, distance: 11.4
click at [496, 492] on div at bounding box center [415, 576] width 828 height 175
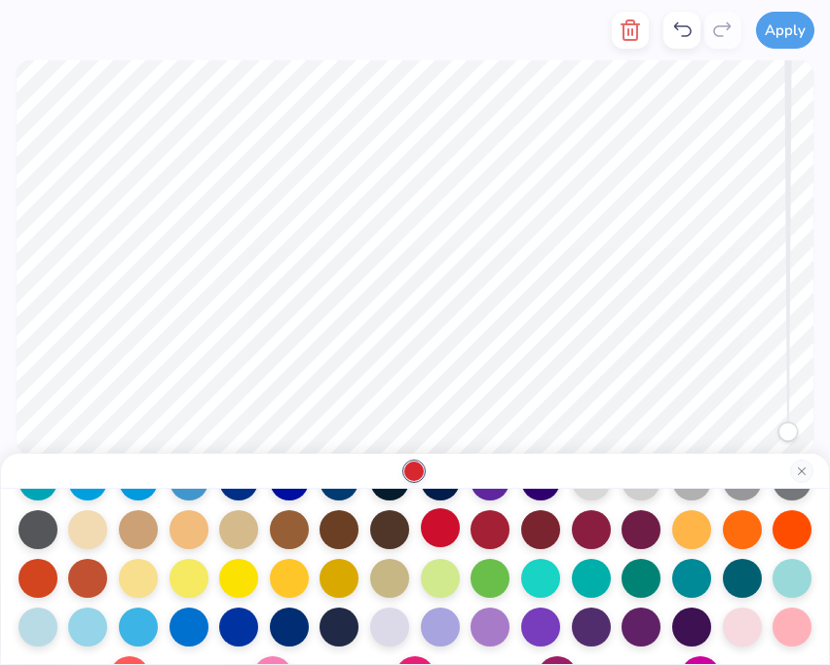
click at [445, 523] on div at bounding box center [440, 527] width 39 height 39
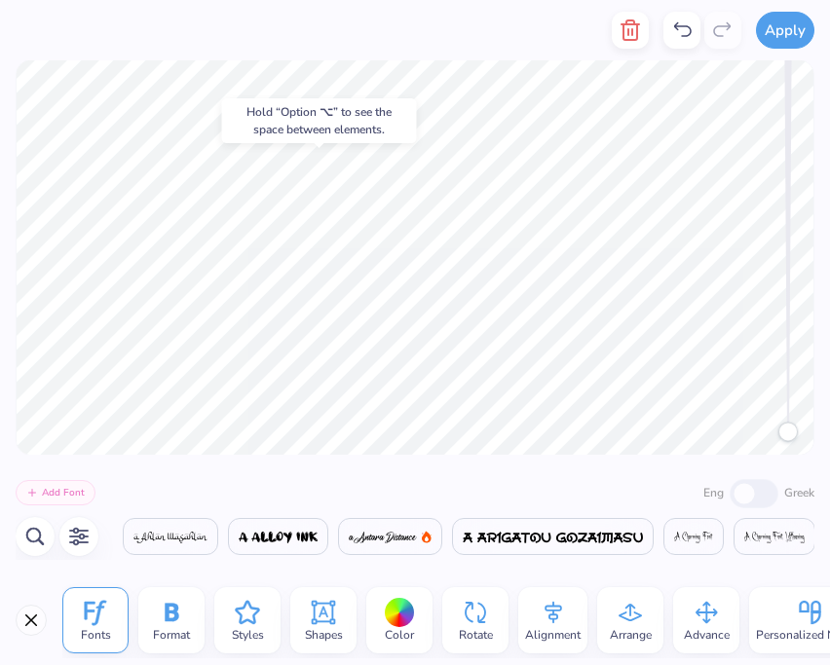
scroll to position [0, 4385]
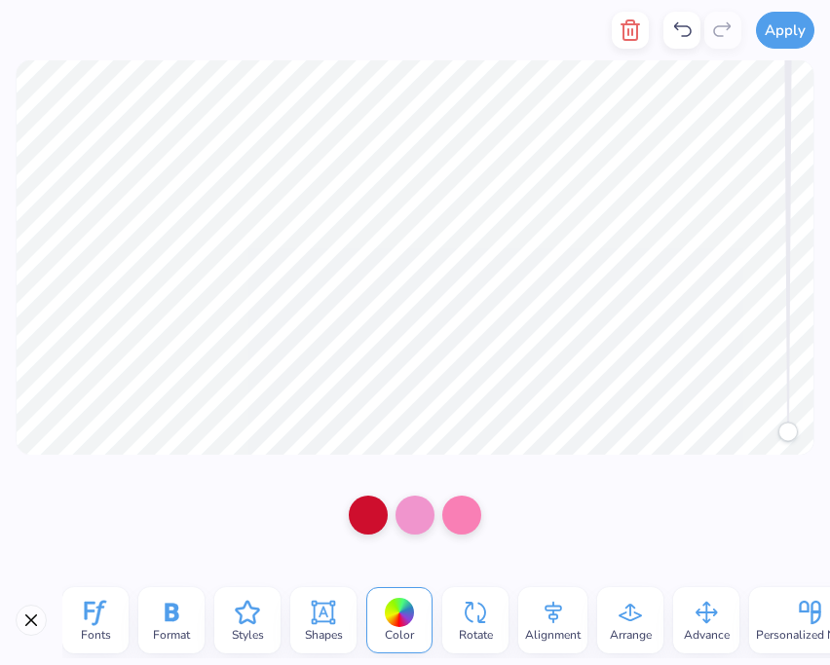
click at [572, 489] on div at bounding box center [415, 515] width 830 height 121
click at [679, 28] on icon at bounding box center [683, 29] width 18 height 15
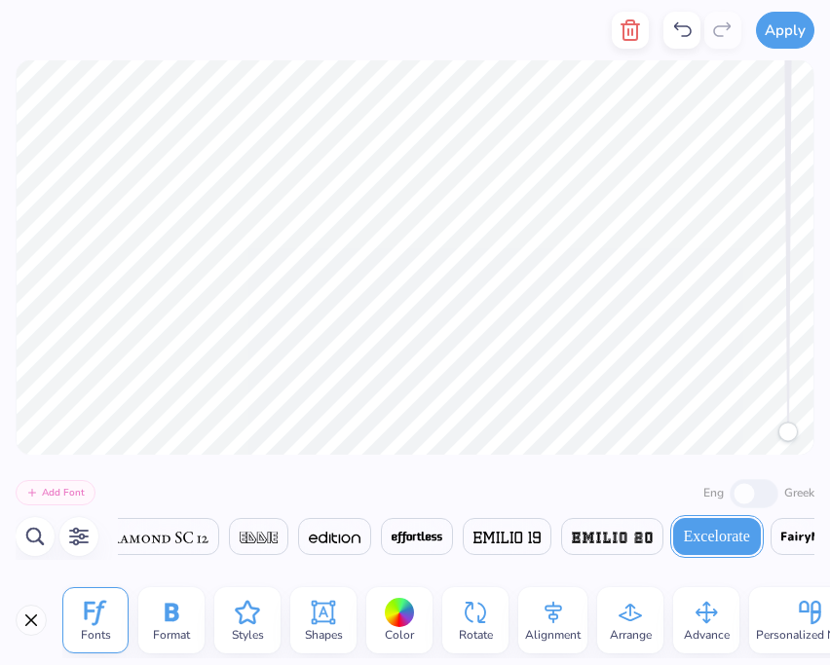
scroll to position [0, 14040]
type textarea "Alpha O"
type textarea "Spike out"
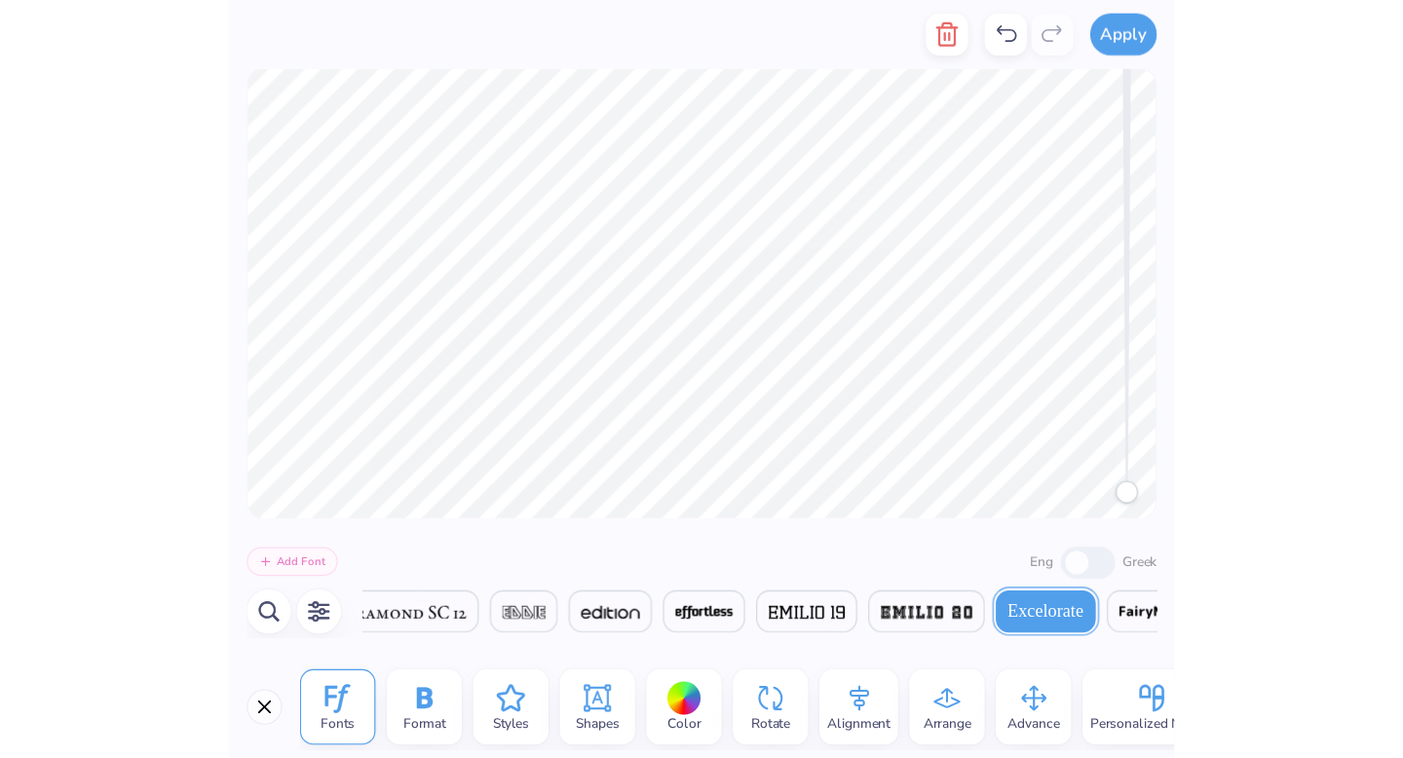
scroll to position [0, 2]
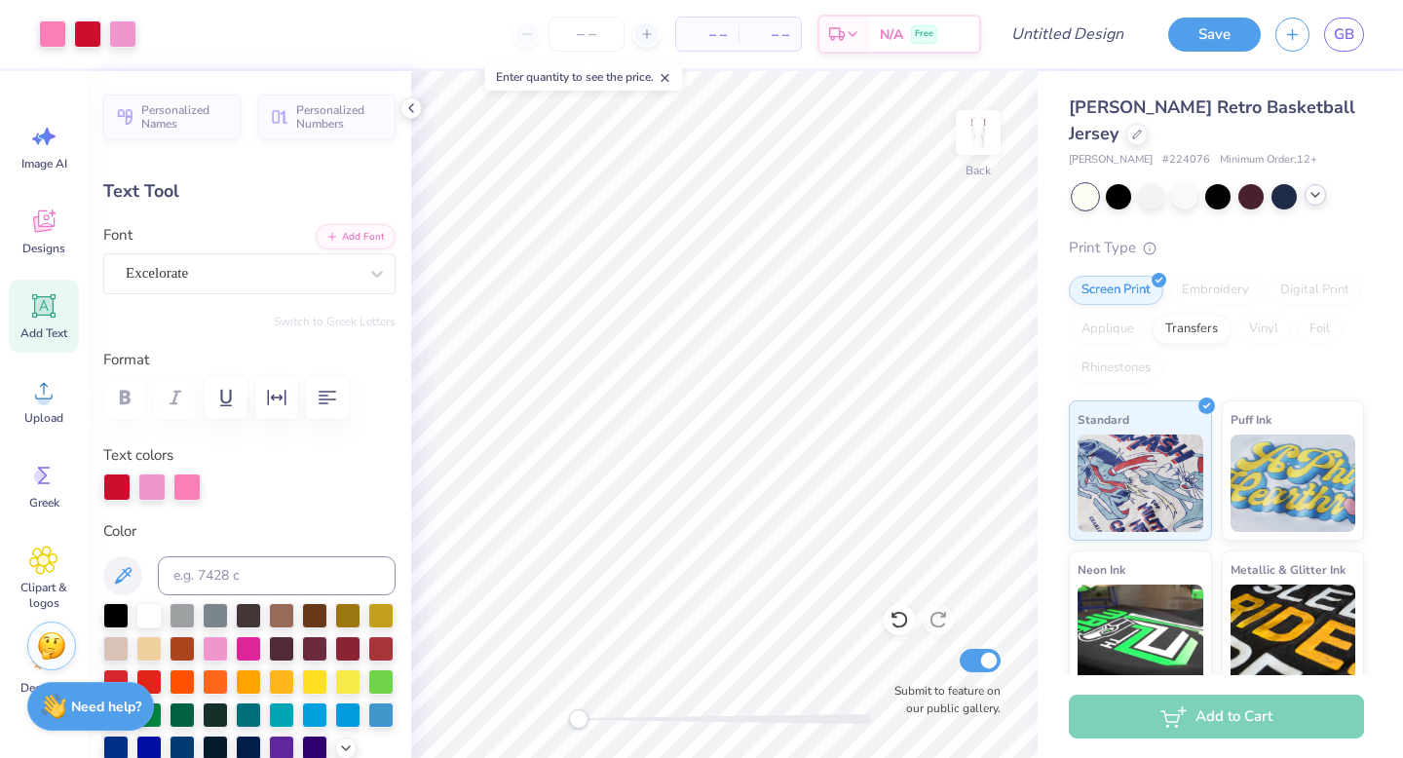
click at [829, 201] on div at bounding box center [1314, 194] width 21 height 21
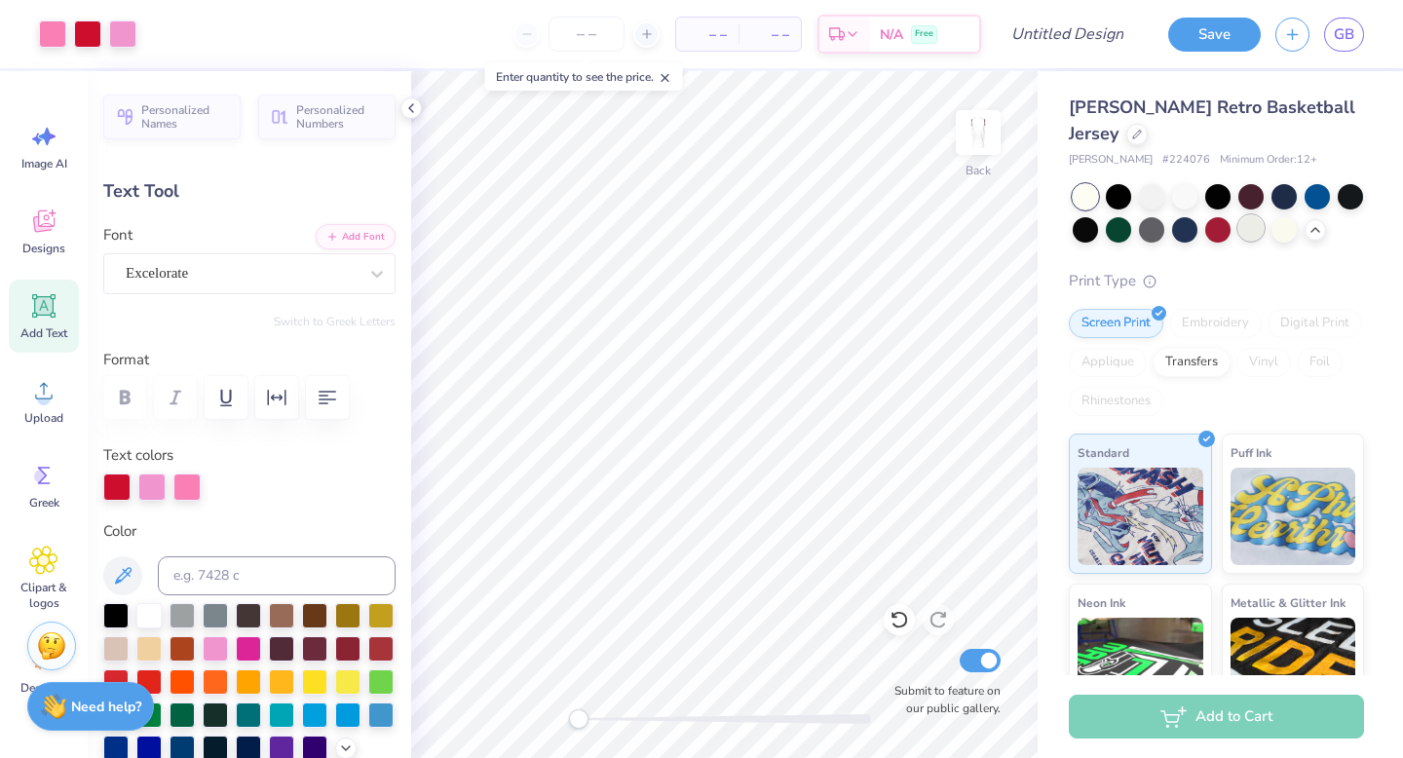
click at [829, 231] on div at bounding box center [1250, 227] width 25 height 25
click at [829, 236] on div at bounding box center [1283, 227] width 25 height 25
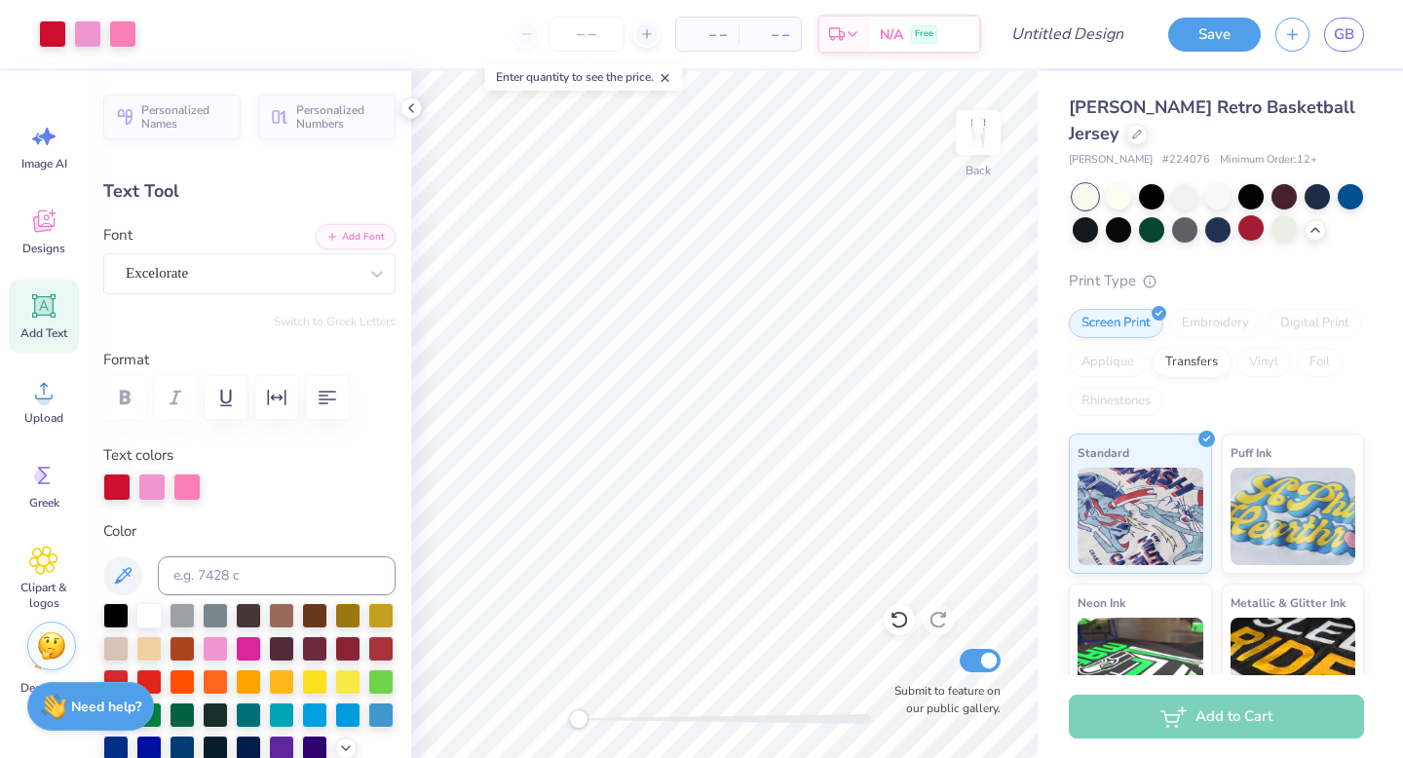
type input "8.14"
type input "1.48"
type input "6.23"
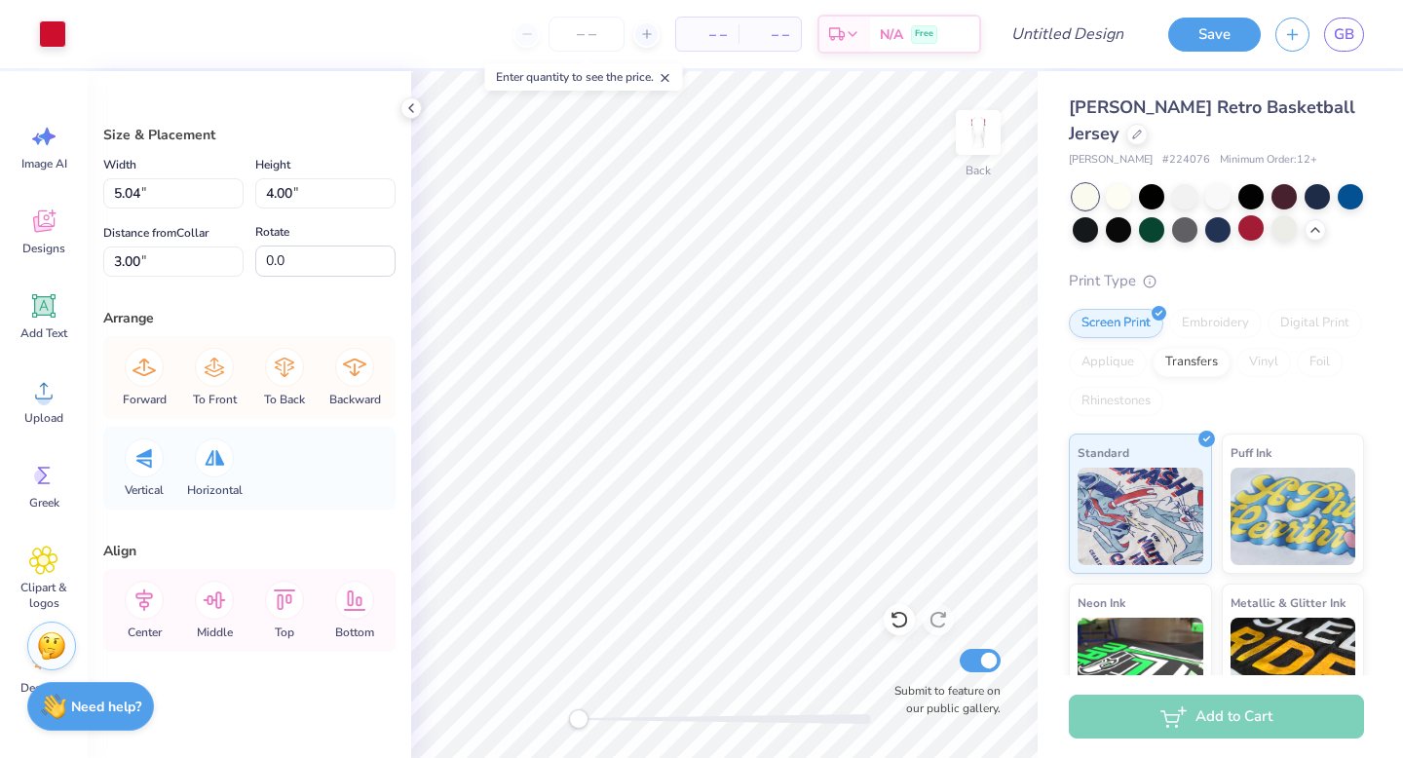
type input "3.56"
type input "0.92"
type input "4.44"
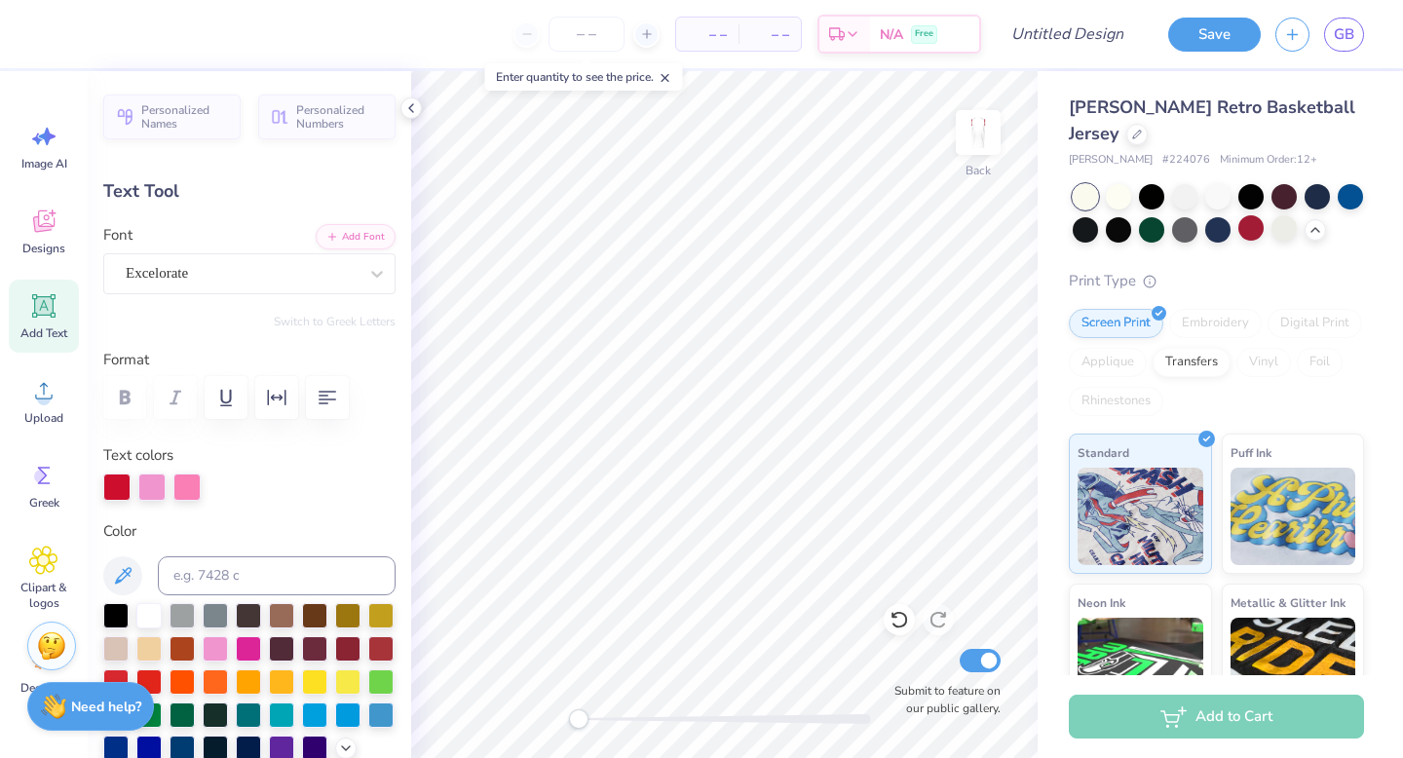
type input "5.80"
type input "1.06"
type input "6.09"
type input "9.37"
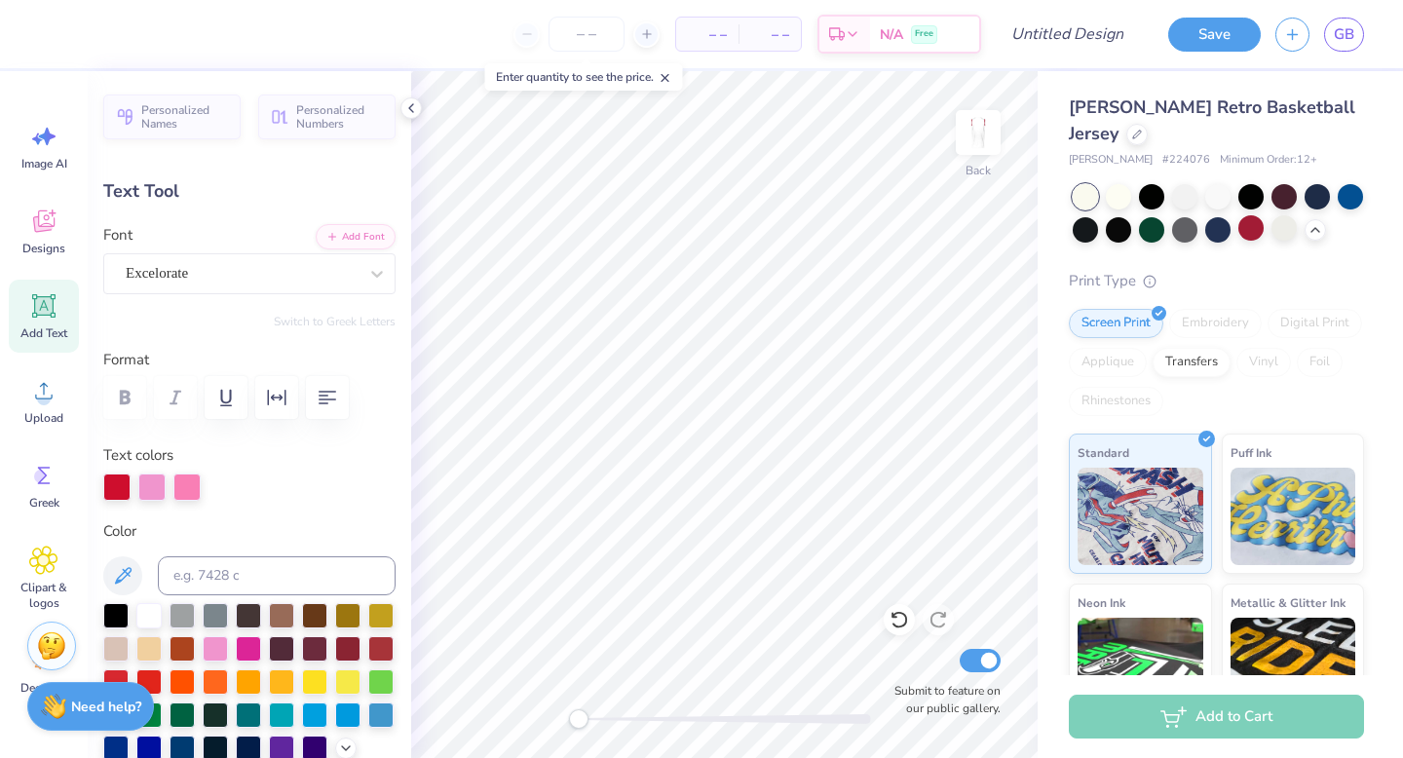
type input "1.35"
type input "7.71"
click at [183, 276] on div "Excelorate" at bounding box center [242, 273] width 236 height 30
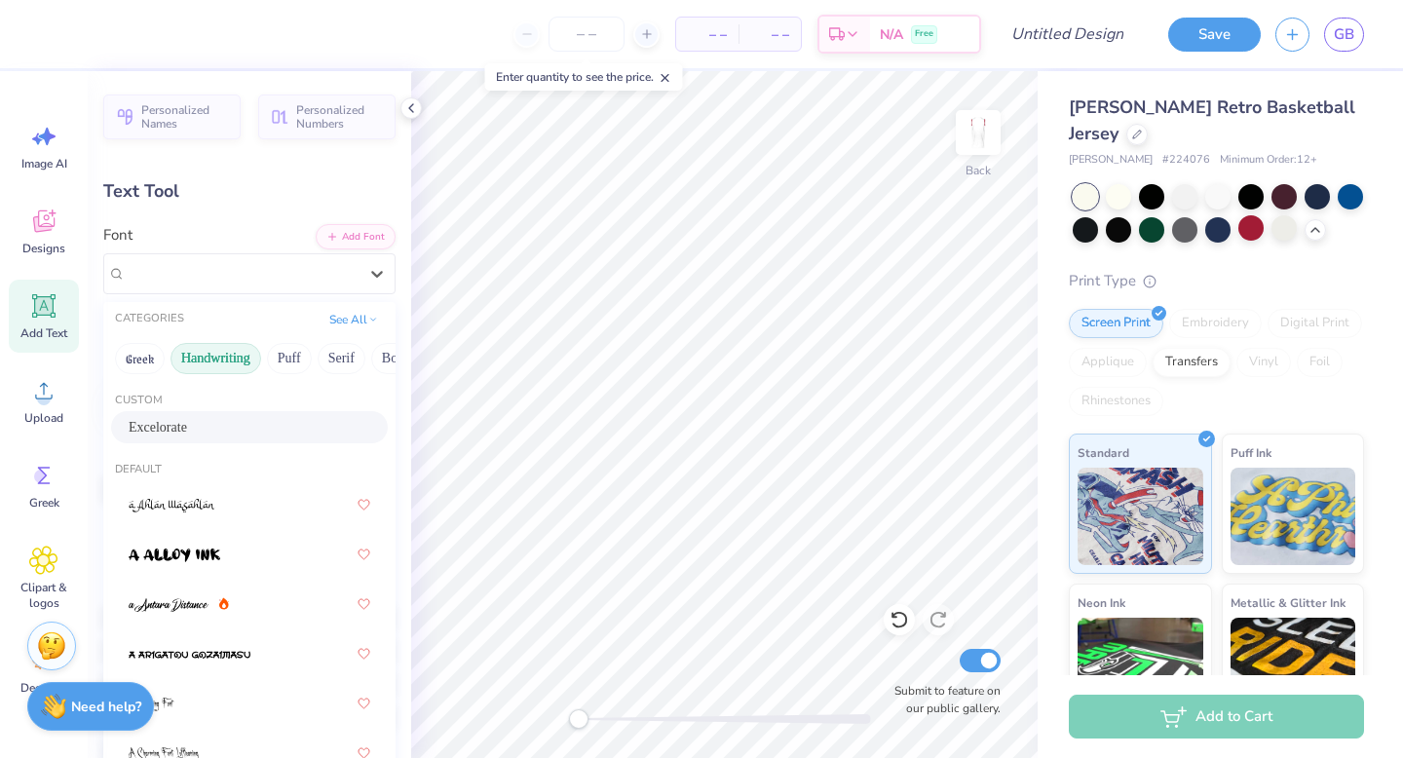
click at [246, 359] on button "Handwriting" at bounding box center [215, 358] width 91 height 31
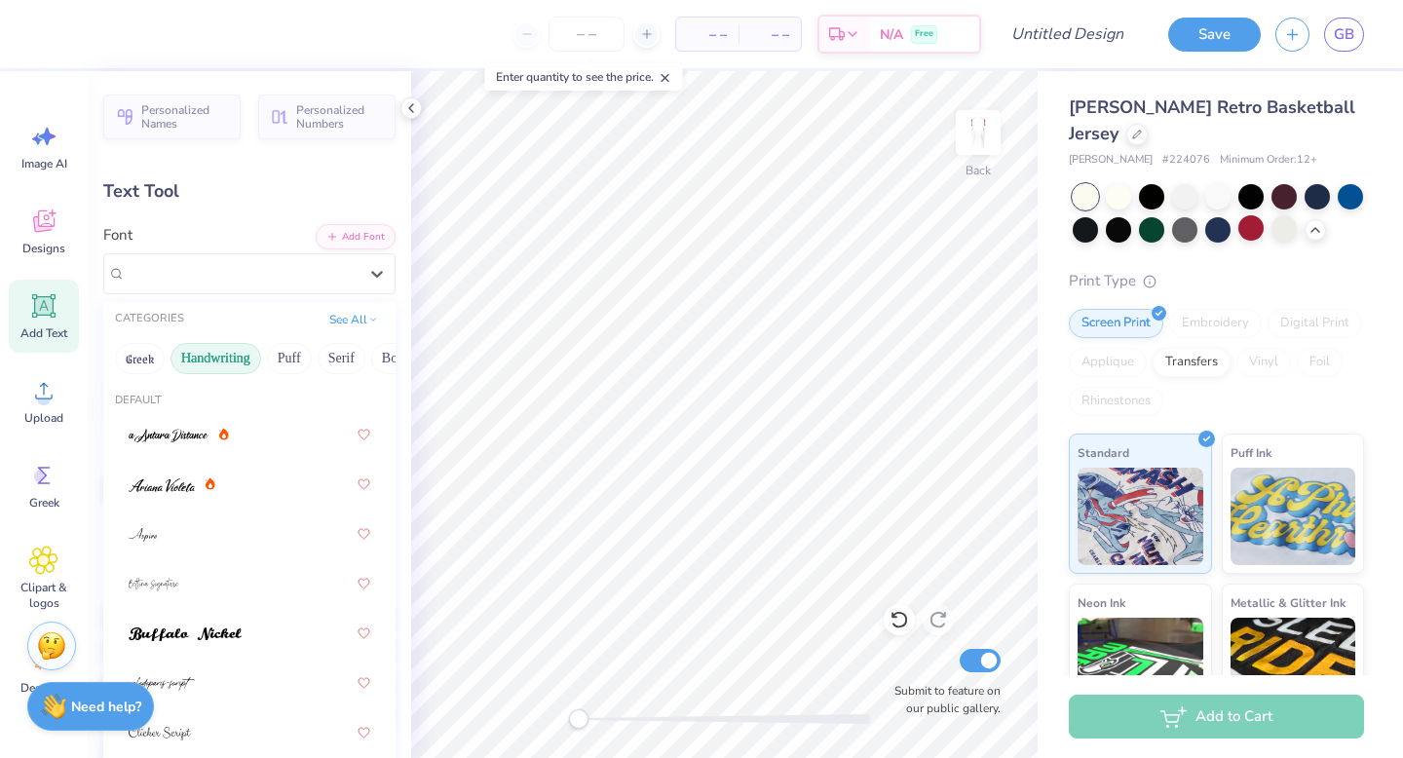
click at [314, 370] on div "Greek Handwriting Puff Serif Bold Calligraphy Retro Sans Serif Minimal Fantasy …" at bounding box center [249, 358] width 292 height 43
click at [306, 357] on button "Puff" at bounding box center [289, 358] width 45 height 31
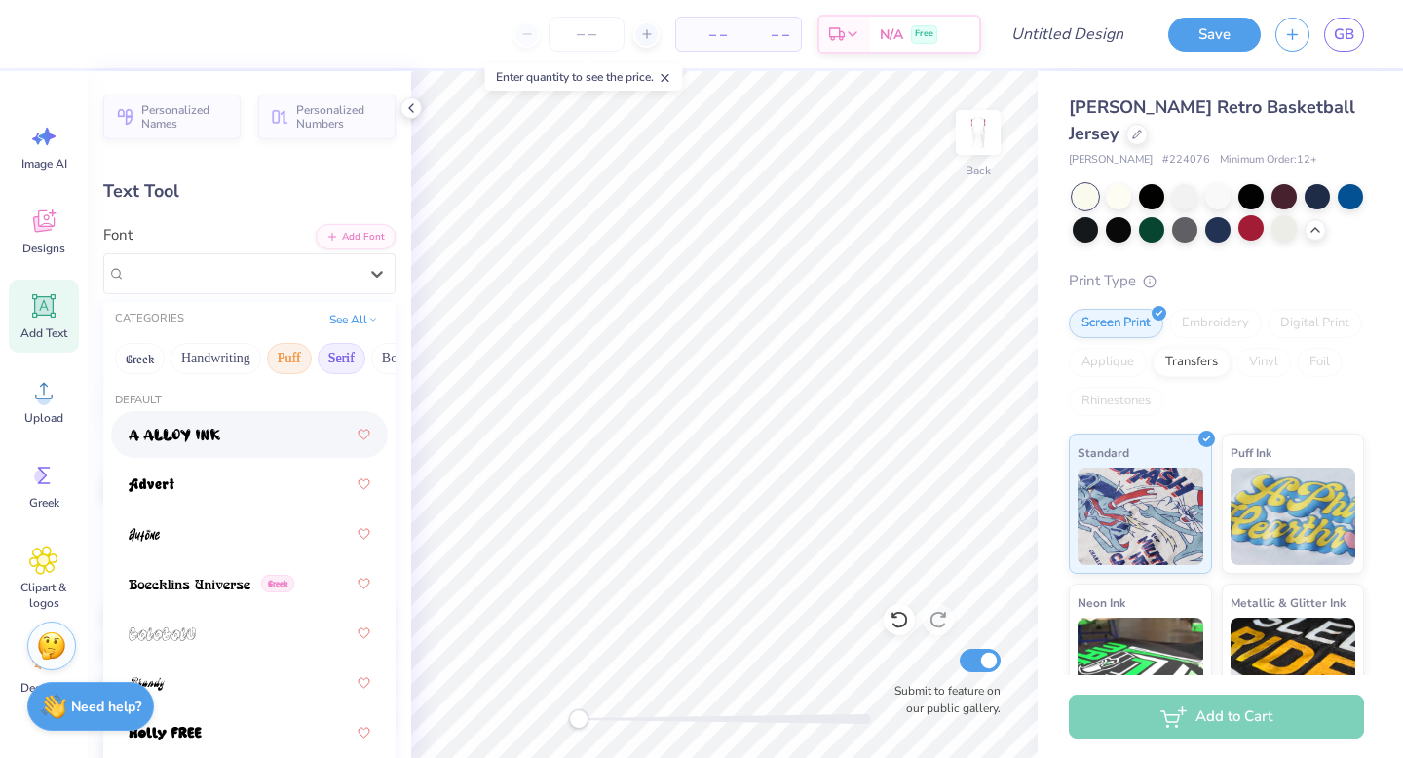
click at [338, 360] on button "Serif" at bounding box center [342, 358] width 48 height 31
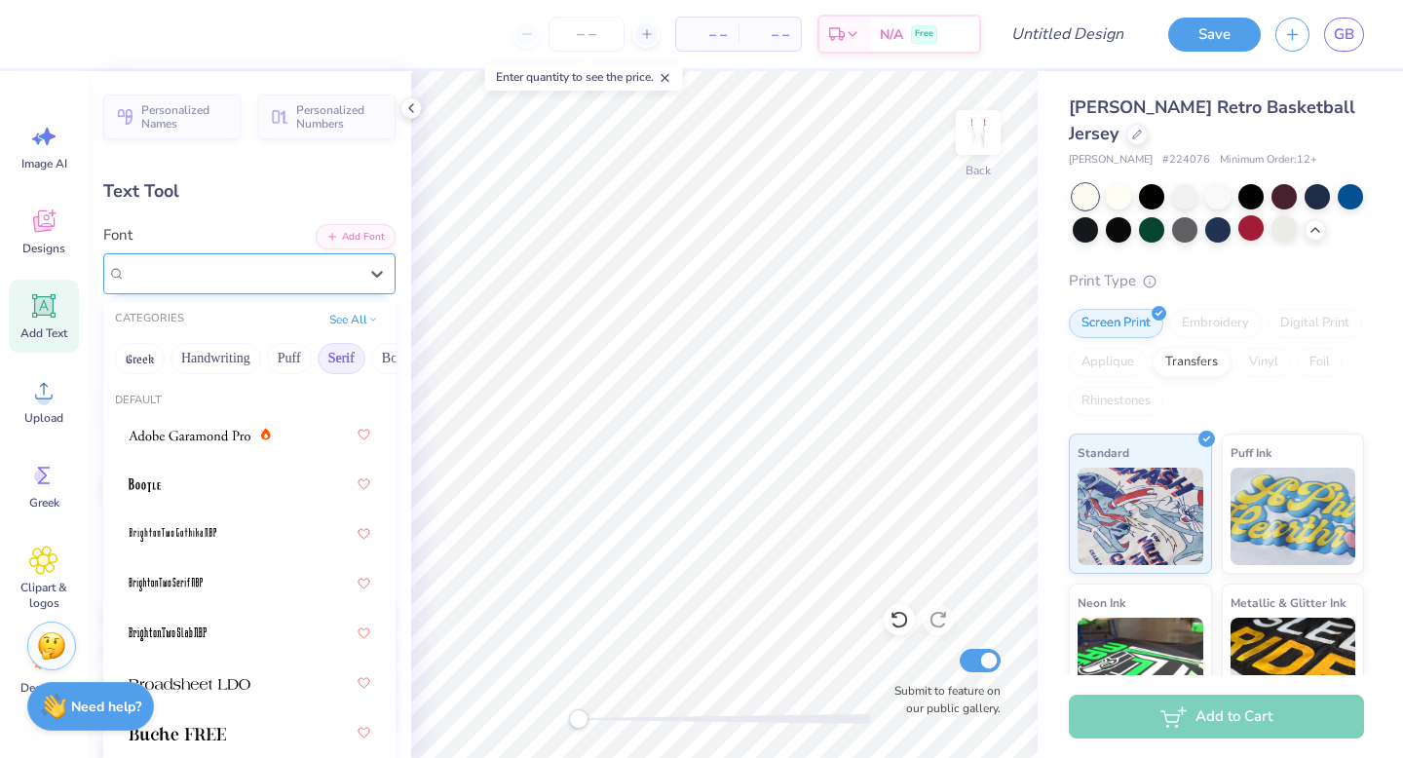
click at [281, 260] on div at bounding box center [242, 273] width 232 height 26
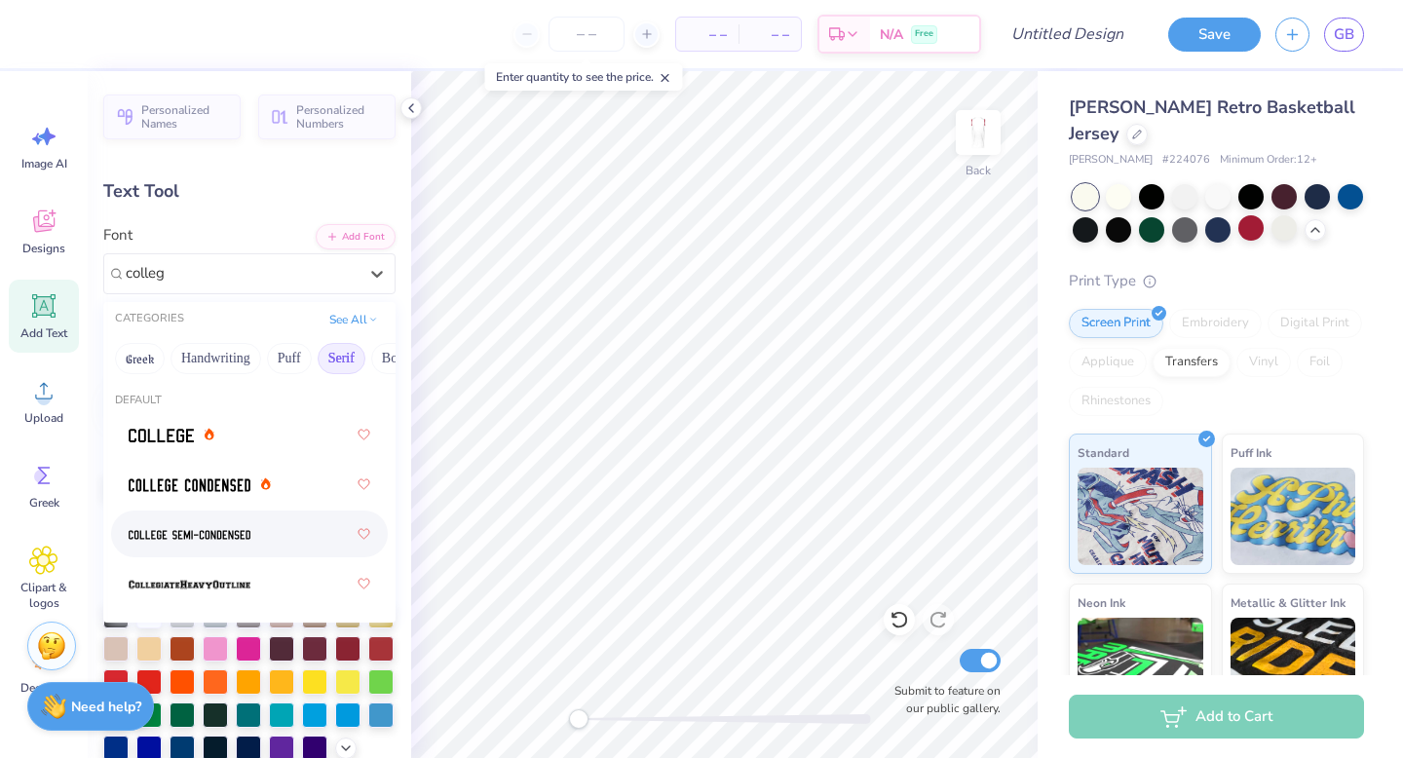
click at [273, 539] on div at bounding box center [250, 533] width 242 height 35
type input "colleg"
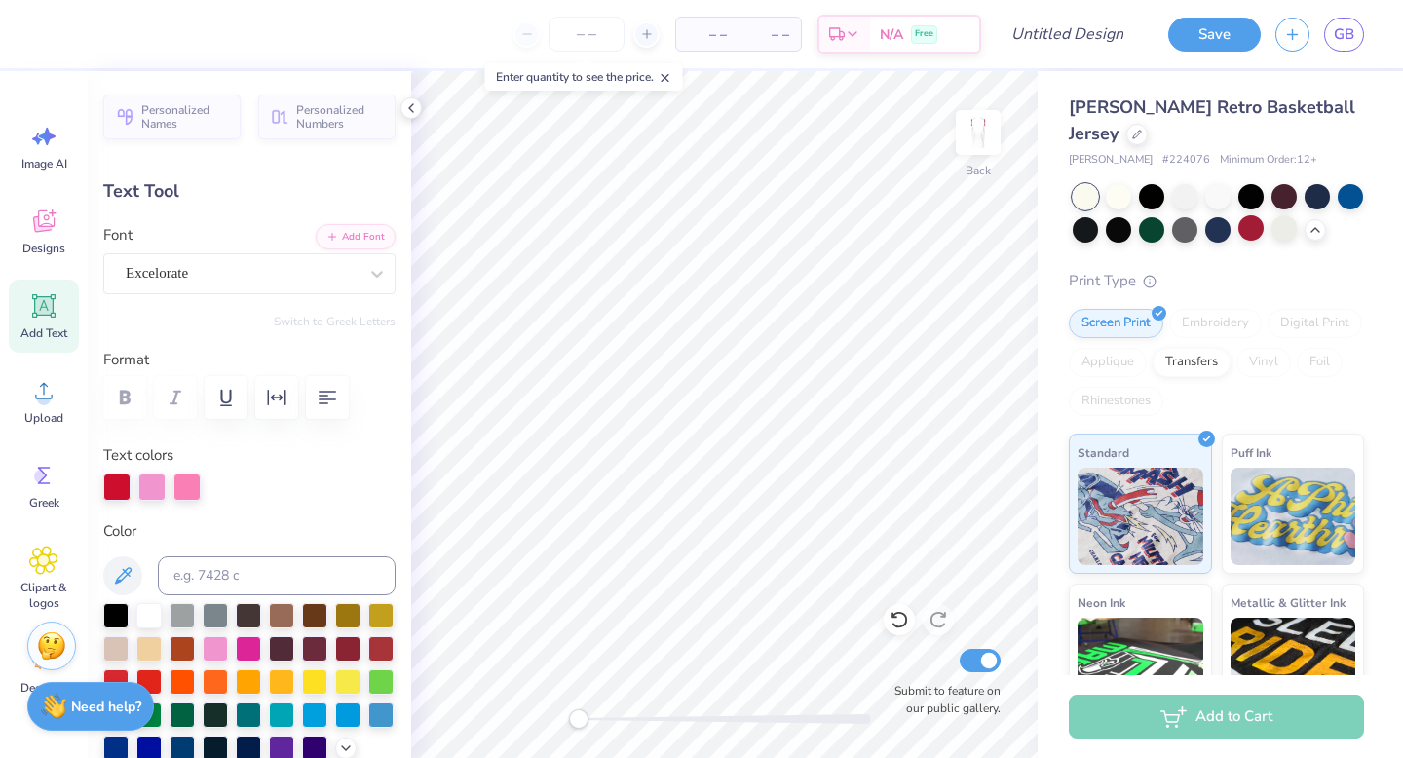
type input "5.80"
type input "1.06"
type input "6.34"
click at [162, 264] on div "Excelorate" at bounding box center [242, 273] width 236 height 30
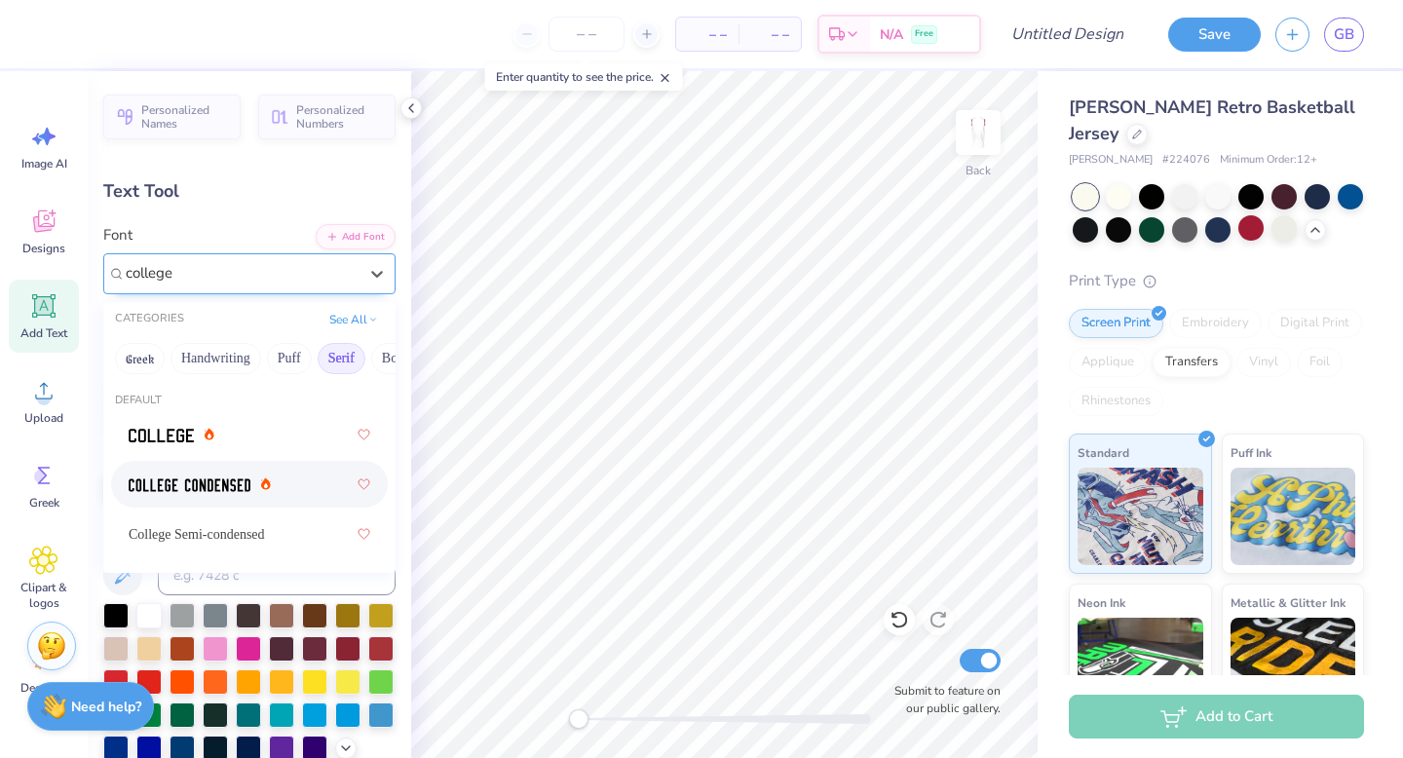
click at [195, 496] on div at bounding box center [250, 484] width 242 height 35
type input "college"
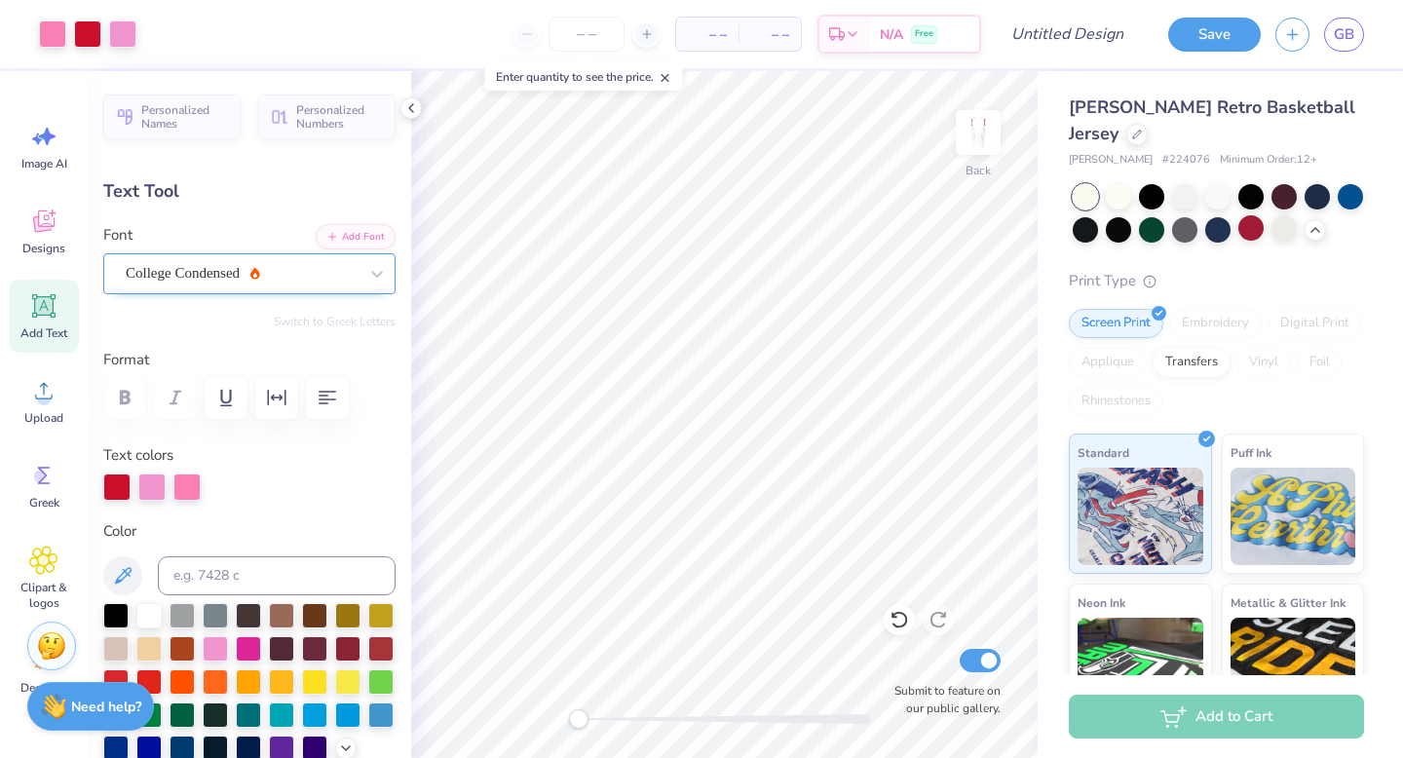
type input "5.47"
type input "1.14"
type input "7.82"
type input "3.20"
type input "0.89"
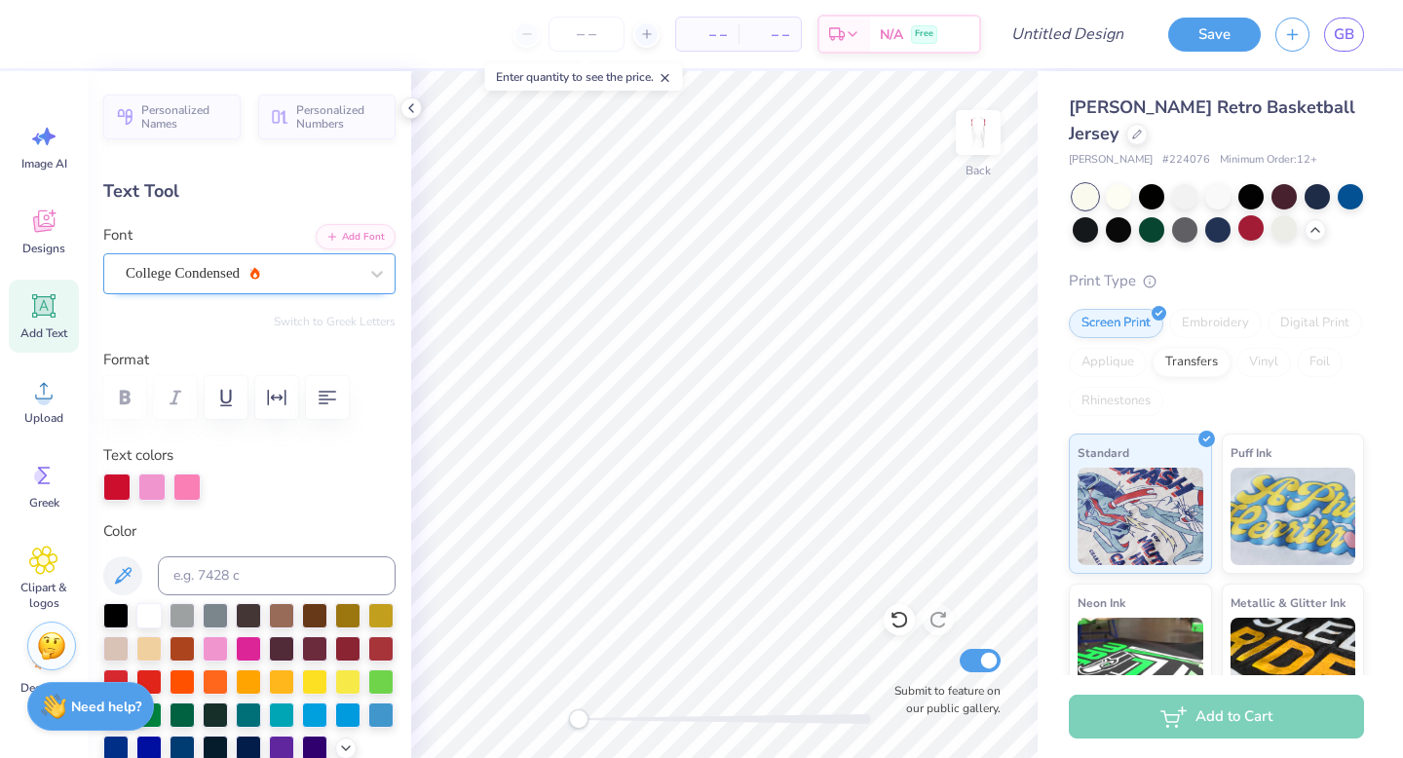
type input "6.43"
click at [281, 270] on div "College Condensed" at bounding box center [242, 273] width 236 height 30
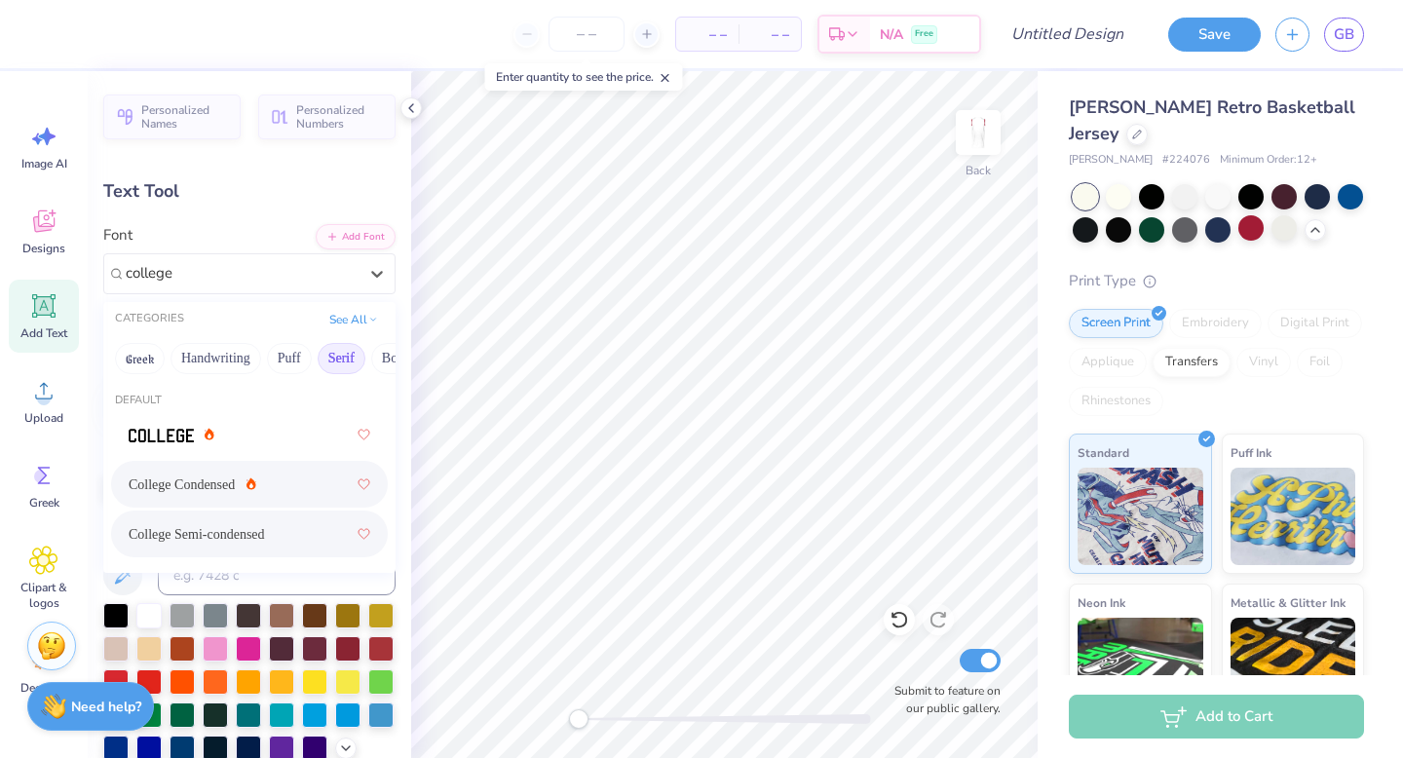
click at [243, 520] on div "College Semi-condensed" at bounding box center [250, 533] width 242 height 35
type input "college"
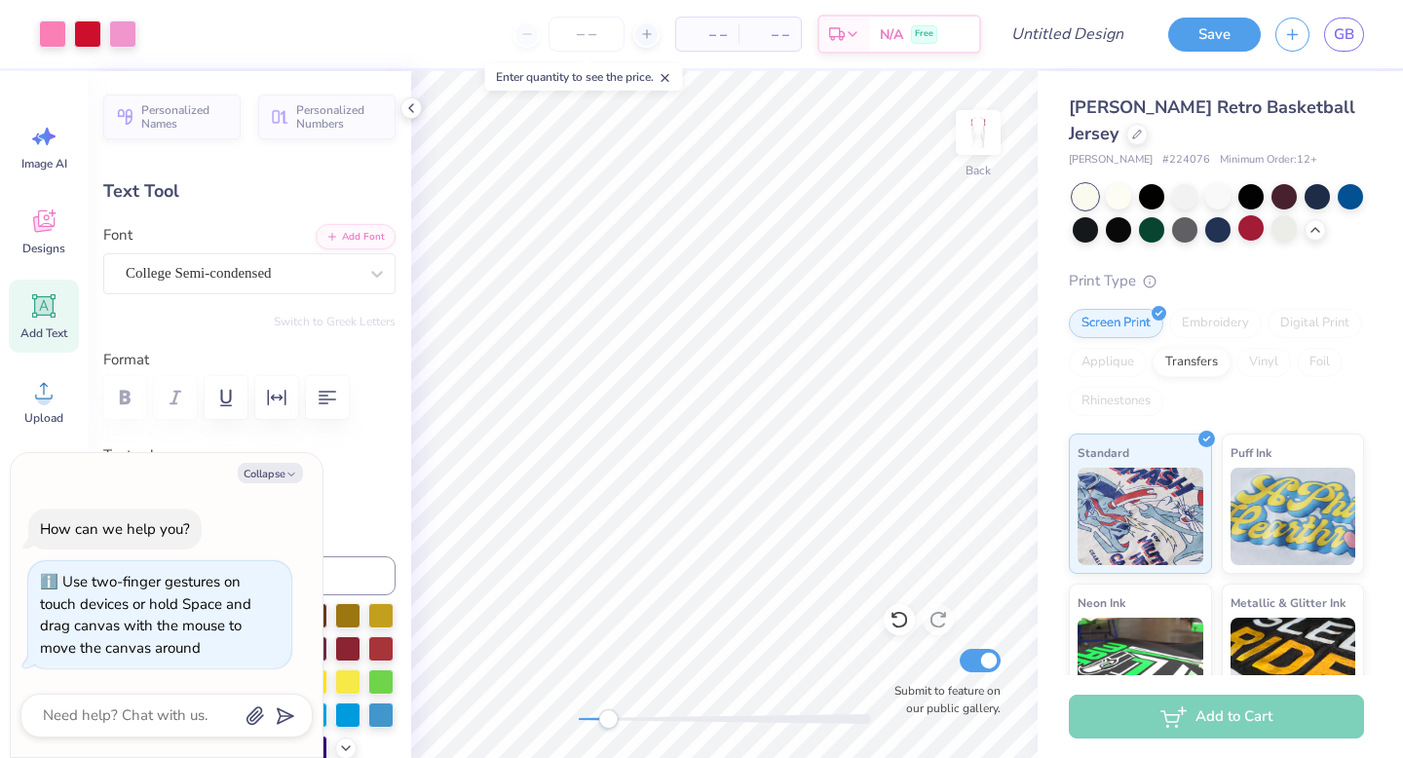
click at [608, 664] on div "Back Submit to feature on our public gallery." at bounding box center [724, 414] width 626 height 687
click at [829, 656] on input "Submit to feature on our public gallery." at bounding box center [979, 660] width 41 height 23
checkbox input "false"
type textarea "x"
type input "3.60"
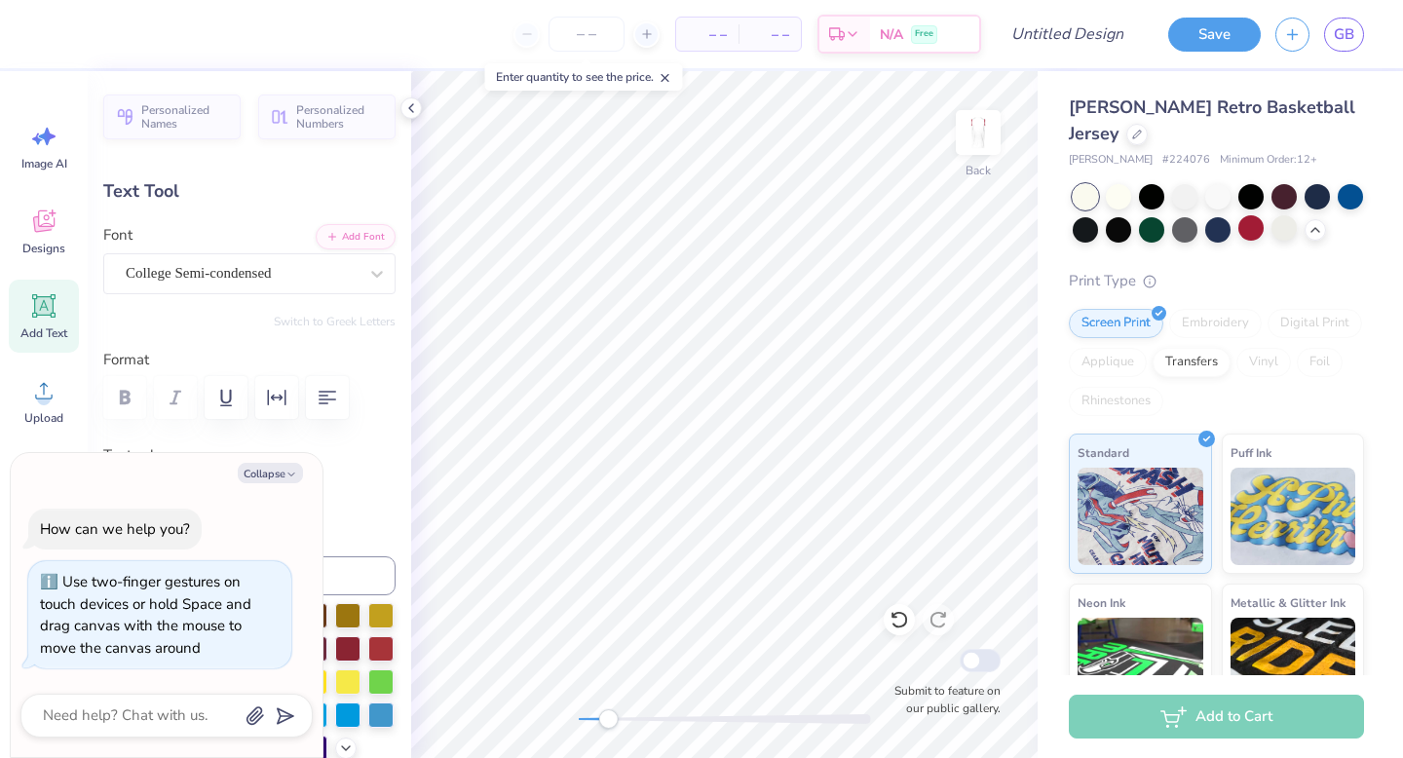
type textarea "x"
type input "4.73"
type input "1.17"
type input "6.15"
type textarea "x"
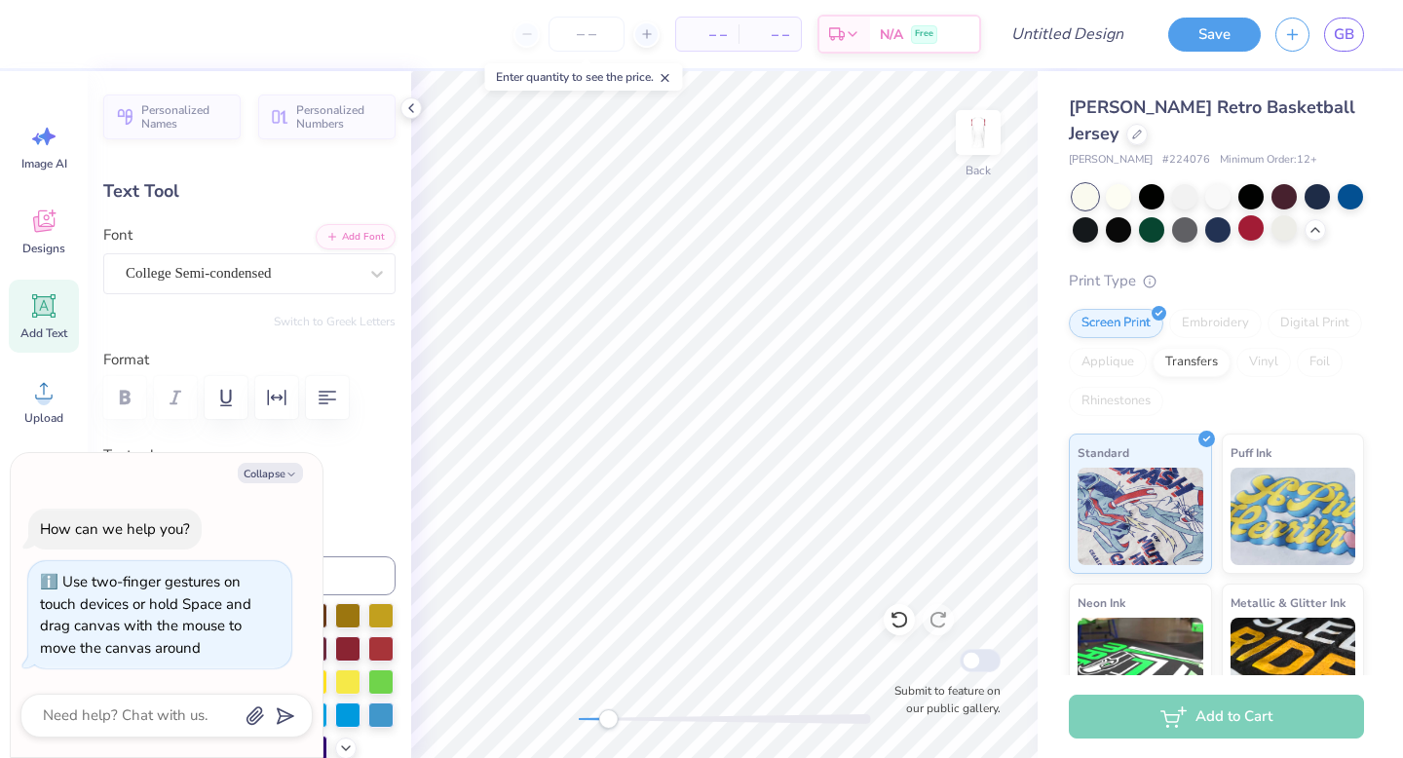
type input "5.47"
type input "1.14"
type input "7.82"
type textarea "x"
type input "4.73"
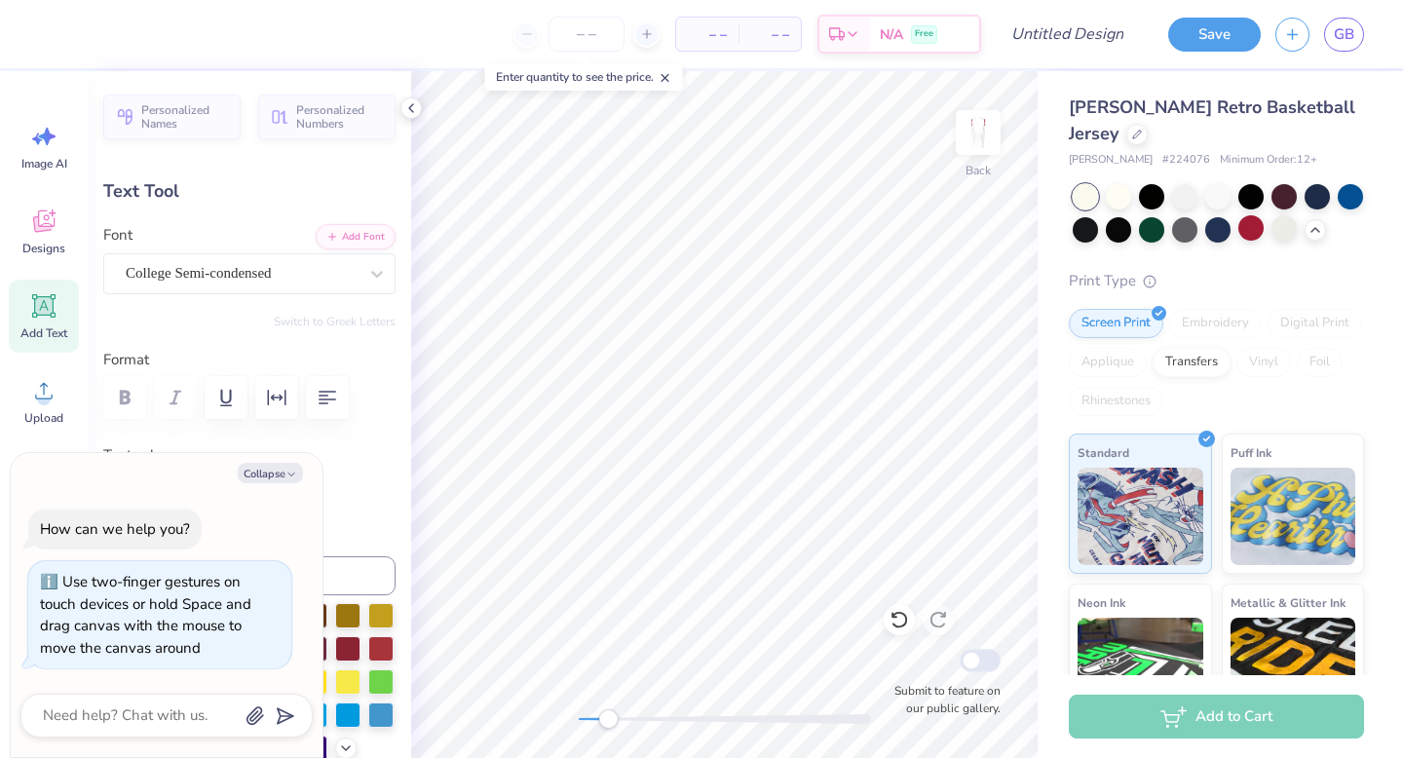
type input "1.17"
type input "6.07"
type textarea "x"
type input "5.47"
type input "1.14"
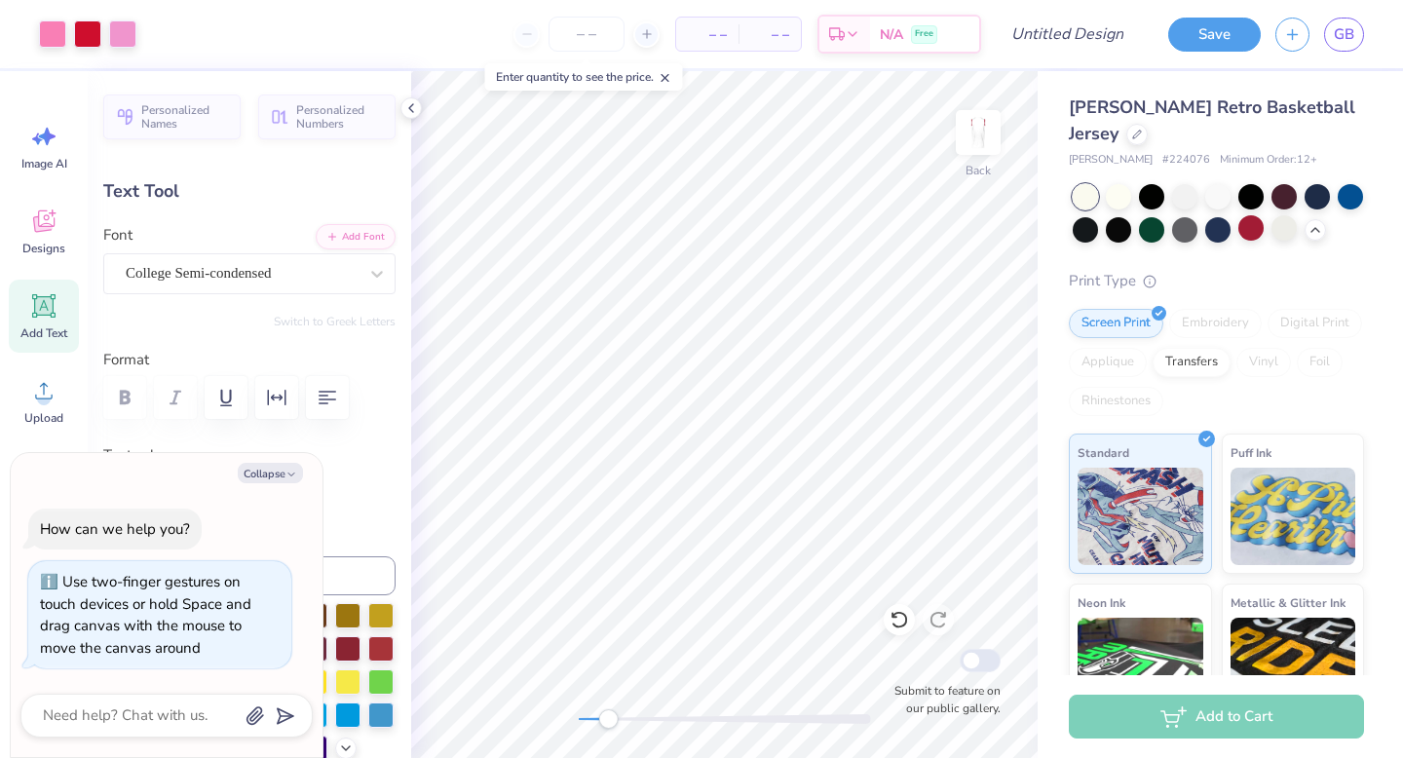
type input "7.82"
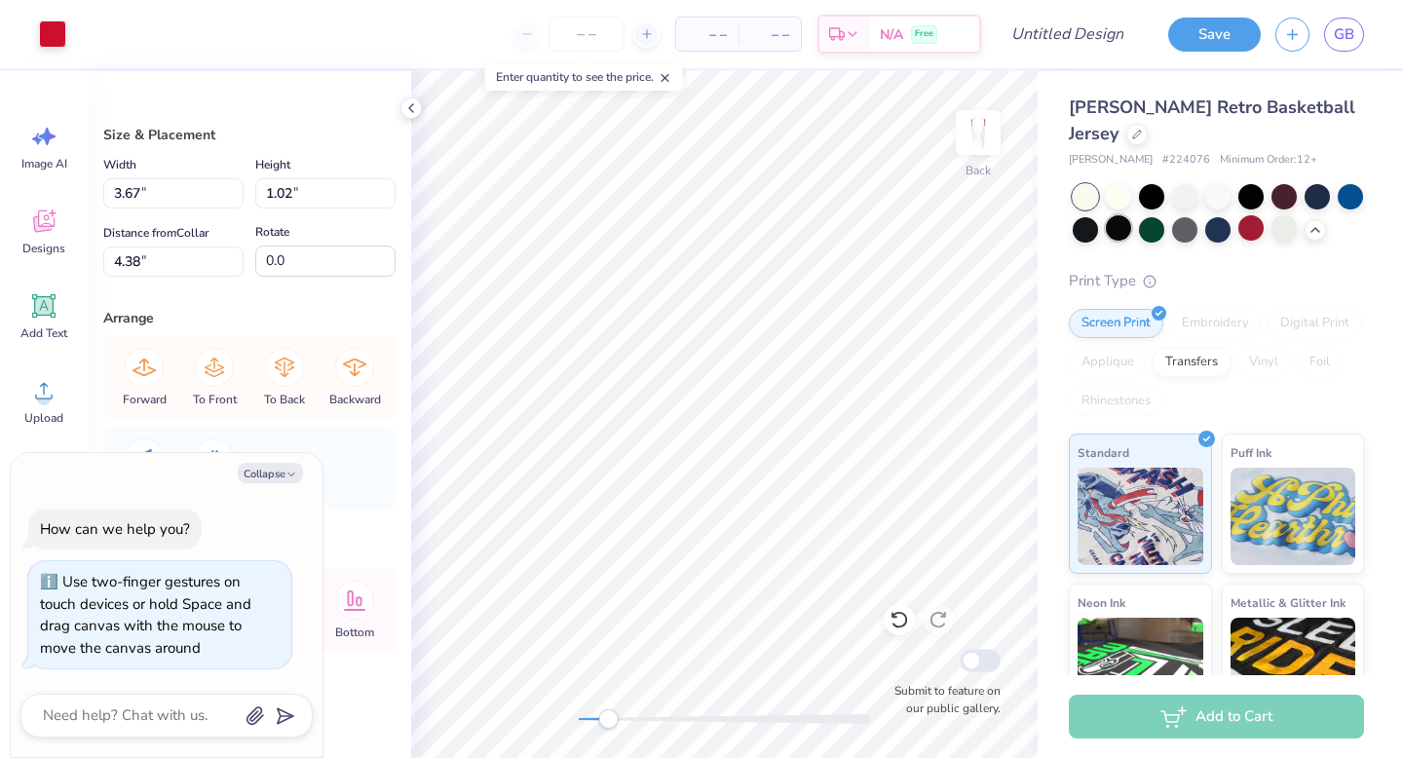
click at [829, 237] on div at bounding box center [1118, 227] width 25 height 25
click at [829, 608] on div at bounding box center [898, 619] width 31 height 31
click at [829, 613] on icon at bounding box center [937, 619] width 19 height 19
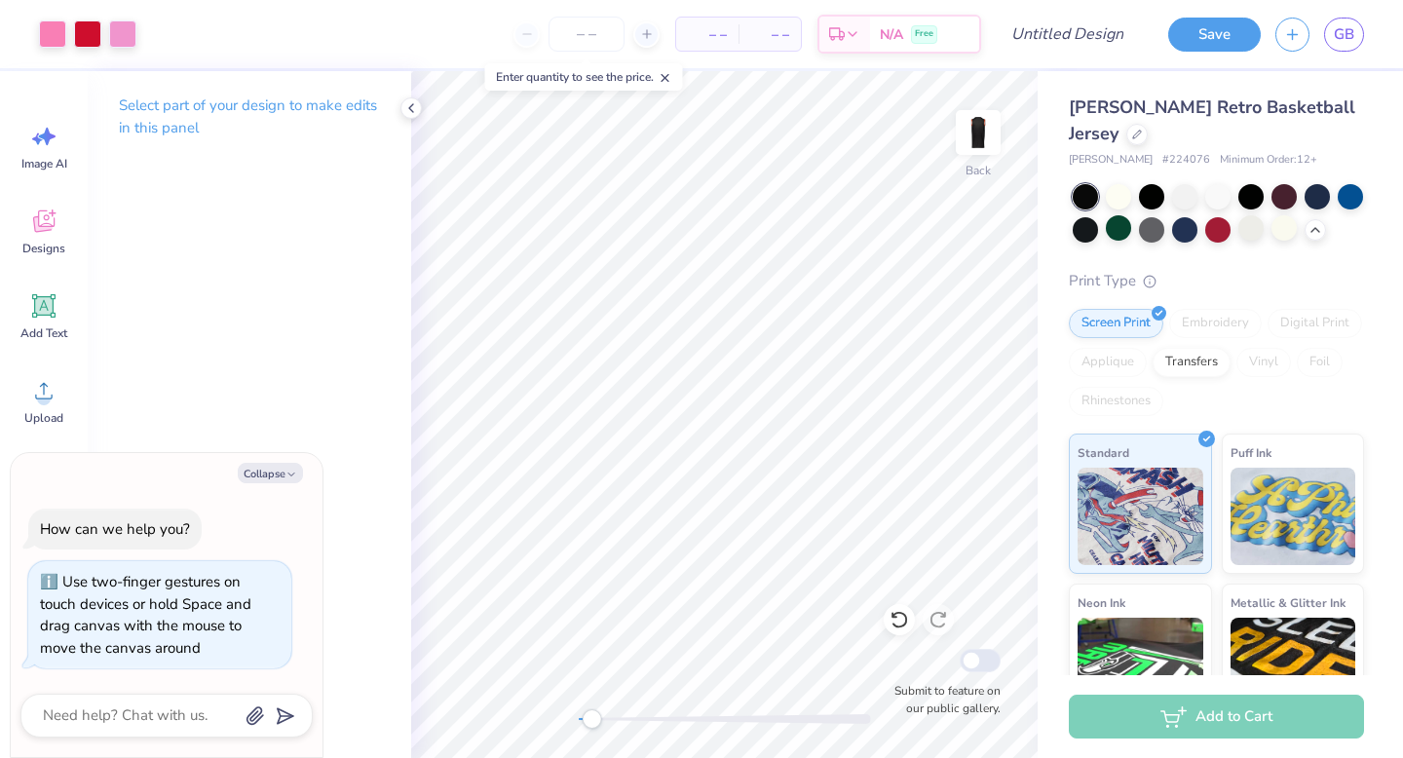
drag, startPoint x: 603, startPoint y: 722, endPoint x: 591, endPoint y: 724, distance: 11.8
click at [591, 664] on div "Accessibility label" at bounding box center [590, 718] width 19 height 19
click at [829, 191] on div at bounding box center [1151, 194] width 25 height 25
click at [829, 234] on div at bounding box center [1283, 227] width 25 height 25
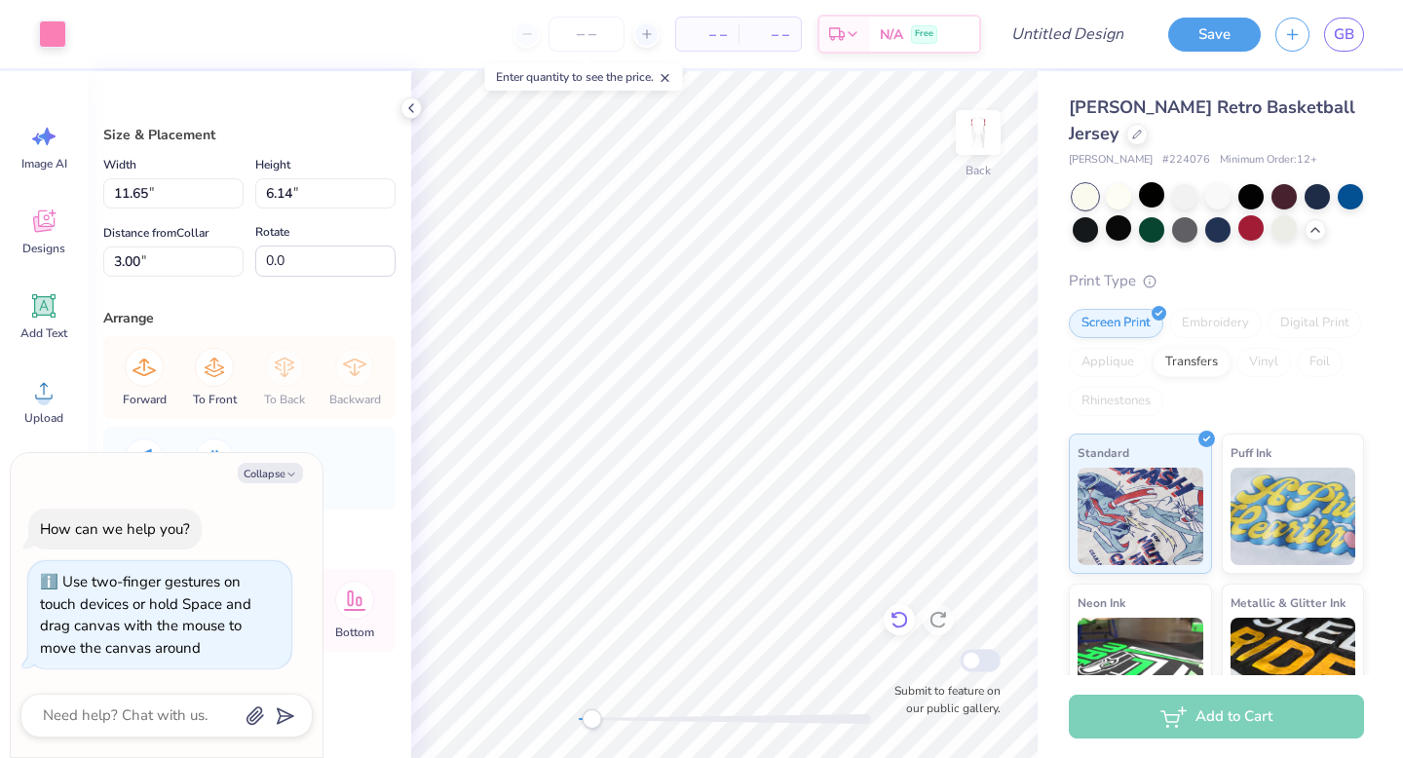
click at [829, 608] on div at bounding box center [898, 619] width 31 height 31
click at [829, 612] on icon at bounding box center [898, 619] width 19 height 19
click at [829, 618] on icon at bounding box center [937, 619] width 19 height 19
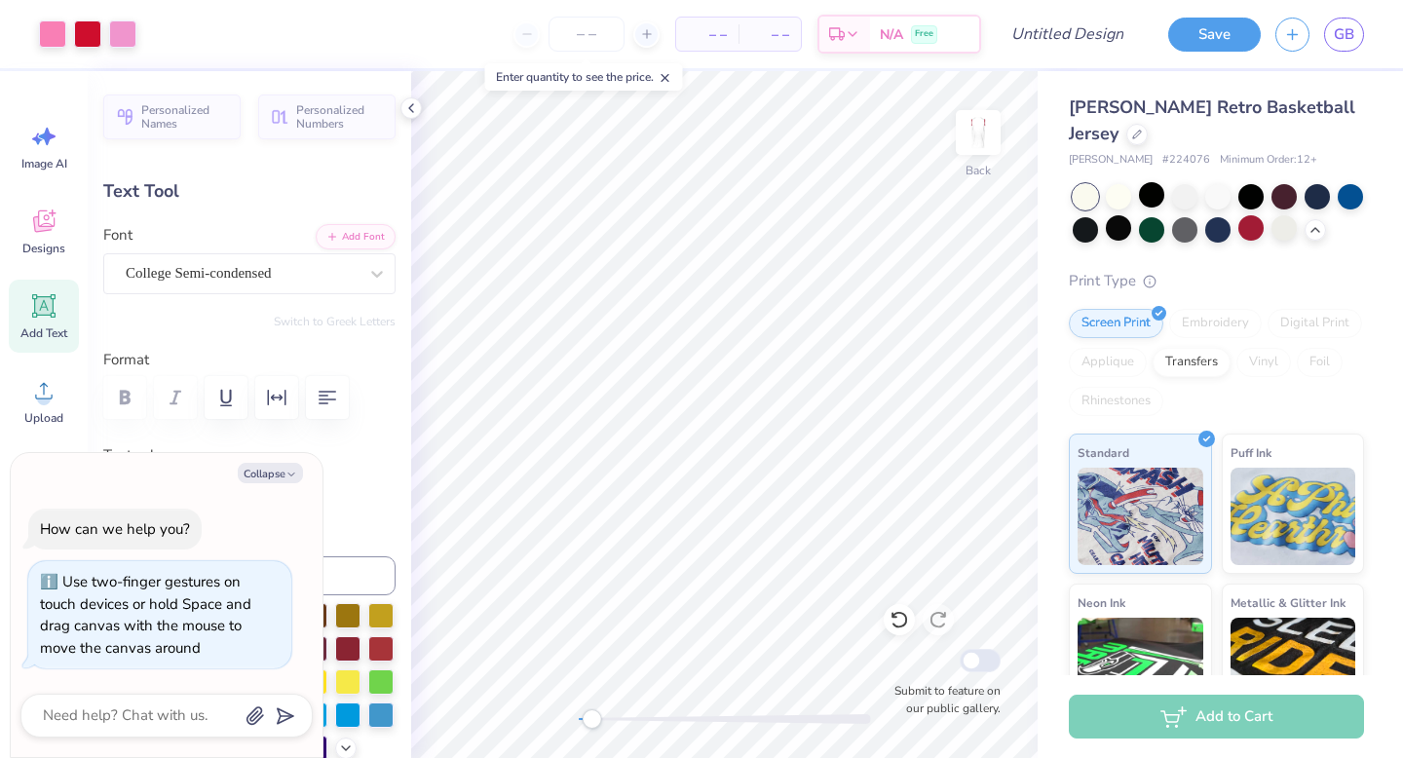
type textarea "x"
type input "4.73"
type input "1.17"
type input "5.75"
click at [598, 664] on div "Accessibility label" at bounding box center [597, 718] width 19 height 19
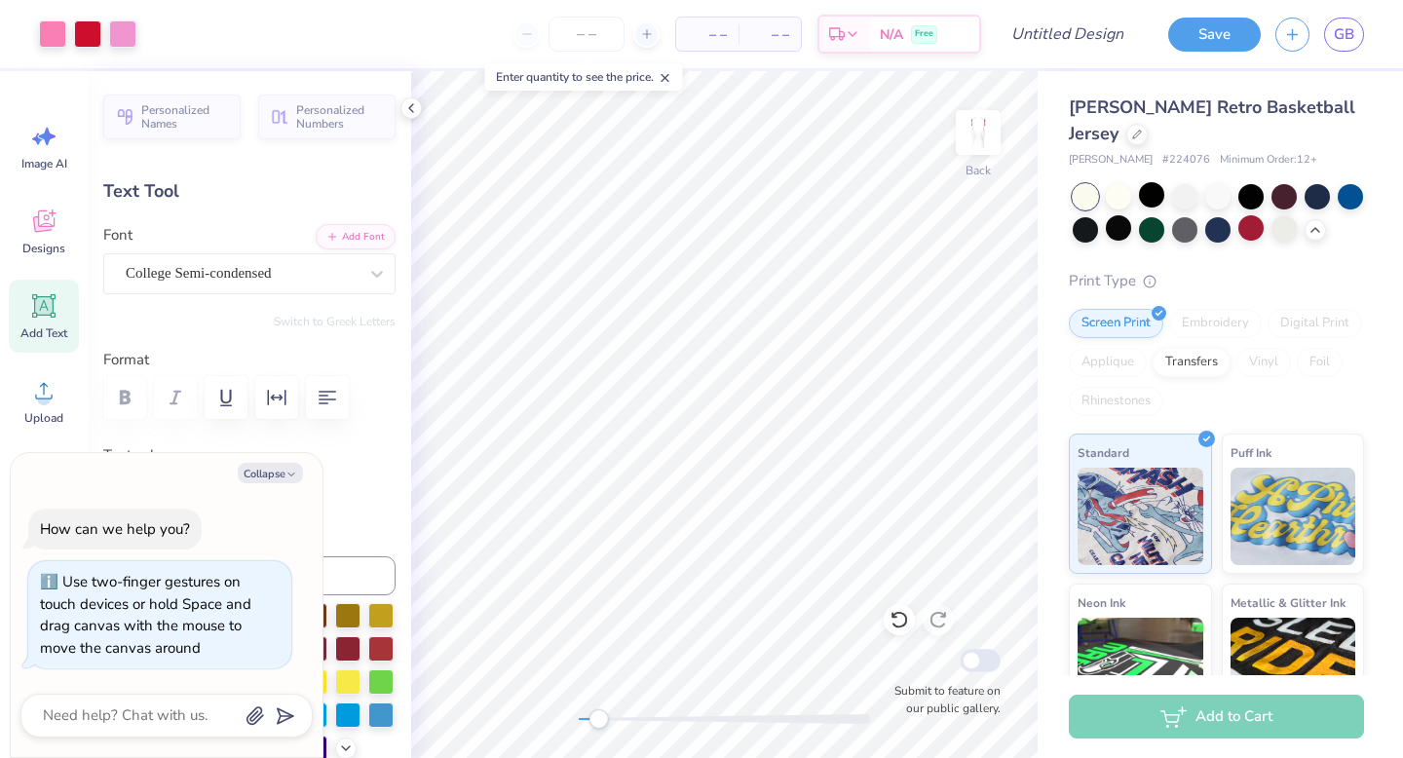
type textarea "x"
type input "5.47"
type input "1.14"
type input "7.00"
type textarea "x"
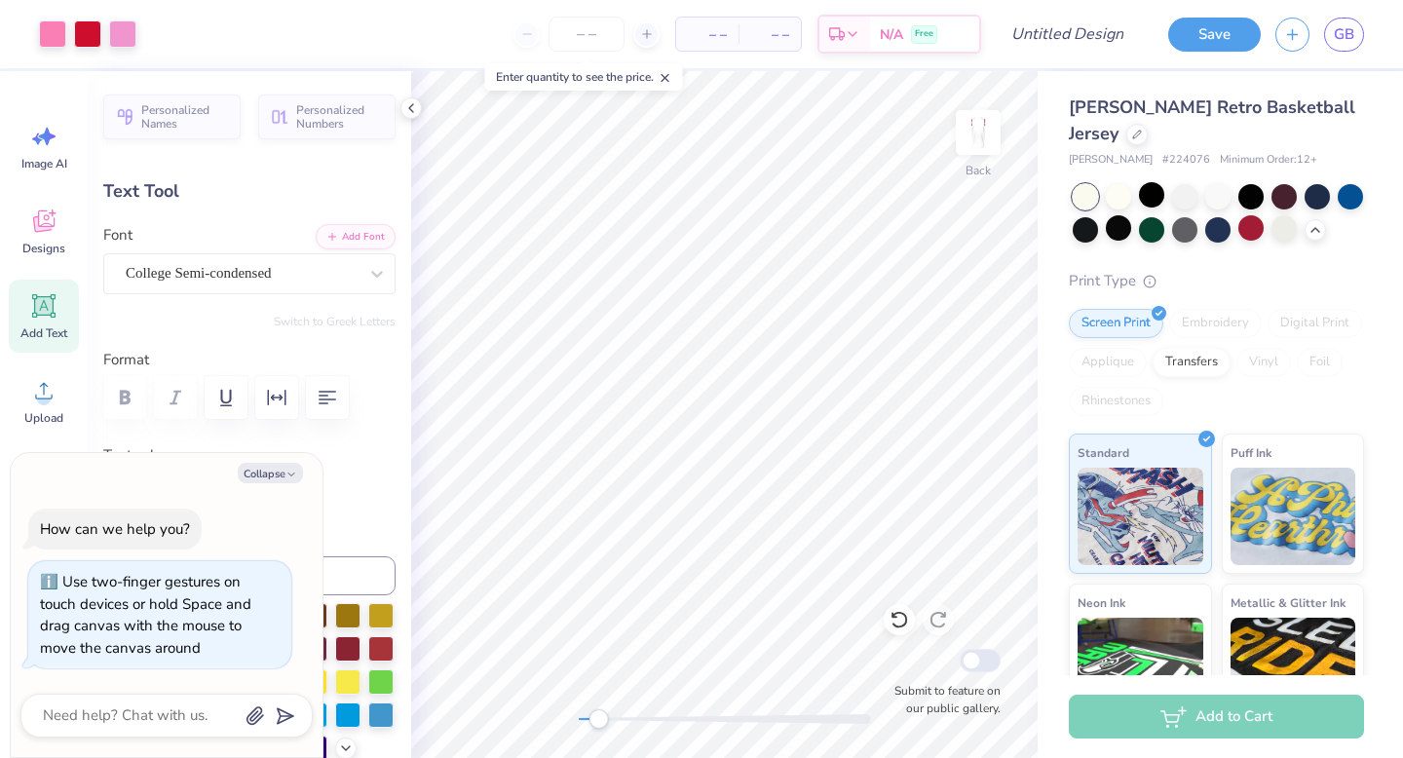
type input "7.27"
click at [352, 511] on div "Personalized Names Personalized Numbers Text Tool Add Font Font College Semi-co…" at bounding box center [249, 414] width 323 height 687
click at [256, 470] on button "Collapse" at bounding box center [270, 473] width 65 height 20
type textarea "x"
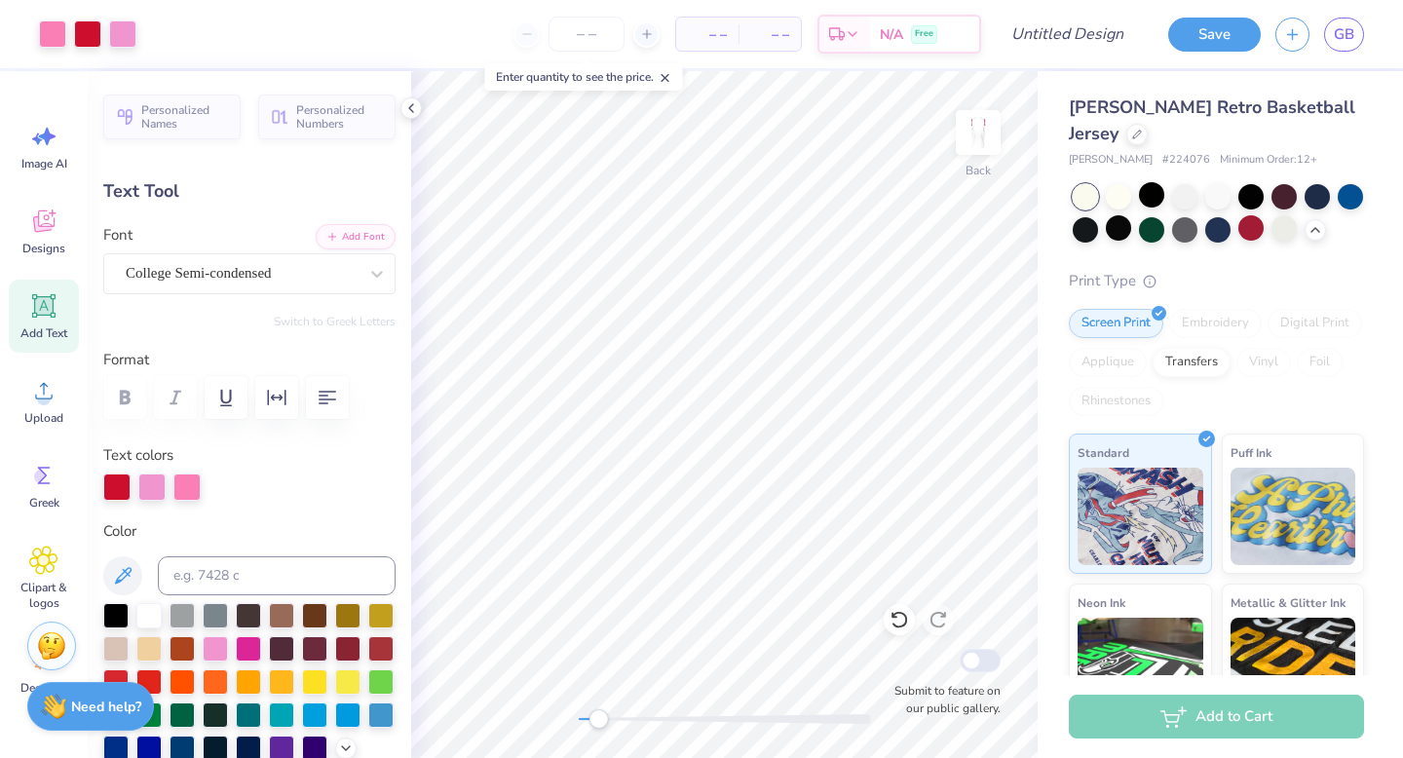
type input "5.06"
type input "1.05"
type input "7.23"
type input "4.87"
type input "1.01"
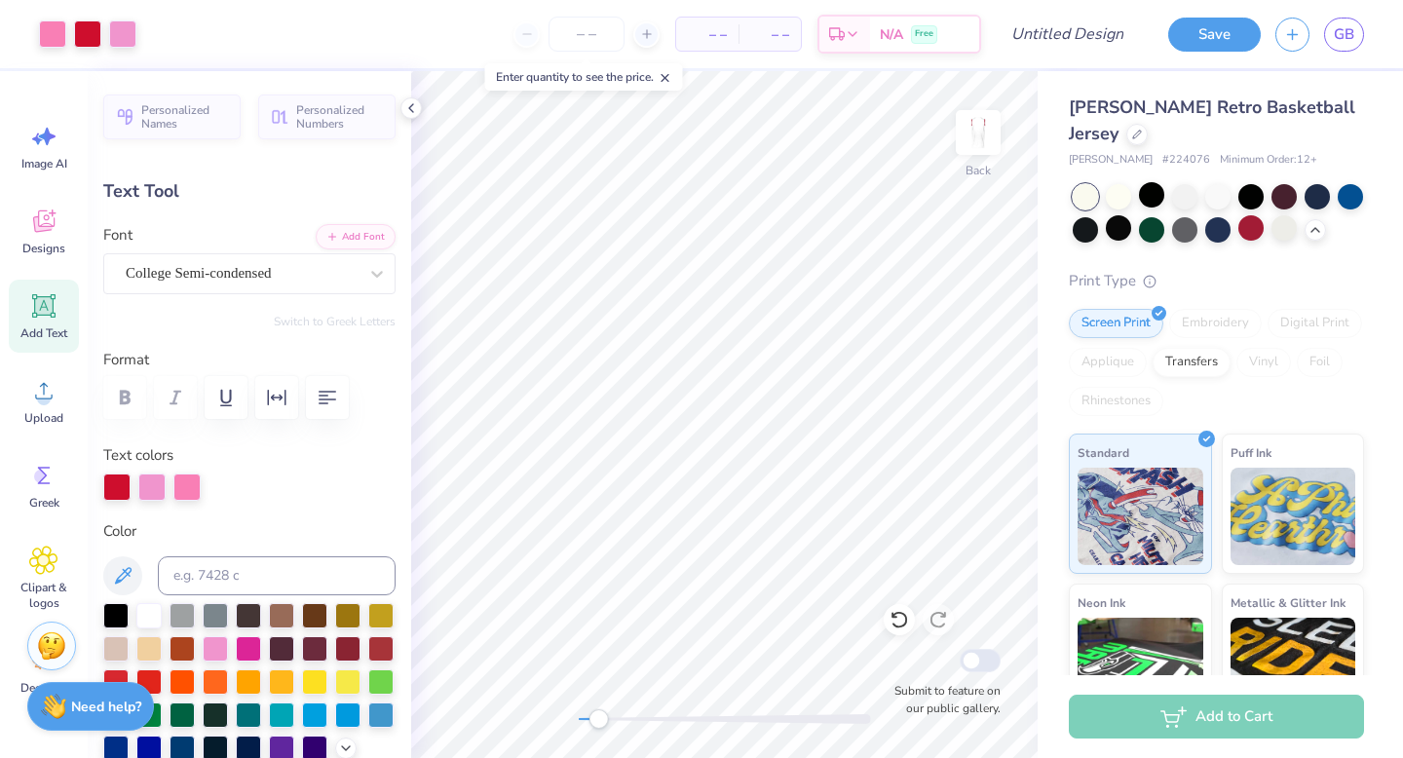
type input "7.22"
drag, startPoint x: 596, startPoint y: 724, endPoint x: 581, endPoint y: 726, distance: 14.7
click at [582, 664] on div "Accessibility label" at bounding box center [589, 718] width 19 height 19
click at [593, 664] on div "Back Submit to feature on our public gallery." at bounding box center [724, 414] width 626 height 687
type input "4.73"
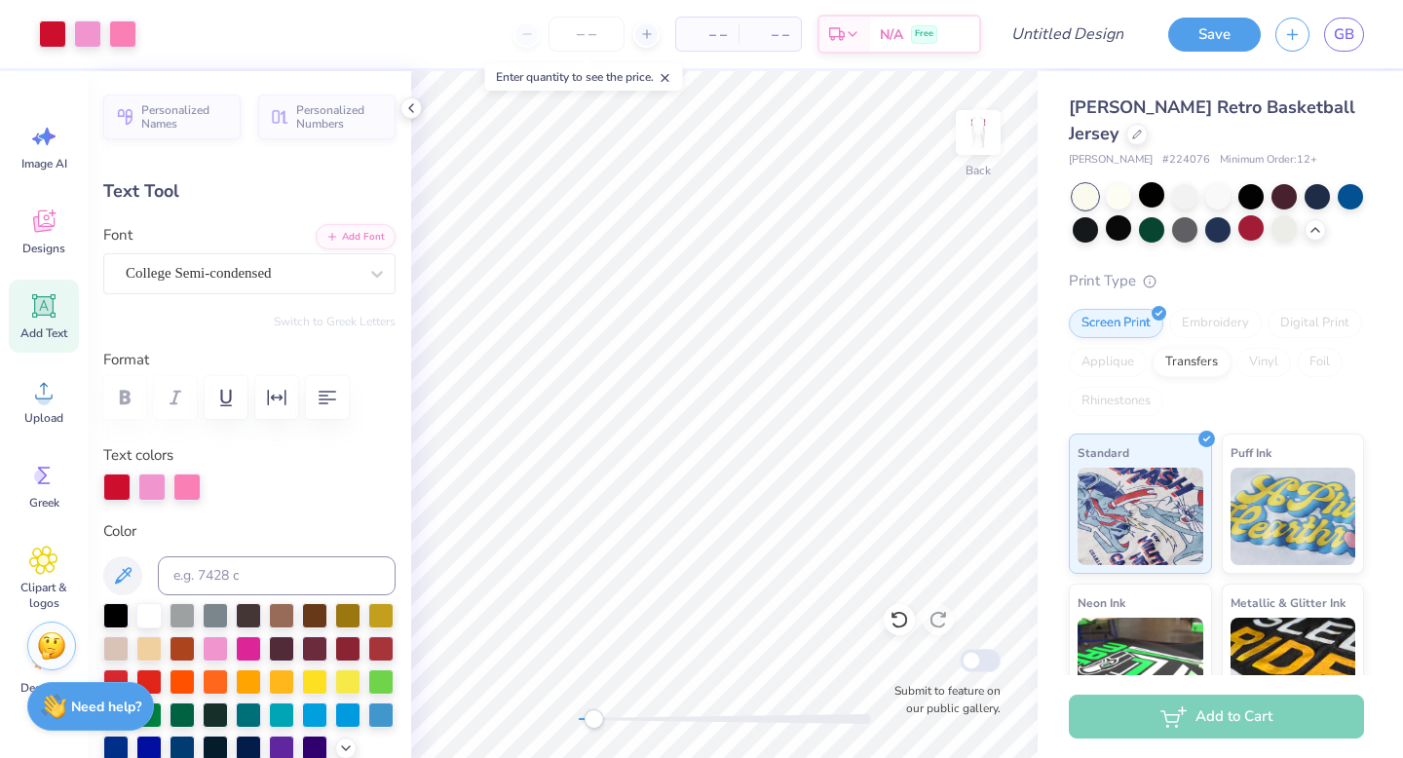
type input "1.17"
type input "6.42"
type input "5.94"
type input "1.47"
type input "6.57"
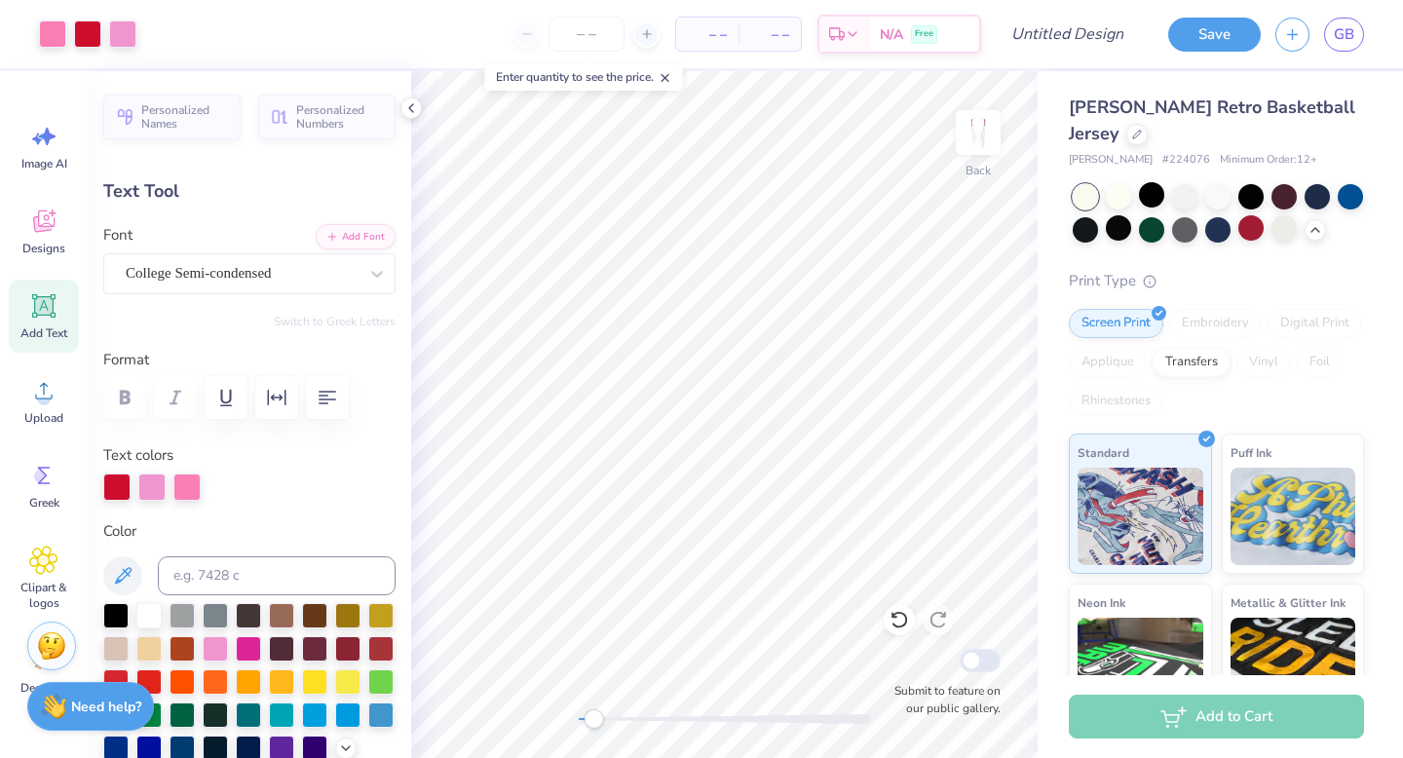
type input "5.20"
type input "1.29"
type input "6.36"
type input "4.87"
type input "1.20"
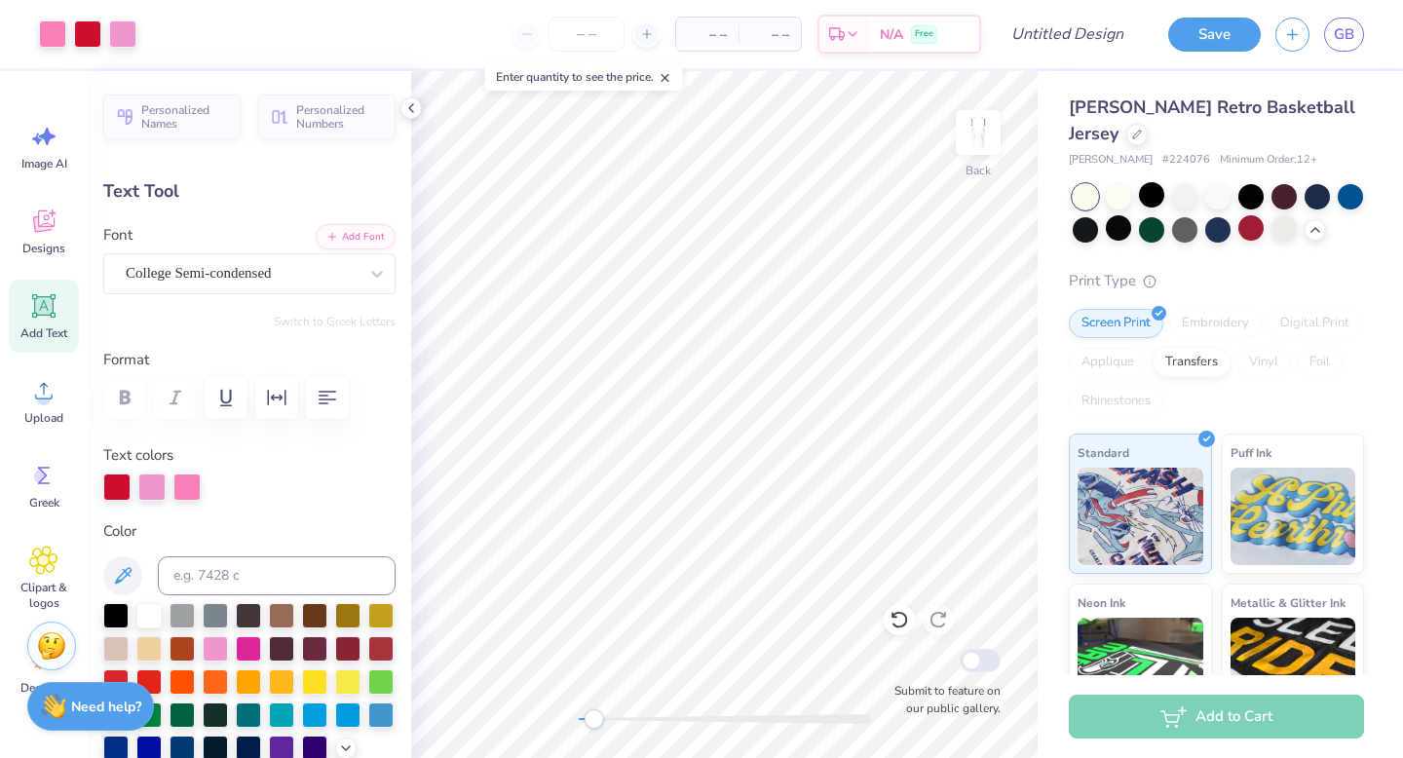
type input "6.44"
drag, startPoint x: 599, startPoint y: 710, endPoint x: 576, endPoint y: 712, distance: 23.5
click at [579, 664] on div at bounding box center [725, 718] width 292 height 19
click at [829, 128] on img at bounding box center [978, 133] width 78 height 78
click at [37, 318] on icon at bounding box center [43, 305] width 29 height 29
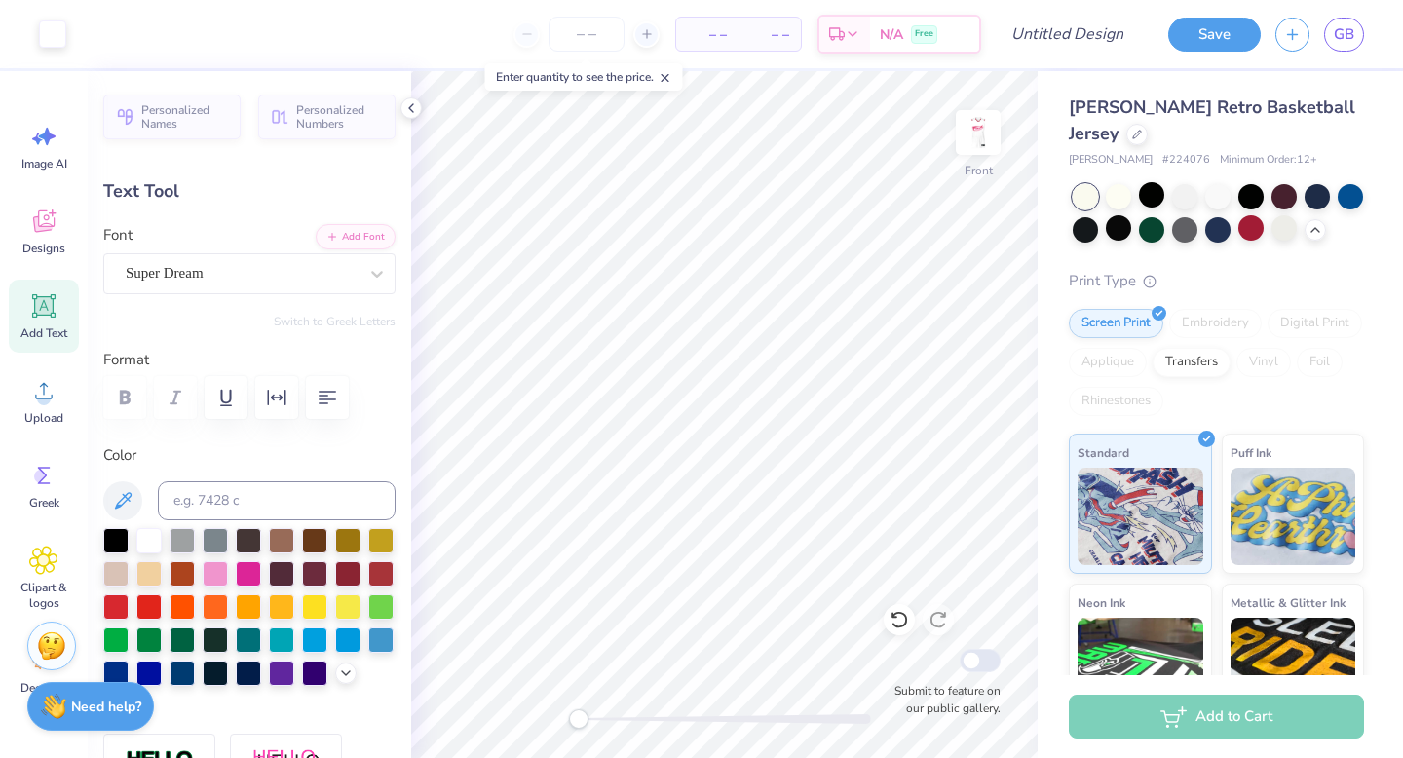
type input "7.27"
type input "2.10"
type input "13.95"
click at [342, 664] on icon at bounding box center [346, 671] width 16 height 16
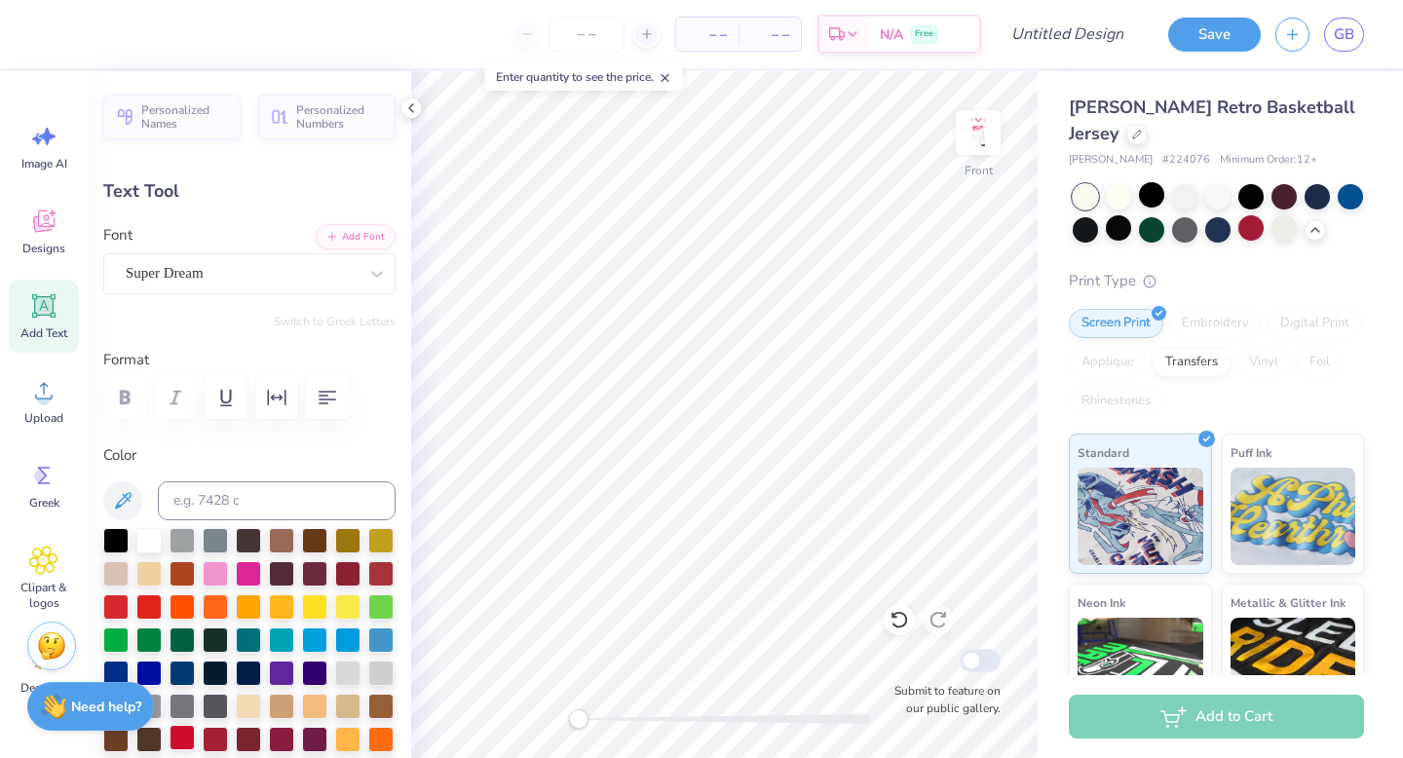
click at [180, 664] on div at bounding box center [181, 737] width 25 height 25
type textarea "Spike Out"
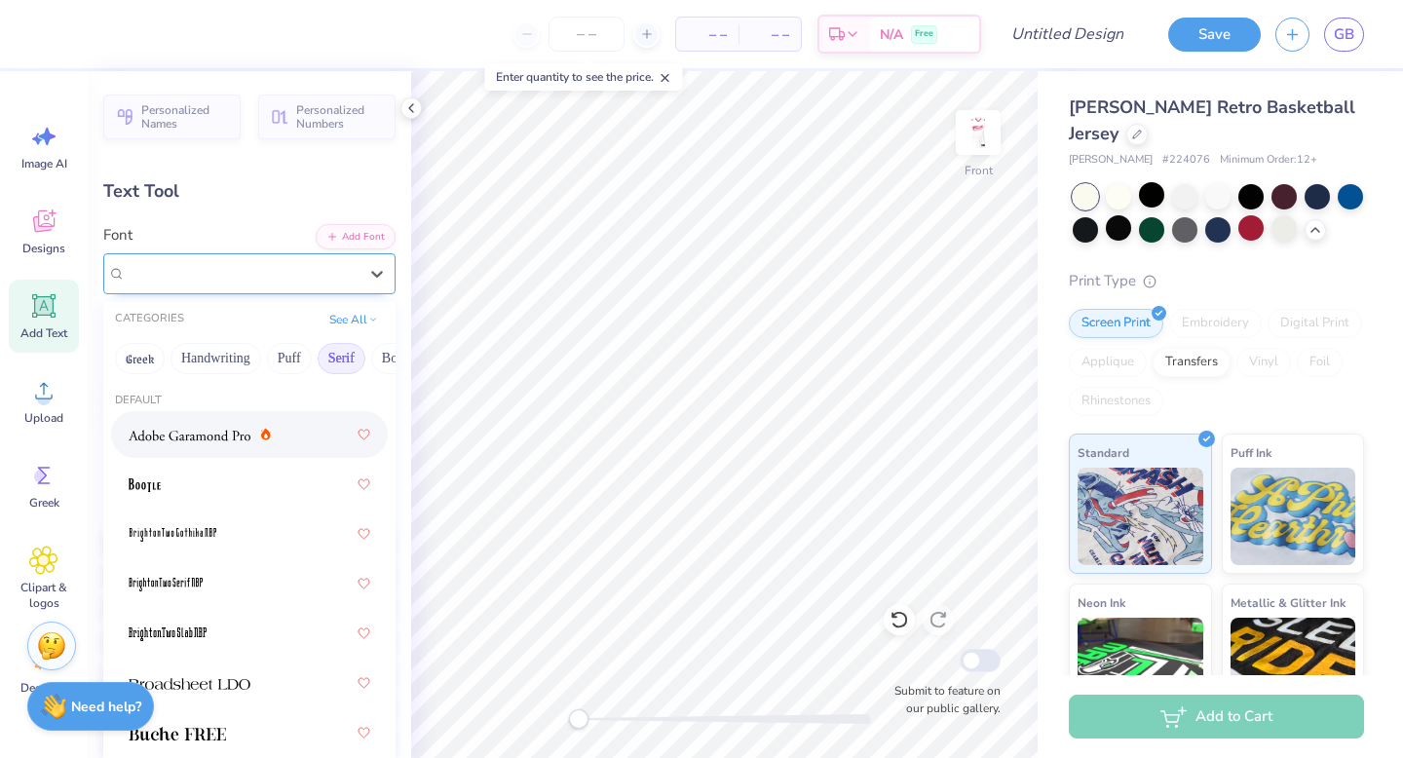
click at [265, 279] on div "Super Dream" at bounding box center [242, 273] width 236 height 30
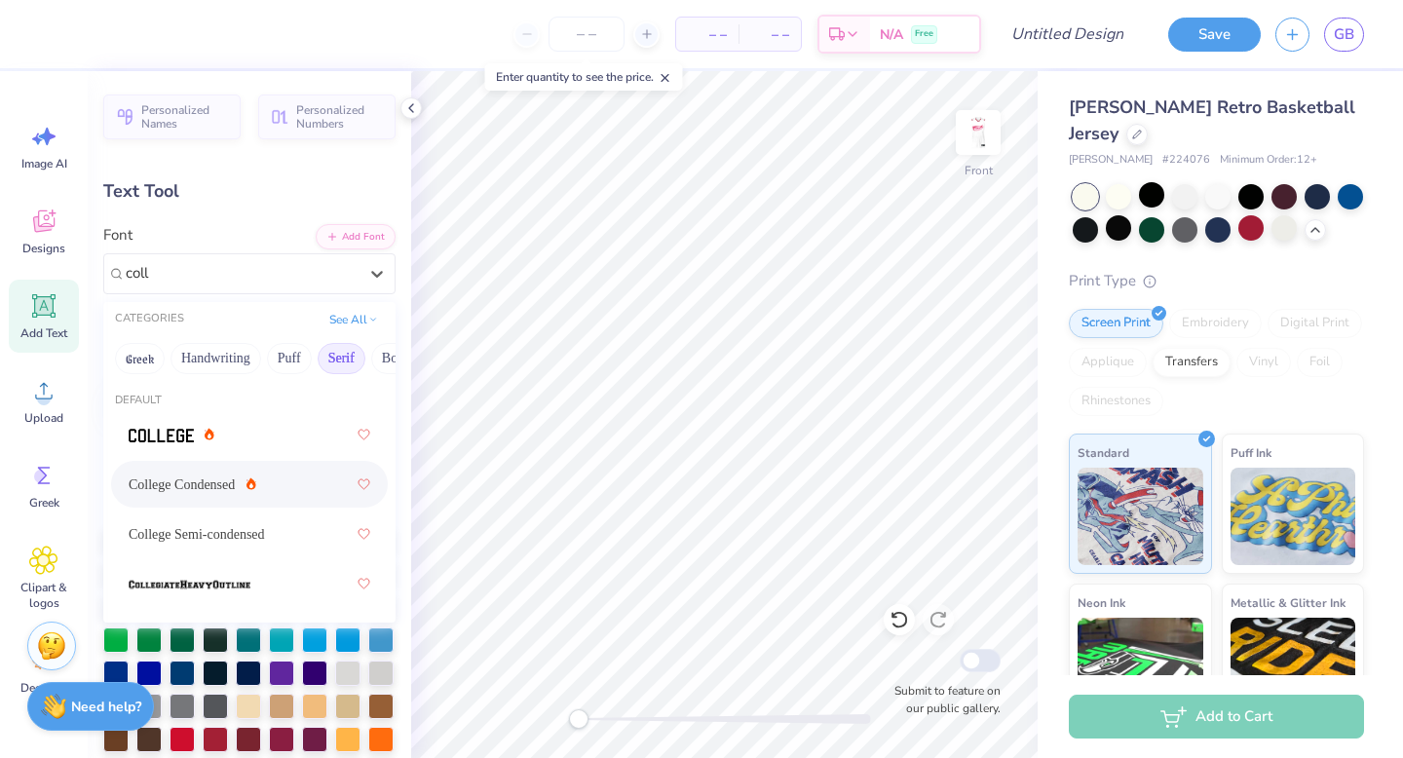
click at [268, 498] on div "College Condensed" at bounding box center [250, 484] width 242 height 35
type input "coll"
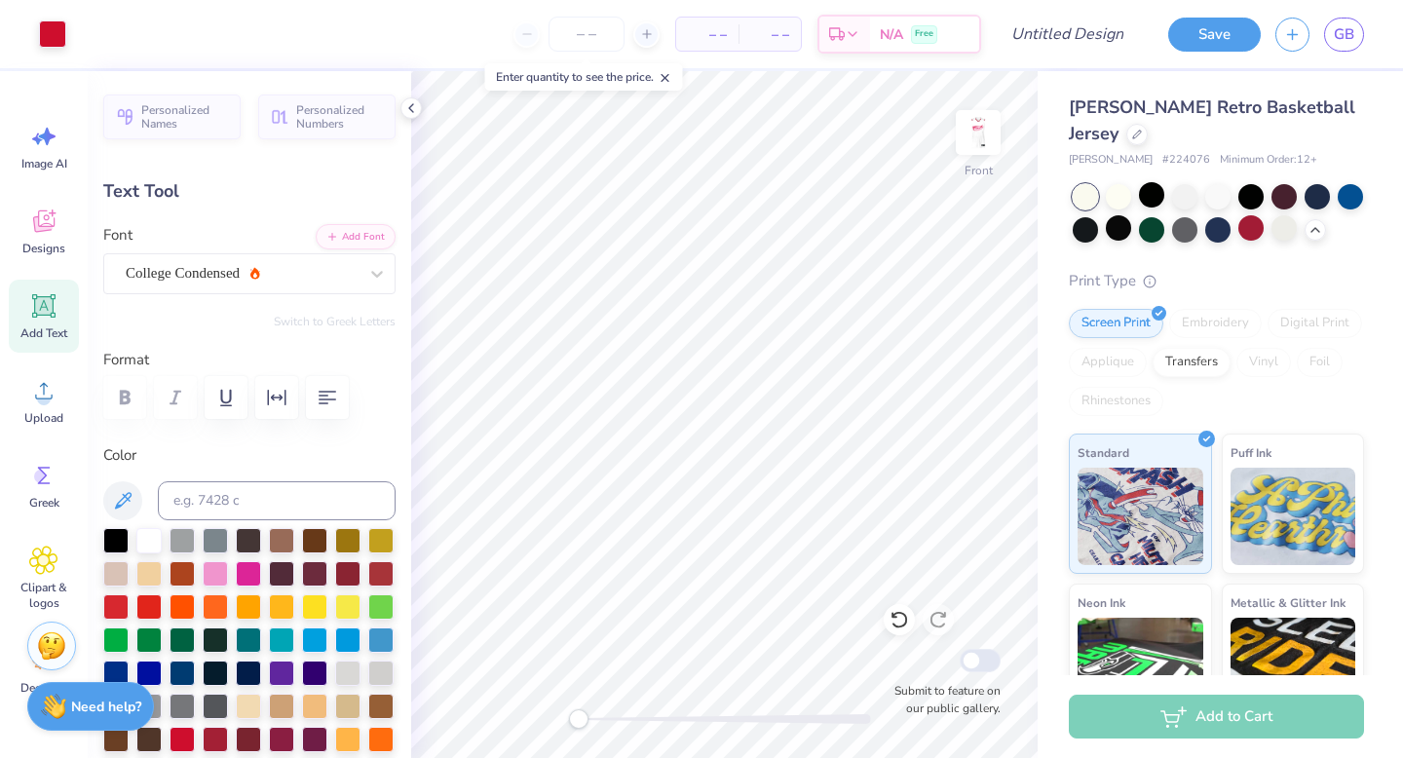
type input "9.68"
type input "2.05"
type input "13.97"
click at [260, 499] on input at bounding box center [277, 500] width 238 height 39
click at [195, 351] on label "Format" at bounding box center [249, 360] width 292 height 22
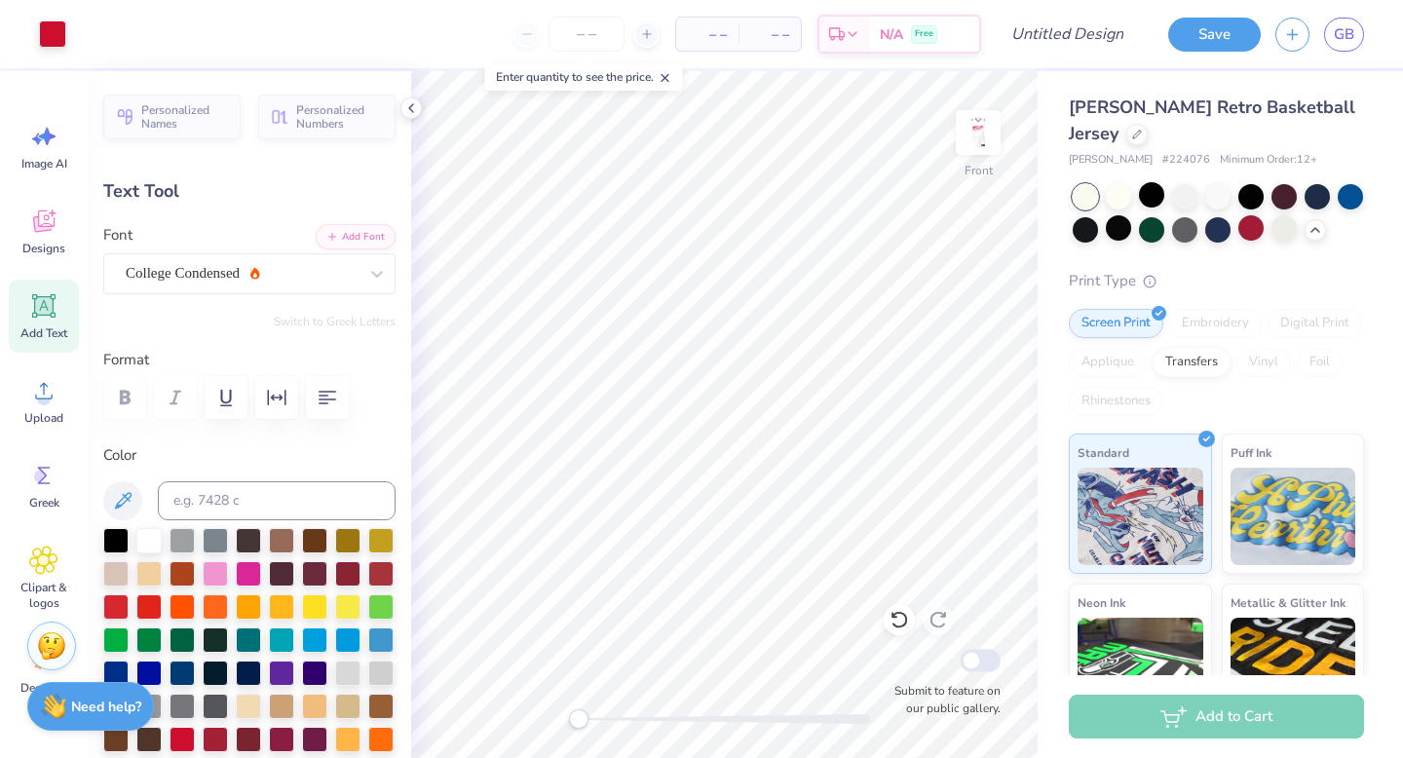
click at [25, 311] on div "Add Text" at bounding box center [44, 316] width 70 height 73
type input "7.27"
type input "2.10"
type input "13.95"
click at [184, 664] on div at bounding box center [181, 737] width 25 height 25
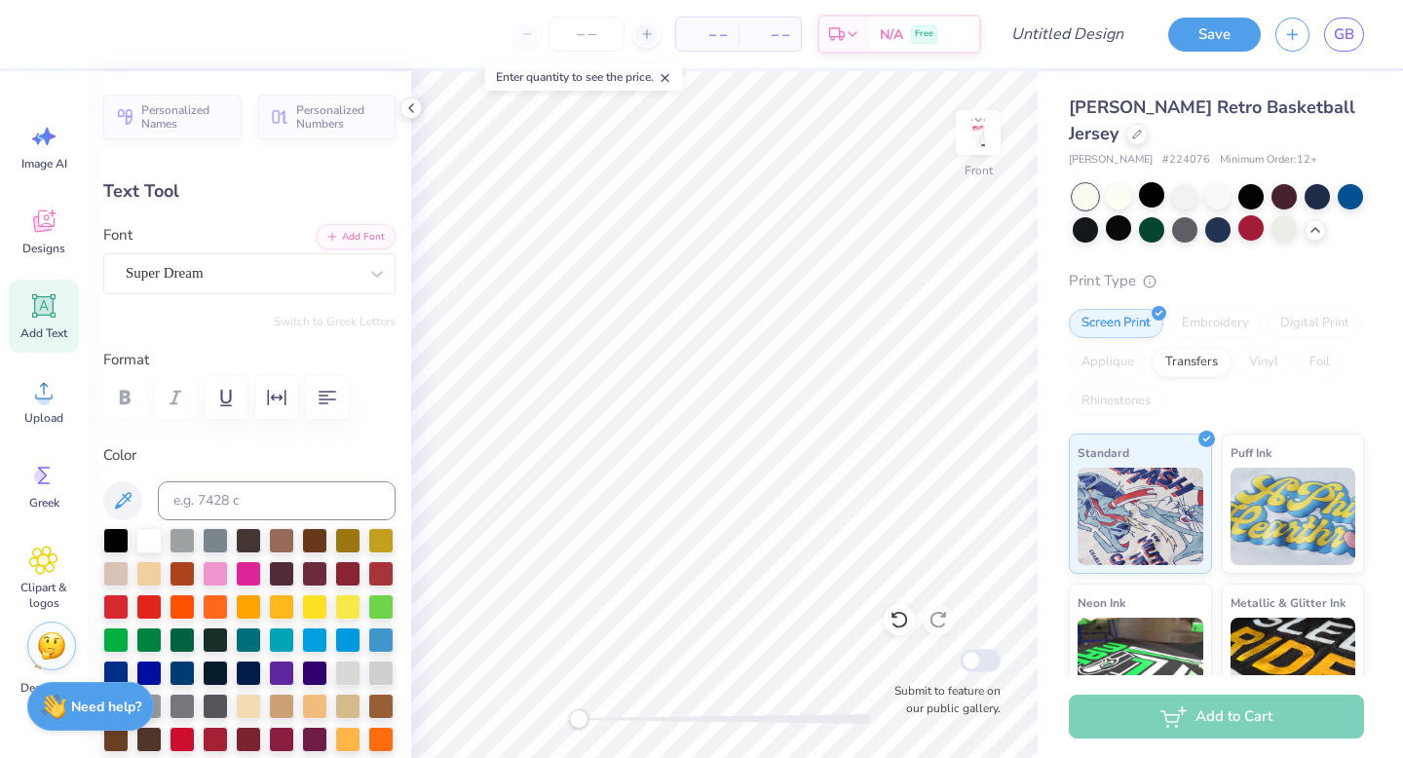
scroll to position [0, 1]
type textarea "Arthritis"
click at [256, 265] on div "Super Dream" at bounding box center [242, 273] width 236 height 30
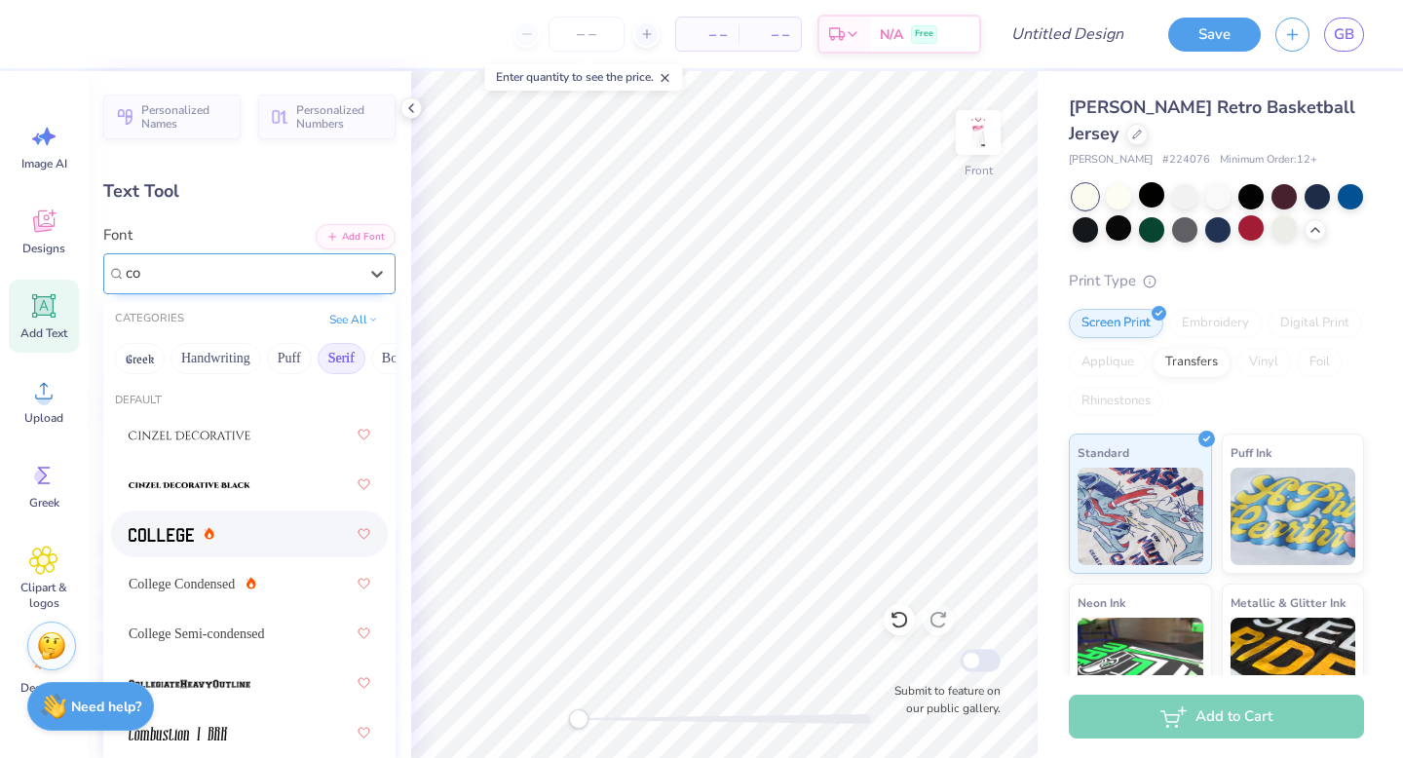
type input "c"
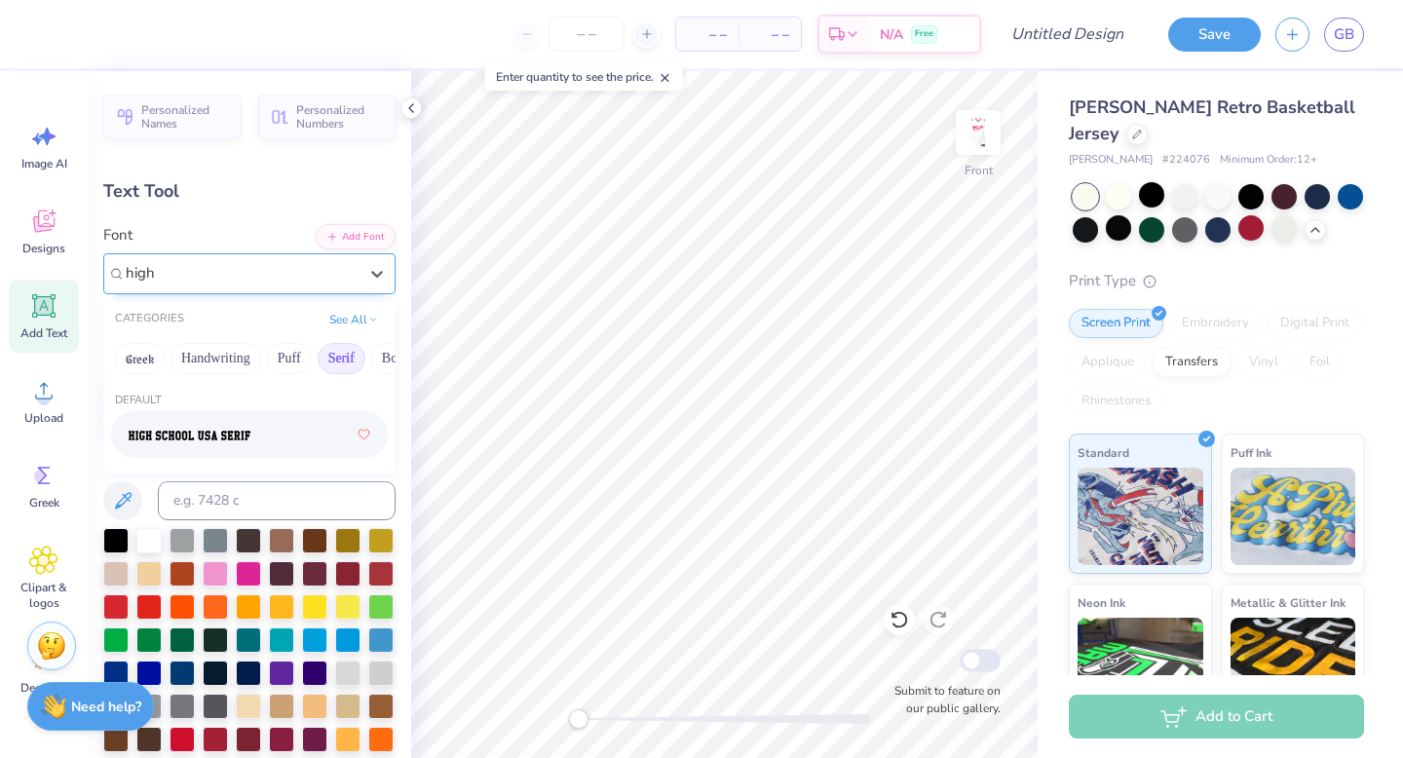
click at [226, 431] on img at bounding box center [190, 436] width 122 height 14
type input "high"
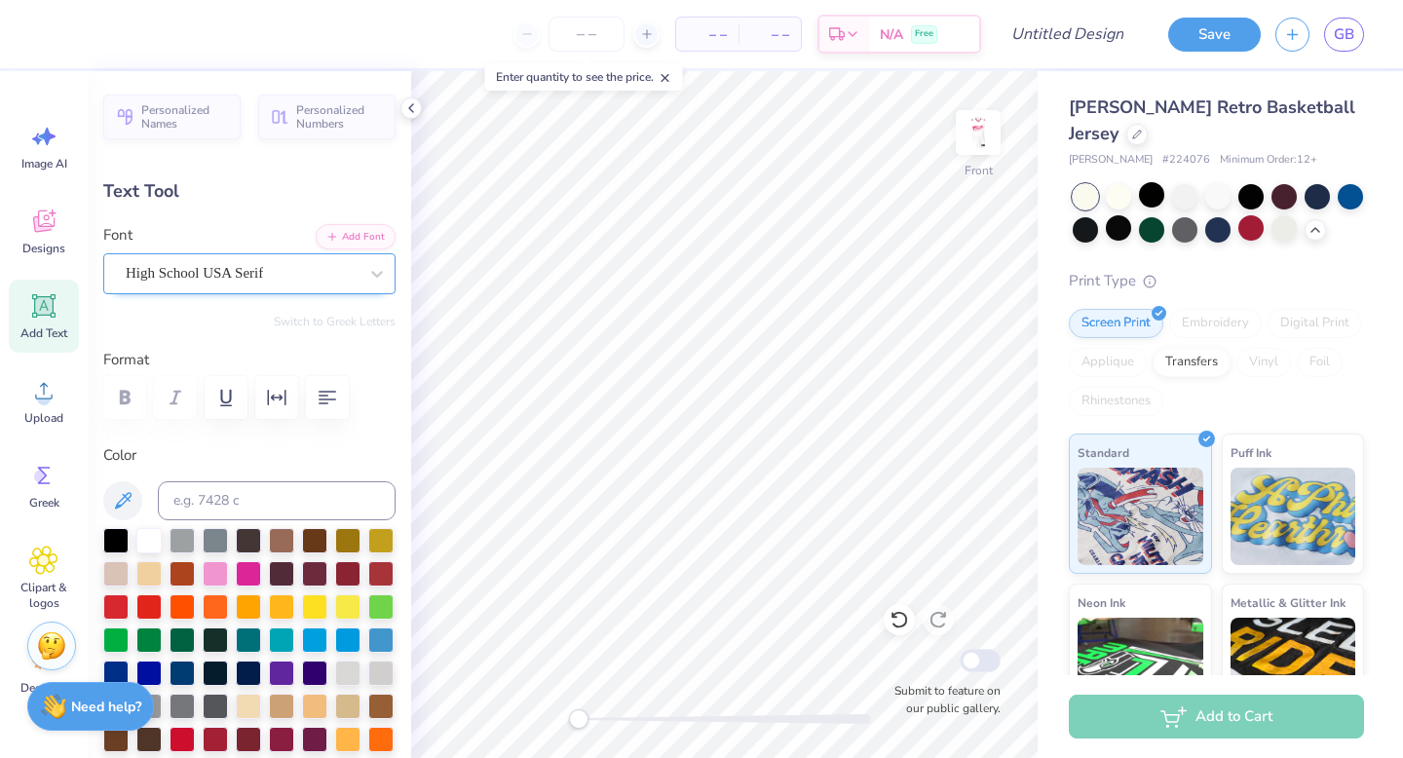
type input "9.68"
type input "2.05"
type input "4.41"
click at [206, 279] on div "College Condensed" at bounding box center [242, 273] width 236 height 30
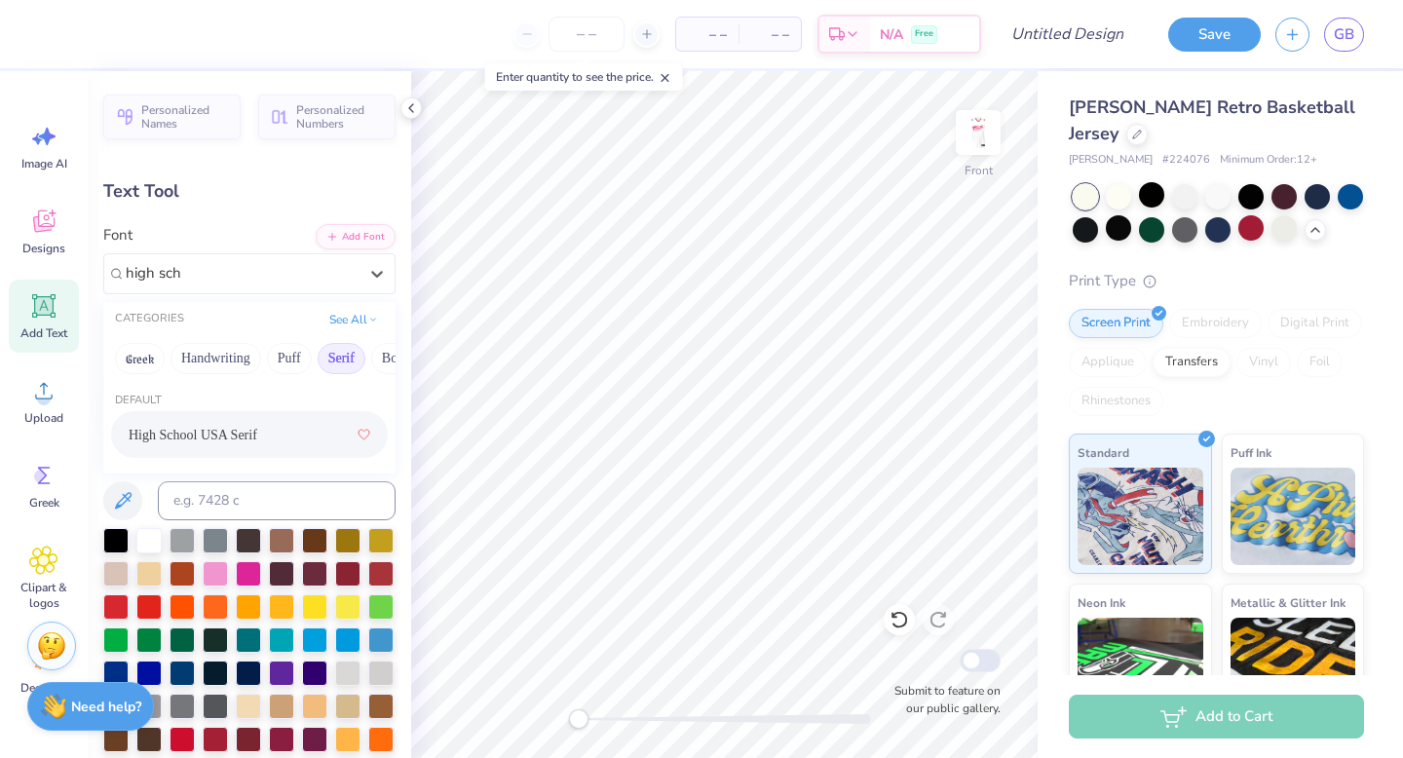
click at [227, 424] on div "High School USA Serif" at bounding box center [250, 434] width 242 height 35
type input "high sch"
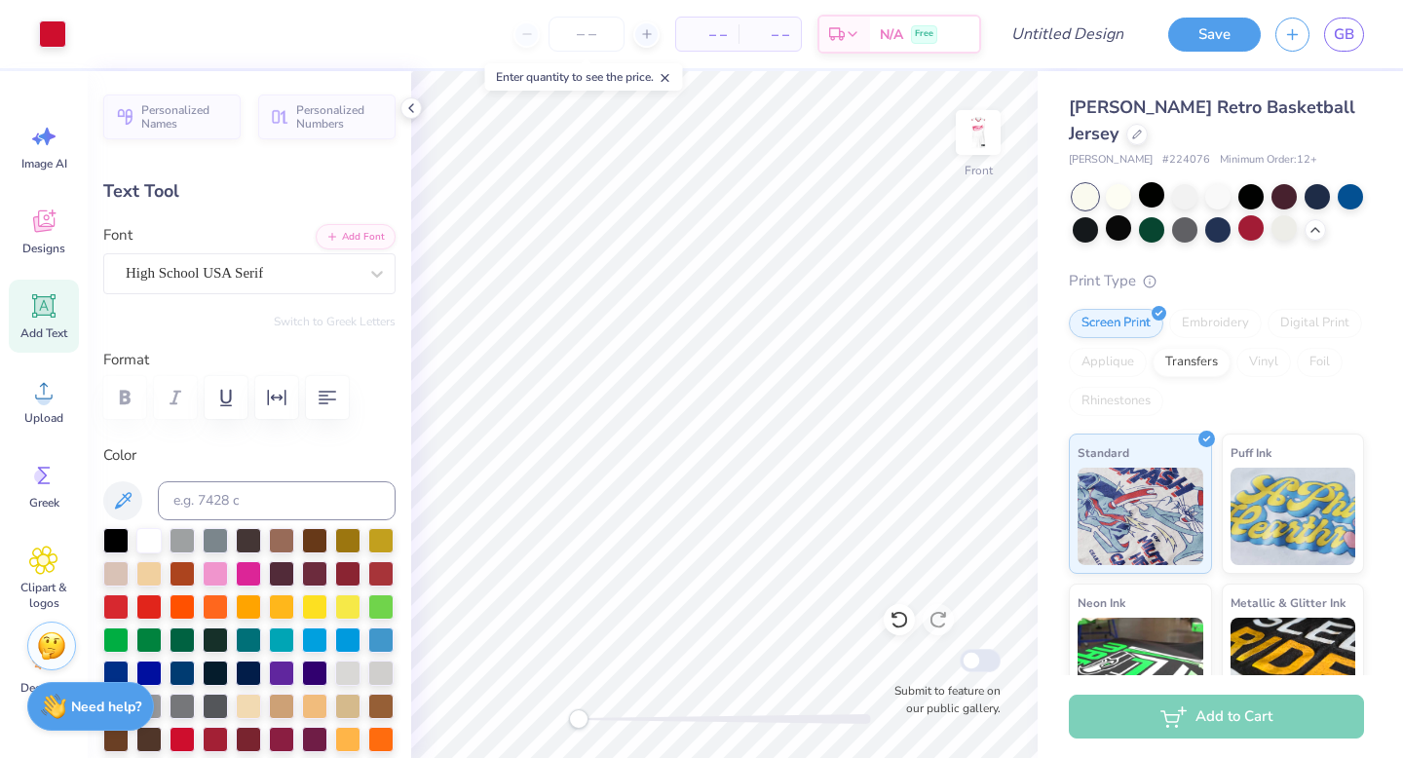
type input "11.10"
type input "1.90"
type input "4.49"
type input "9.85"
type input "1.69"
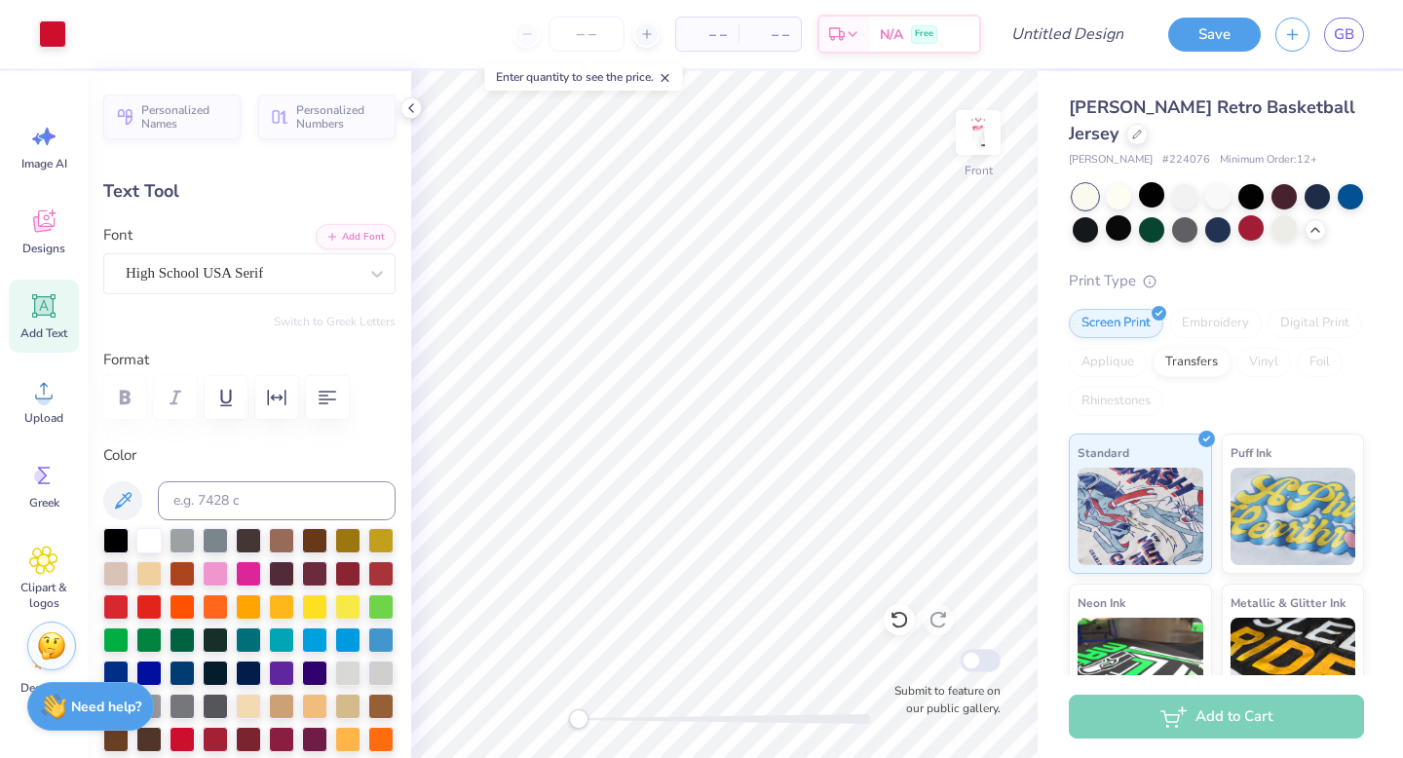
type input "11.10"
type input "1.82"
type input "14.09"
type input "9.90"
type input "1.63"
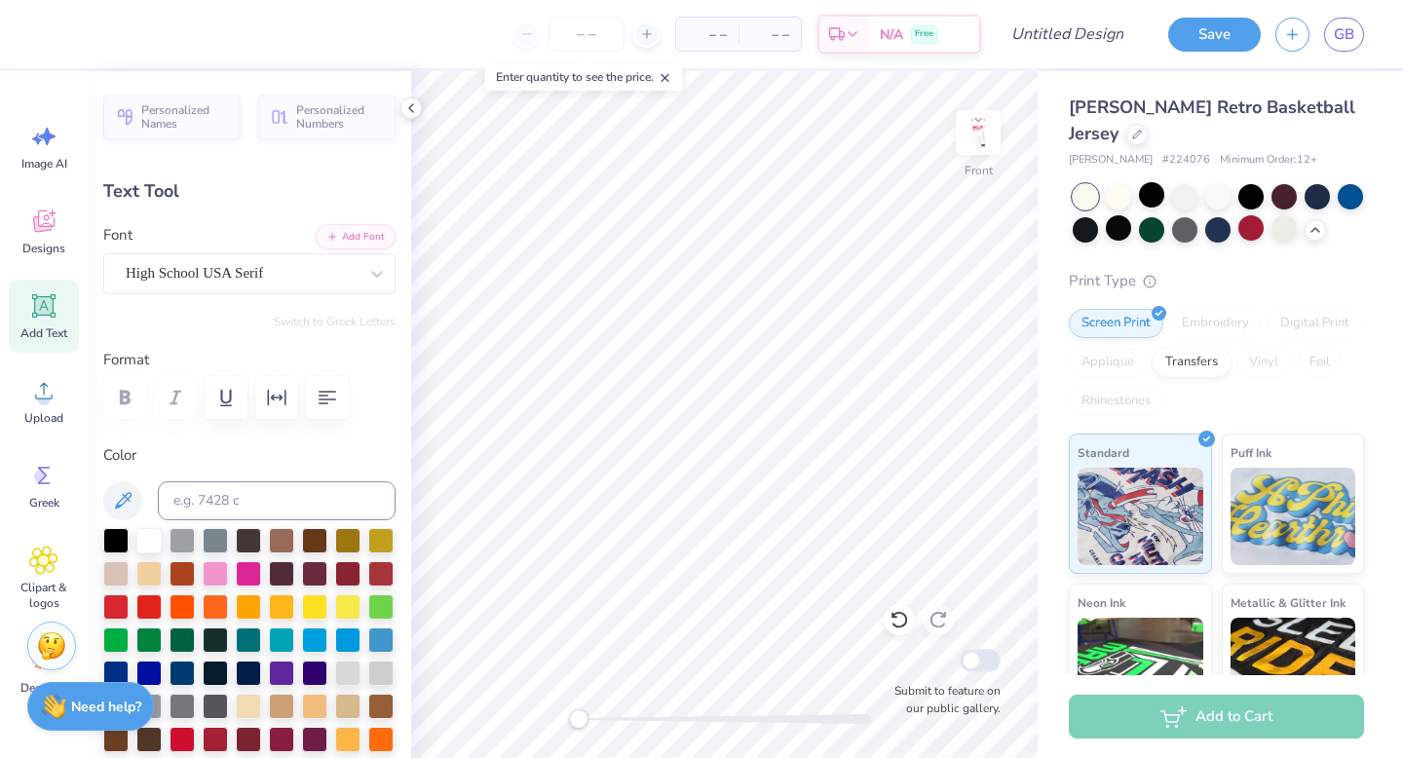
type input "4.68"
click at [829, 117] on img at bounding box center [978, 133] width 78 height 78
click at [829, 153] on img at bounding box center [978, 133] width 78 height 78
click at [829, 140] on img at bounding box center [978, 133] width 78 height 78
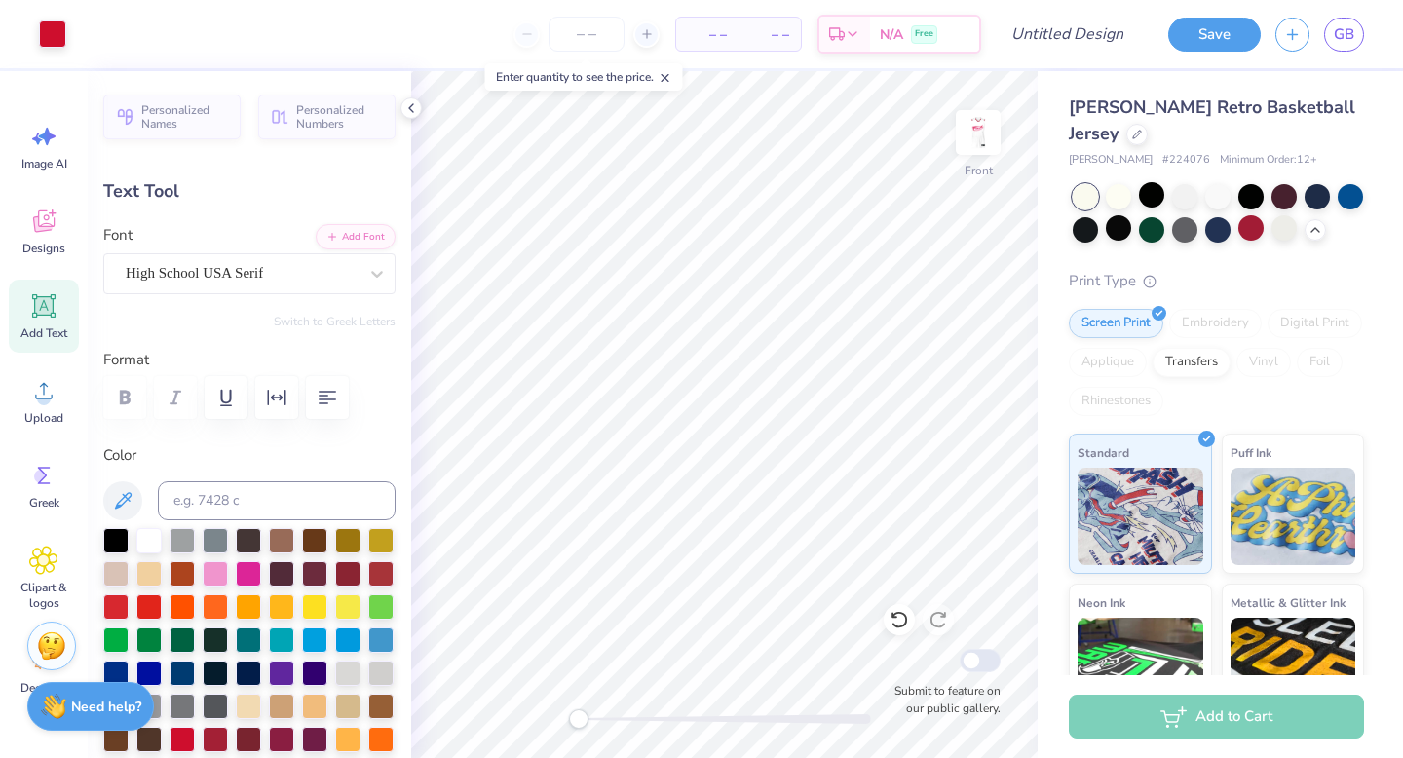
click at [829, 139] on img at bounding box center [977, 132] width 39 height 39
click at [829, 143] on img at bounding box center [978, 133] width 78 height 78
click at [34, 224] on icon at bounding box center [43, 221] width 21 height 22
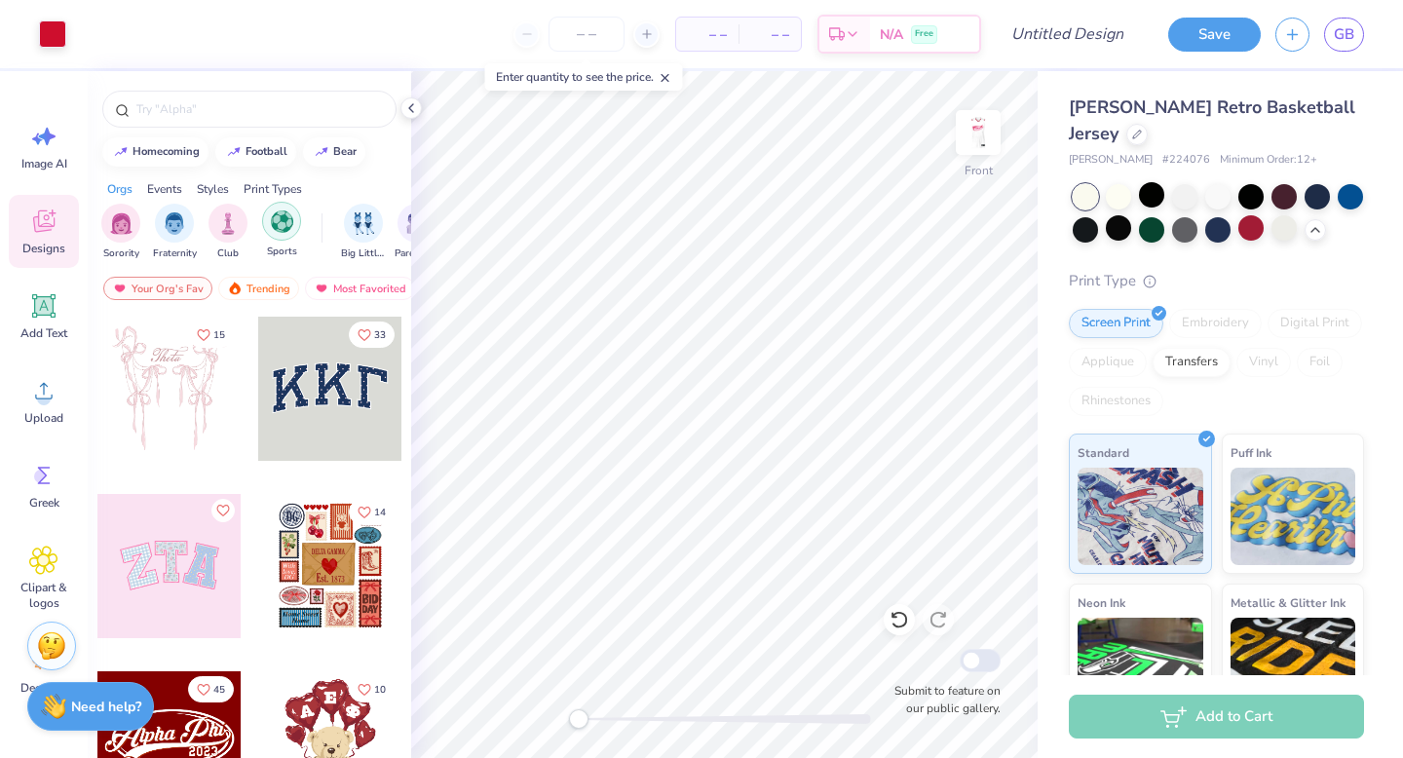
click at [281, 216] on img "filter for Sports" at bounding box center [282, 221] width 22 height 22
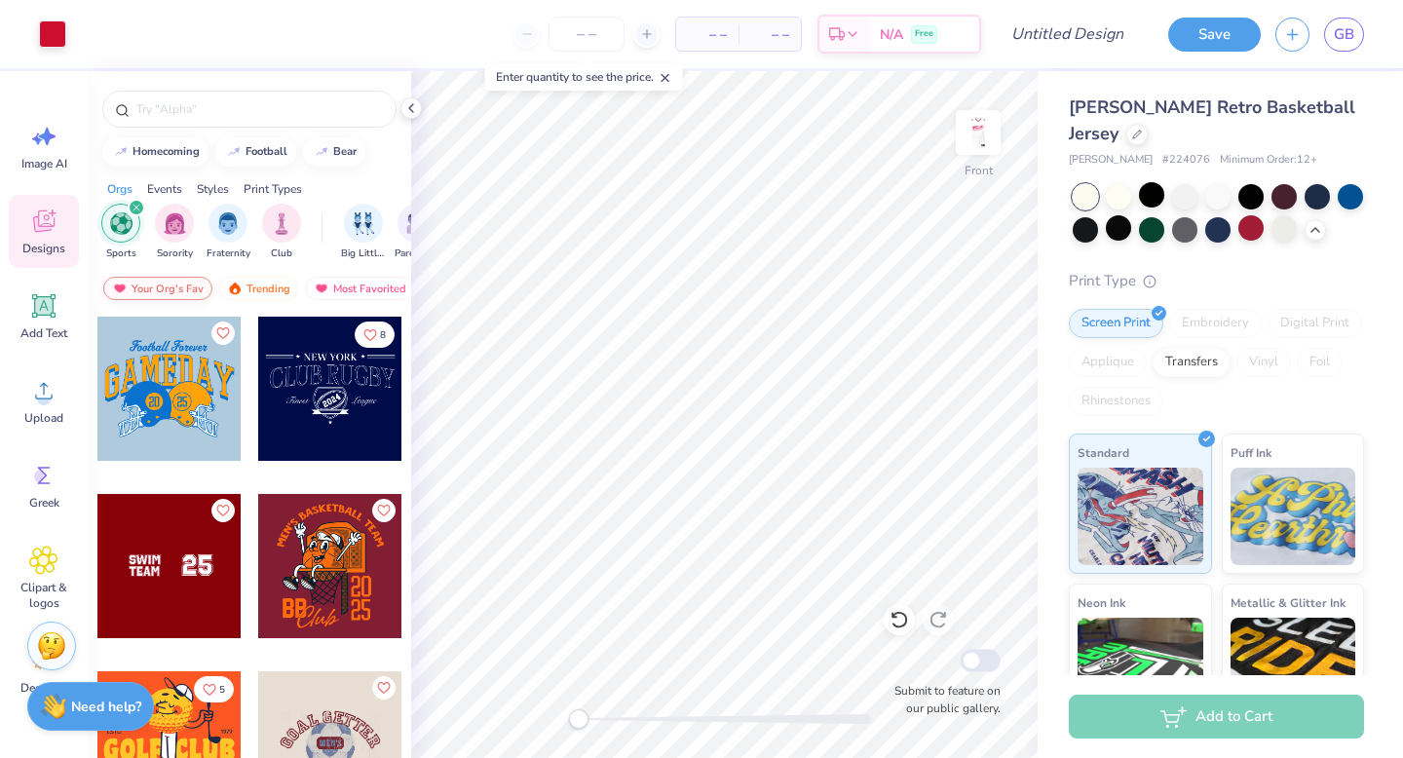
click at [196, 282] on div "Your Org's Fav" at bounding box center [157, 288] width 109 height 23
click at [324, 287] on img at bounding box center [322, 288] width 16 height 14
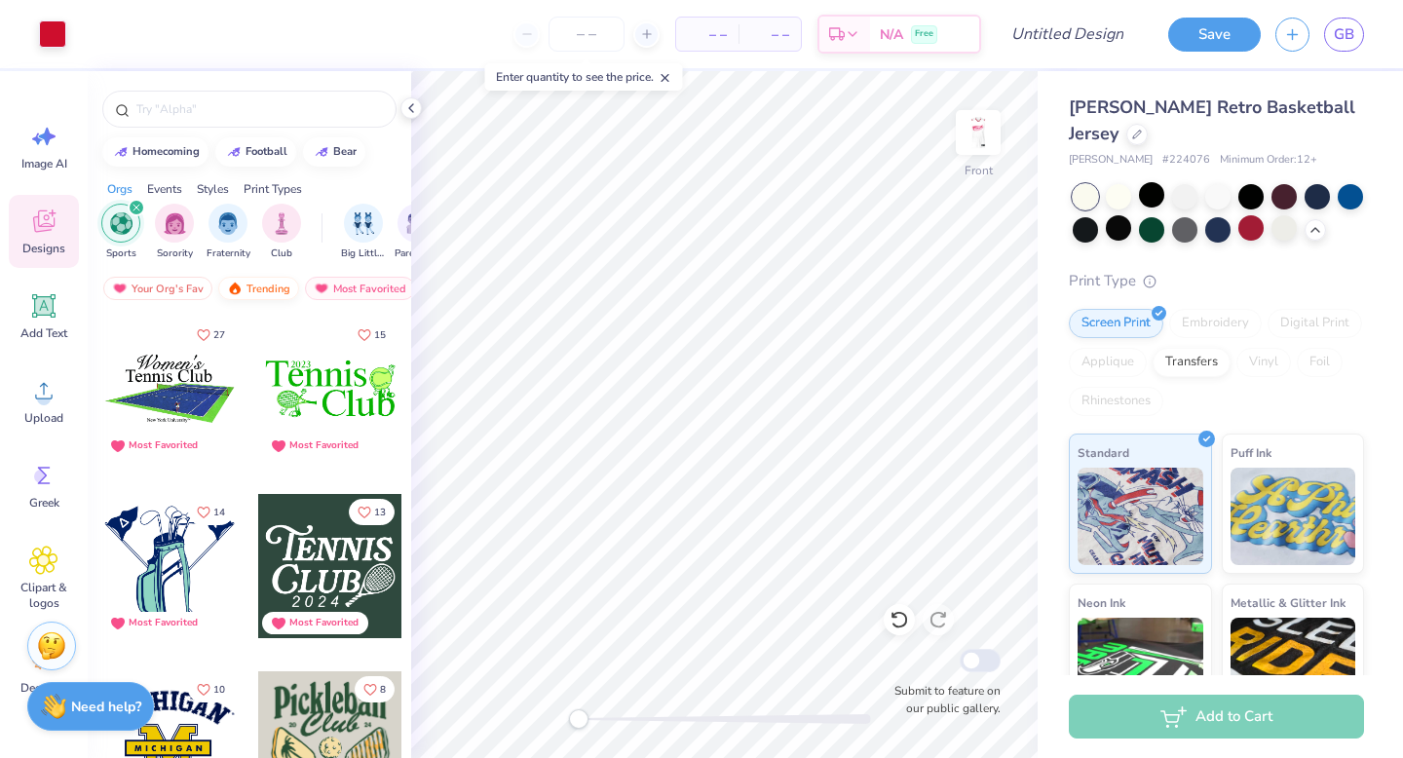
click at [287, 294] on div "Trending" at bounding box center [258, 288] width 81 height 23
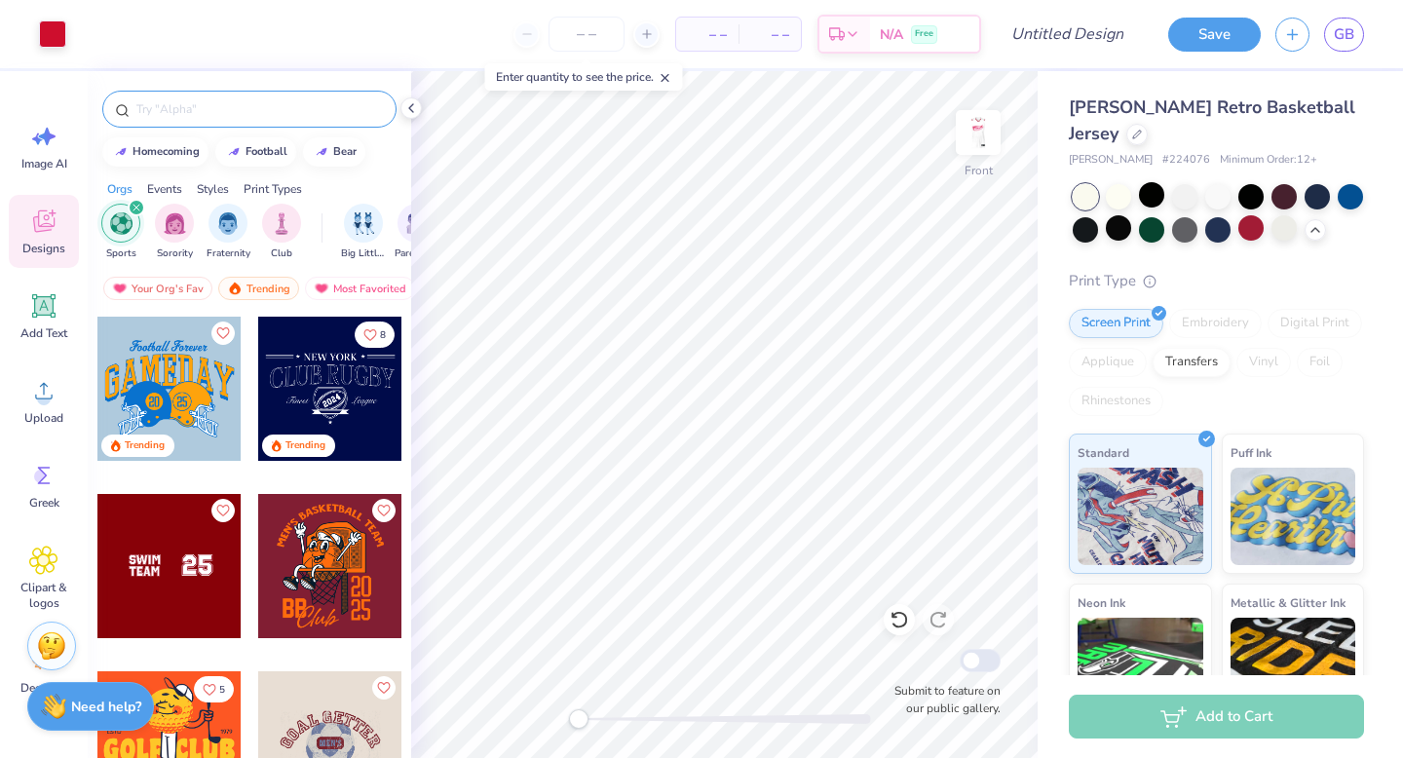
click at [266, 105] on input "text" at bounding box center [258, 108] width 249 height 19
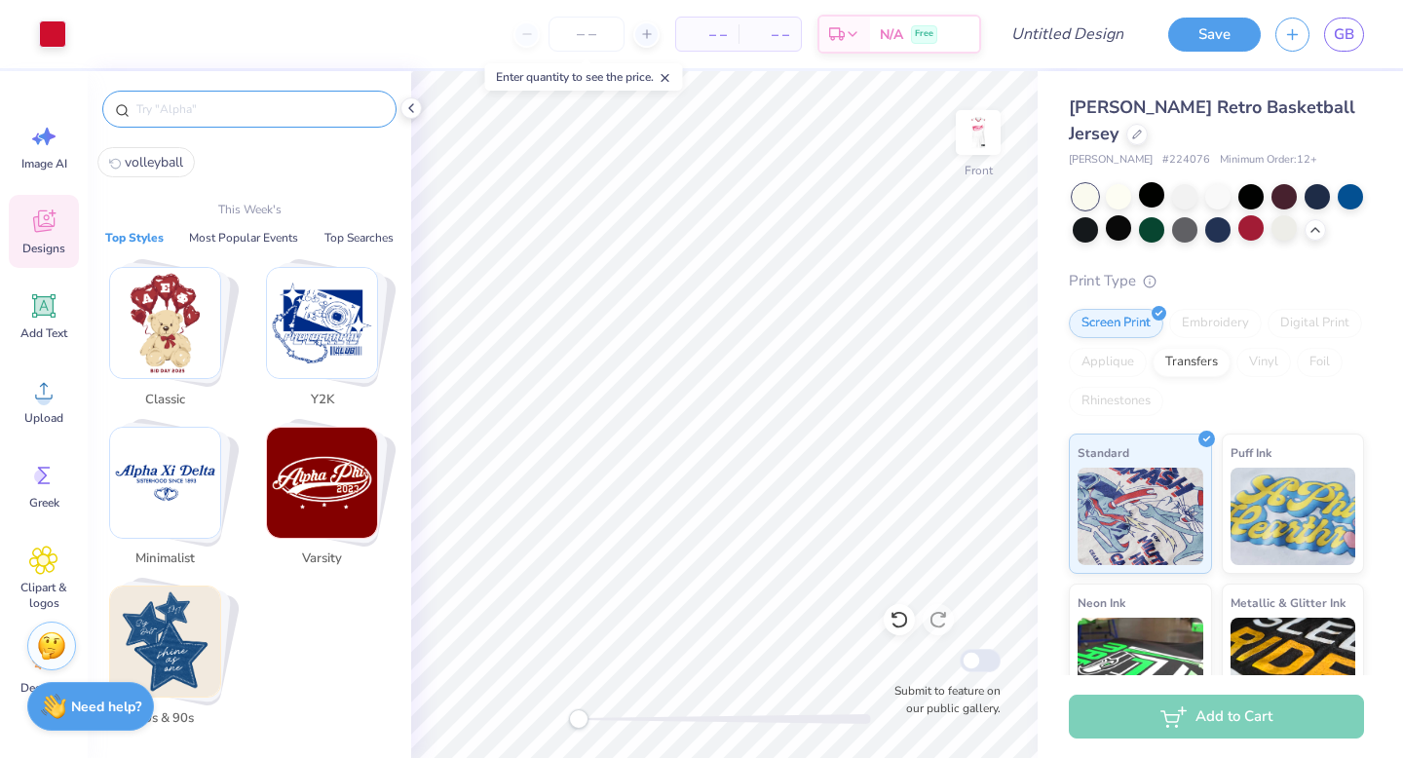
type input "v"
type input "s"
click at [169, 630] on img "Stack Card Button 80s & 90s" at bounding box center [165, 641] width 110 height 110
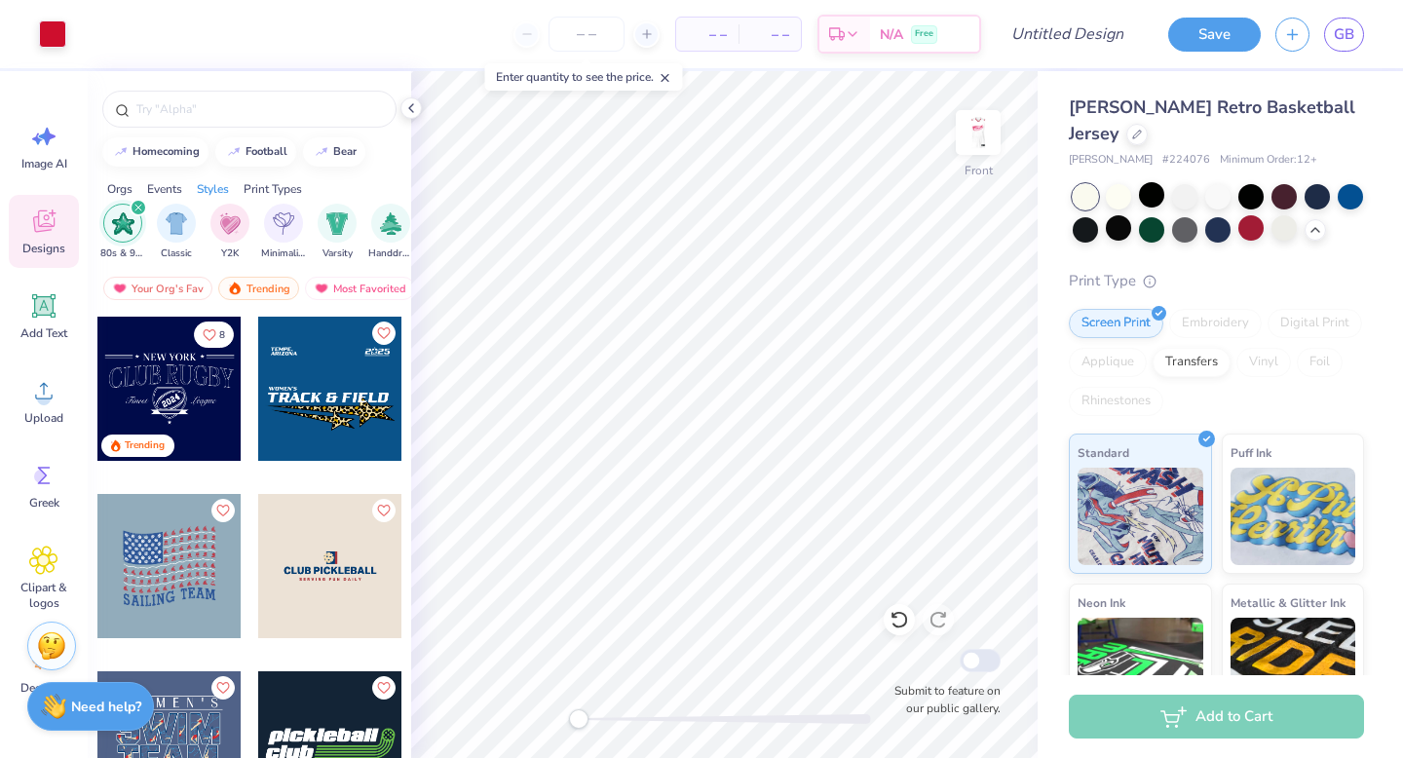
scroll to position [0, 1021]
click at [333, 236] on div "filter for Varsity" at bounding box center [335, 221] width 39 height 39
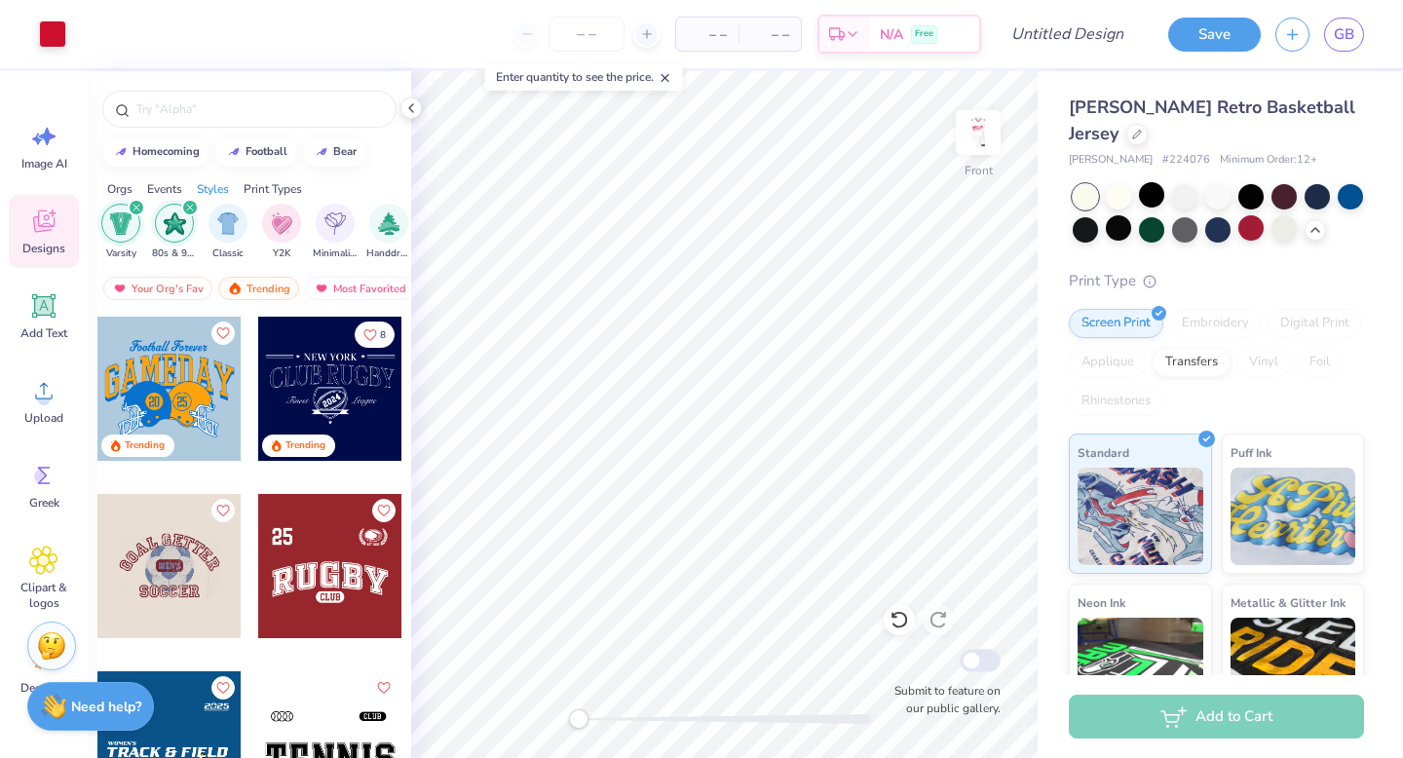
click at [239, 474] on div "Trending" at bounding box center [169, 404] width 146 height 176
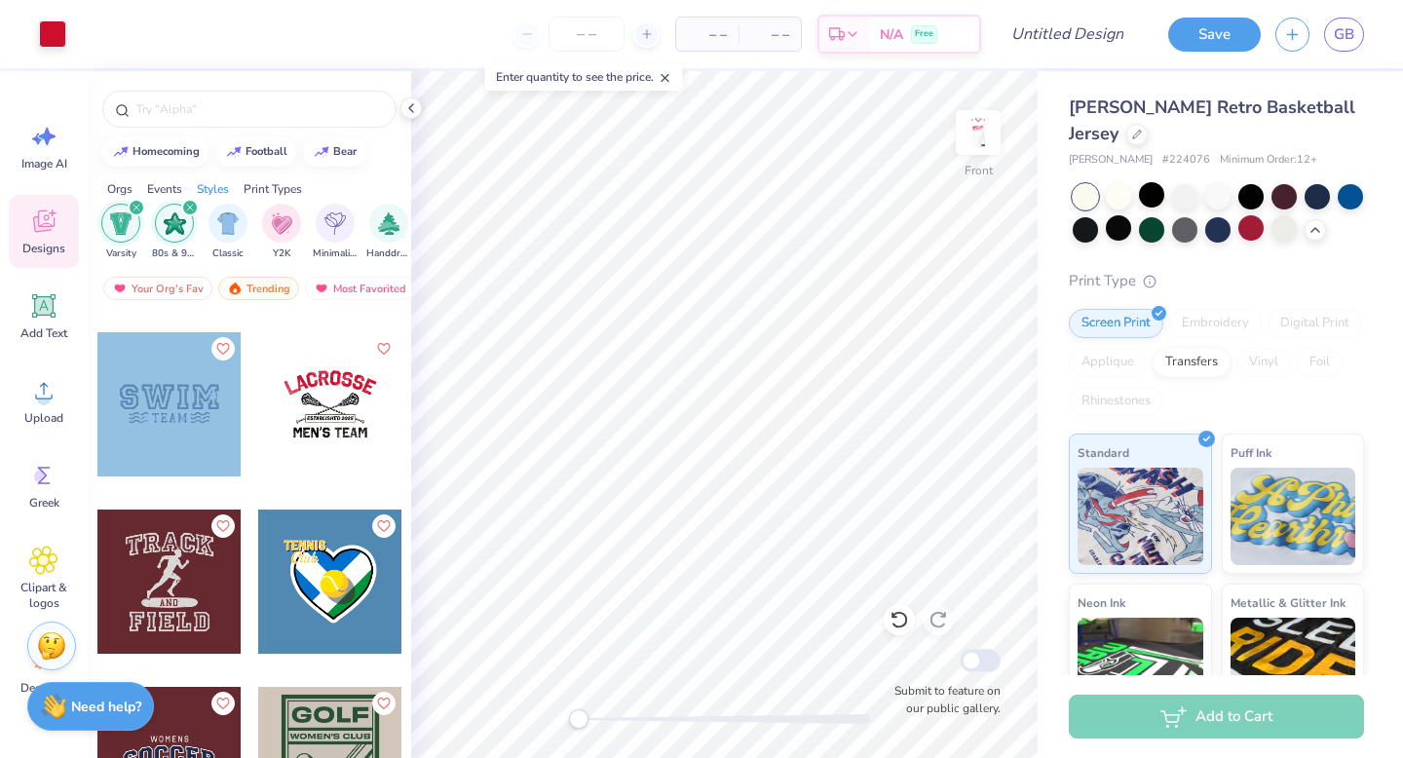
scroll to position [4987, 0]
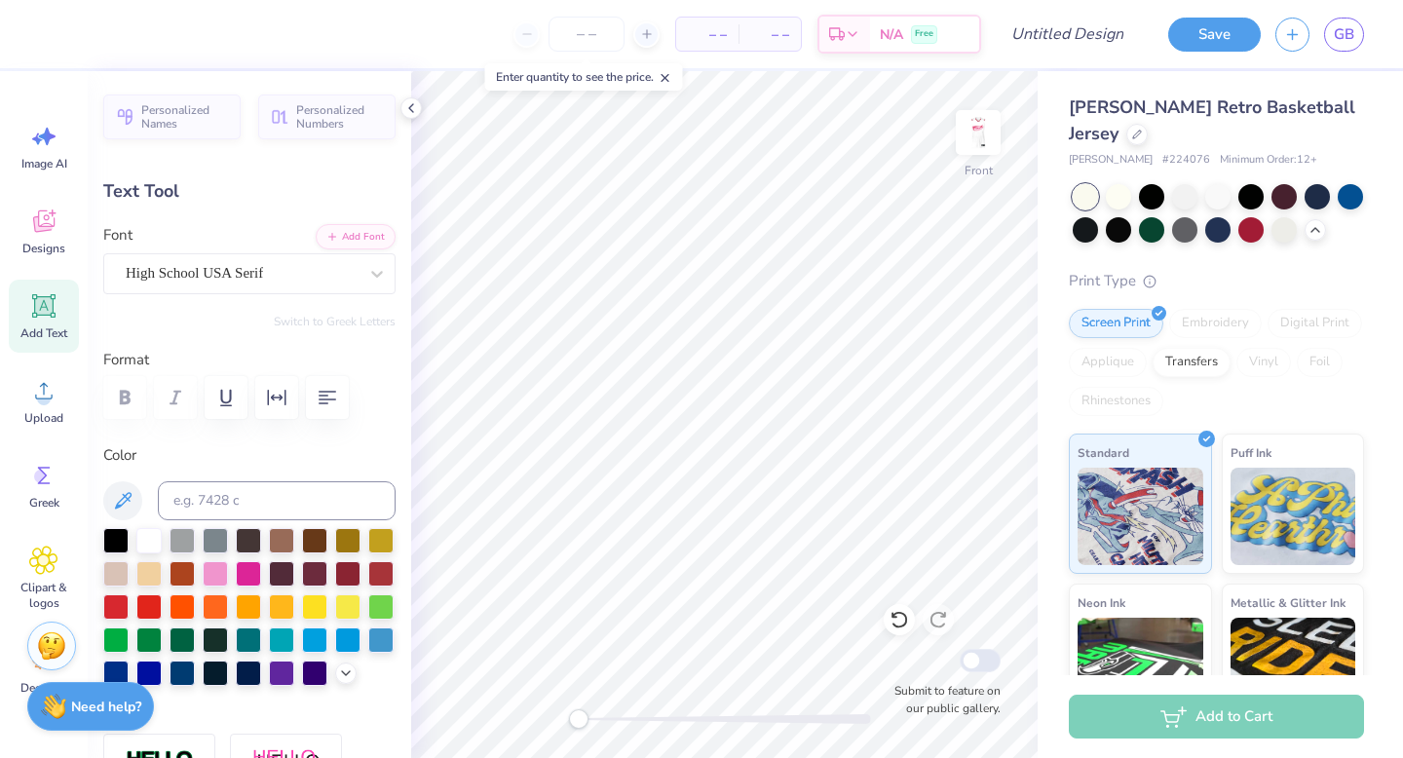
type input "9.90"
type input "1.63"
type input "6.61"
click at [22, 565] on div "Clipart & logos" at bounding box center [44, 578] width 70 height 89
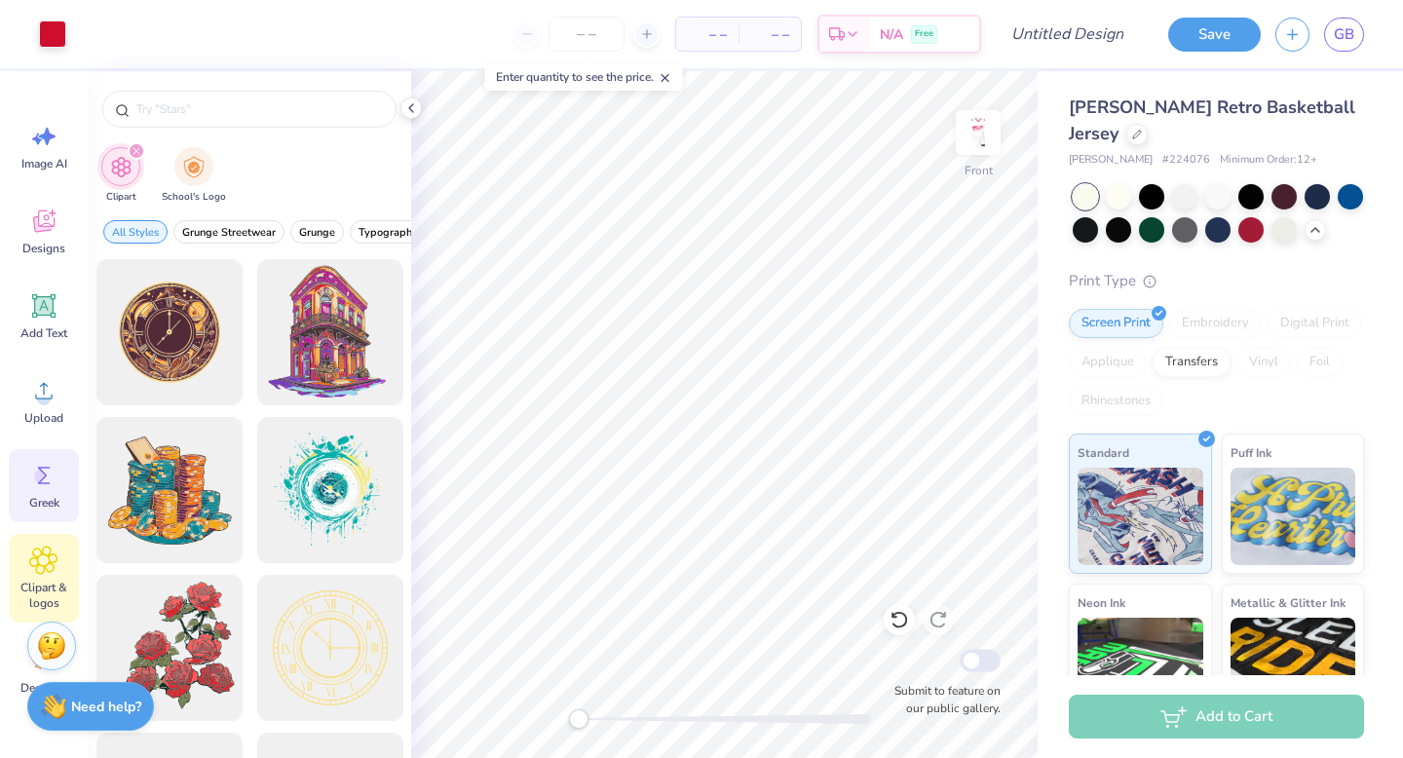
click at [60, 471] on div "Greek" at bounding box center [44, 485] width 70 height 73
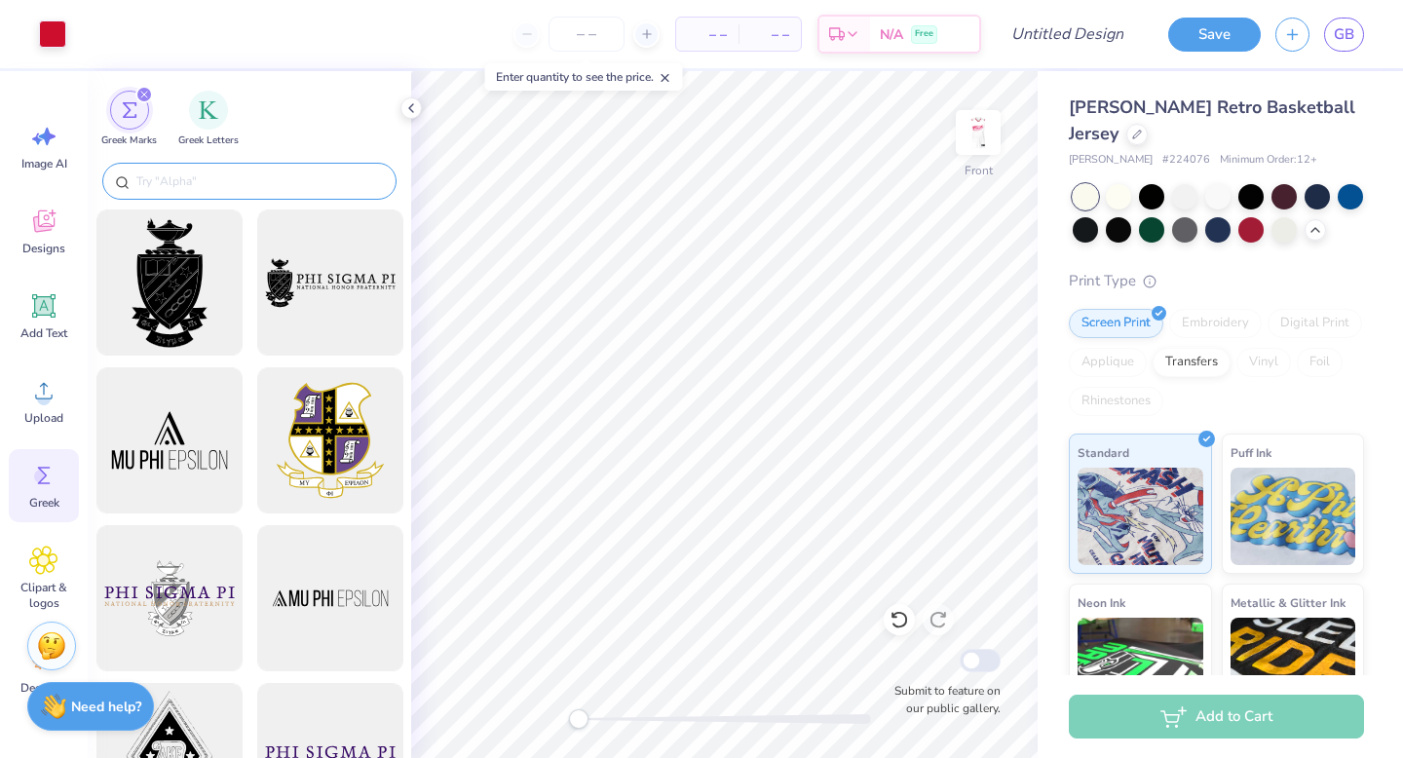
click at [179, 179] on input "text" at bounding box center [258, 180] width 249 height 19
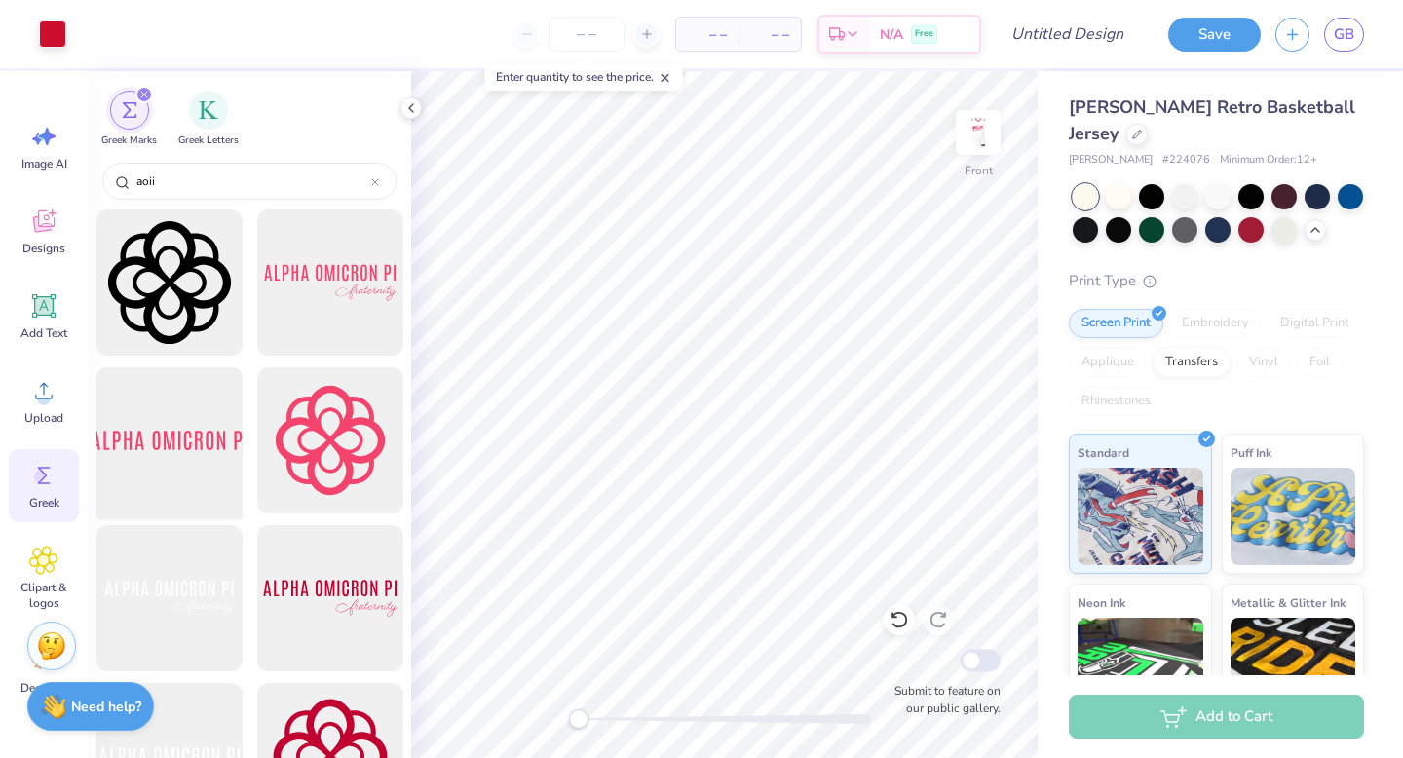
type input "aoii"
click at [174, 431] on div at bounding box center [169, 440] width 161 height 161
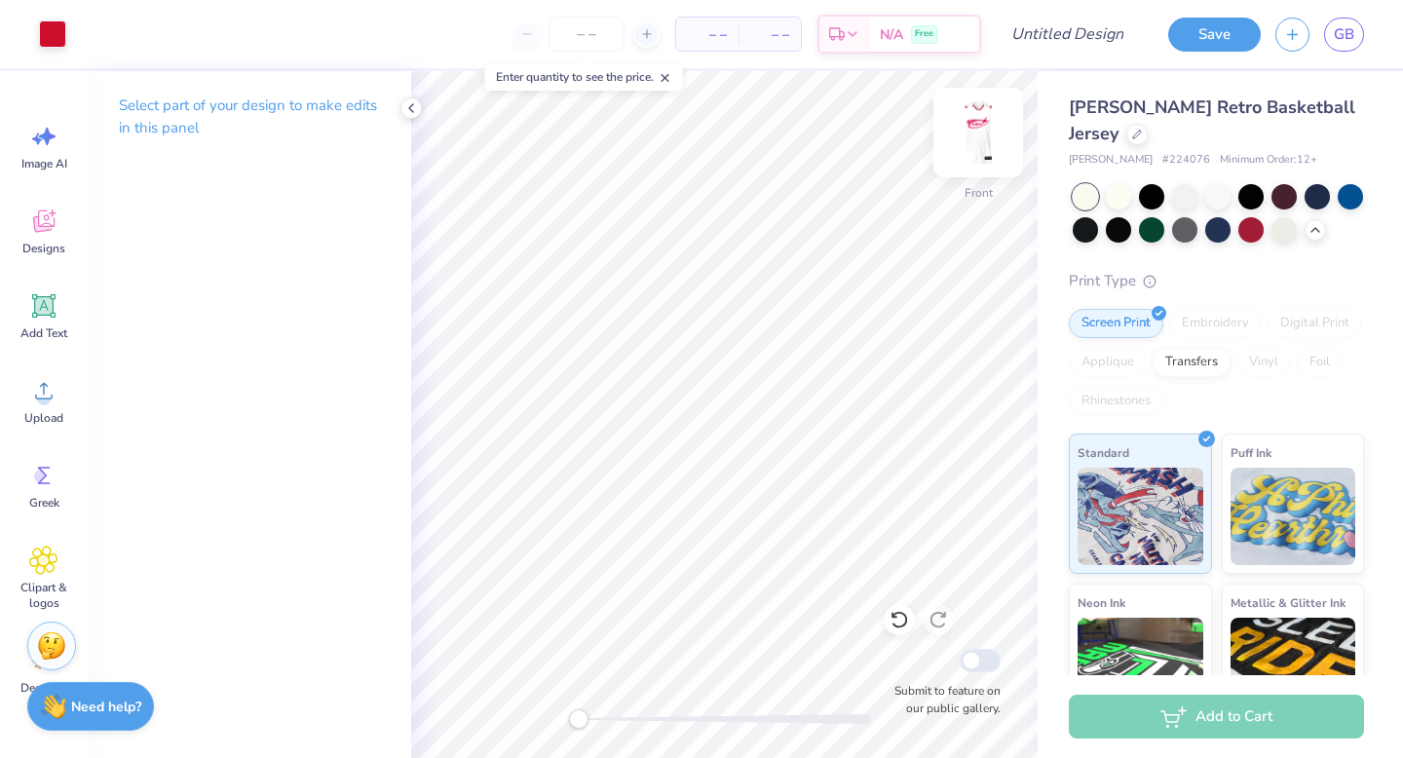
click at [829, 145] on img at bounding box center [978, 133] width 78 height 78
click at [829, 145] on img at bounding box center [977, 132] width 39 height 39
click at [48, 230] on icon at bounding box center [43, 221] width 21 height 22
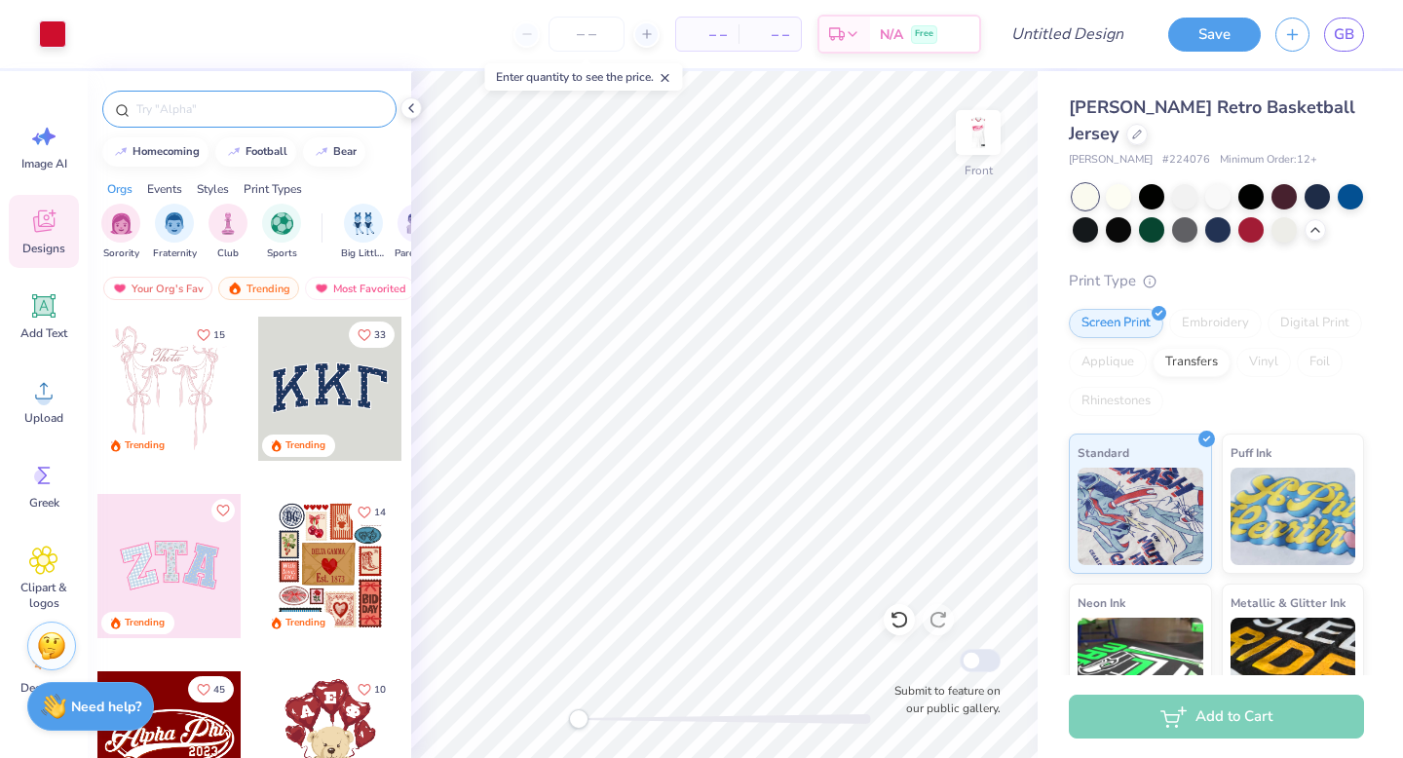
click at [283, 119] on div at bounding box center [249, 109] width 294 height 37
click at [262, 108] on input "text" at bounding box center [258, 108] width 249 height 19
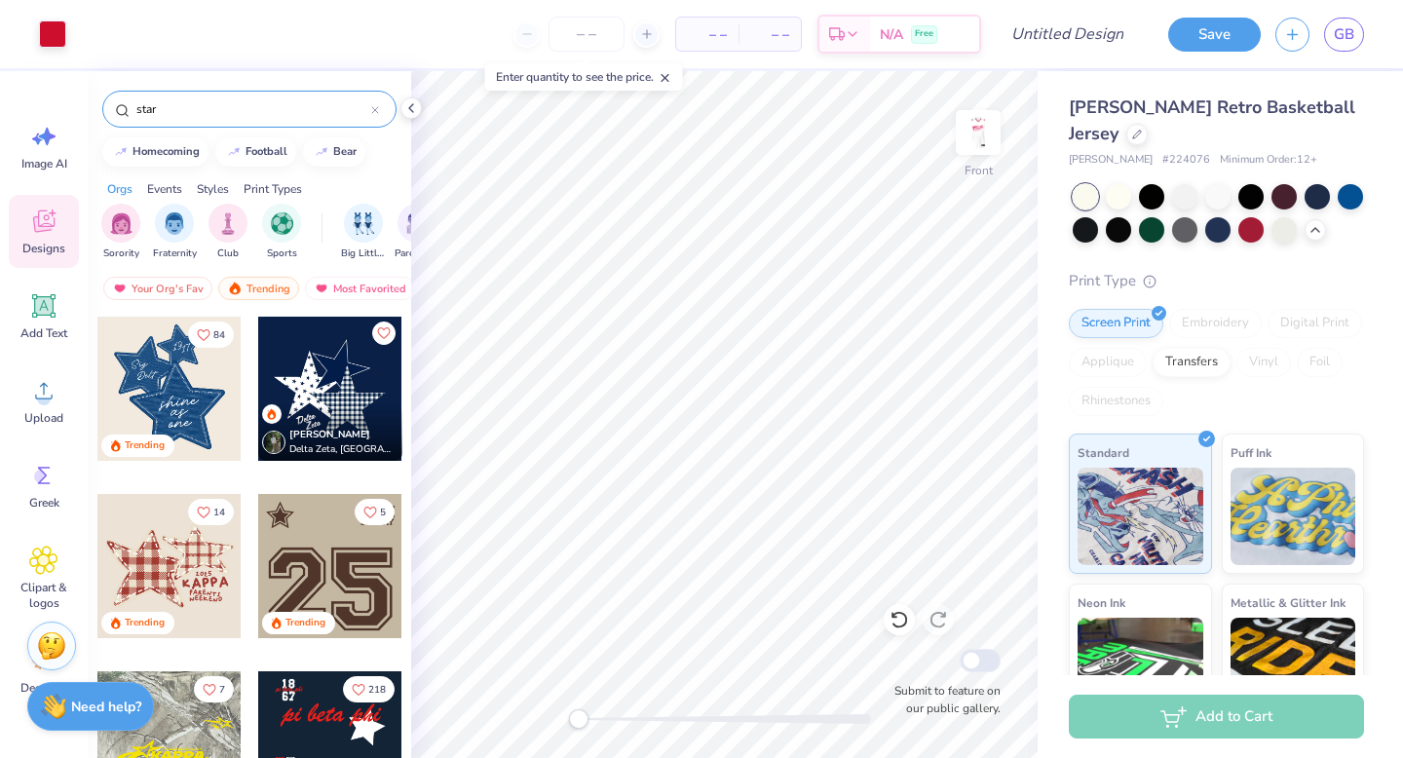
type input "star"
click at [341, 377] on div at bounding box center [330, 389] width 144 height 144
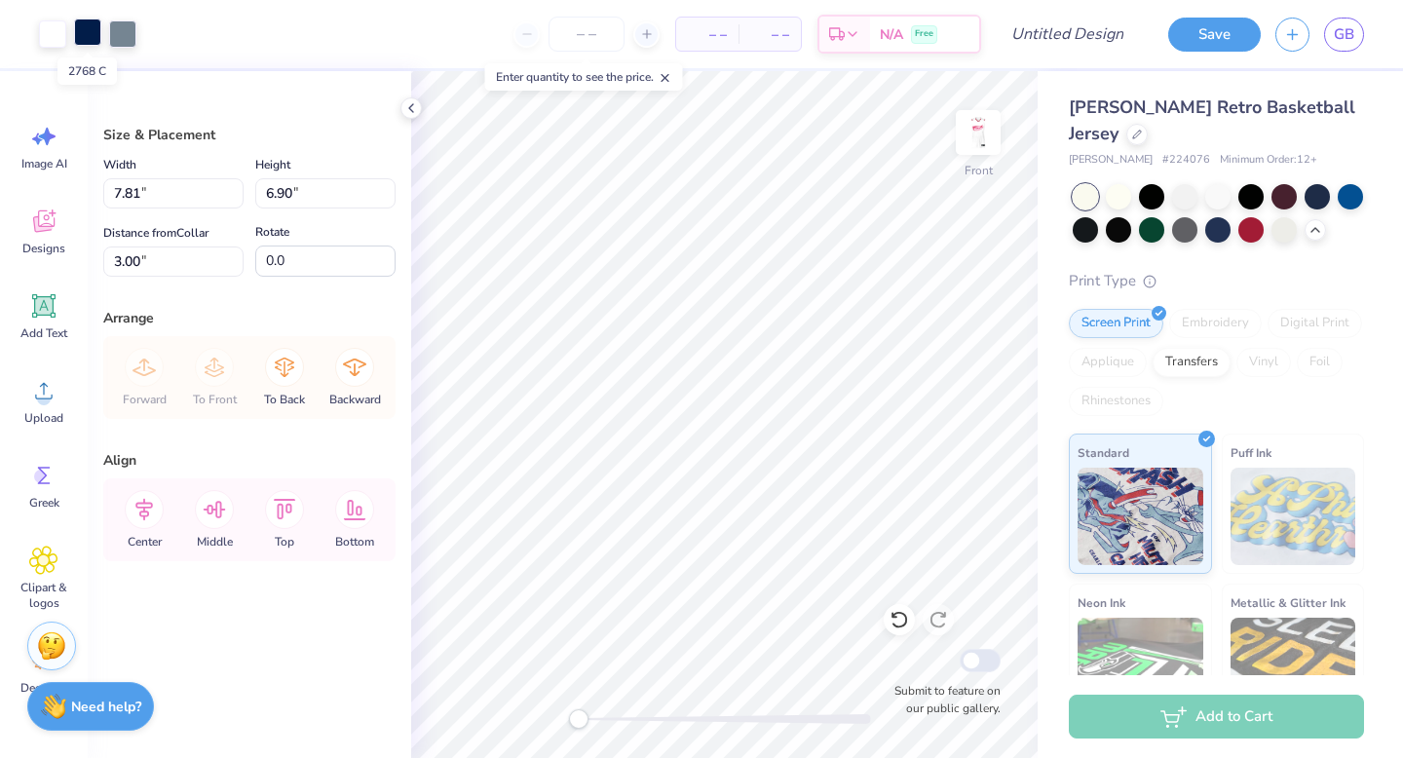
click at [93, 37] on div at bounding box center [87, 32] width 27 height 27
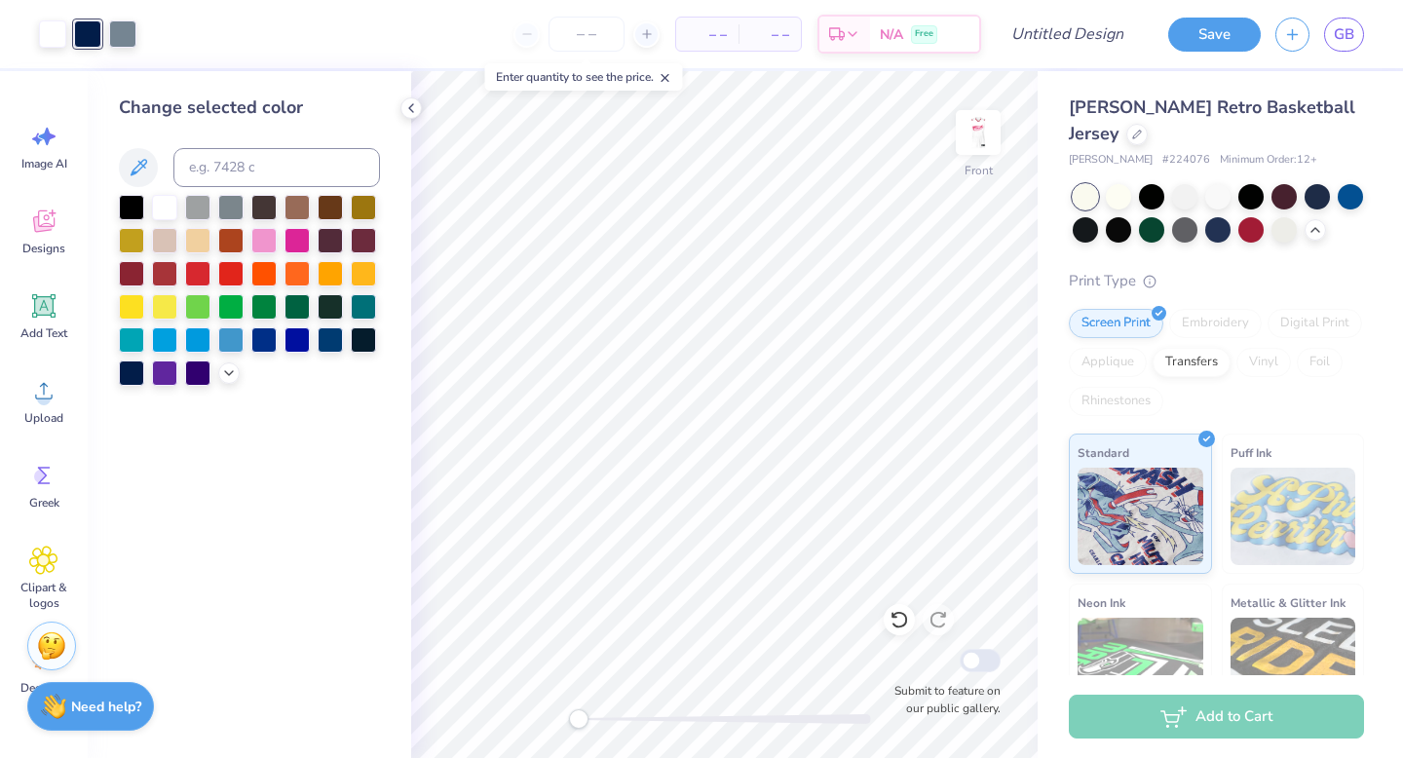
click at [226, 361] on div at bounding box center [249, 290] width 261 height 191
click at [231, 373] on icon at bounding box center [229, 371] width 16 height 16
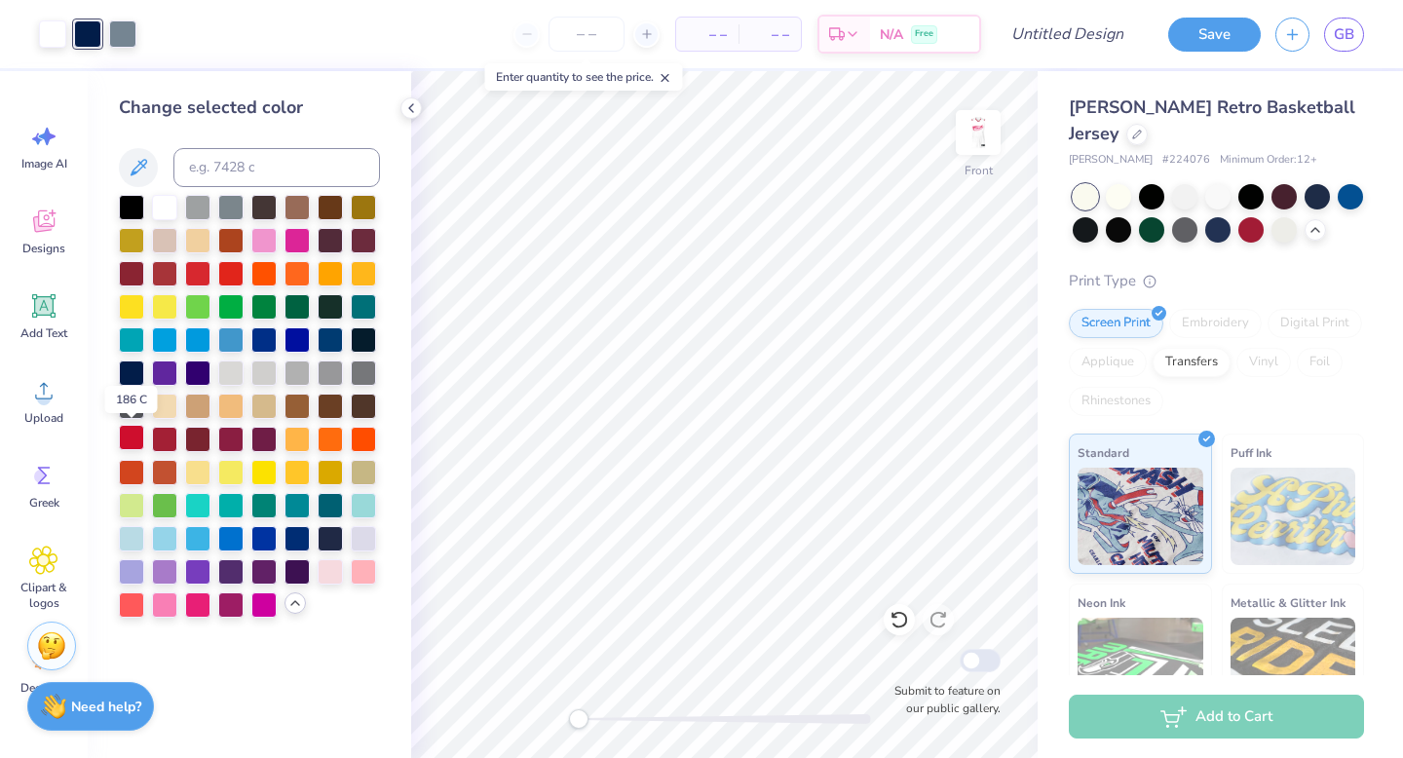
click at [135, 435] on div at bounding box center [131, 437] width 25 height 25
click at [169, 608] on div at bounding box center [164, 602] width 25 height 25
click at [120, 35] on div at bounding box center [122, 32] width 27 height 27
click at [138, 428] on div at bounding box center [131, 437] width 25 height 25
click at [47, 31] on div at bounding box center [52, 32] width 27 height 27
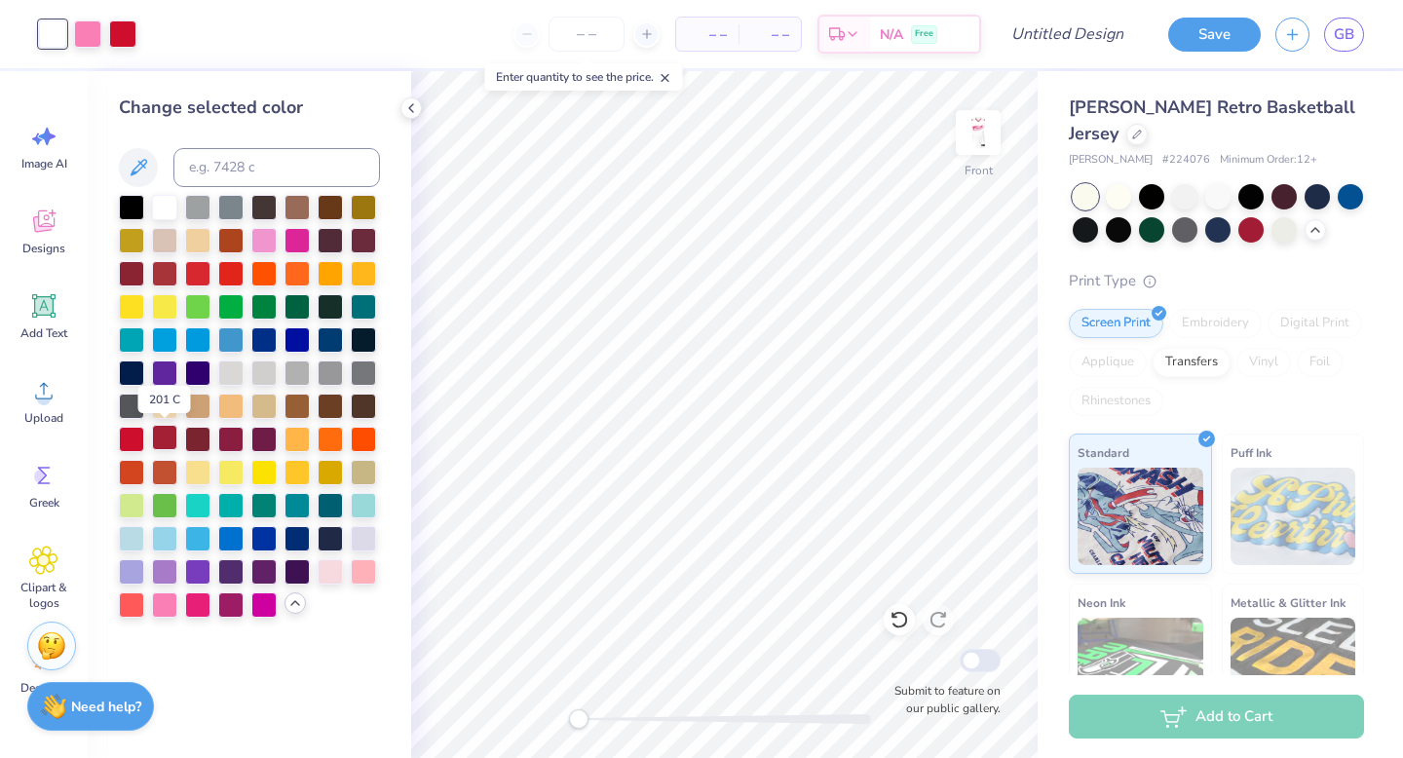
click at [163, 437] on div at bounding box center [164, 437] width 25 height 25
click at [194, 443] on div at bounding box center [197, 437] width 25 height 25
click at [172, 437] on div at bounding box center [164, 437] width 25 height 25
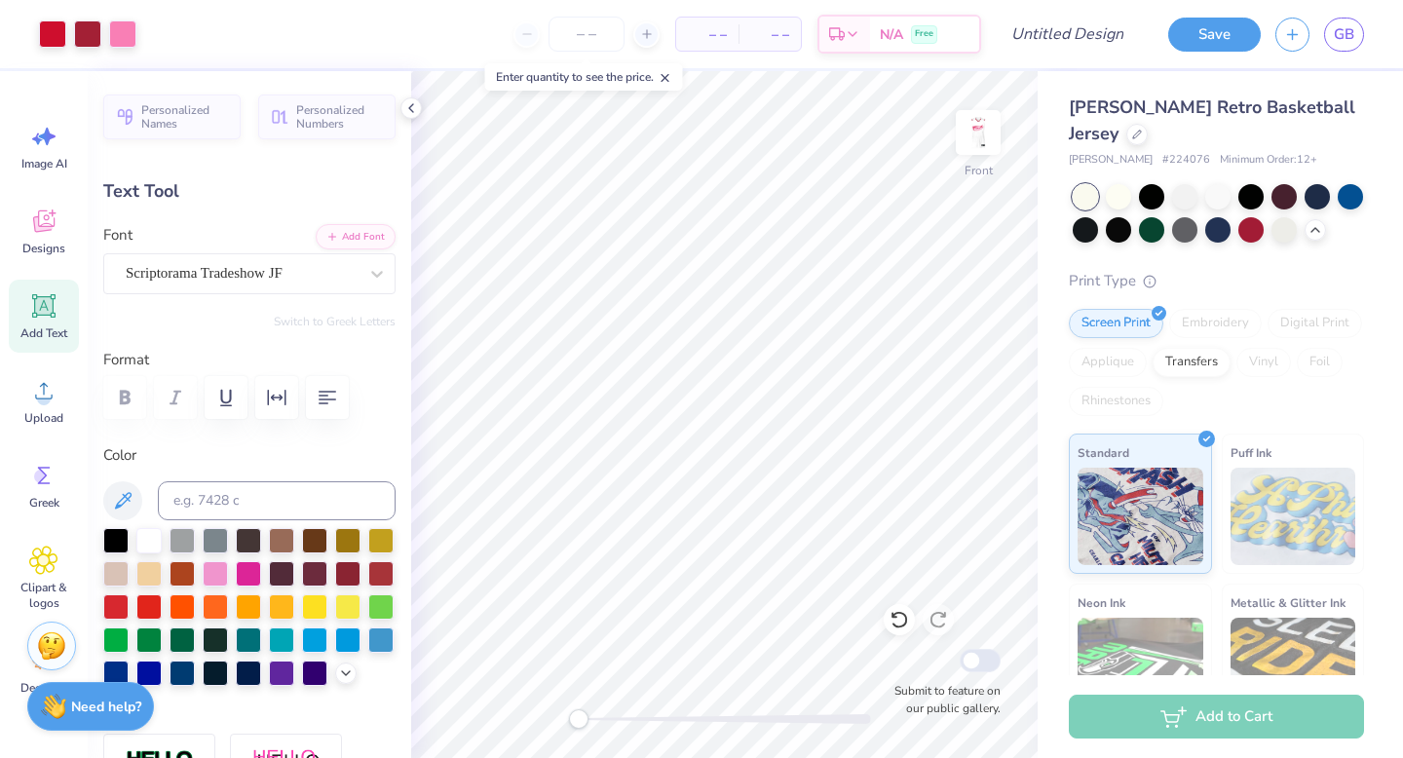
type input "0.0"
type input "1.35"
type input "0.69"
type input "14.27"
type input "-20.3"
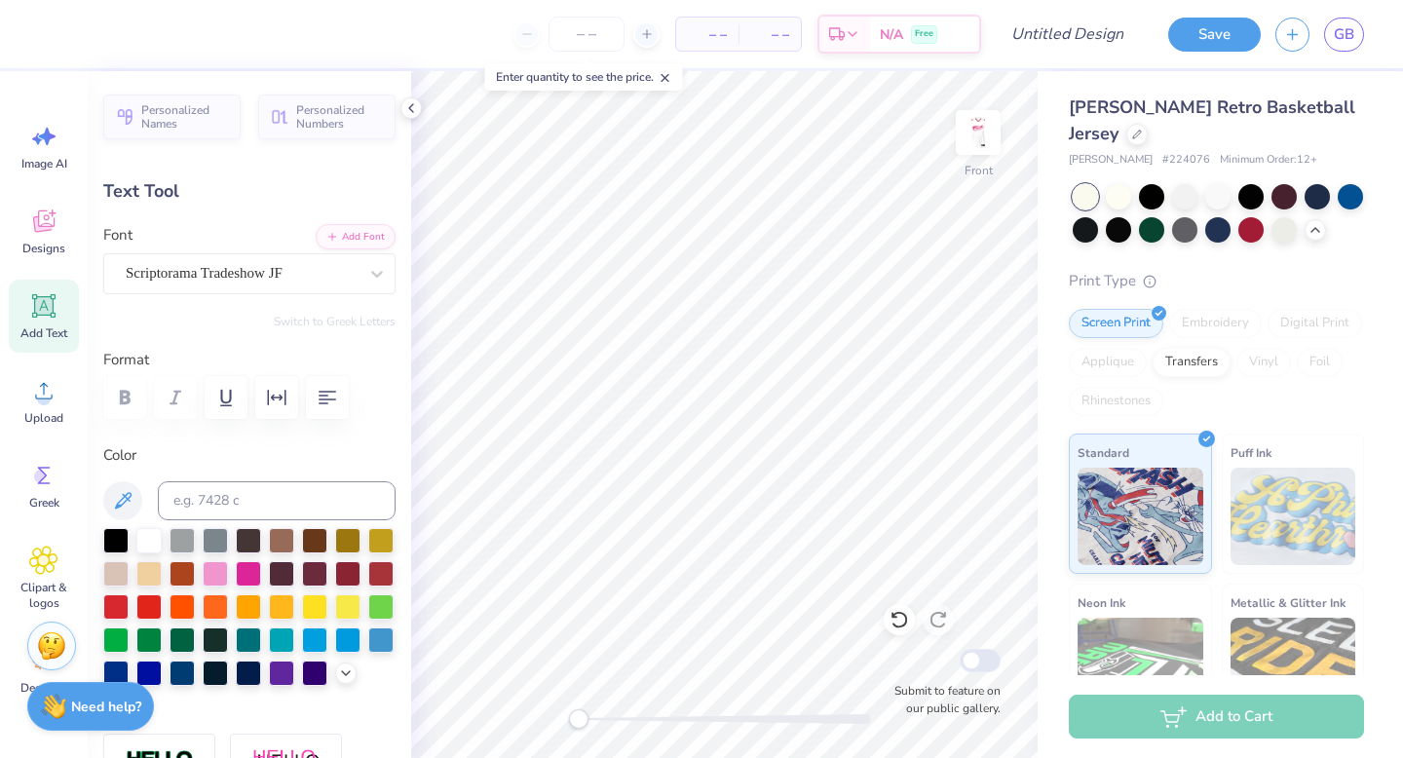
type textarea "AOII"
type input "0.0"
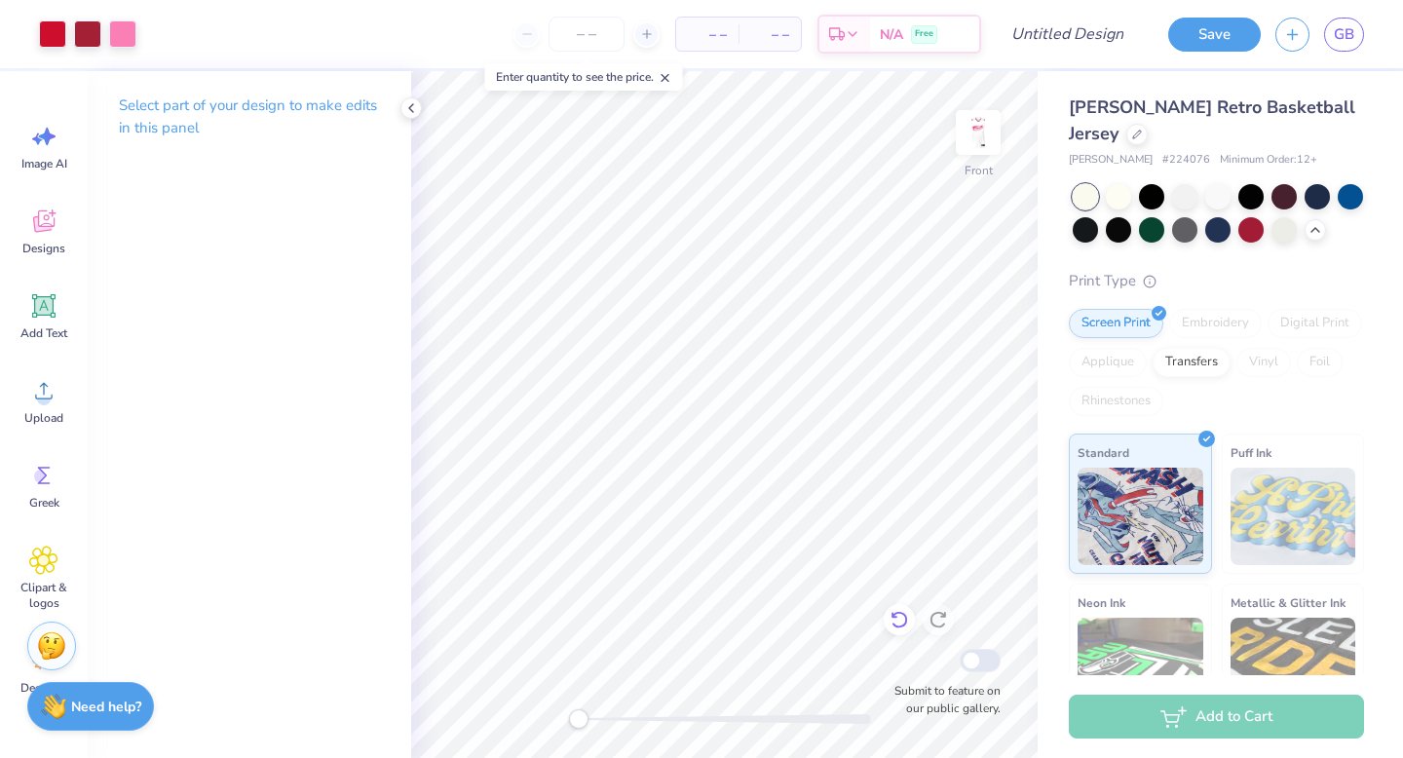
click at [829, 611] on icon at bounding box center [898, 619] width 19 height 19
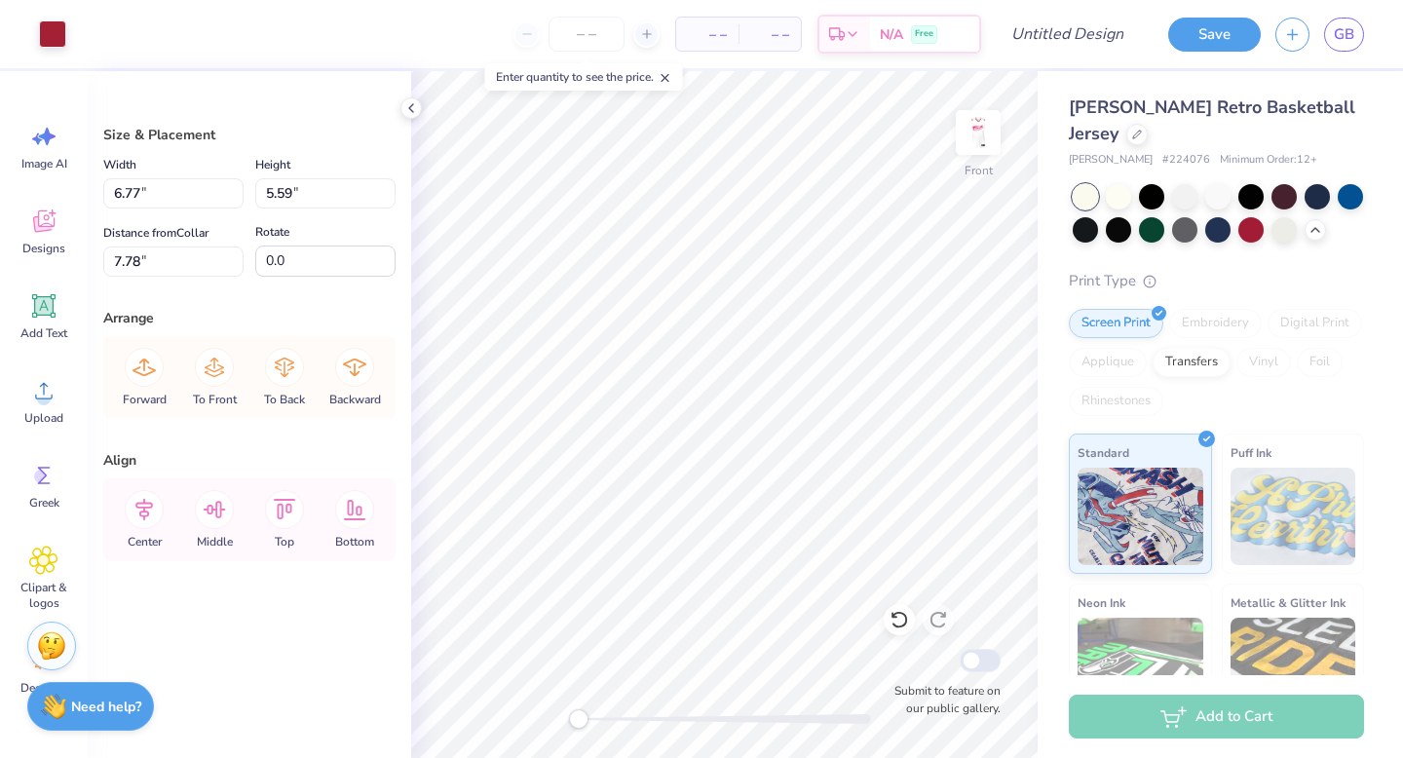
type input "19.33"
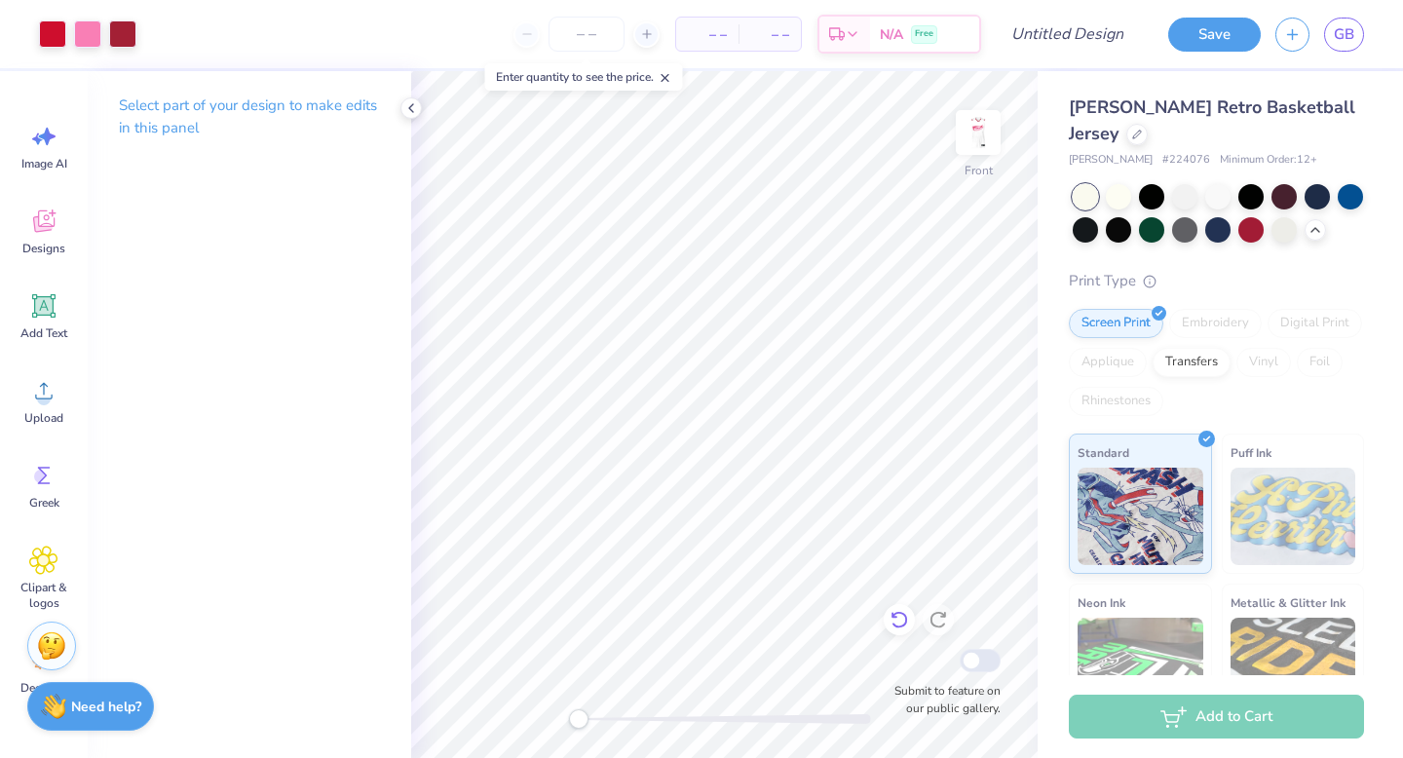
click at [829, 626] on icon at bounding box center [898, 621] width 17 height 18
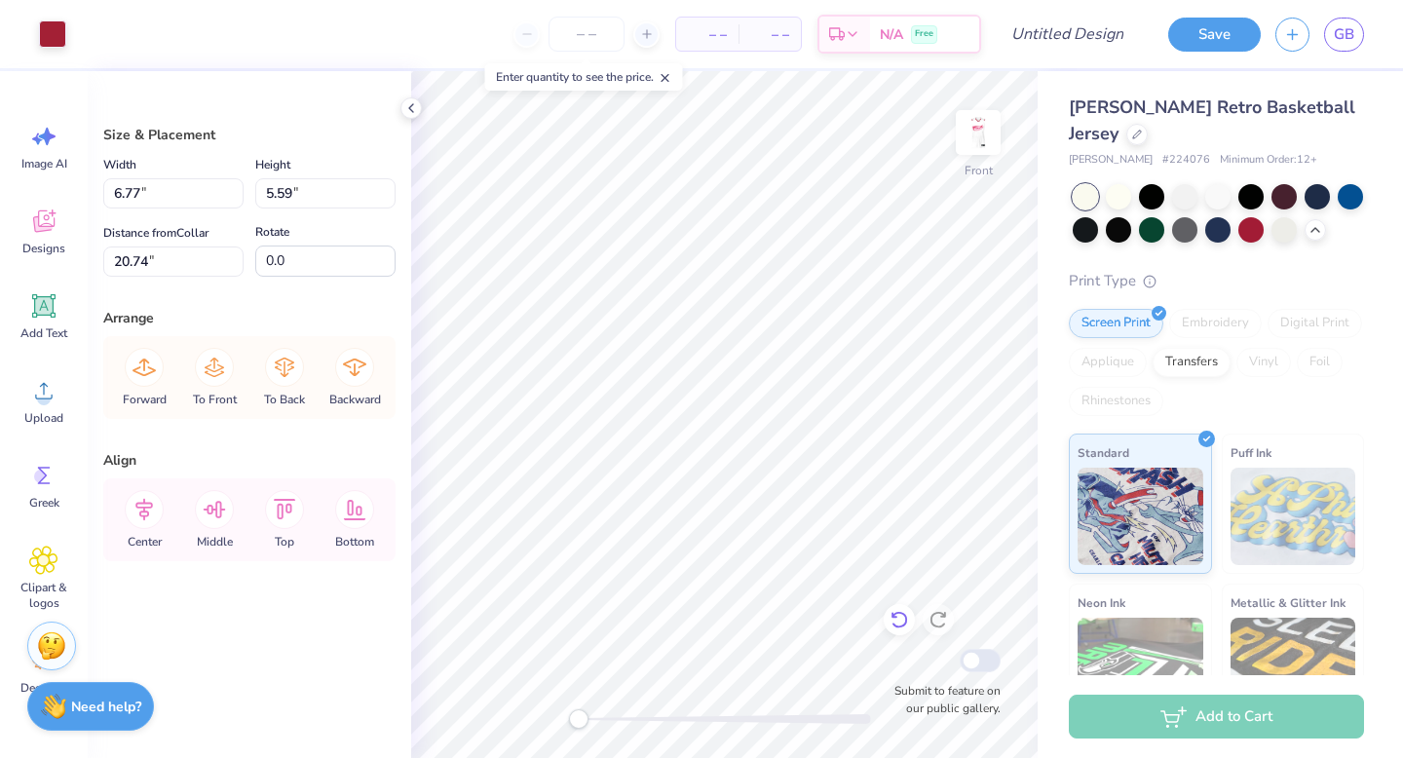
type input "21.16"
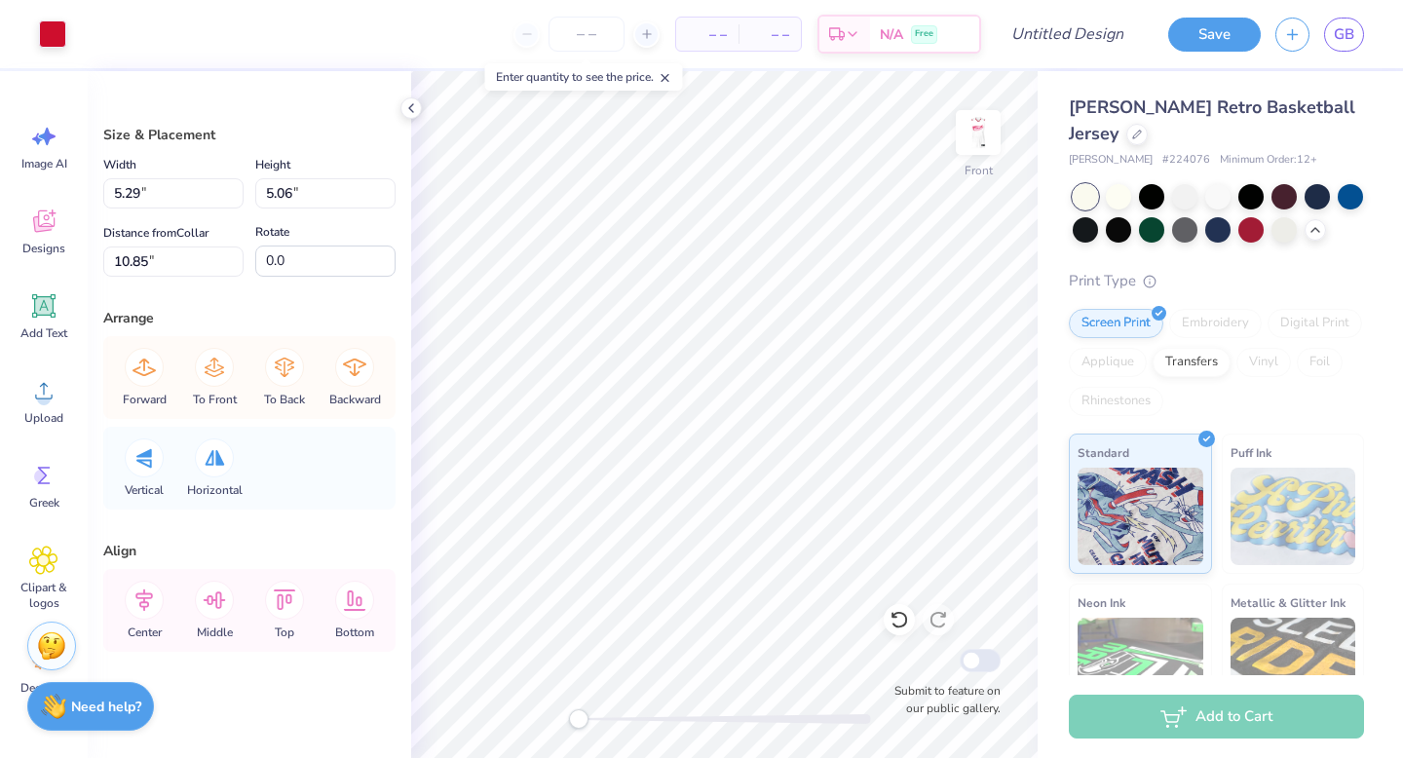
type input "5.29"
type input "5.06"
type input "10.85"
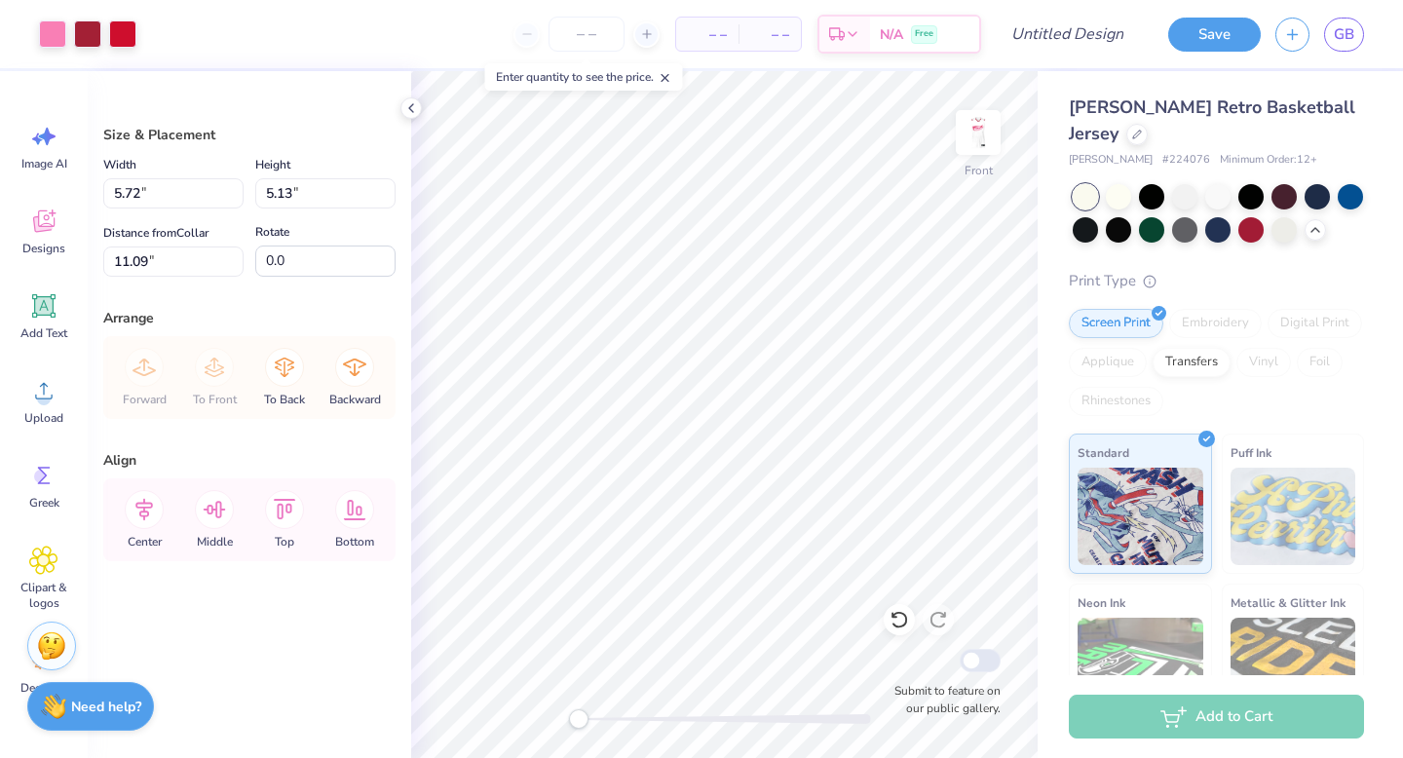
type input "5.72"
type input "5.13"
type input "9.87"
type input "4.08"
type input "4.04"
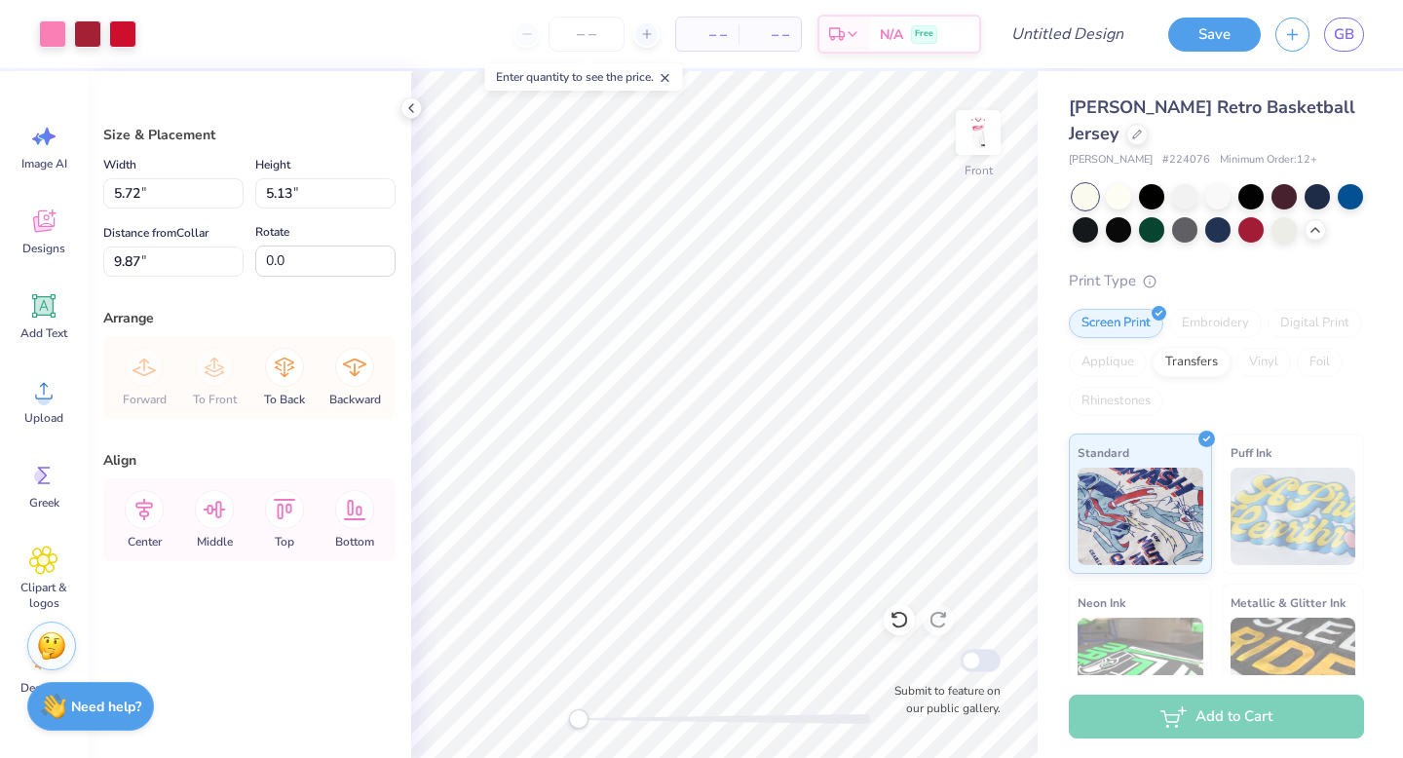
type input "11.03"
type input "4.80"
type input "3.99"
type input "10.96"
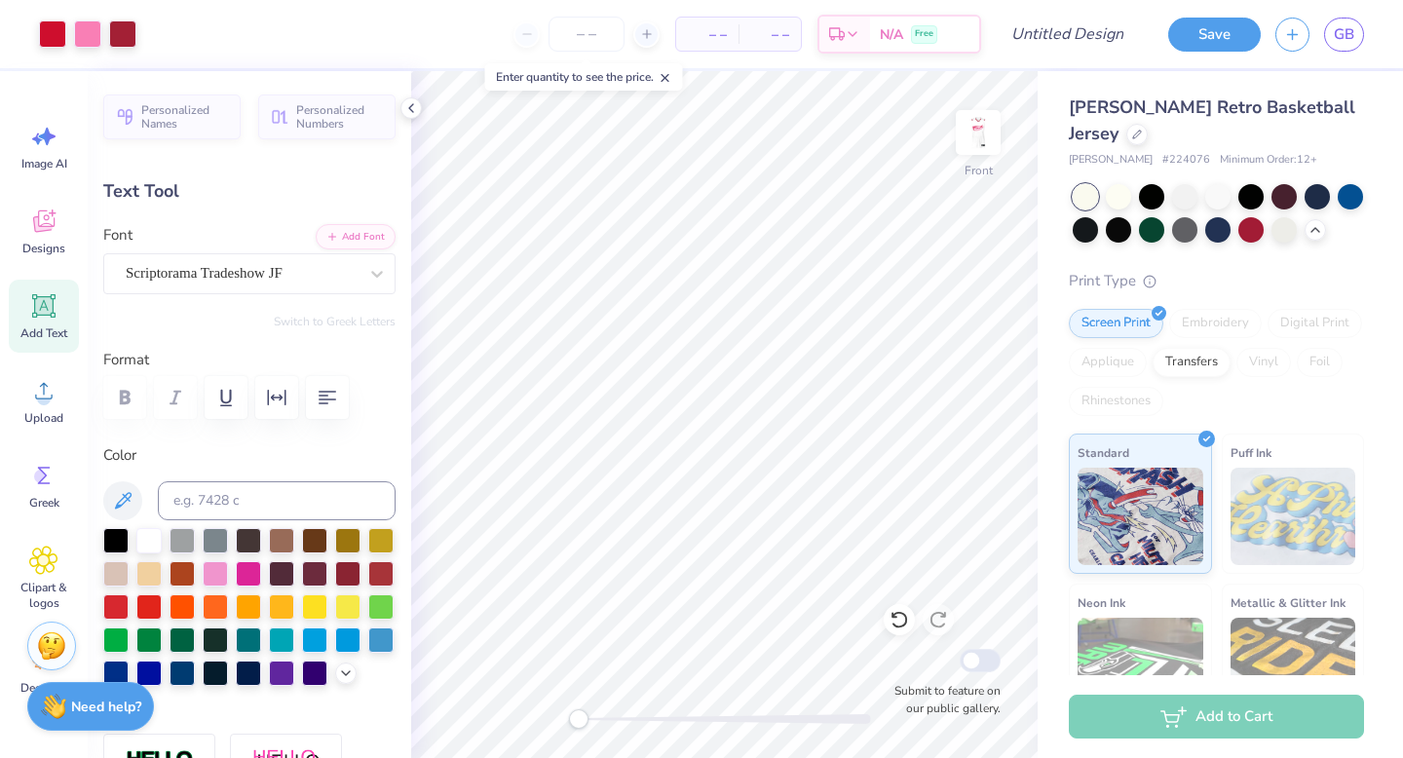
type input "0.0"
click at [613, 664] on div "Front Submit to feature on our public gallery." at bounding box center [724, 414] width 626 height 687
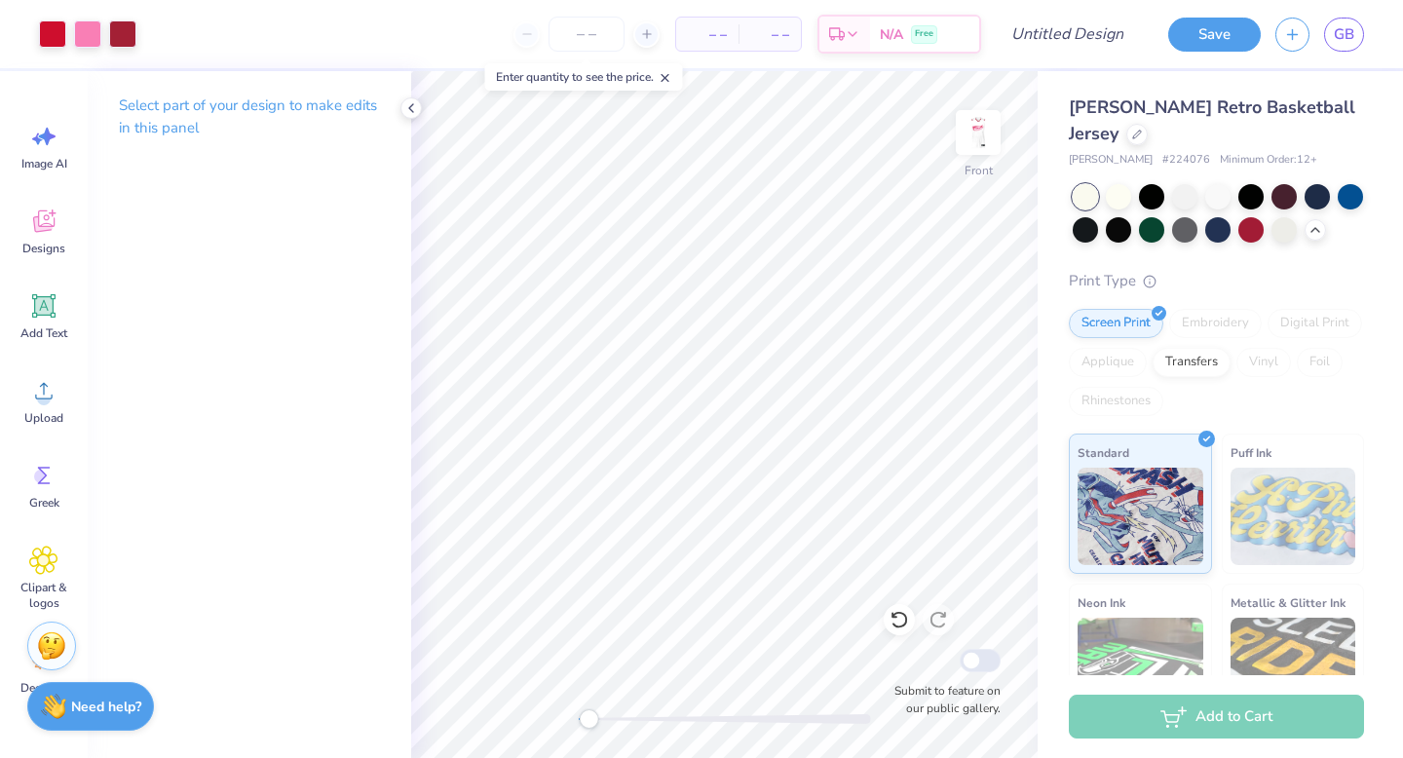
drag, startPoint x: 614, startPoint y: 717, endPoint x: 588, endPoint y: 717, distance: 25.3
click at [588, 664] on div "Accessibility label" at bounding box center [588, 718] width 19 height 19
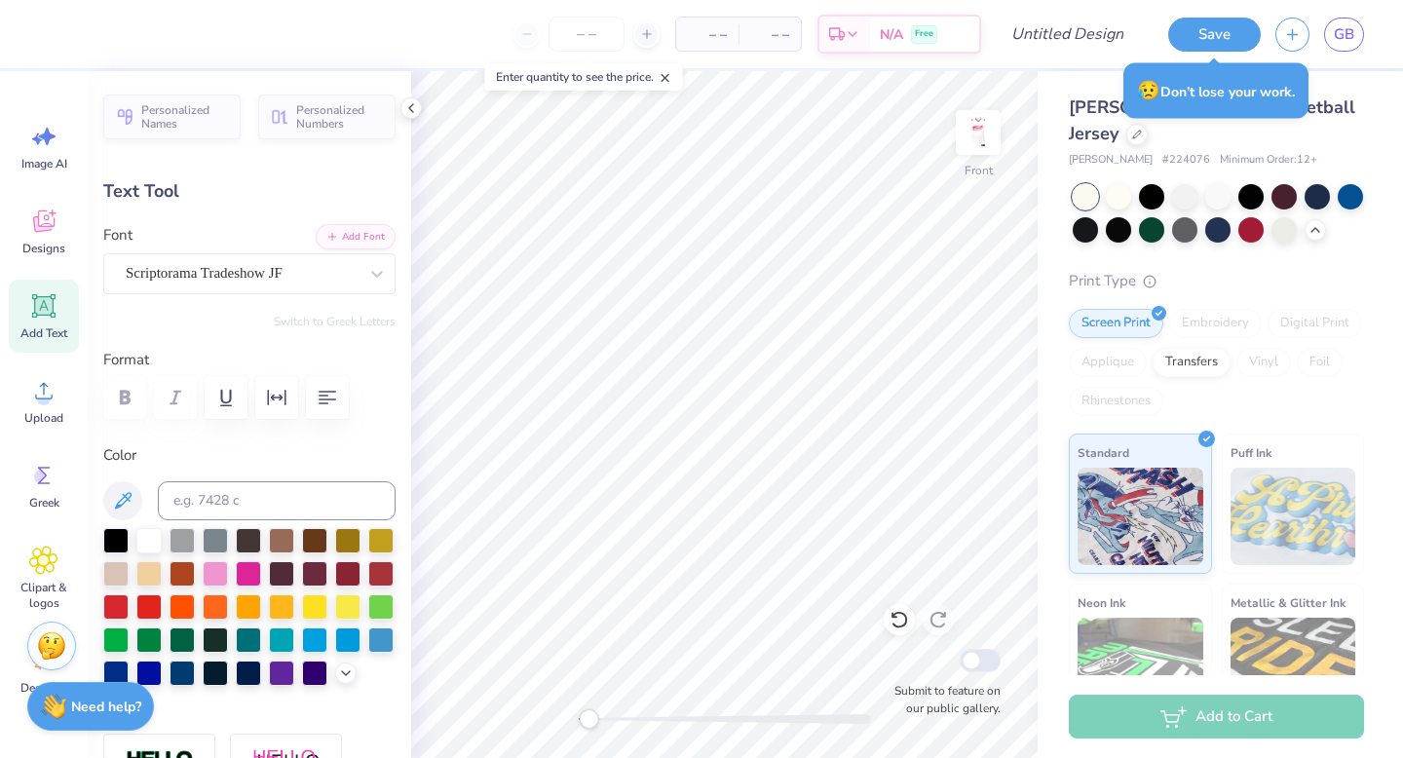
type input "0.0"
type input "1.33"
type input "0.44"
type input "11.83"
type input "0.0"
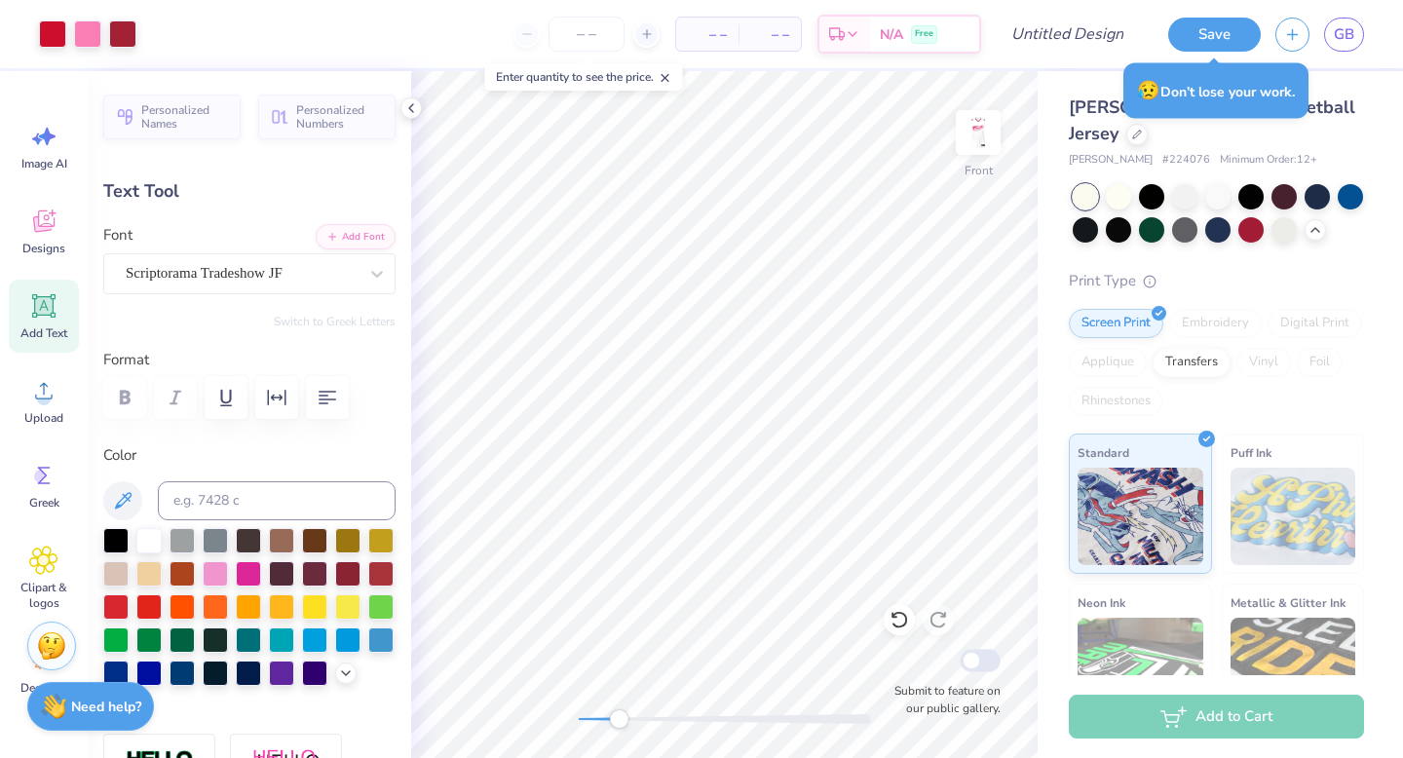
drag, startPoint x: 597, startPoint y: 721, endPoint x: 619, endPoint y: 724, distance: 21.6
click at [619, 664] on div "Accessibility label" at bounding box center [618, 718] width 19 height 19
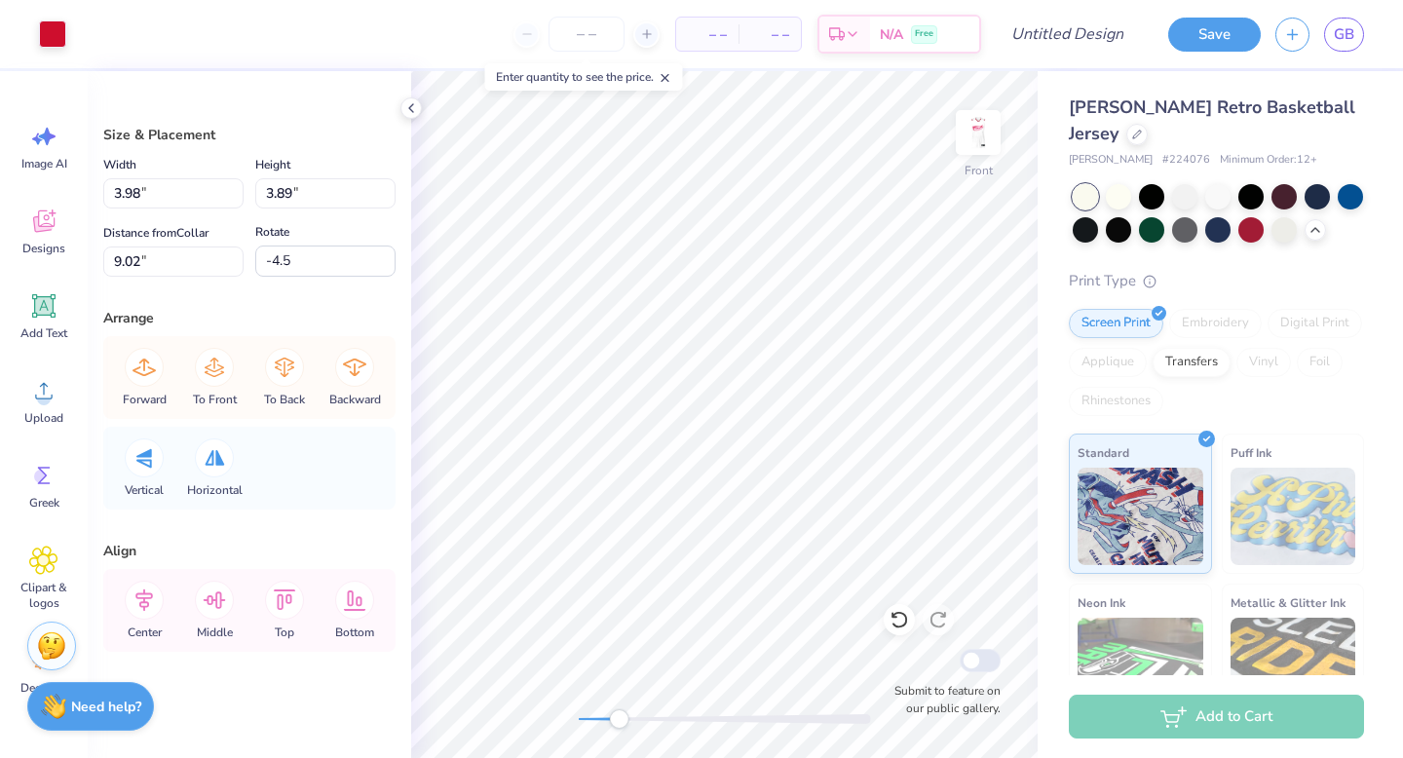
type input "3.74"
type input "3.86"
type input "3.98"
type input "3.89"
type input "12.75"
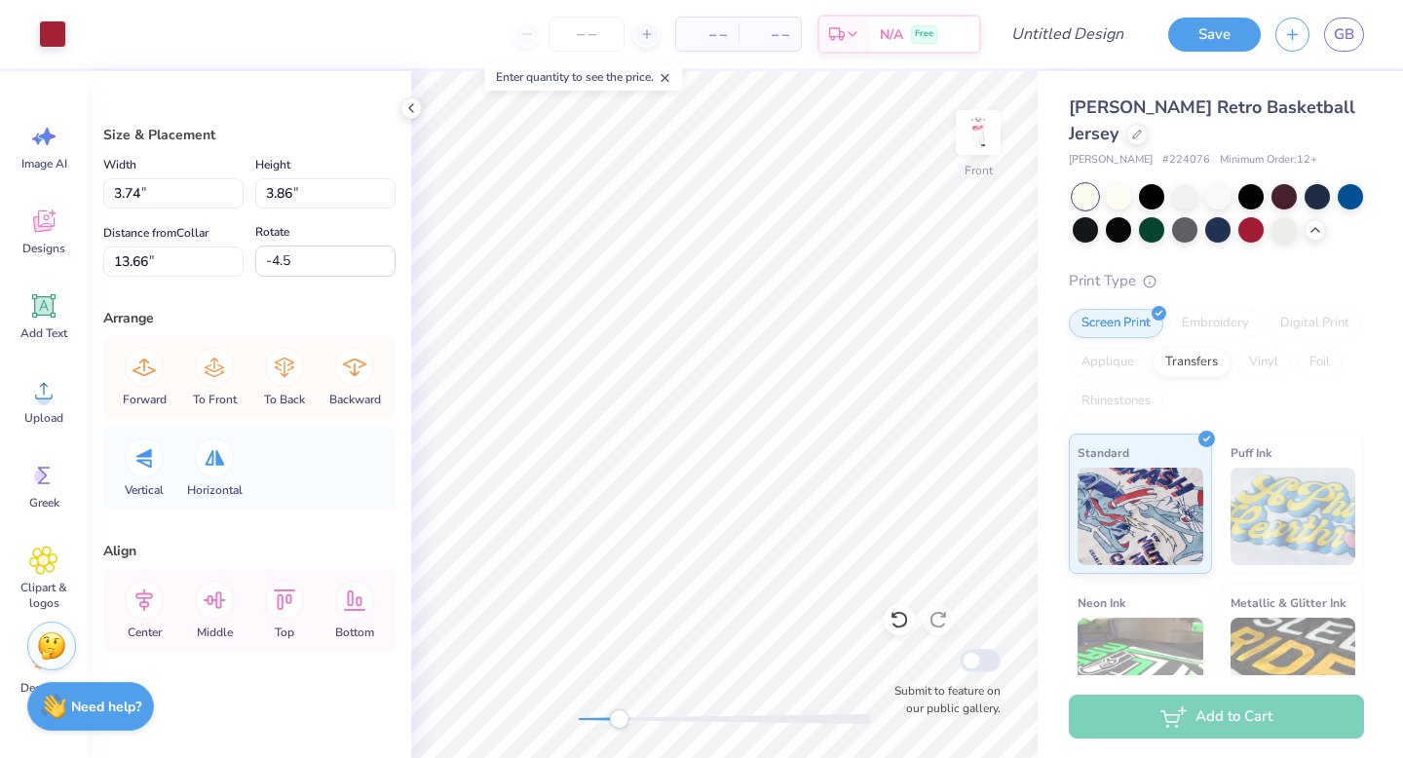
type input "-6.3"
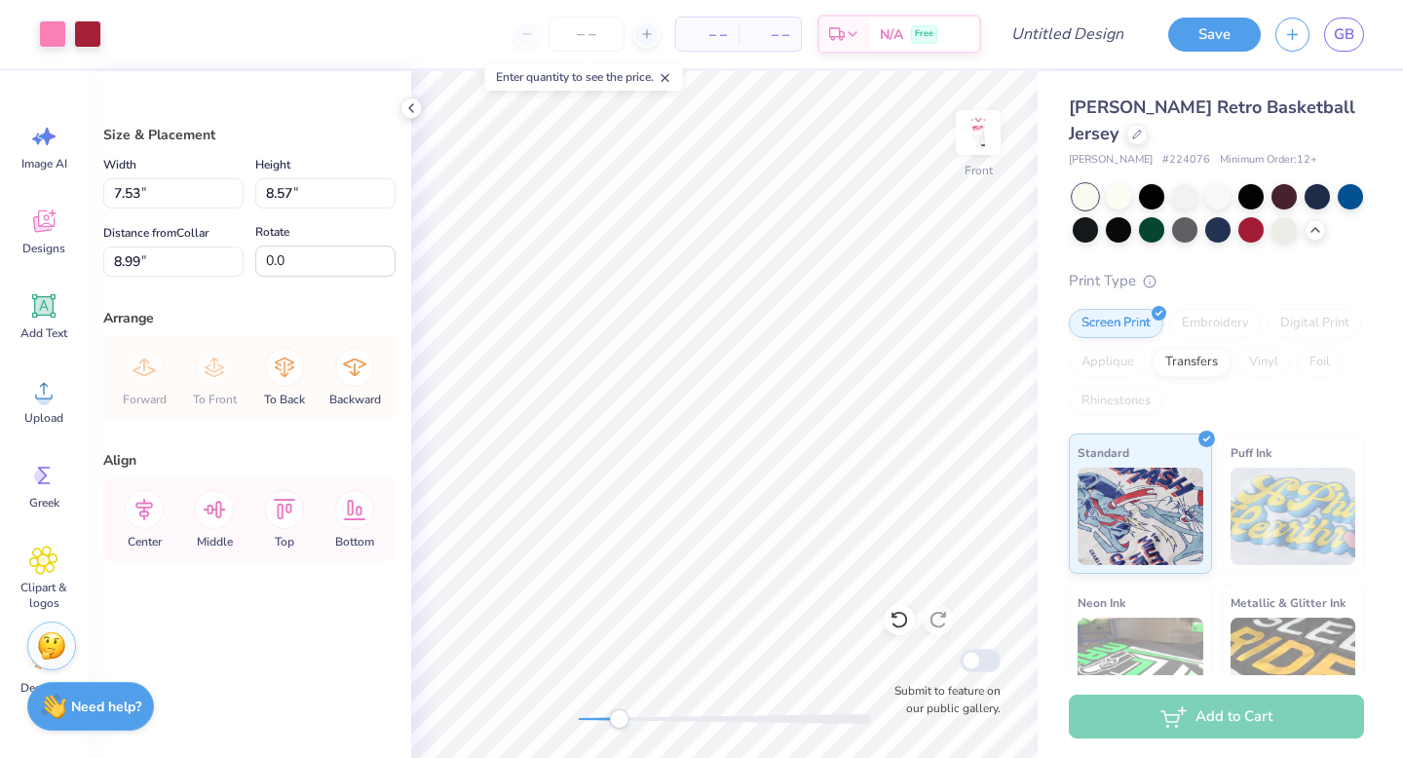
type input "9.00"
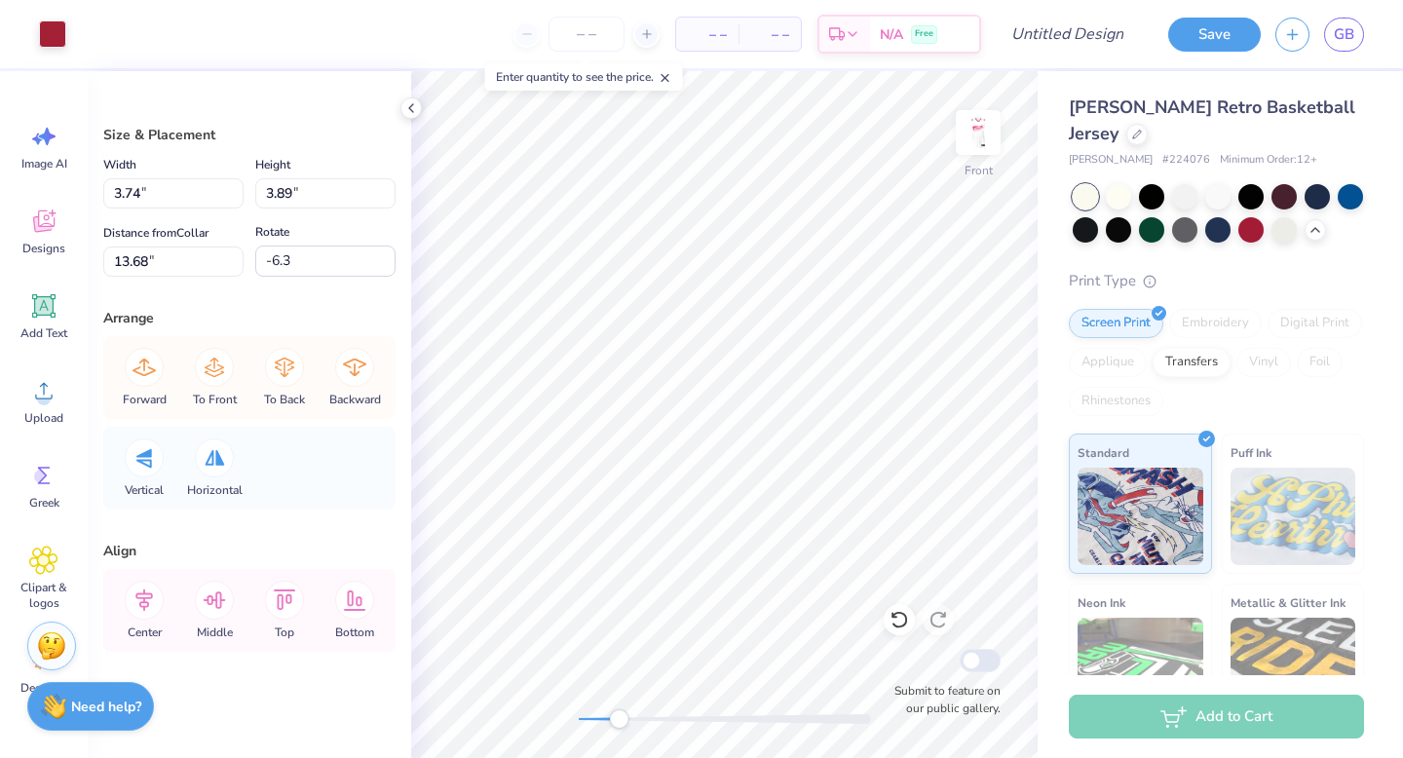
type input "-3.5"
type input "4.03"
type input "3.93"
type input "9.00"
type input "-4.5"
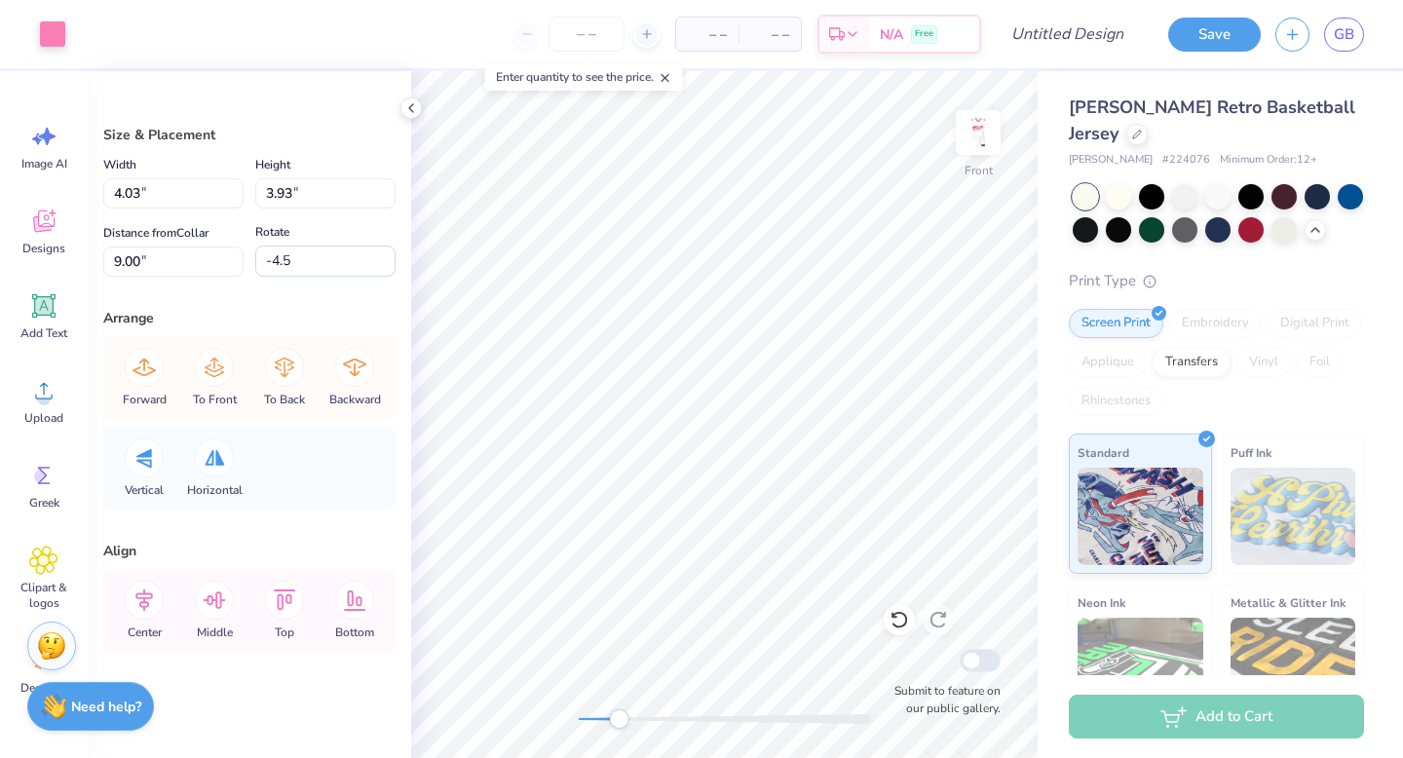
type input "8.95"
type input "-20.6"
type input "3.75"
type input "3.85"
type input "9.03"
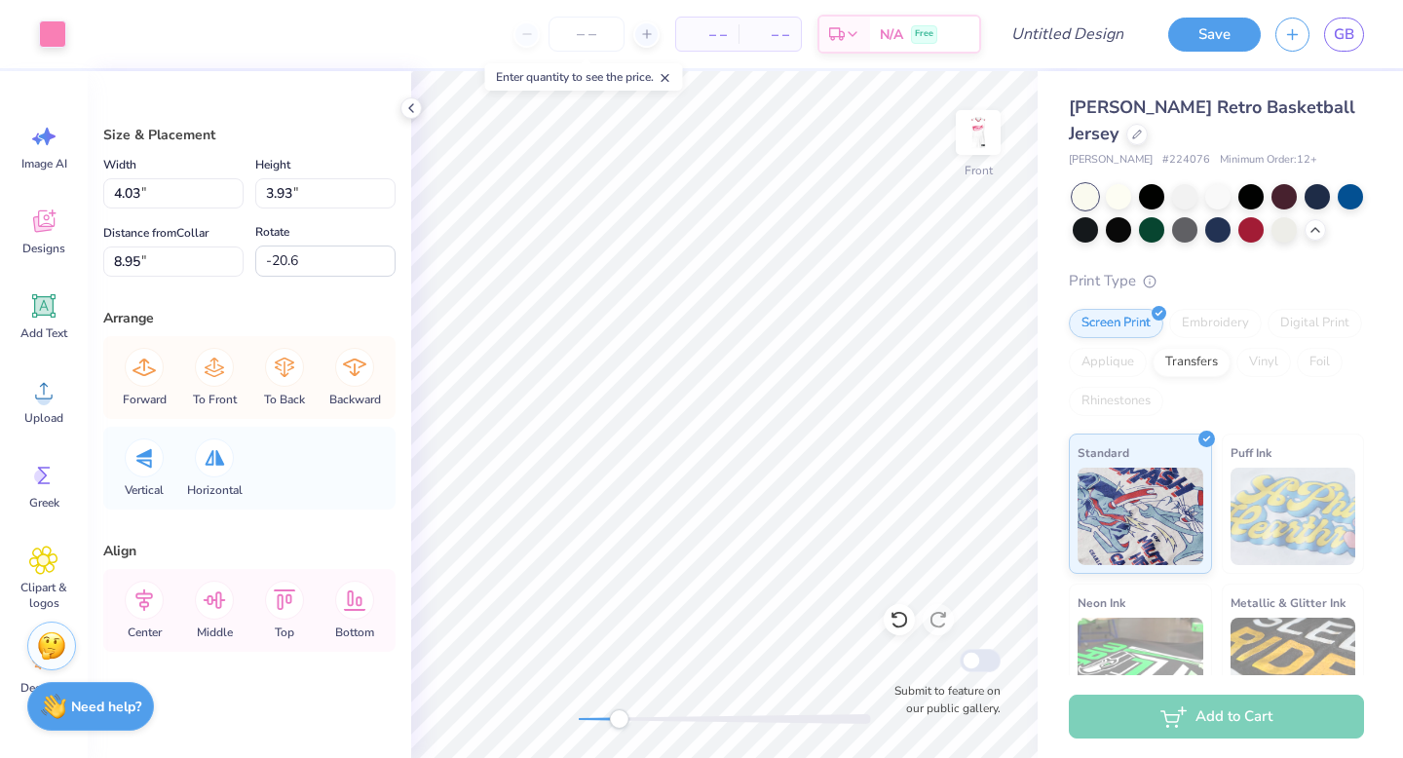
type input "-3.5"
type input "3.89"
type input "4.03"
type input "10.32"
type input "-7.7"
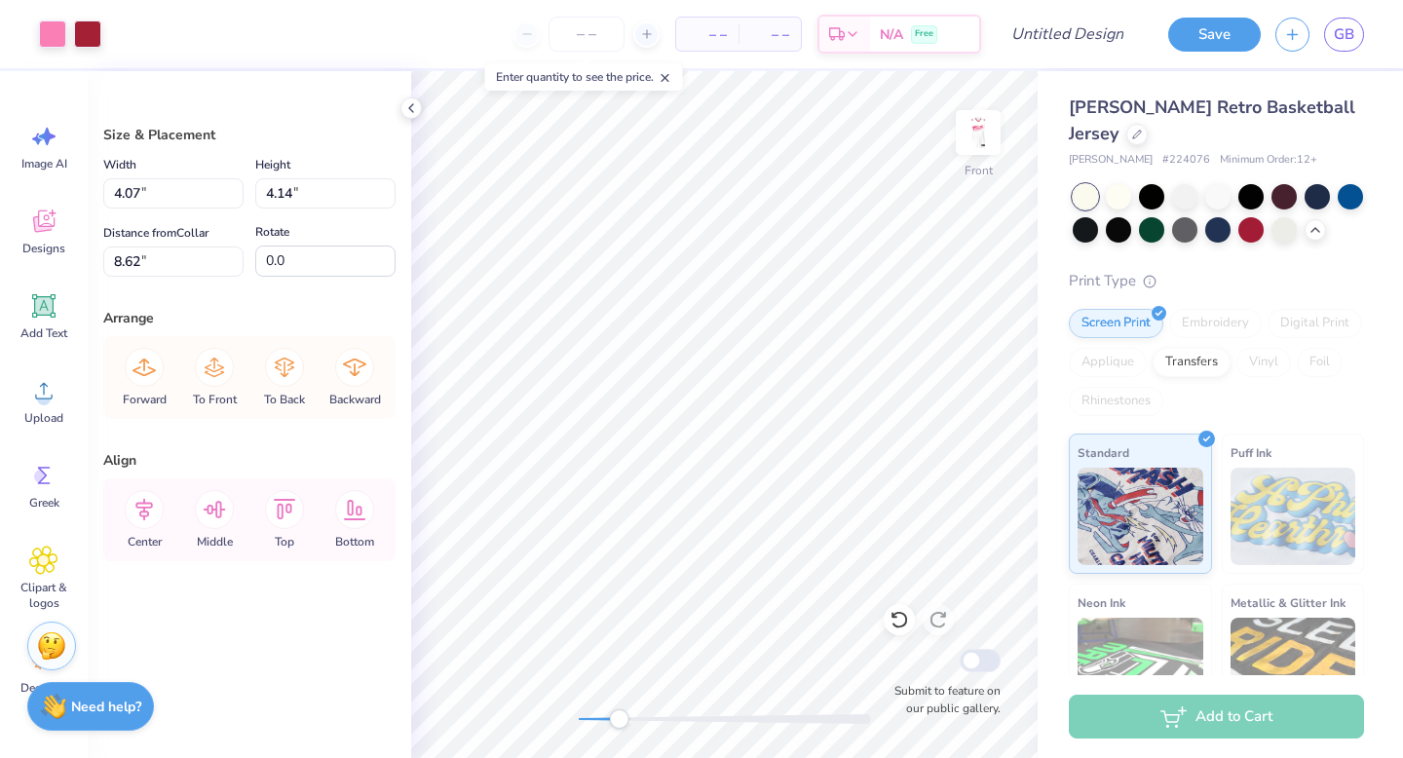
type input "8.62"
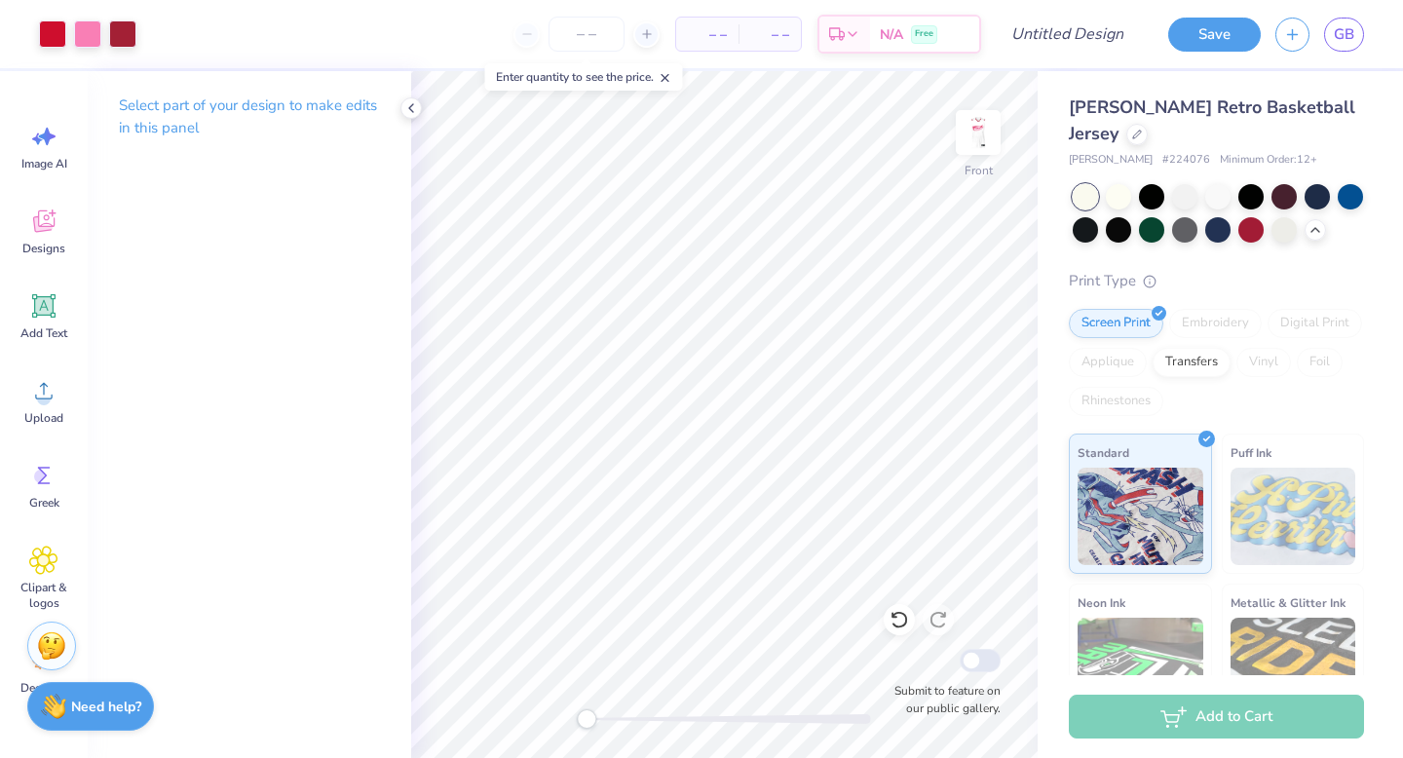
drag, startPoint x: 613, startPoint y: 712, endPoint x: 583, endPoint y: 711, distance: 29.2
click at [584, 664] on div "Accessibility label" at bounding box center [586, 718] width 19 height 19
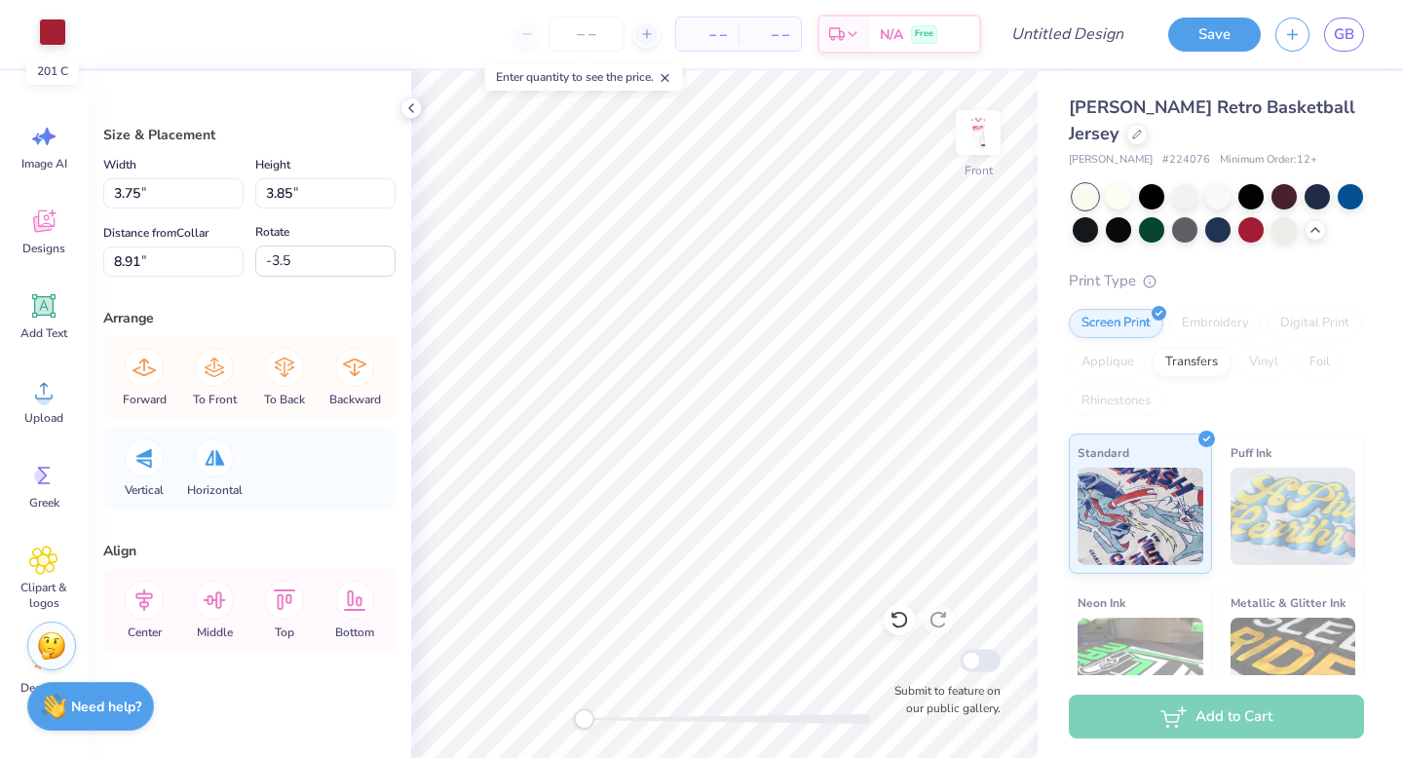
click at [58, 31] on div at bounding box center [52, 32] width 27 height 27
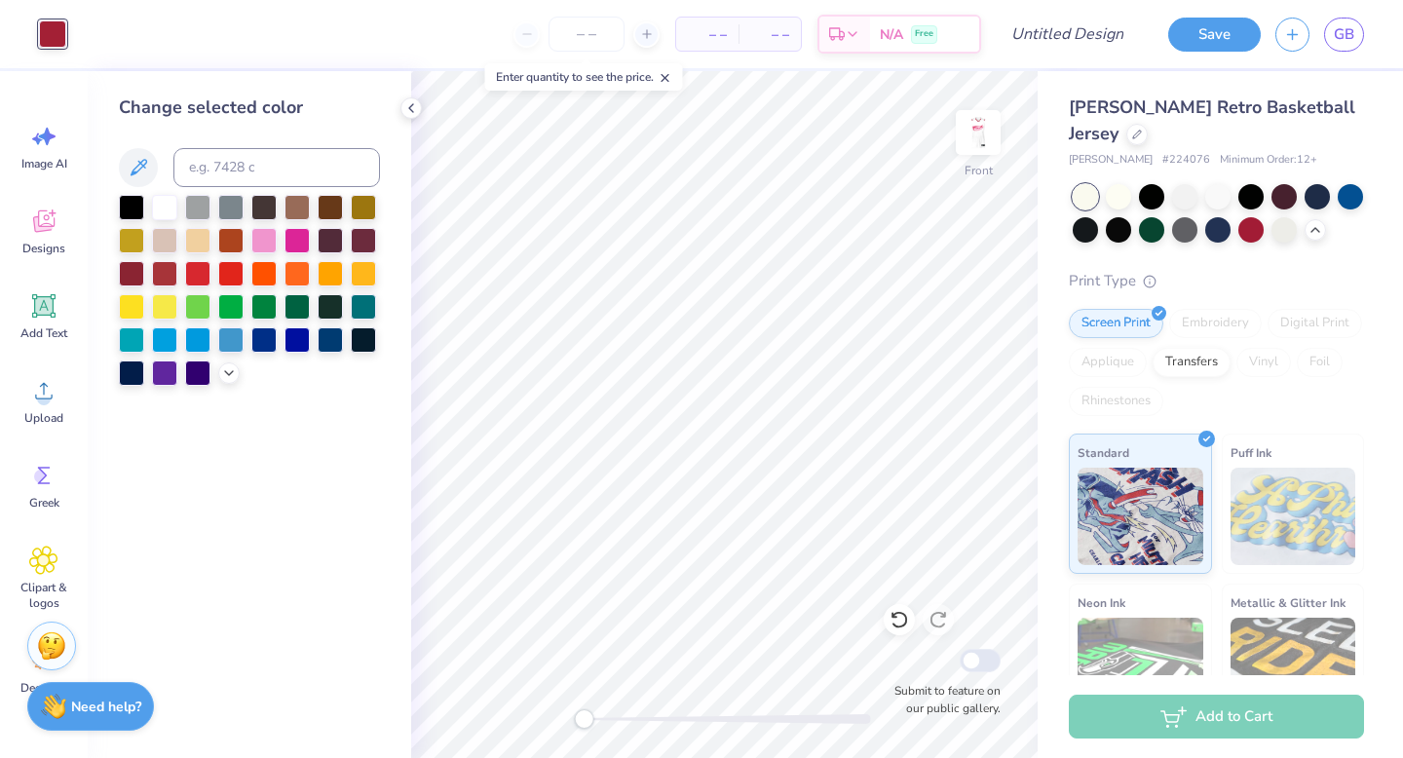
click at [231, 383] on div at bounding box center [249, 290] width 261 height 191
click at [227, 371] on polyline at bounding box center [229, 371] width 8 height 4
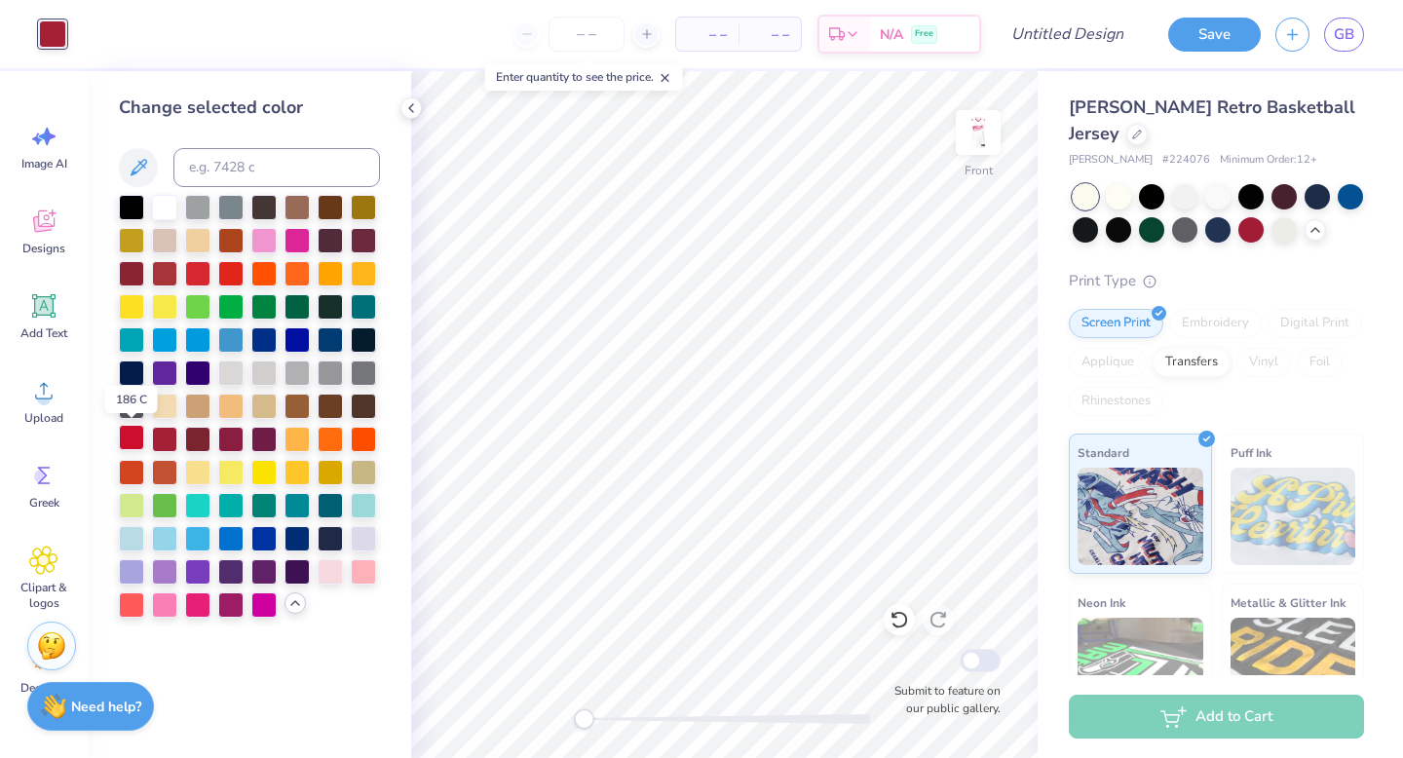
click at [135, 437] on div at bounding box center [131, 437] width 25 height 25
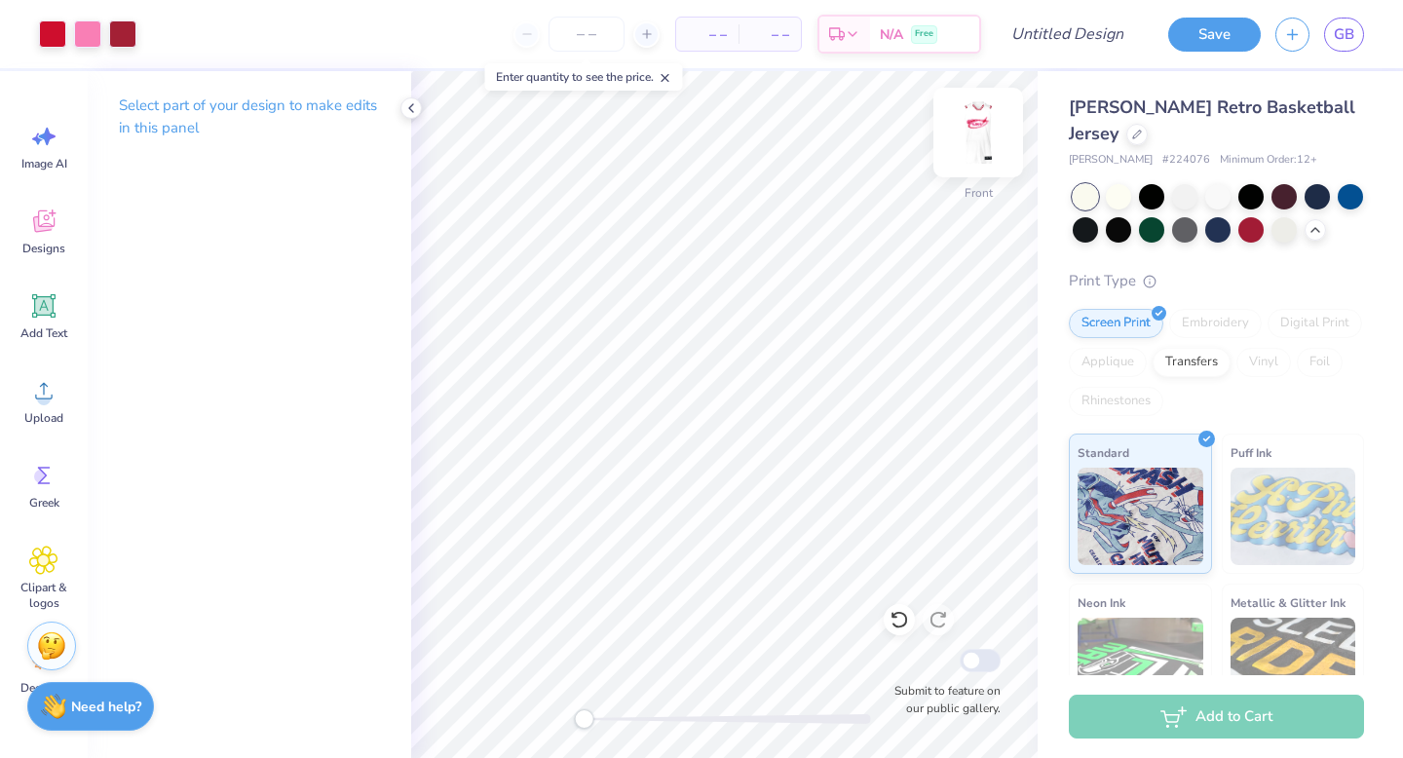
click at [829, 128] on img at bounding box center [978, 133] width 78 height 78
click at [829, 142] on img at bounding box center [977, 132] width 39 height 39
click at [829, 142] on img at bounding box center [978, 133] width 78 height 78
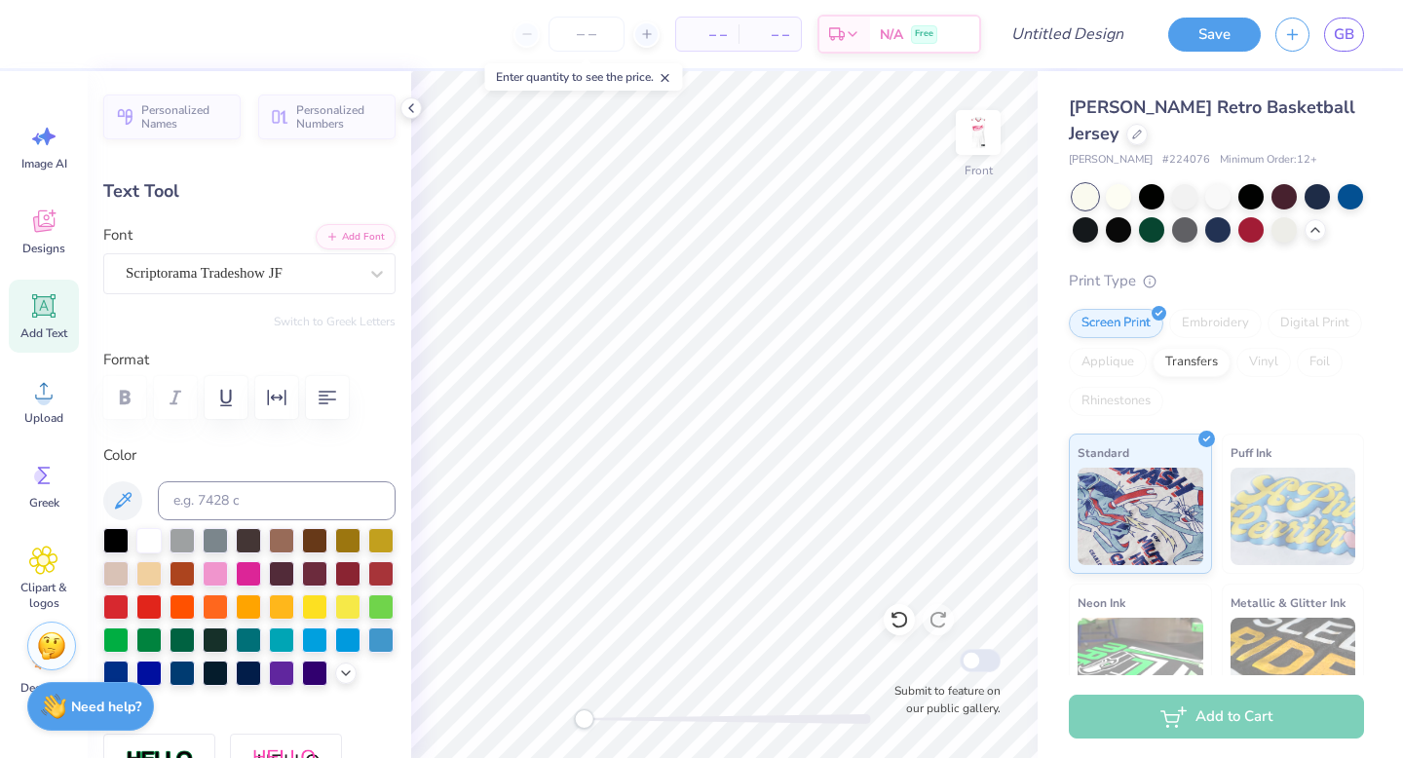
type input "0.0"
click at [829, 154] on img at bounding box center [978, 133] width 78 height 78
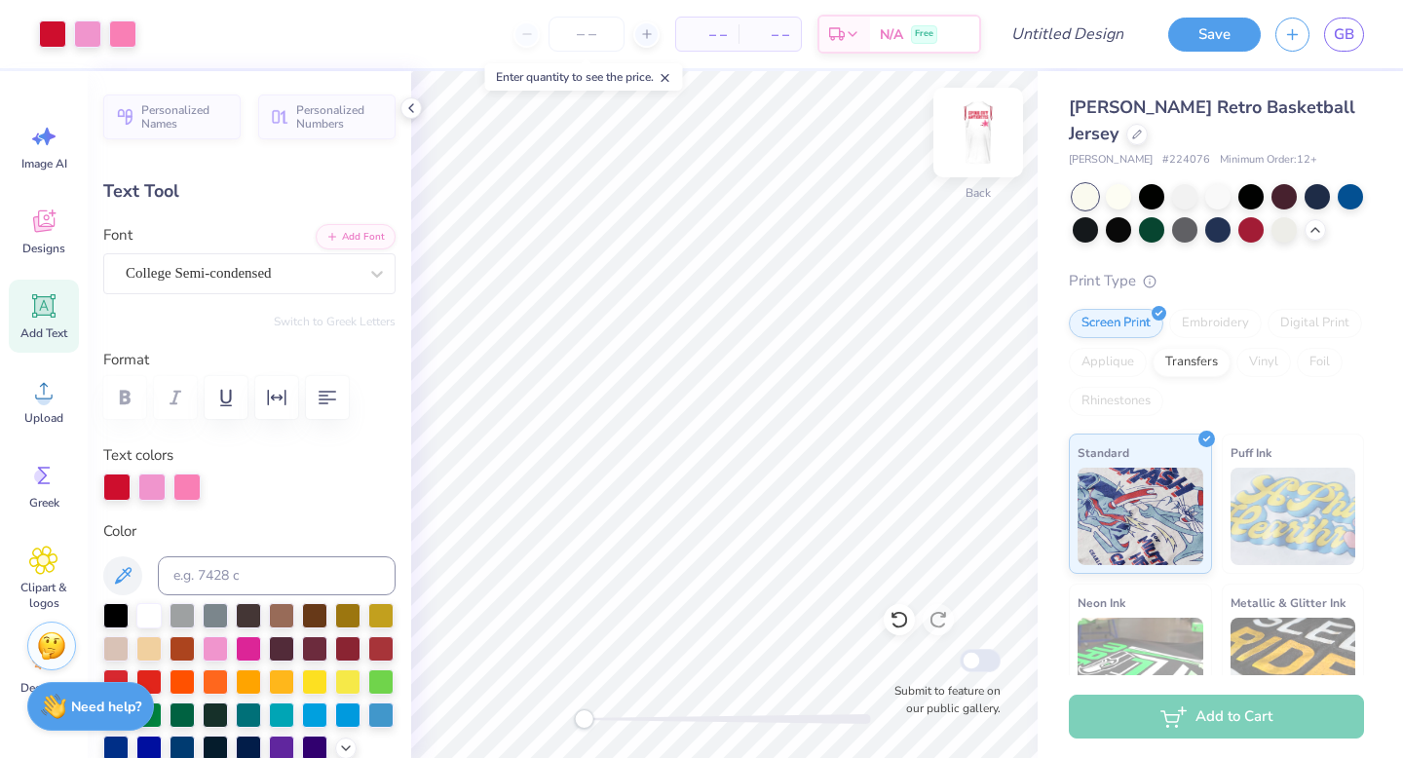
type input "4.87"
type input "1.20"
type input "6.40"
click at [829, 155] on img at bounding box center [978, 133] width 78 height 78
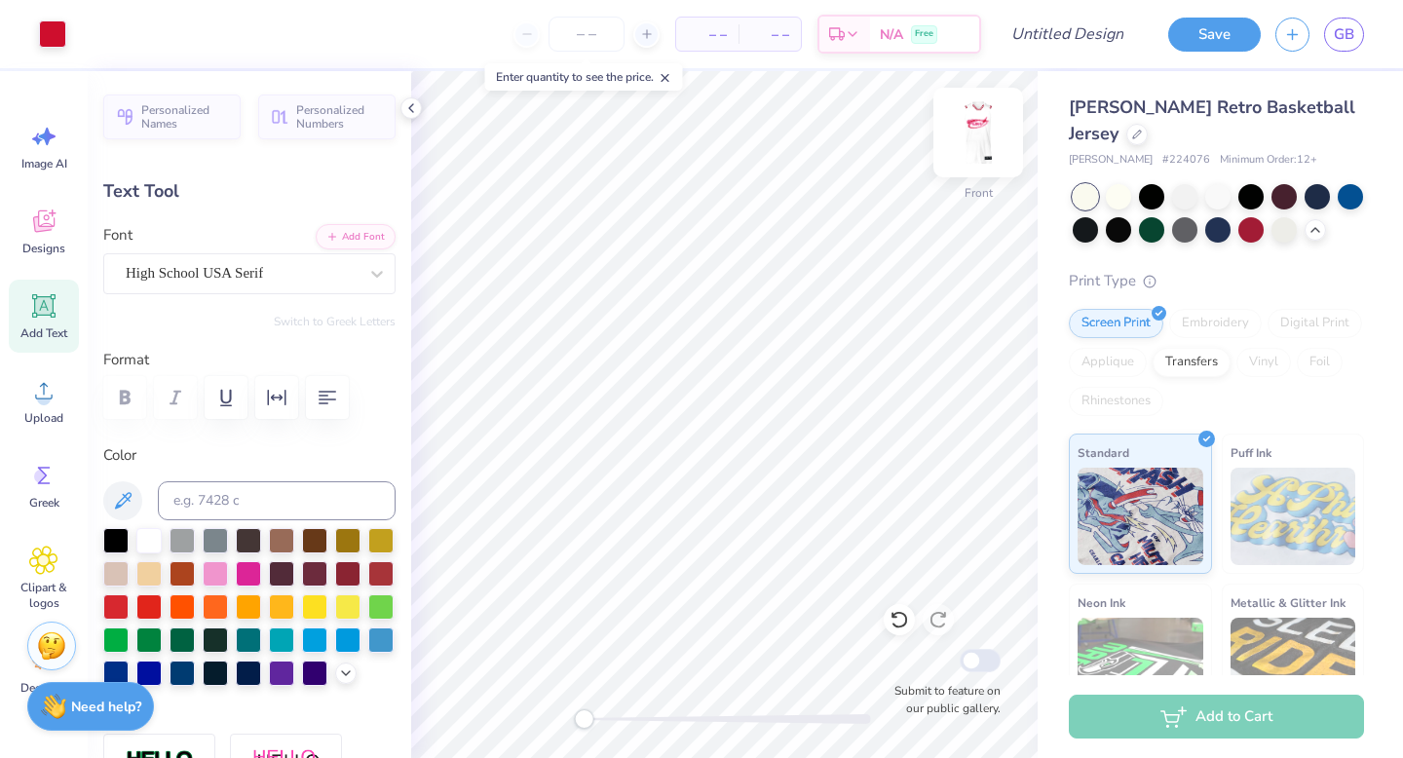
type input "9.85"
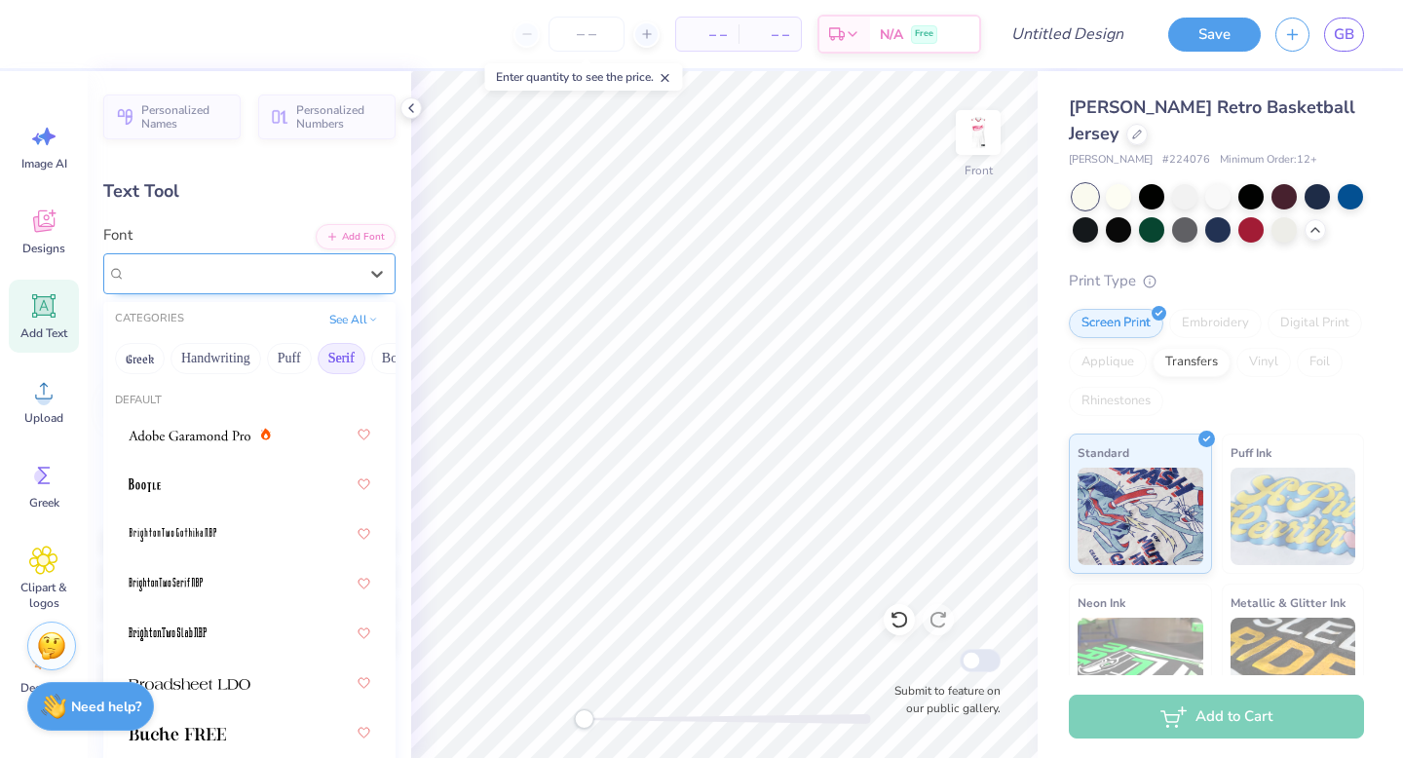
click at [319, 271] on div "High School USA Serif" at bounding box center [242, 273] width 236 height 30
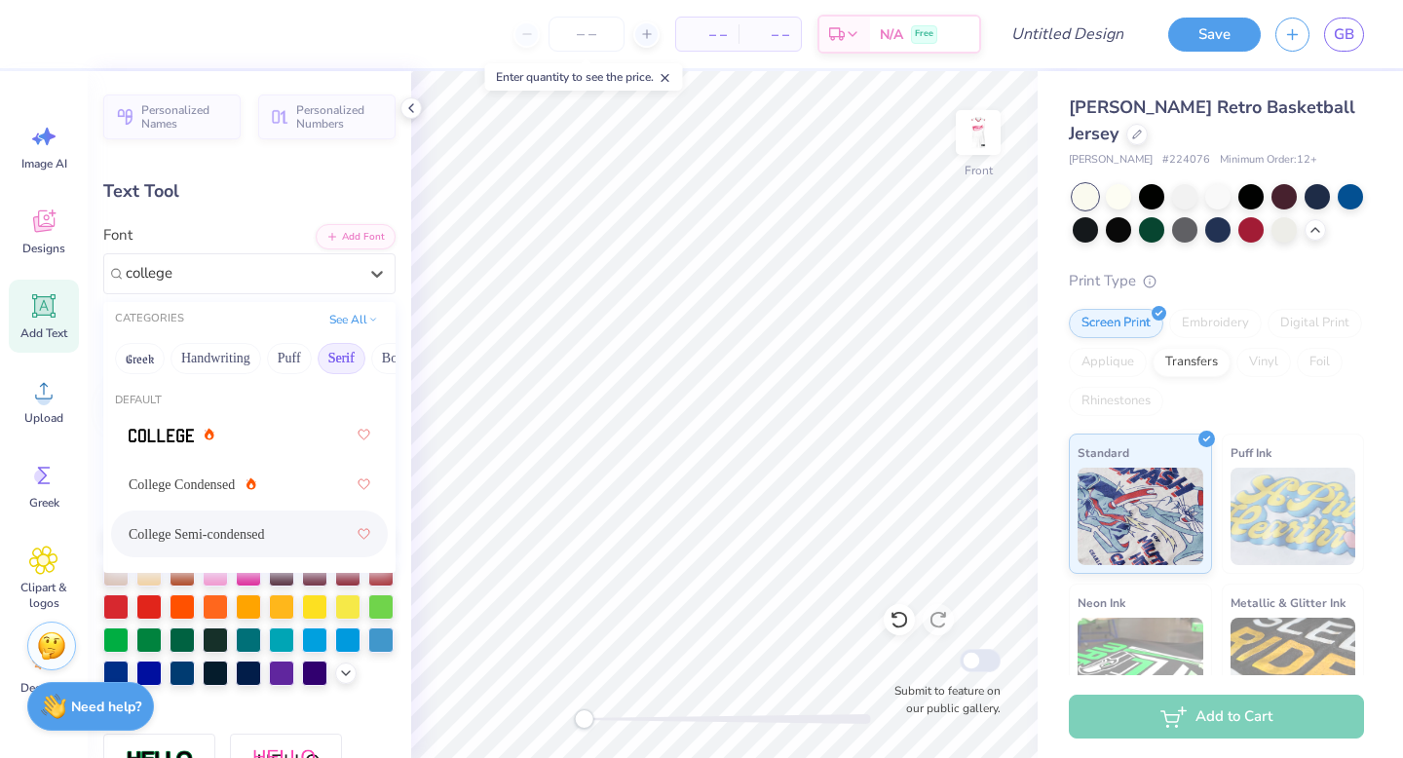
click at [248, 526] on span "College Semi-condensed" at bounding box center [197, 534] width 136 height 20
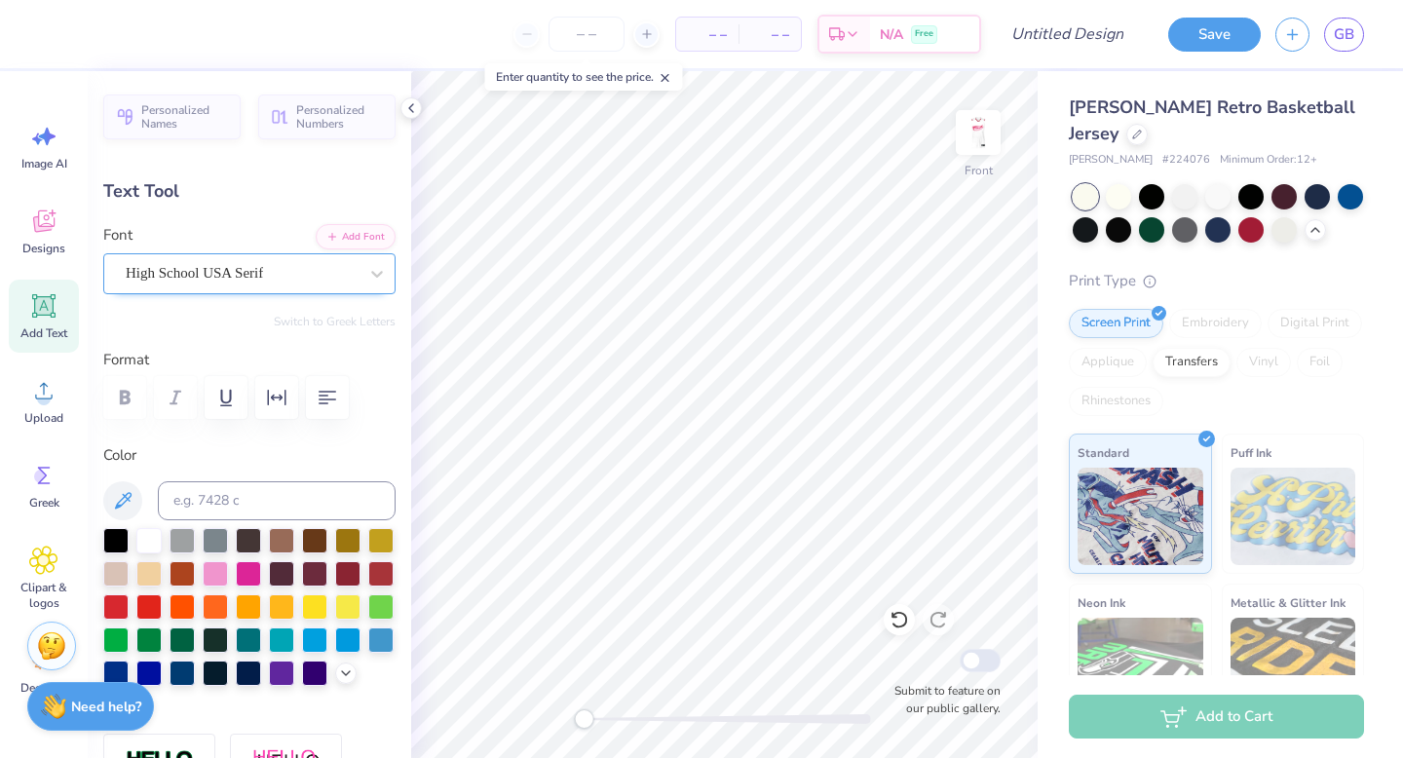
click at [245, 262] on div "High School USA Serif" at bounding box center [242, 273] width 236 height 30
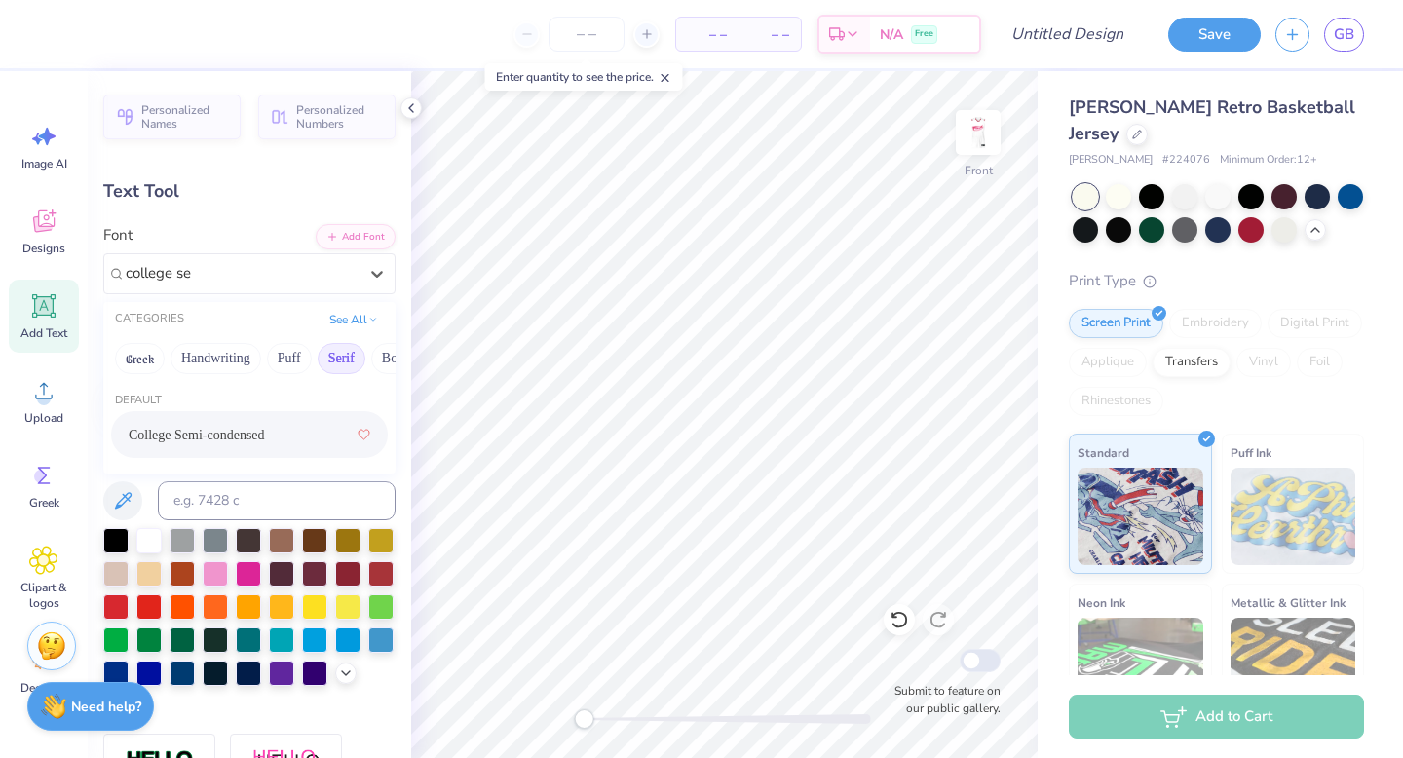
click at [234, 426] on span "College Semi-condensed" at bounding box center [197, 435] width 136 height 20
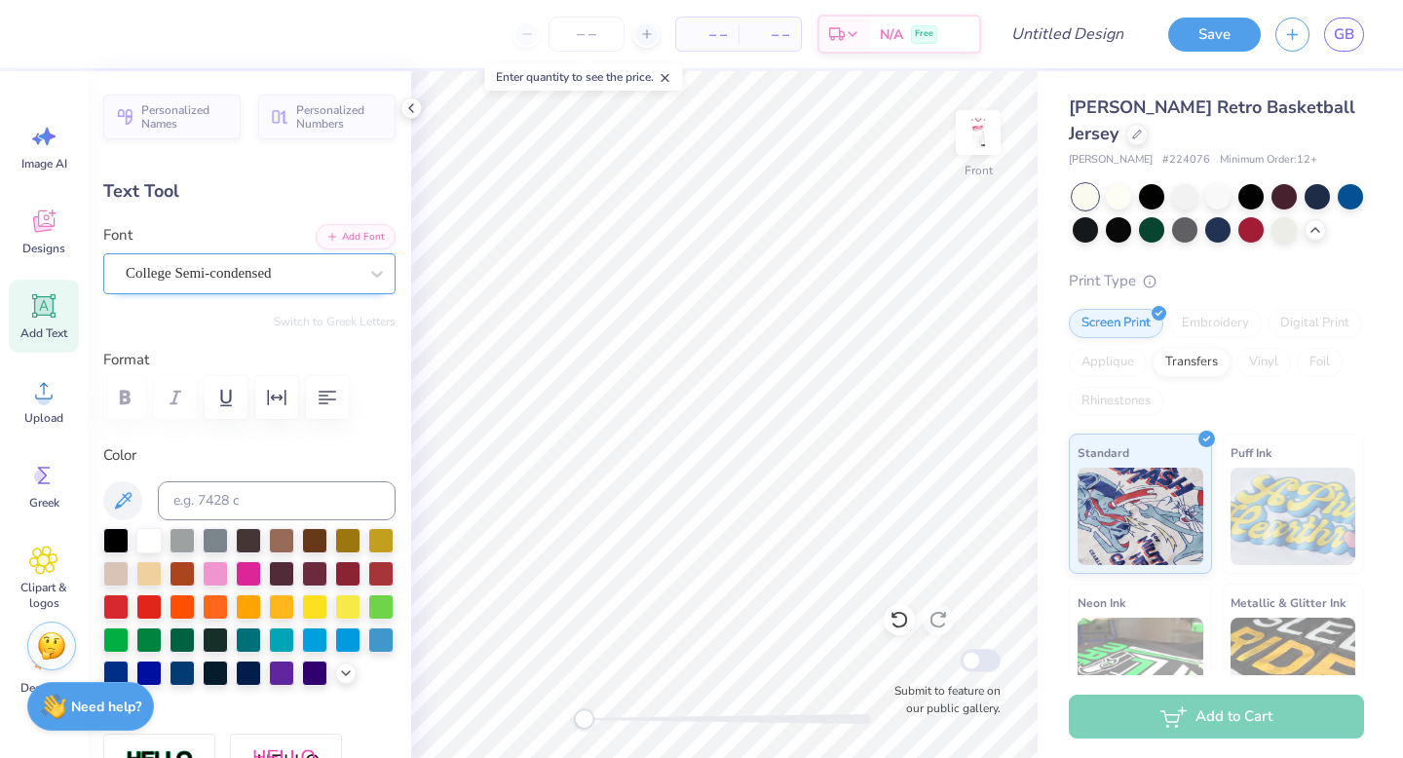
click at [273, 263] on div "College Semi-condensed" at bounding box center [242, 273] width 236 height 30
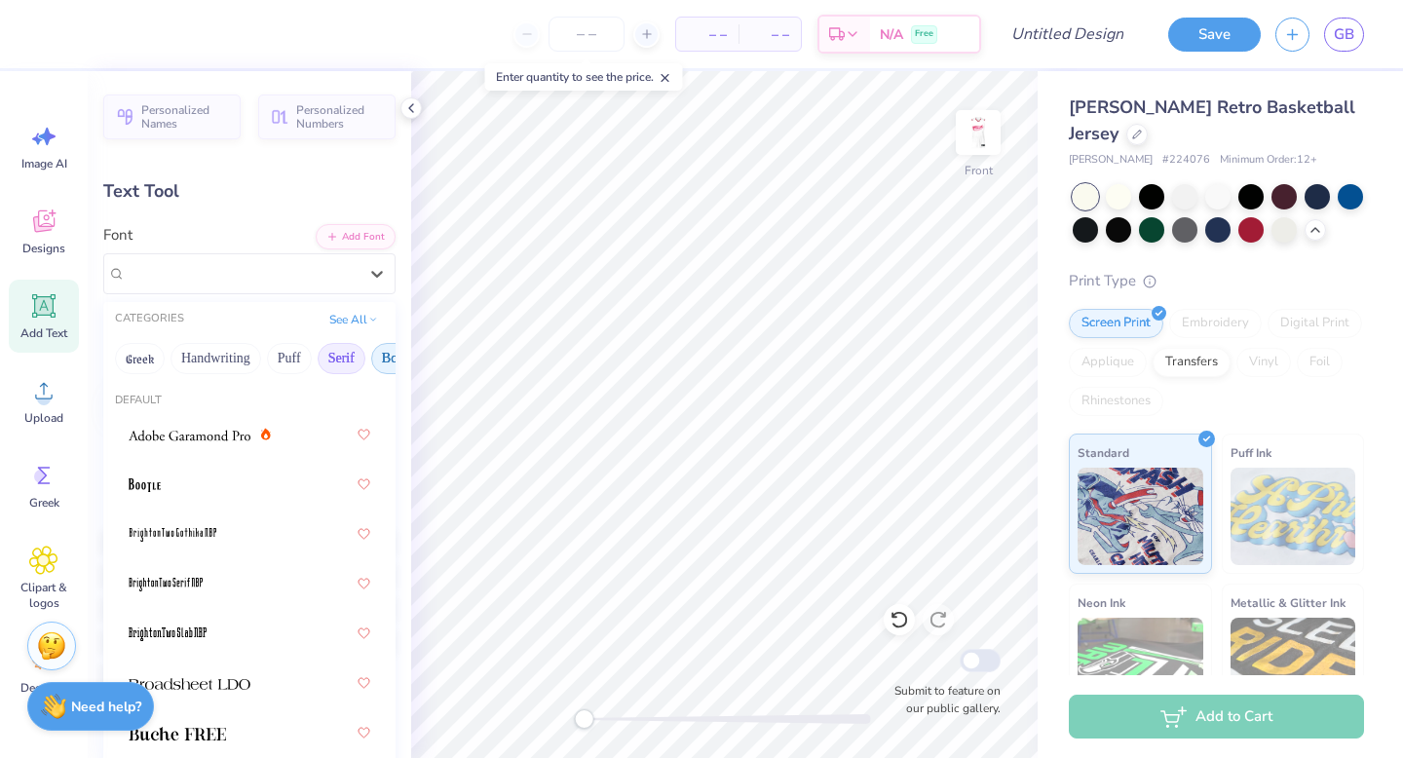
click at [380, 362] on button "Bold" at bounding box center [395, 358] width 48 height 31
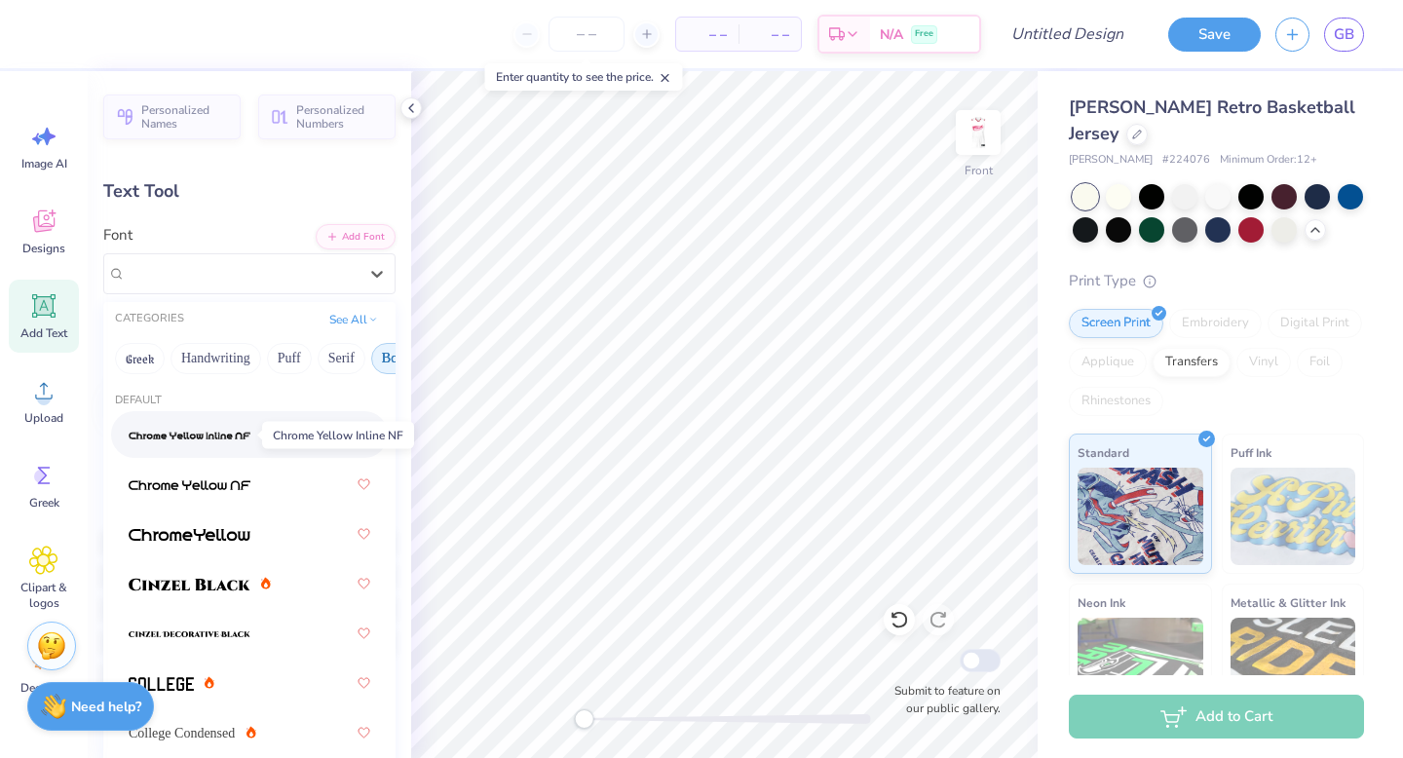
click at [235, 429] on img at bounding box center [190, 436] width 122 height 14
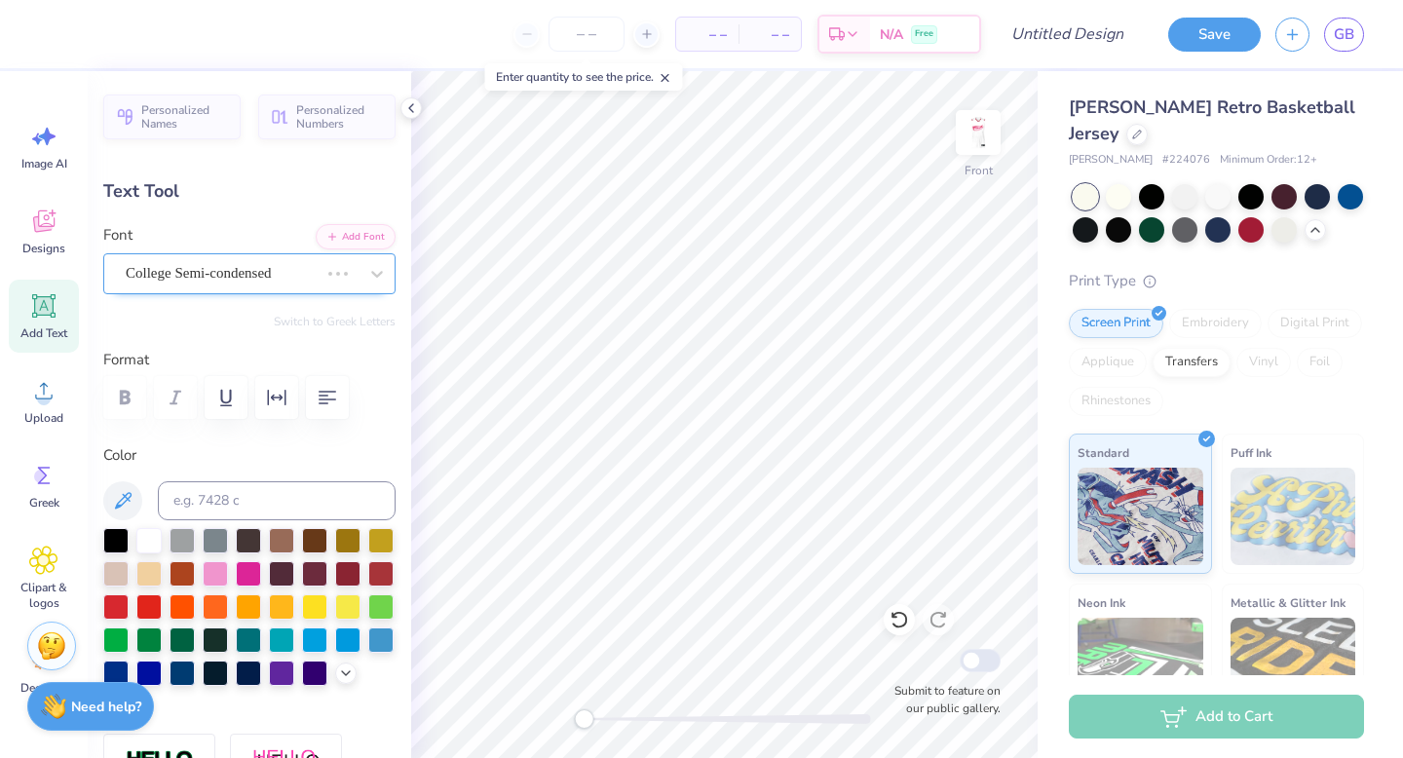
click at [296, 279] on div "College Semi-condensed" at bounding box center [222, 273] width 197 height 30
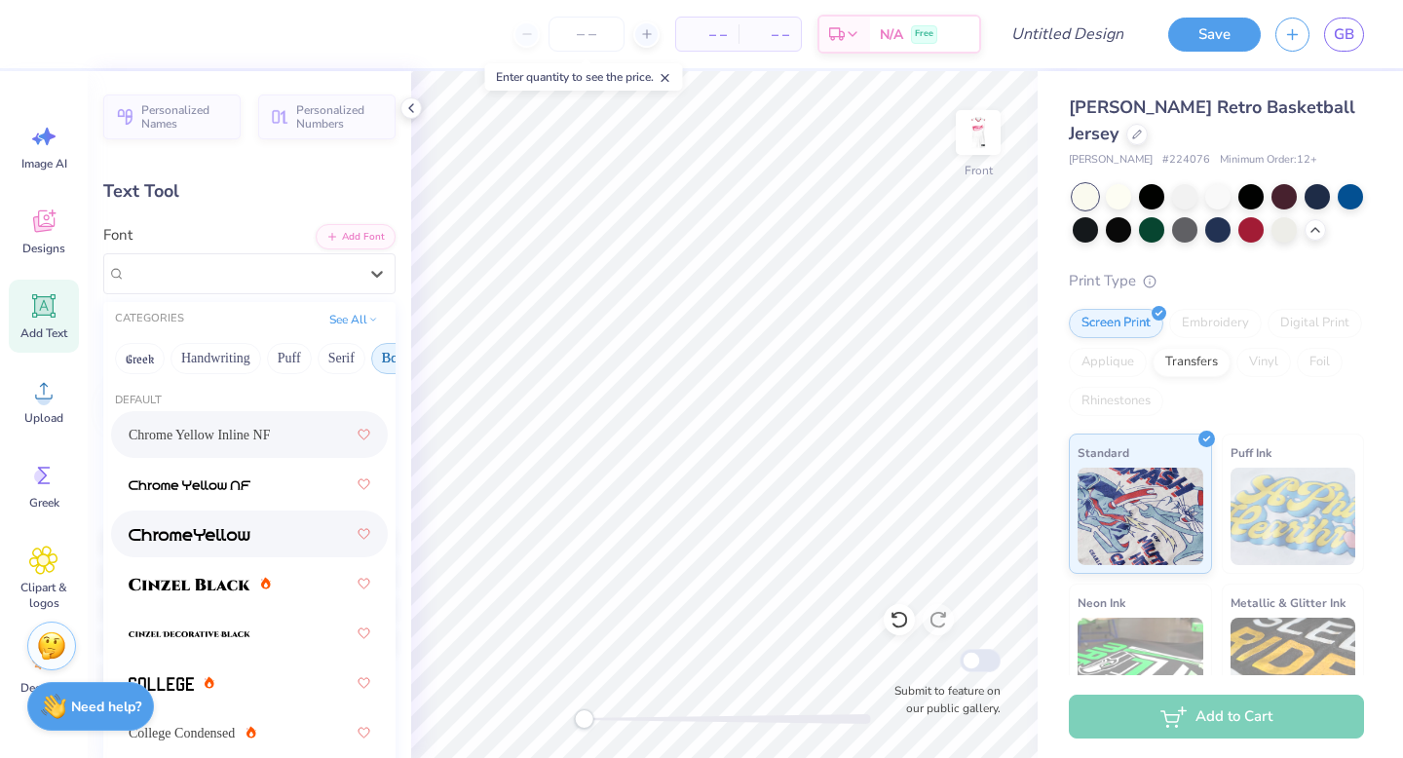
click at [244, 522] on div at bounding box center [250, 533] width 242 height 35
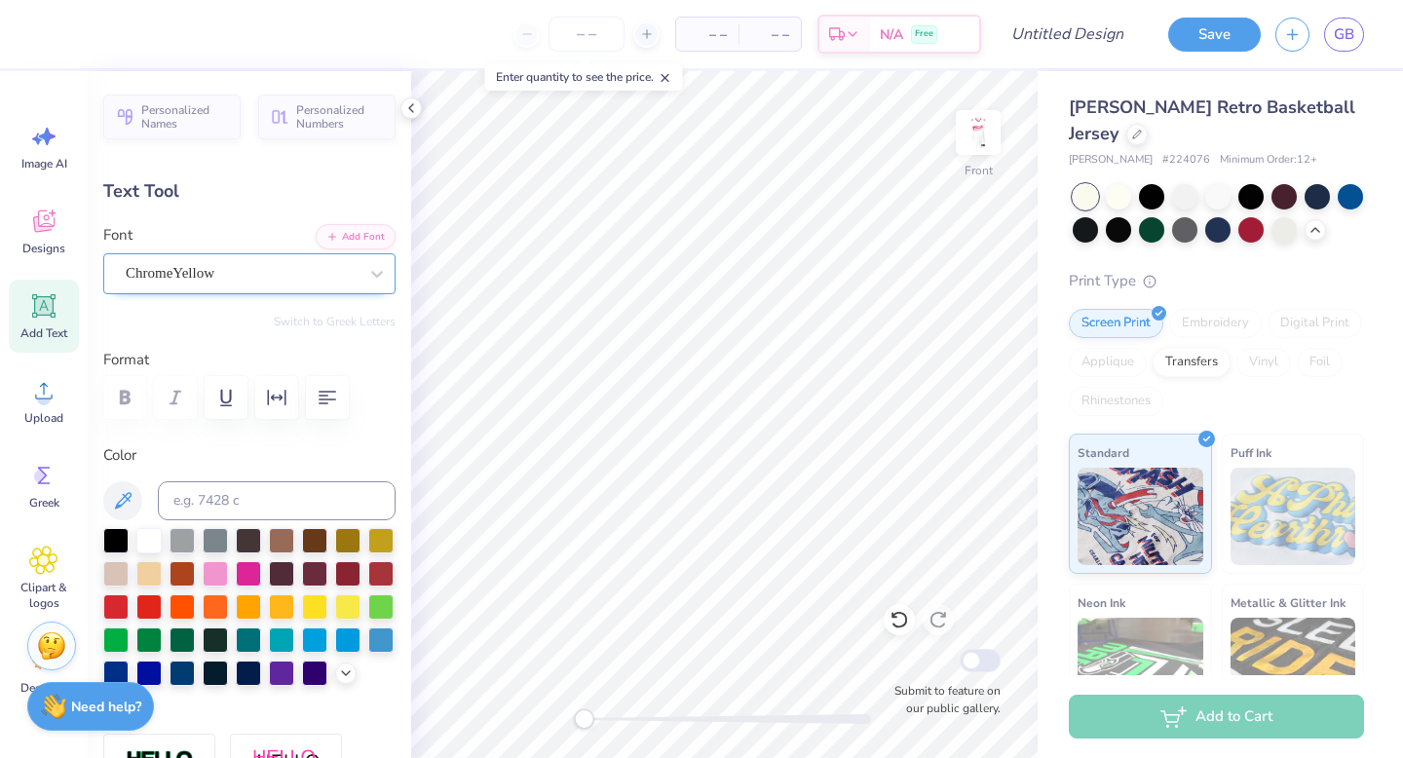
click at [340, 284] on div at bounding box center [242, 273] width 232 height 26
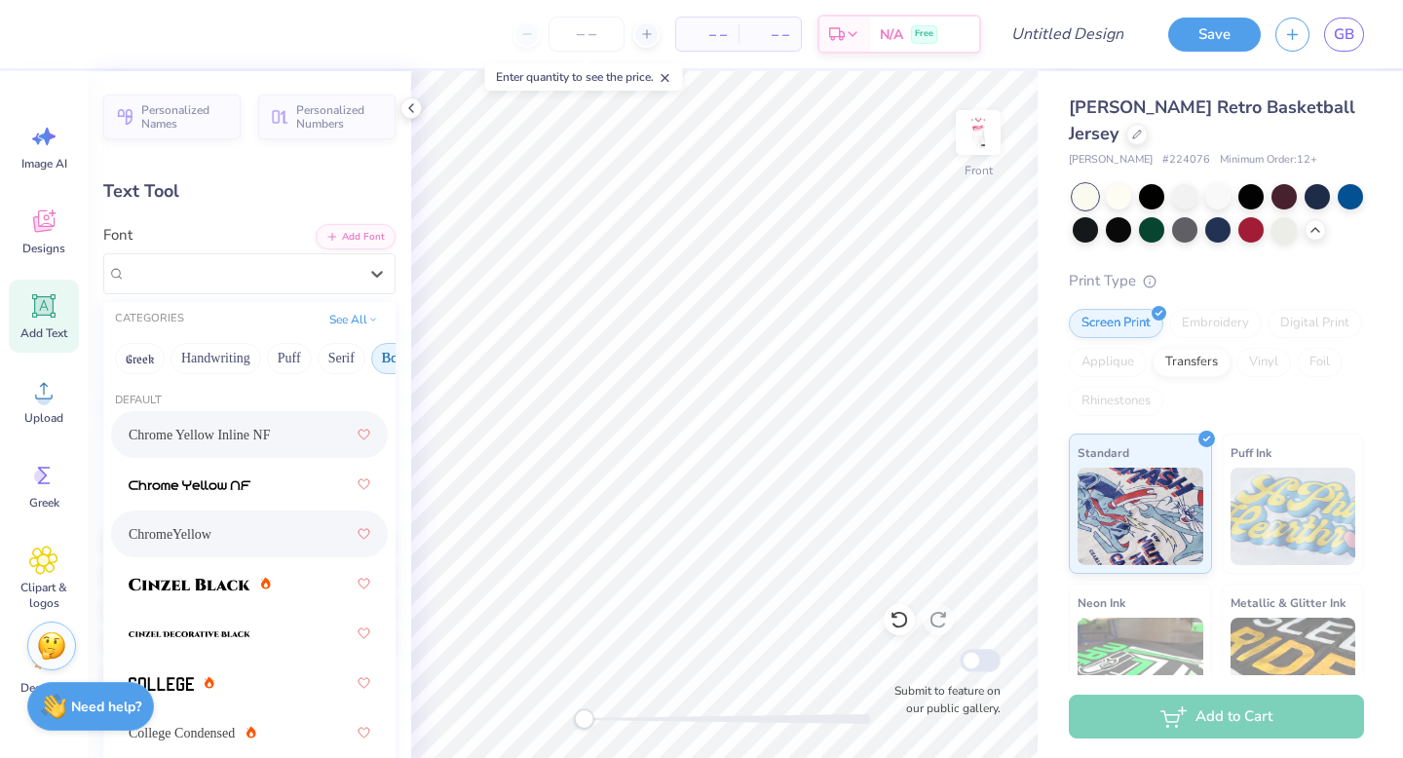
click at [255, 419] on div "Chrome Yellow Inline NF" at bounding box center [250, 434] width 242 height 35
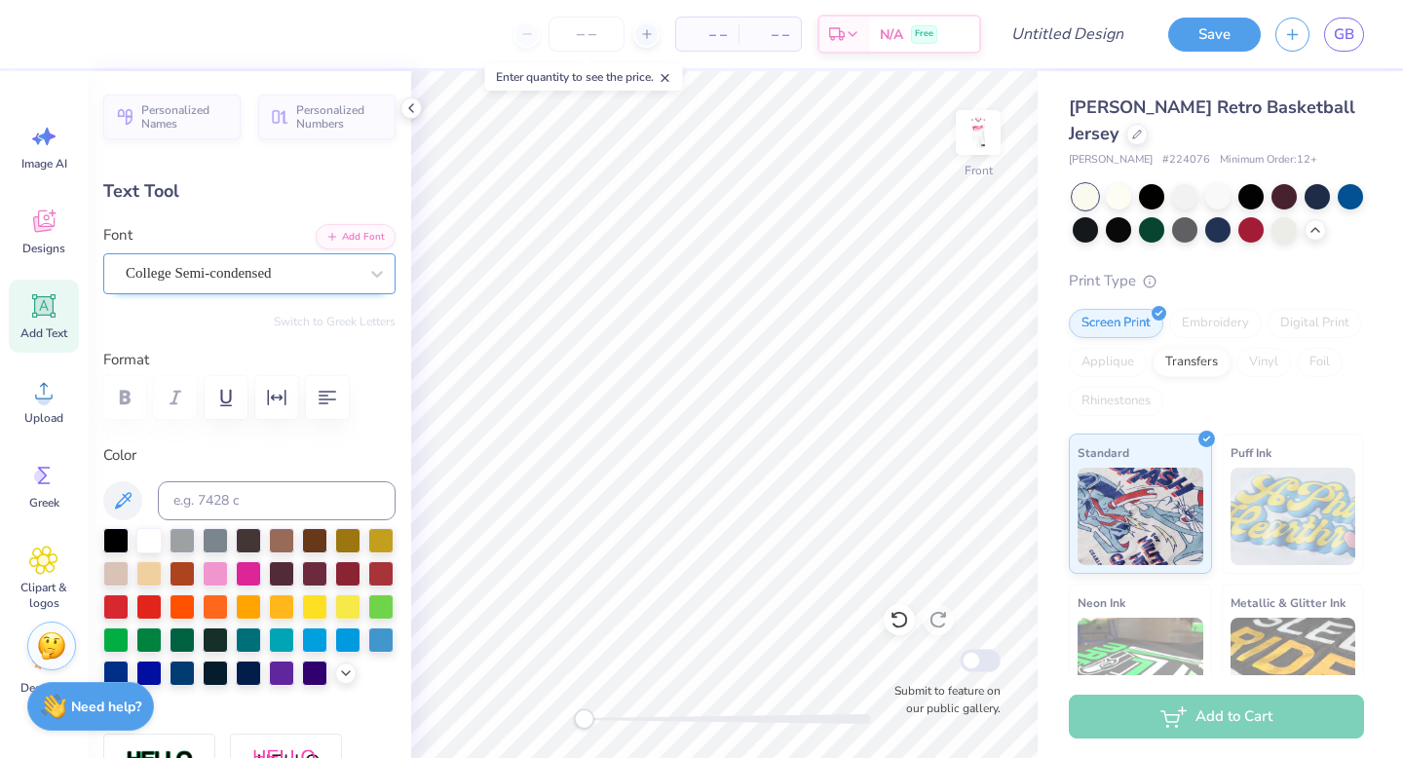
click at [341, 265] on div "College Semi-condensed" at bounding box center [242, 273] width 236 height 30
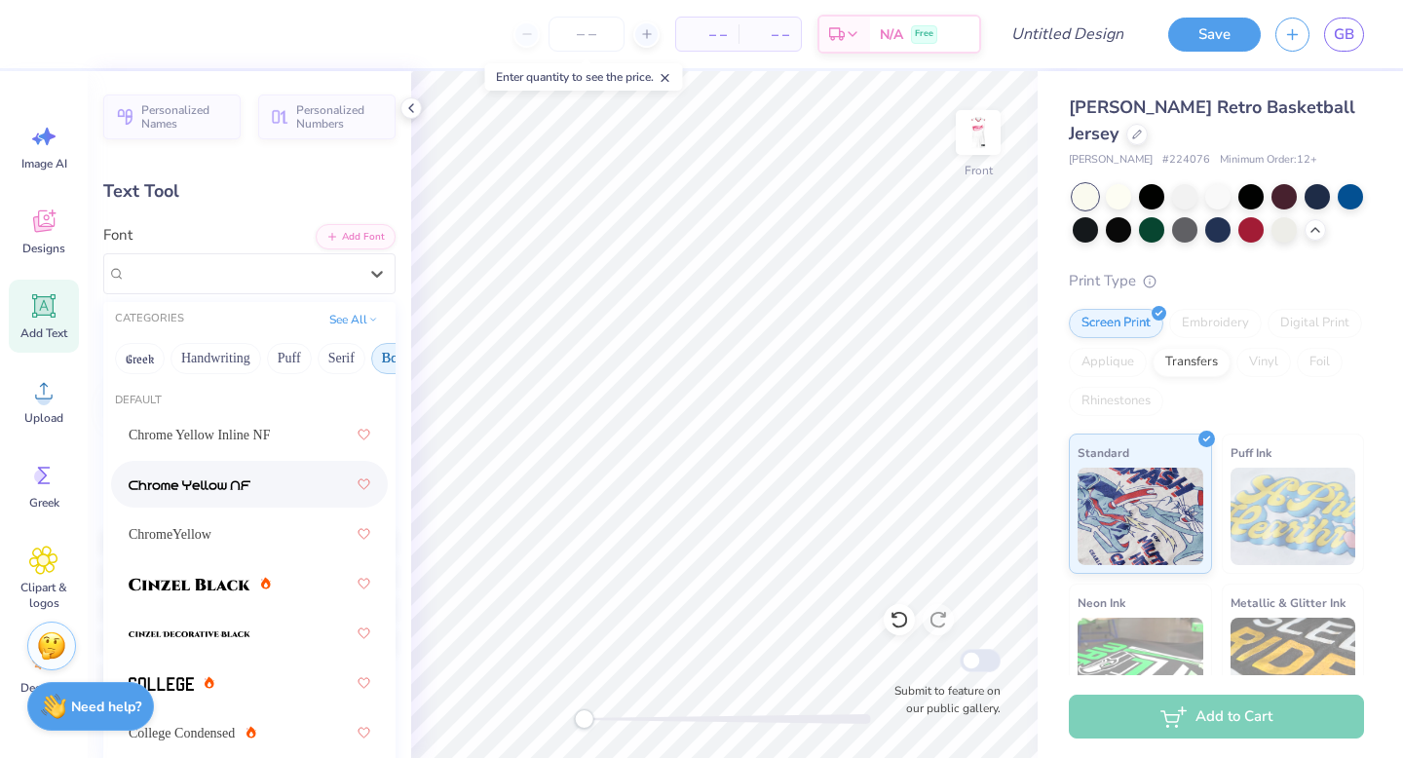
click at [248, 474] on span at bounding box center [190, 484] width 122 height 20
click at [214, 286] on div "Chrome Yellow NF" at bounding box center [242, 273] width 236 height 30
click at [203, 544] on span "ChromeYellow" at bounding box center [170, 534] width 83 height 20
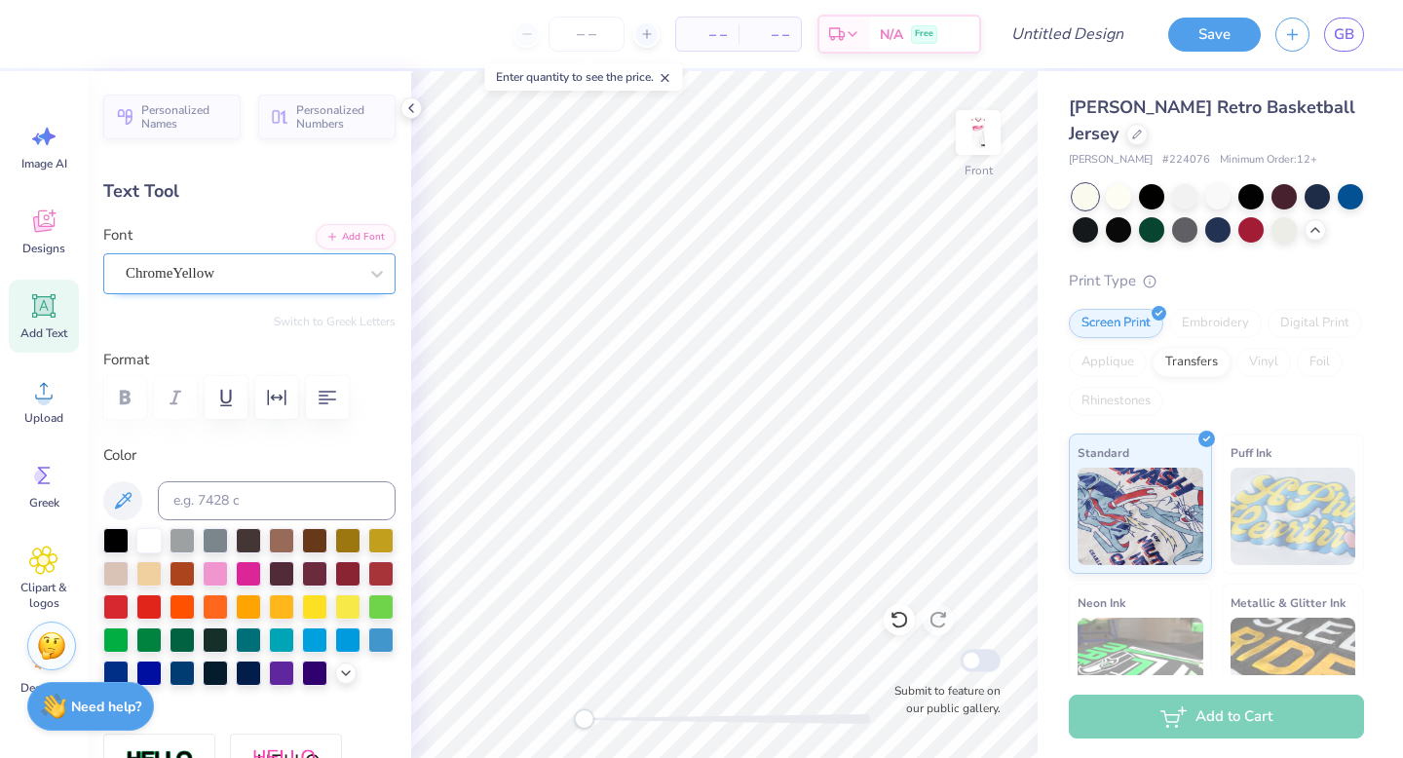
click at [221, 257] on div "ChromeYellow" at bounding box center [249, 273] width 292 height 41
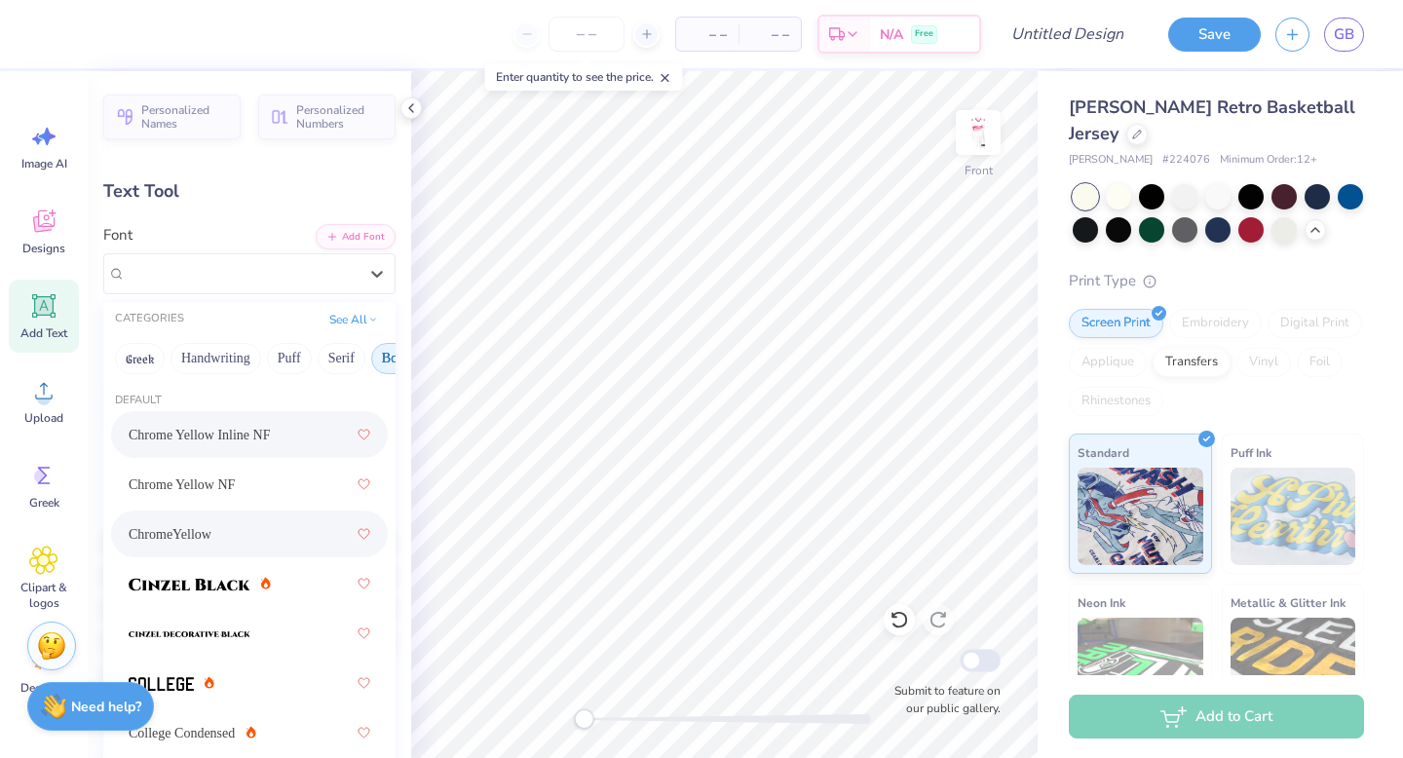
click at [257, 435] on span "Chrome Yellow Inline NF" at bounding box center [199, 435] width 141 height 20
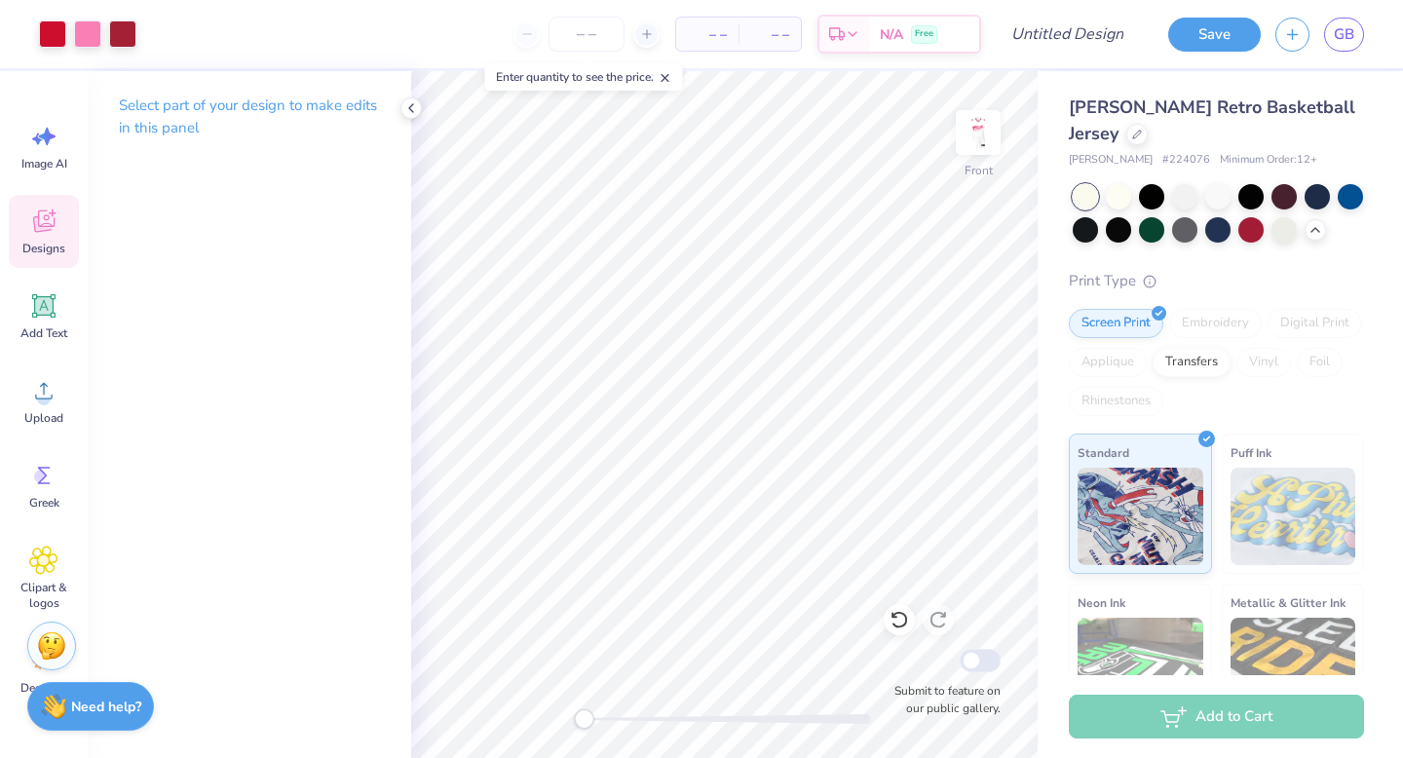
click at [49, 232] on icon at bounding box center [43, 220] width 29 height 29
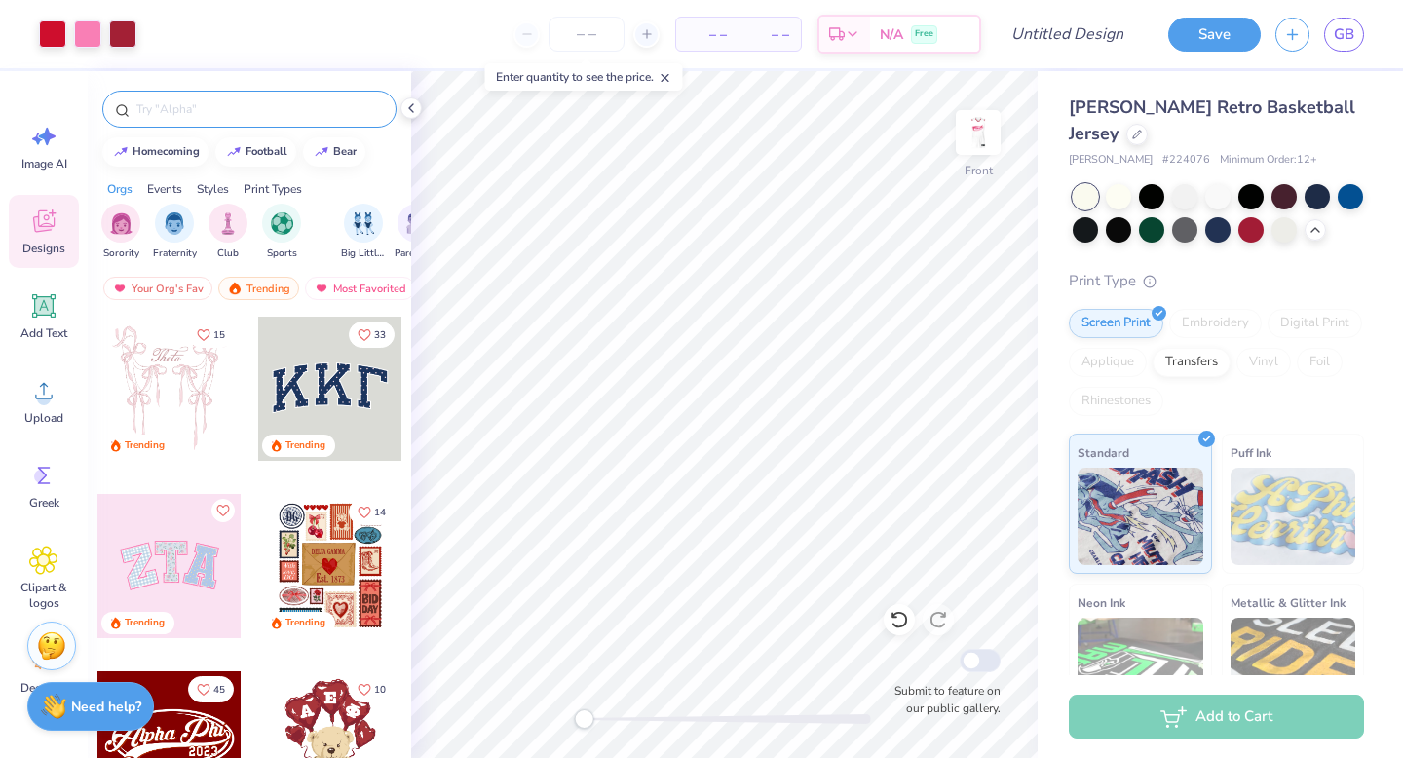
click at [253, 110] on input "text" at bounding box center [258, 108] width 249 height 19
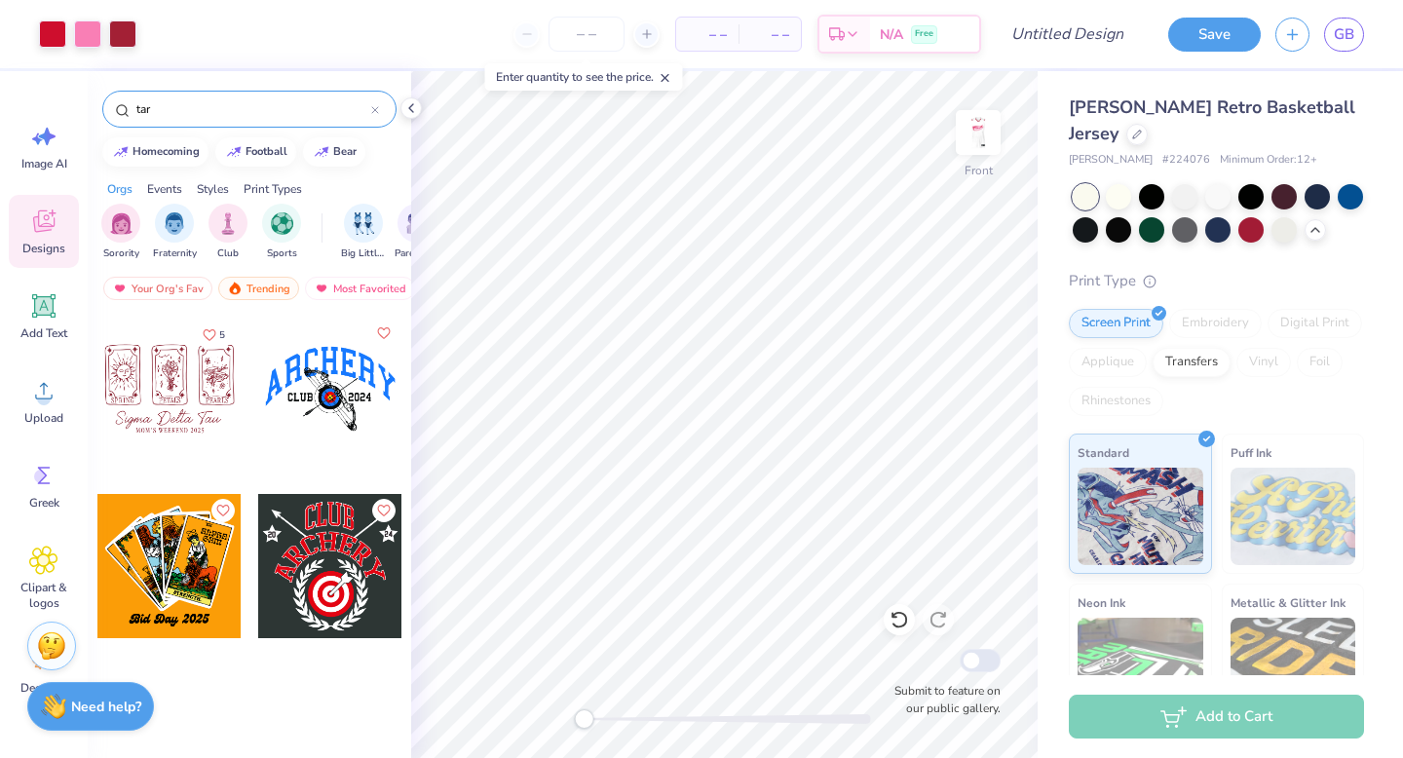
click at [134, 109] on input "tar" at bounding box center [252, 108] width 237 height 19
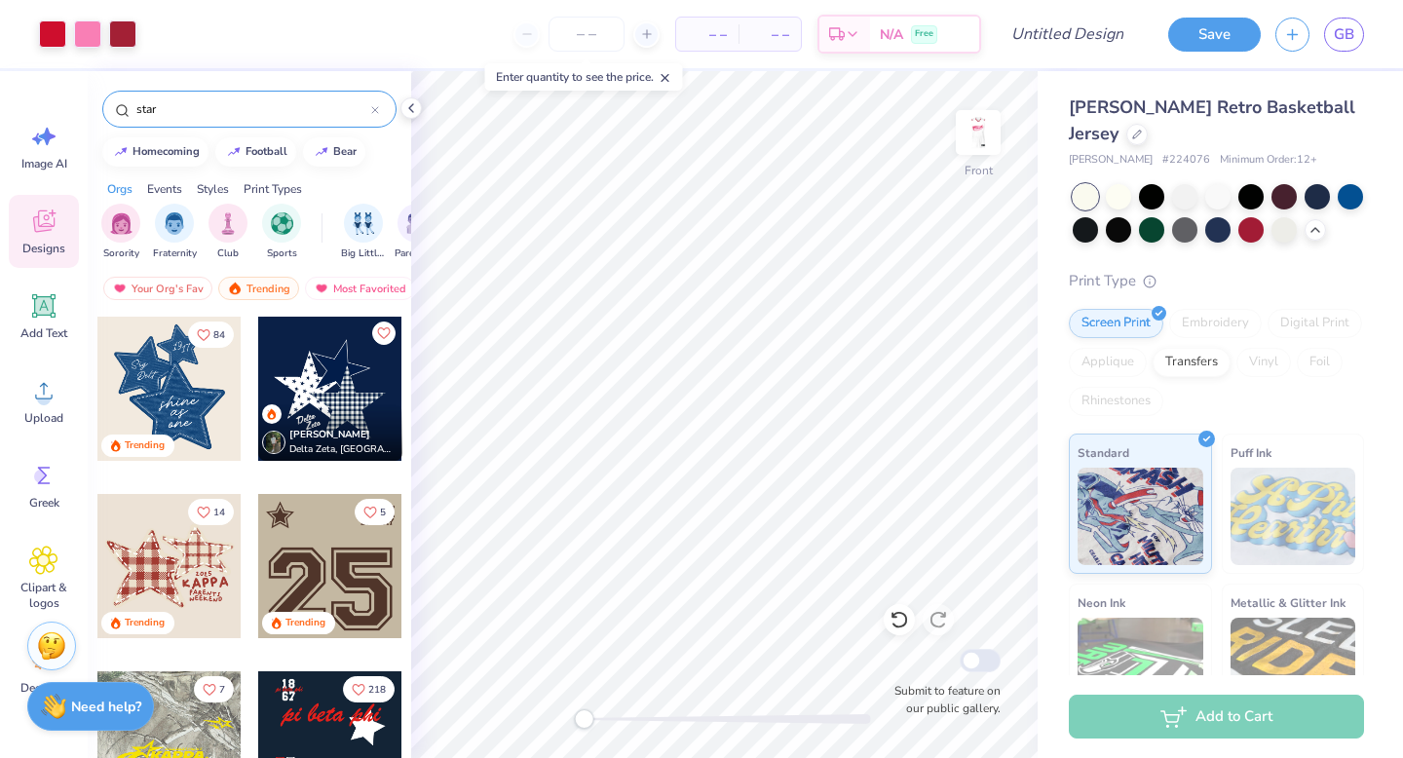
click at [279, 469] on div "Lucy Gross Delta Zeta, University of Iowa" at bounding box center [330, 404] width 146 height 176
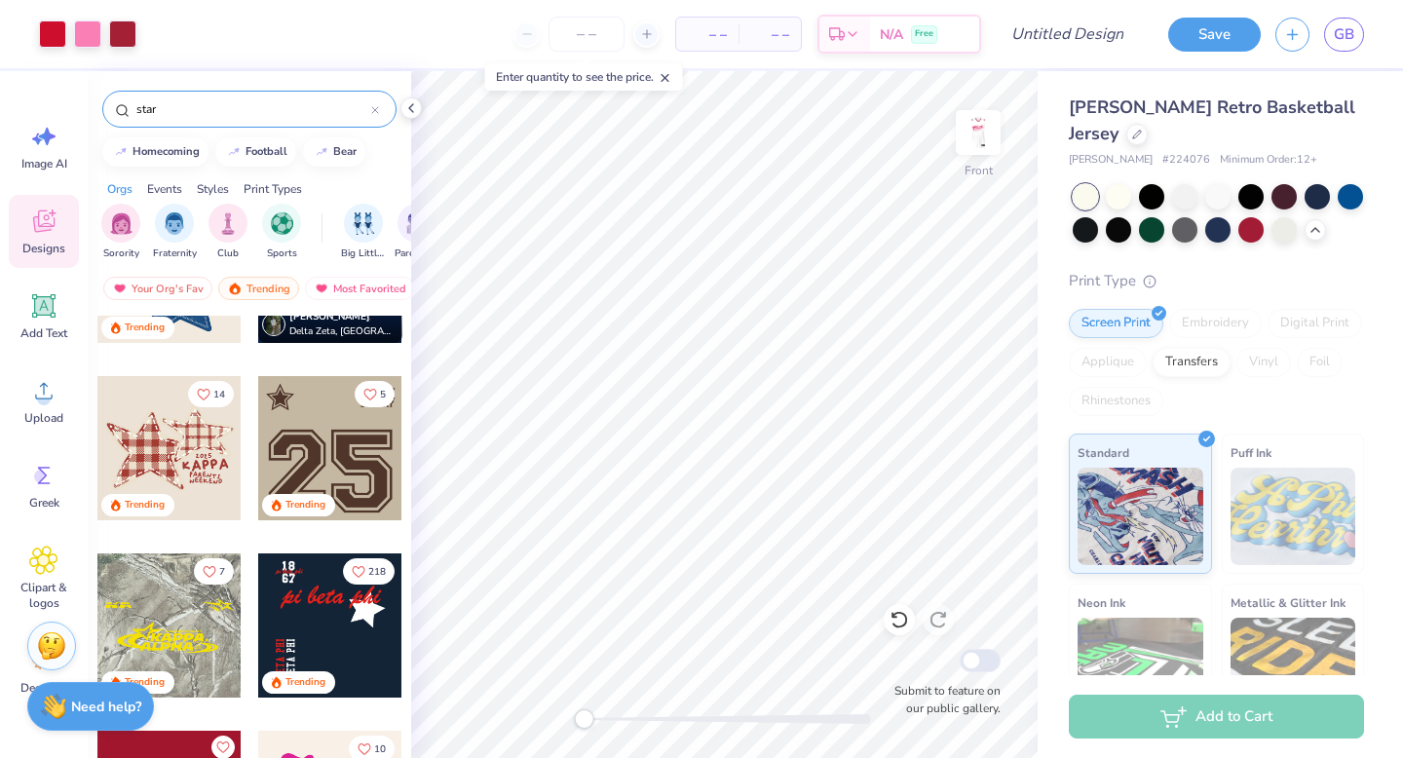
scroll to position [156, 0]
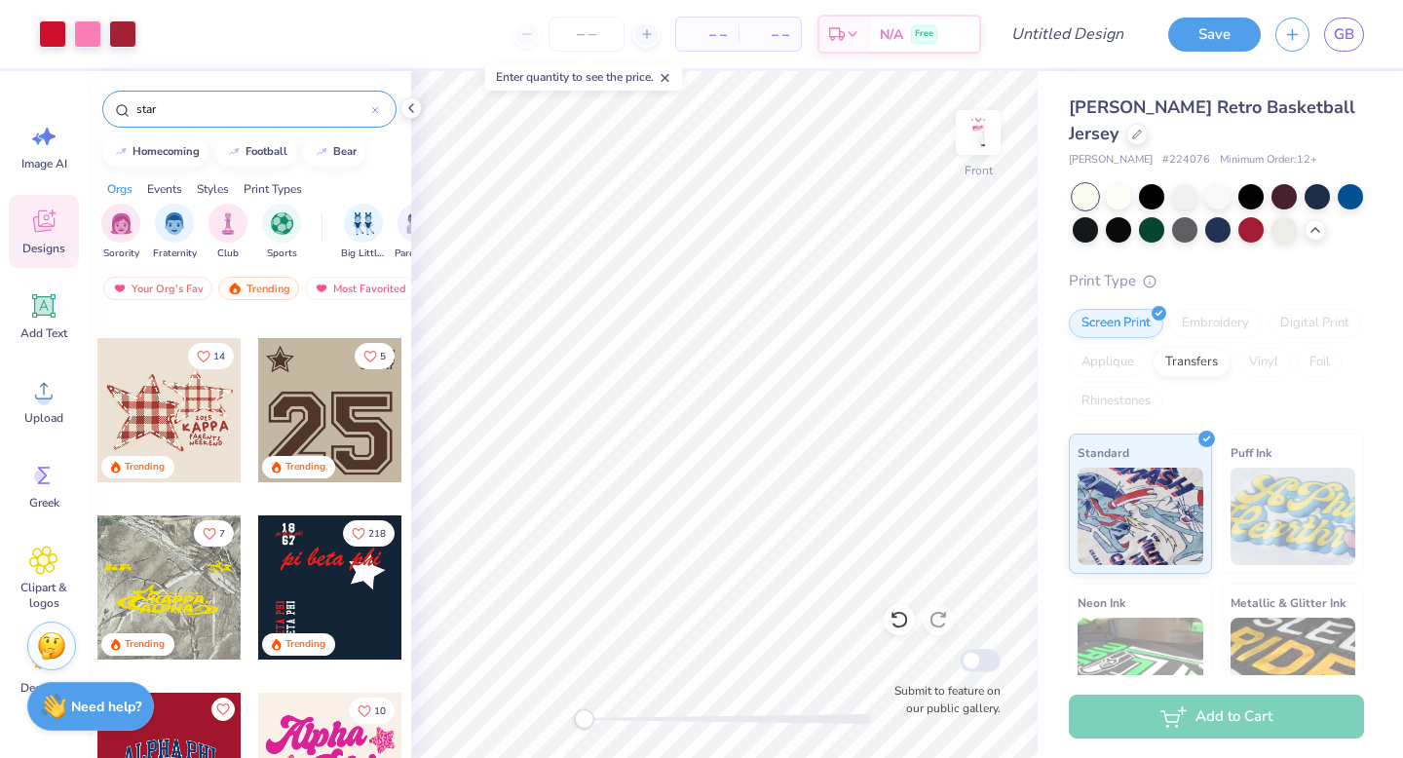
click at [299, 395] on div at bounding box center [330, 410] width 144 height 144
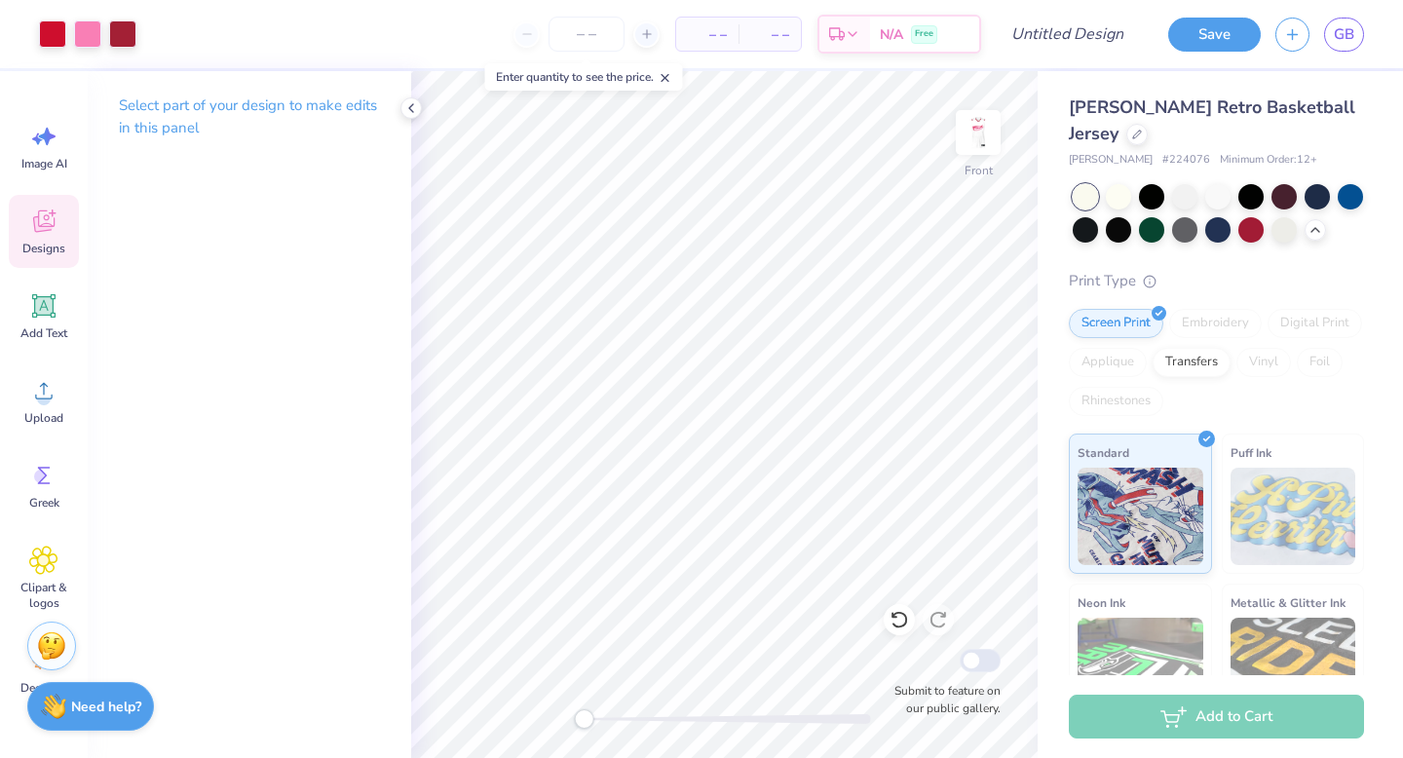
click at [19, 215] on div "Designs" at bounding box center [44, 231] width 70 height 73
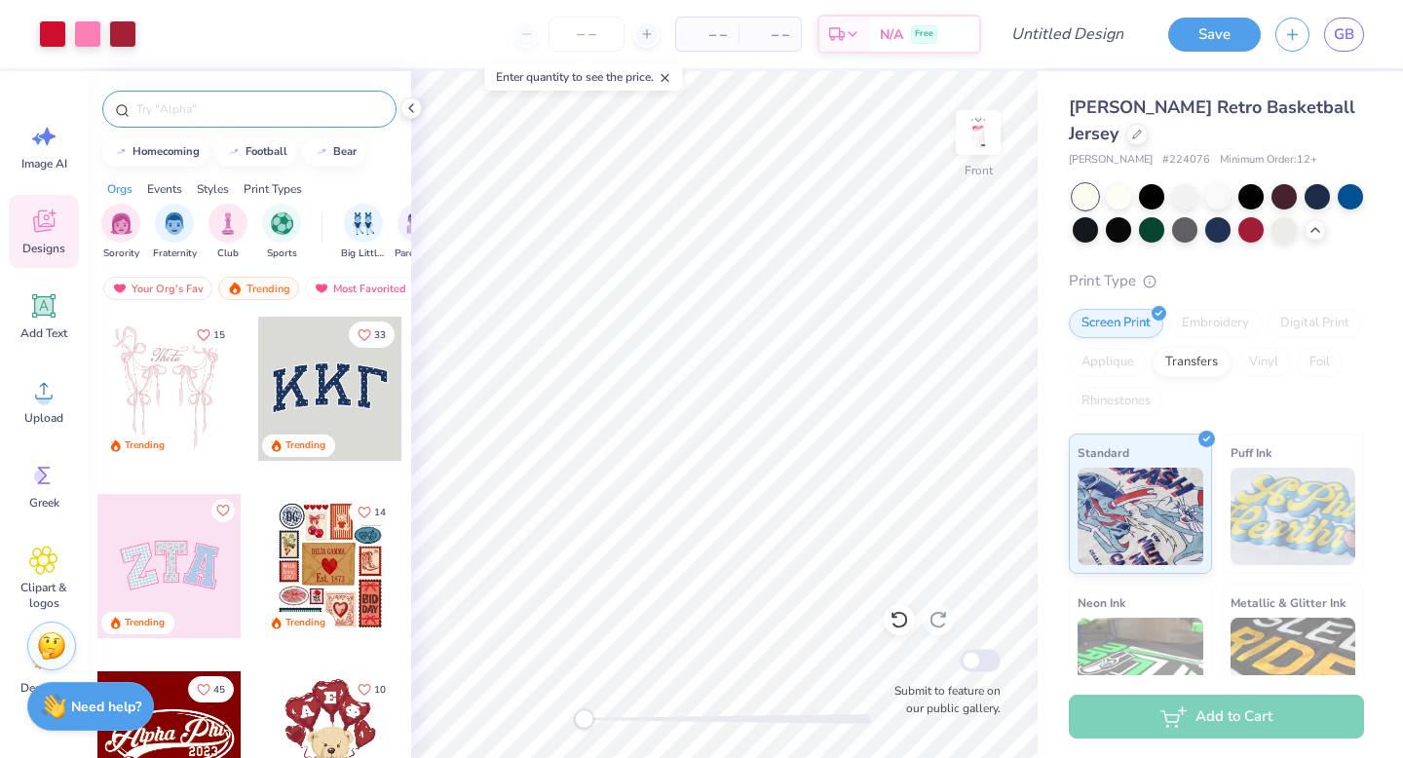
click at [226, 94] on div at bounding box center [249, 109] width 294 height 37
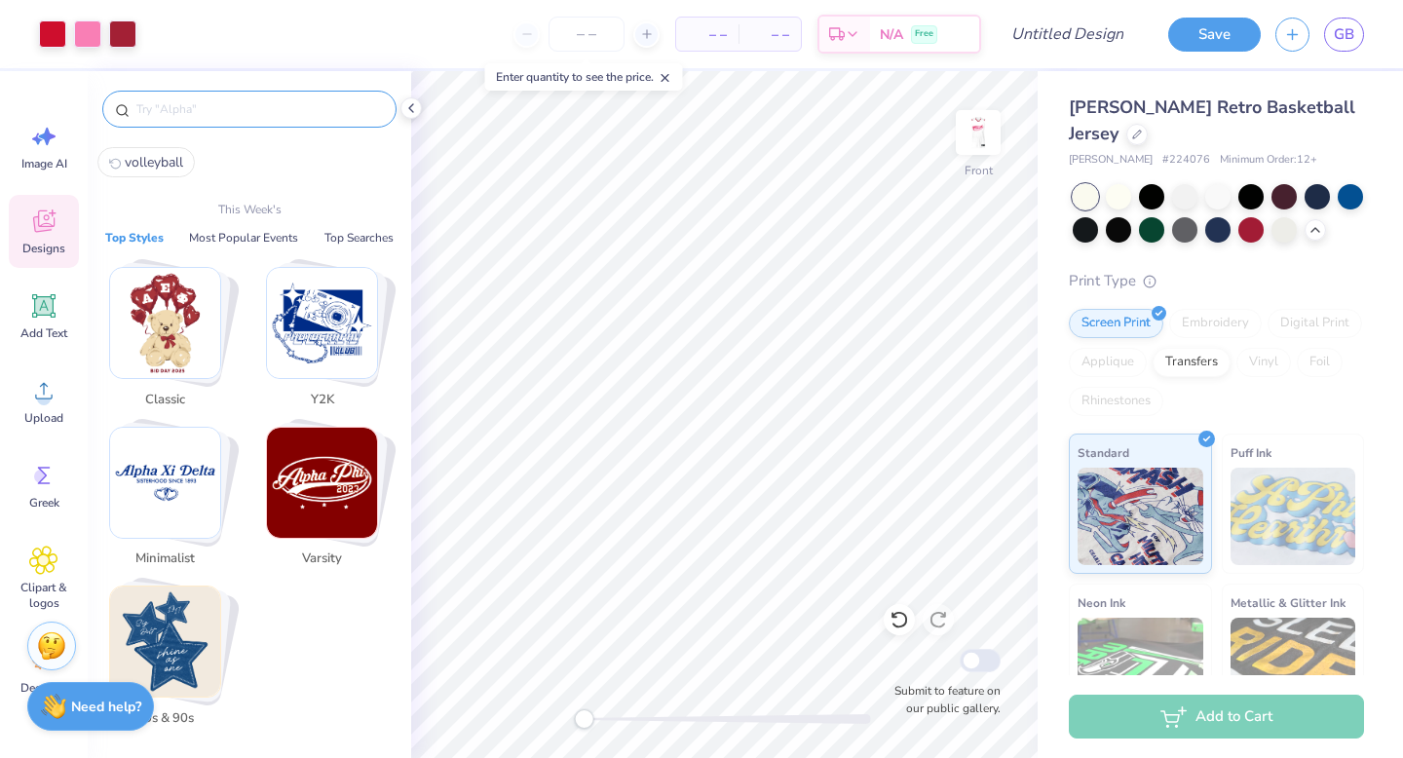
click at [228, 99] on input "text" at bounding box center [258, 108] width 249 height 19
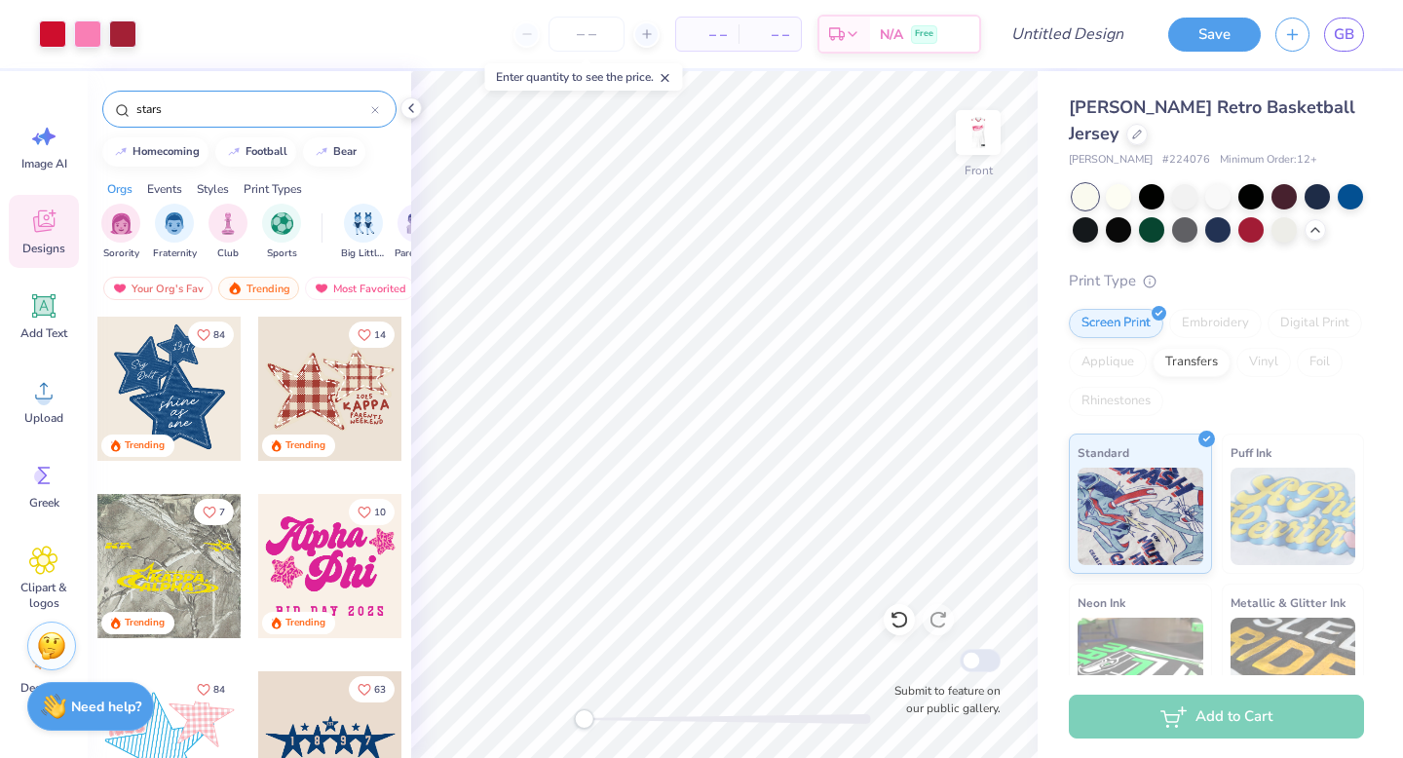
click at [318, 576] on div at bounding box center [330, 566] width 144 height 144
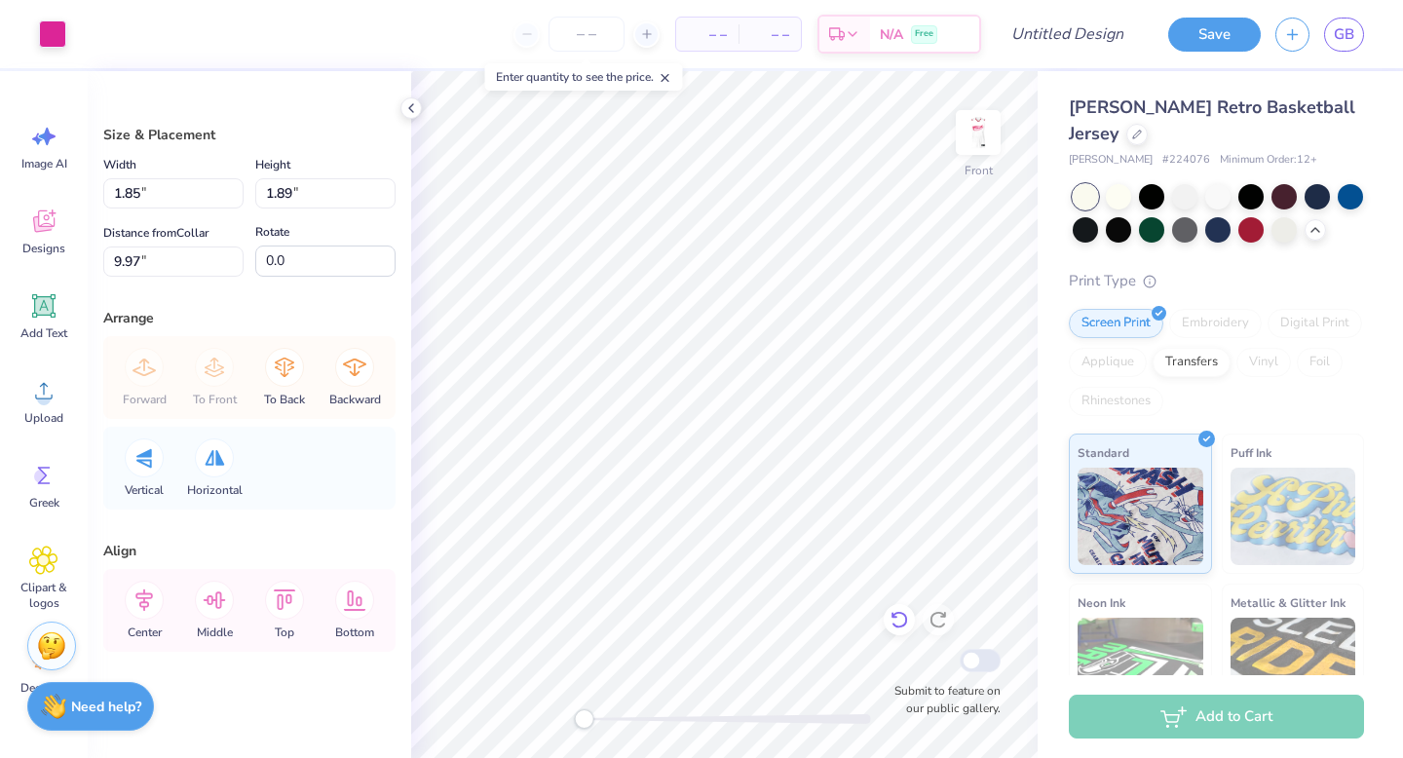
click at [829, 620] on icon at bounding box center [898, 619] width 19 height 19
click at [52, 37] on div at bounding box center [52, 32] width 27 height 27
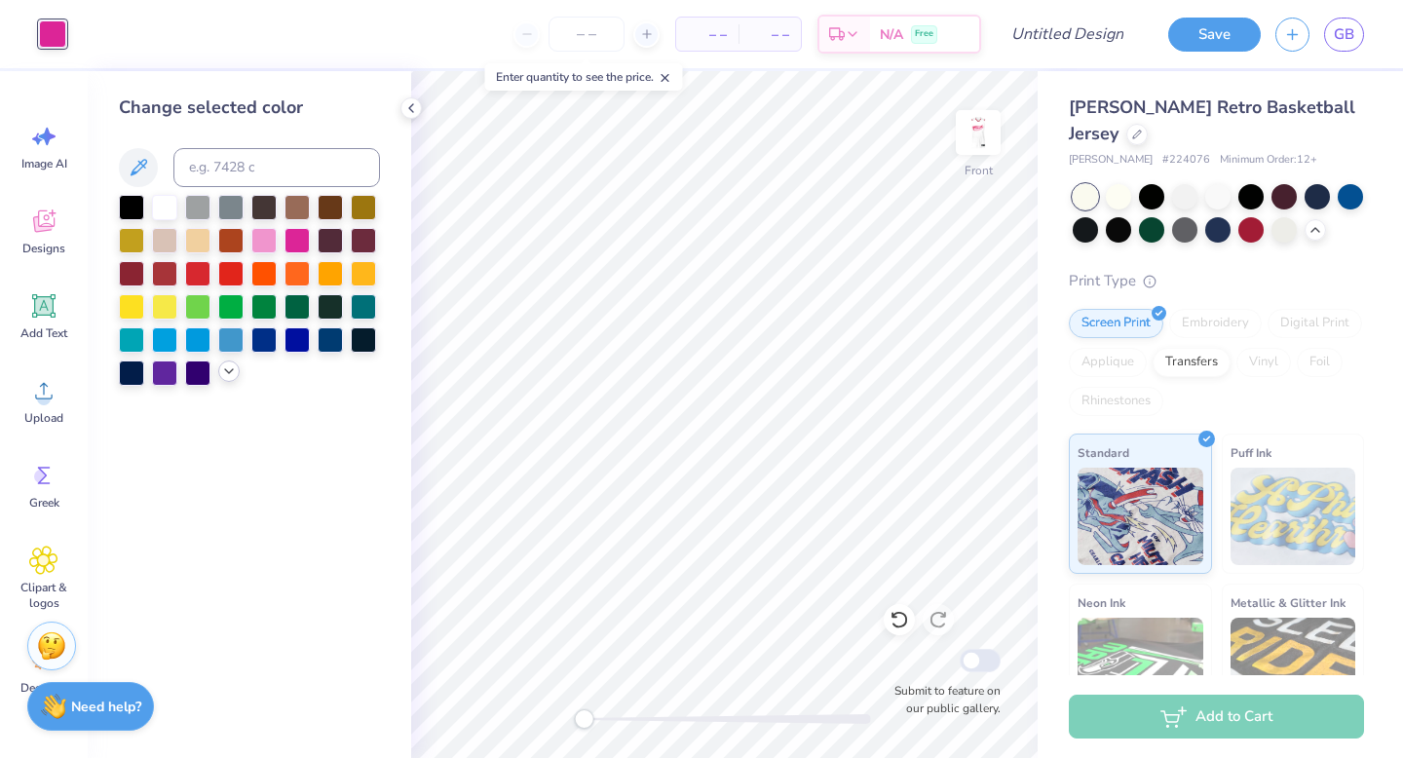
click at [229, 373] on polyline at bounding box center [229, 371] width 8 height 4
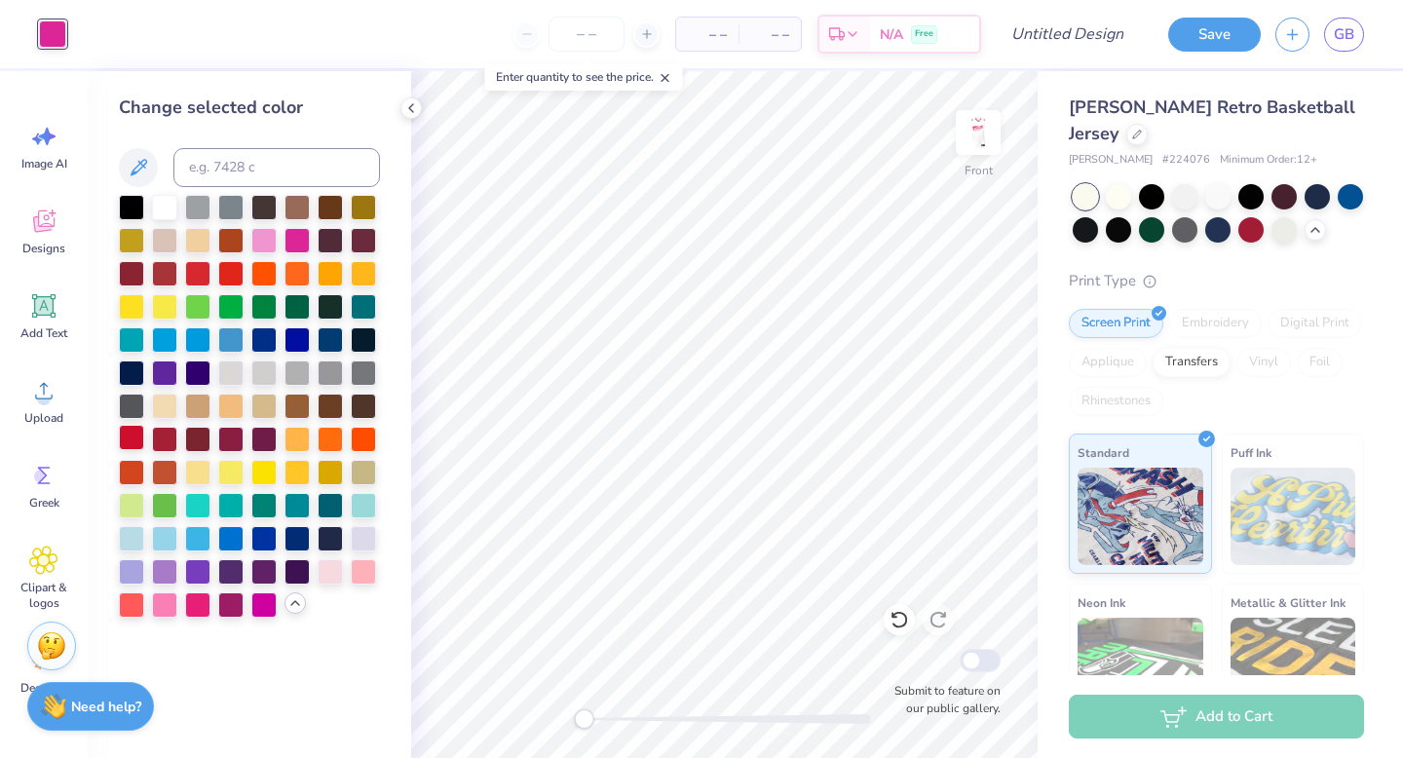
click at [131, 439] on div at bounding box center [131, 437] width 25 height 25
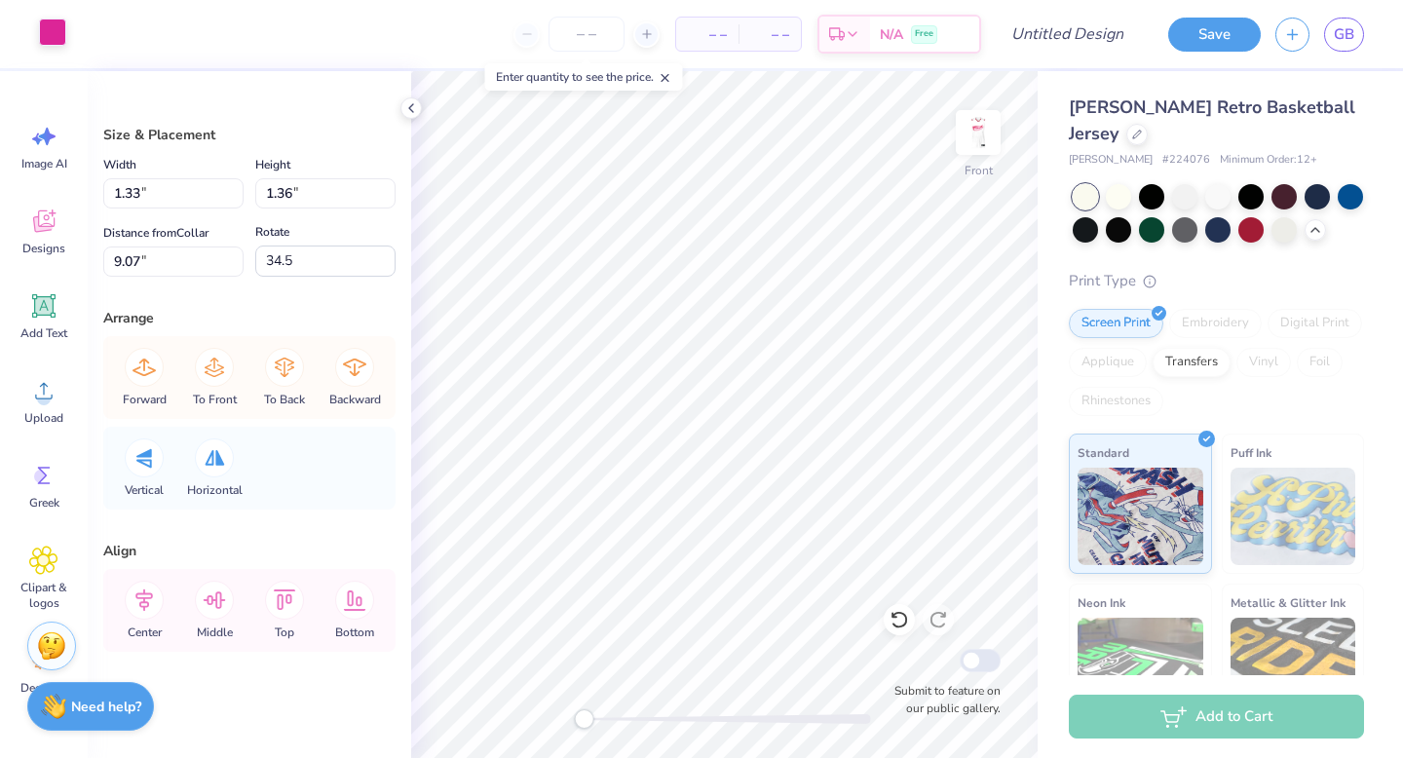
click at [56, 33] on div at bounding box center [52, 32] width 27 height 27
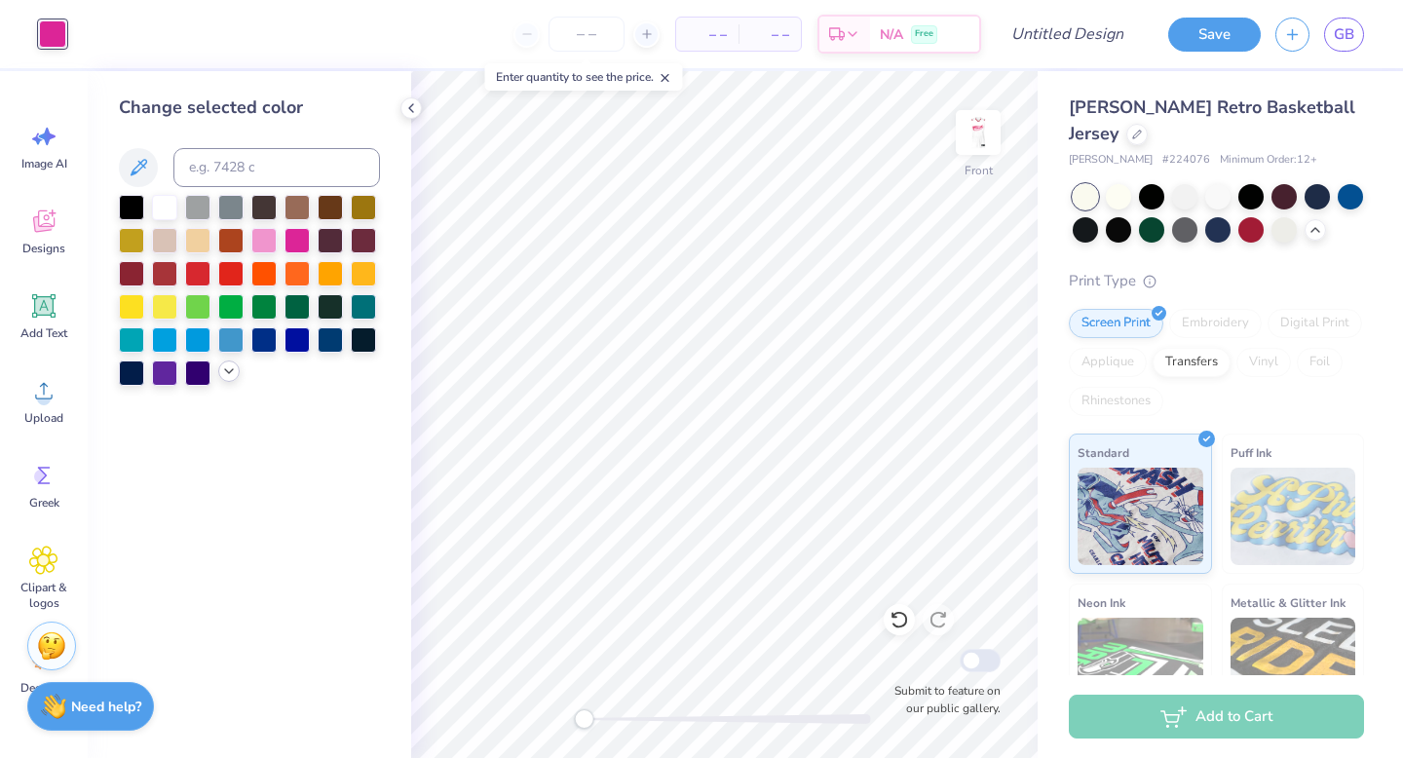
click at [227, 376] on icon at bounding box center [229, 371] width 16 height 16
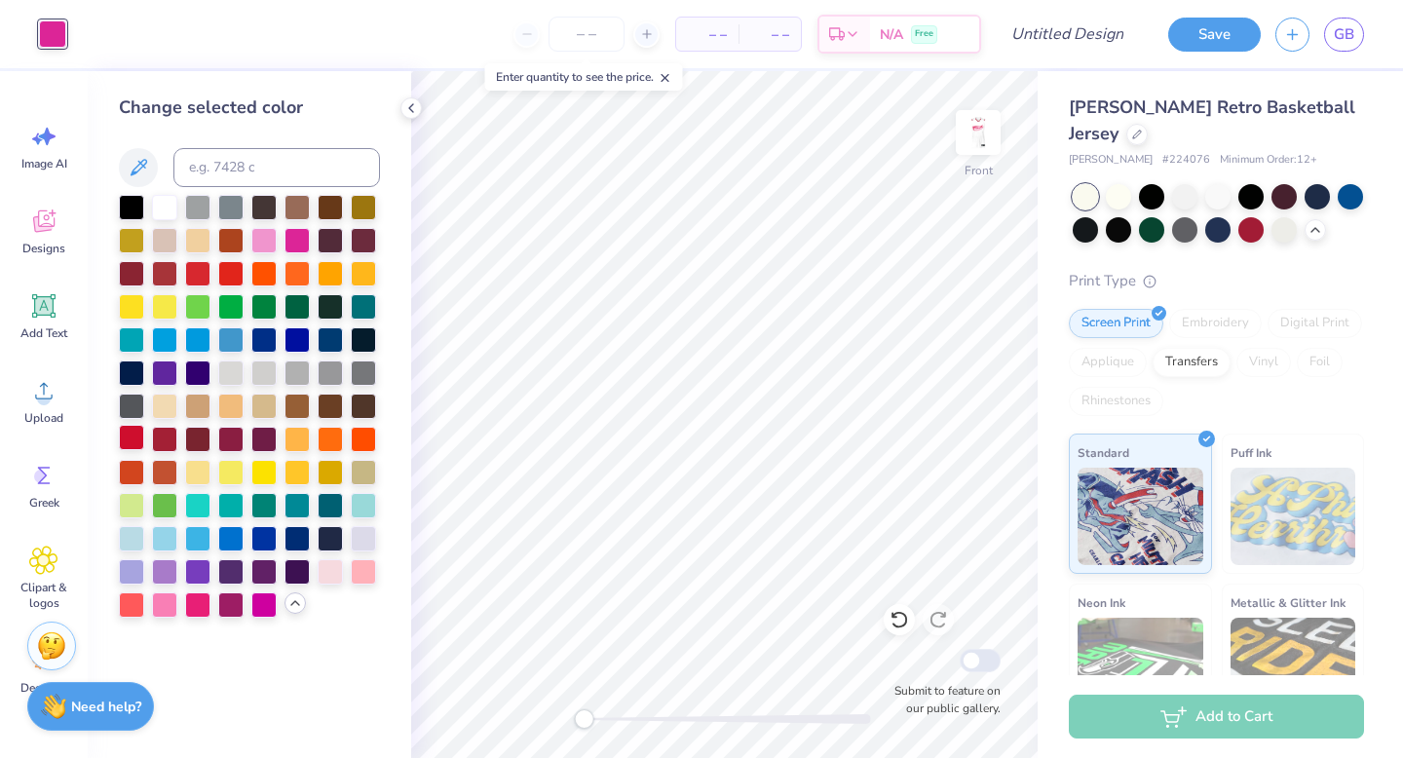
click at [133, 434] on div at bounding box center [131, 437] width 25 height 25
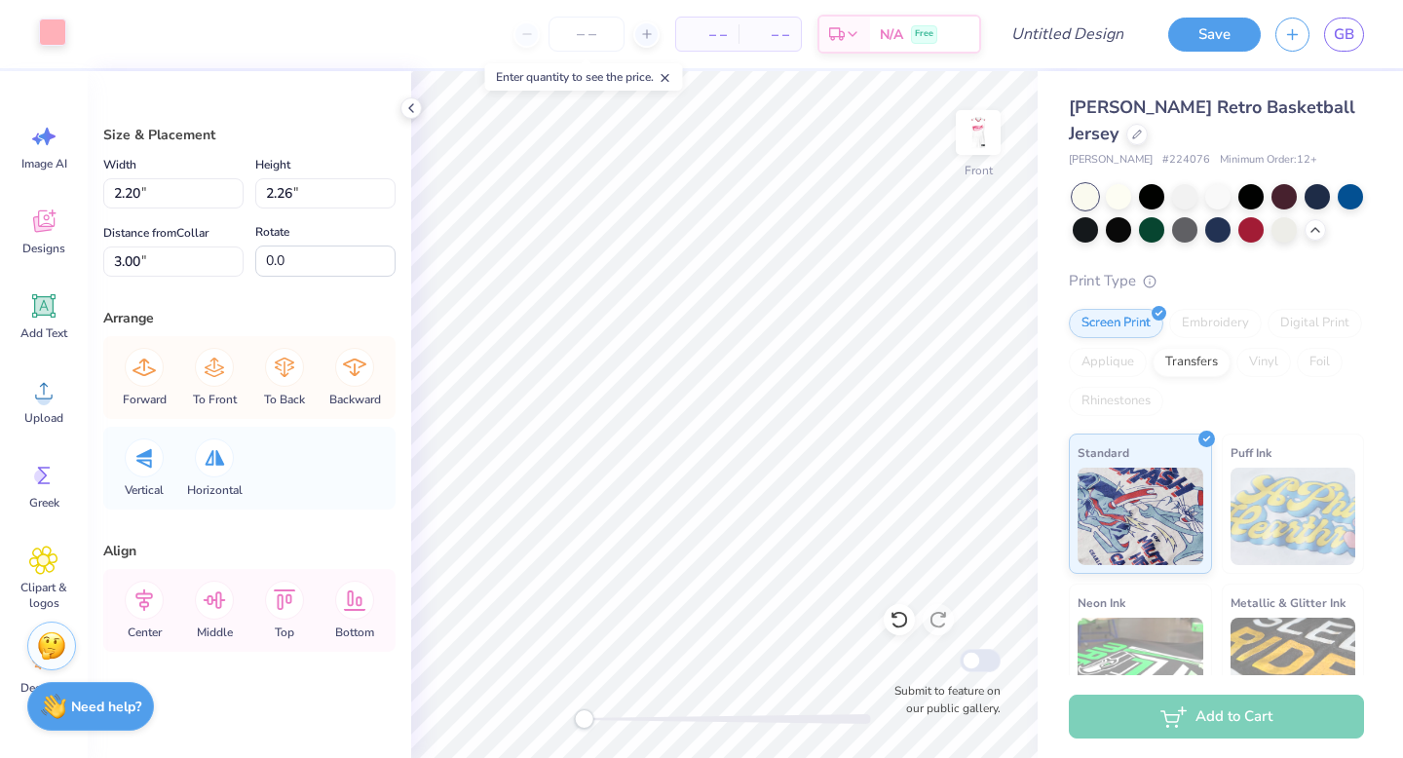
click at [39, 36] on div at bounding box center [52, 32] width 27 height 27
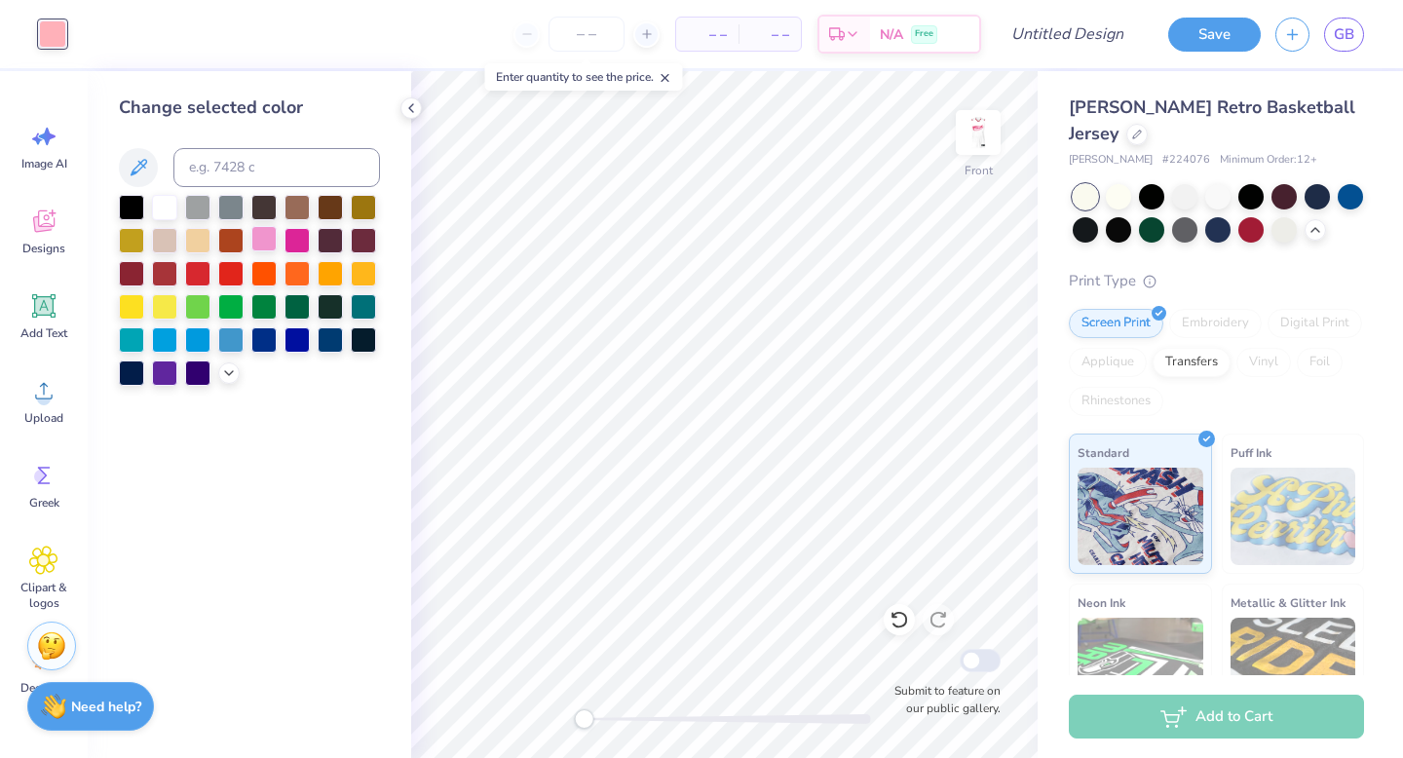
click at [270, 239] on div at bounding box center [263, 238] width 25 height 25
click at [216, 375] on div at bounding box center [249, 290] width 261 height 191
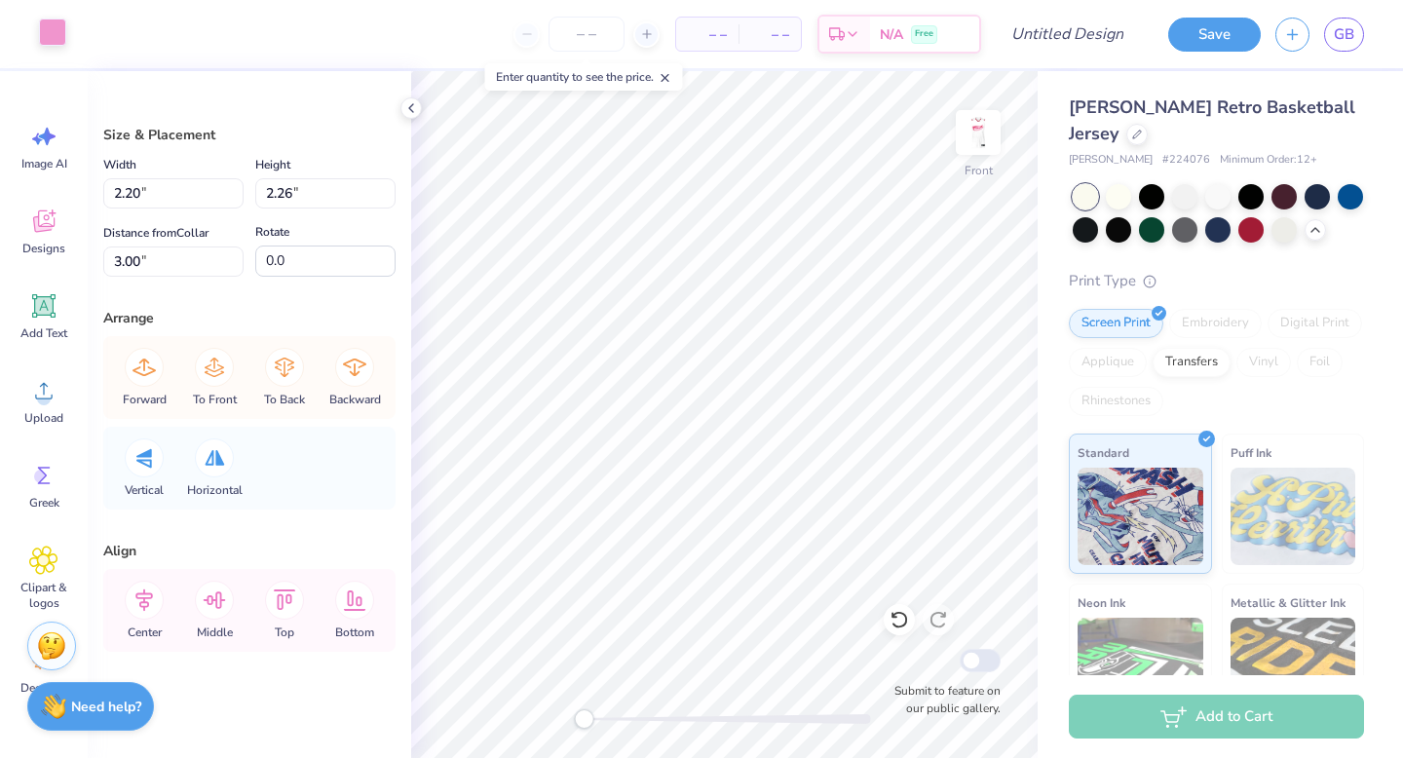
click at [39, 45] on div at bounding box center [52, 32] width 27 height 27
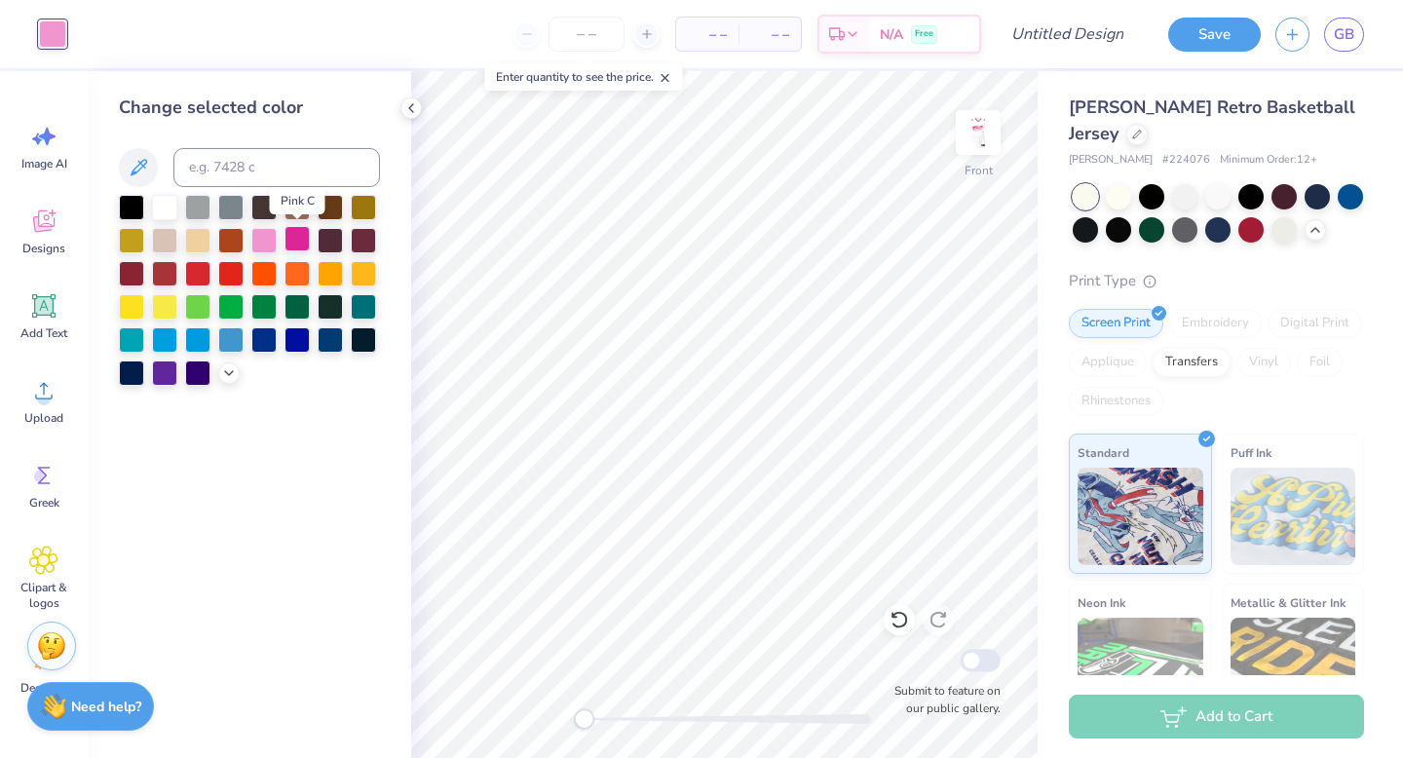
click at [297, 234] on div at bounding box center [296, 238] width 25 height 25
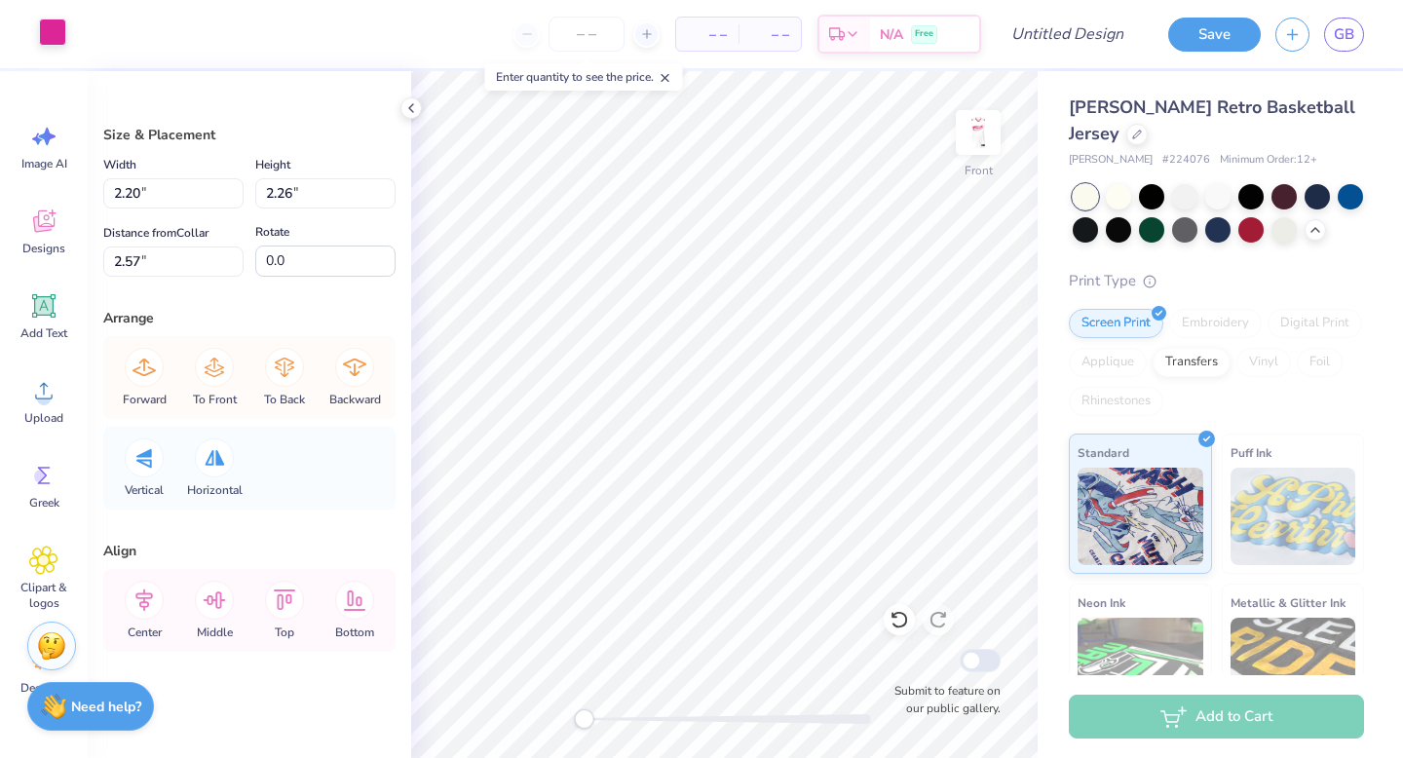
click at [46, 37] on div at bounding box center [52, 32] width 27 height 27
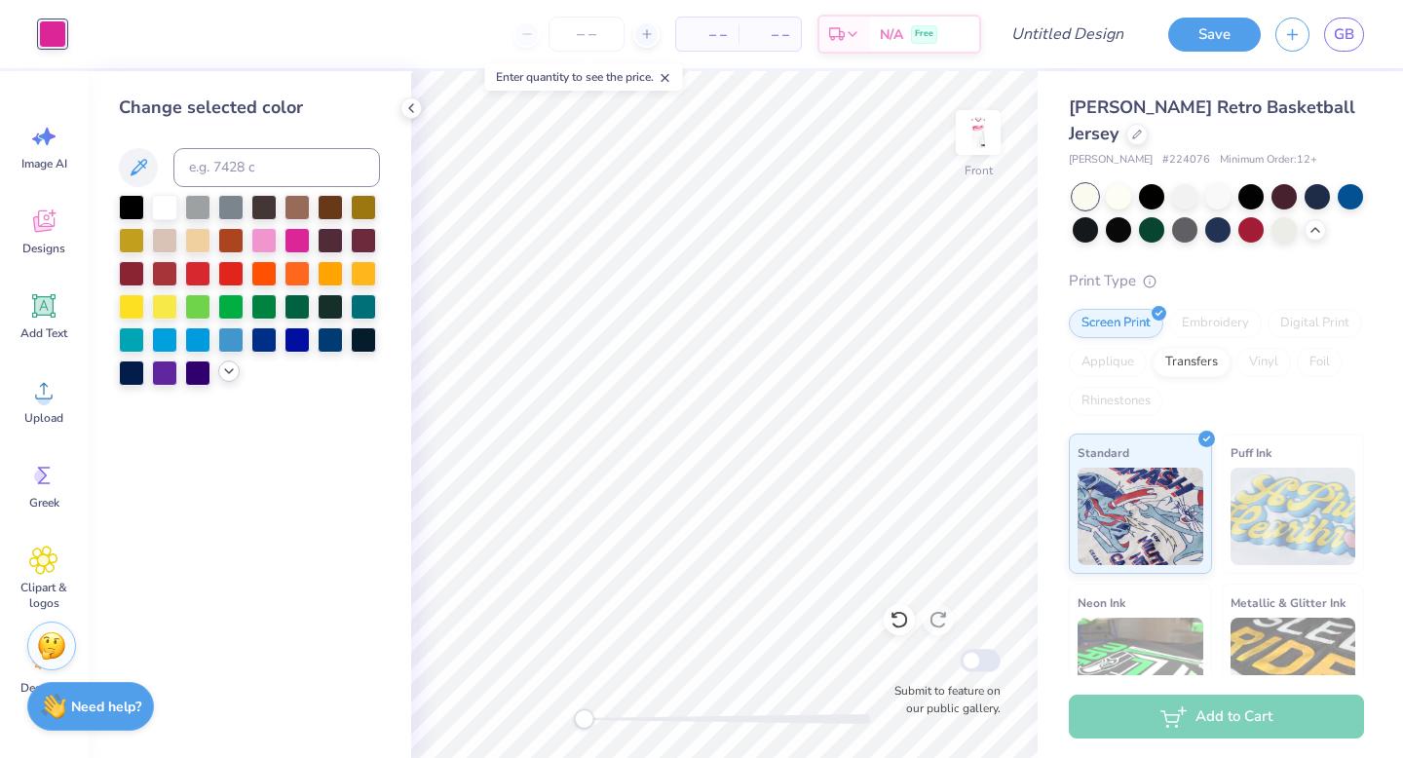
click at [230, 378] on icon at bounding box center [229, 371] width 16 height 16
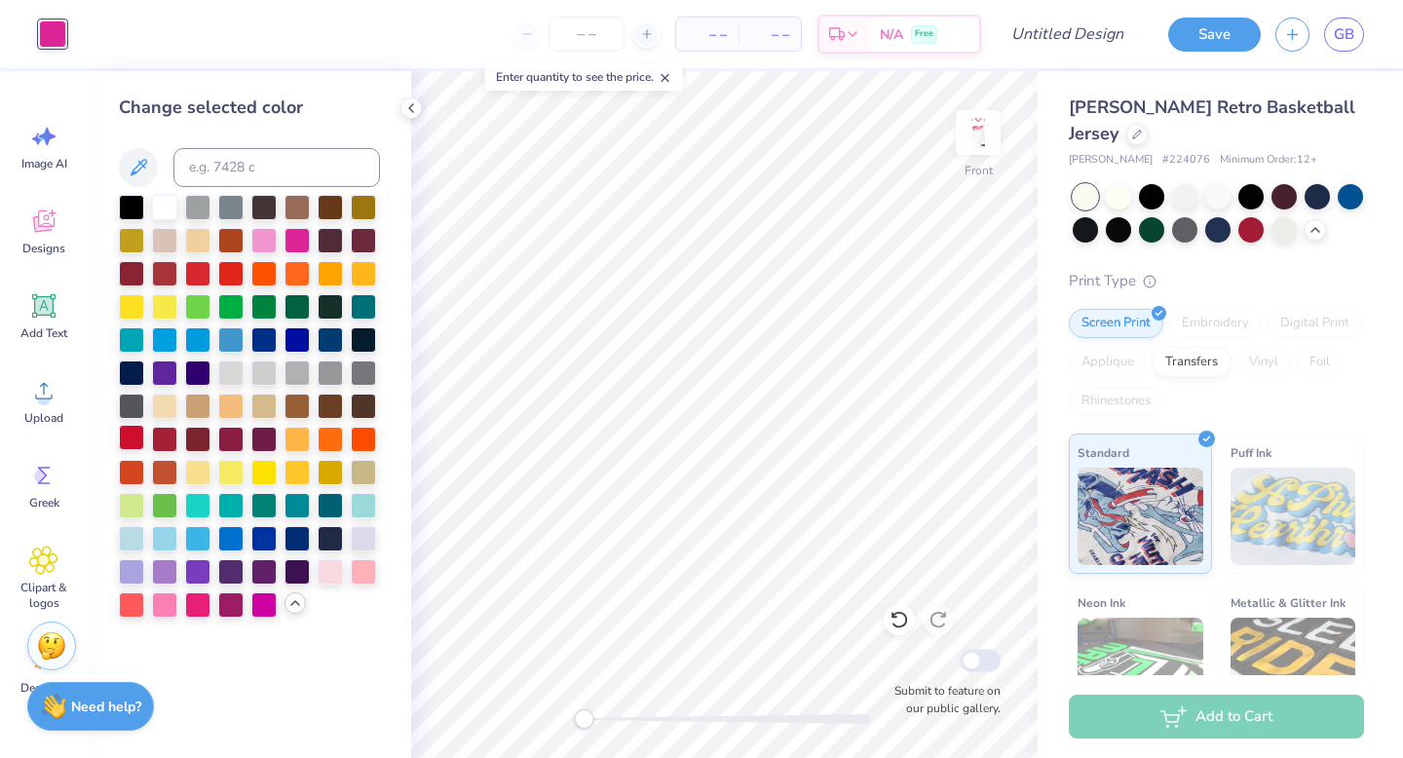
click at [131, 440] on div at bounding box center [131, 437] width 25 height 25
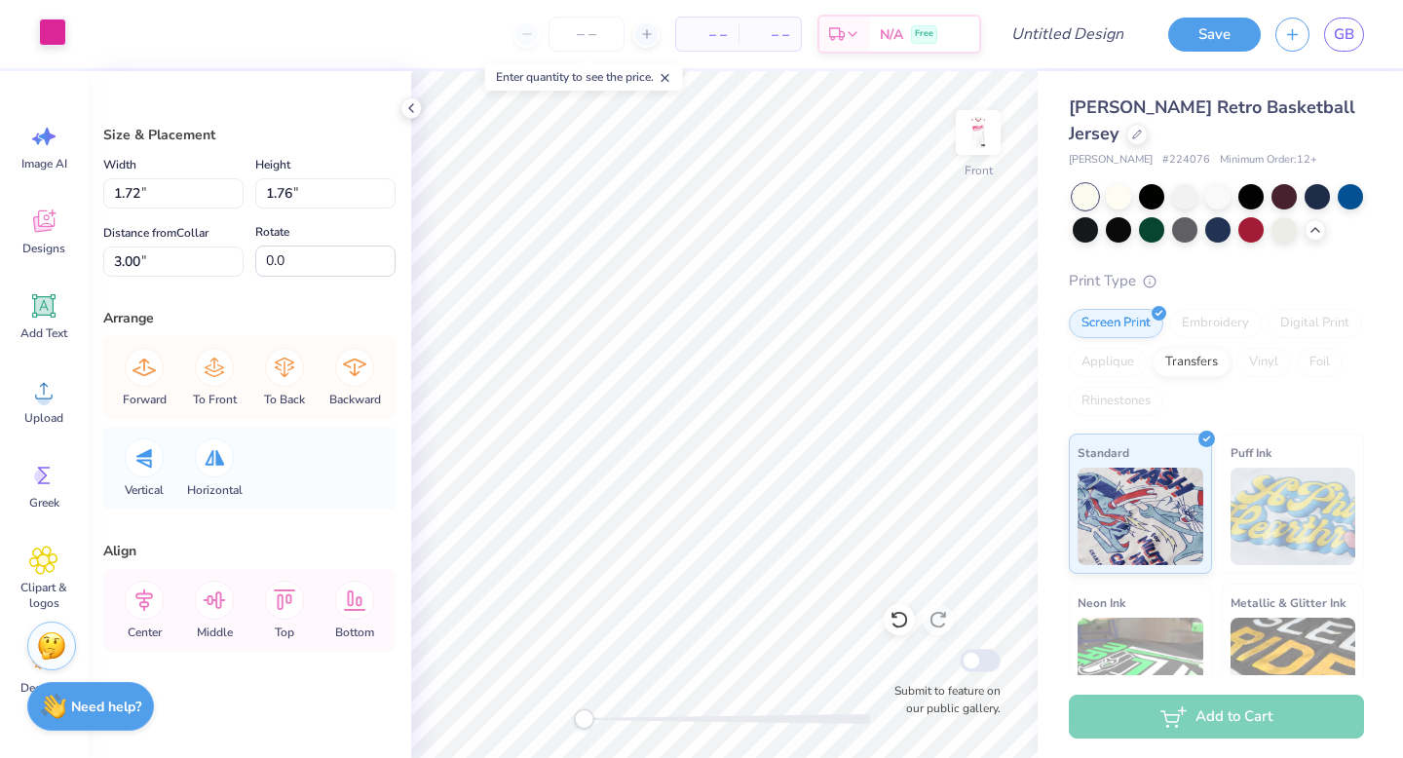
click at [48, 33] on div at bounding box center [52, 32] width 27 height 27
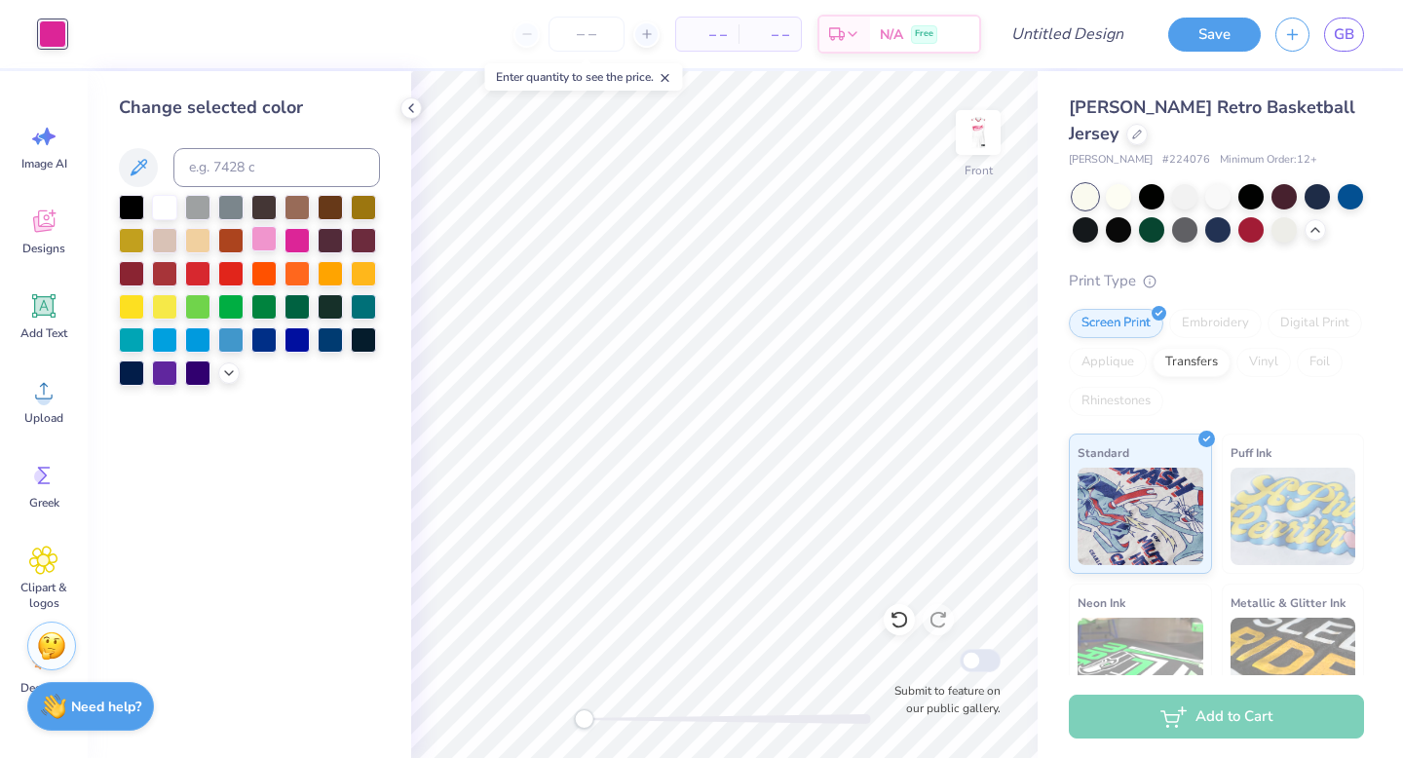
click at [252, 231] on div at bounding box center [263, 238] width 25 height 25
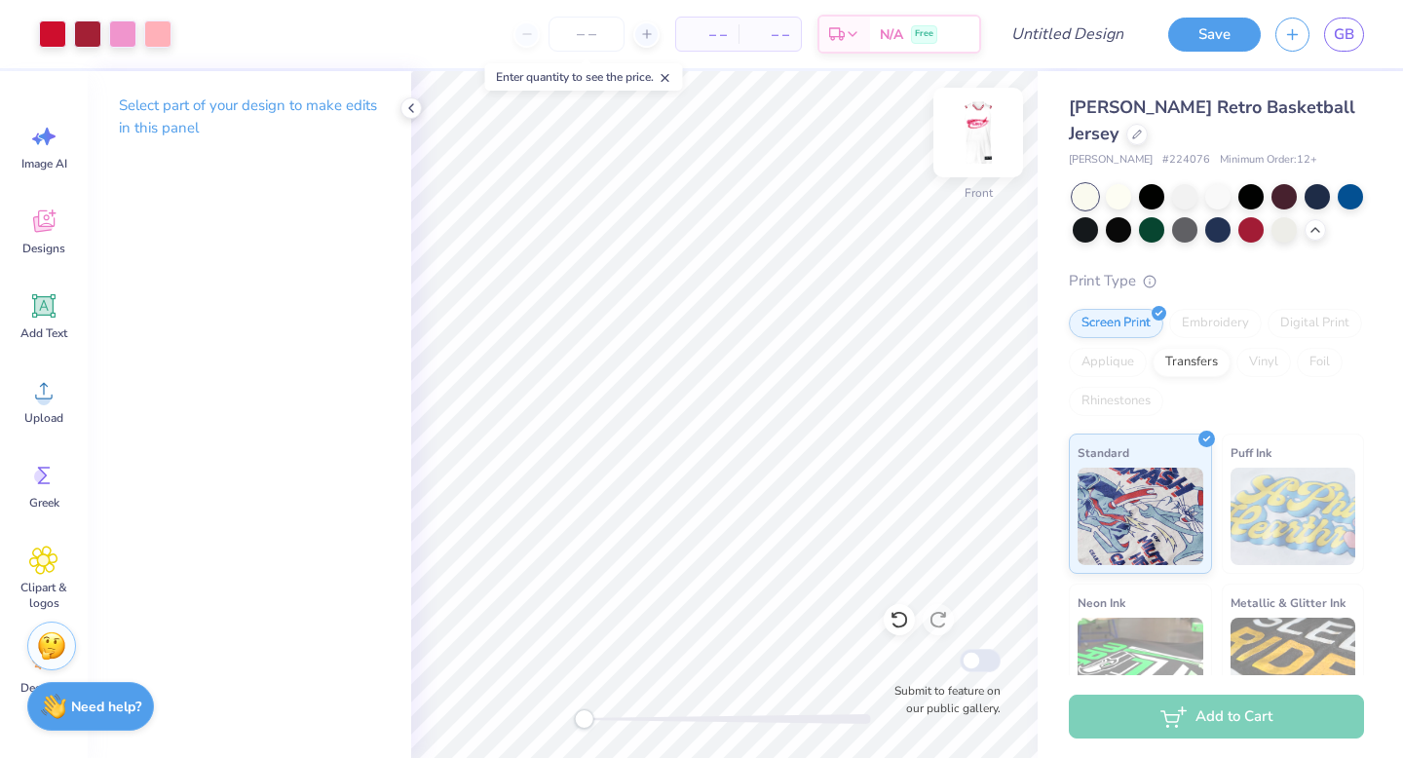
click at [829, 135] on img at bounding box center [978, 133] width 78 height 78
click at [829, 135] on img at bounding box center [977, 132] width 39 height 39
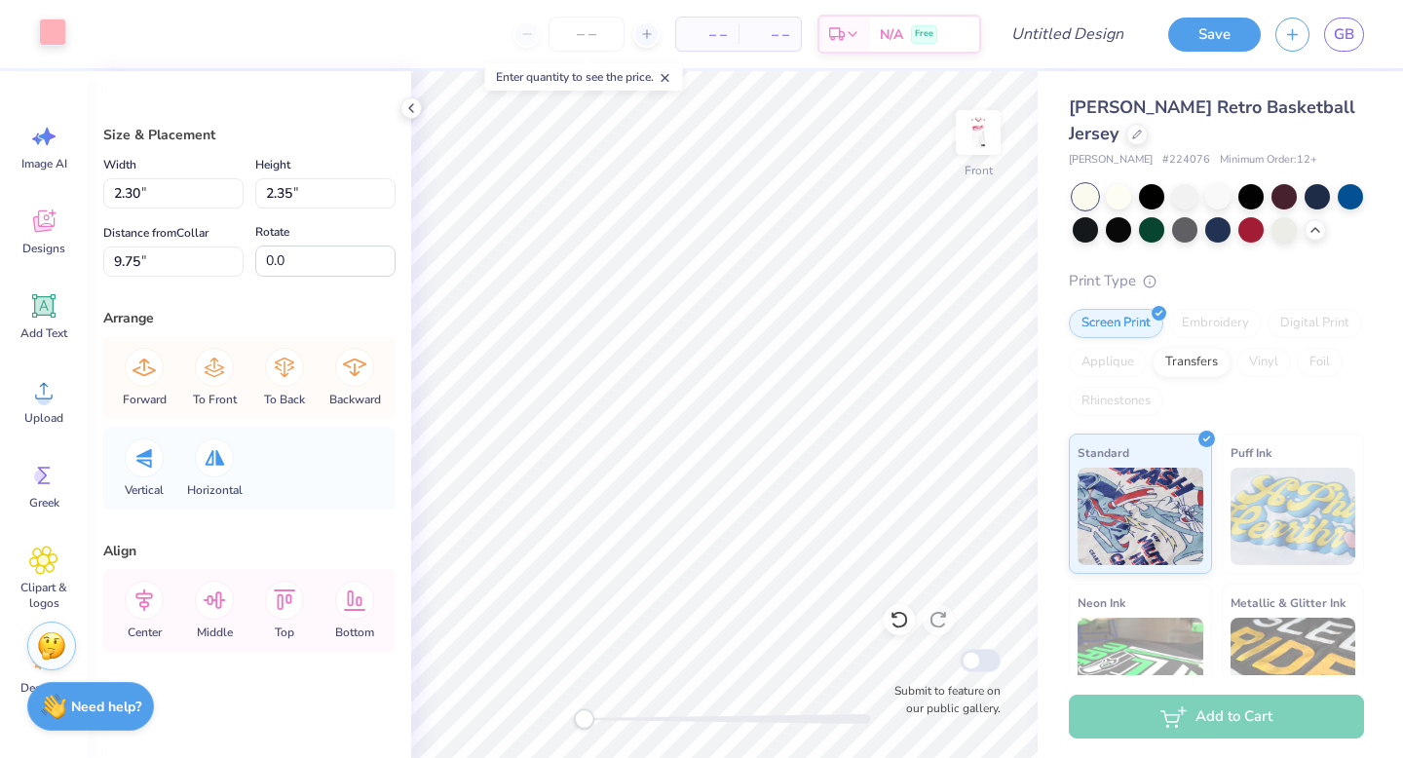
click at [47, 41] on div at bounding box center [52, 32] width 27 height 27
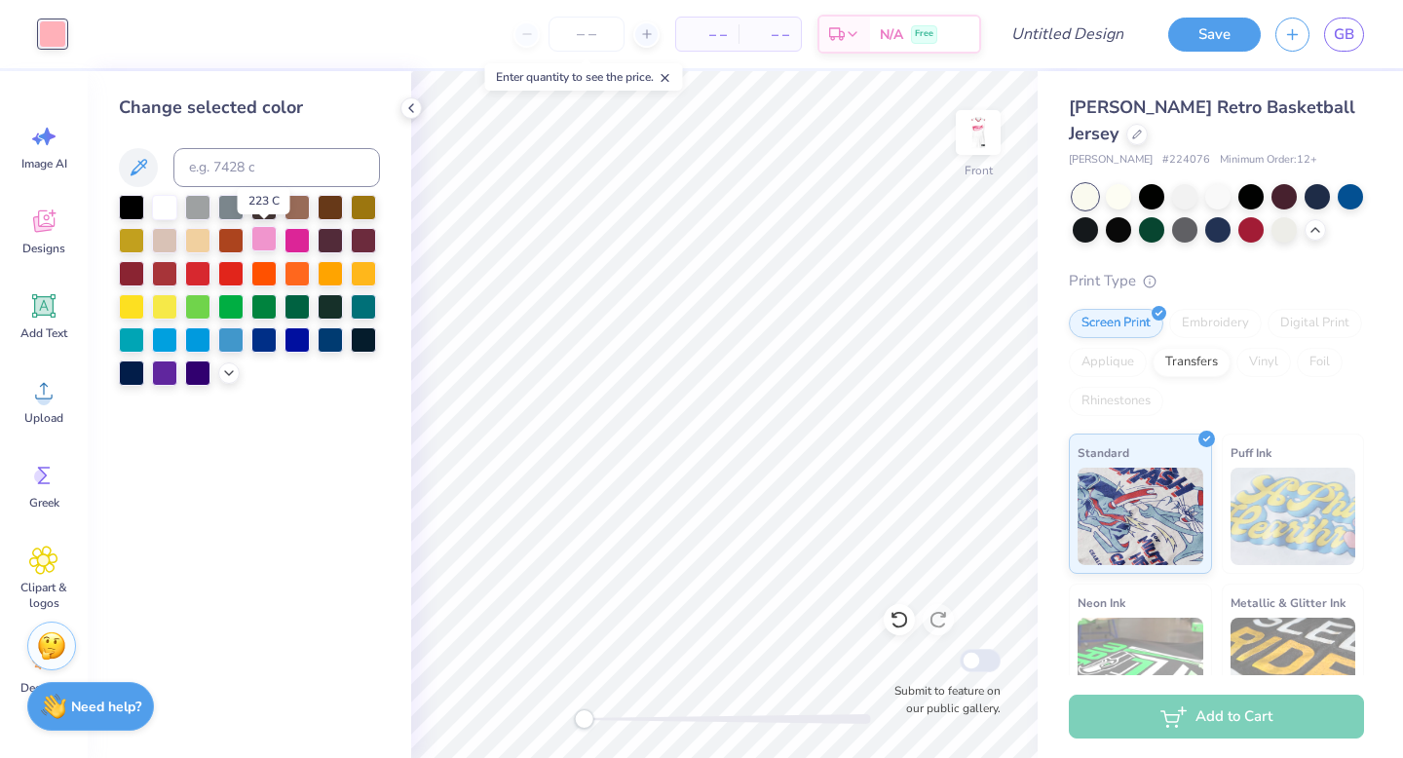
click at [260, 238] on div at bounding box center [263, 238] width 25 height 25
click at [303, 242] on div at bounding box center [296, 238] width 25 height 25
click at [227, 374] on icon at bounding box center [229, 371] width 16 height 16
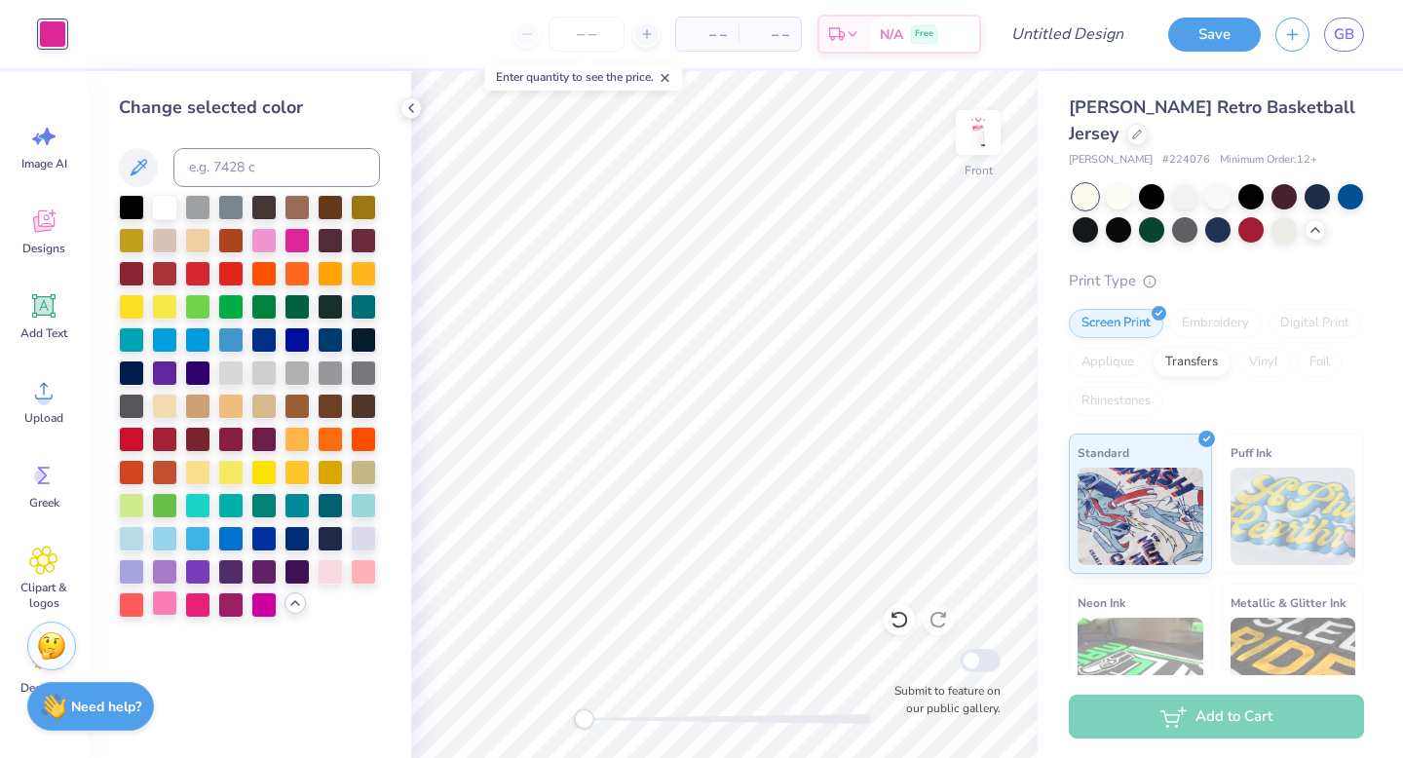
click at [170, 595] on div at bounding box center [164, 602] width 25 height 25
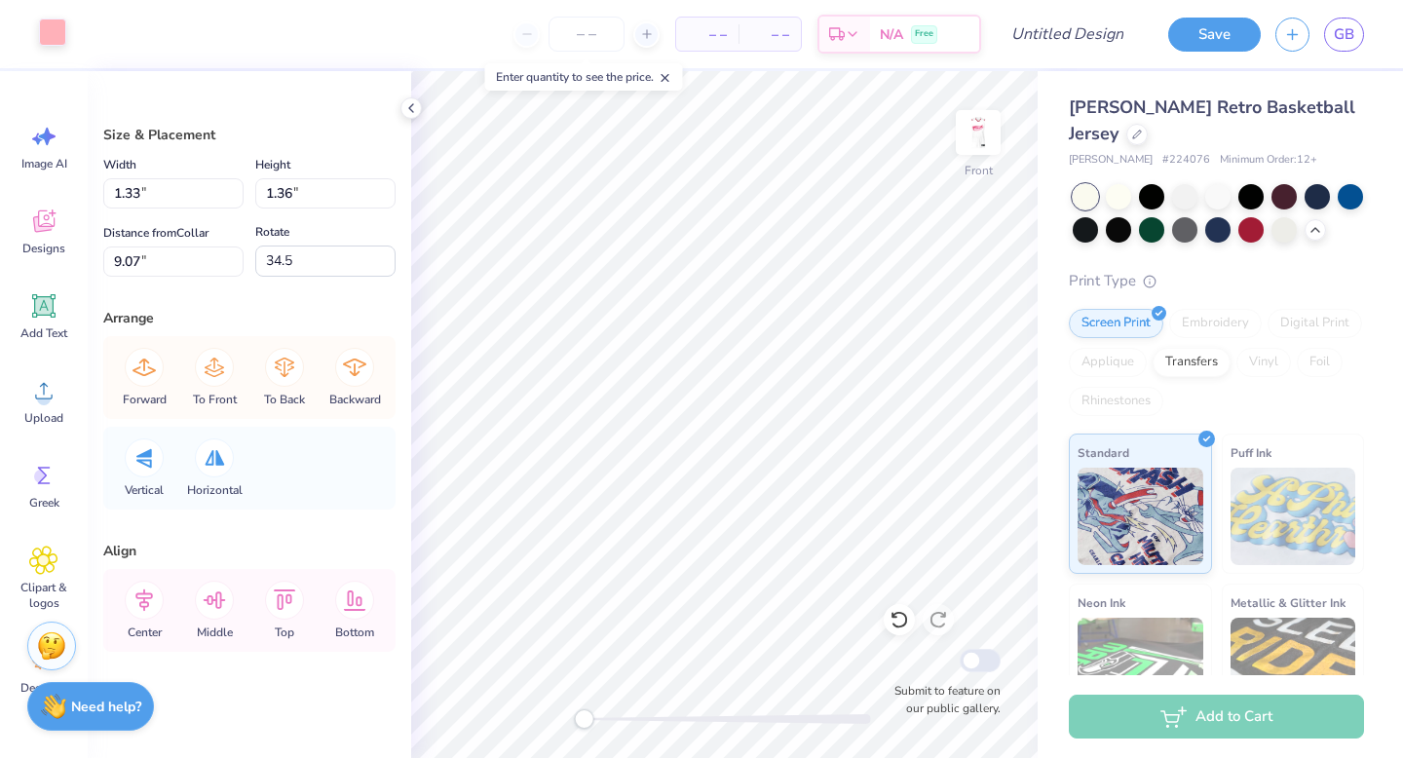
click at [50, 27] on div at bounding box center [52, 32] width 27 height 27
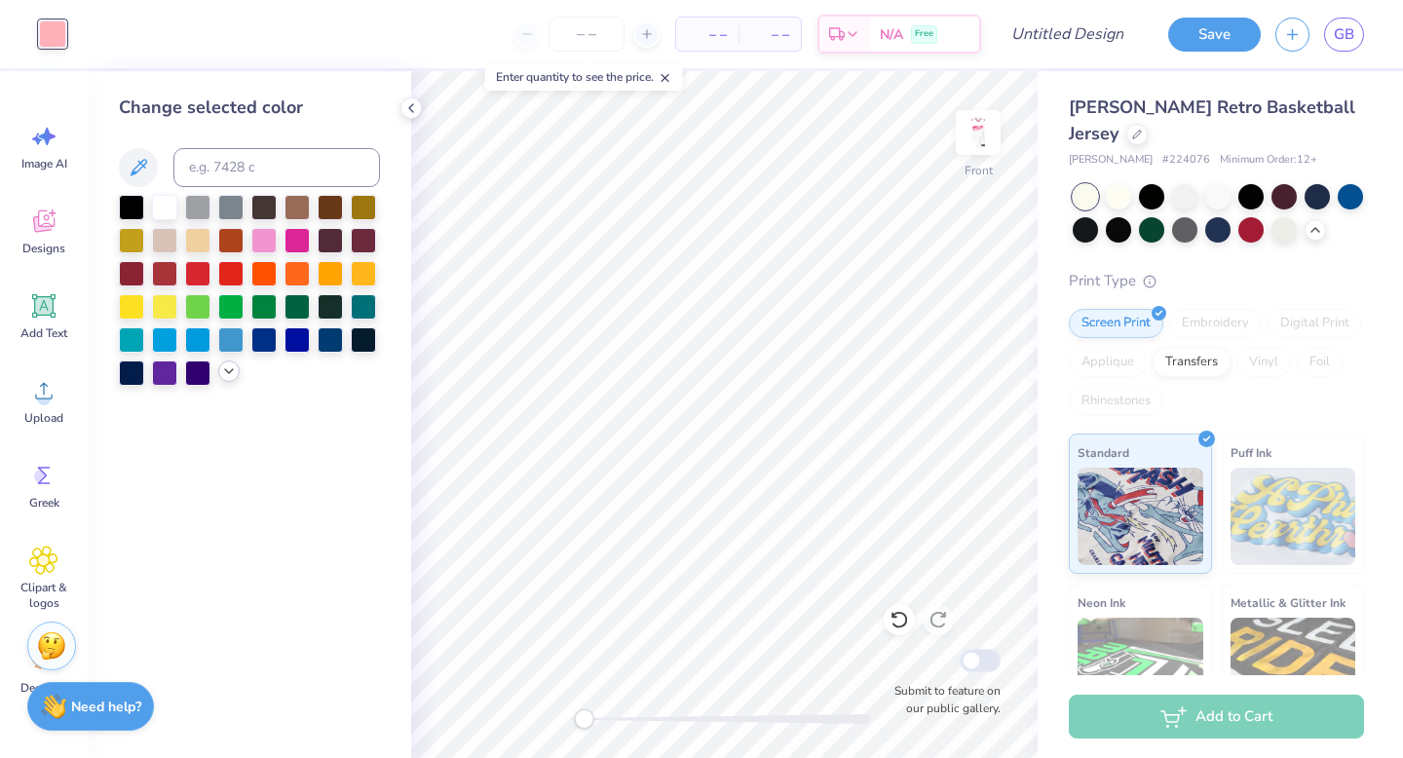
click at [227, 374] on icon at bounding box center [229, 371] width 16 height 16
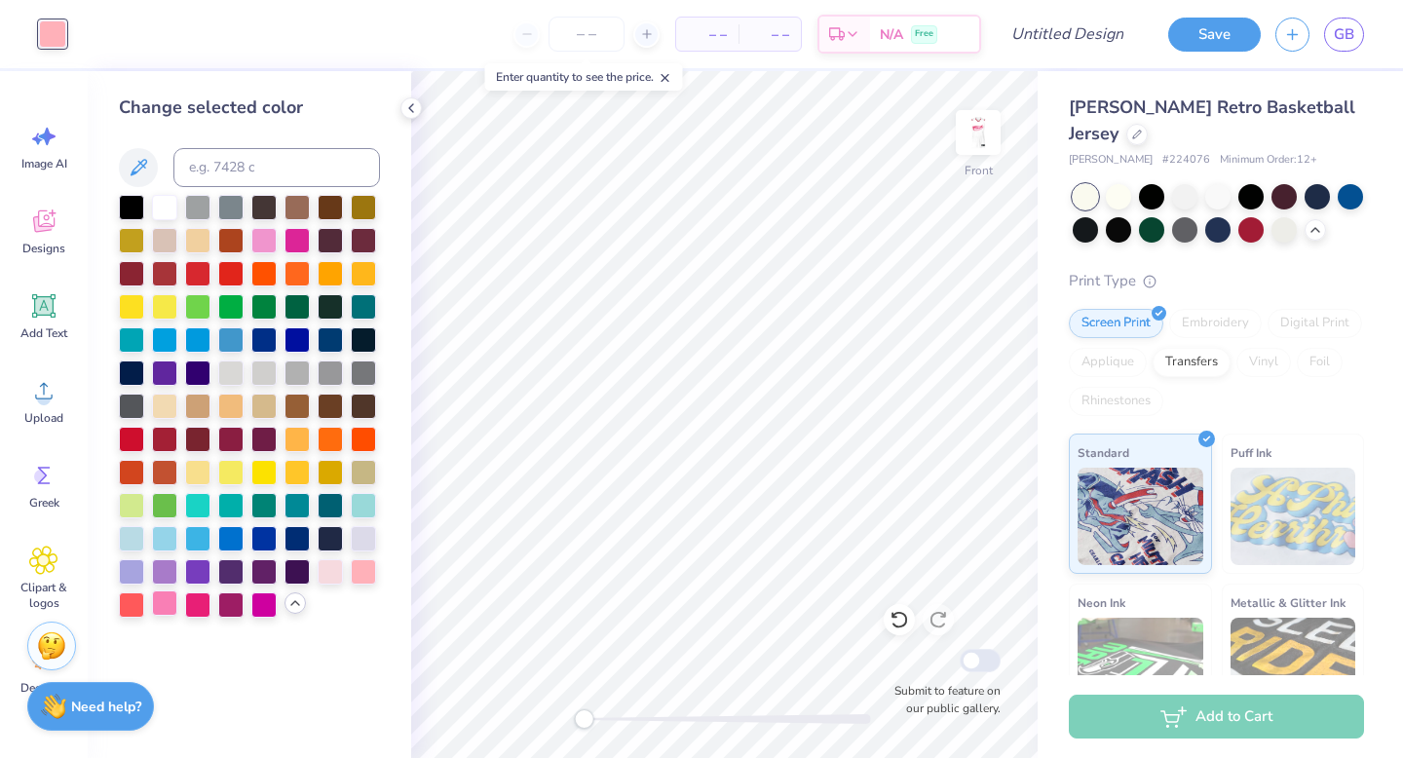
click at [171, 600] on div at bounding box center [164, 602] width 25 height 25
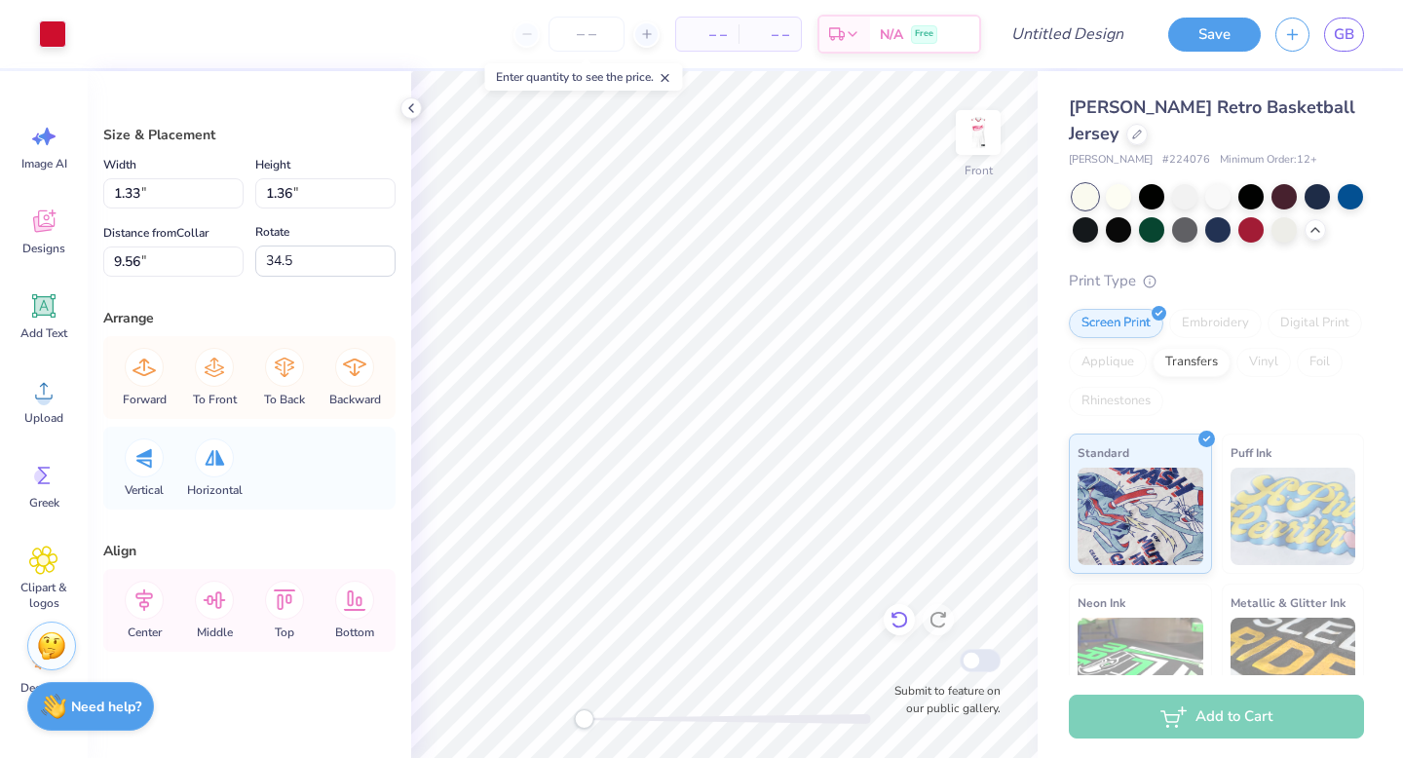
click at [829, 617] on icon at bounding box center [898, 619] width 19 height 19
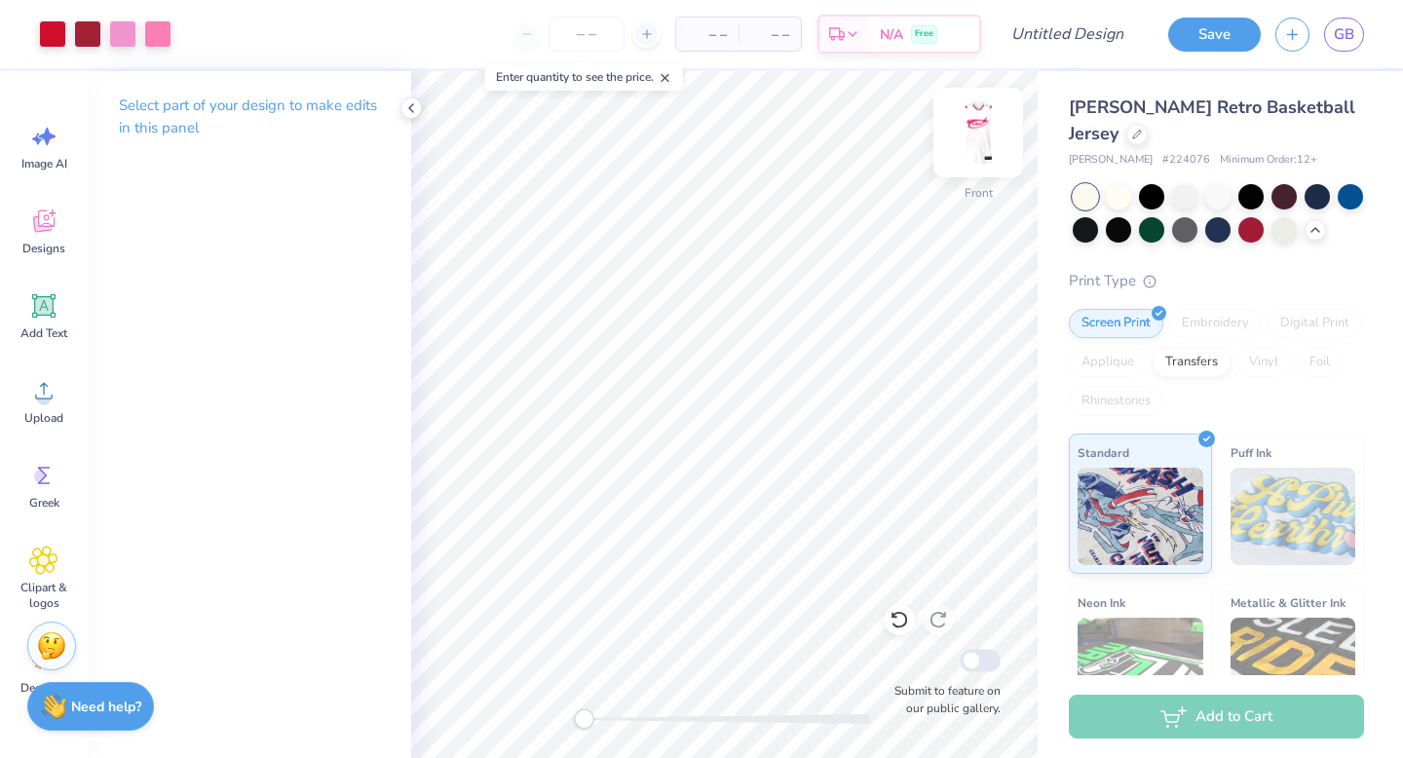
click at [829, 140] on img at bounding box center [978, 133] width 78 height 78
click at [829, 141] on img at bounding box center [977, 132] width 39 height 39
click at [829, 129] on img at bounding box center [978, 133] width 78 height 78
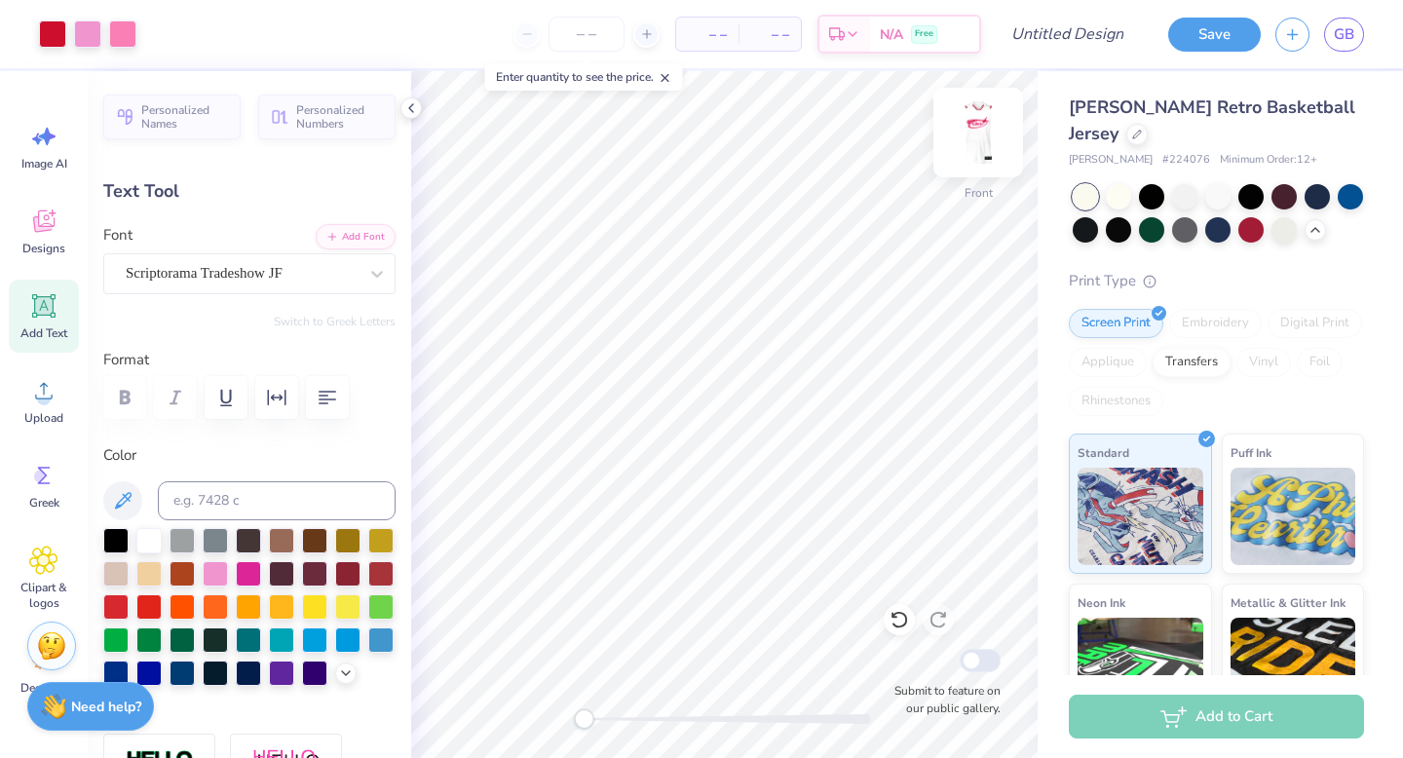
click at [829, 142] on img at bounding box center [978, 133] width 78 height 78
click at [829, 138] on img at bounding box center [978, 133] width 78 height 78
click at [829, 133] on img at bounding box center [978, 133] width 78 height 78
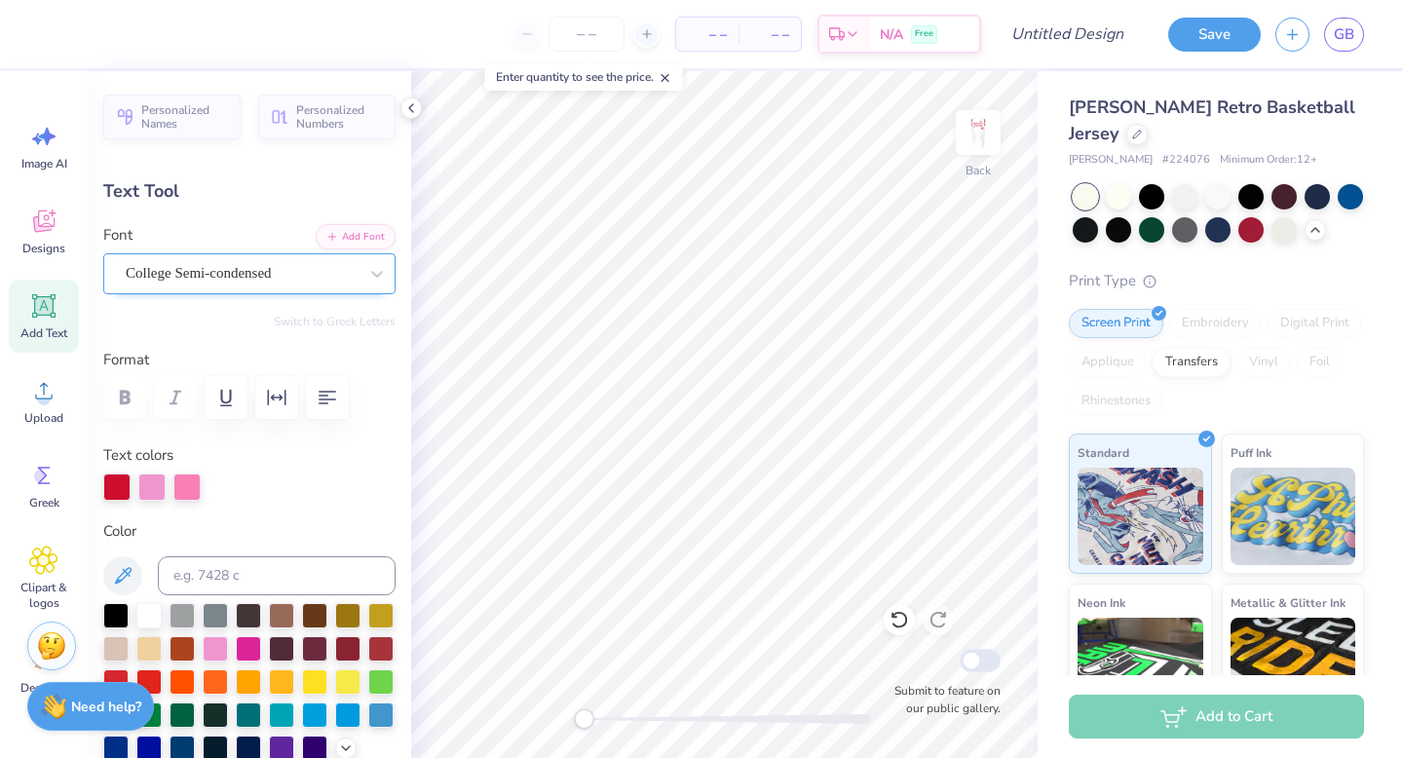
click at [213, 276] on div "College Semi-condensed" at bounding box center [242, 273] width 236 height 30
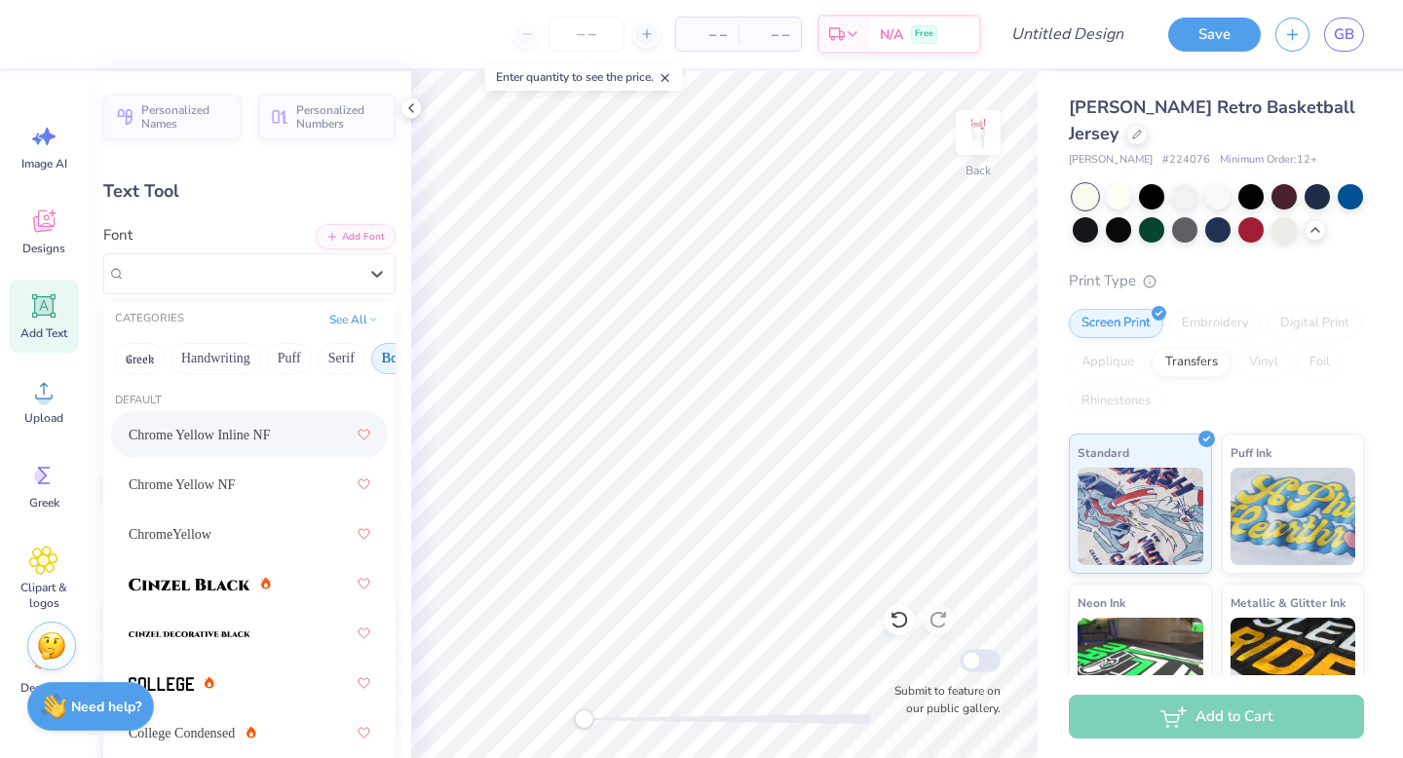
click at [267, 434] on span "Chrome Yellow Inline NF" at bounding box center [199, 435] width 141 height 20
click at [278, 287] on div "Chrome Yellow Inline NF" at bounding box center [242, 273] width 236 height 30
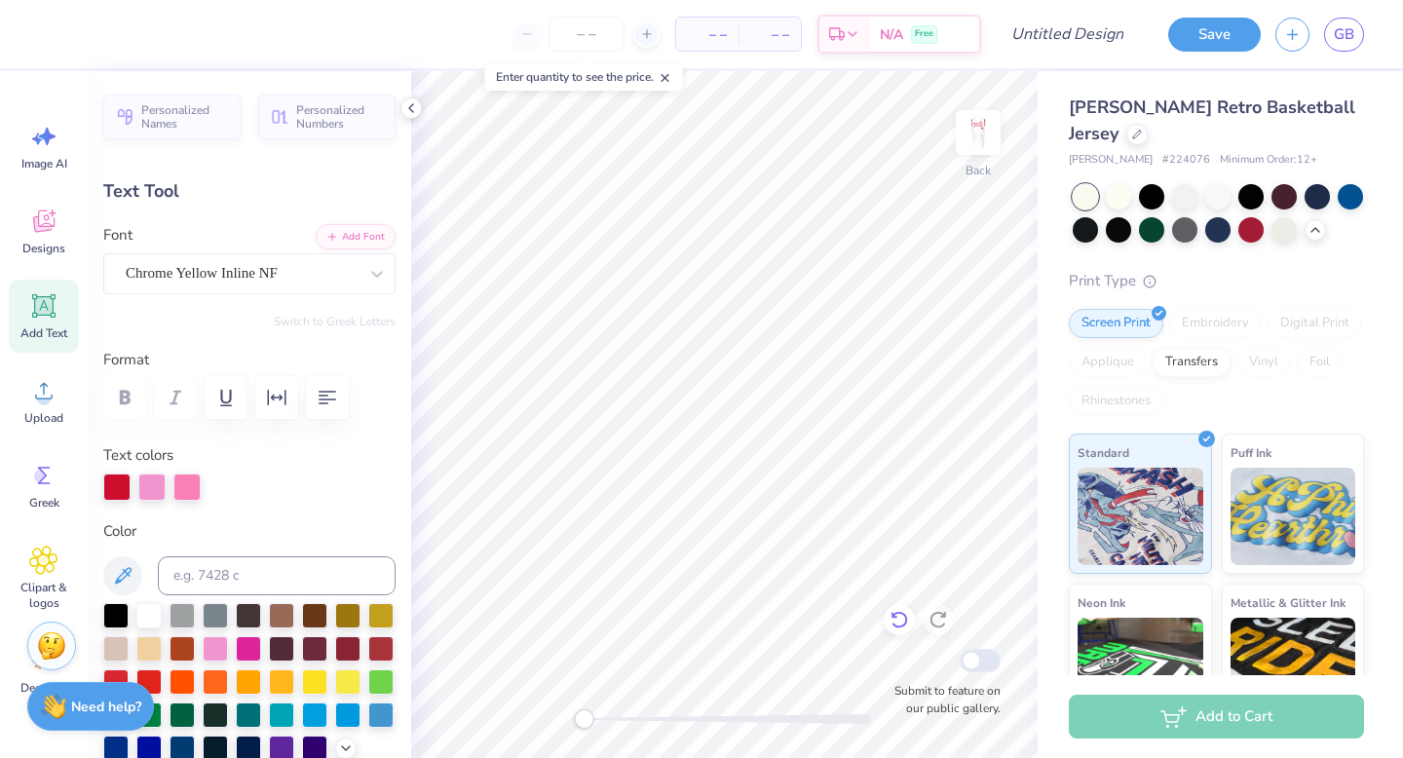
click at [829, 618] on icon at bounding box center [898, 619] width 19 height 19
click at [829, 618] on icon at bounding box center [894, 616] width 4 height 4
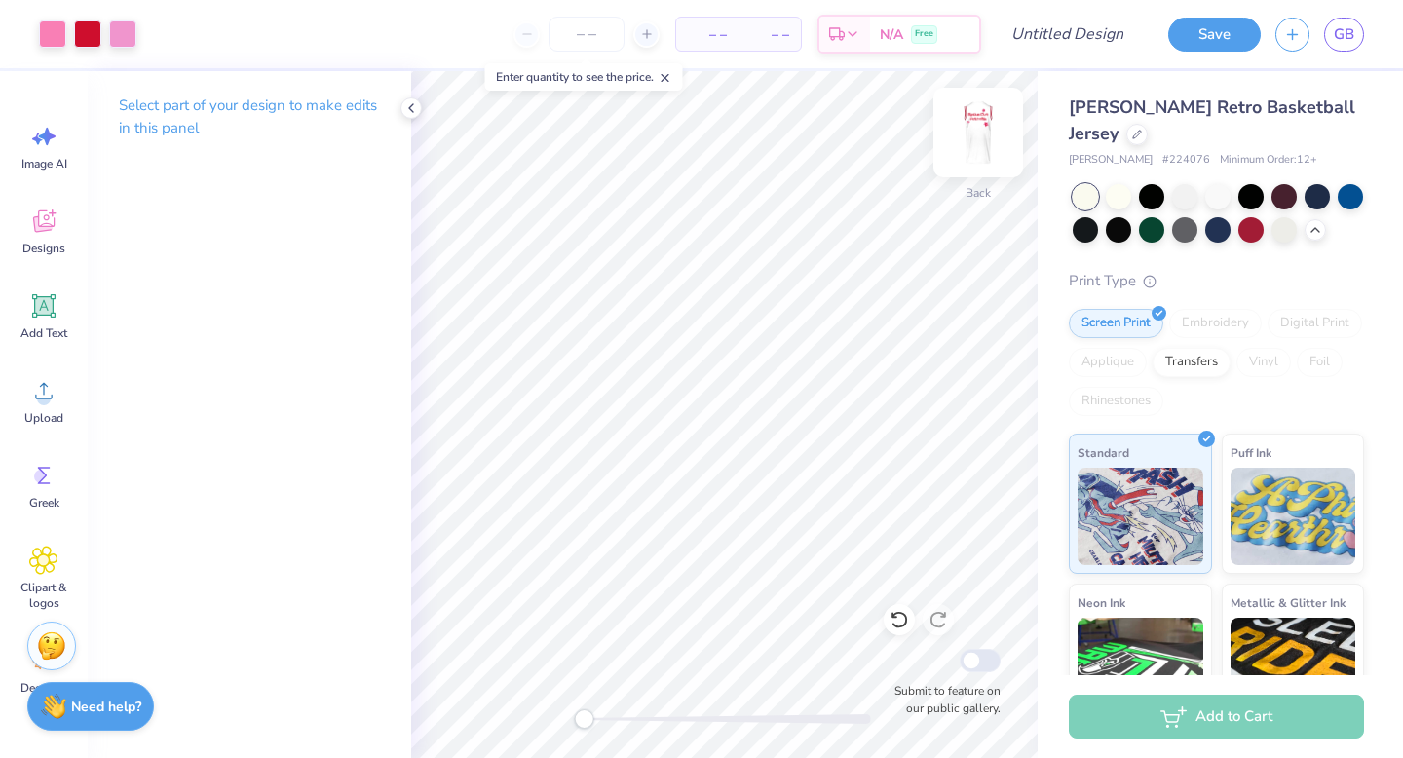
click at [829, 149] on img at bounding box center [978, 133] width 78 height 78
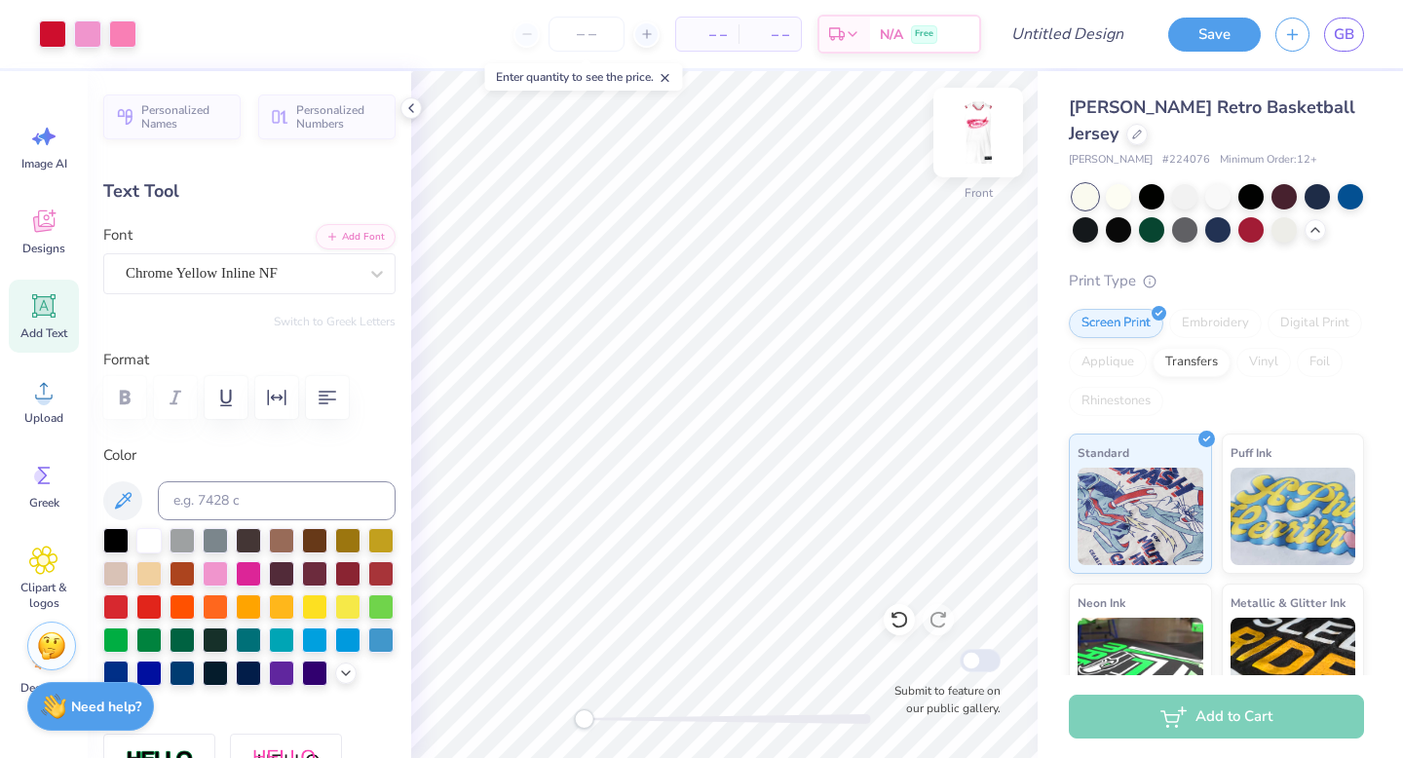
click at [829, 144] on img at bounding box center [978, 133] width 78 height 78
click at [829, 36] on input "Design Title" at bounding box center [1090, 34] width 95 height 39
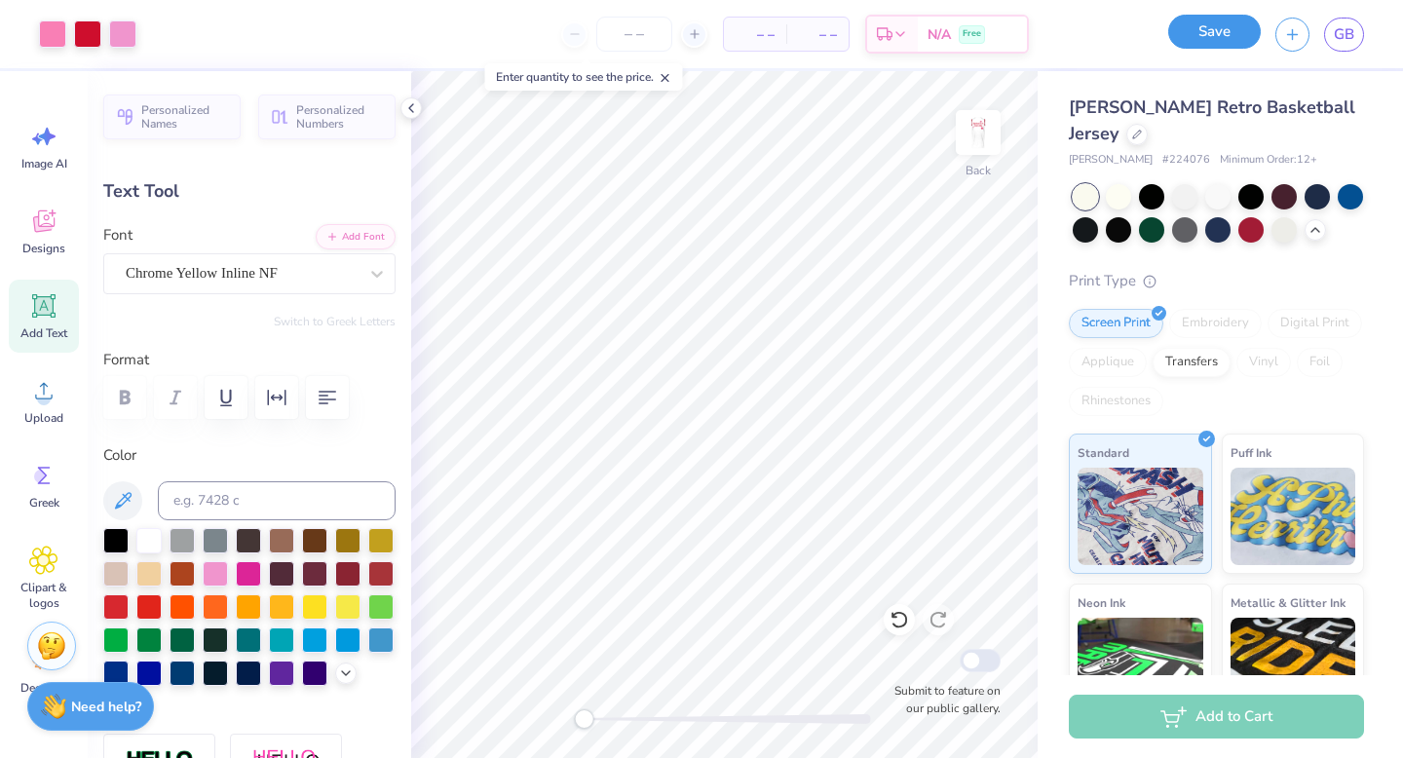
scroll to position [0, 0]
click at [829, 30] on button "Save" at bounding box center [1214, 32] width 93 height 34
click at [646, 34] on input "number" at bounding box center [634, 34] width 76 height 35
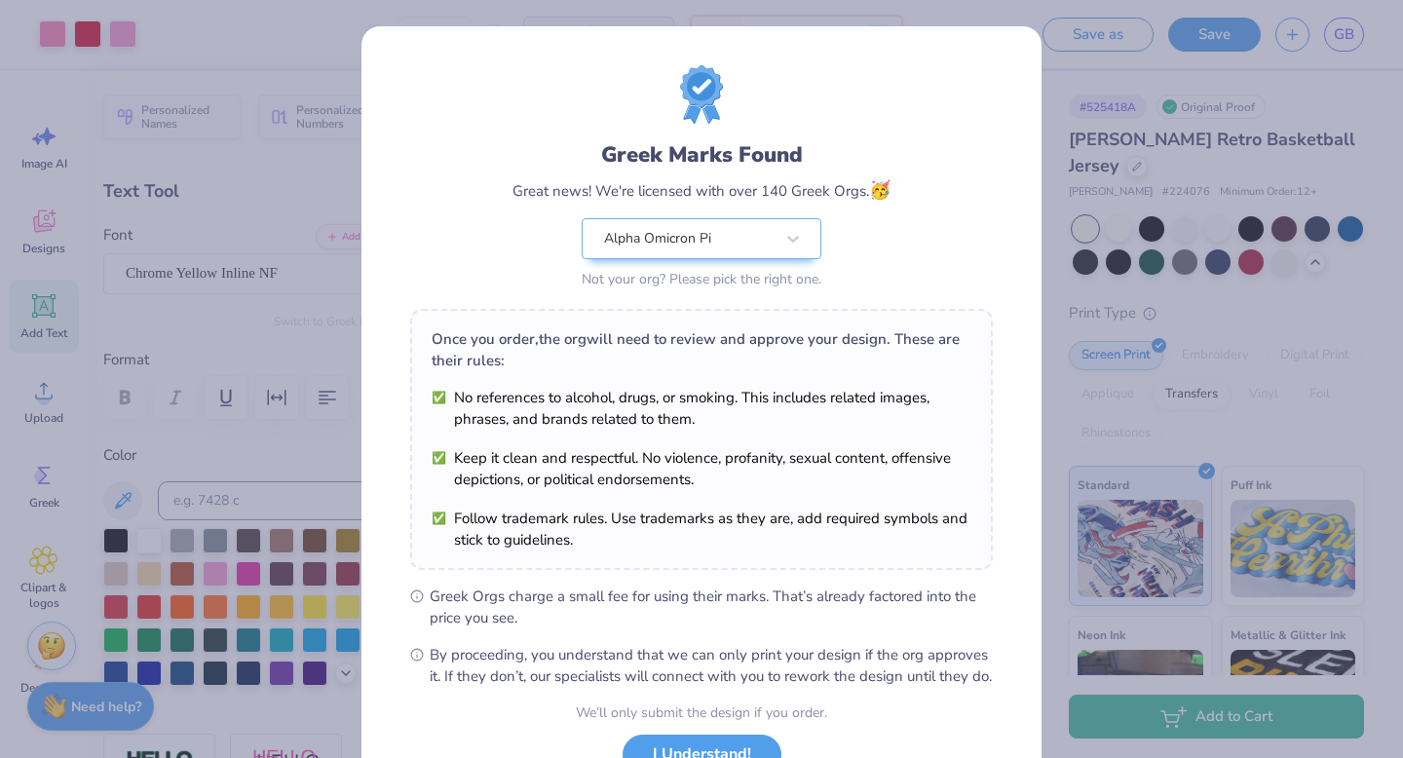
click at [829, 103] on div "Greek Marks Found Great news! We're licensed with over 140 Greek Orgs. 🥳 Alpha …" at bounding box center [701, 179] width 582 height 228
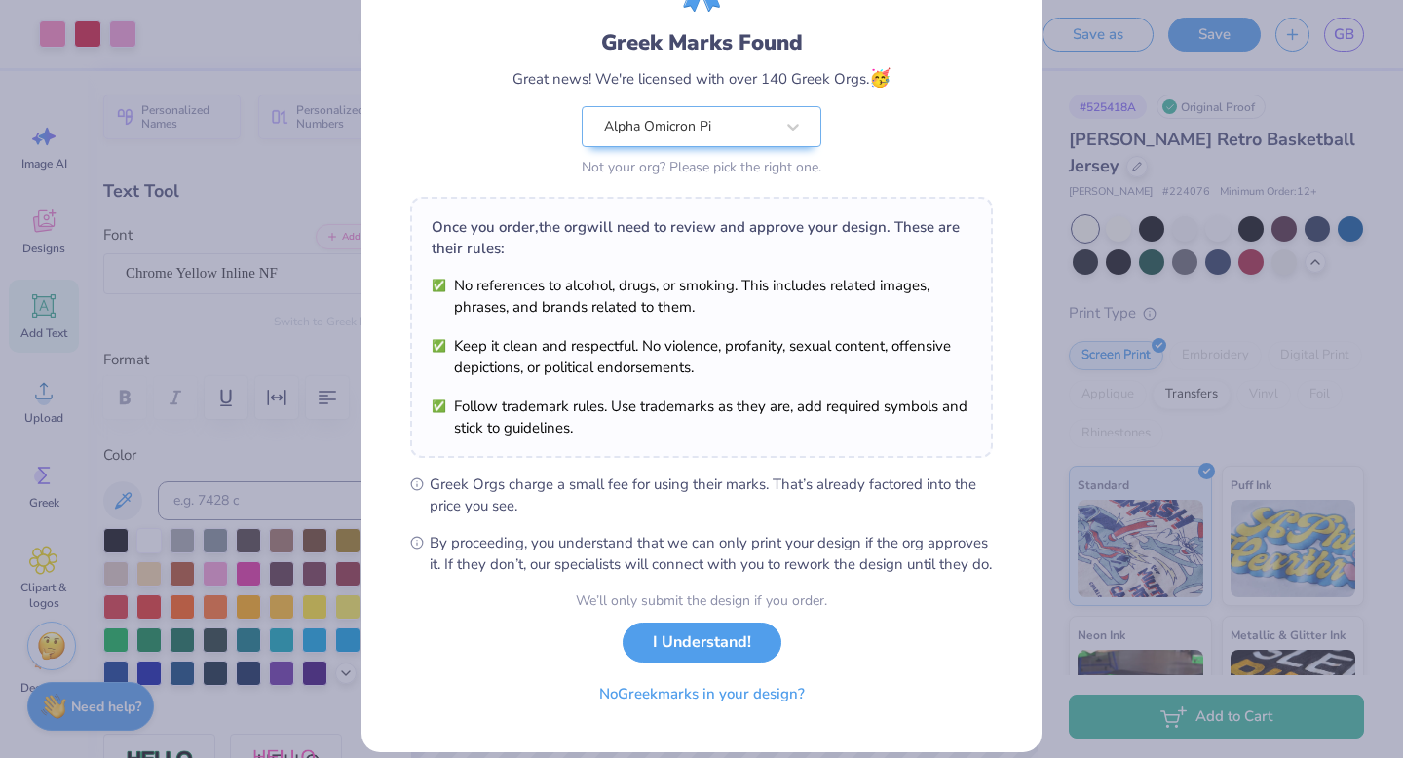
scroll to position [154, 0]
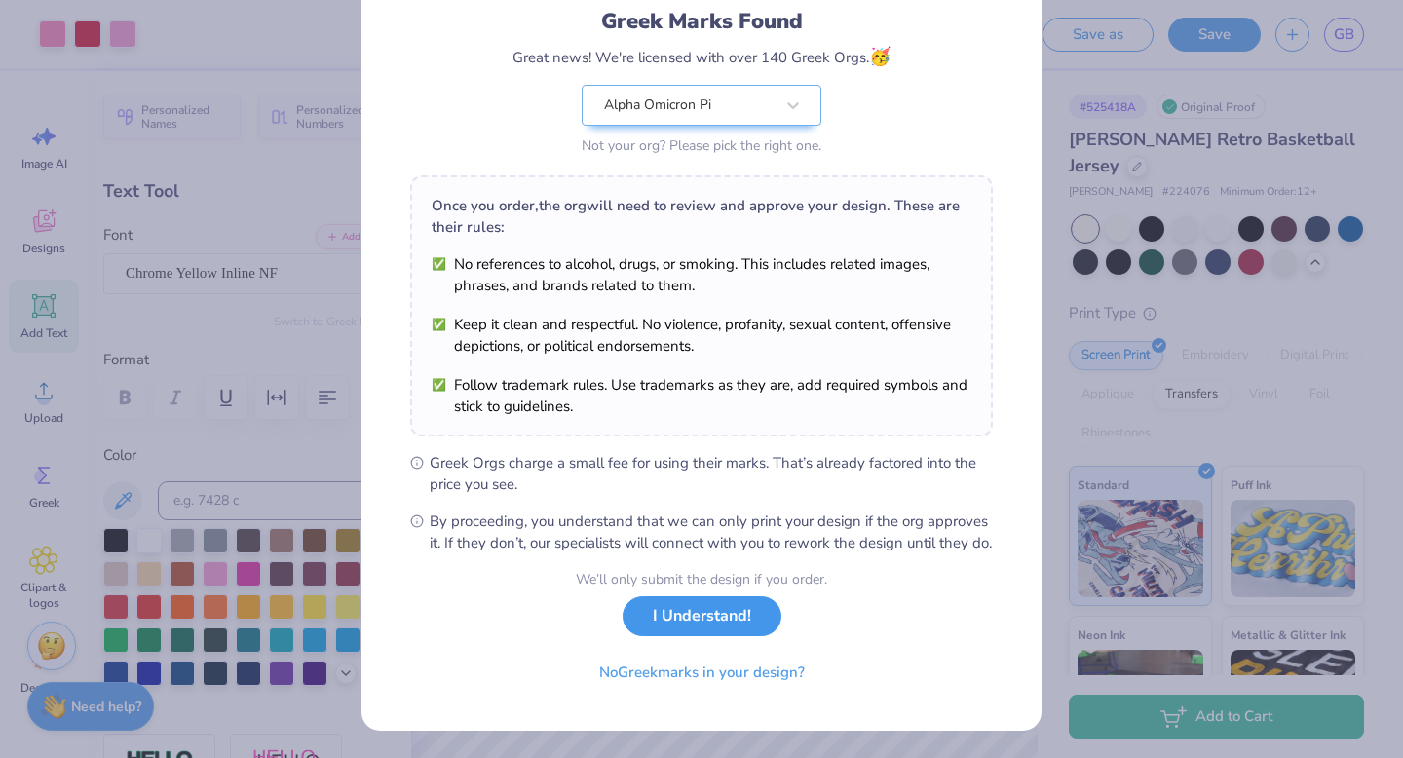
click at [731, 620] on button "I Understand!" at bounding box center [701, 616] width 159 height 40
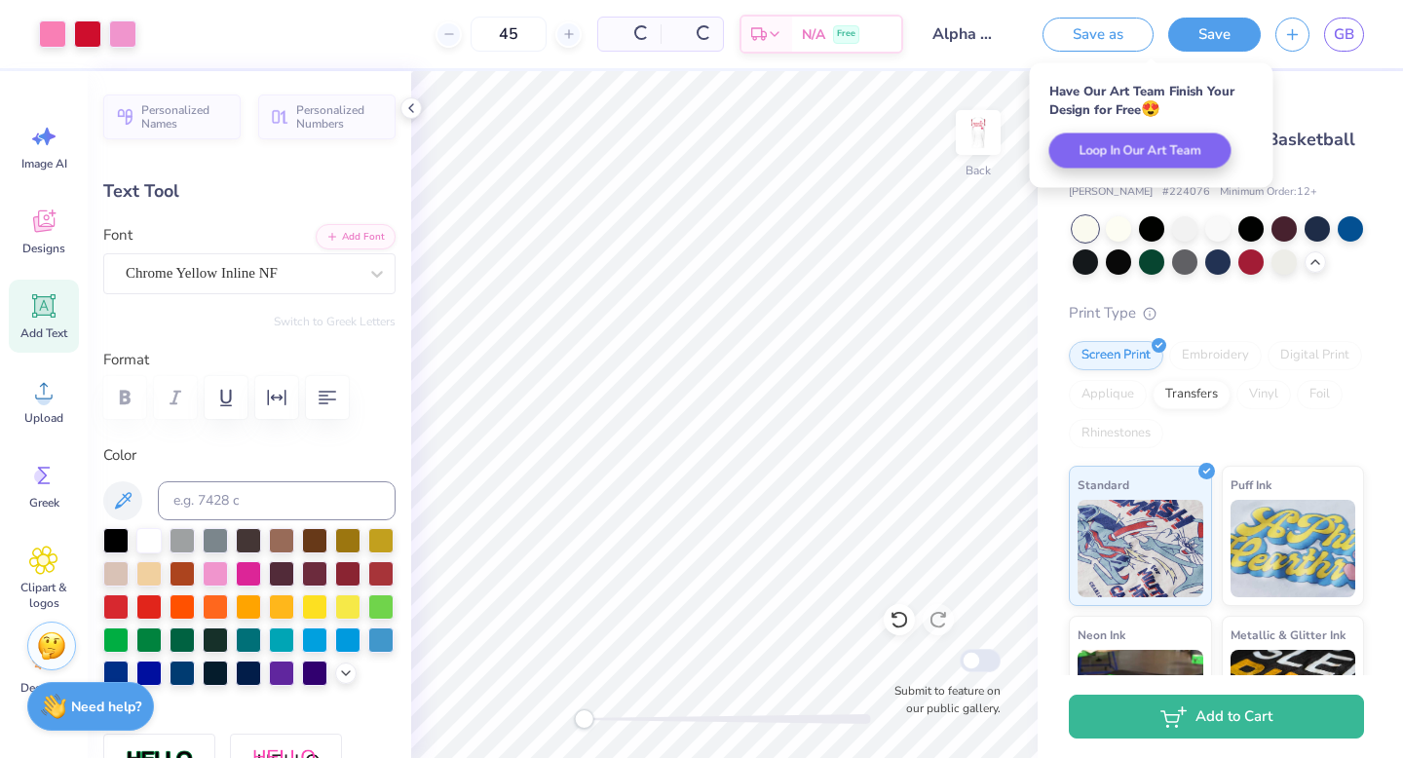
scroll to position [0, 0]
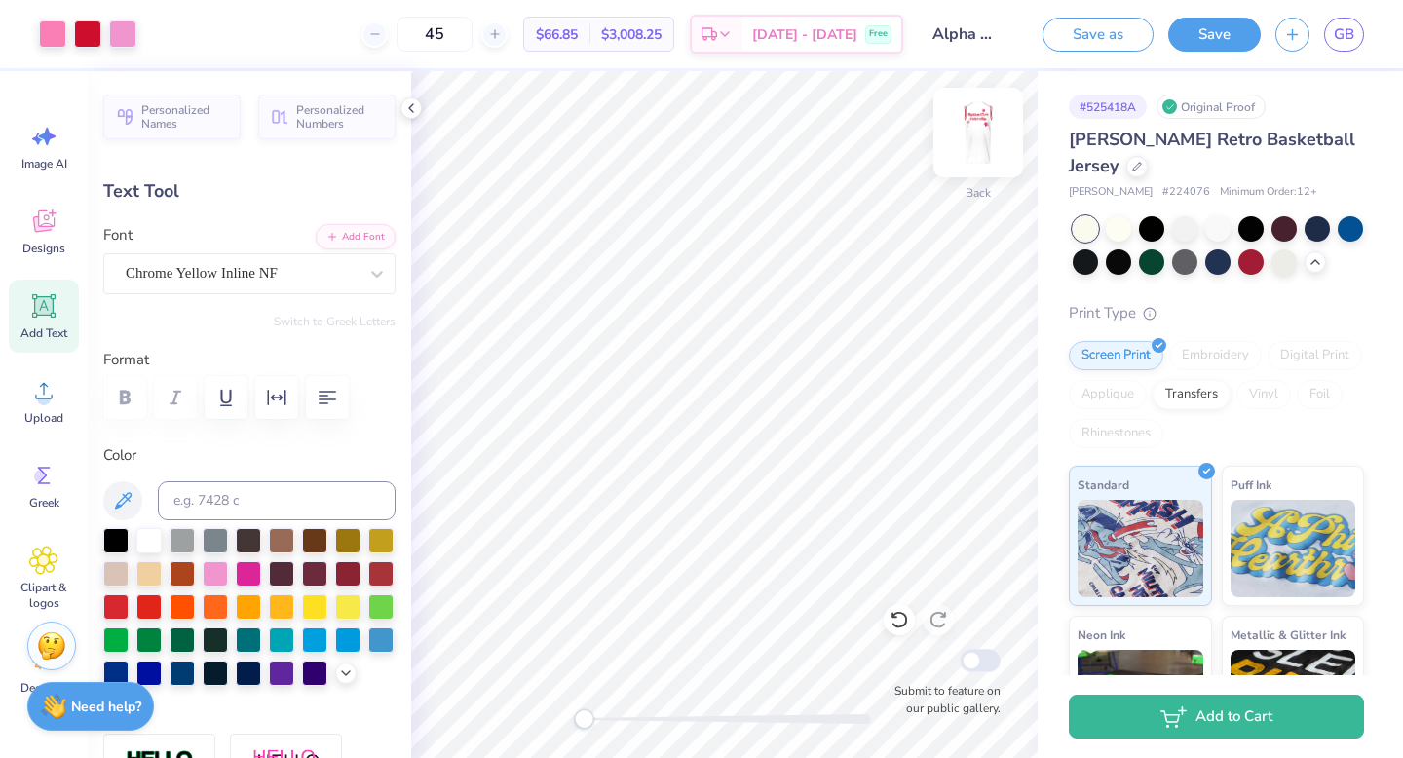
click at [829, 144] on img at bounding box center [978, 133] width 78 height 78
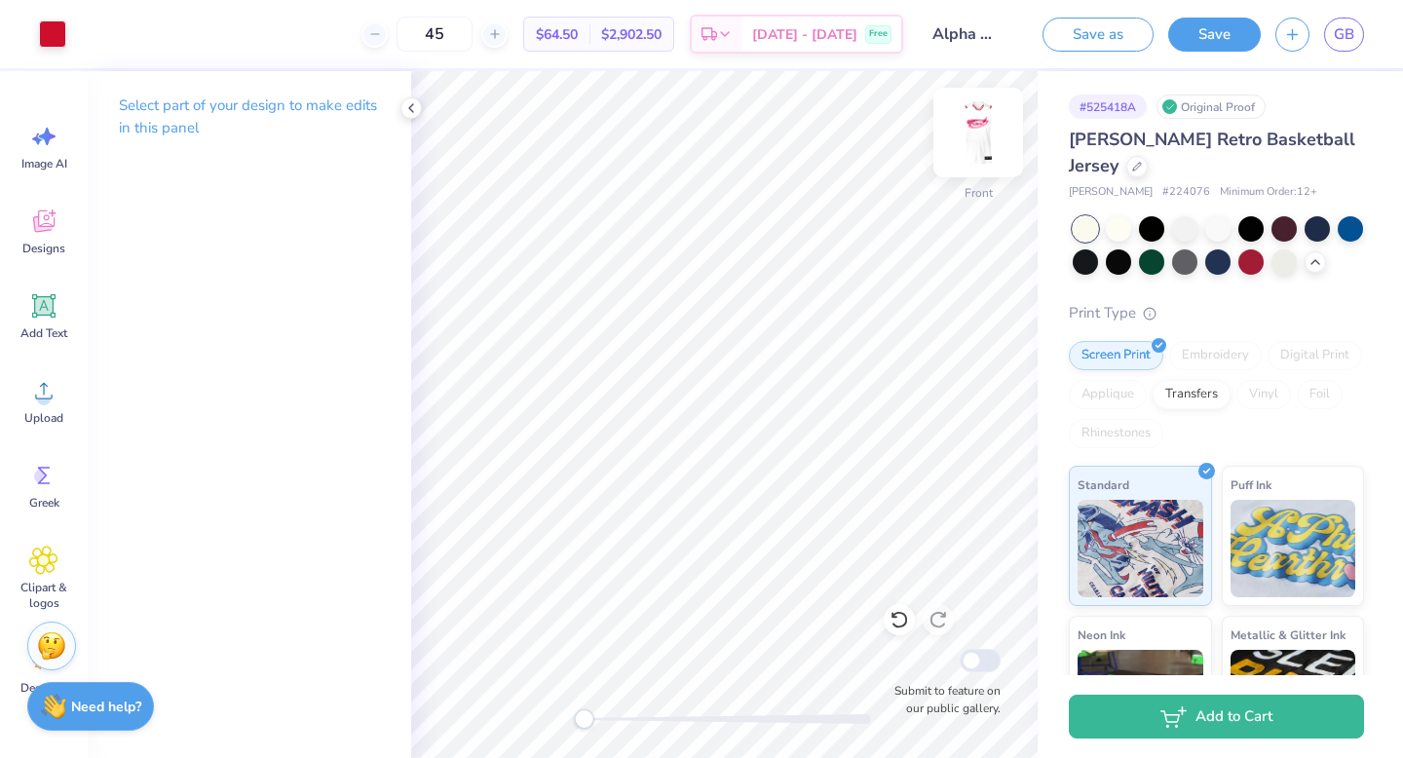
click at [829, 145] on img at bounding box center [978, 133] width 78 height 78
click at [829, 139] on img at bounding box center [978, 133] width 78 height 78
click at [42, 222] on icon at bounding box center [43, 220] width 29 height 29
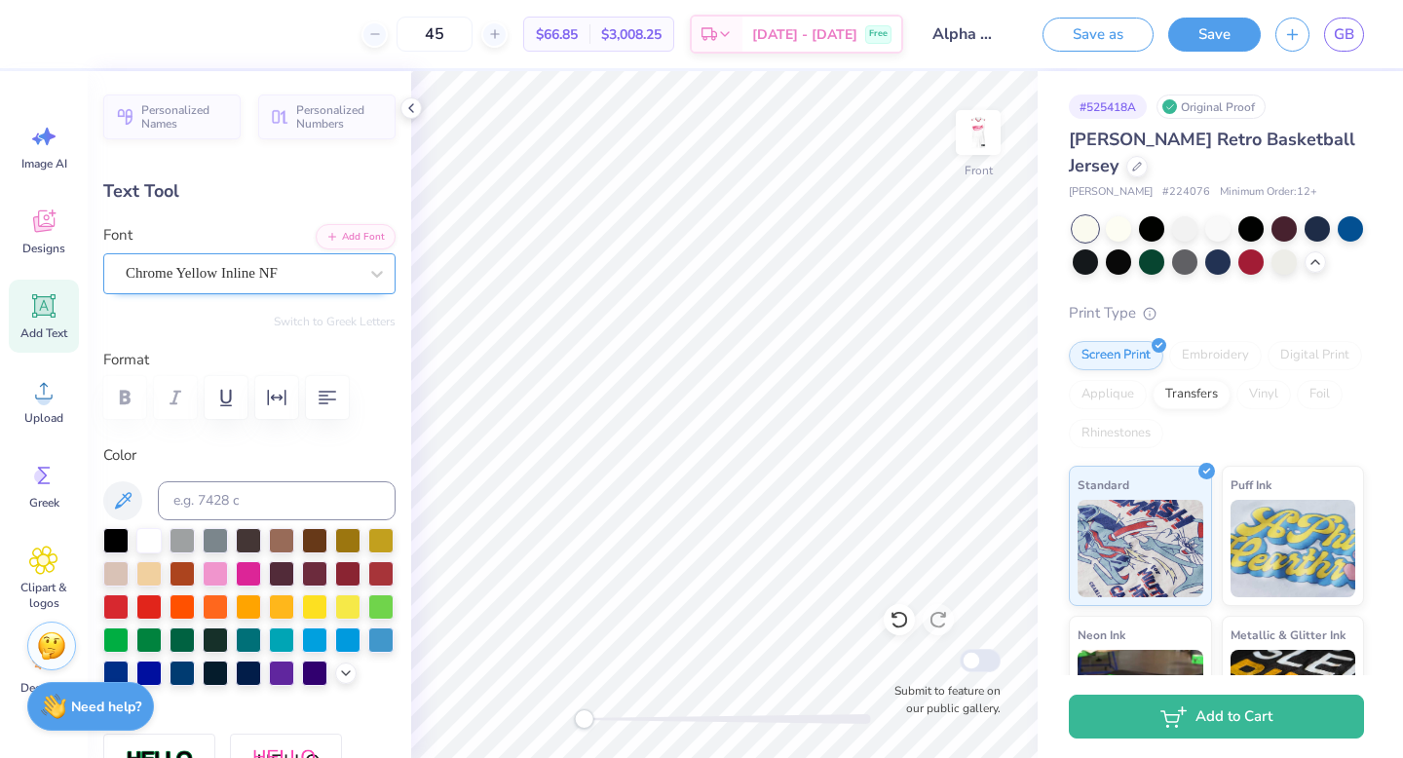
click at [226, 271] on div "Chrome Yellow Inline NF" at bounding box center [242, 273] width 236 height 30
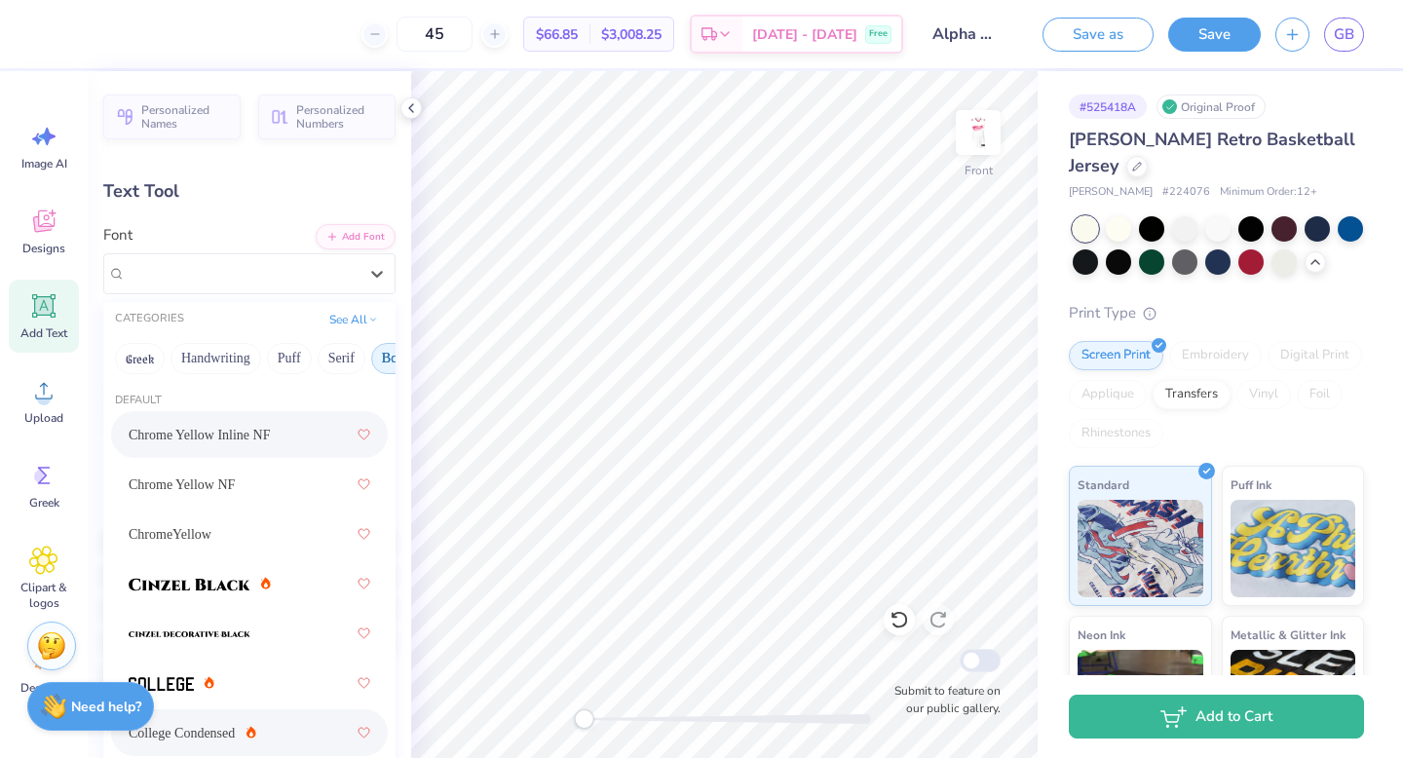
click at [286, 664] on div "College Condensed" at bounding box center [250, 732] width 242 height 35
click at [284, 276] on div "Chrome Yellow Inline NF" at bounding box center [242, 273] width 236 height 30
click at [278, 664] on div "College Condensed" at bounding box center [250, 732] width 242 height 35
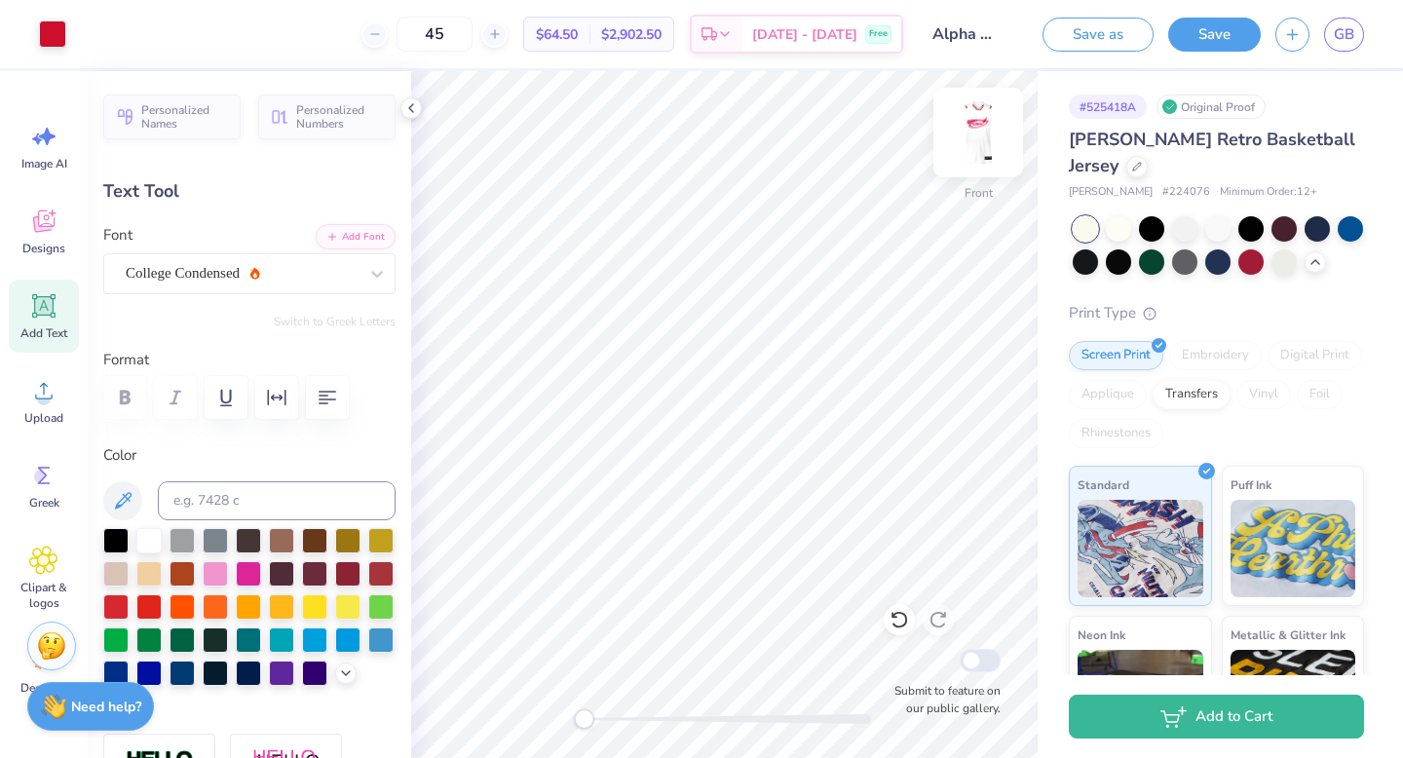
click at [829, 139] on img at bounding box center [978, 133] width 78 height 78
click at [829, 138] on img at bounding box center [978, 133] width 78 height 78
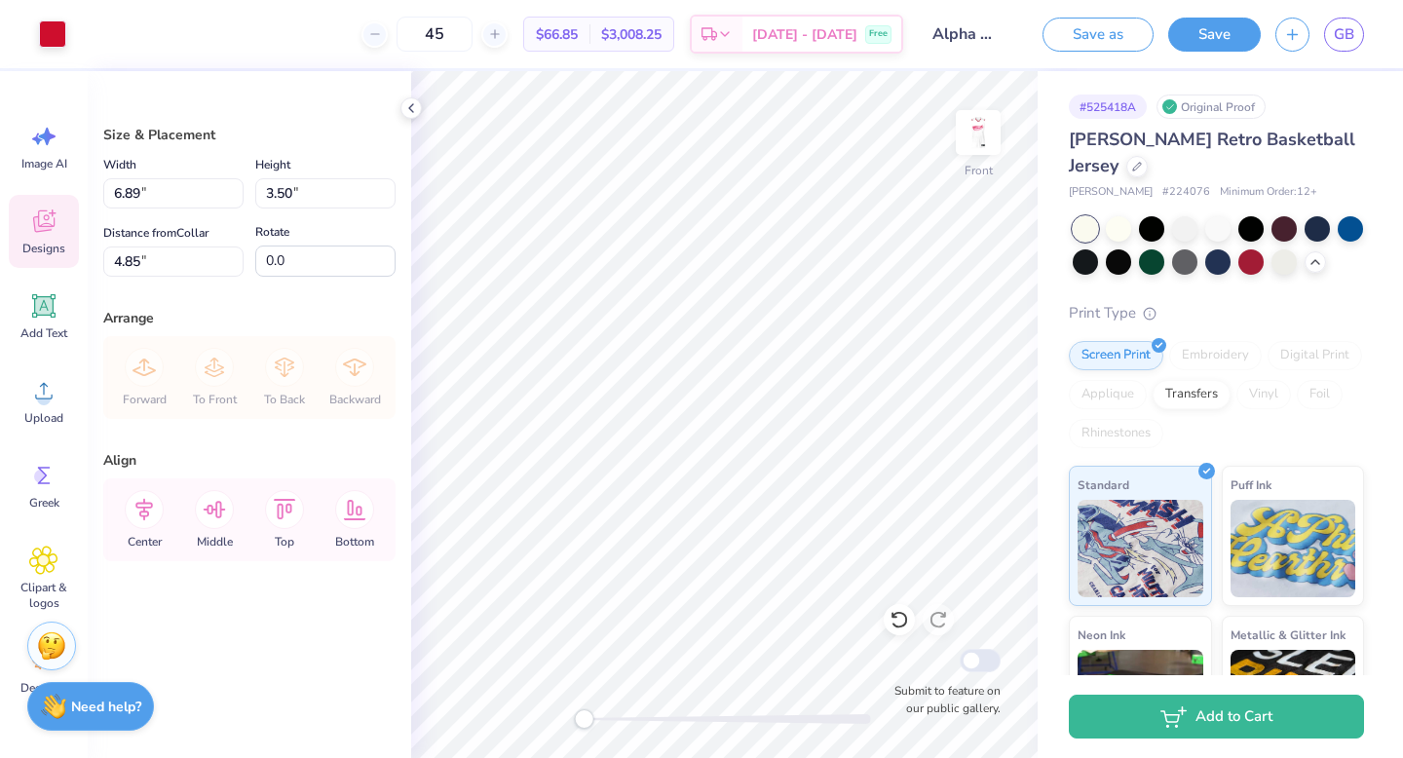
click at [30, 228] on icon at bounding box center [43, 220] width 29 height 29
click at [408, 112] on icon at bounding box center [411, 108] width 16 height 16
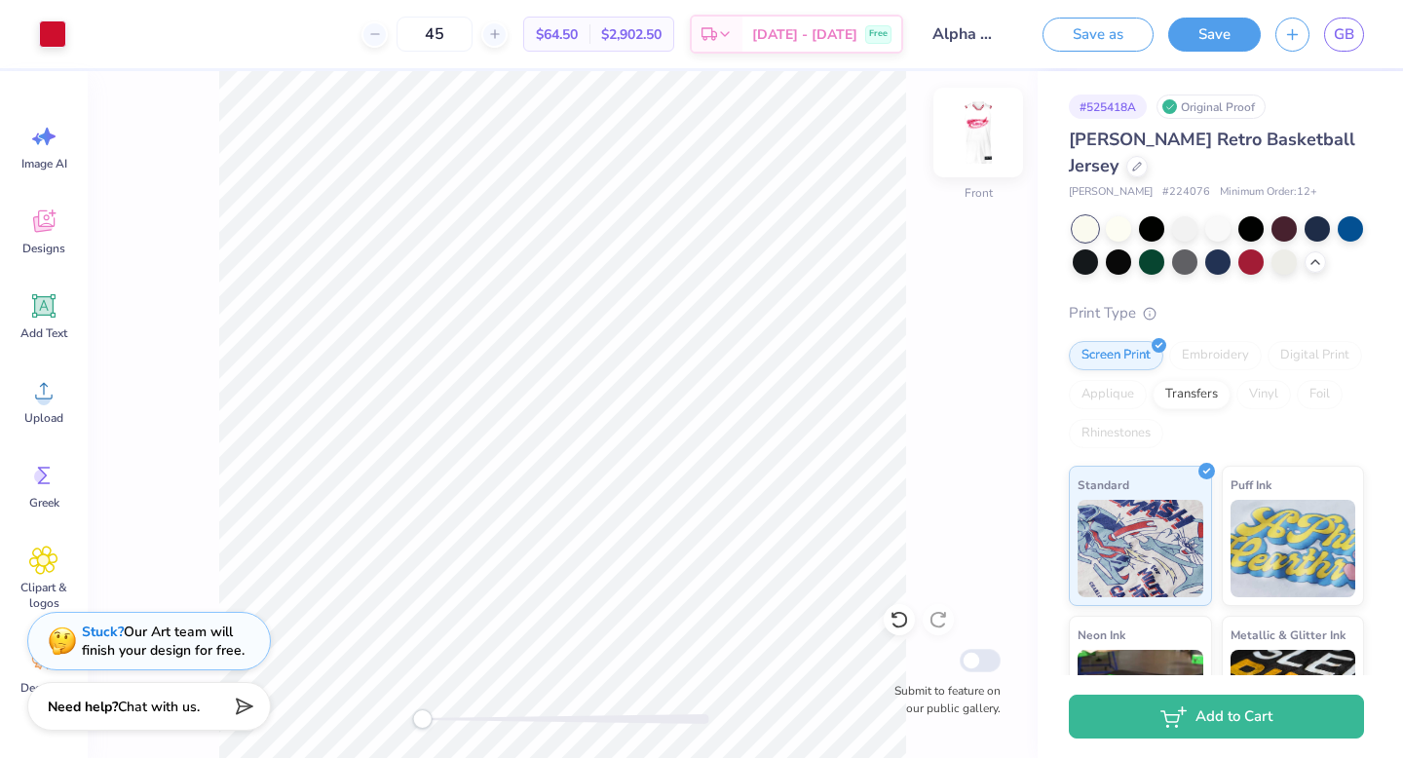
click at [829, 142] on img at bounding box center [978, 133] width 78 height 78
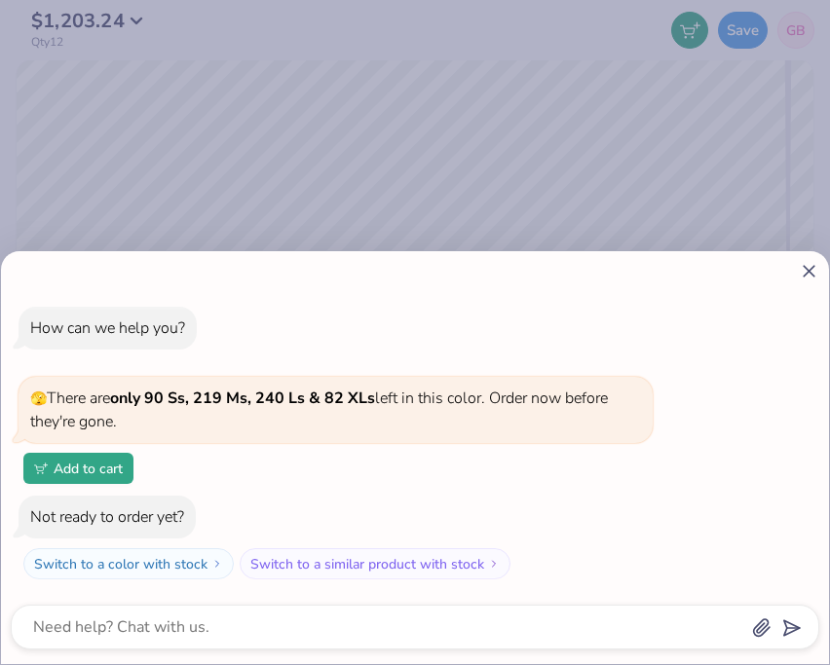
click at [809, 267] on icon at bounding box center [809, 271] width 20 height 20
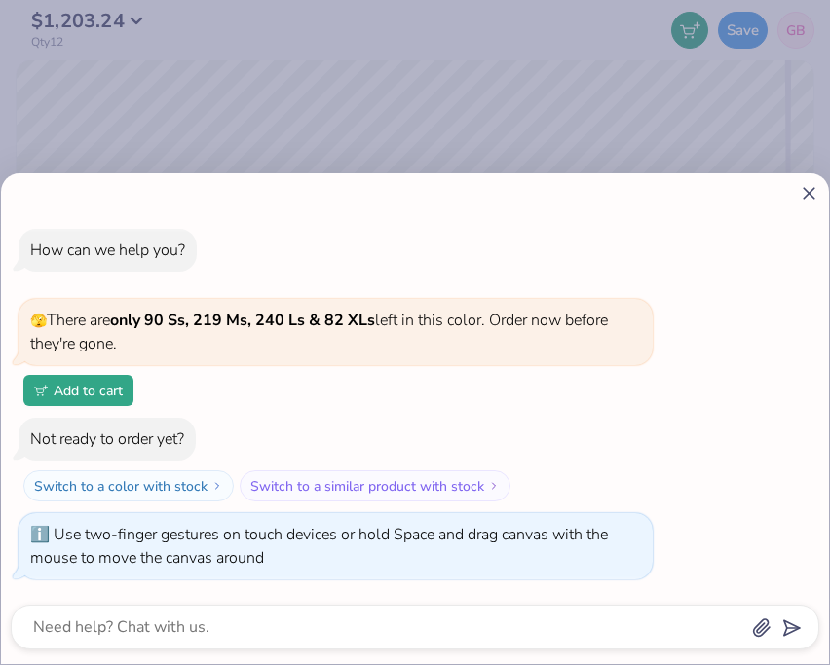
drag, startPoint x: 784, startPoint y: 376, endPoint x: 786, endPoint y: 363, distance: 12.8
click at [786, 363] on body "$1,203.24 Qty 12 Save GB Image AI Stuck? Designs Add Text Upload Greek Clipart …" at bounding box center [415, 332] width 830 height 665
click at [807, 192] on line at bounding box center [809, 193] width 11 height 11
type textarea "x"
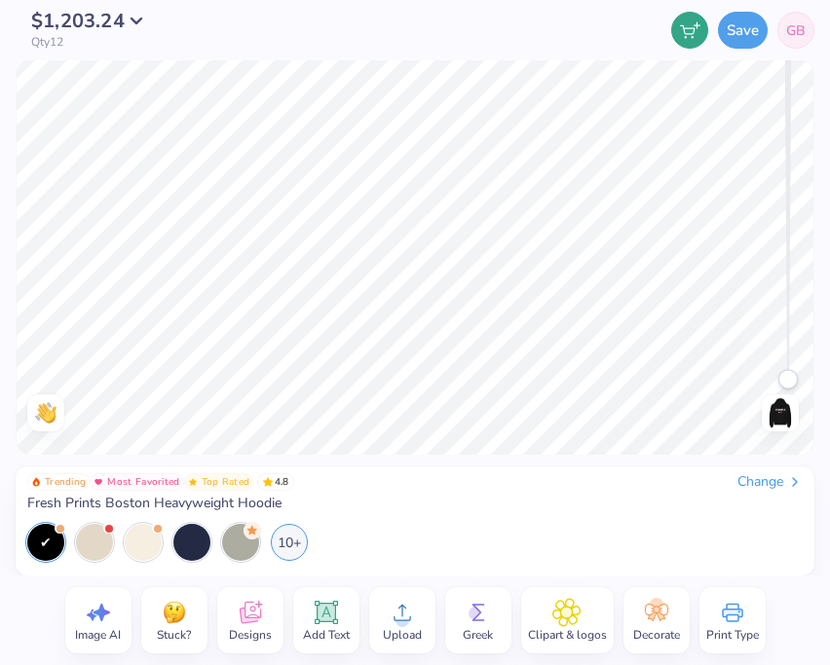
click at [779, 435] on div "Need help? Chat with us. Back" at bounding box center [415, 257] width 830 height 394
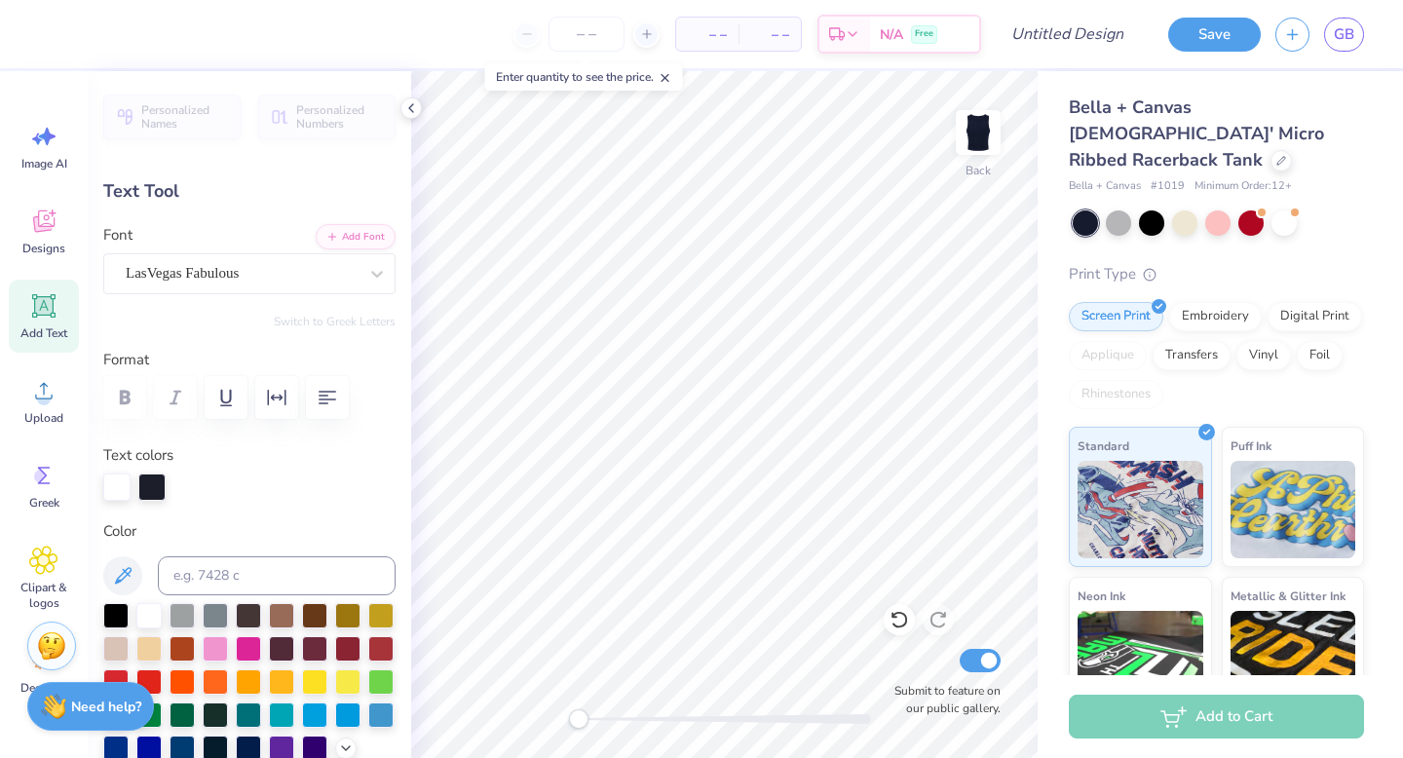
type textarea "S"
type textarea "Strike Out"
type input "6.64"
type input "1.63"
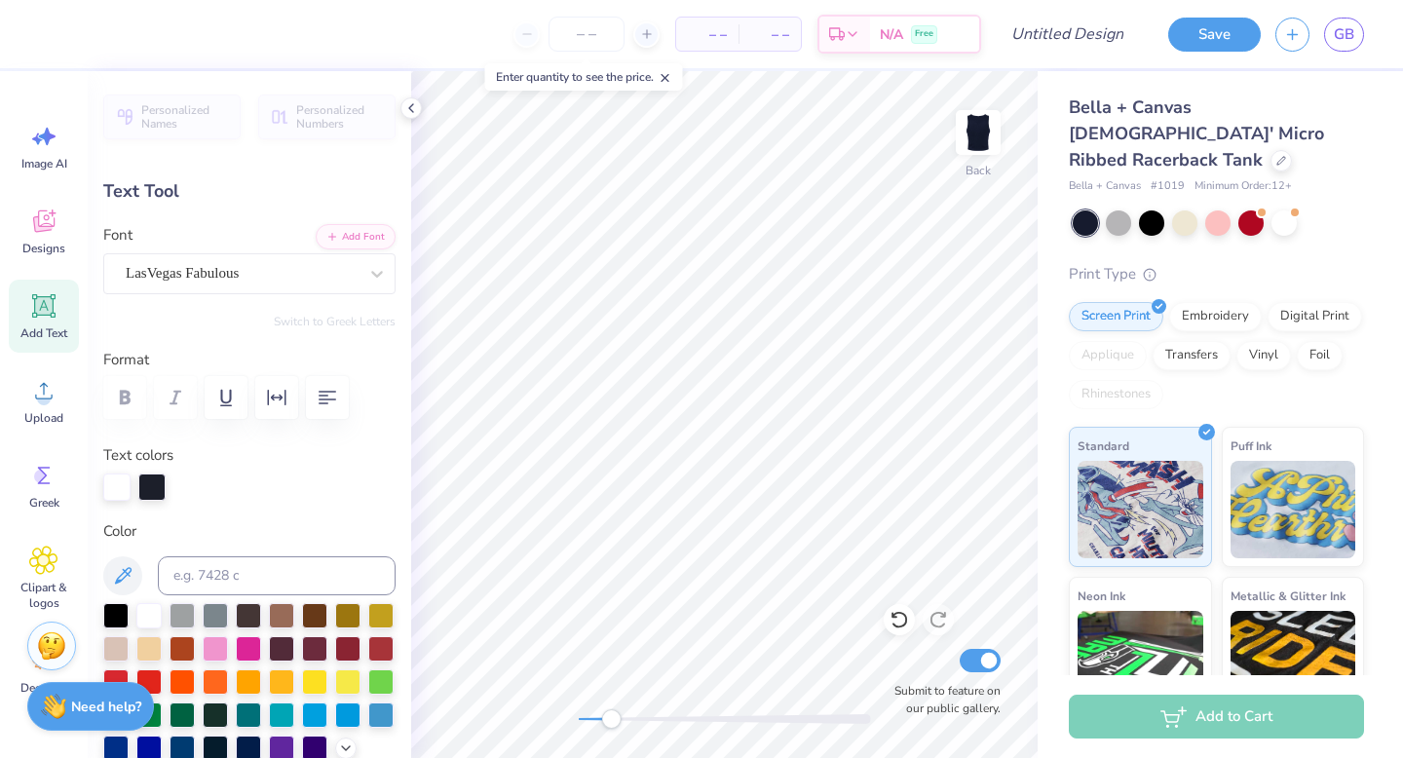
click at [611, 731] on div "Back Submit to feature on our public gallery." at bounding box center [724, 414] width 626 height 687
type input "4.43"
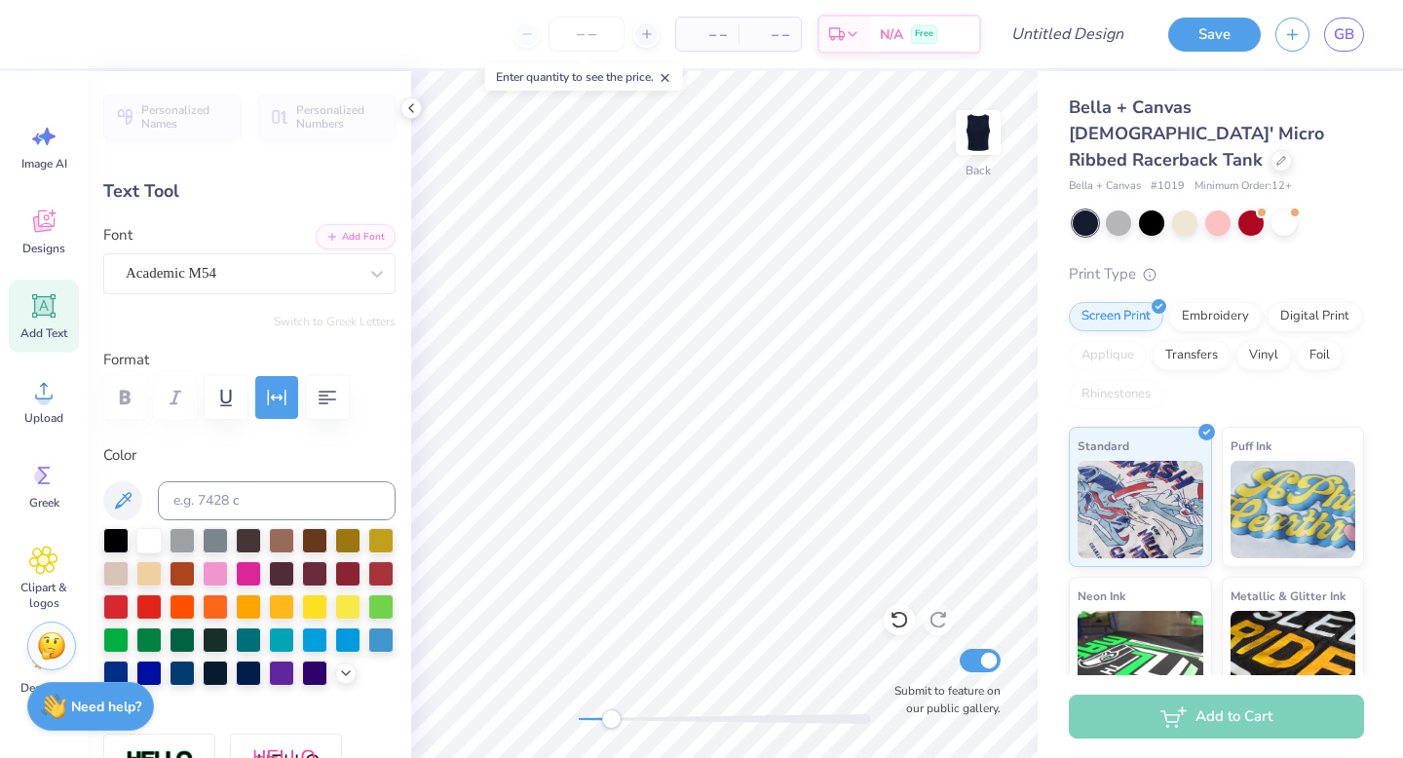
type input "0.39"
type input "0.31"
type input "4.67"
type input "5.20"
type input "0.61"
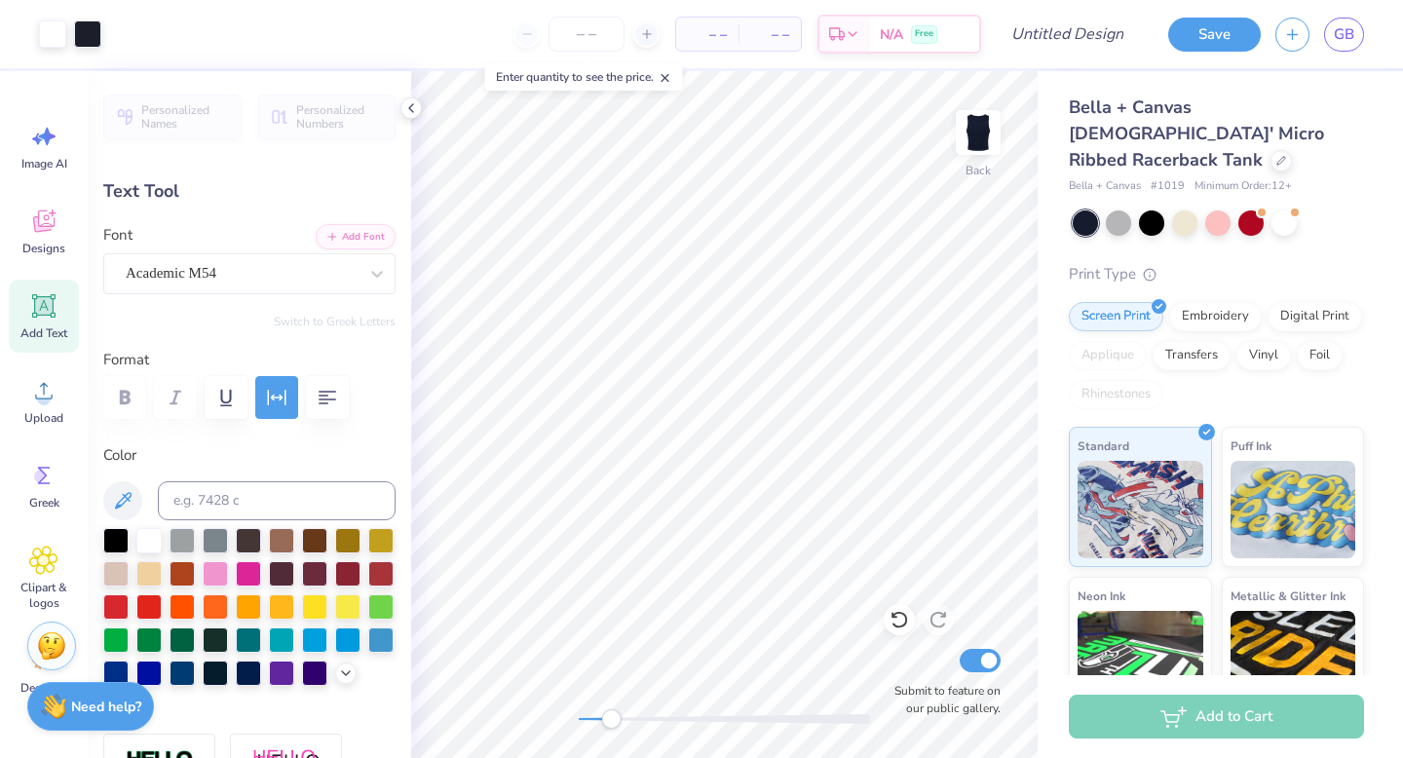
type input "2.02"
drag, startPoint x: 608, startPoint y: 711, endPoint x: 572, endPoint y: 711, distance: 36.0
click at [572, 711] on div "Accessibility label" at bounding box center [578, 718] width 19 height 19
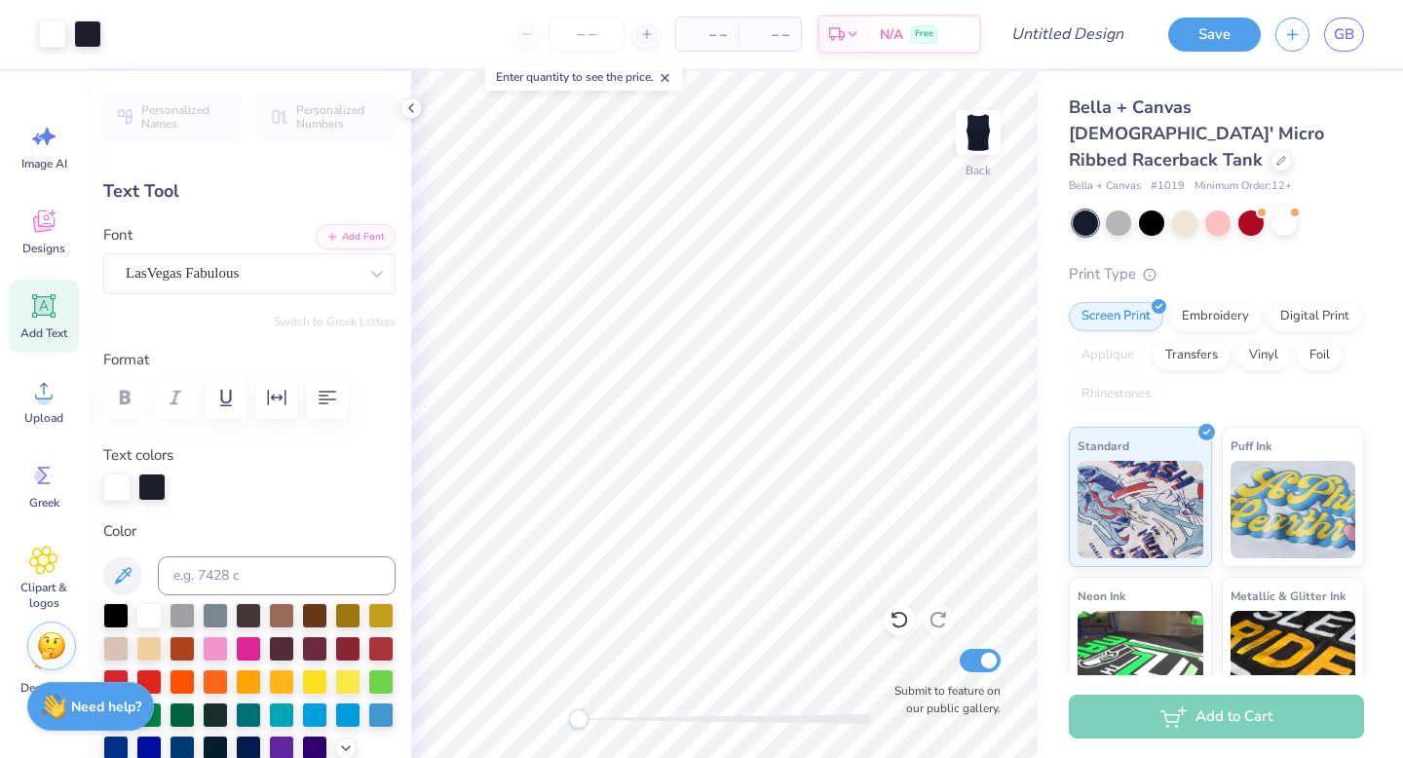
type input "6.64"
type input "1.63"
type input "5.10"
click at [571, 27] on input "number" at bounding box center [586, 34] width 76 height 35
type input "45"
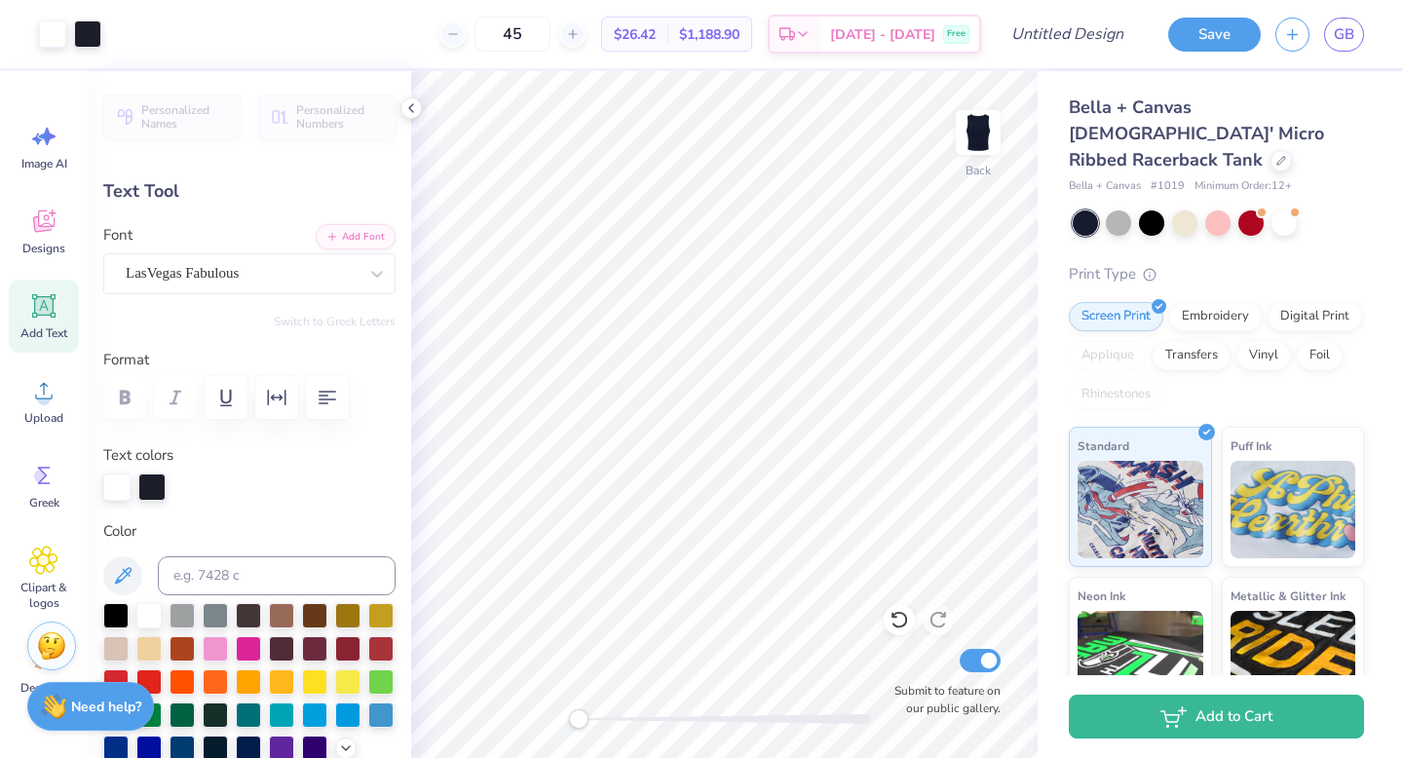
type input "4.62"
type input "4.63"
type input "1.14"
type input "6.76"
type input "2.08"
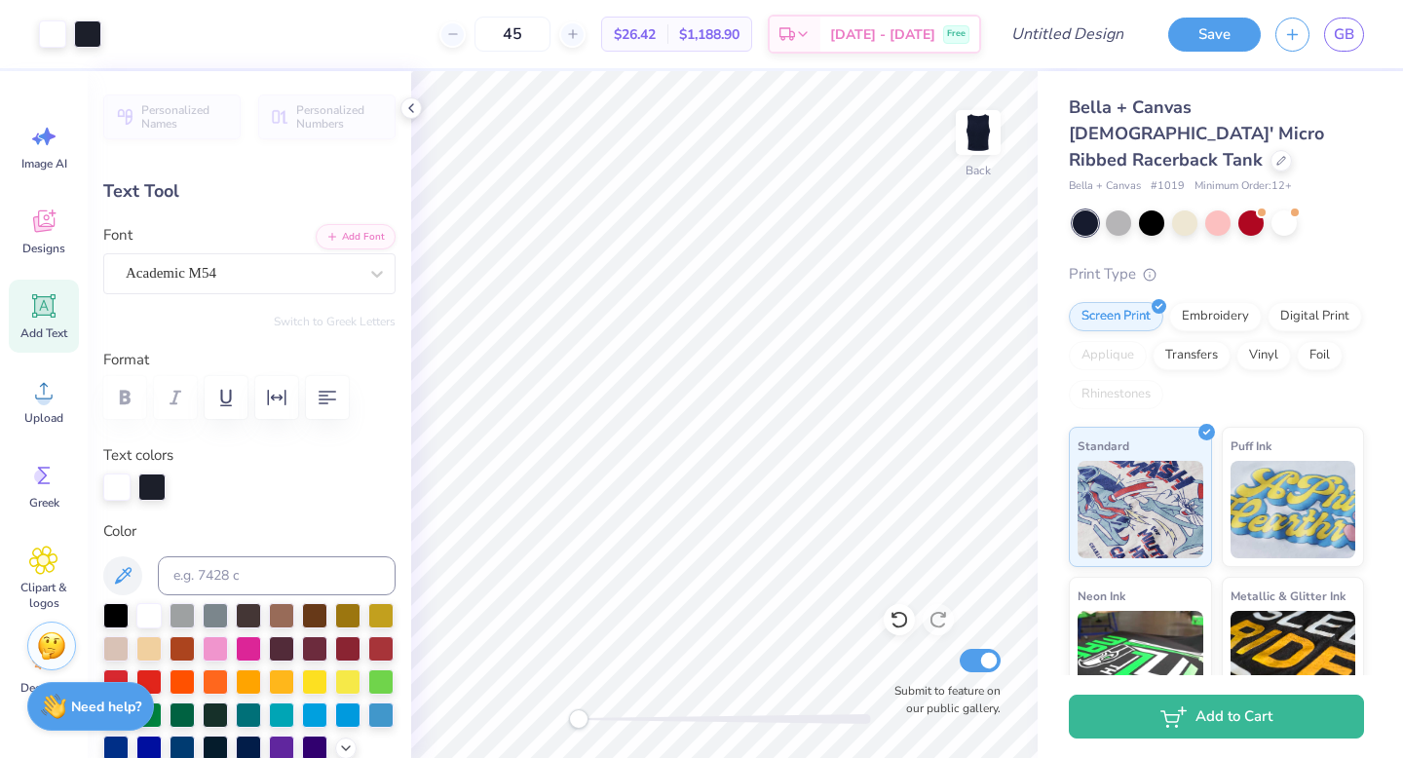
type input "2.54"
type input "4.63"
type input "1.14"
type input "4.40"
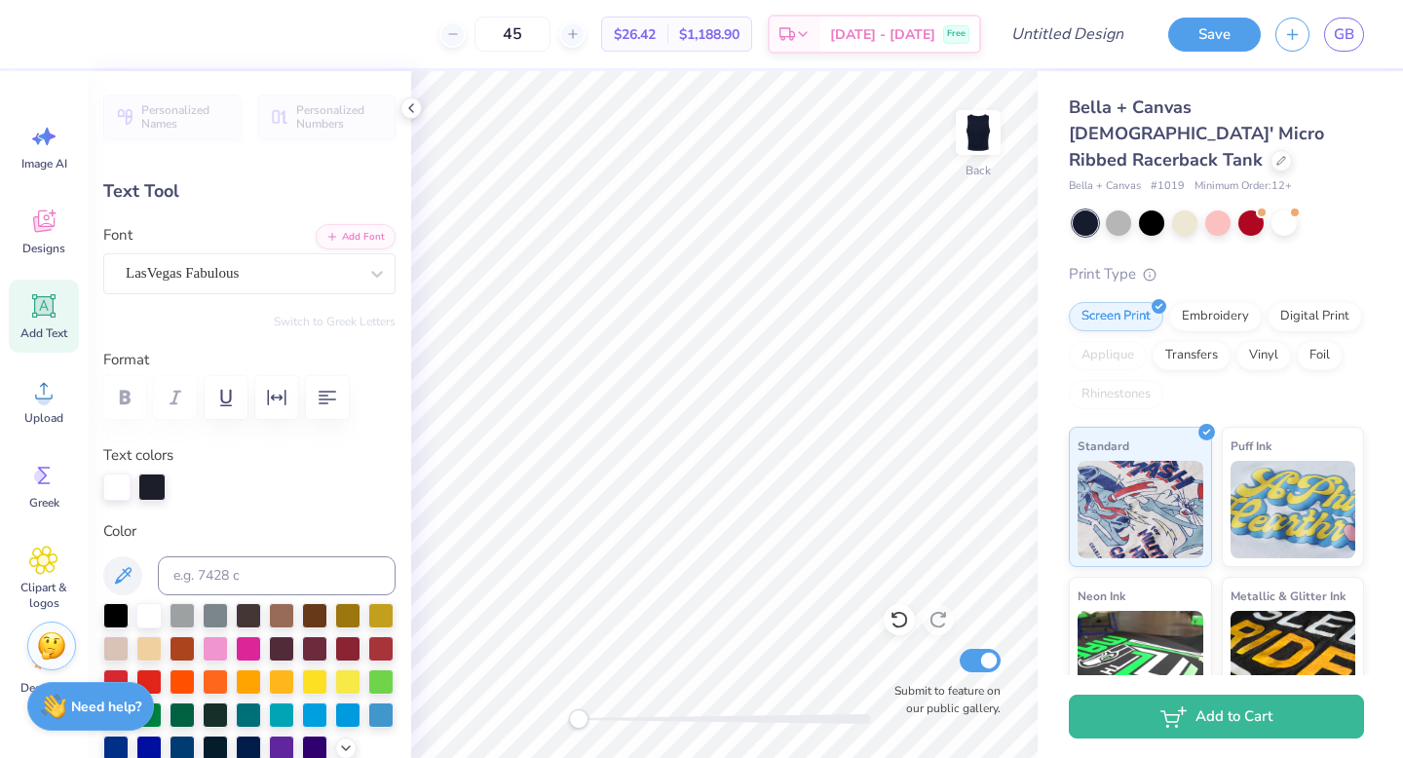
type textarea "Strike Out Arthritis"
type input "8.42"
click at [36, 244] on span "Designs" at bounding box center [43, 249] width 43 height 16
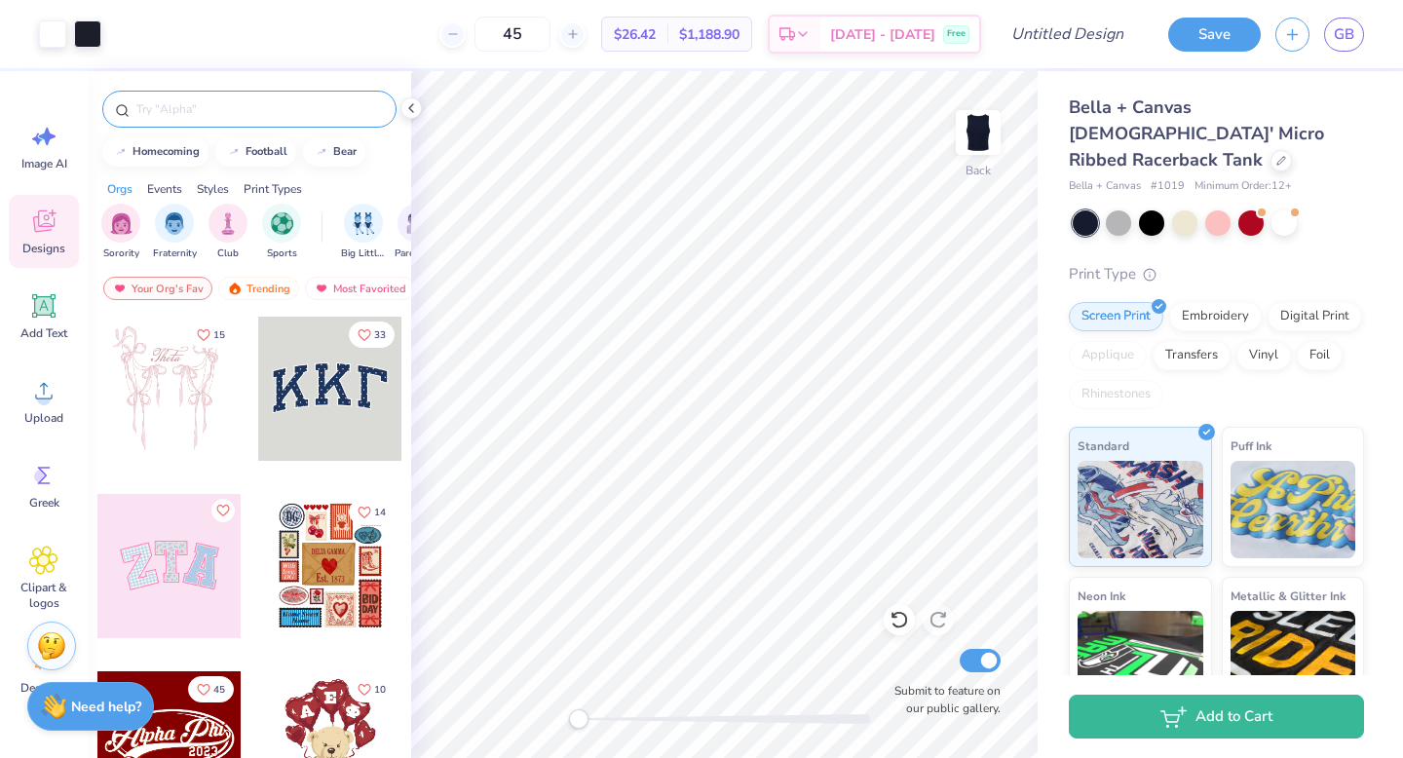
click at [208, 111] on input "text" at bounding box center [258, 108] width 249 height 19
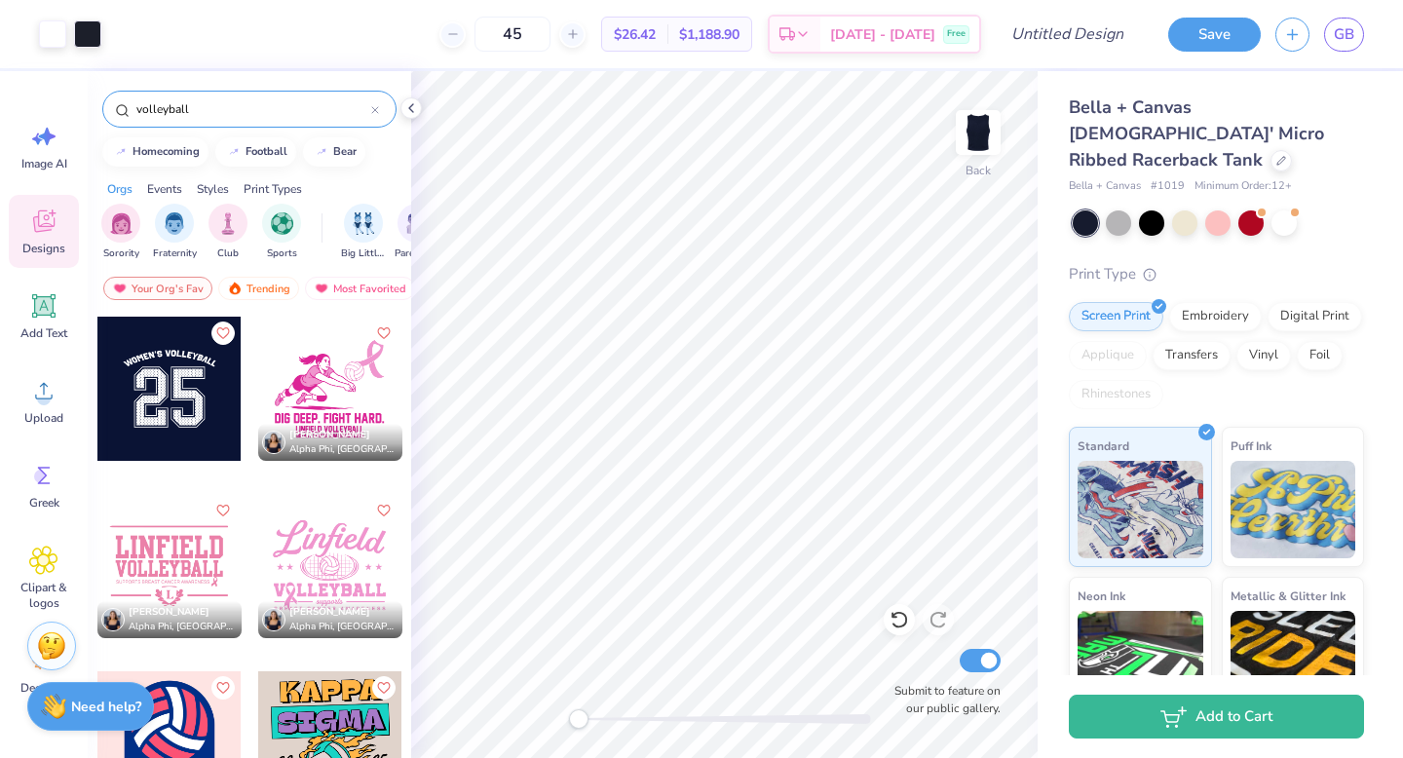
type input "volleyball"
click at [386, 551] on div at bounding box center [330, 566] width 144 height 144
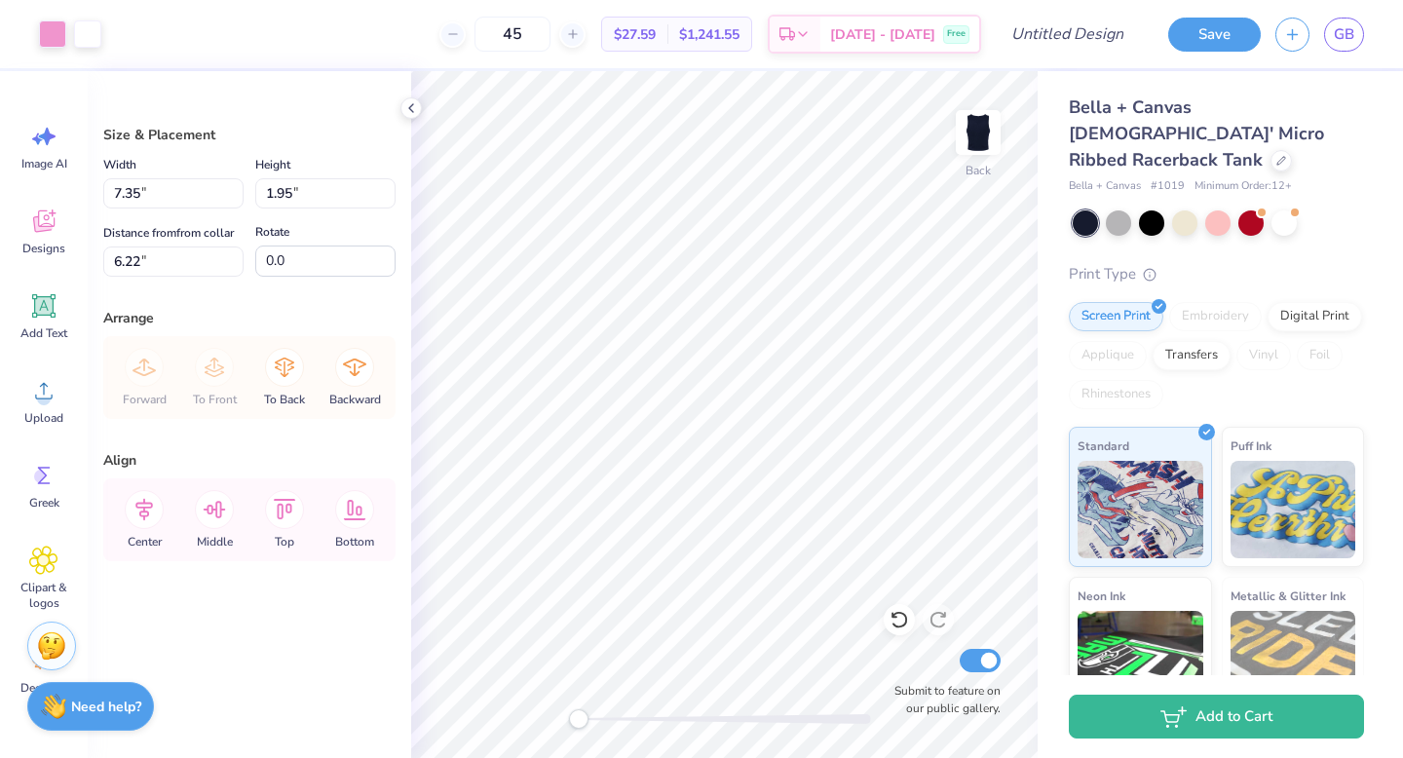
type input "6.22"
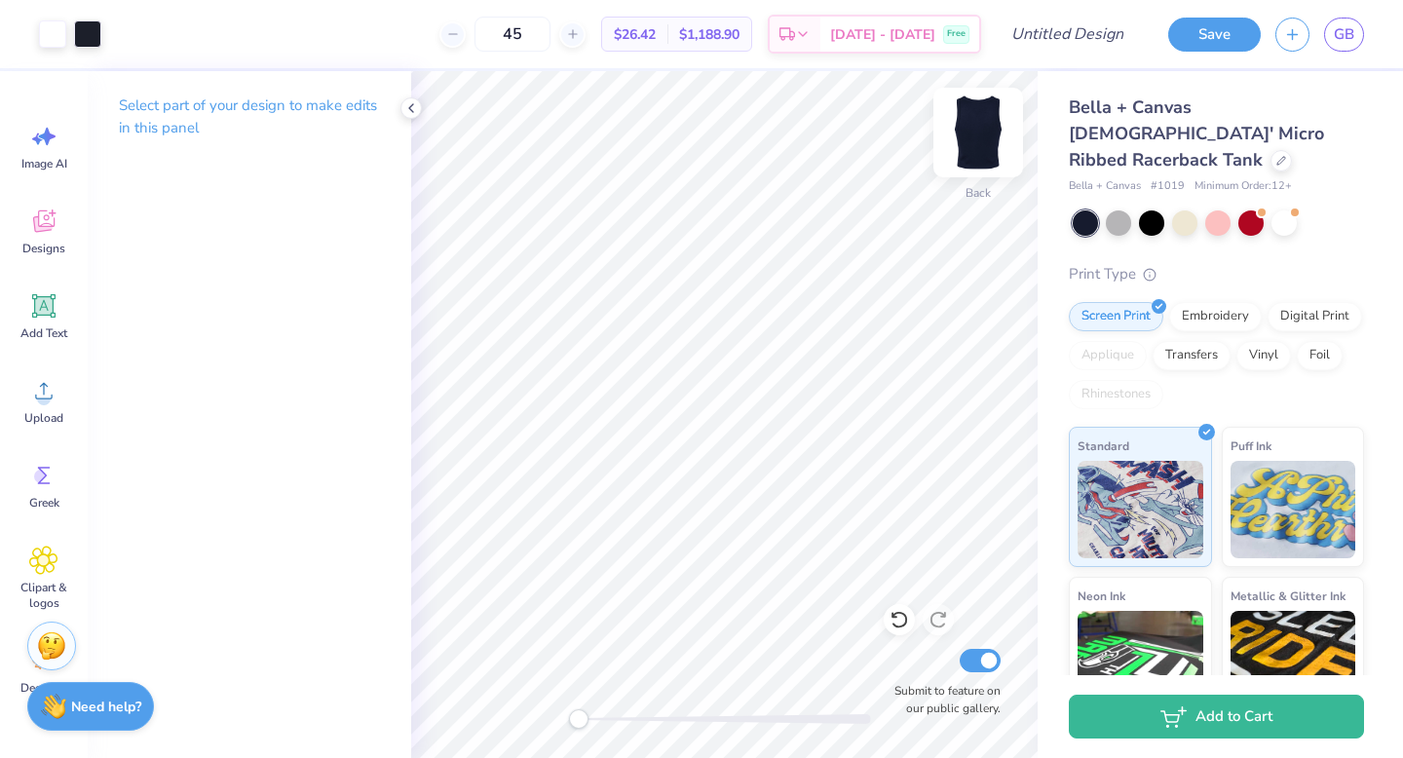
click at [982, 141] on img at bounding box center [978, 133] width 78 height 78
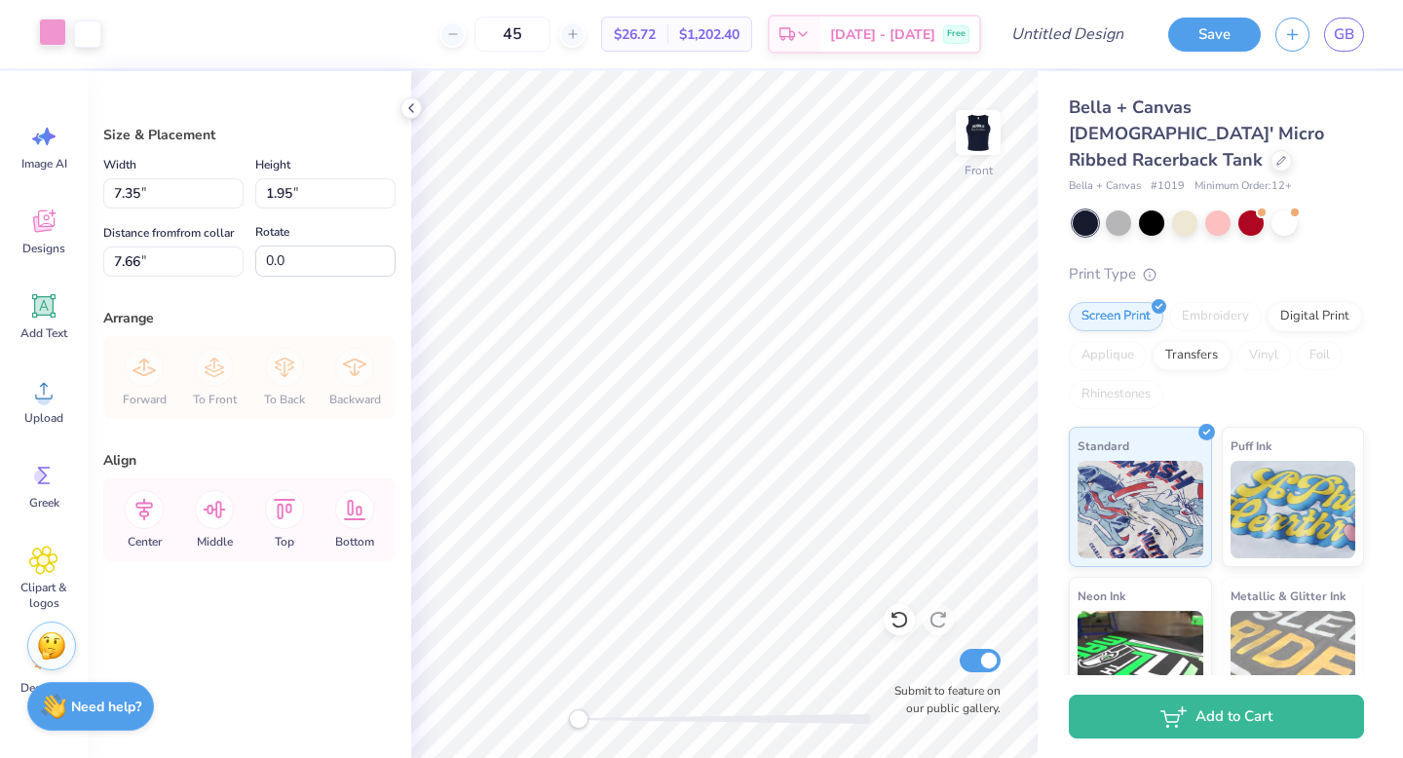
click at [53, 32] on div at bounding box center [52, 32] width 27 height 27
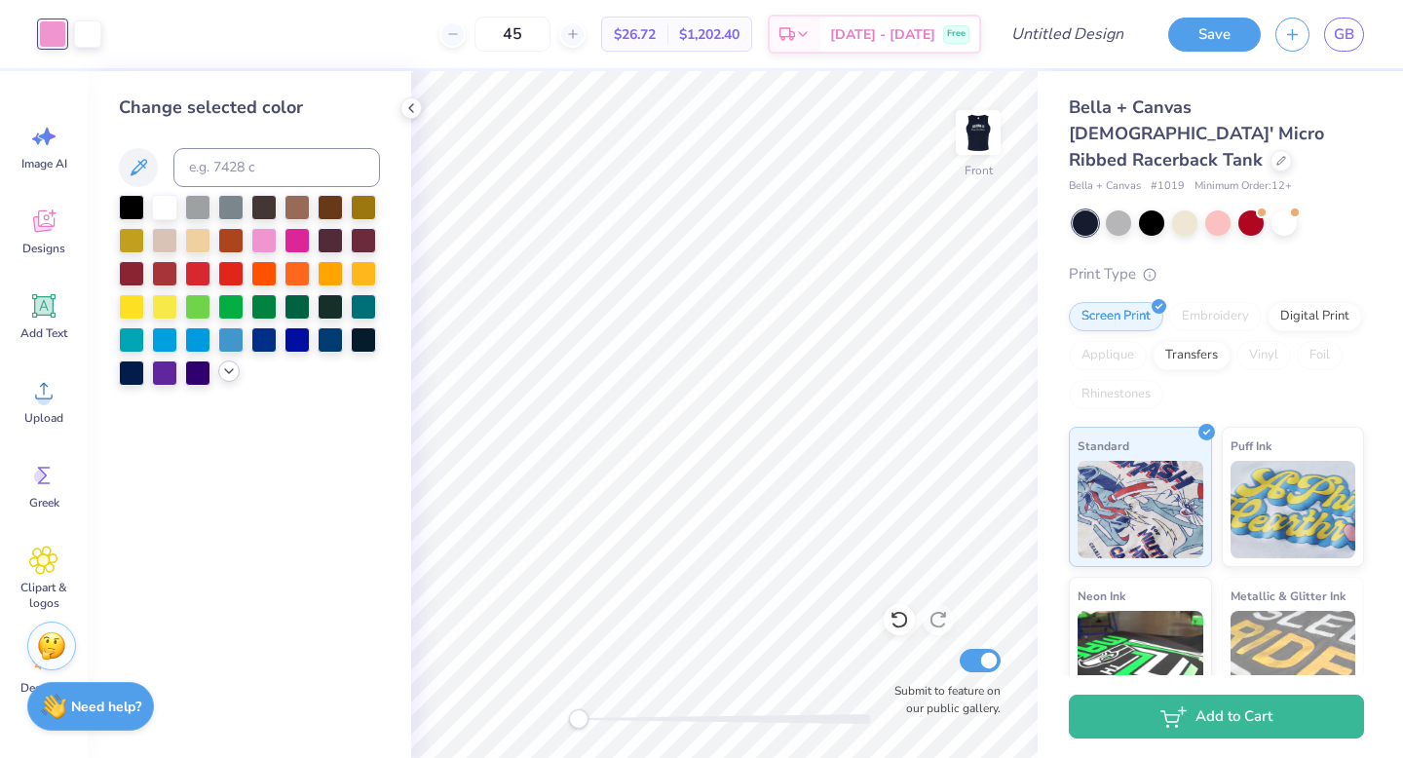
click at [231, 368] on icon at bounding box center [229, 371] width 16 height 16
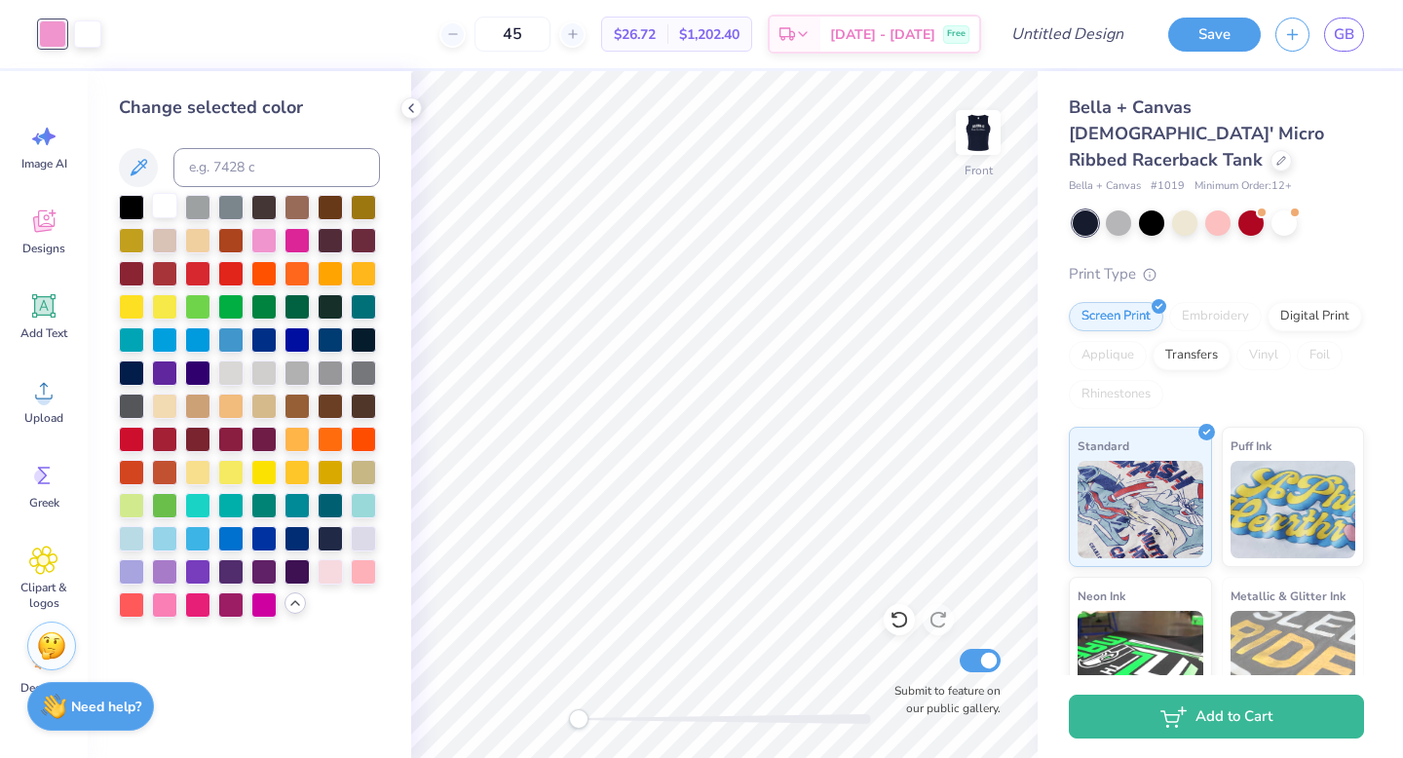
click at [164, 214] on div at bounding box center [164, 205] width 25 height 25
click at [899, 626] on icon at bounding box center [898, 621] width 17 height 18
click at [193, 375] on div at bounding box center [197, 370] width 25 height 25
click at [160, 206] on div at bounding box center [164, 205] width 25 height 25
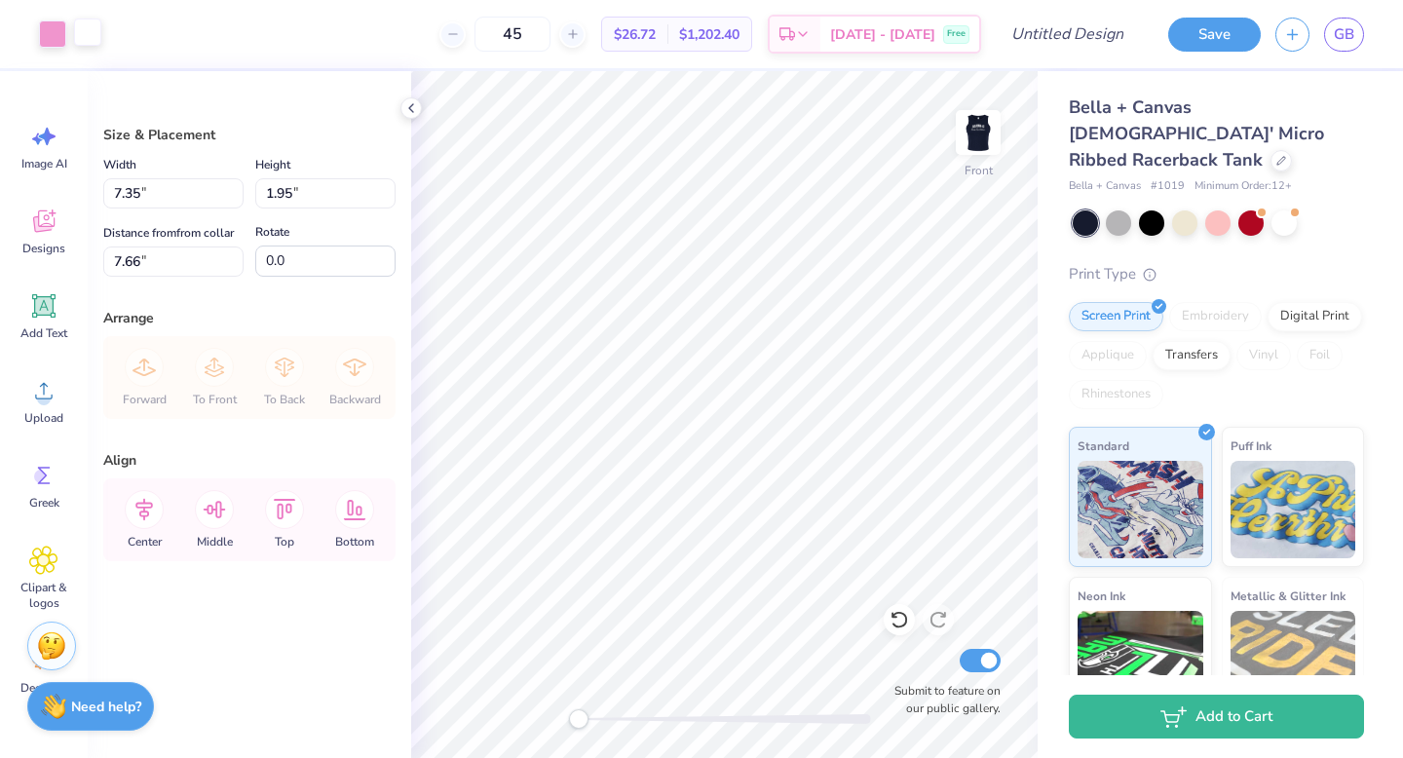
click at [89, 34] on div at bounding box center [87, 32] width 27 height 27
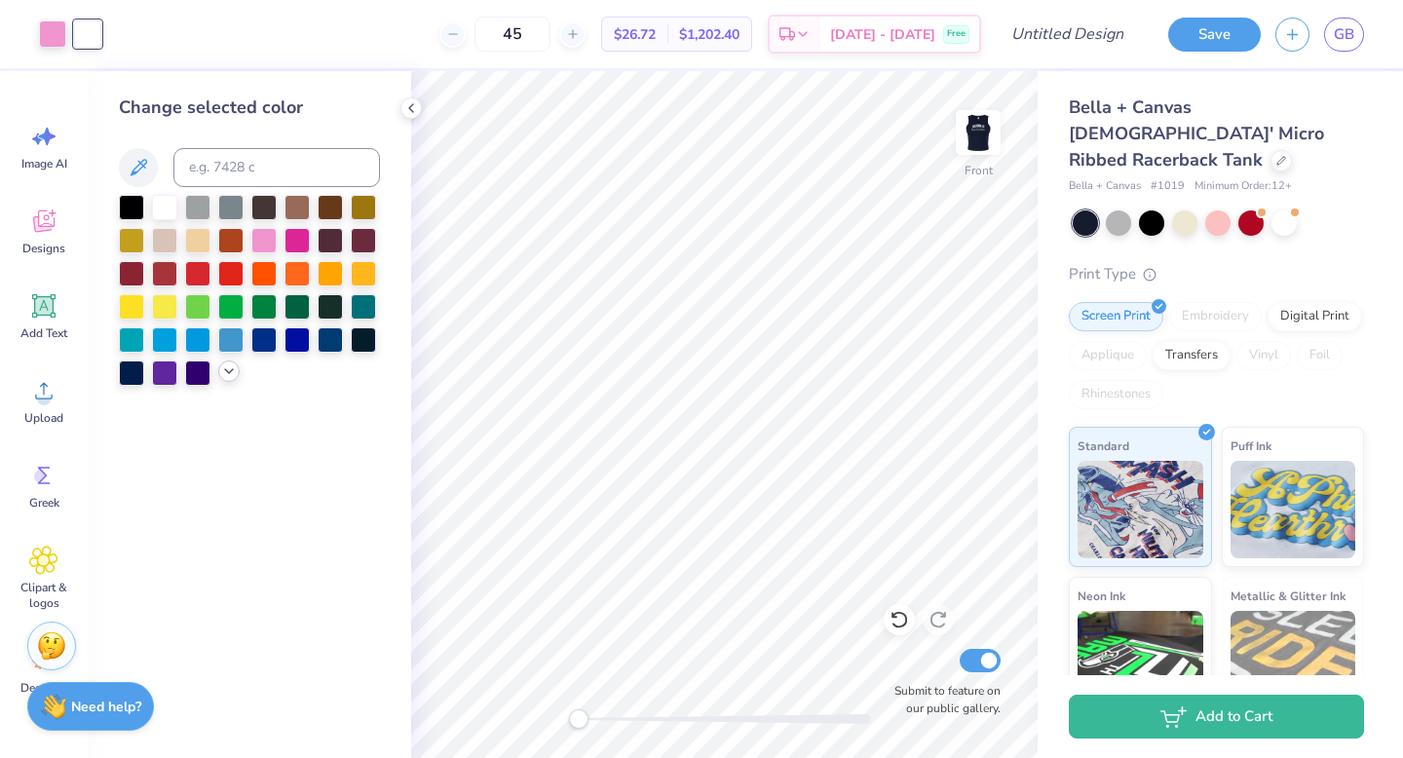
click at [231, 381] on div at bounding box center [228, 370] width 21 height 21
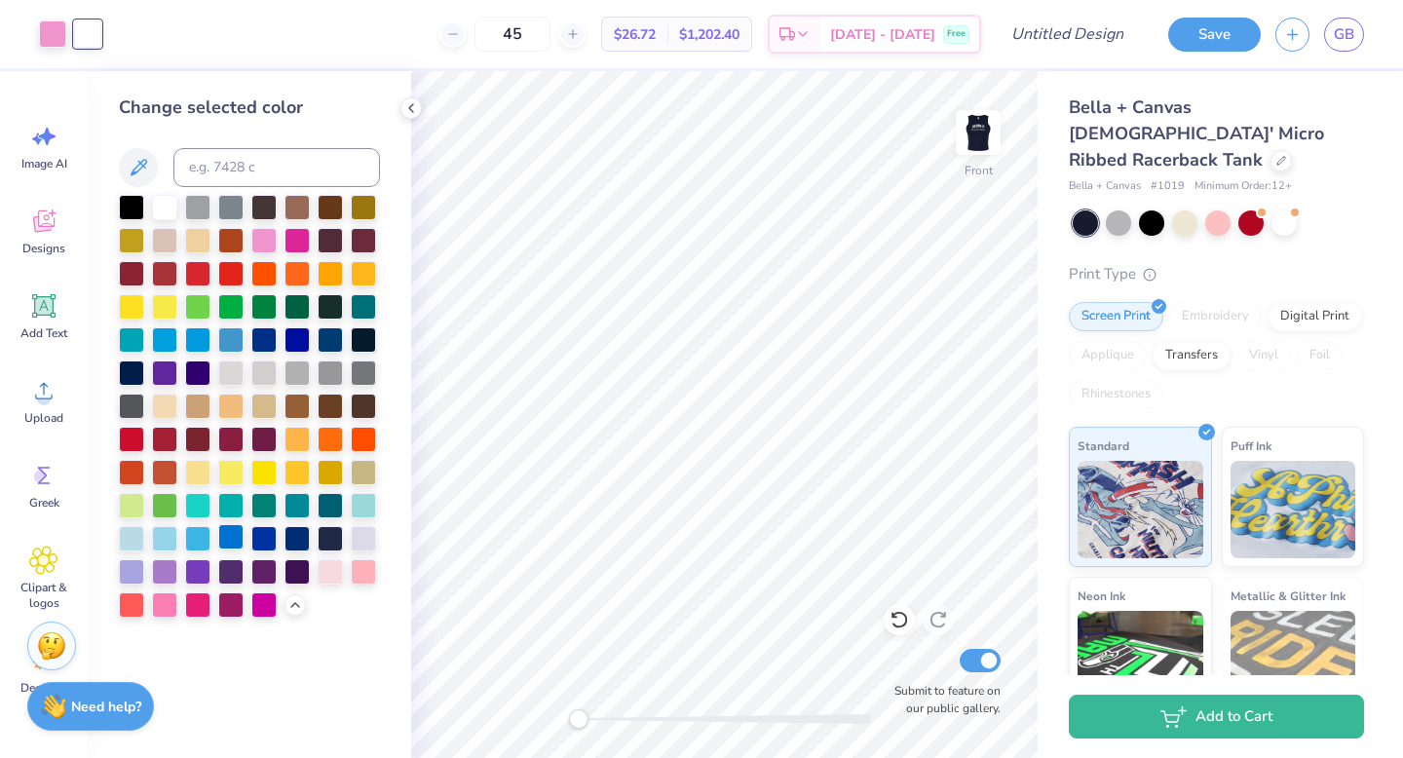
click at [240, 541] on div at bounding box center [230, 536] width 25 height 25
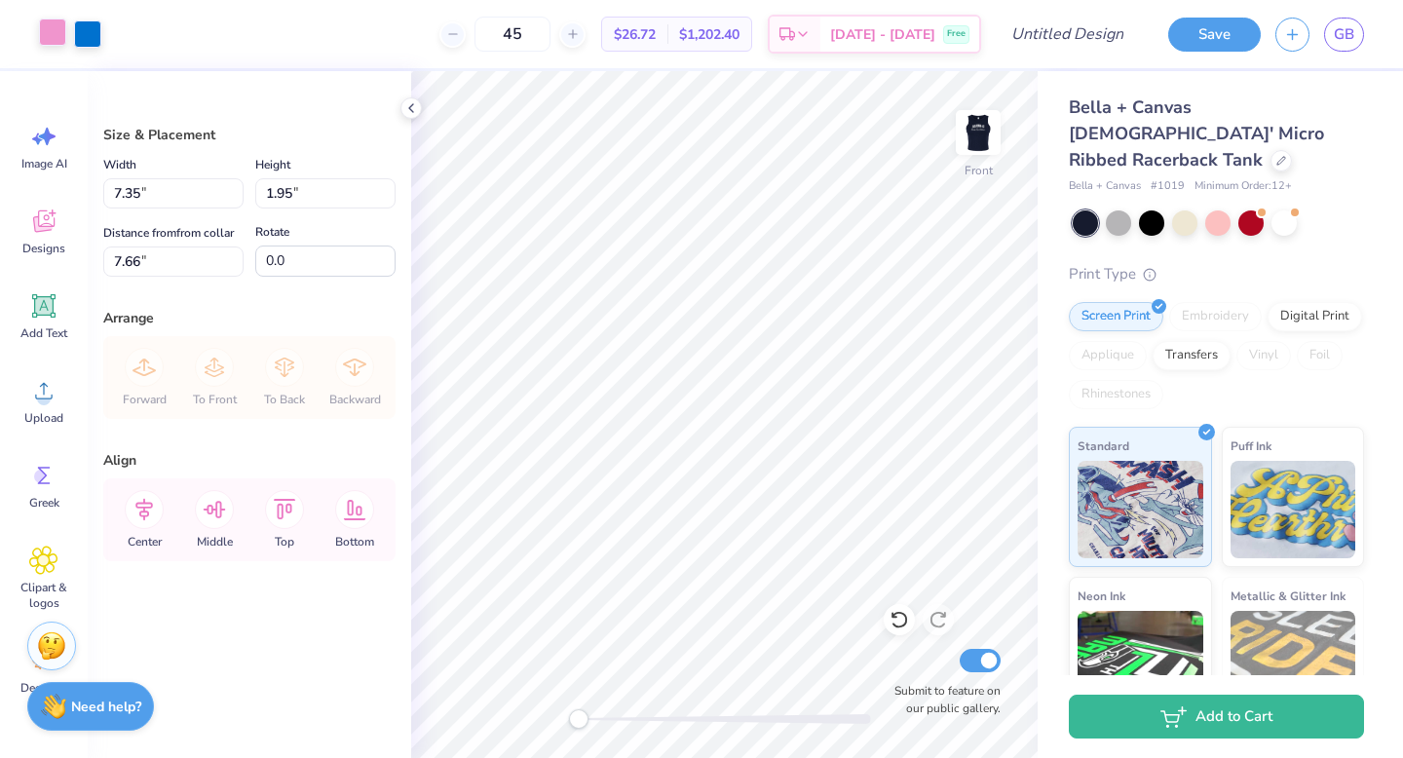
click at [50, 34] on div at bounding box center [52, 32] width 27 height 27
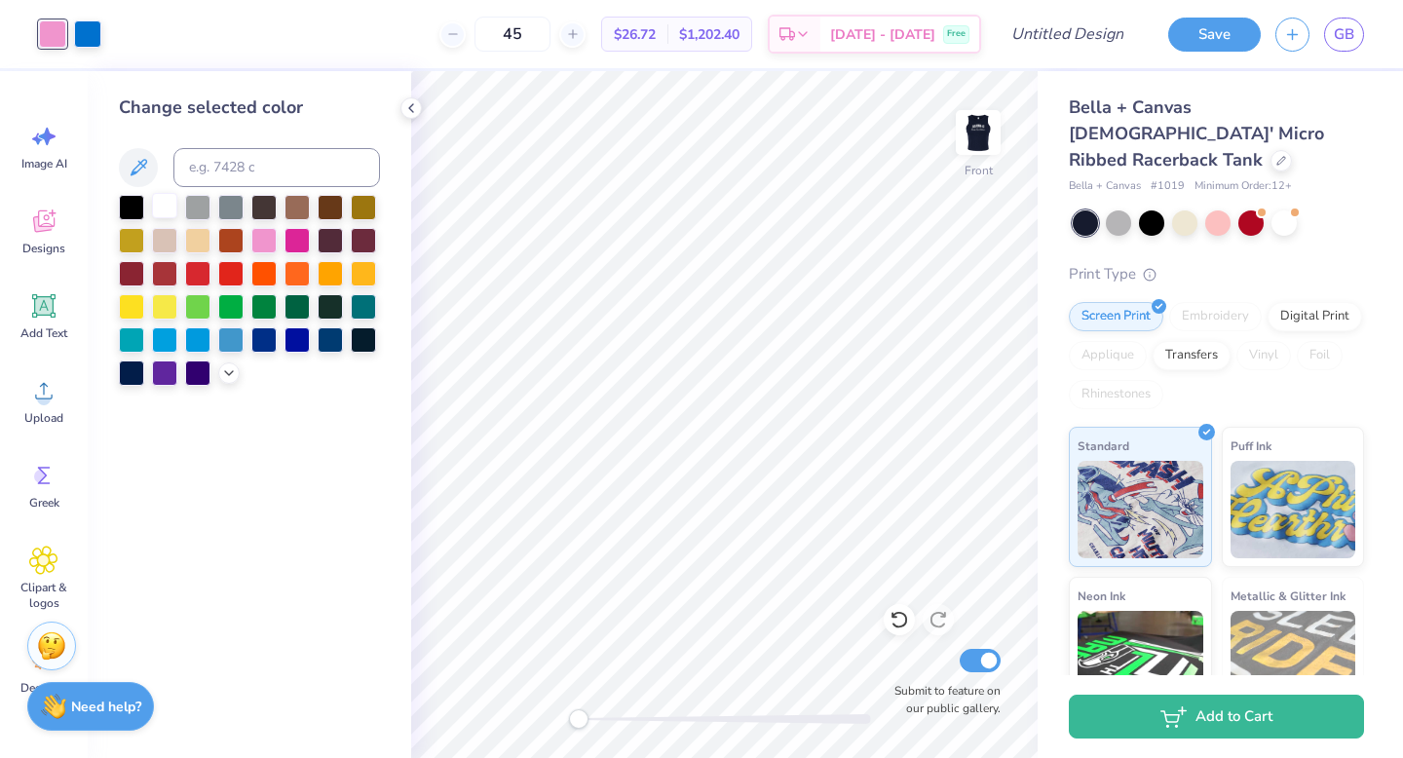
click at [162, 204] on div at bounding box center [164, 205] width 25 height 25
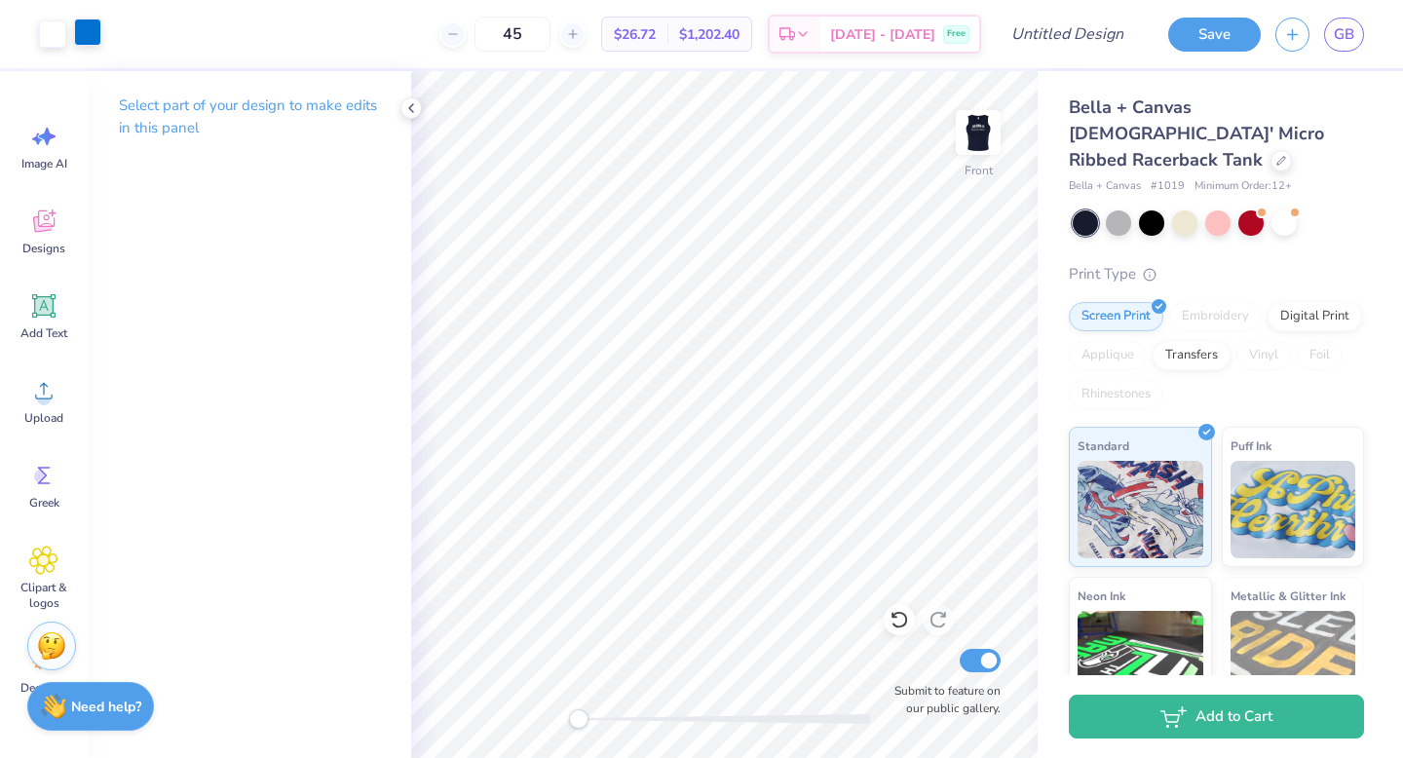
click at [86, 33] on div at bounding box center [87, 32] width 27 height 27
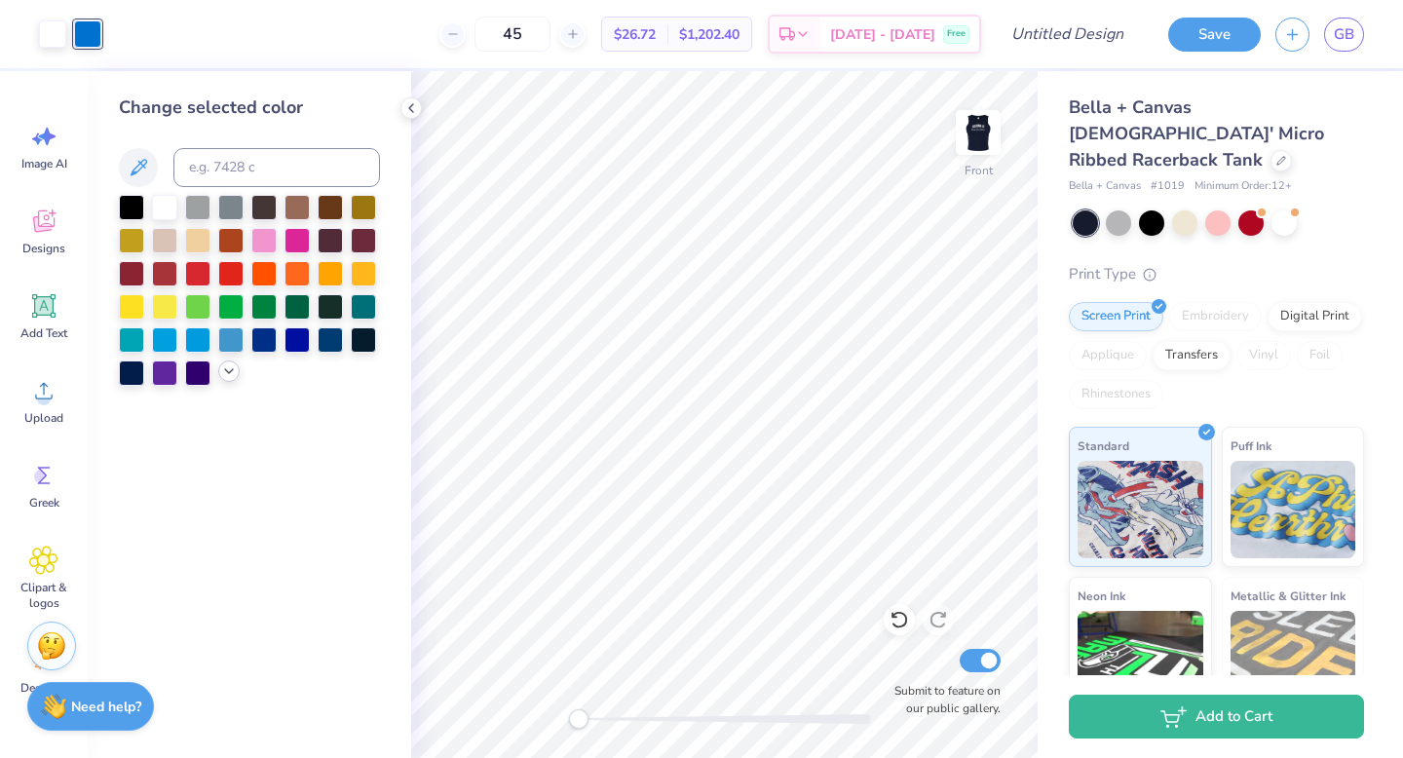
click at [227, 362] on div at bounding box center [228, 370] width 21 height 21
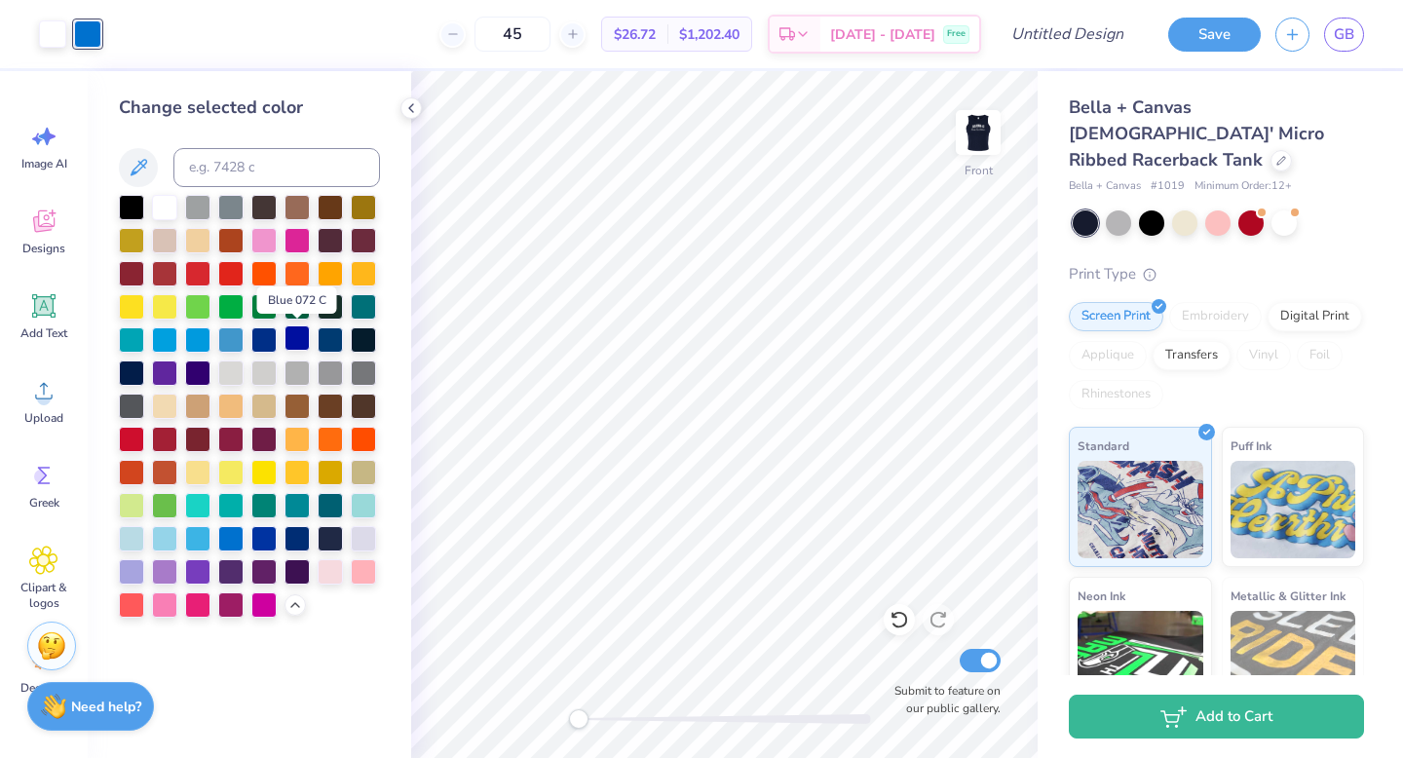
click at [288, 342] on div at bounding box center [296, 337] width 25 height 25
click at [264, 335] on div at bounding box center [263, 337] width 25 height 25
click at [235, 336] on div at bounding box center [230, 337] width 25 height 25
click at [205, 331] on div at bounding box center [197, 337] width 25 height 25
click at [156, 341] on div at bounding box center [164, 337] width 25 height 25
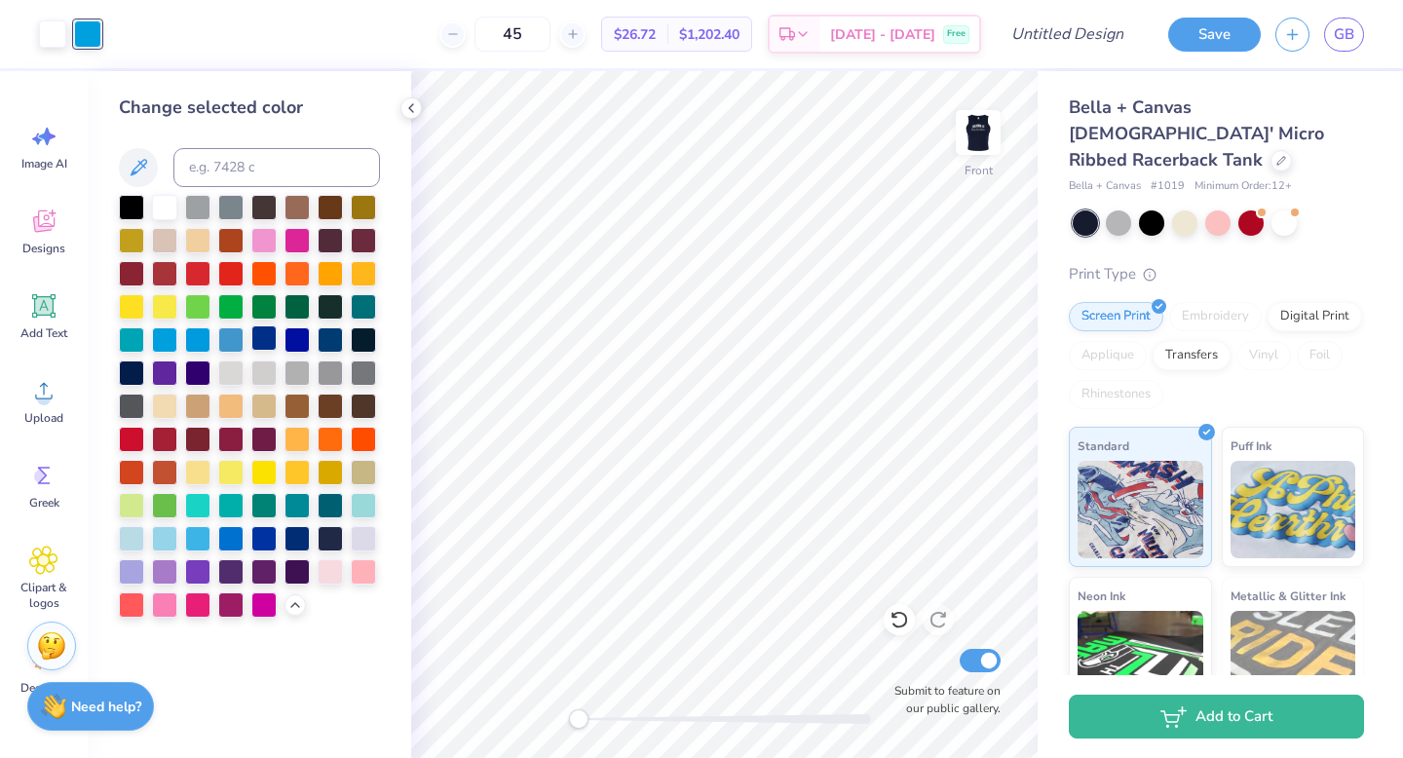
click at [267, 344] on div at bounding box center [263, 337] width 25 height 25
click at [169, 272] on div at bounding box center [164, 271] width 25 height 25
click at [221, 376] on div at bounding box center [230, 370] width 25 height 25
click at [129, 442] on div at bounding box center [131, 437] width 25 height 25
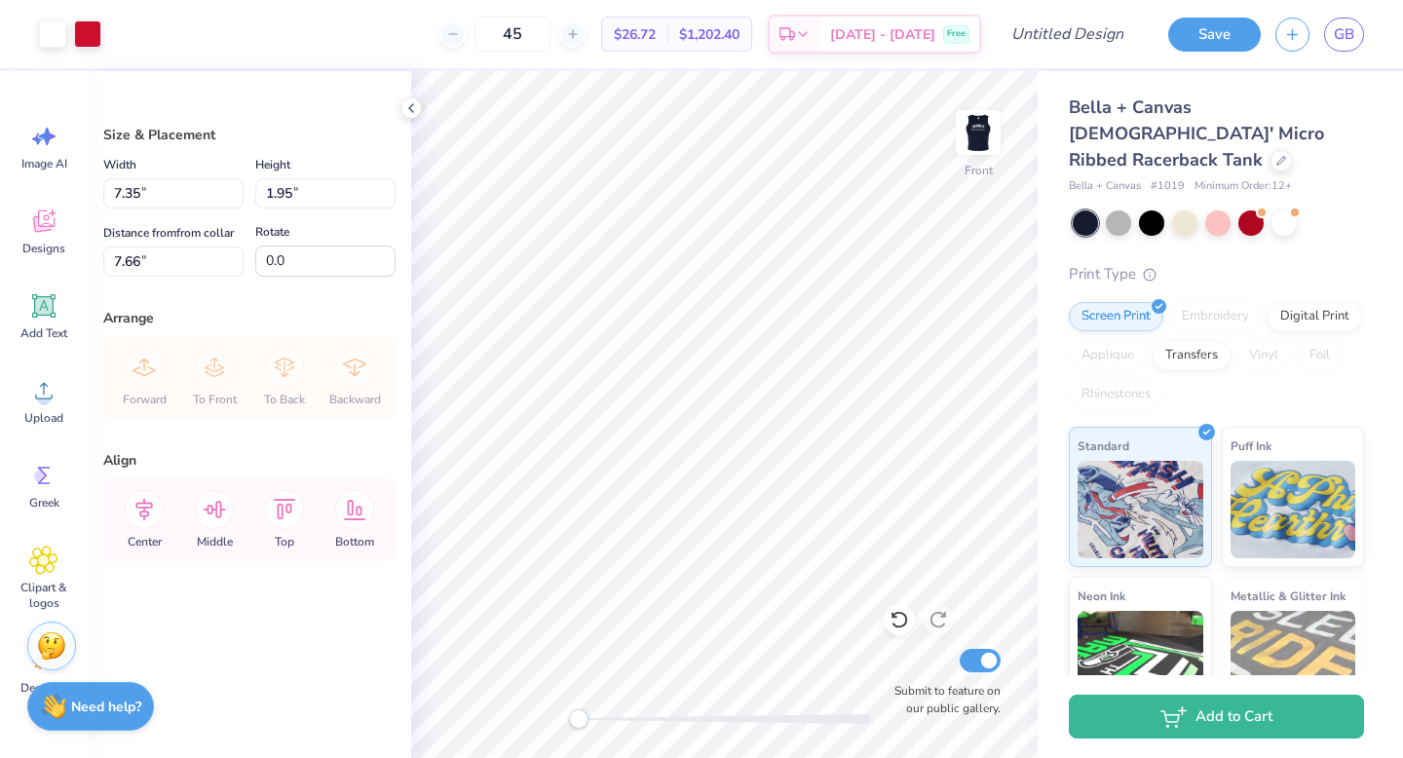
type input "3.40"
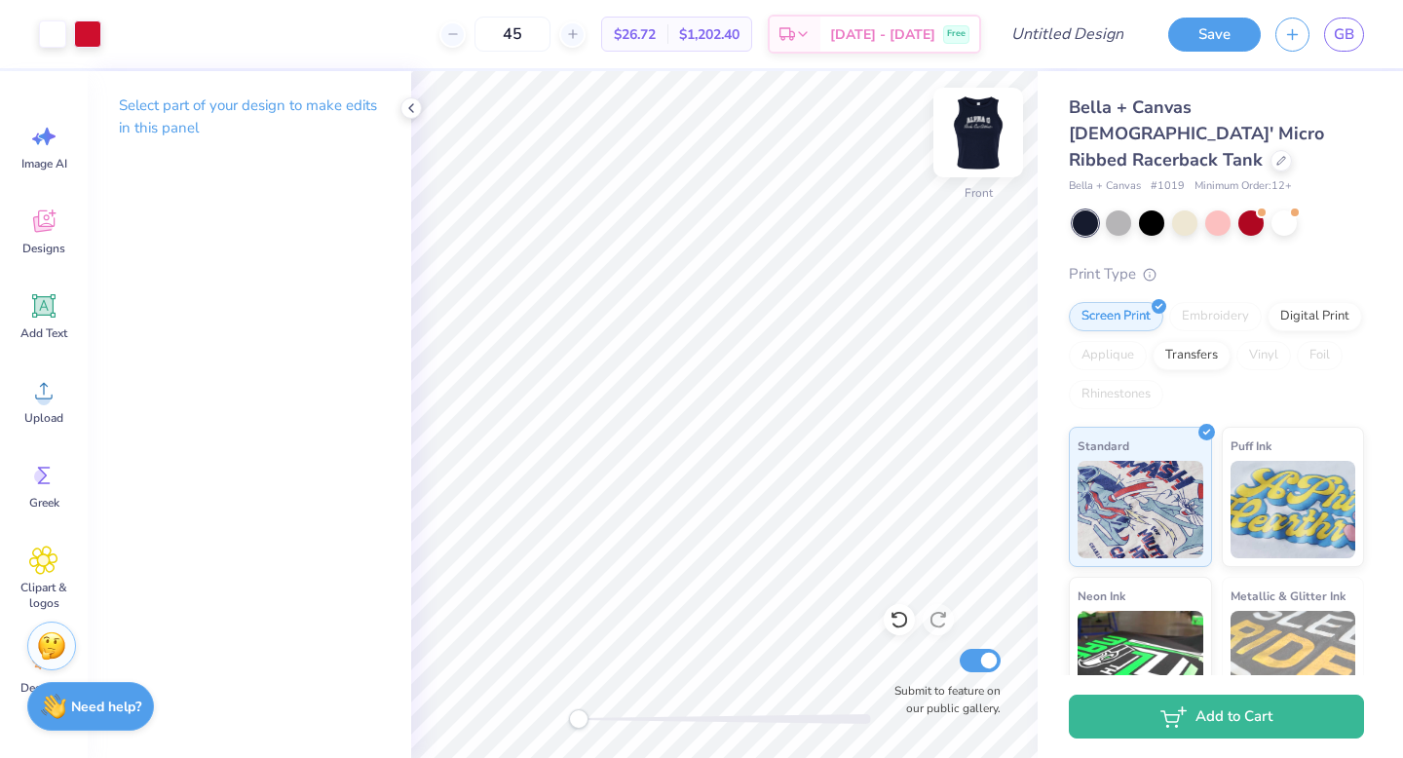
click at [971, 131] on img at bounding box center [978, 133] width 78 height 78
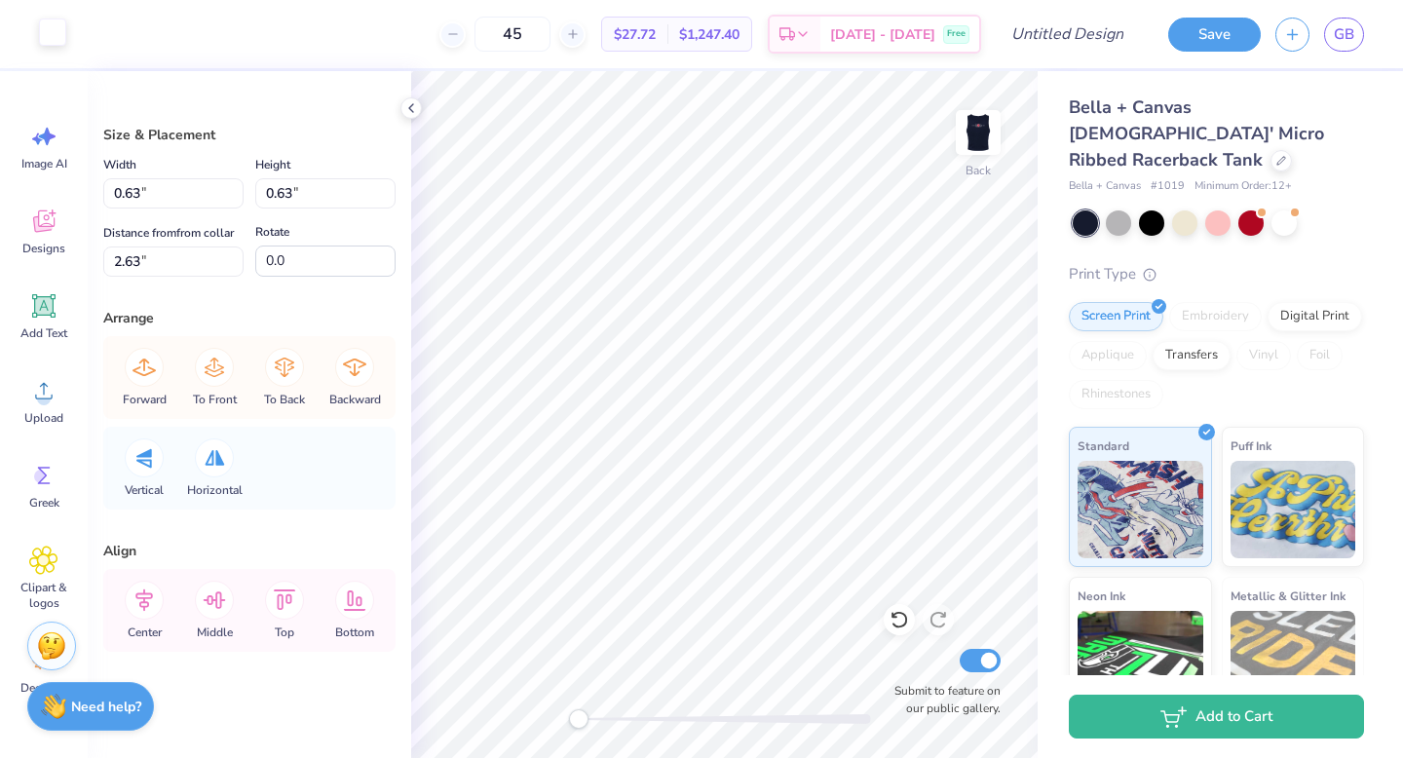
click at [41, 28] on div at bounding box center [52, 32] width 27 height 27
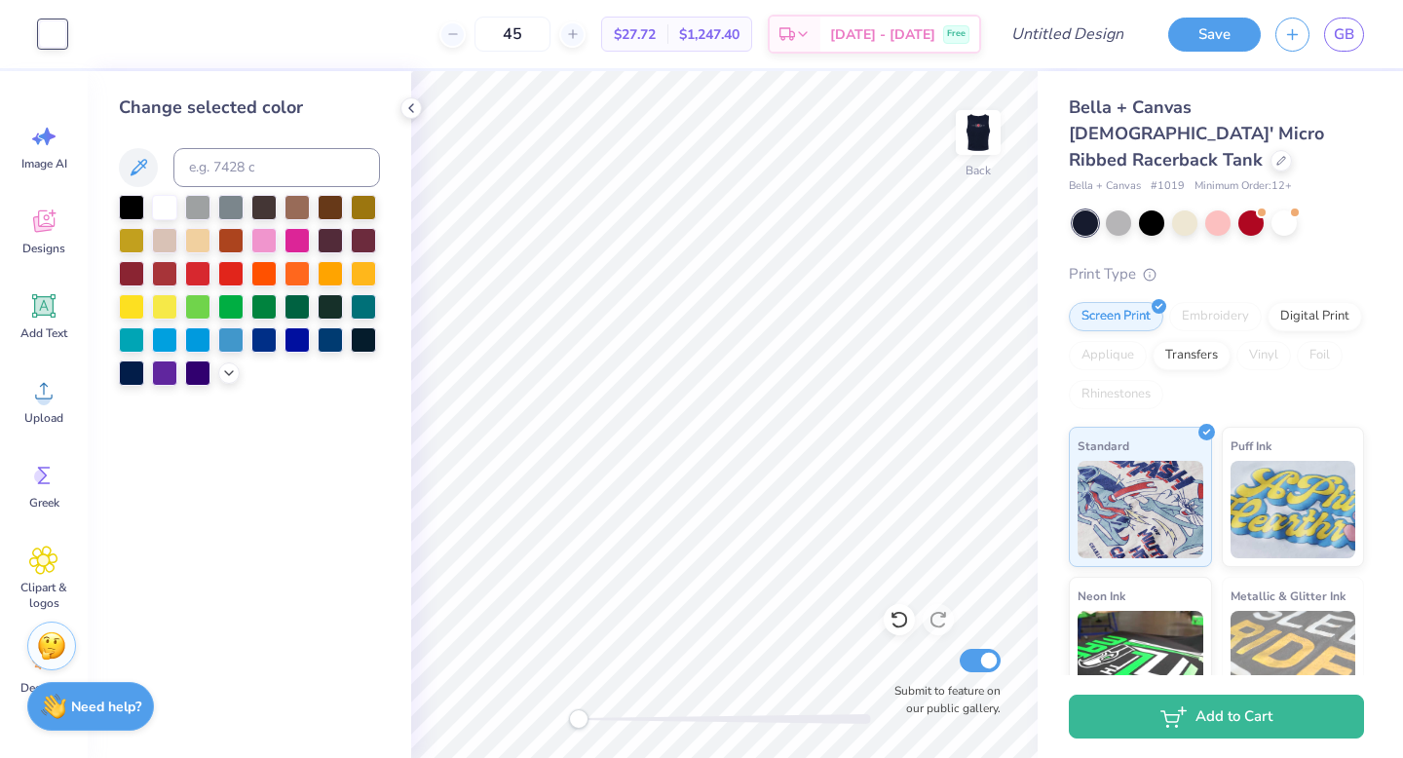
click at [223, 358] on div at bounding box center [249, 290] width 261 height 191
click at [232, 382] on div at bounding box center [249, 290] width 261 height 191
click at [222, 370] on icon at bounding box center [229, 371] width 16 height 16
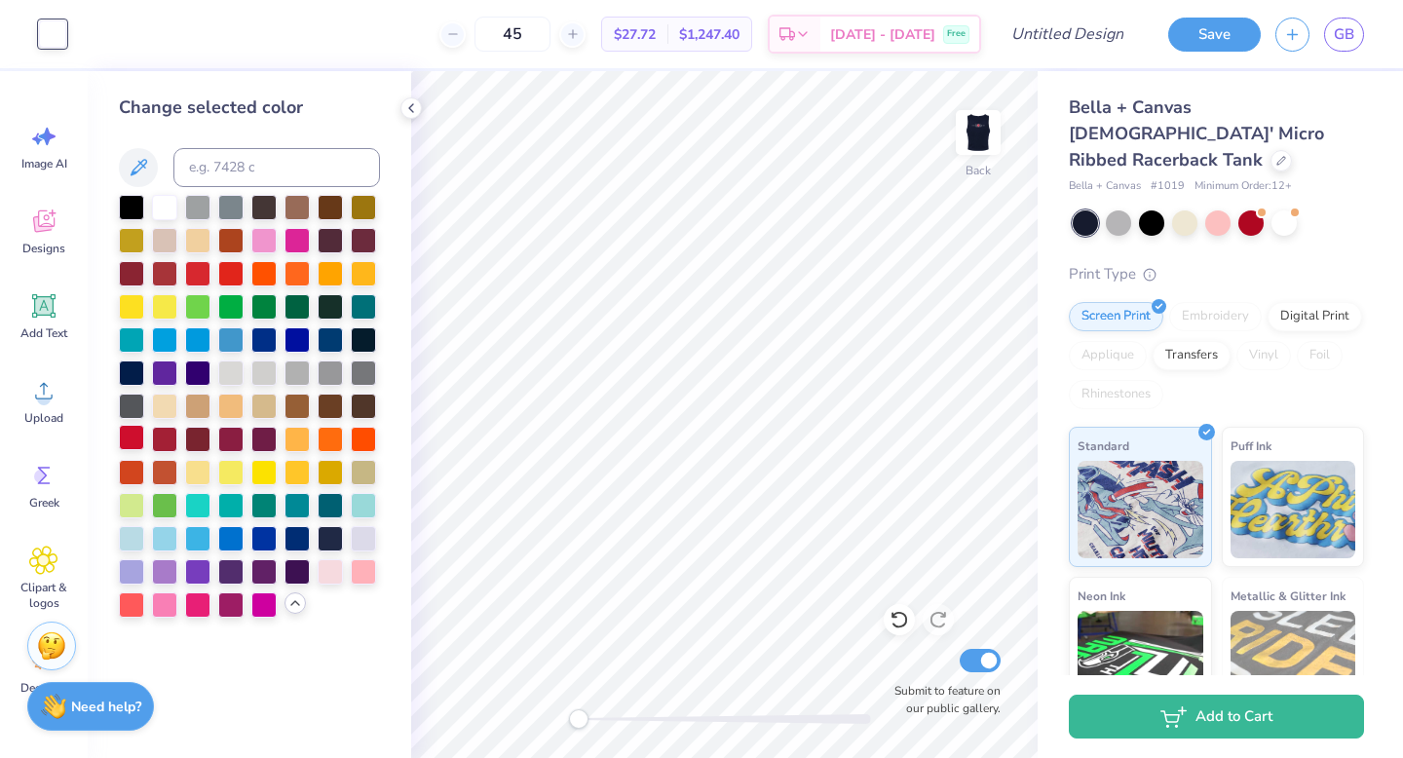
click at [134, 438] on div at bounding box center [131, 437] width 25 height 25
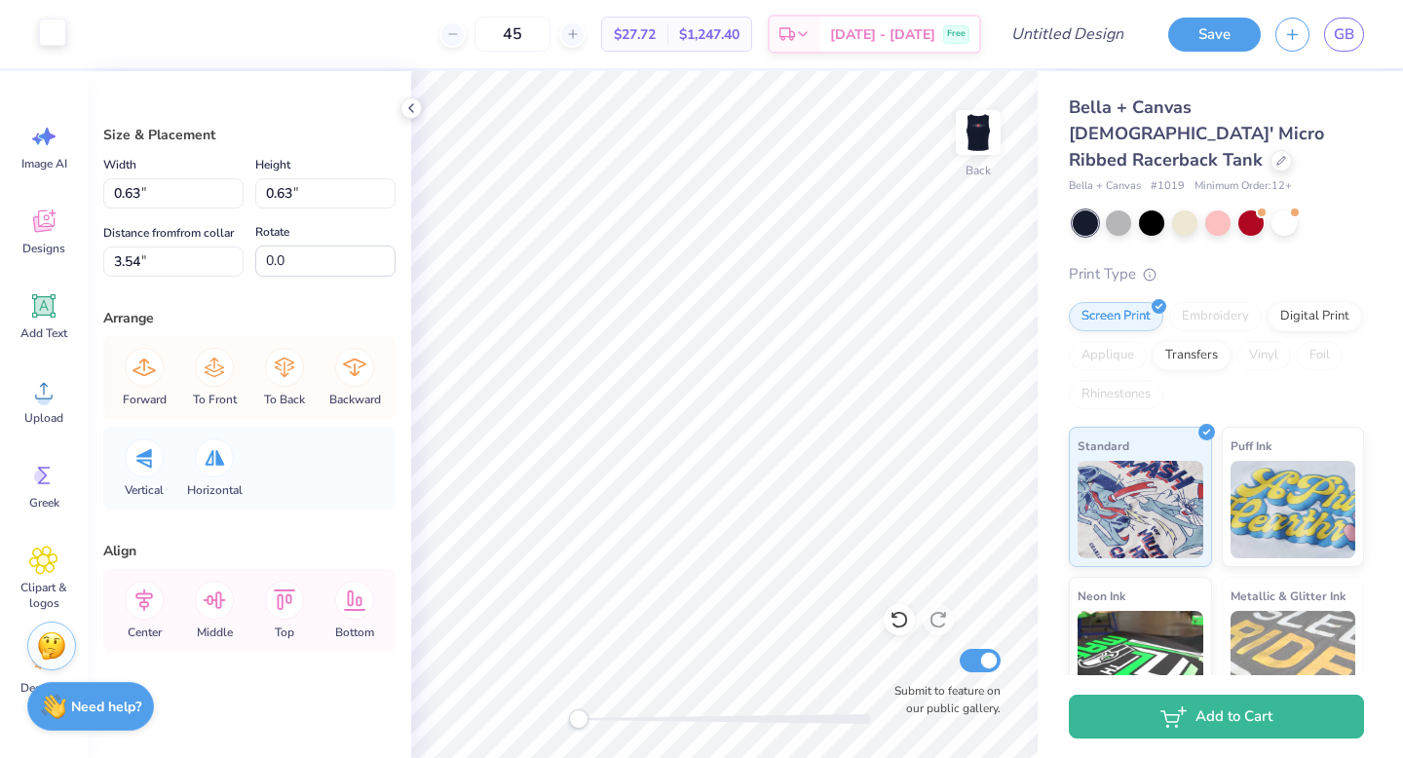
click at [55, 24] on div at bounding box center [52, 32] width 27 height 27
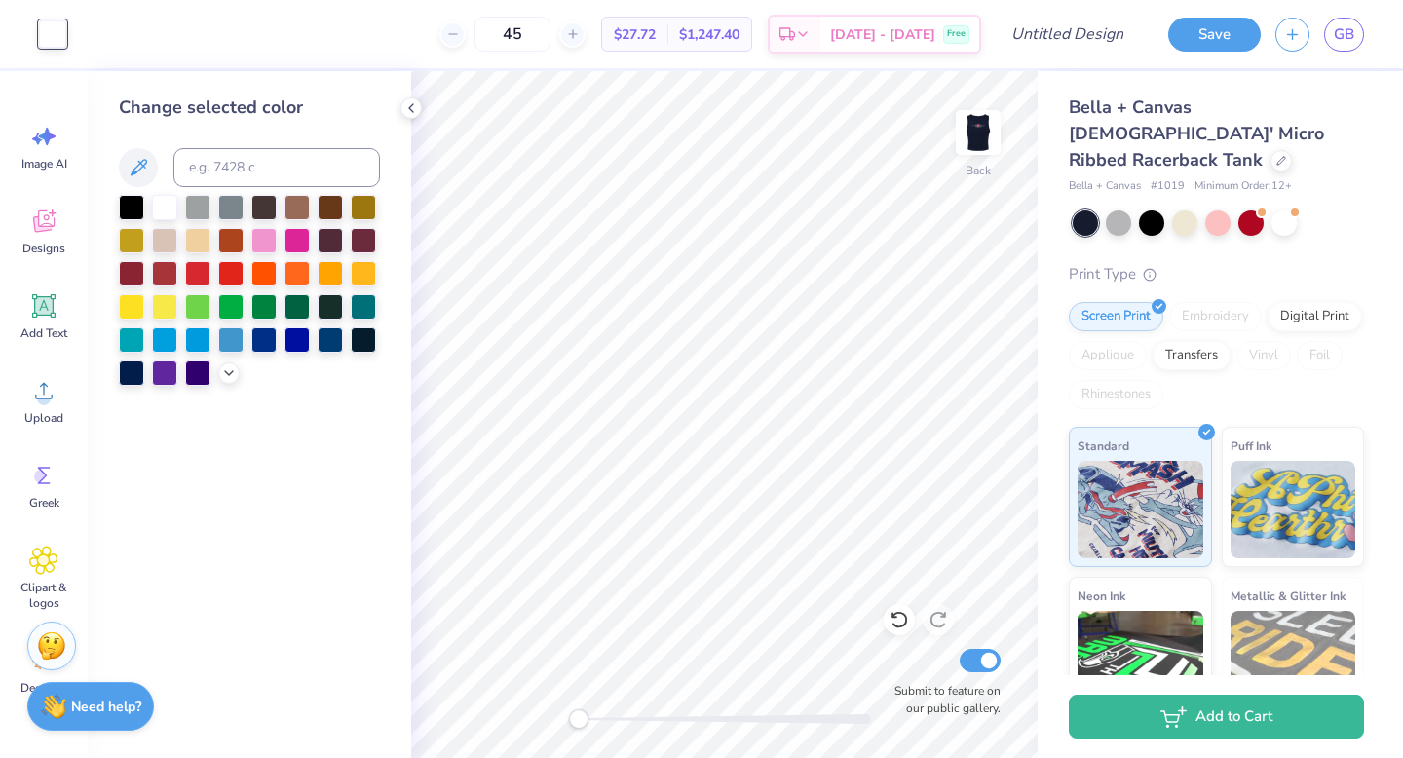
click at [253, 396] on div "Change selected color" at bounding box center [249, 414] width 323 height 687
click at [226, 377] on icon at bounding box center [229, 371] width 16 height 16
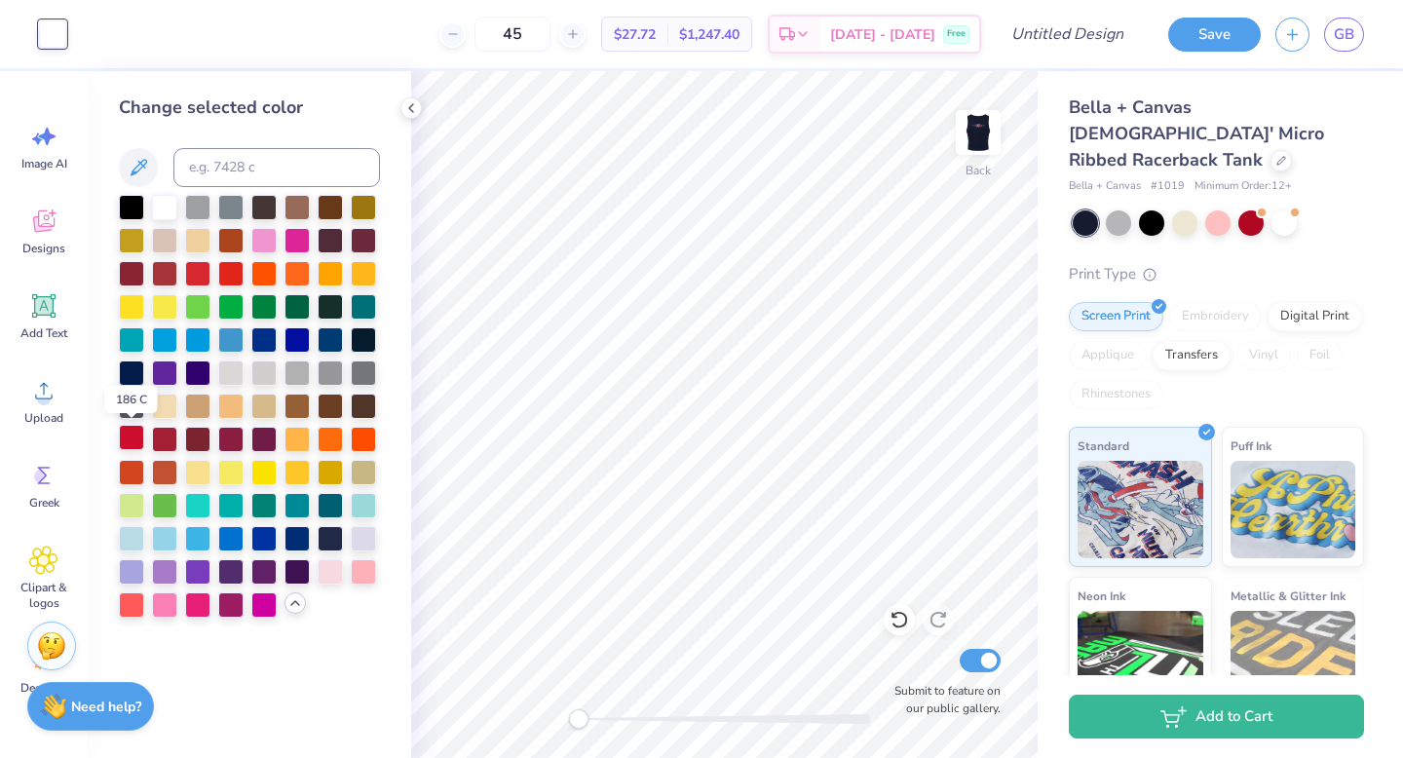
click at [124, 432] on div at bounding box center [131, 437] width 25 height 25
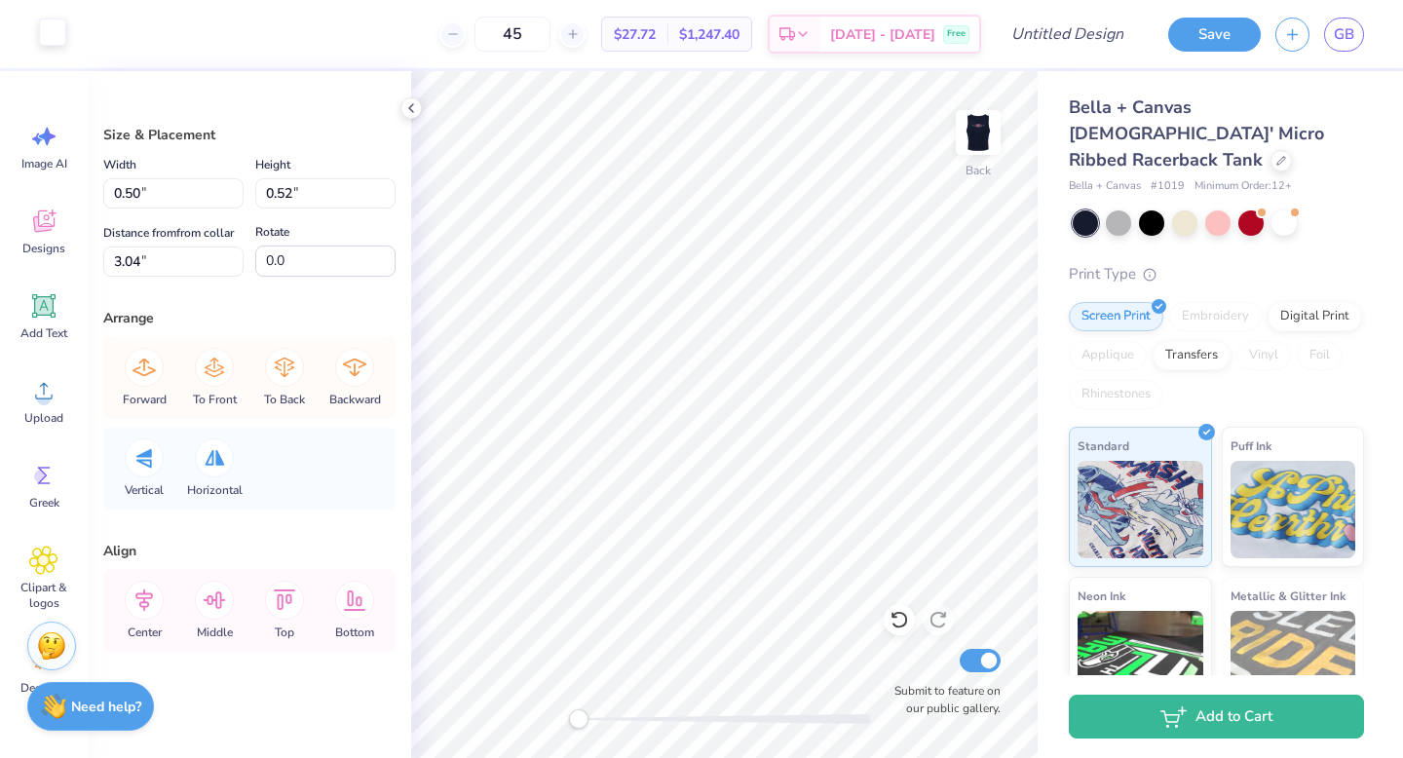
click at [54, 32] on div at bounding box center [52, 32] width 27 height 27
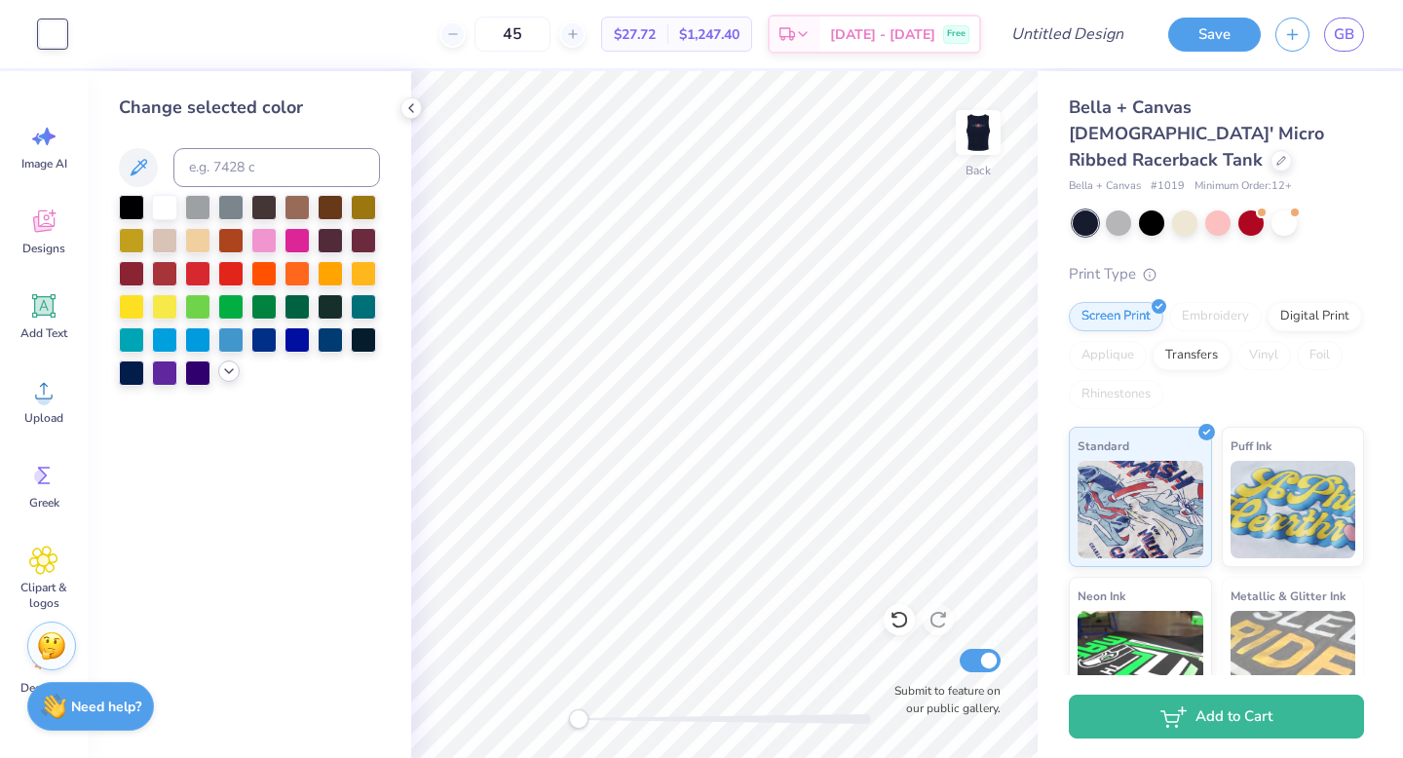
click at [222, 373] on icon at bounding box center [229, 371] width 16 height 16
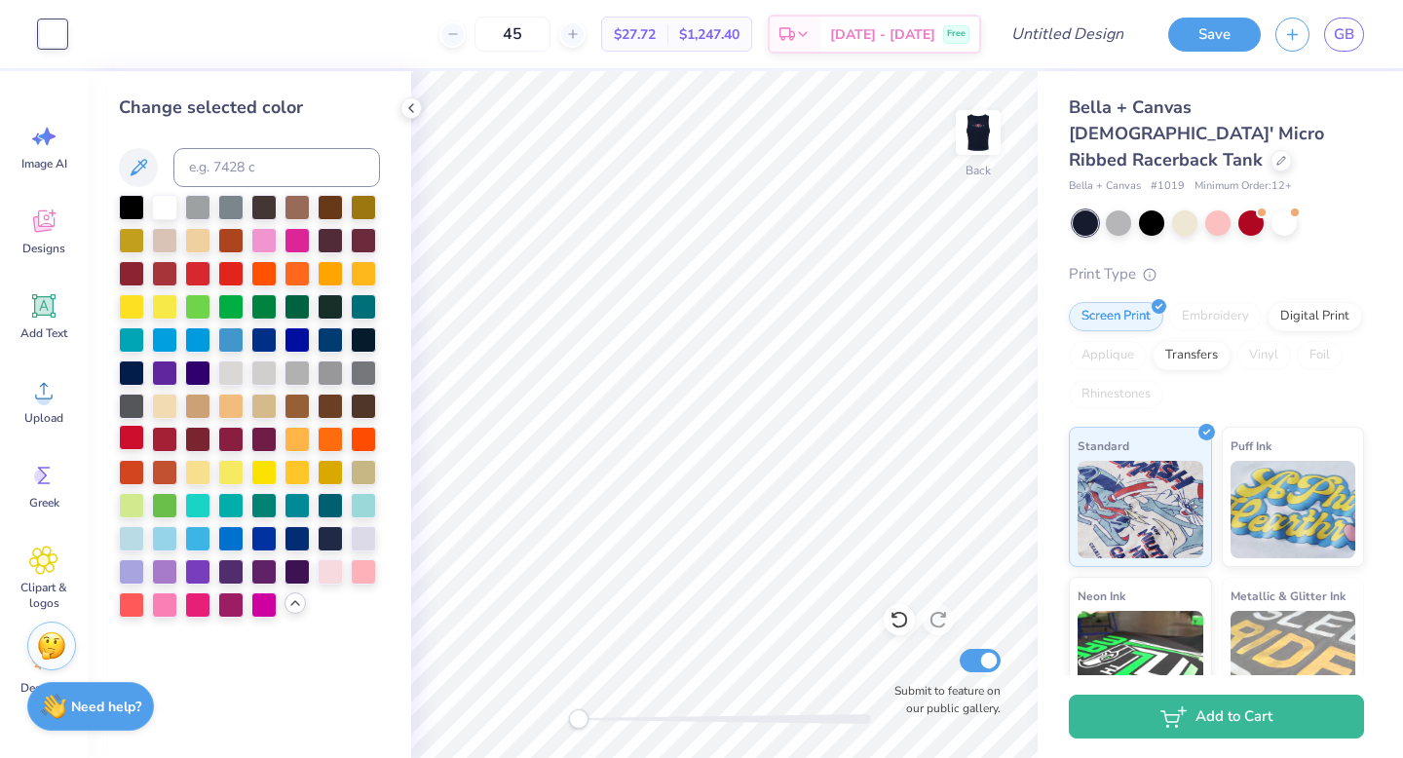
click at [129, 437] on div at bounding box center [131, 437] width 25 height 25
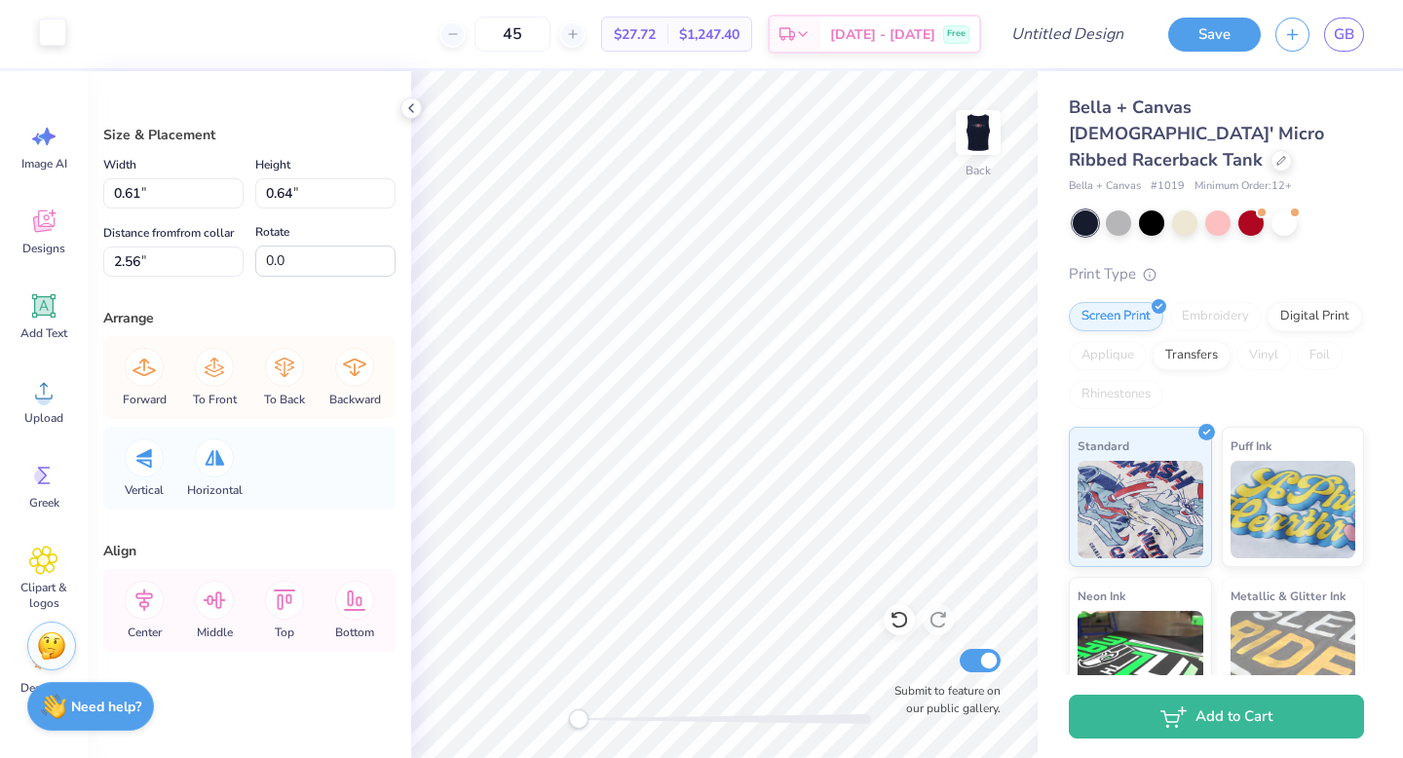
click at [50, 44] on div at bounding box center [52, 32] width 27 height 27
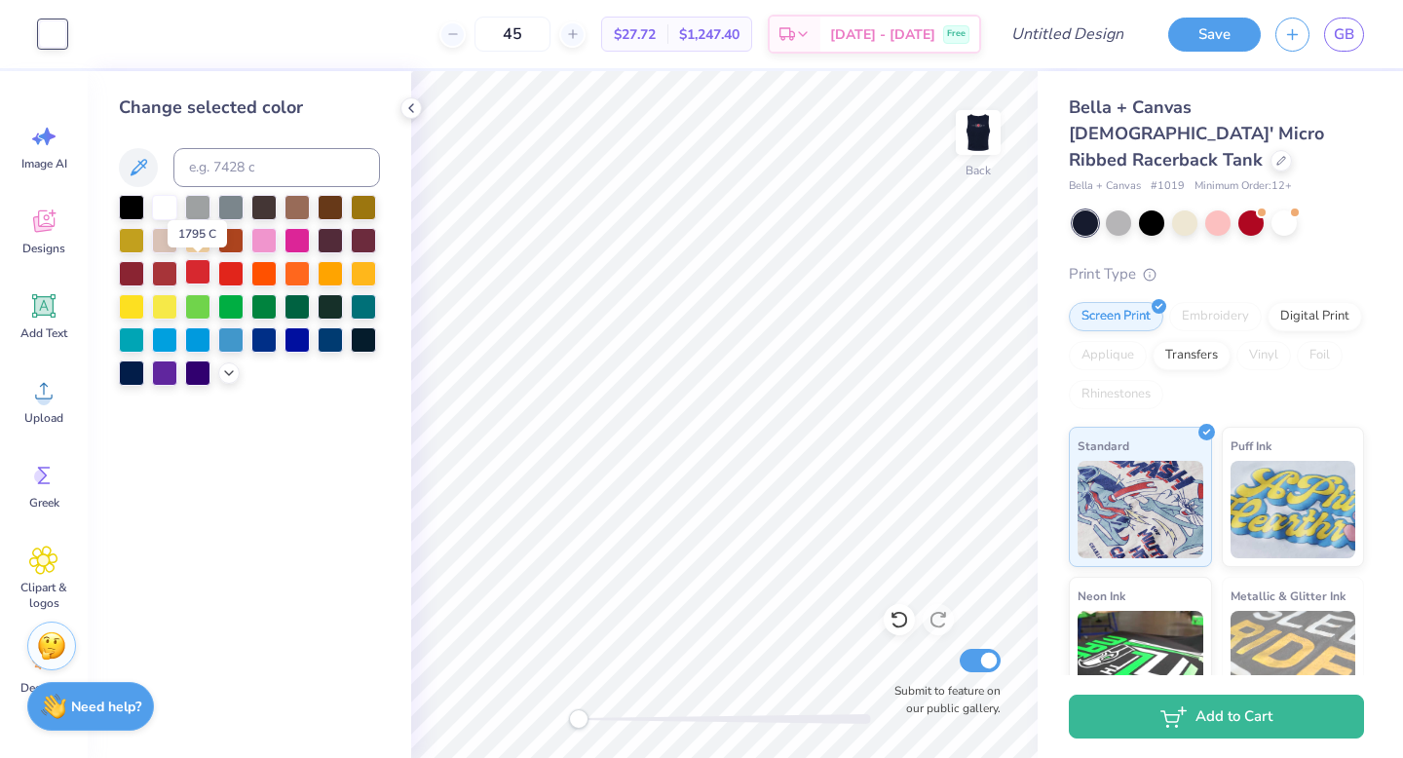
click at [200, 277] on div at bounding box center [197, 271] width 25 height 25
click at [236, 368] on icon at bounding box center [229, 371] width 16 height 16
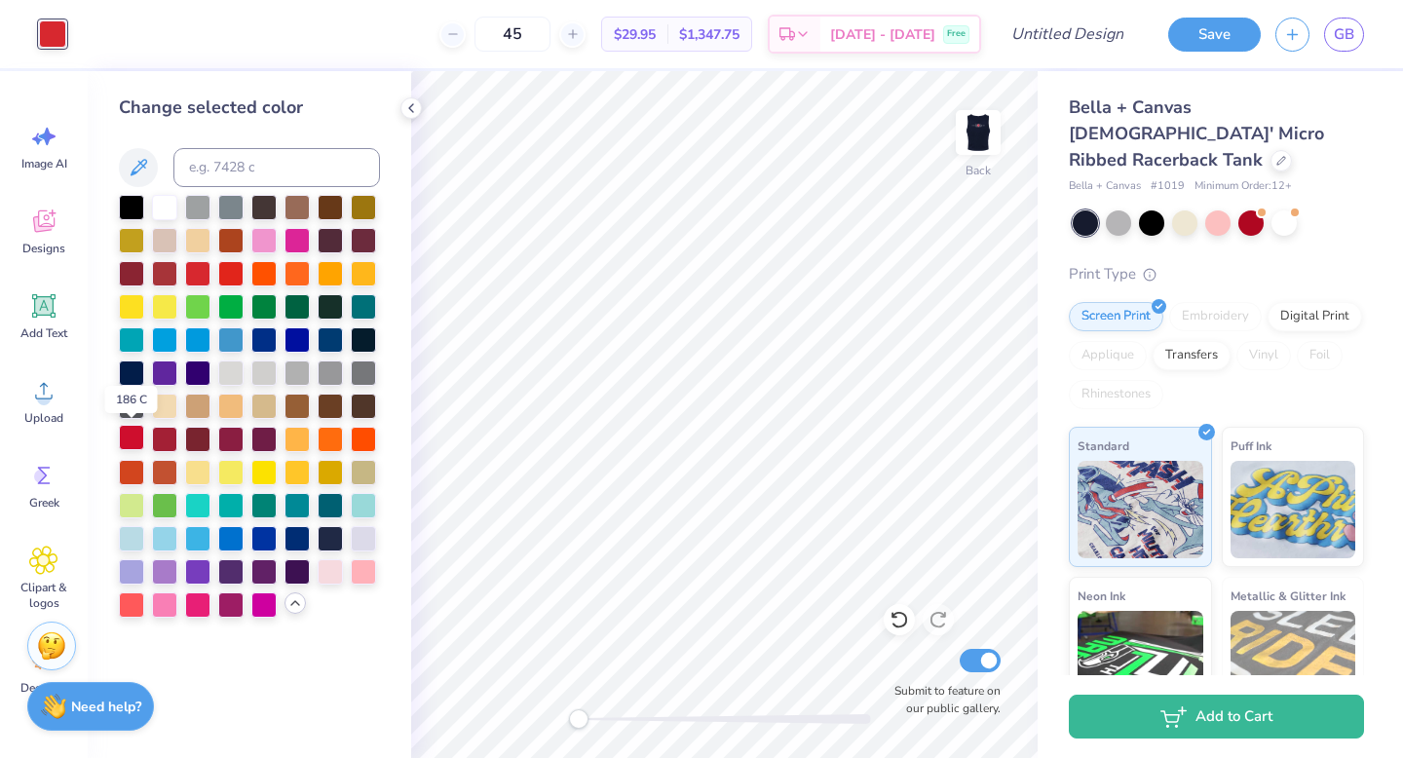
click at [139, 431] on div at bounding box center [131, 437] width 25 height 25
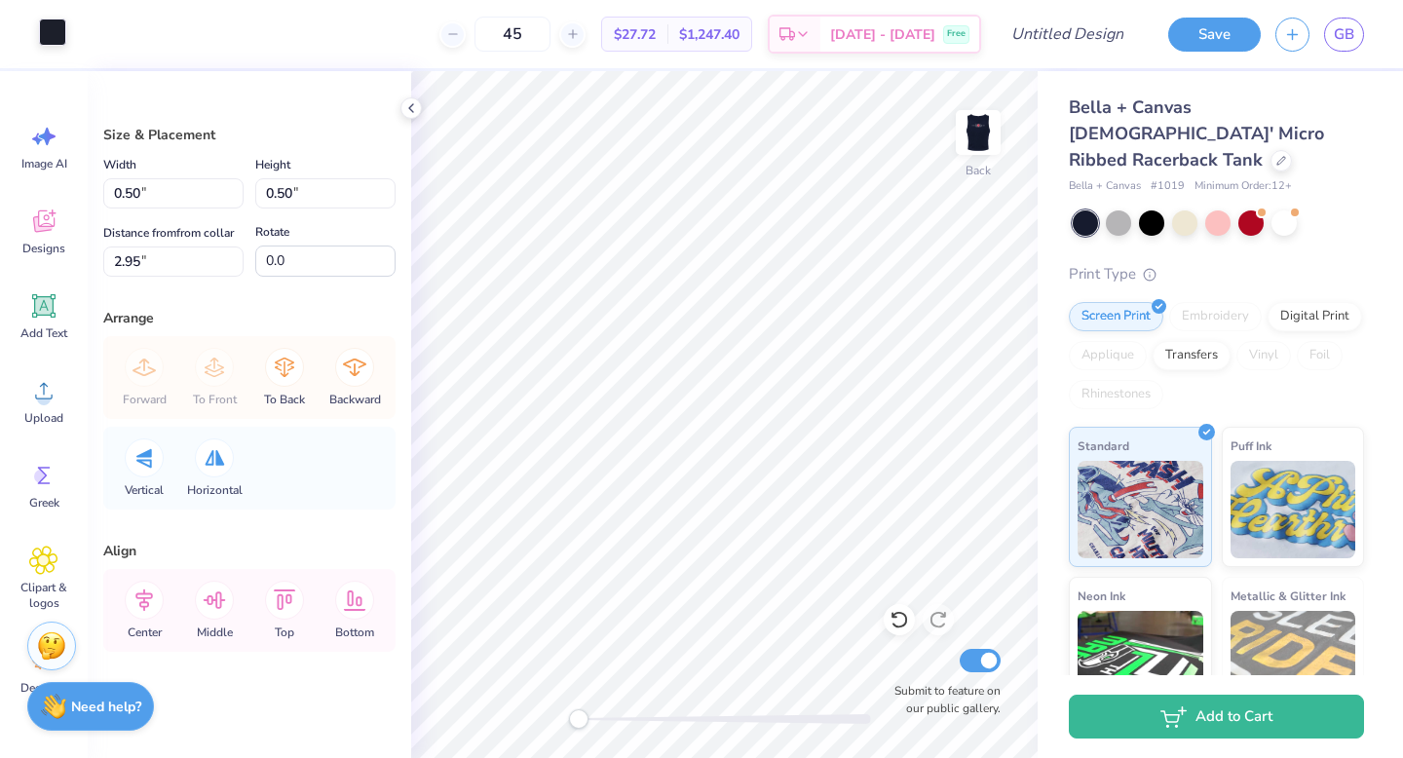
click at [41, 32] on div at bounding box center [52, 32] width 27 height 27
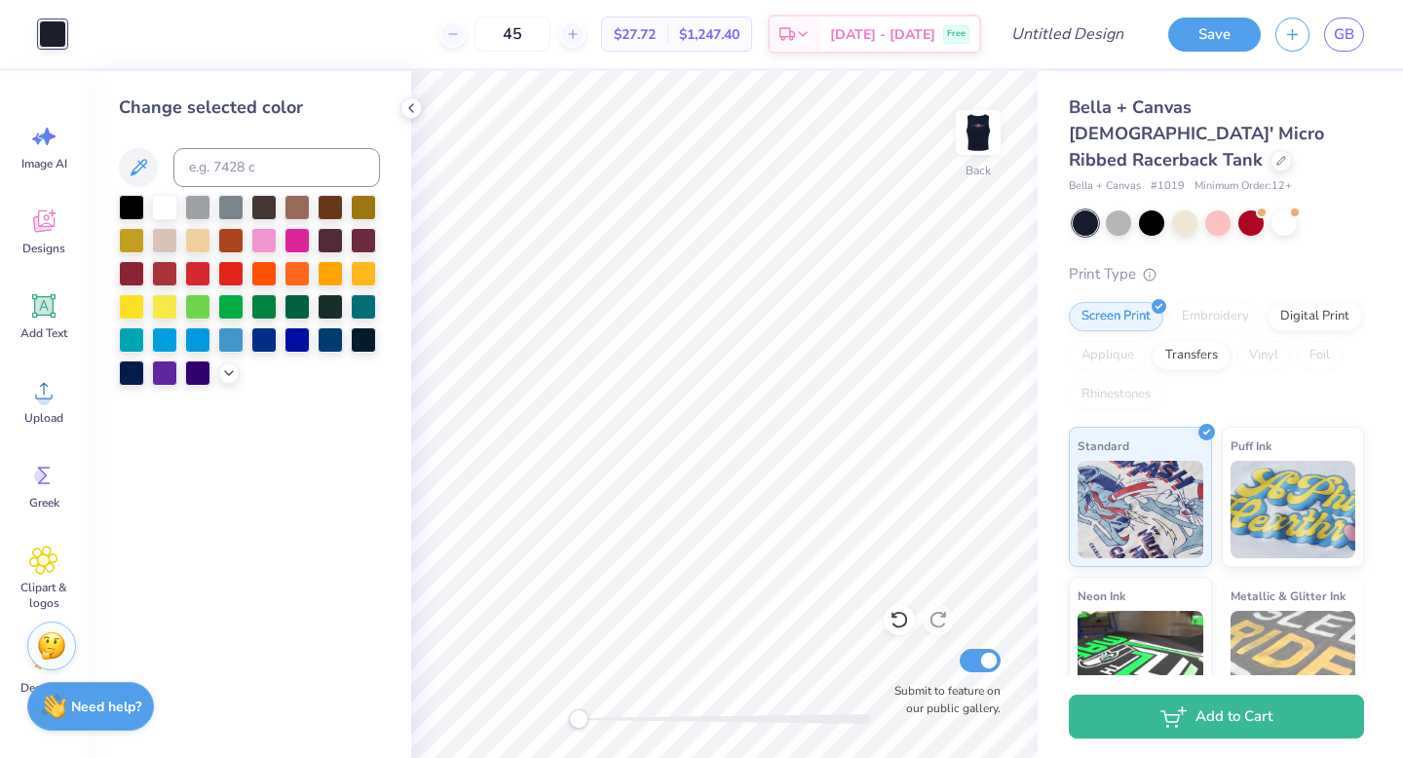
click at [234, 358] on div at bounding box center [249, 290] width 261 height 191
click at [230, 371] on polyline at bounding box center [229, 371] width 8 height 4
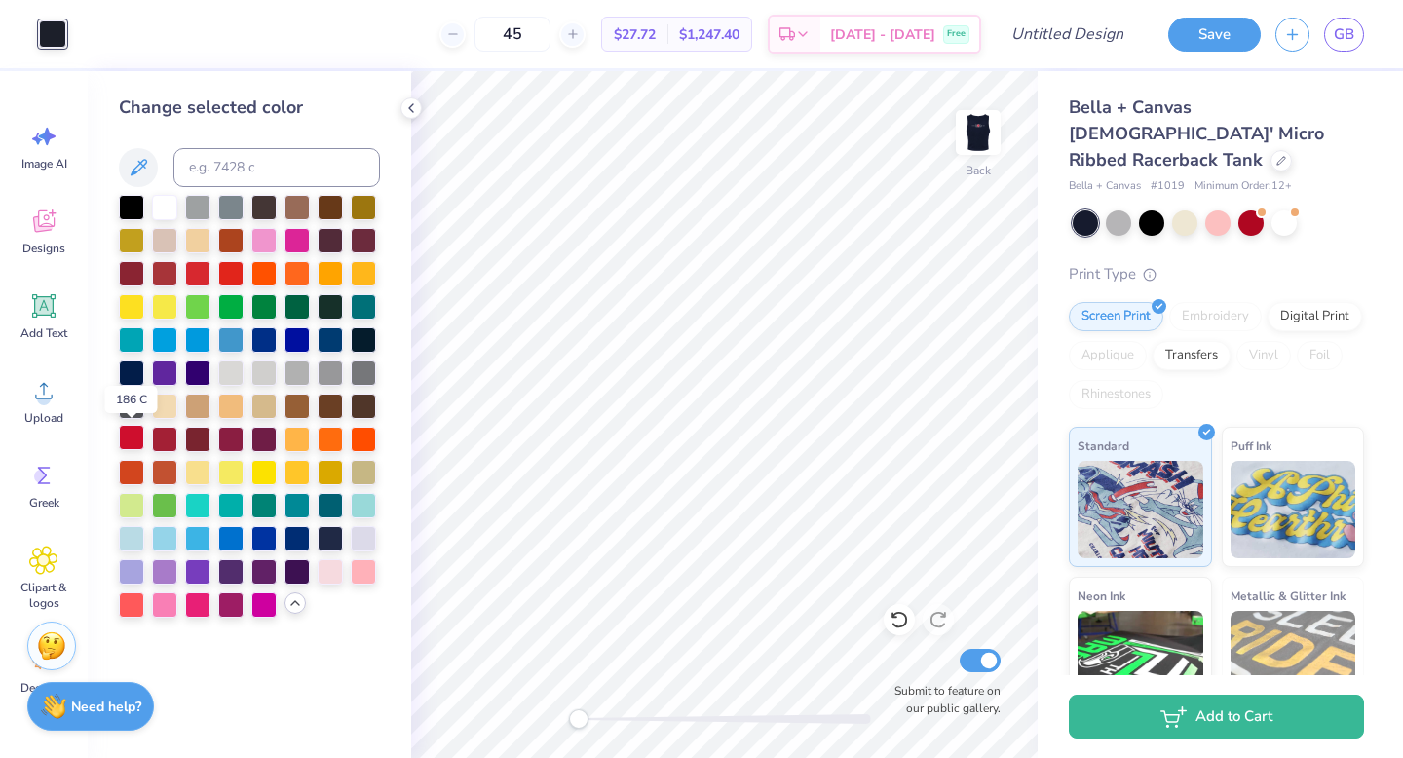
click at [126, 440] on div at bounding box center [131, 437] width 25 height 25
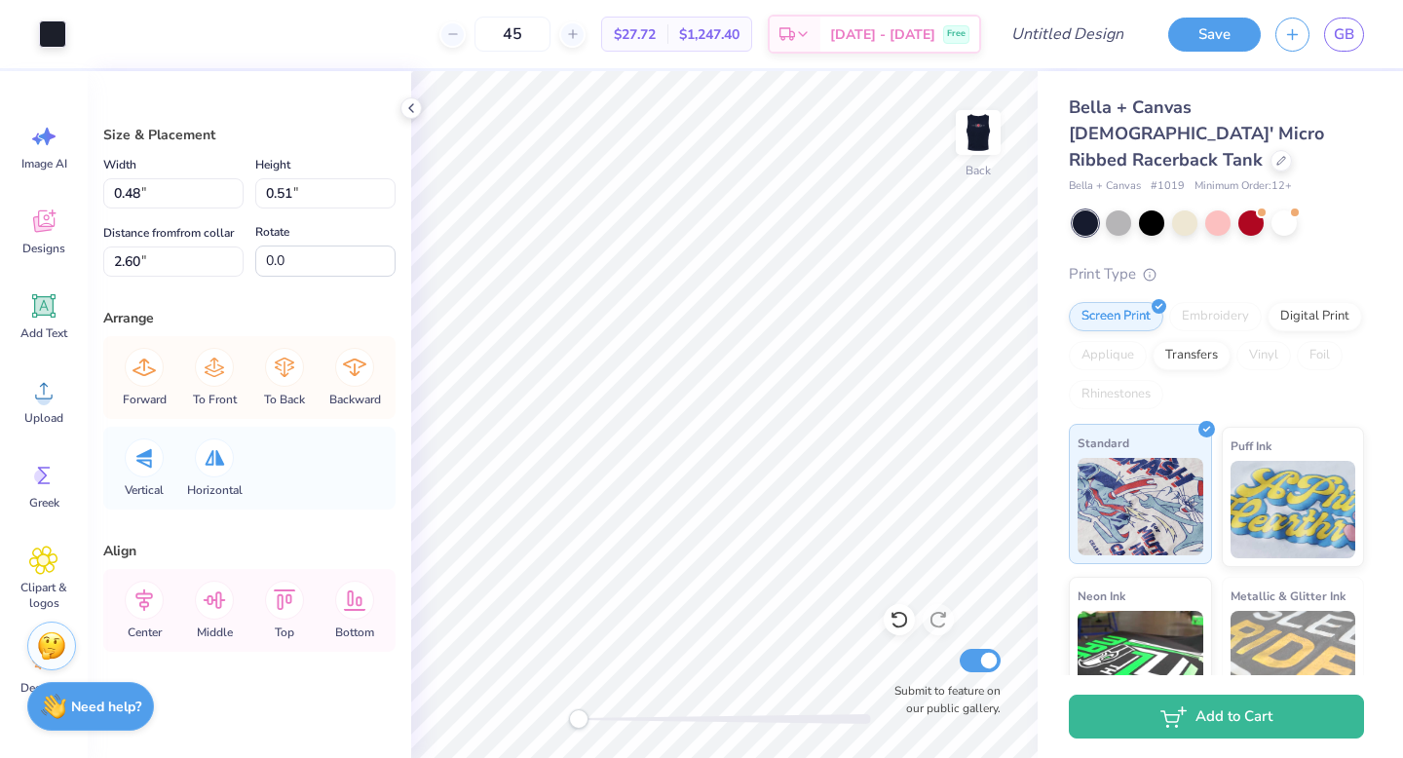
type input "0.48"
type input "0.51"
type input "2.69"
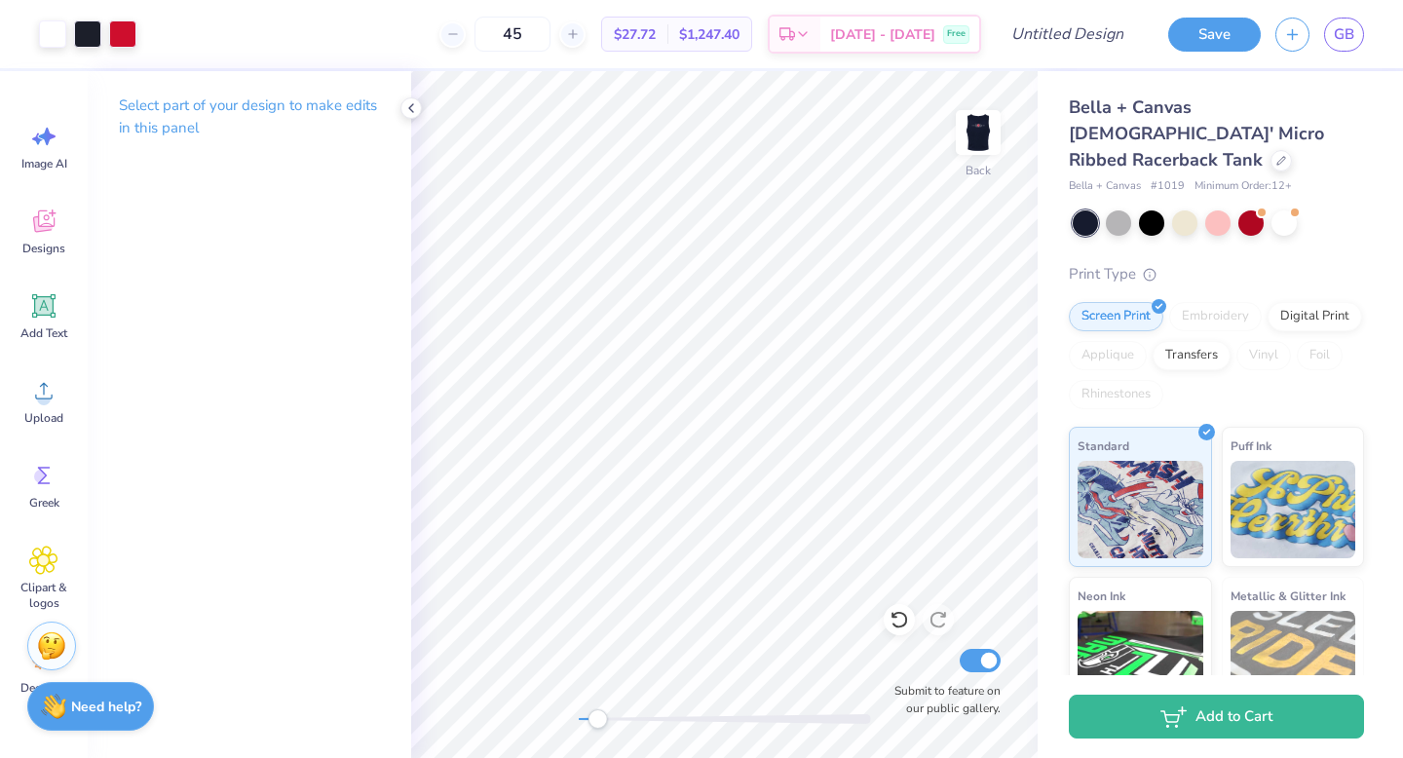
click at [597, 730] on div "Back Submit to feature on our public gallery." at bounding box center [724, 414] width 626 height 687
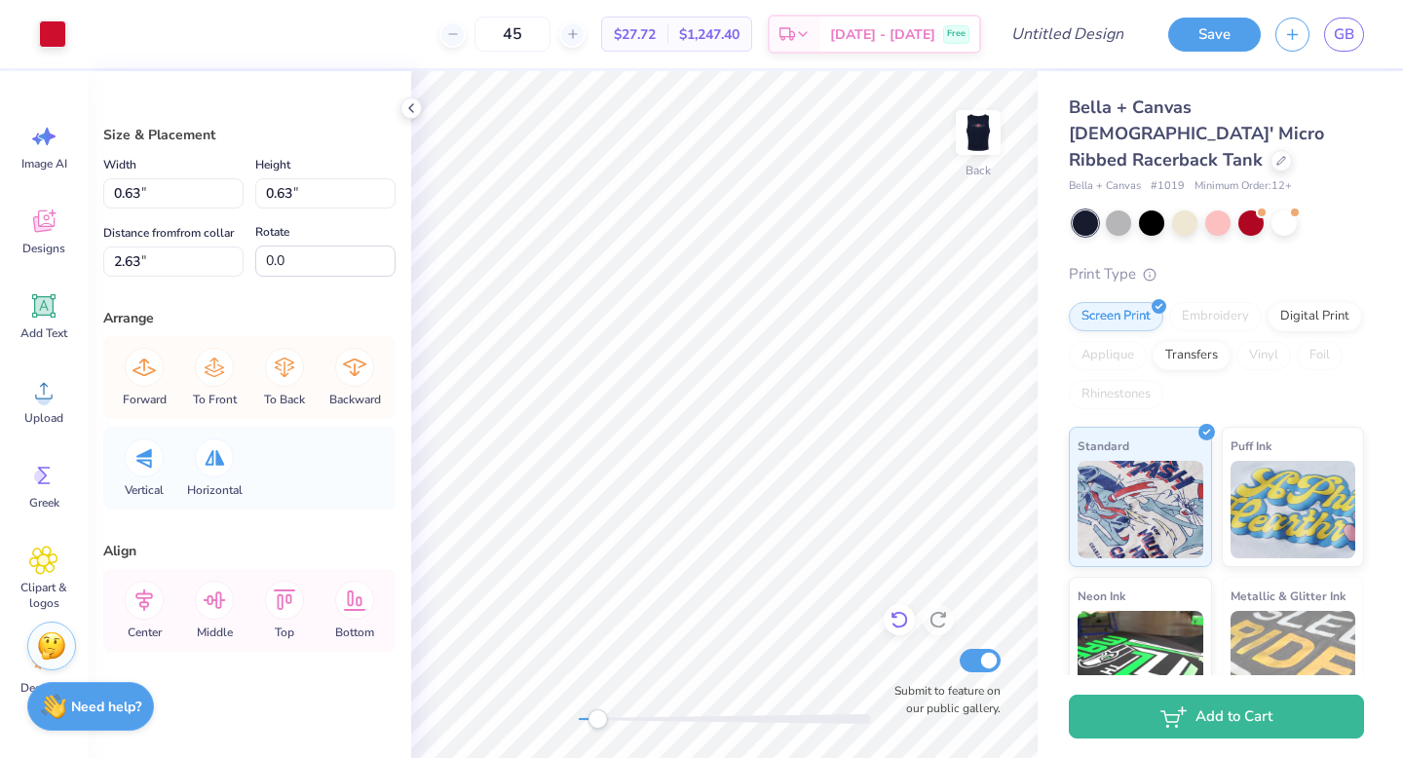
click at [892, 617] on icon at bounding box center [894, 616] width 4 height 4
click at [896, 624] on icon at bounding box center [898, 619] width 19 height 19
click at [894, 622] on icon at bounding box center [898, 619] width 19 height 19
click at [896, 621] on icon at bounding box center [898, 619] width 19 height 19
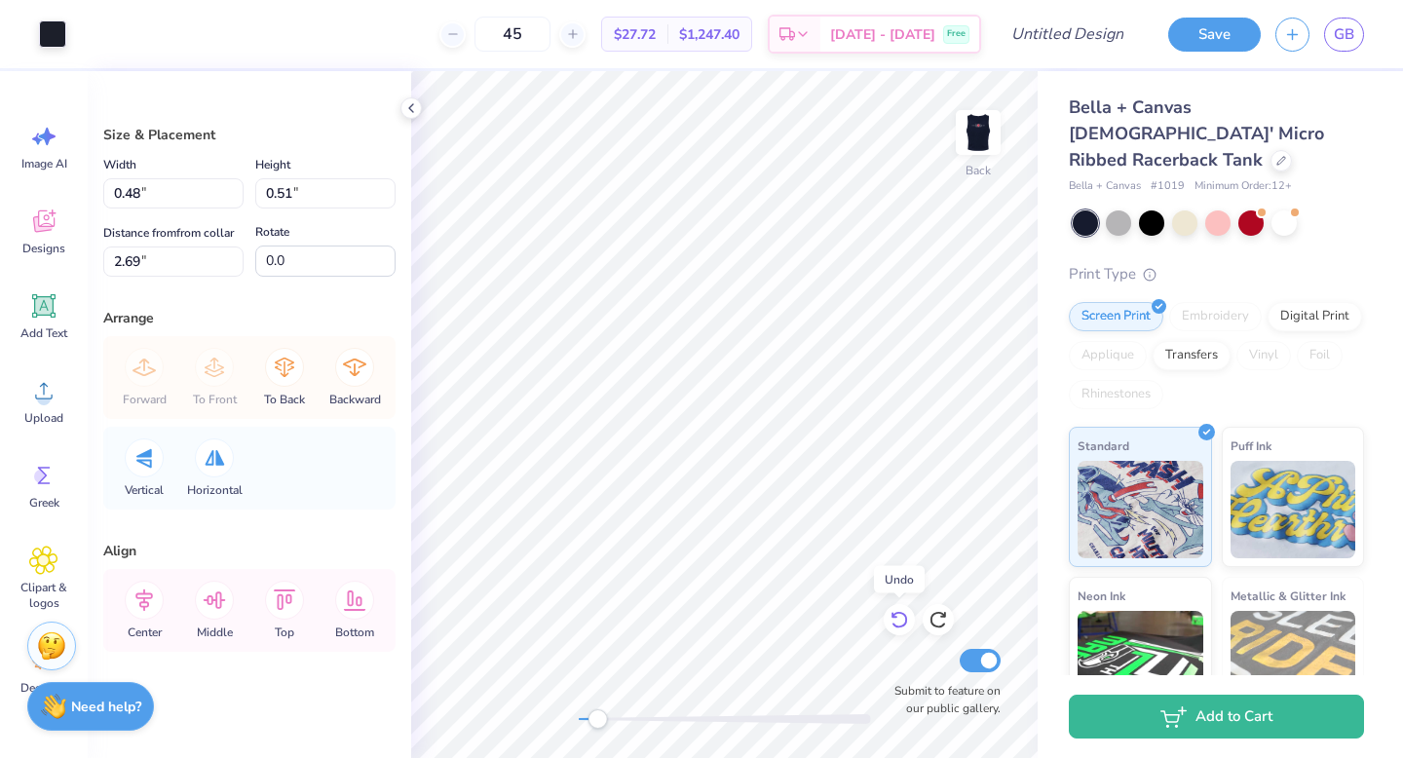
click at [892, 617] on icon at bounding box center [894, 616] width 4 height 4
click at [890, 617] on icon at bounding box center [898, 619] width 19 height 19
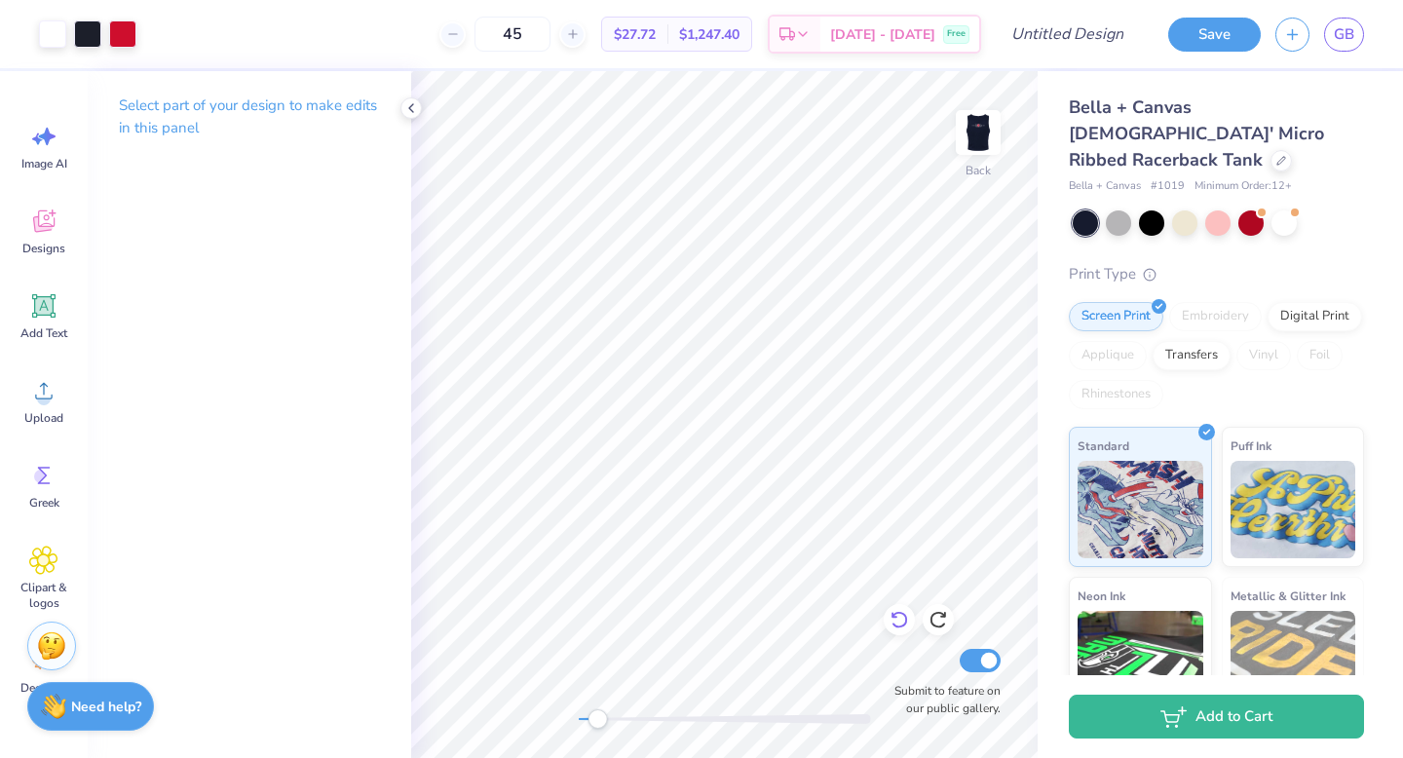
click at [891, 627] on icon at bounding box center [898, 619] width 19 height 19
click at [890, 617] on icon at bounding box center [898, 619] width 19 height 19
click at [898, 619] on icon at bounding box center [898, 619] width 19 height 19
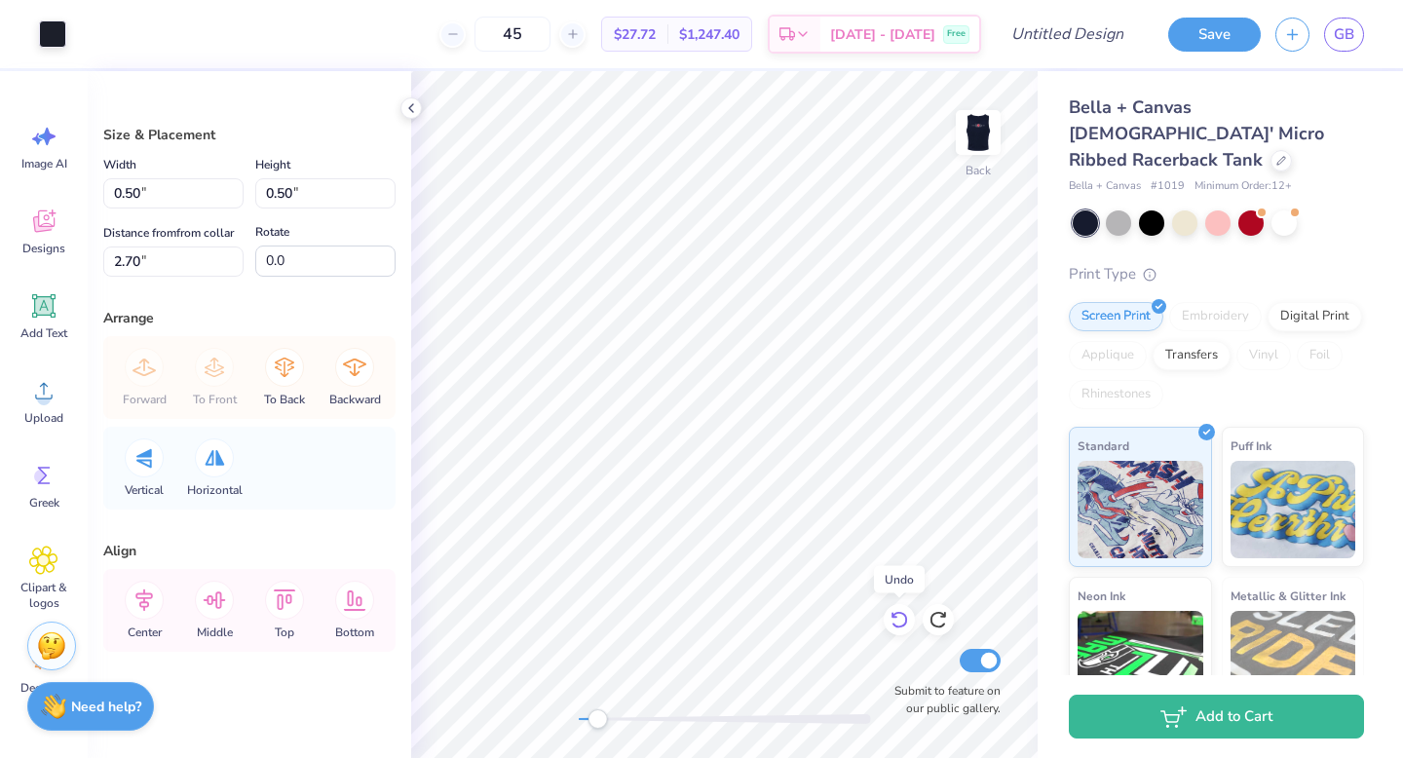
click at [899, 616] on icon at bounding box center [898, 619] width 19 height 19
type input "0.48"
type input "0.51"
type input "2.60"
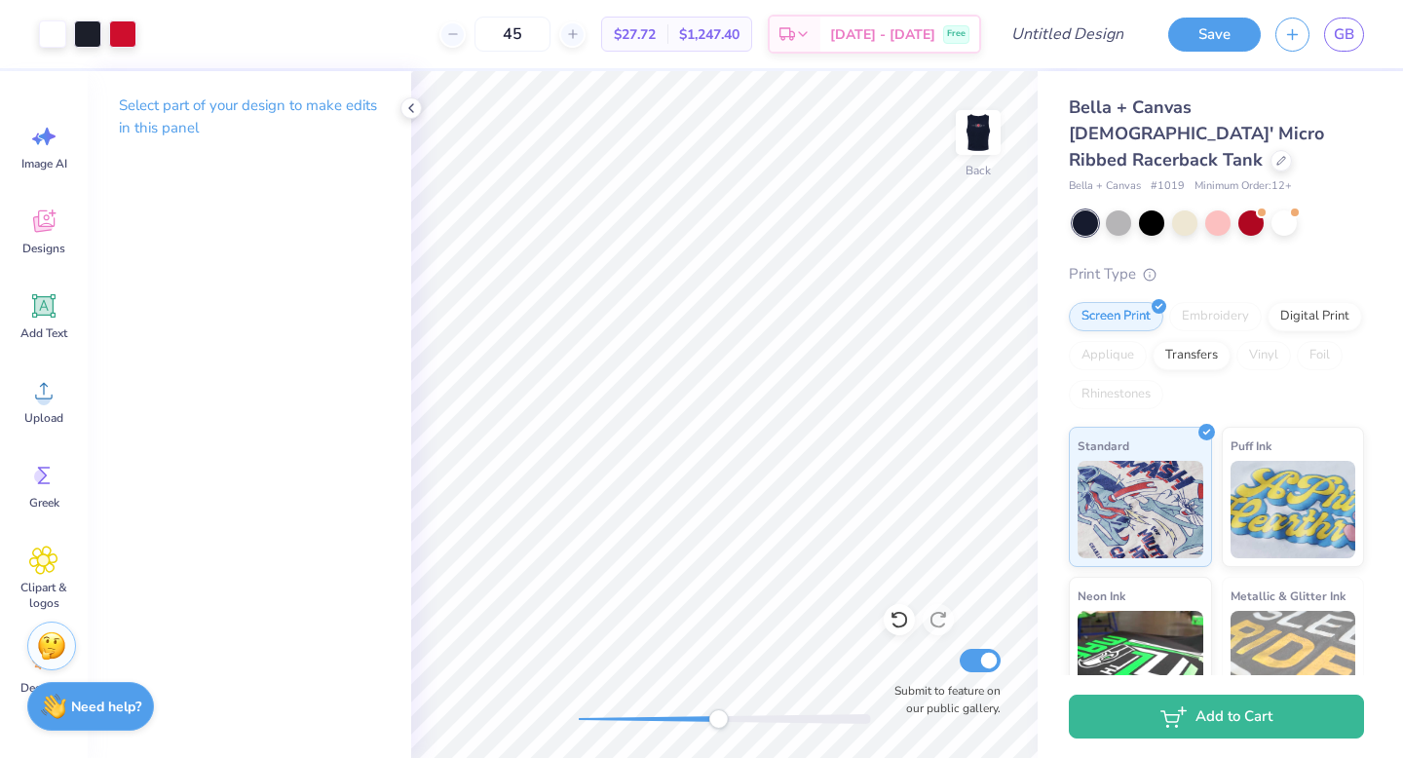
click at [718, 723] on div at bounding box center [725, 719] width 292 height 10
click at [674, 713] on div at bounding box center [725, 718] width 292 height 19
click at [674, 713] on div "Accessibility label" at bounding box center [673, 718] width 19 height 19
click at [659, 715] on div at bounding box center [725, 719] width 292 height 10
click at [648, 715] on div at bounding box center [725, 719] width 292 height 10
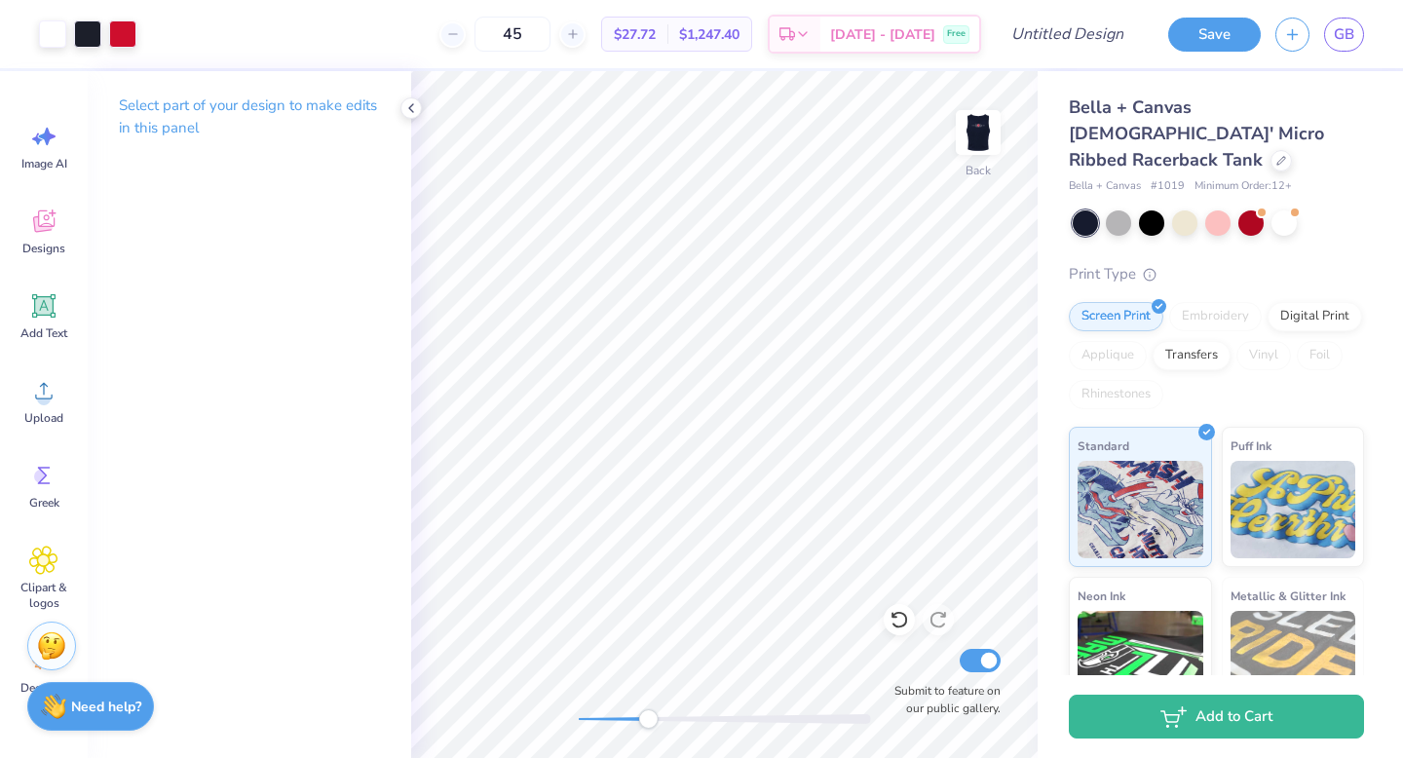
click at [648, 715] on div "Accessibility label" at bounding box center [647, 718] width 19 height 19
click at [637, 721] on div at bounding box center [725, 719] width 292 height 10
click at [633, 721] on div "Accessibility label" at bounding box center [636, 718] width 19 height 19
click at [628, 722] on div "Accessibility label" at bounding box center [632, 718] width 19 height 19
click at [629, 722] on div "Accessibility label" at bounding box center [628, 718] width 19 height 19
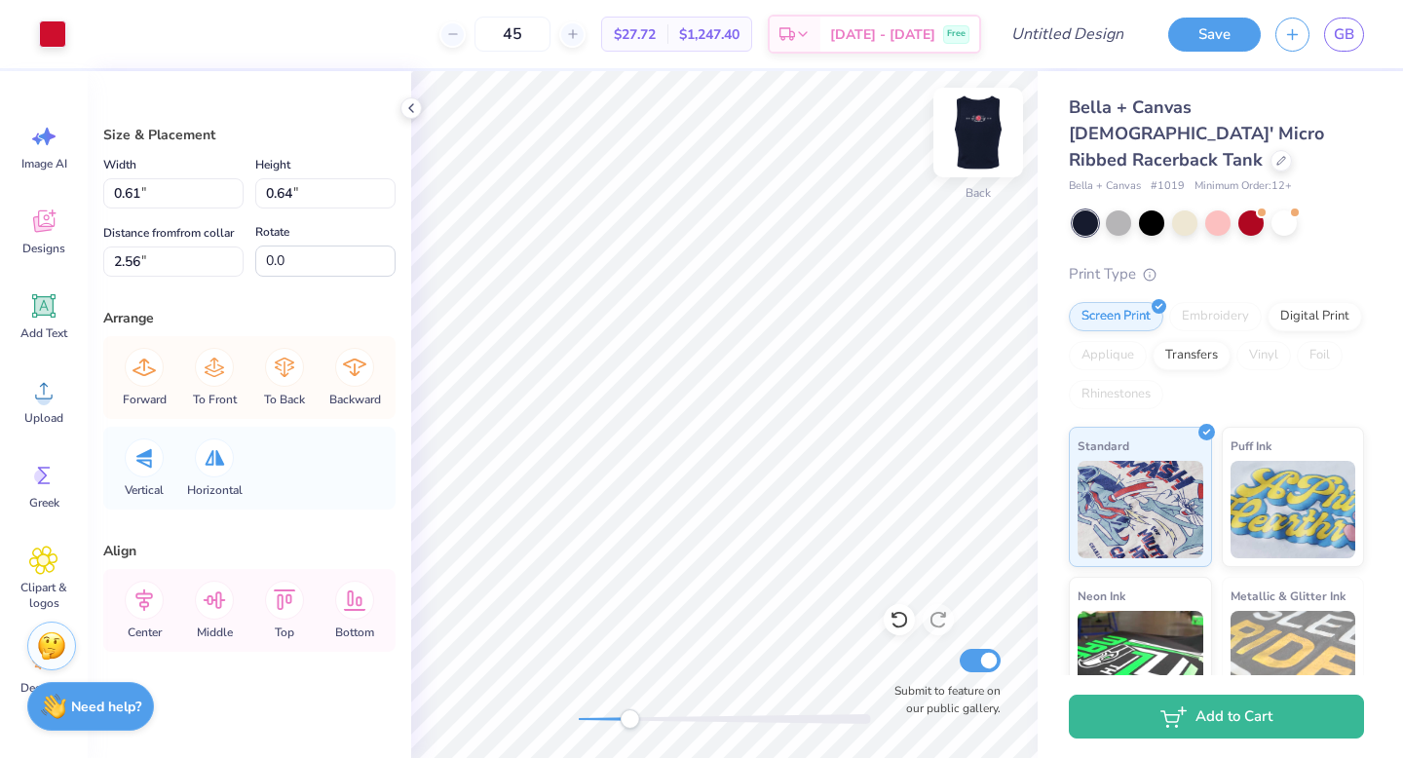
type input "0.48"
type input "0.51"
type input "2.69"
type input "0.61"
type input "0.64"
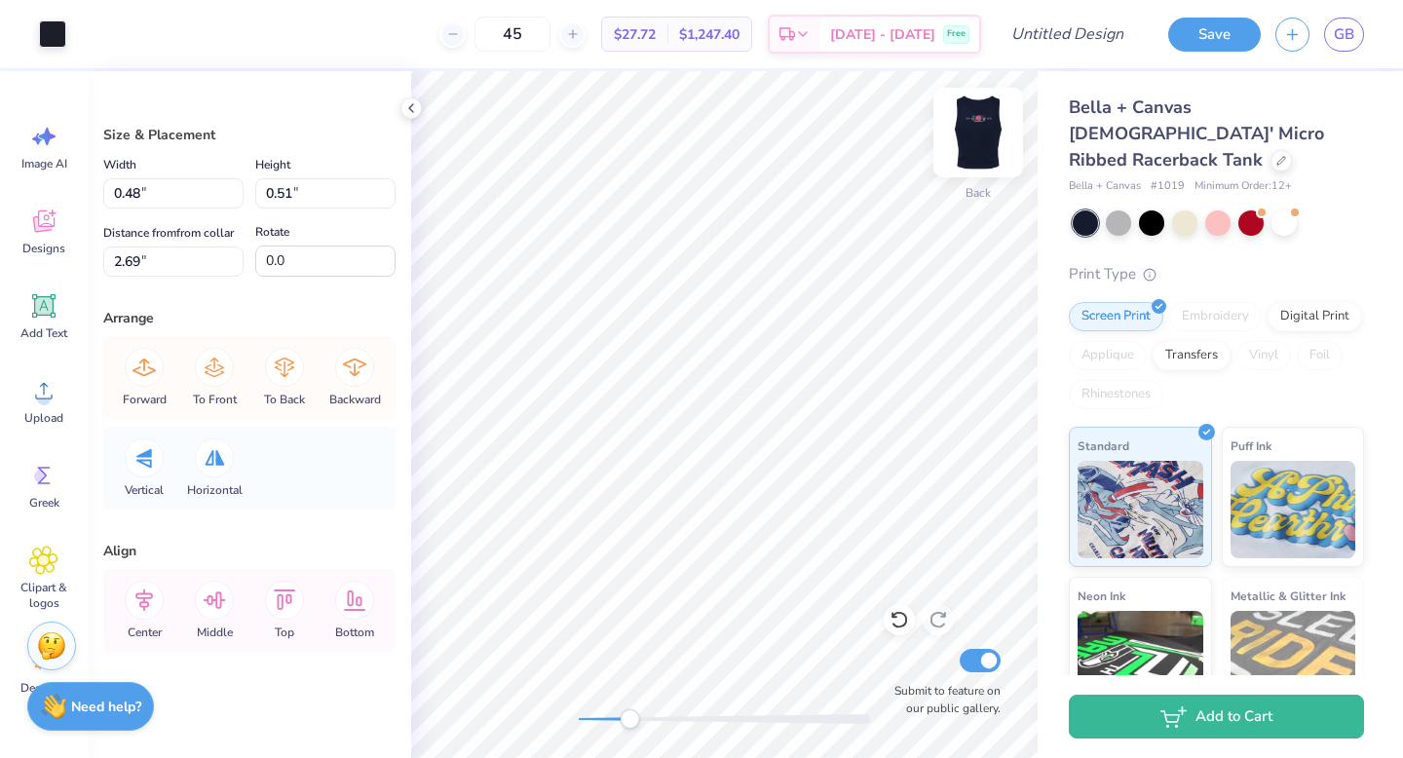
type input "2.56"
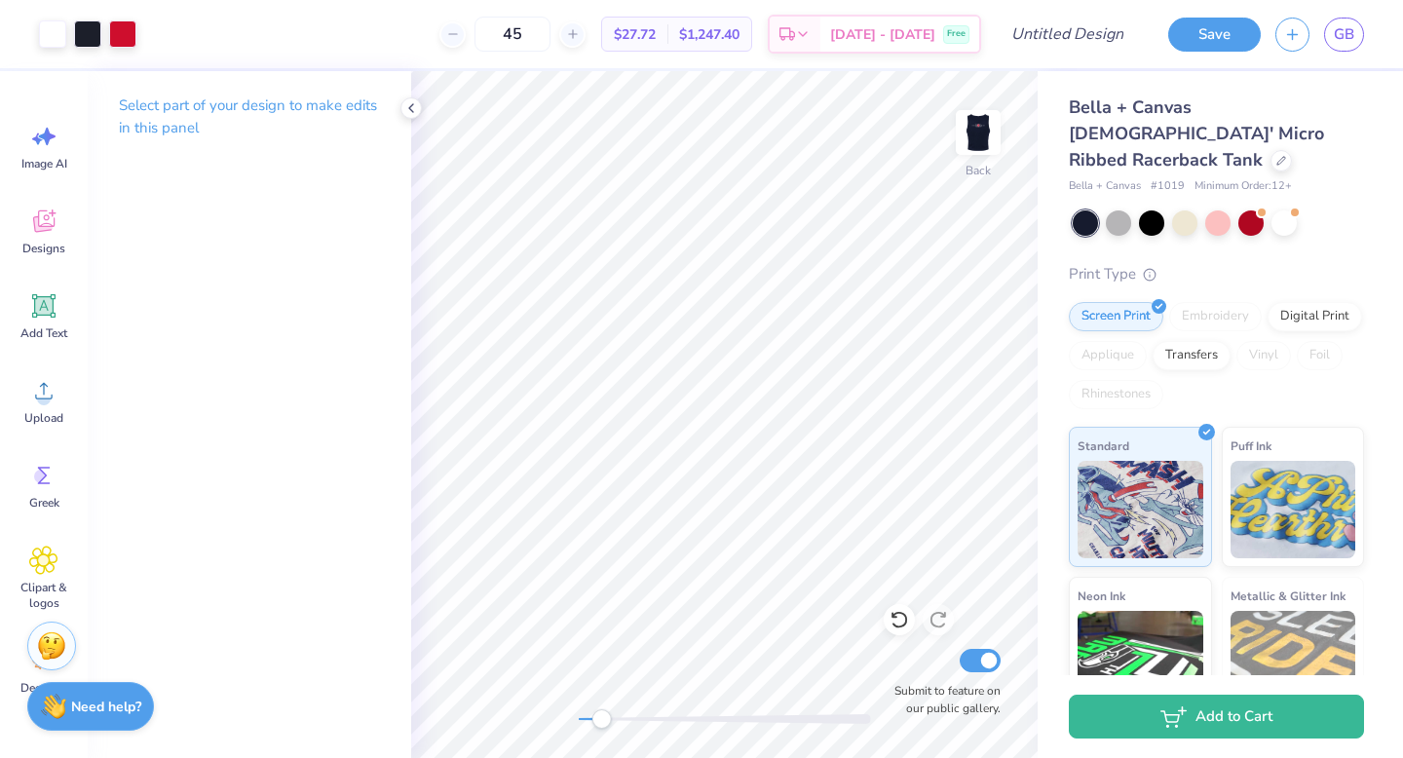
drag, startPoint x: 628, startPoint y: 722, endPoint x: 601, endPoint y: 722, distance: 27.3
click at [601, 722] on div "Accessibility label" at bounding box center [600, 718] width 19 height 19
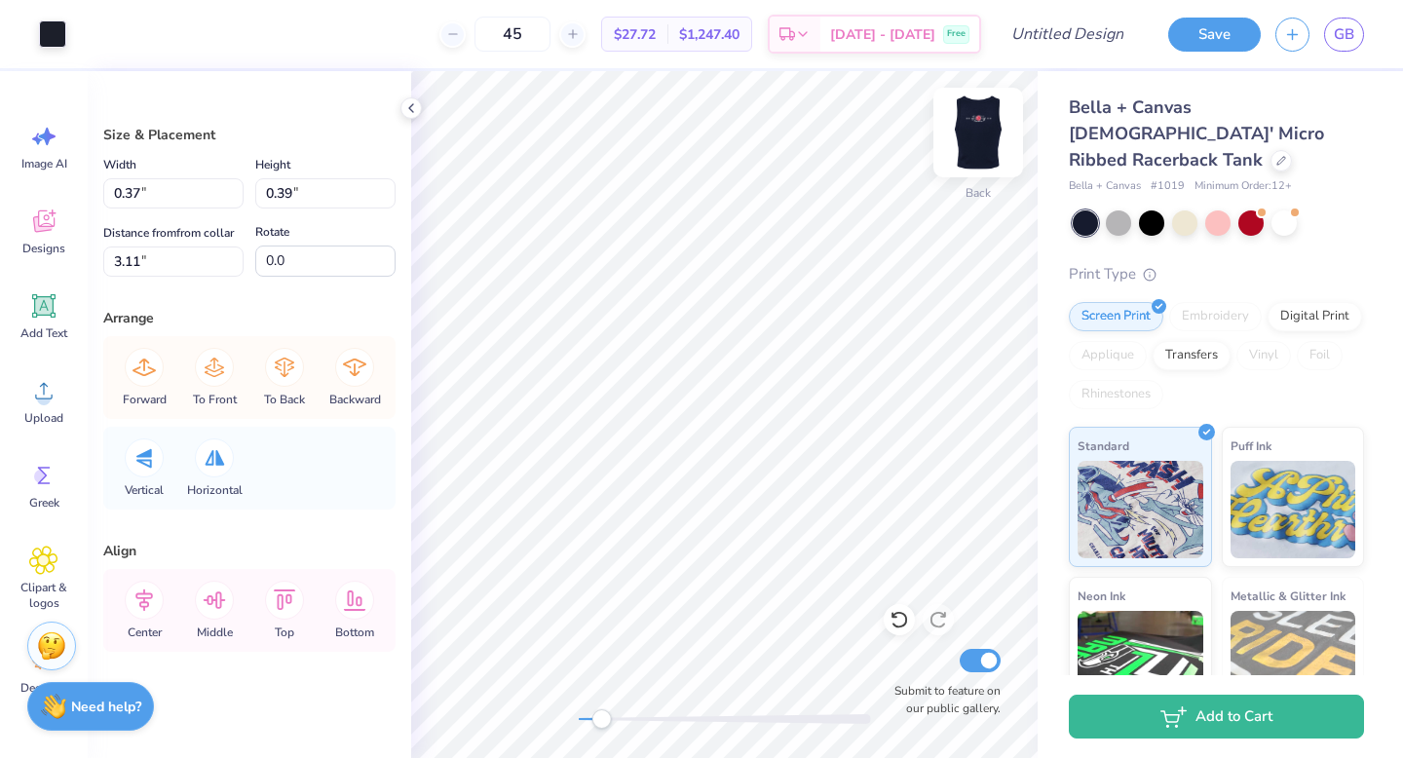
type input "0.37"
type input "0.39"
type input "3.11"
click at [895, 628] on icon at bounding box center [898, 619] width 19 height 19
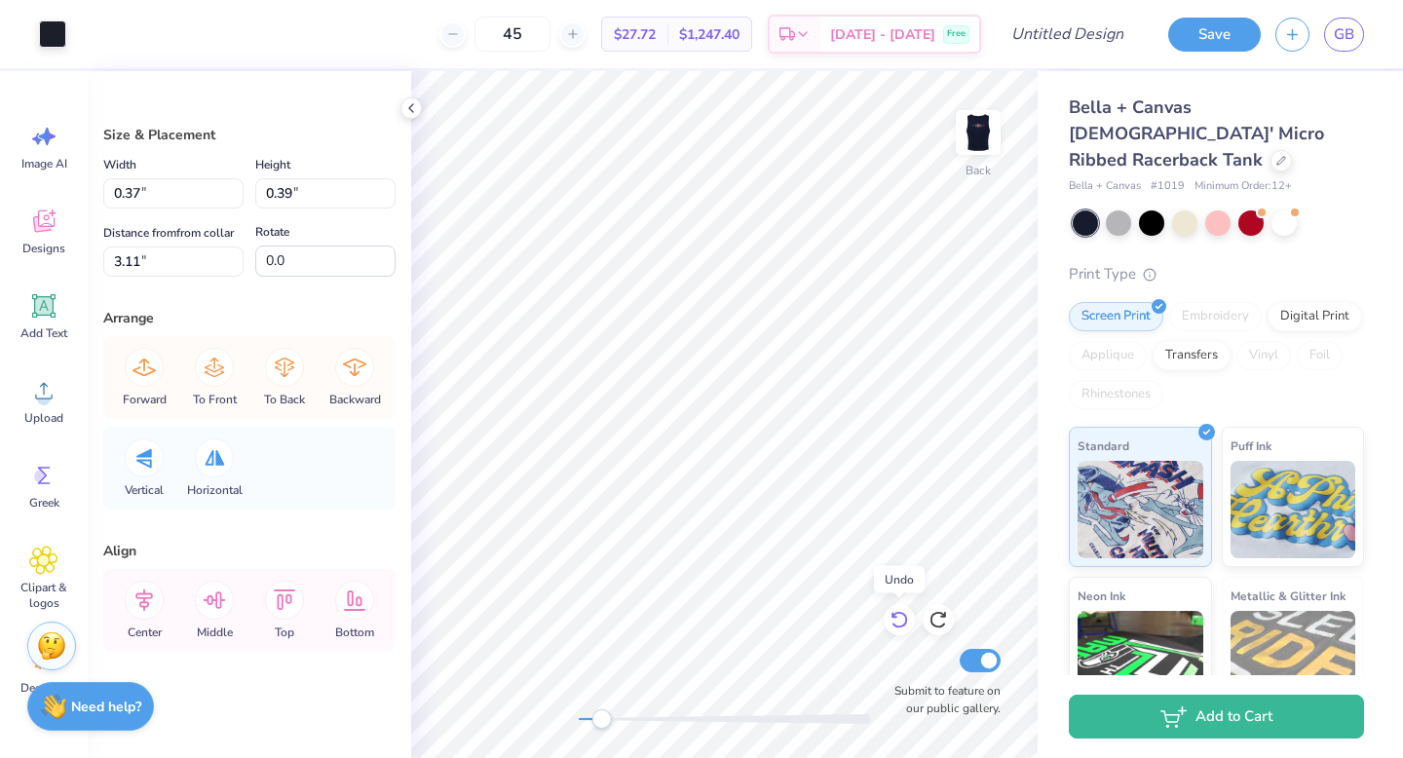
click at [897, 629] on div at bounding box center [898, 619] width 31 height 31
type input "2.95"
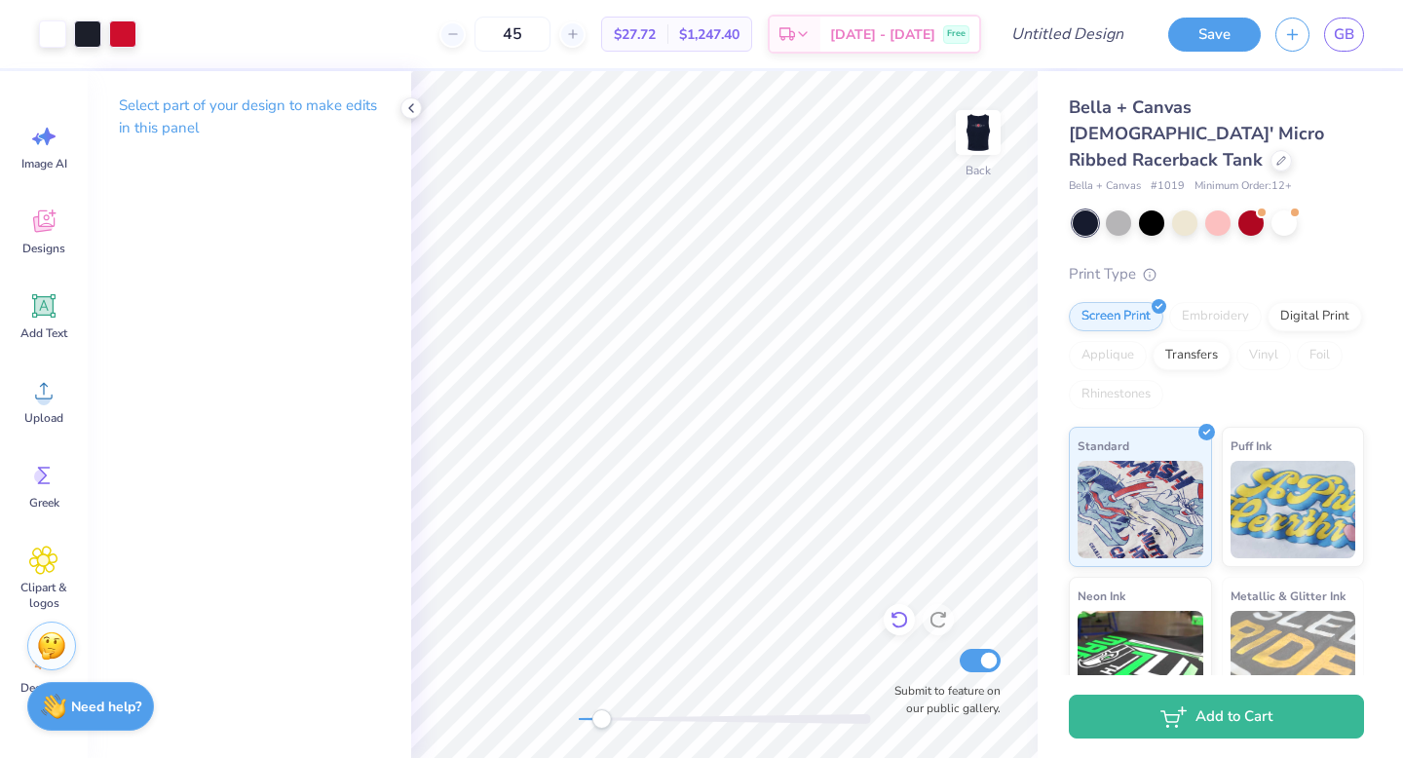
click at [903, 621] on icon at bounding box center [898, 619] width 19 height 19
click at [903, 619] on icon at bounding box center [898, 619] width 19 height 19
click at [894, 622] on icon at bounding box center [898, 619] width 19 height 19
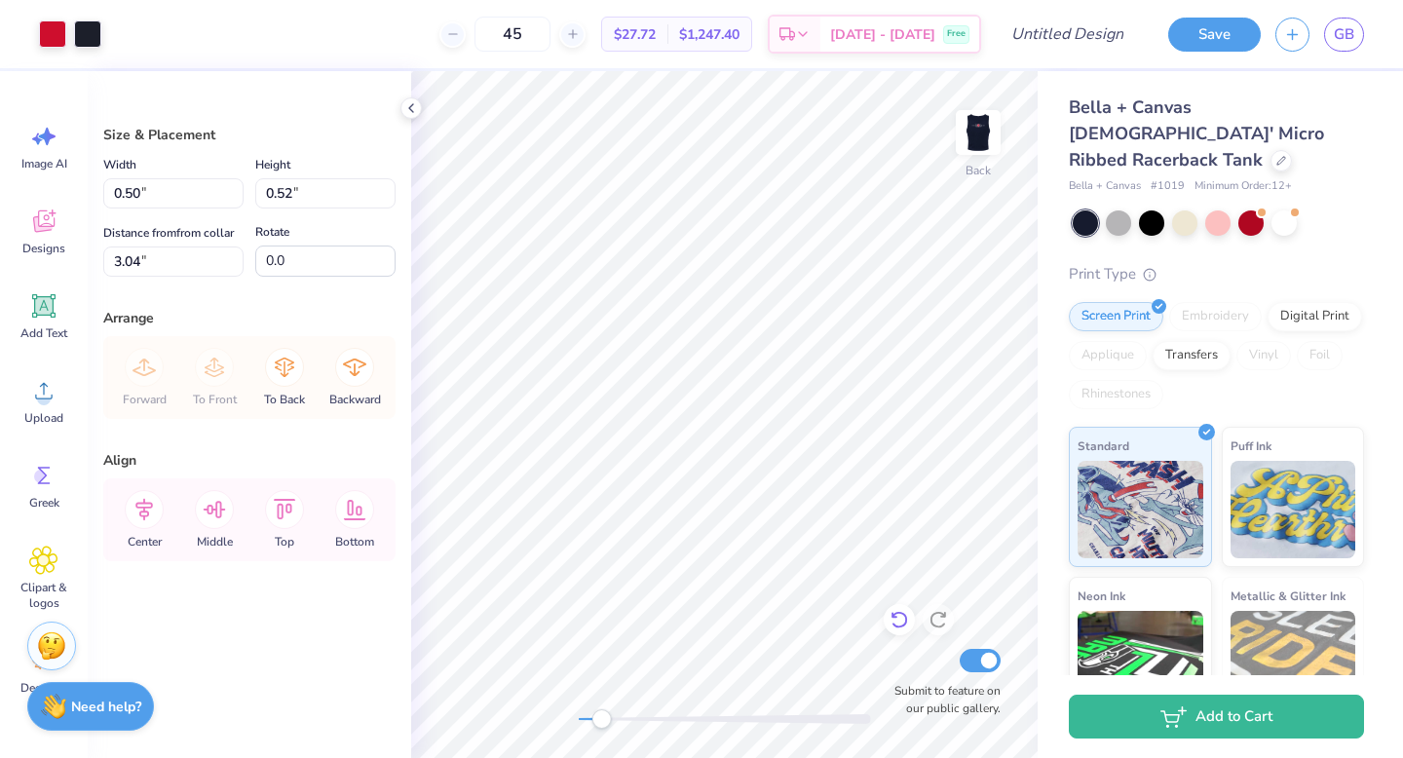
type input "3.61"
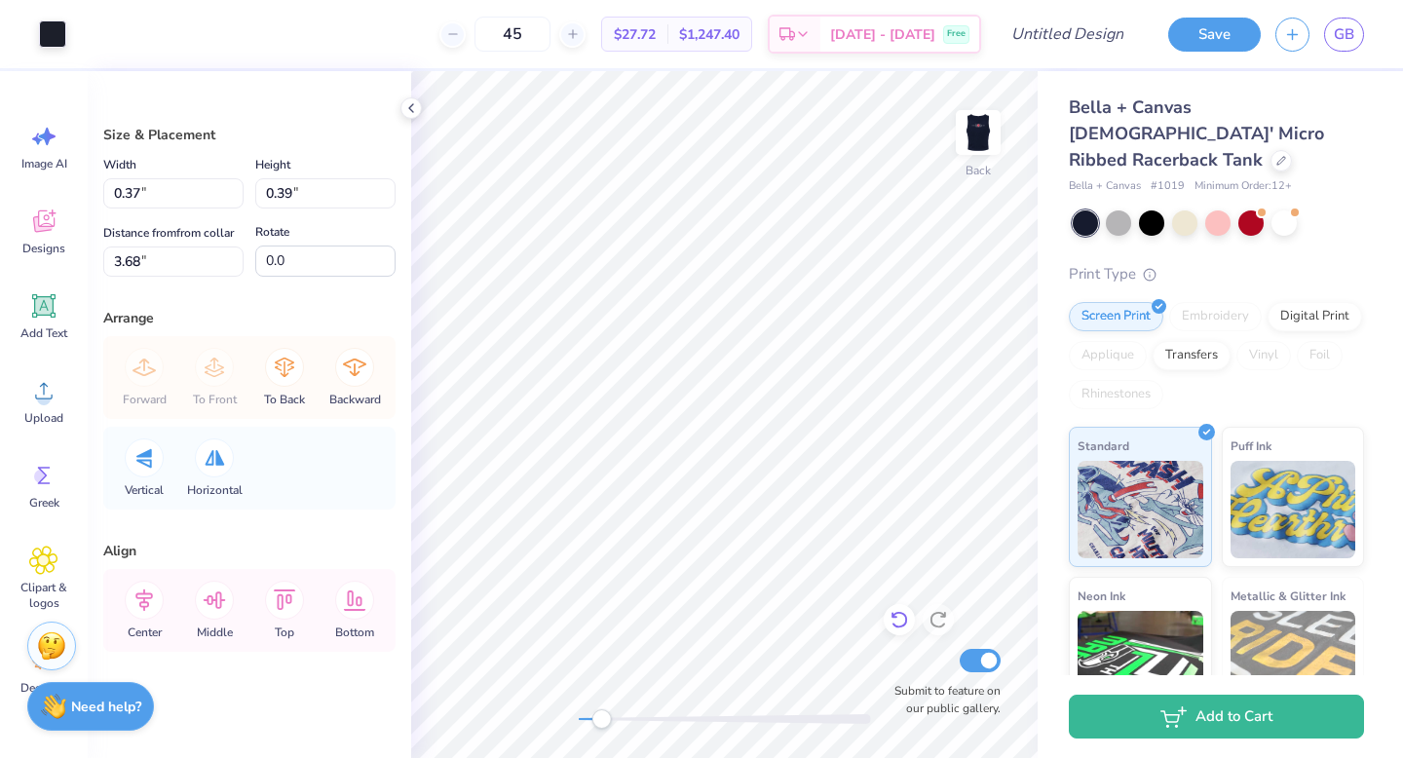
click at [889, 619] on icon at bounding box center [898, 619] width 19 height 19
click at [894, 611] on icon at bounding box center [898, 619] width 19 height 19
click at [903, 616] on icon at bounding box center [898, 619] width 19 height 19
type input "0.35"
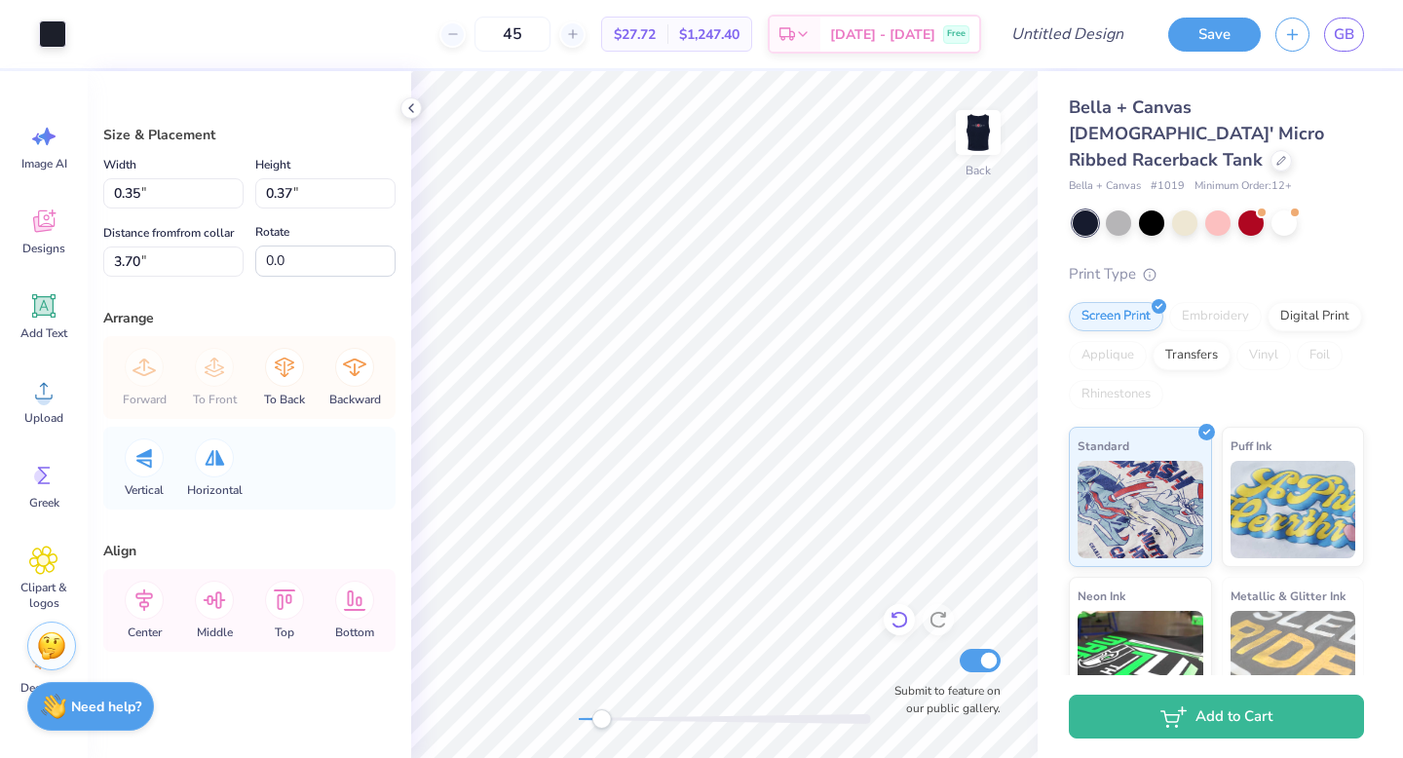
type input "0.37"
type input "3.70"
type input "0.50"
type input "0.52"
type input "3.61"
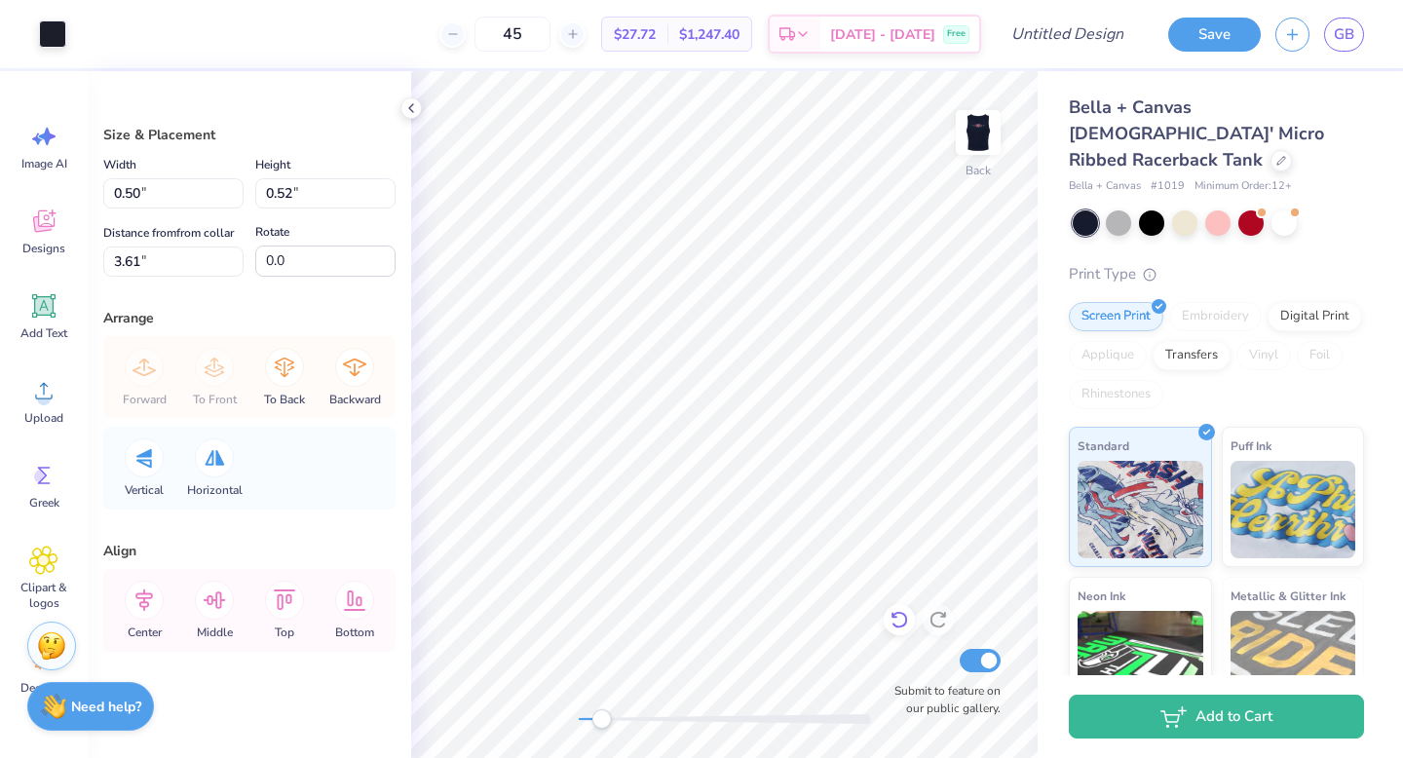
type input "0.35"
type input "0.37"
type input "3.20"
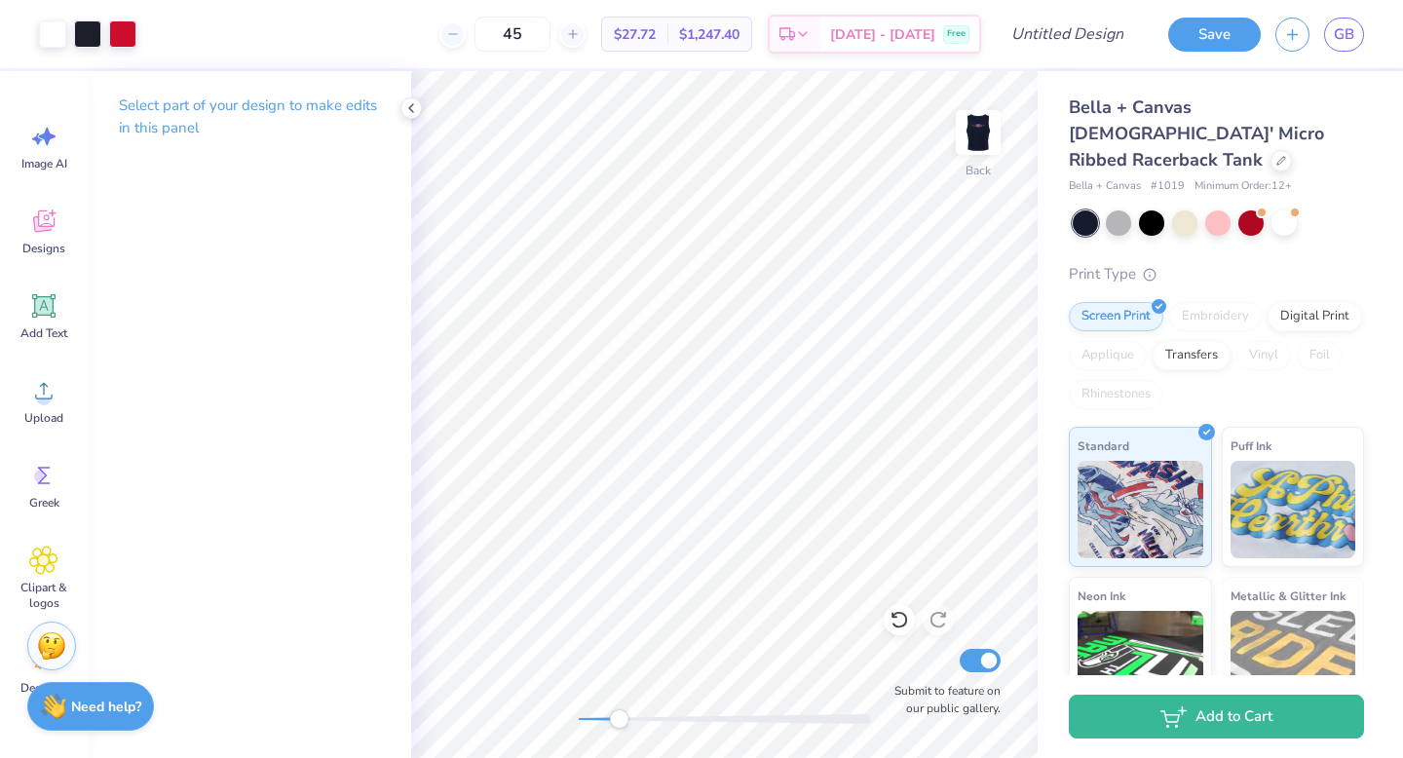
click at [619, 729] on div "Back Submit to feature on our public gallery." at bounding box center [724, 414] width 626 height 687
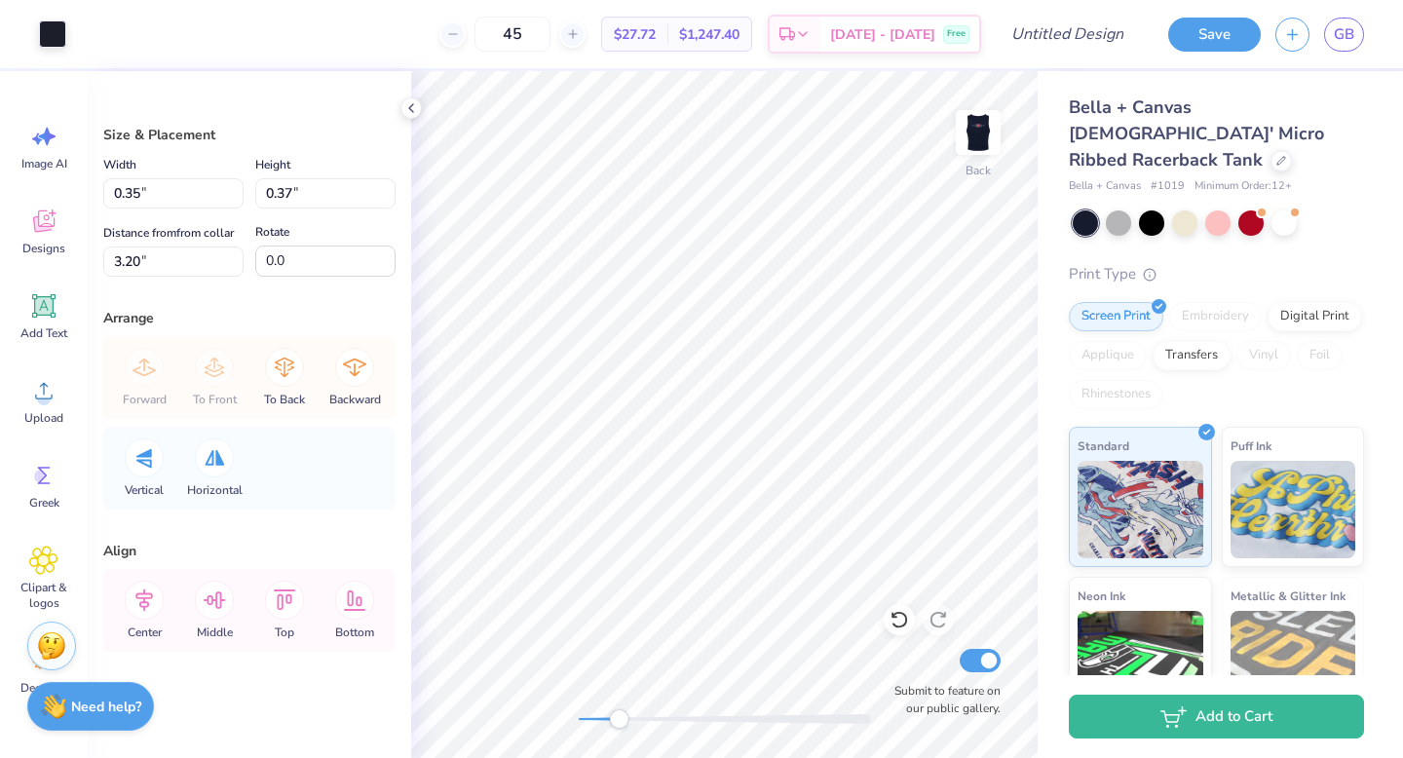
type input "0.50"
type input "0.52"
type input "3.12"
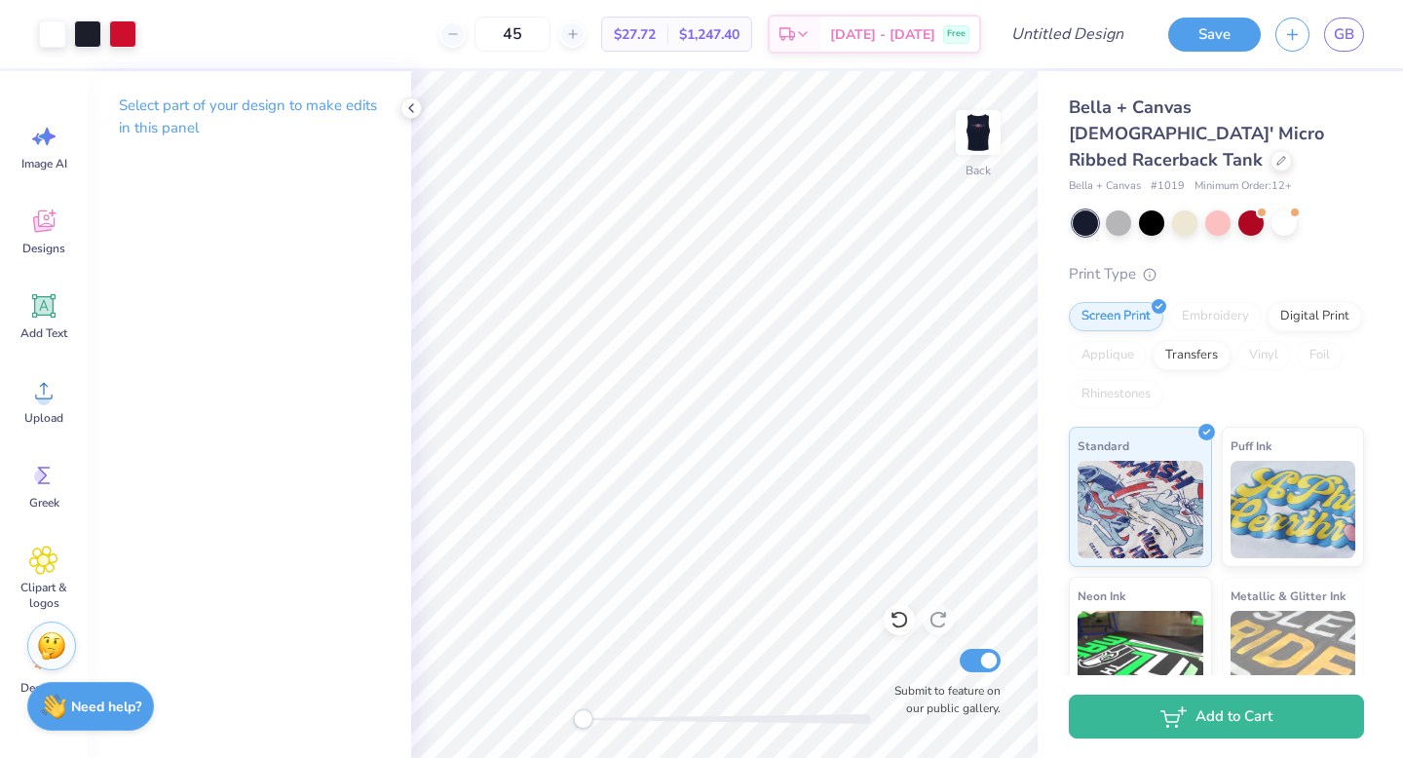
drag, startPoint x: 615, startPoint y: 720, endPoint x: 582, endPoint y: 719, distance: 32.2
click at [582, 719] on div "Accessibility label" at bounding box center [582, 718] width 19 height 19
click at [587, 723] on div "Accessibility label" at bounding box center [587, 718] width 19 height 19
click at [594, 726] on div "Accessibility label" at bounding box center [593, 718] width 19 height 19
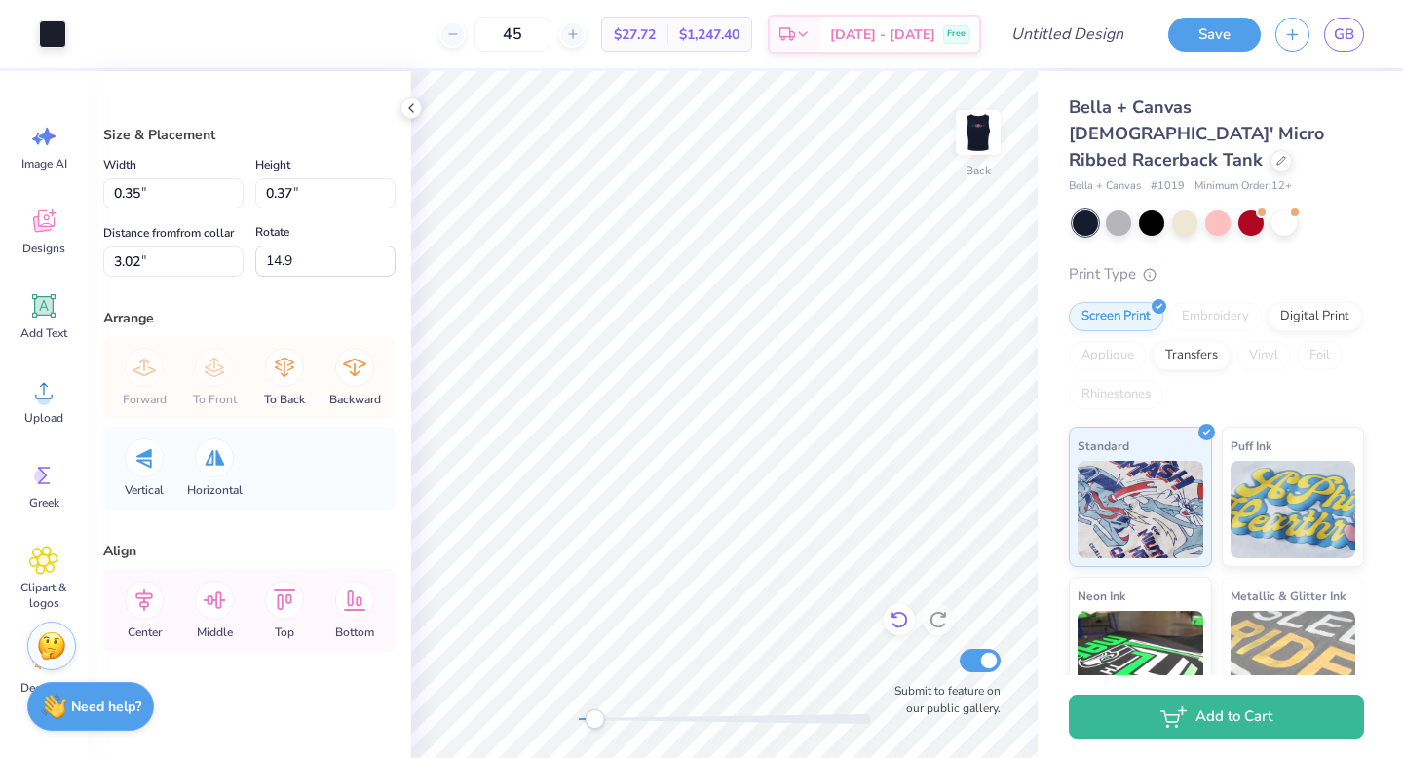
click at [901, 620] on icon at bounding box center [898, 619] width 19 height 19
type input "0.0"
type input "0.31"
type input "0.33"
type input "3.05"
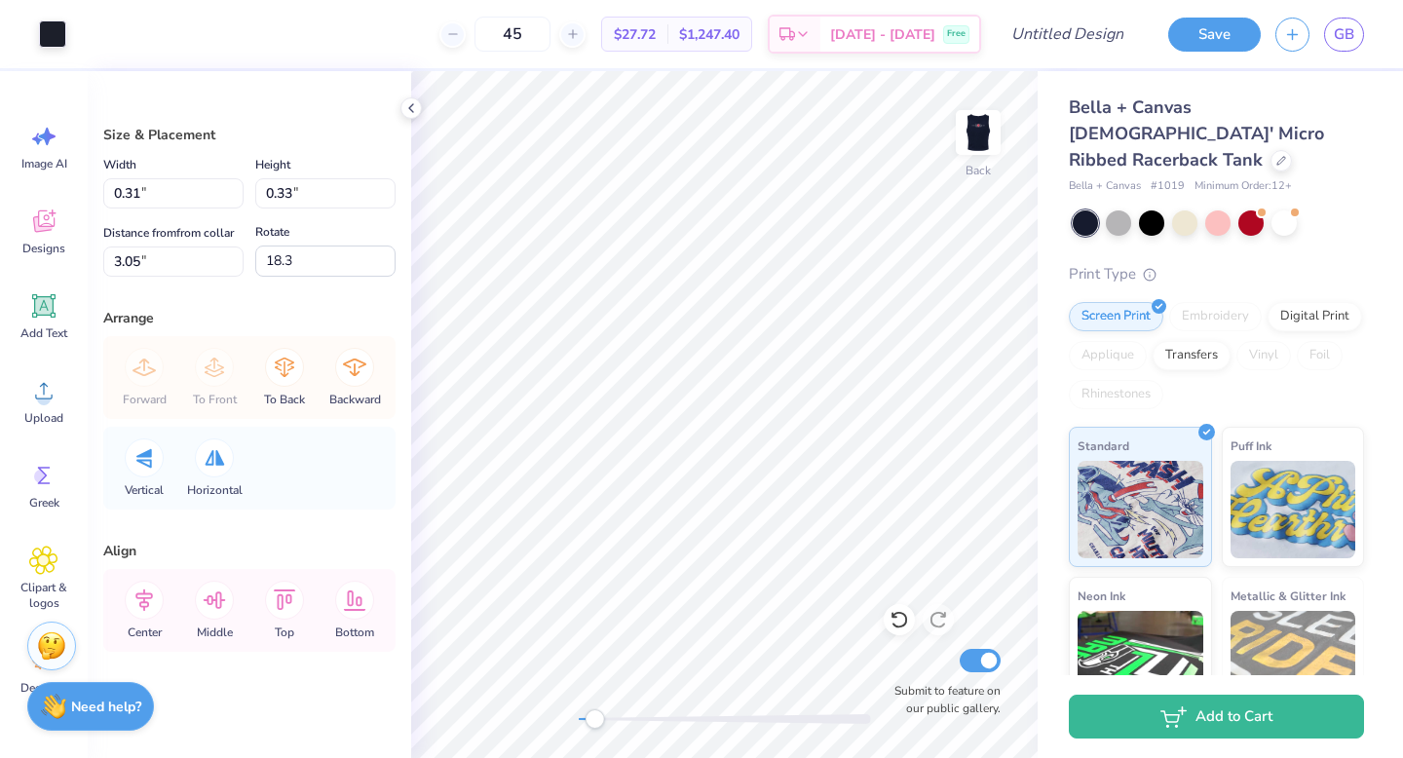
type input "-7.1"
drag, startPoint x: 603, startPoint y: 712, endPoint x: 613, endPoint y: 711, distance: 9.8
click at [613, 711] on div at bounding box center [725, 718] width 292 height 19
type input "0.50"
type input "0.52"
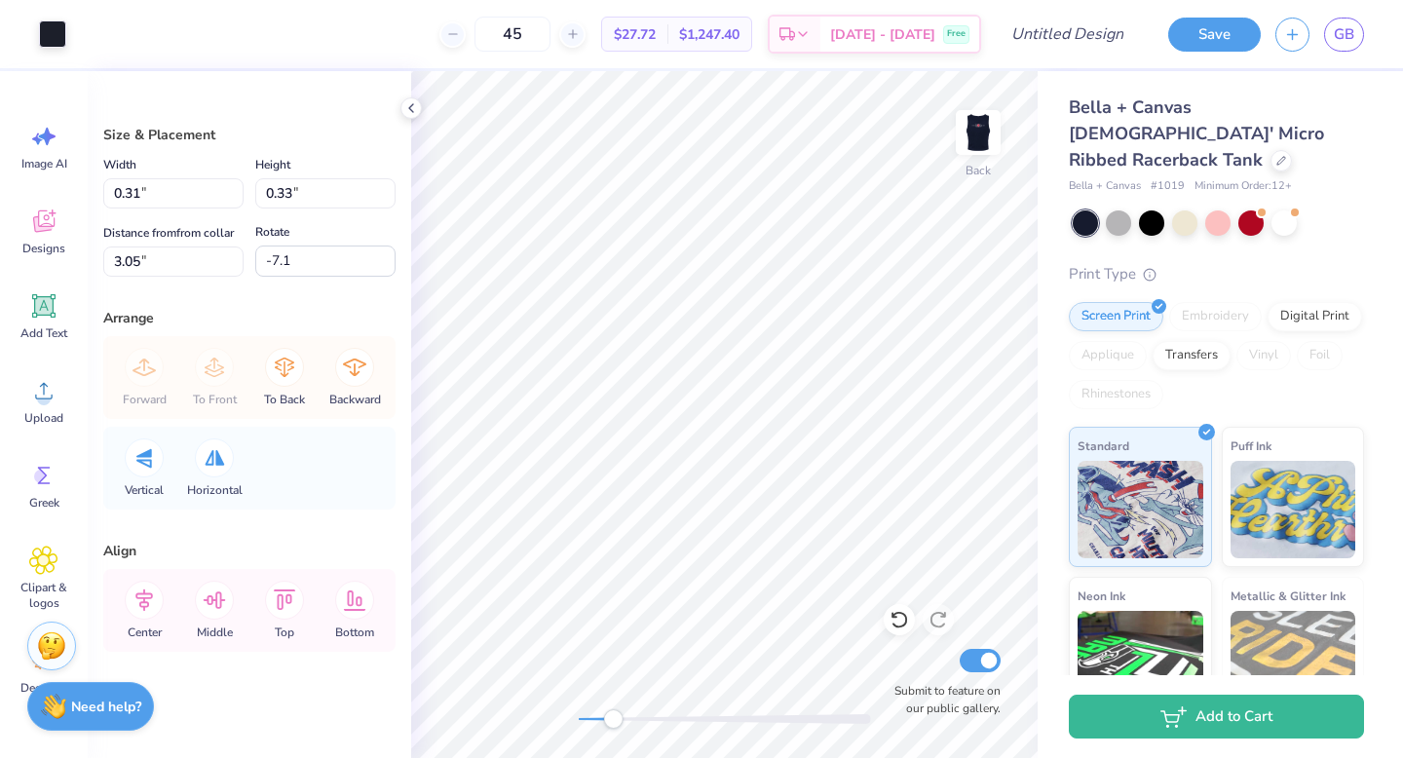
type input "2.94"
type input "37.7"
type input "36.9"
type input "35.6"
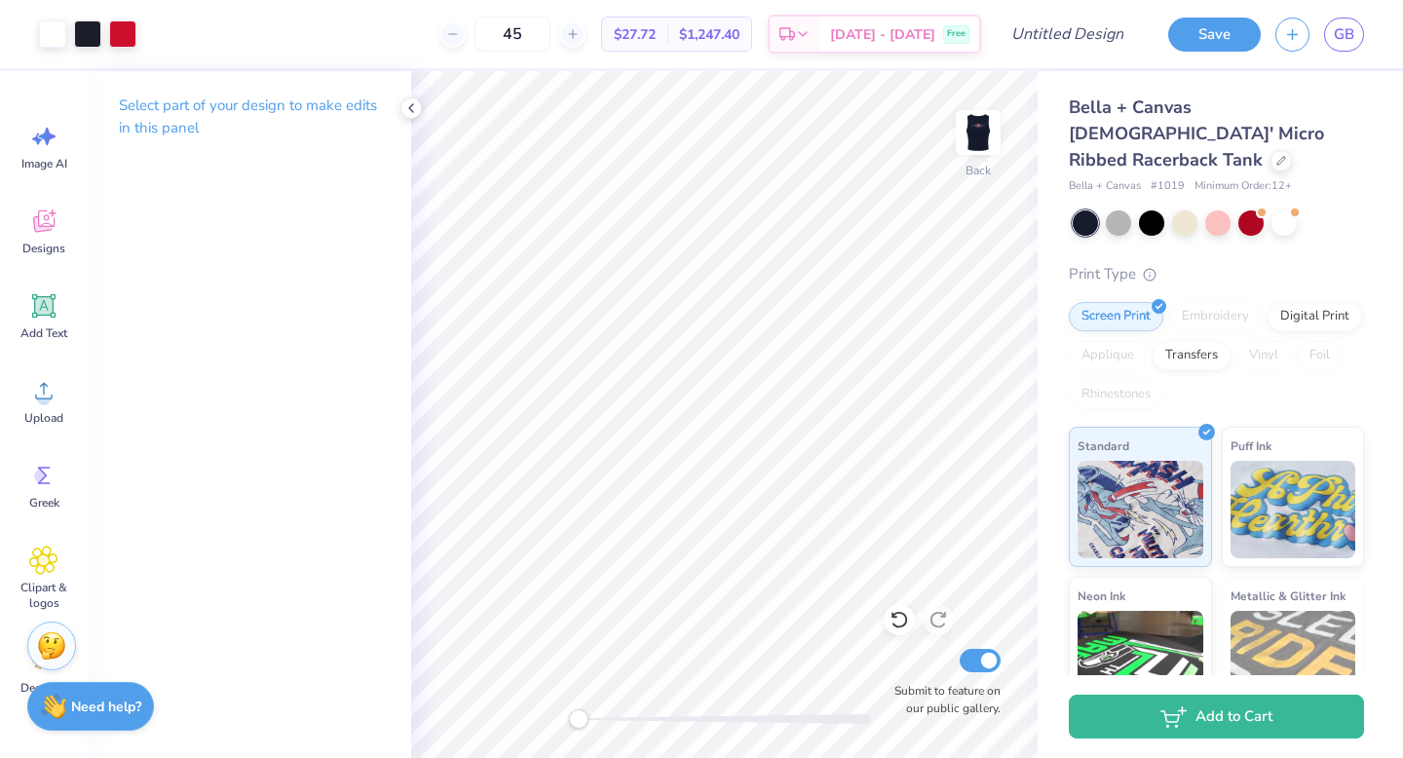
click at [572, 701] on div "Back Submit to feature on our public gallery." at bounding box center [724, 414] width 626 height 687
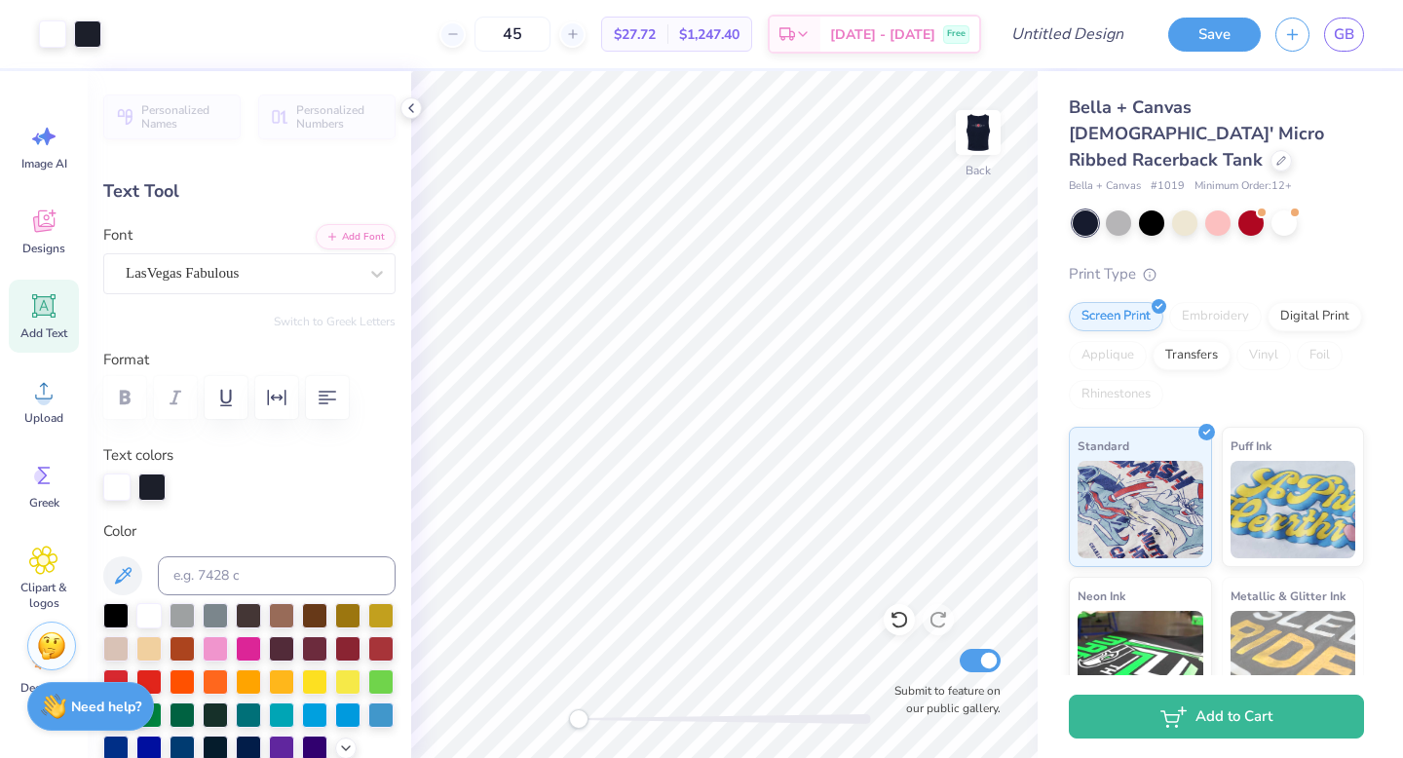
type input "4.59"
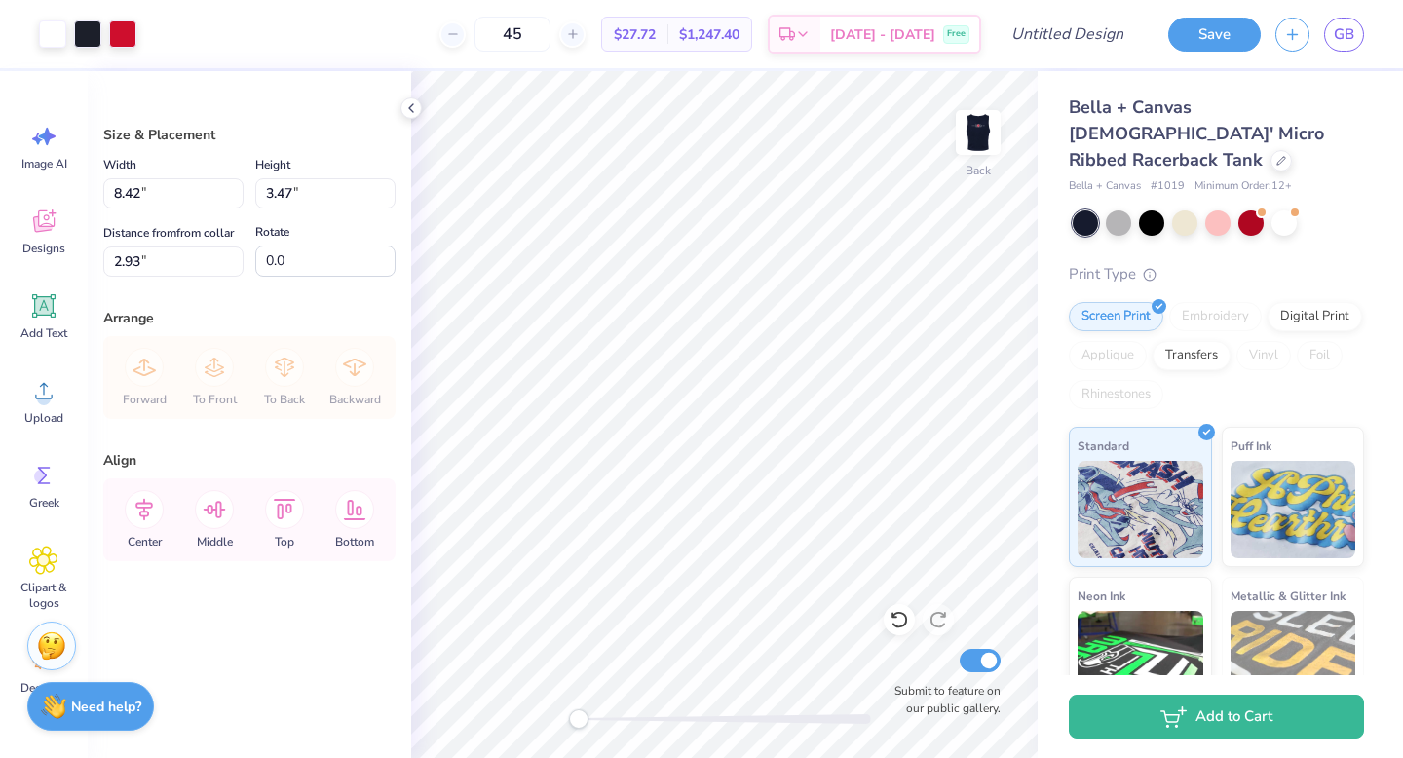
type input "3.12"
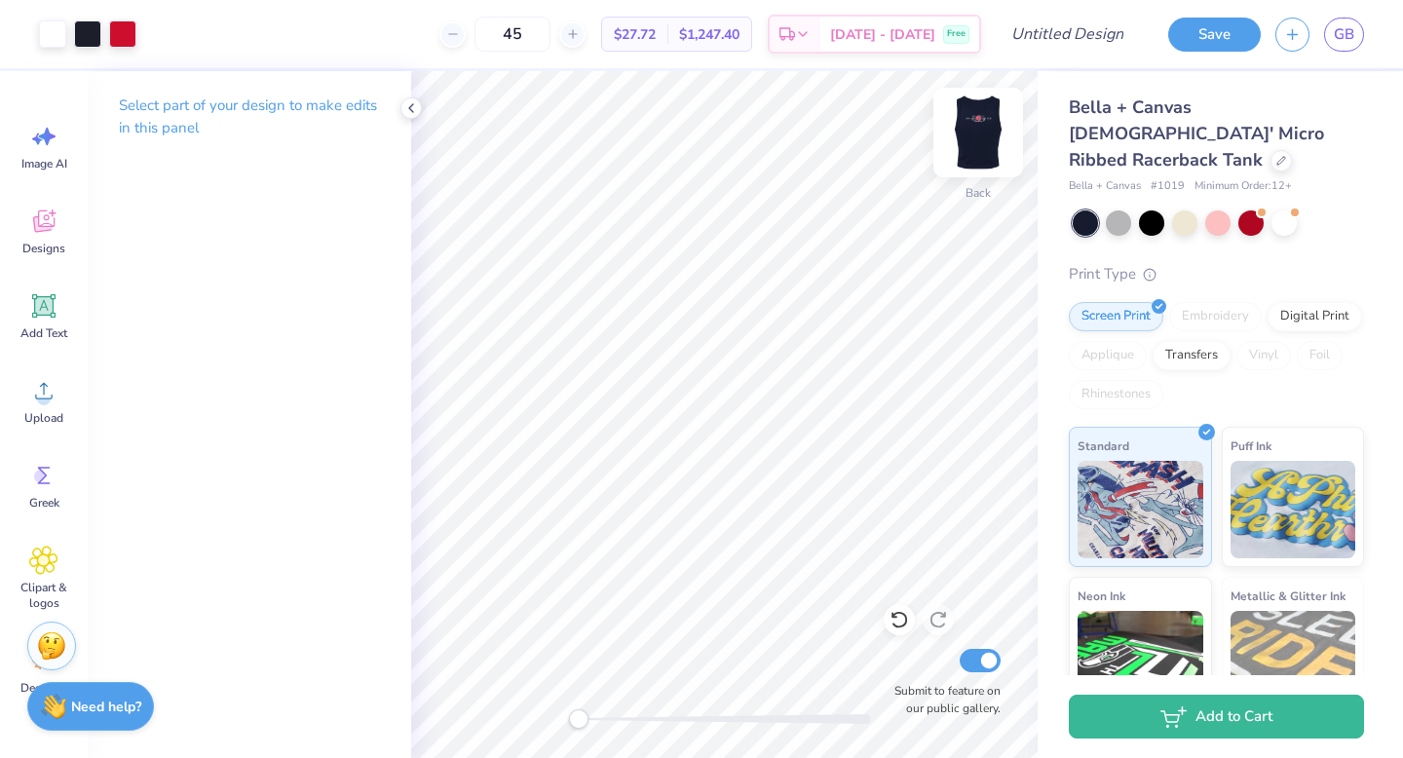
click at [969, 120] on img at bounding box center [978, 133] width 78 height 78
click at [35, 220] on icon at bounding box center [43, 224] width 19 height 16
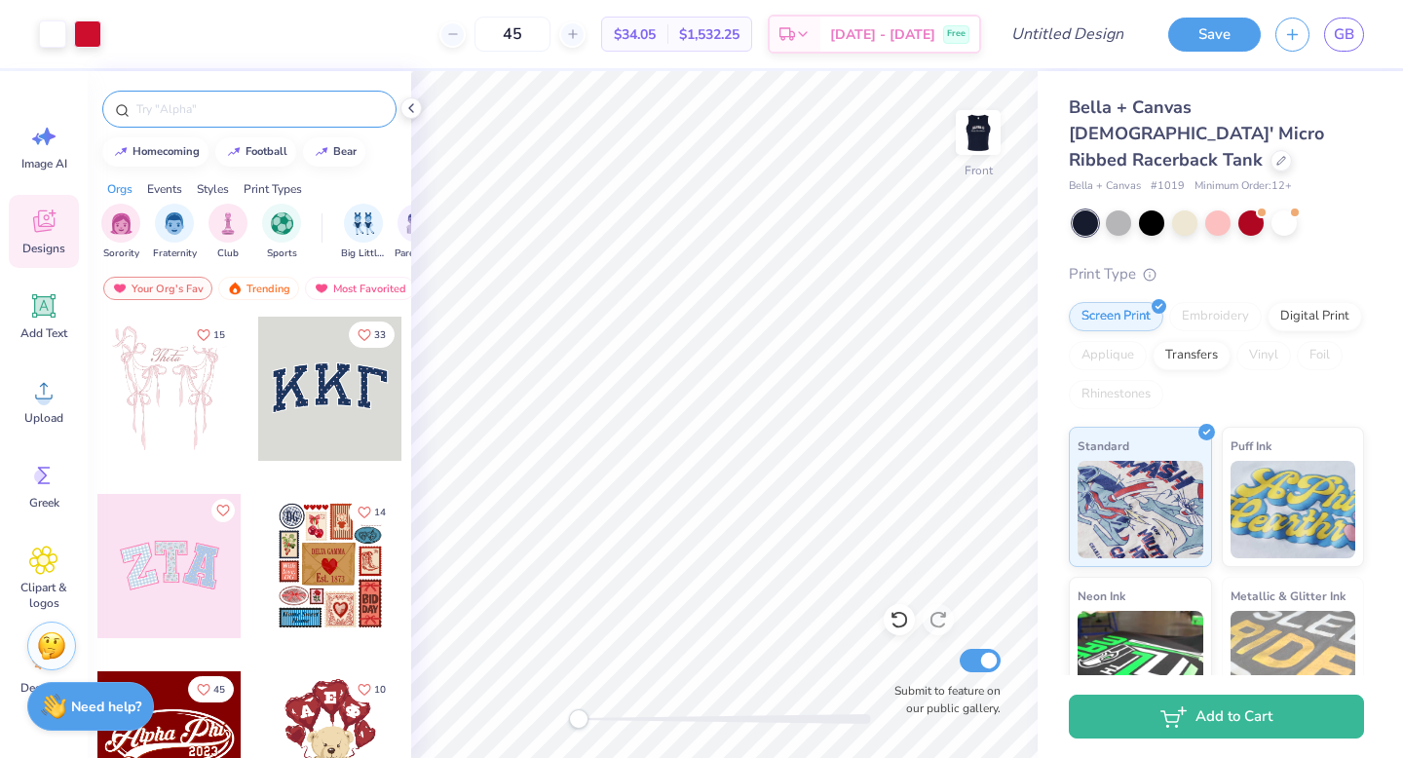
click at [308, 110] on input "text" at bounding box center [258, 108] width 249 height 19
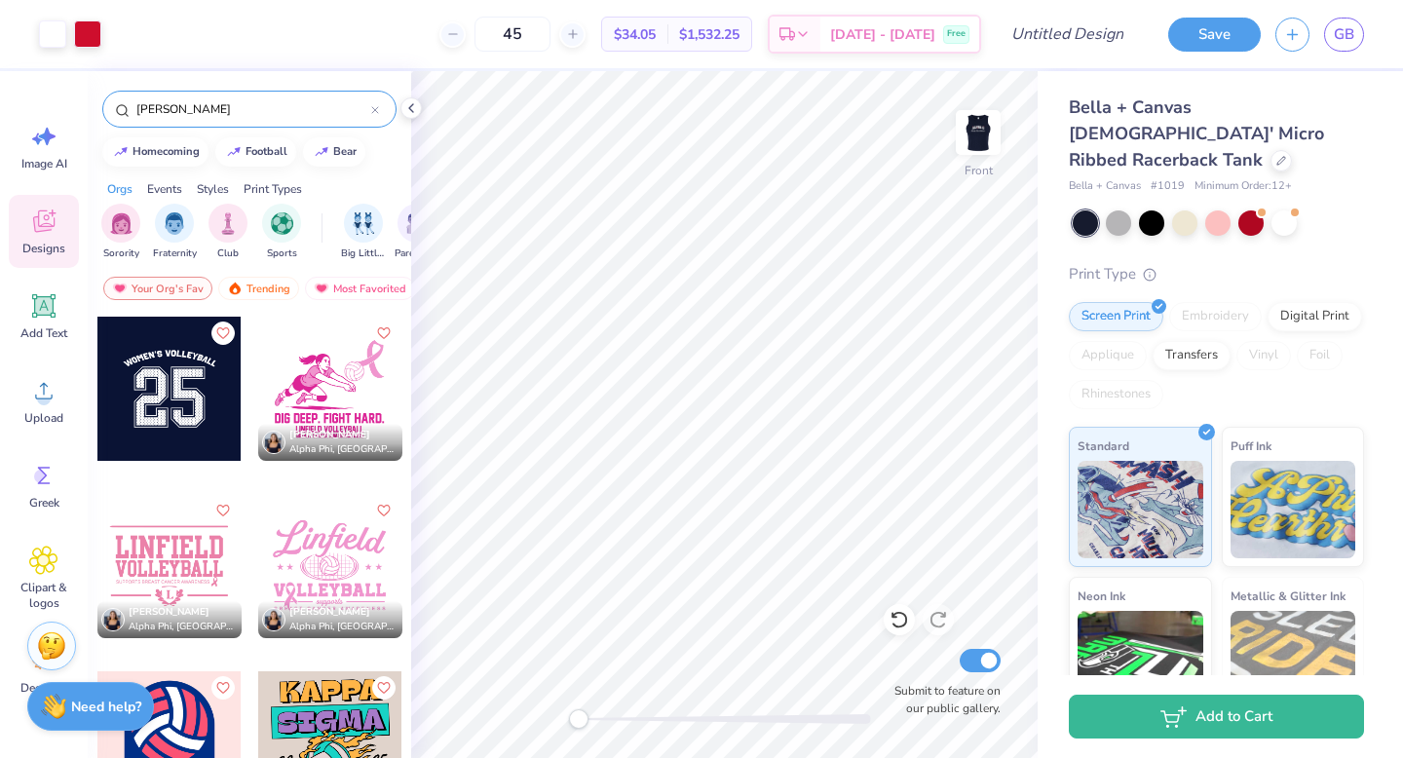
type input "voll"
click at [329, 473] on div "Camryn Hirst Alpha Phi, Linfield University" at bounding box center [330, 404] width 146 height 176
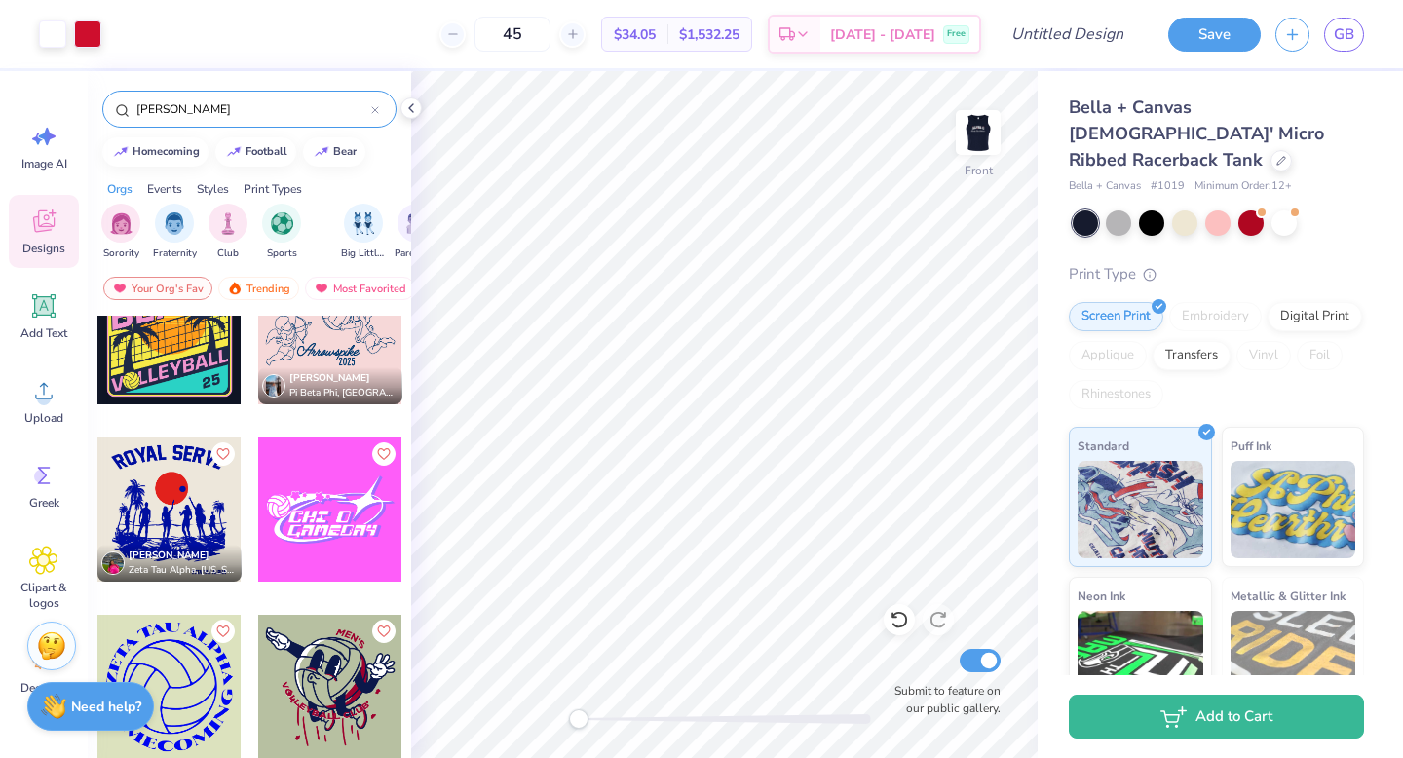
scroll to position [662, 0]
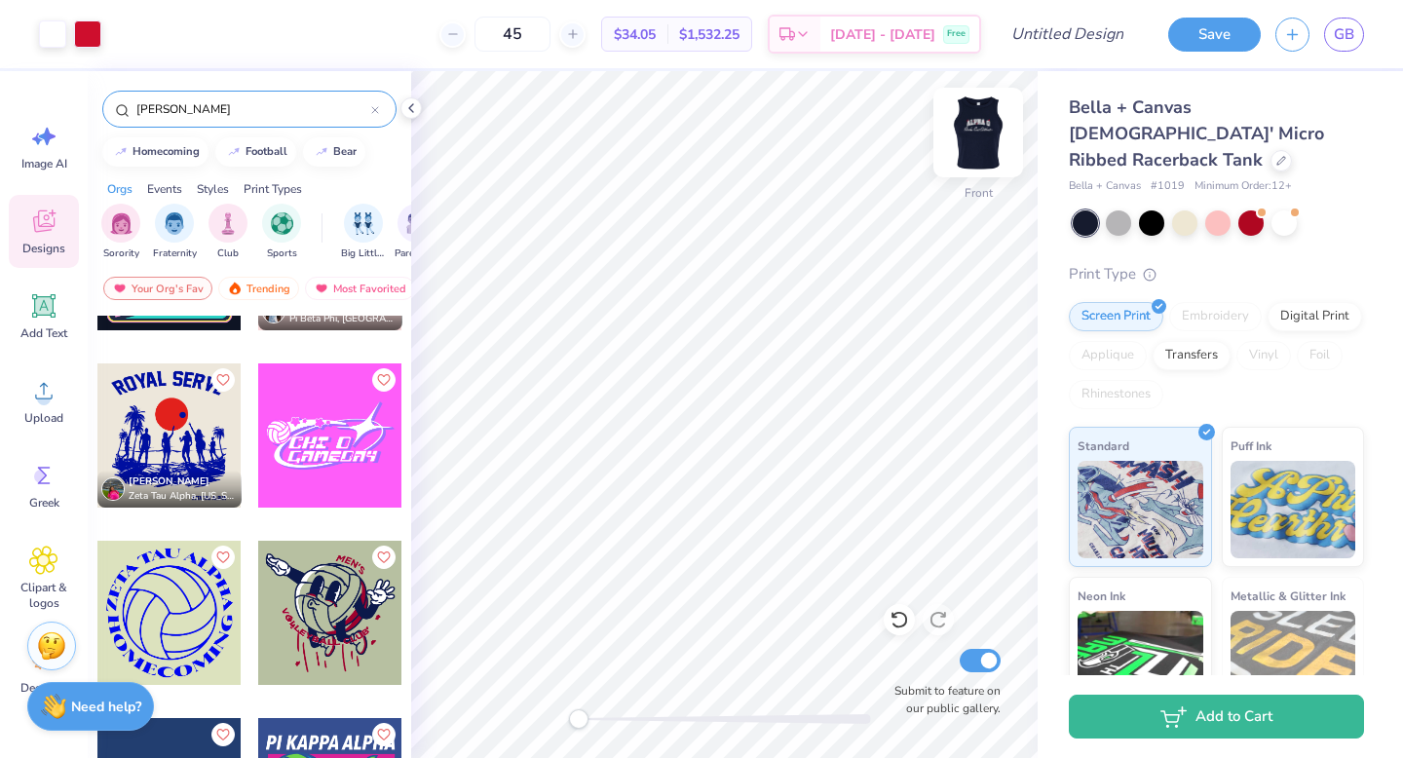
click at [976, 141] on img at bounding box center [978, 133] width 78 height 78
click at [976, 141] on img at bounding box center [977, 132] width 39 height 39
click at [968, 132] on img at bounding box center [978, 133] width 78 height 78
click at [983, 143] on img at bounding box center [978, 133] width 78 height 78
click at [240, 520] on div "Zoe Gonzalez Zeta Tau Alpha, California State University, Long Beach" at bounding box center [169, 450] width 146 height 176
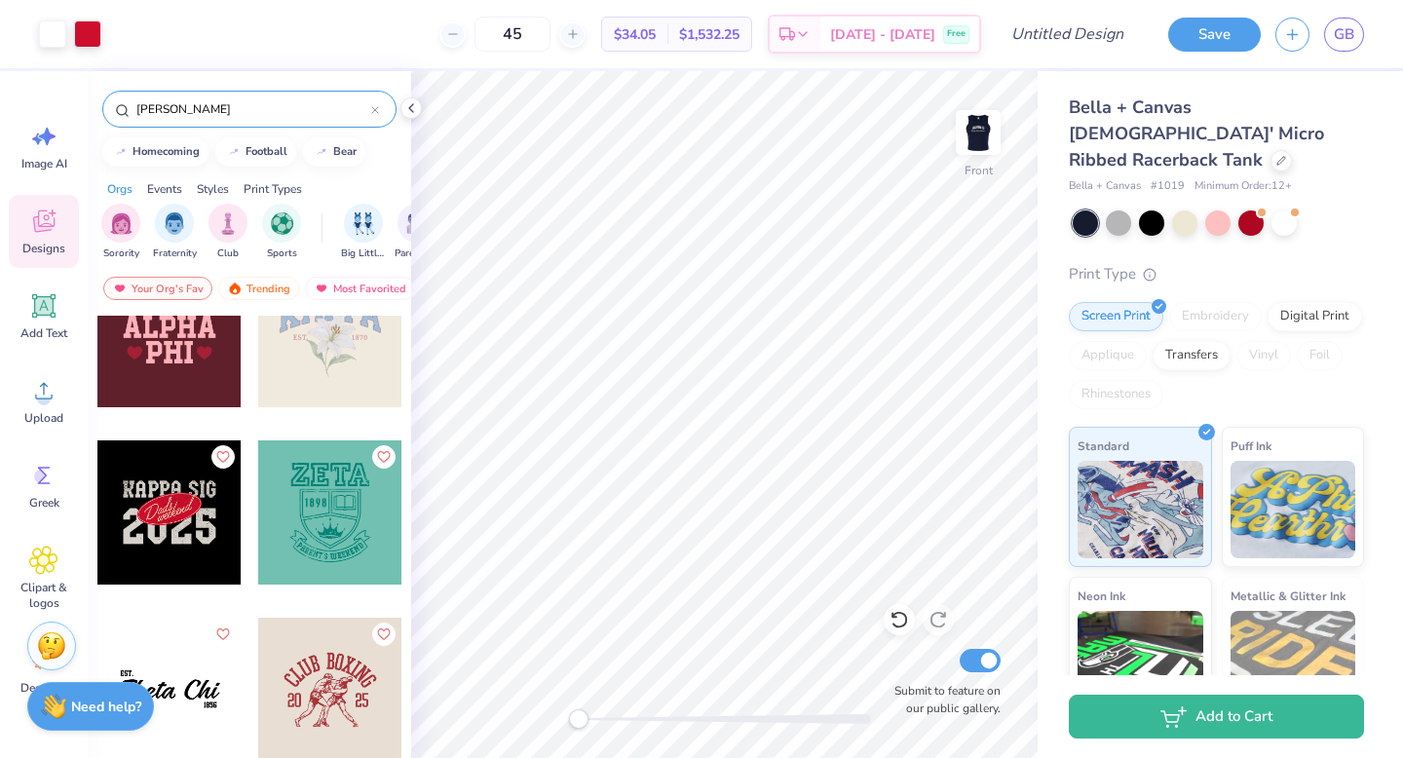
scroll to position [5922, 0]
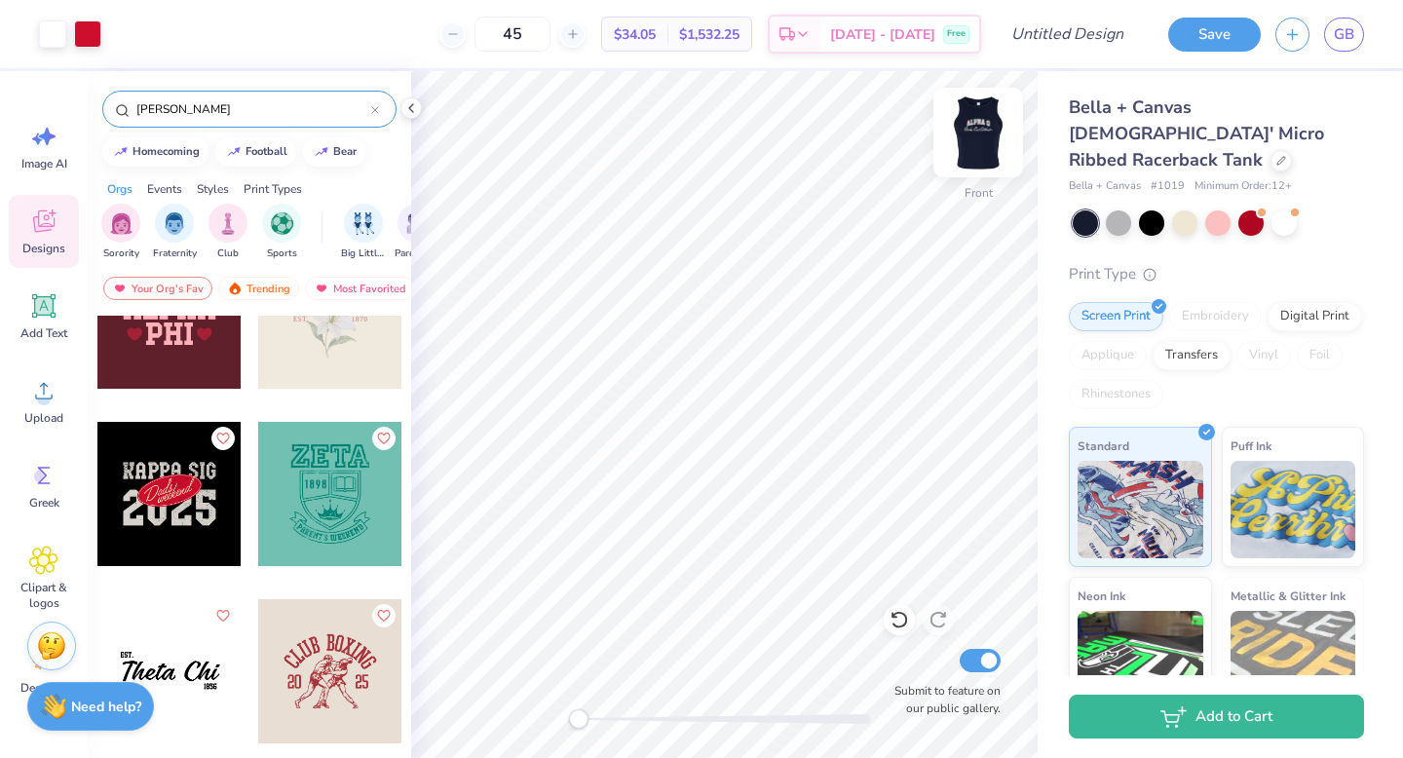
click at [987, 135] on img at bounding box center [978, 133] width 78 height 78
click at [987, 135] on img at bounding box center [977, 132] width 39 height 39
click at [988, 126] on img at bounding box center [978, 133] width 78 height 78
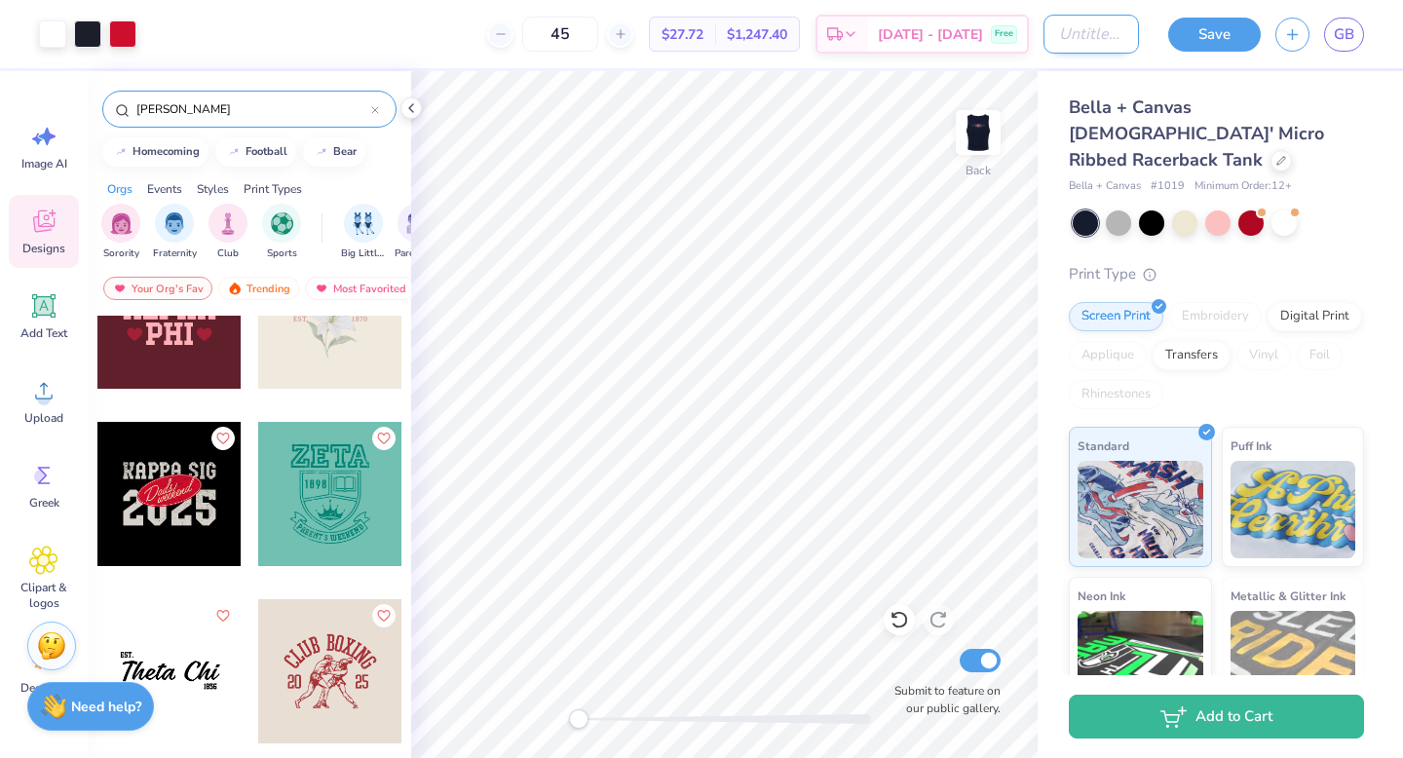
click at [1079, 36] on input "Design Title" at bounding box center [1090, 34] width 95 height 39
type input "Strike Out Tank Top"
click at [1202, 44] on button "Save" at bounding box center [1214, 32] width 93 height 34
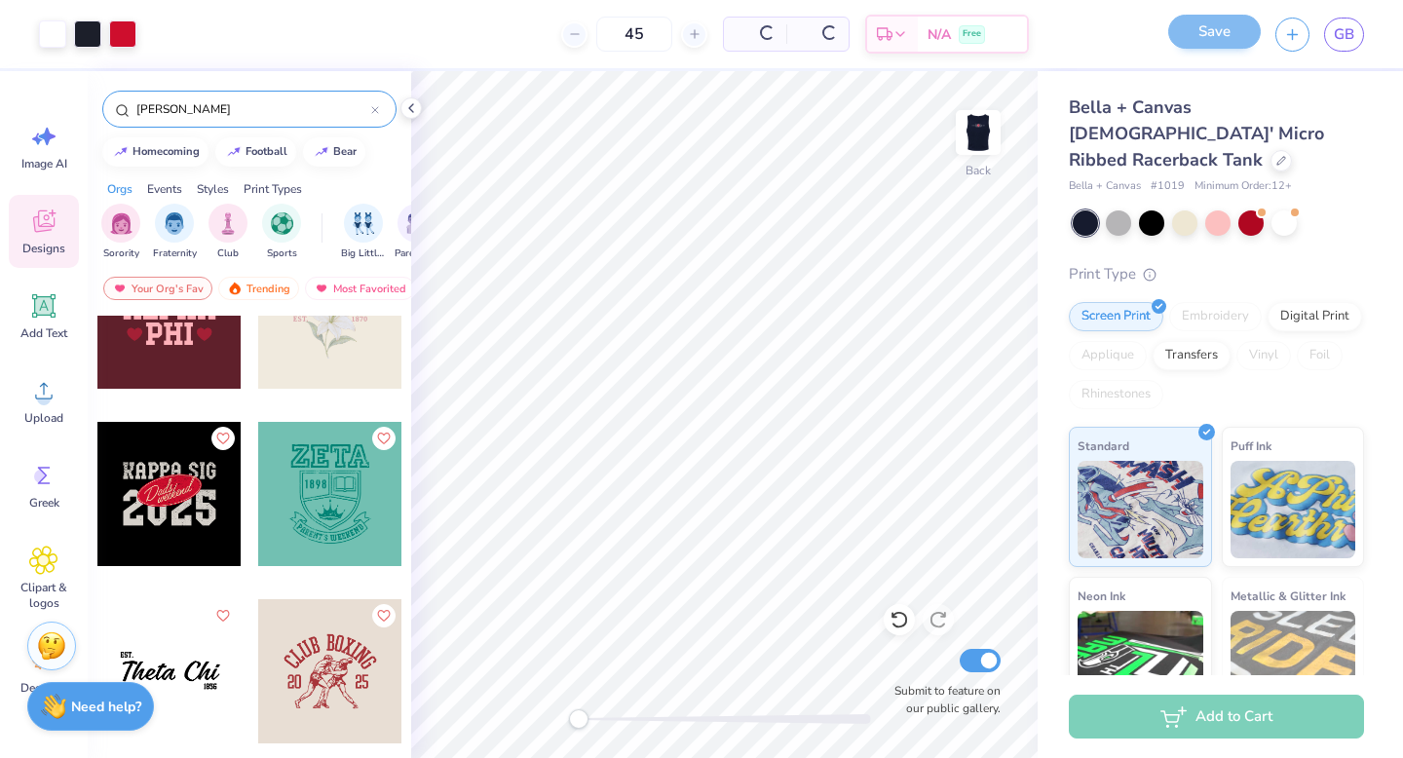
scroll to position [0, 0]
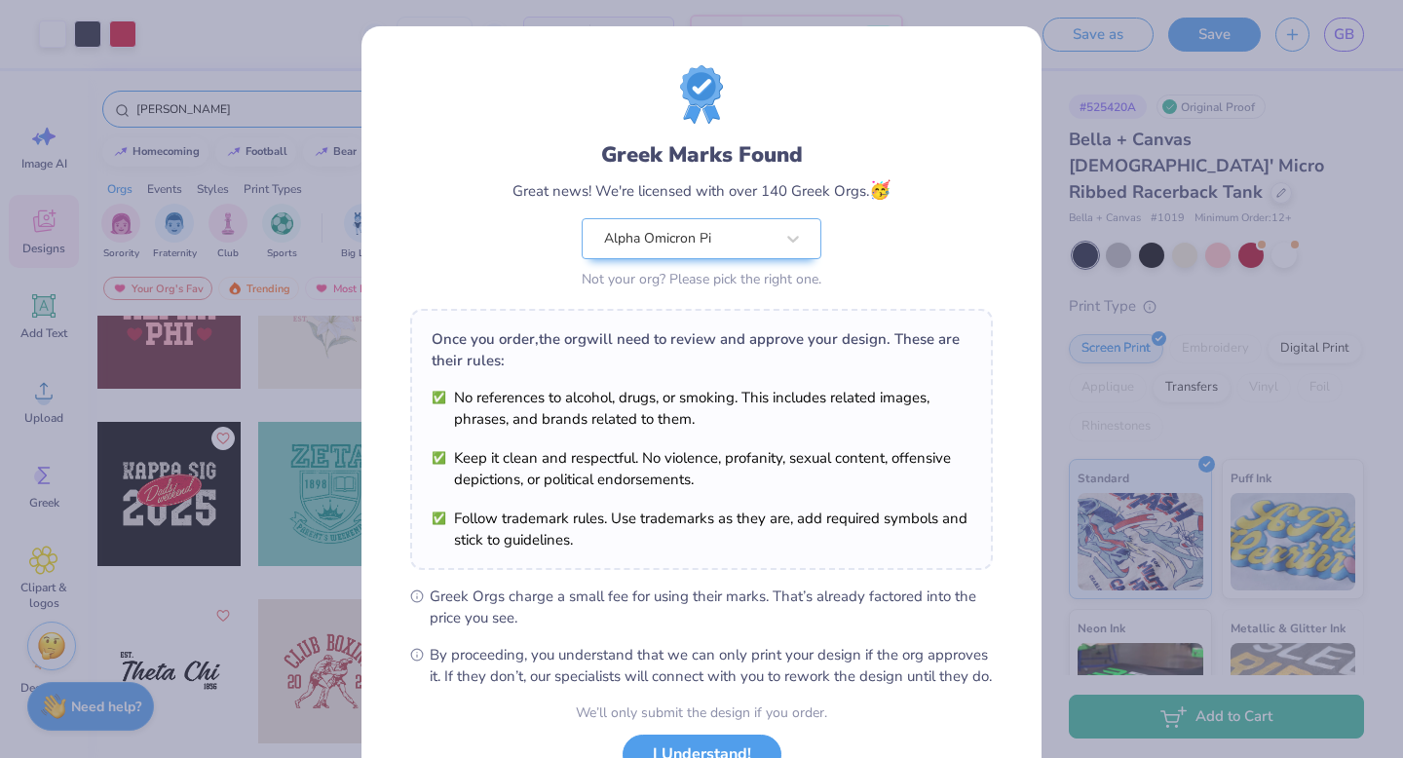
click at [1000, 235] on div "Greek Marks Found Great news! We're licensed with over 140 Greek Orgs. 🥳 Alpha …" at bounding box center [701, 445] width 680 height 838
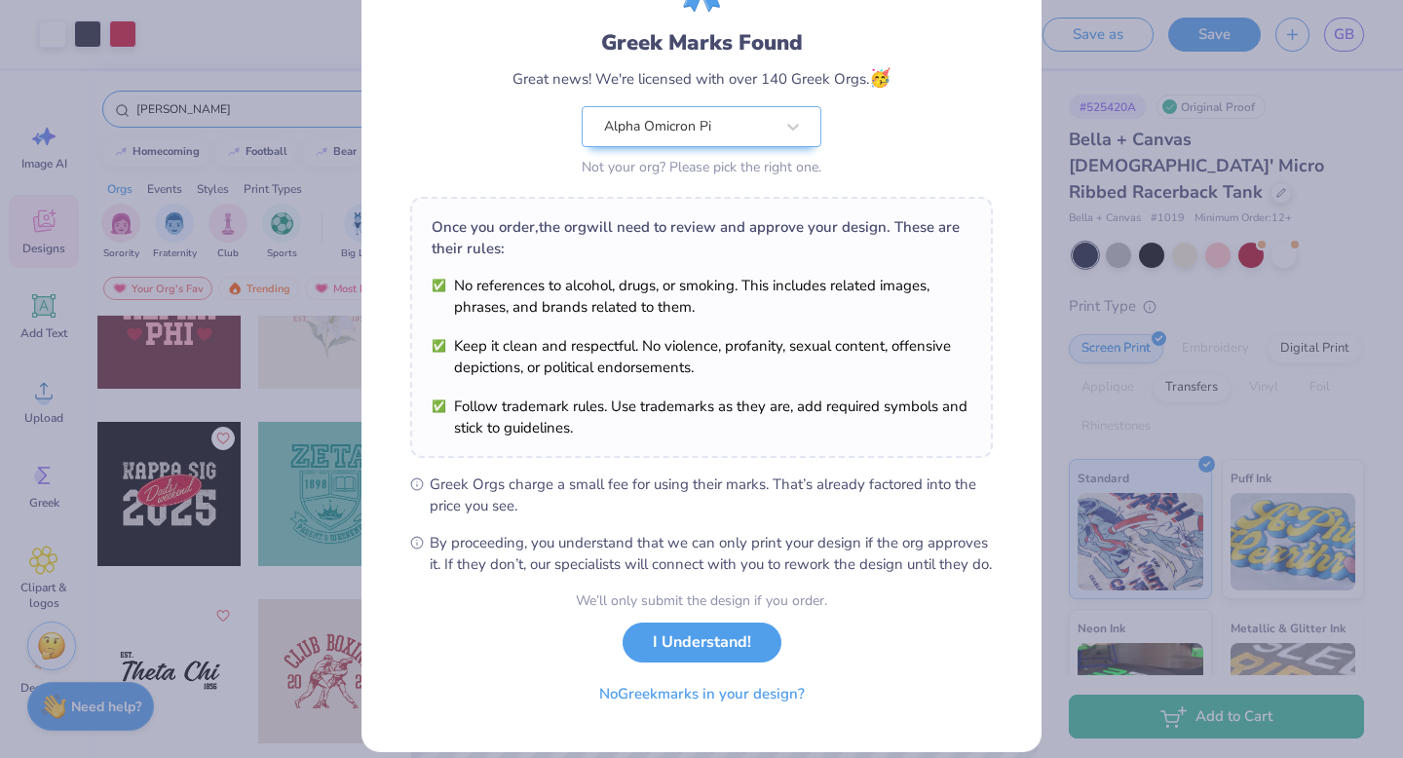
scroll to position [154, 0]
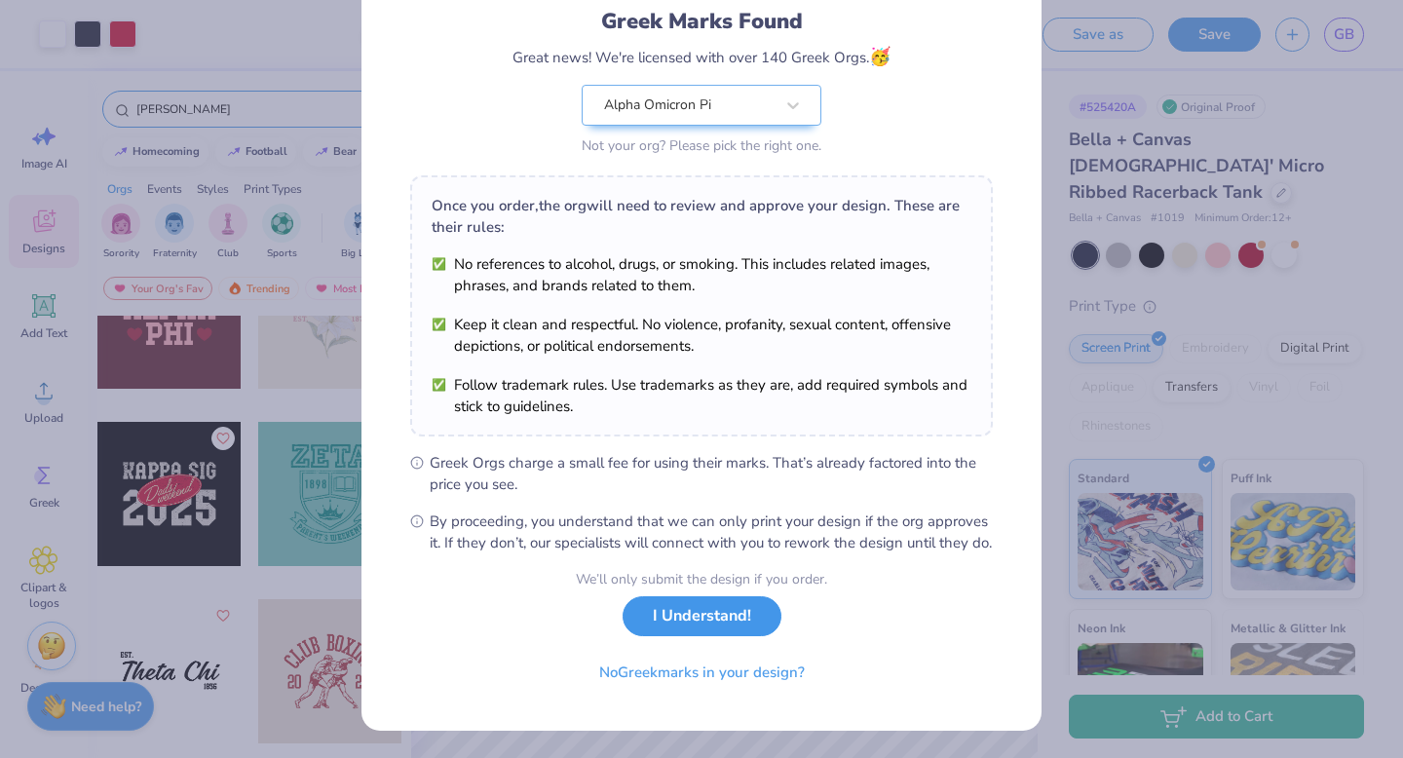
click at [733, 609] on button "I Understand!" at bounding box center [701, 616] width 159 height 40
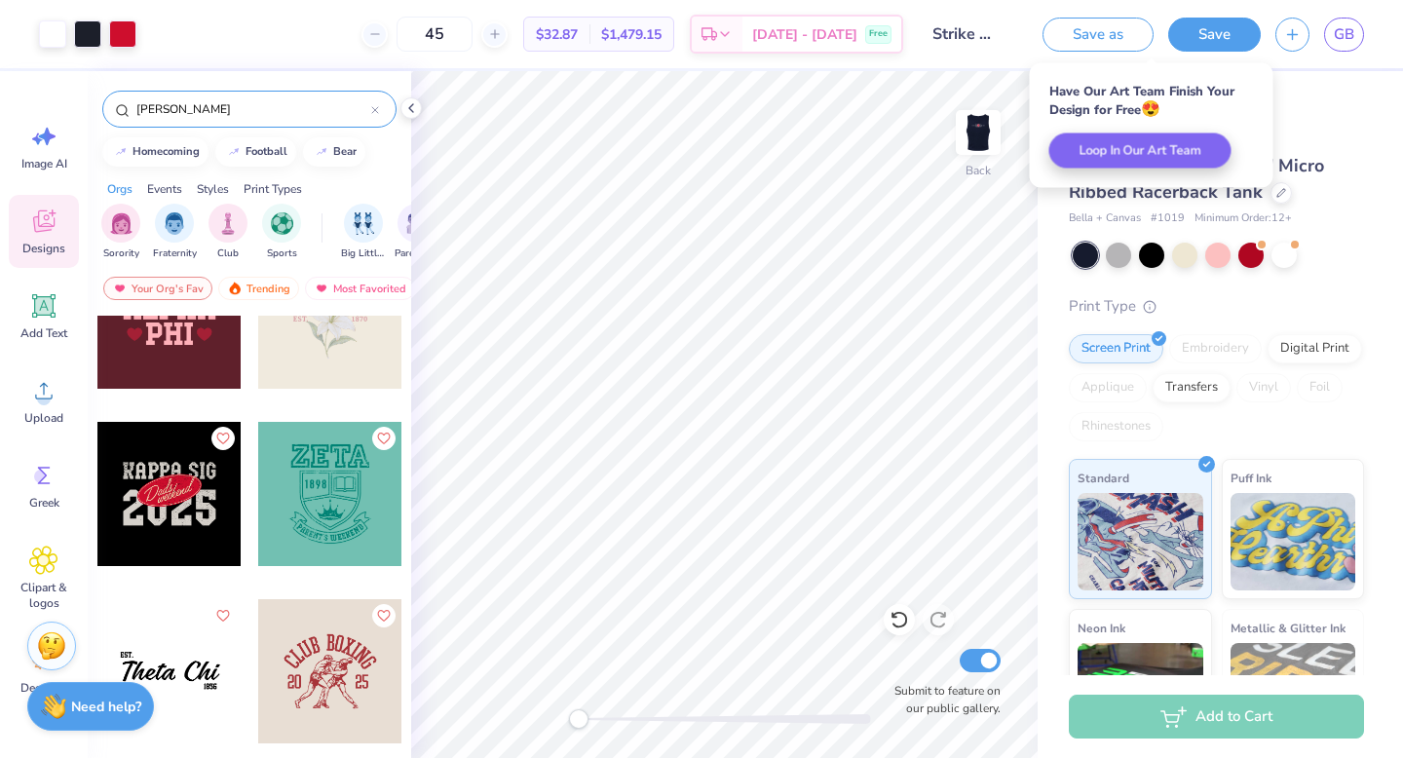
scroll to position [0, 0]
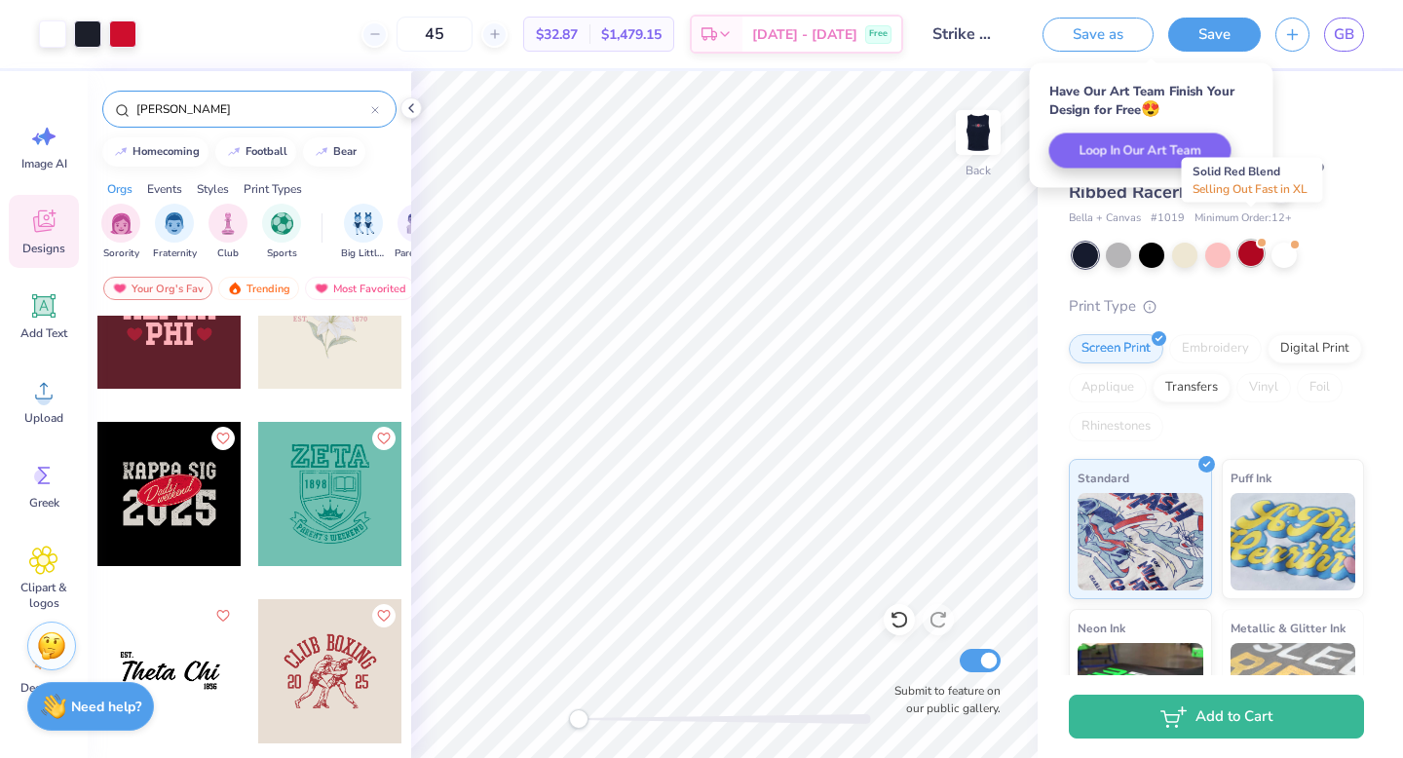
click at [1259, 241] on div at bounding box center [1250, 253] width 25 height 25
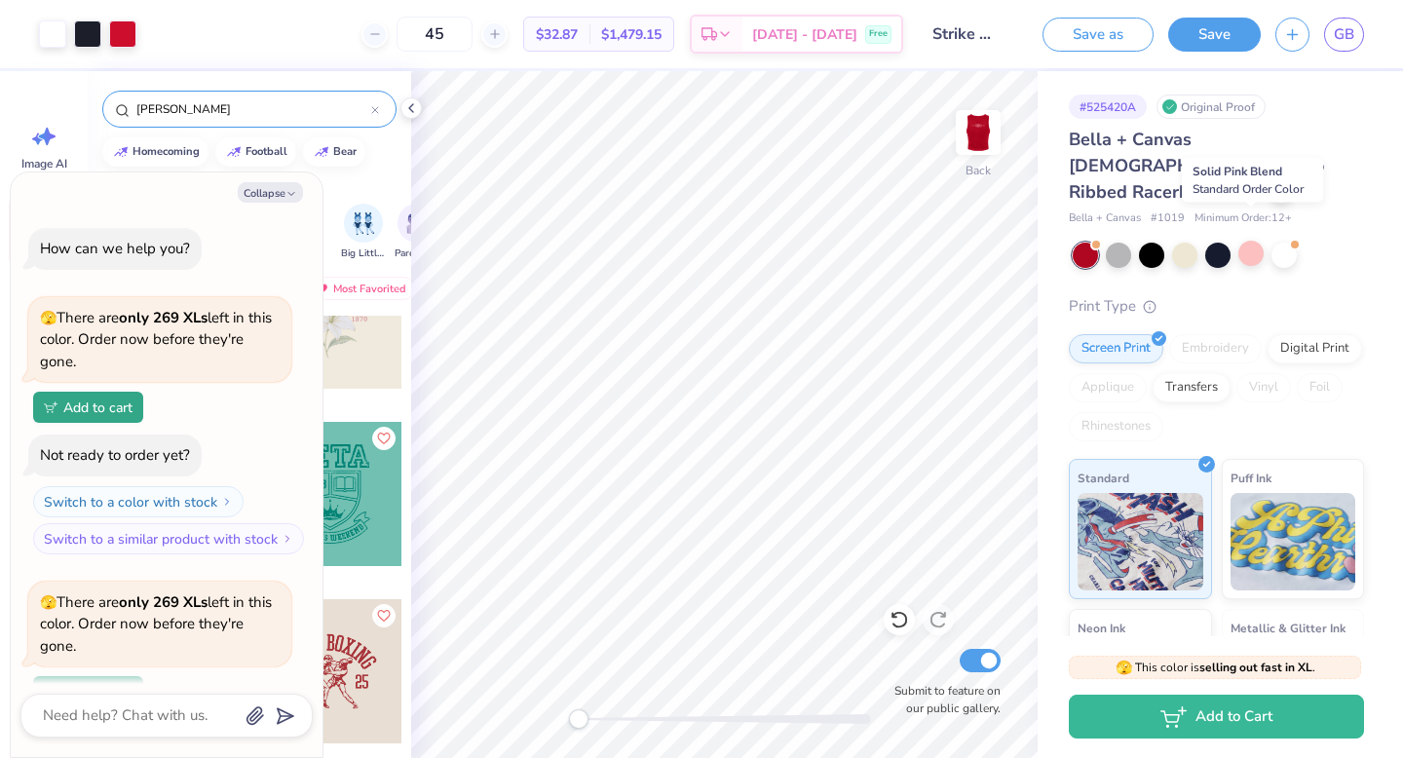
scroll to position [169, 0]
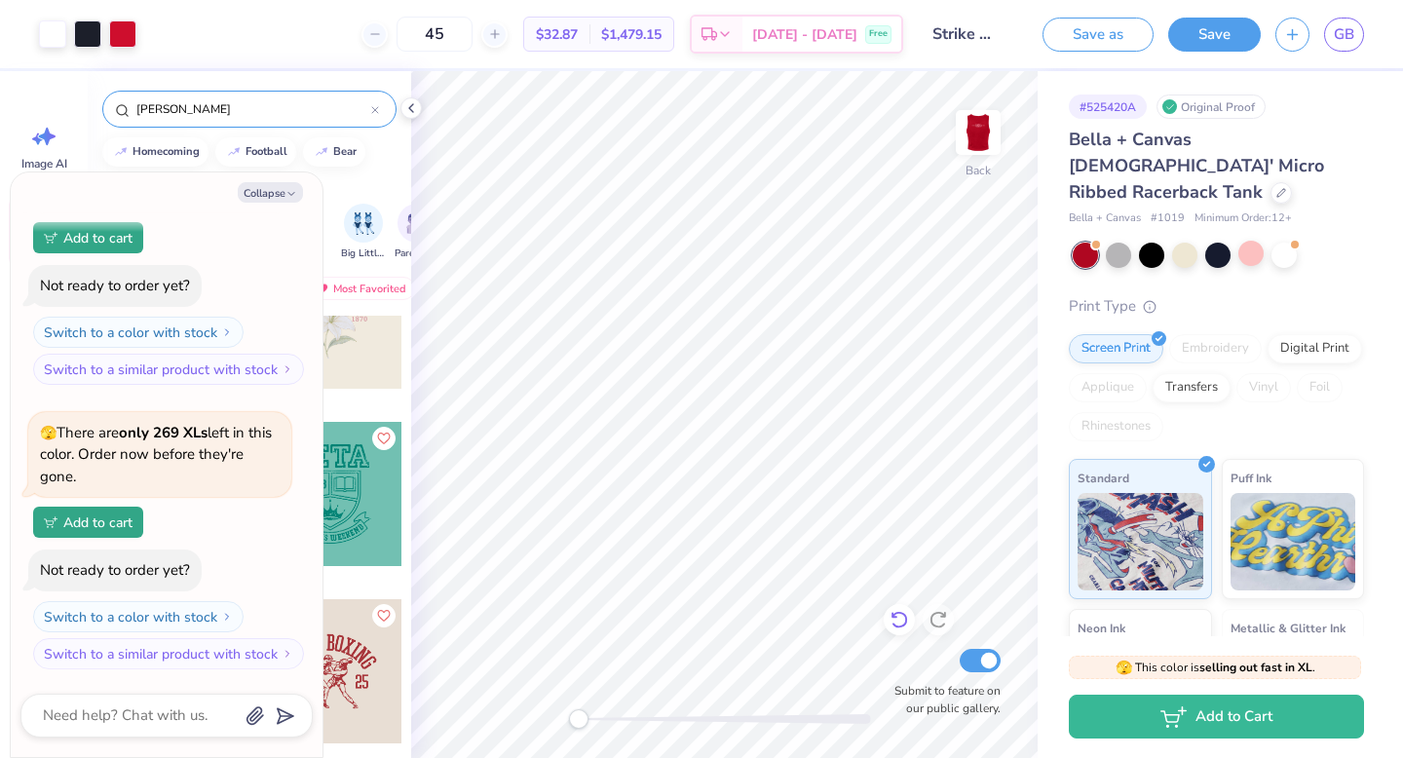
click at [891, 618] on icon at bounding box center [898, 619] width 19 height 19
click at [1260, 241] on div at bounding box center [1250, 253] width 25 height 25
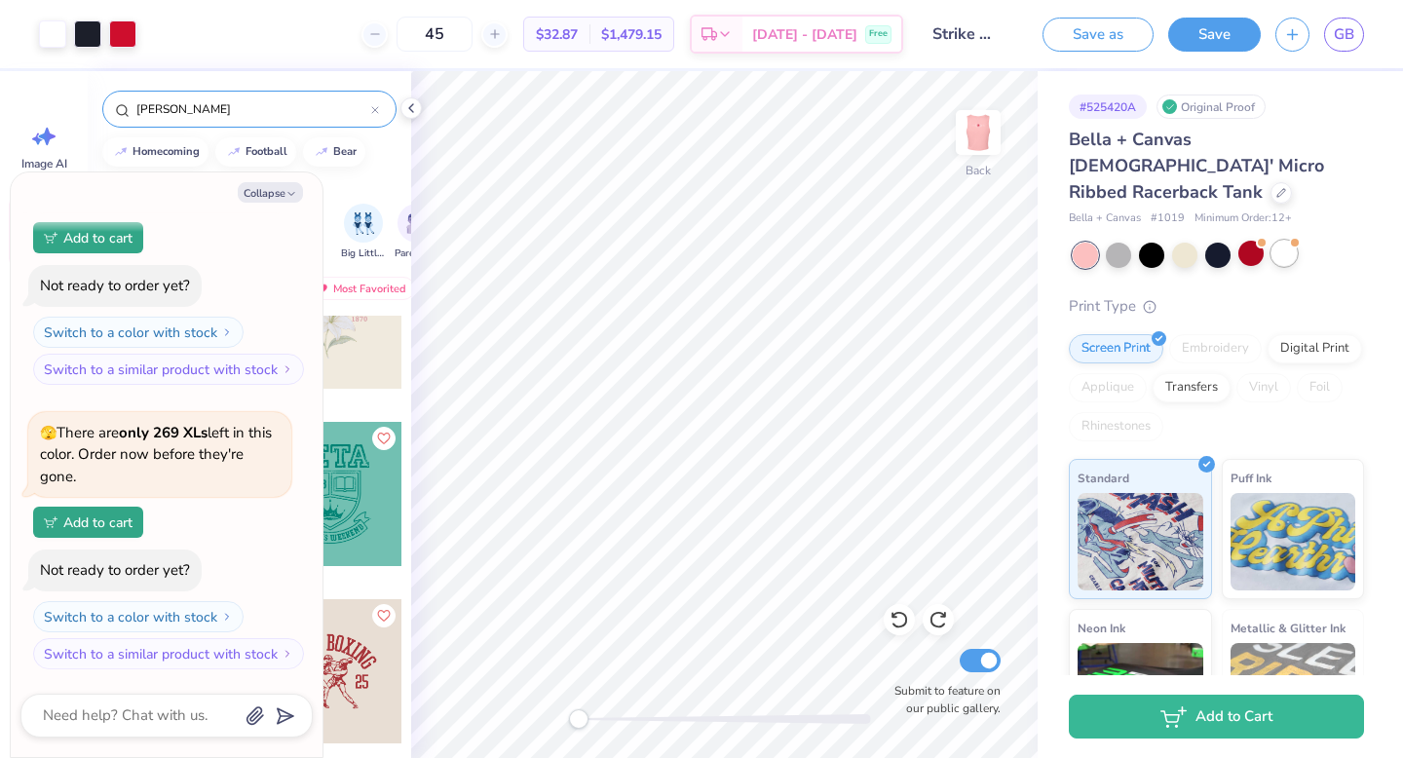
click at [1281, 241] on div at bounding box center [1283, 253] width 25 height 25
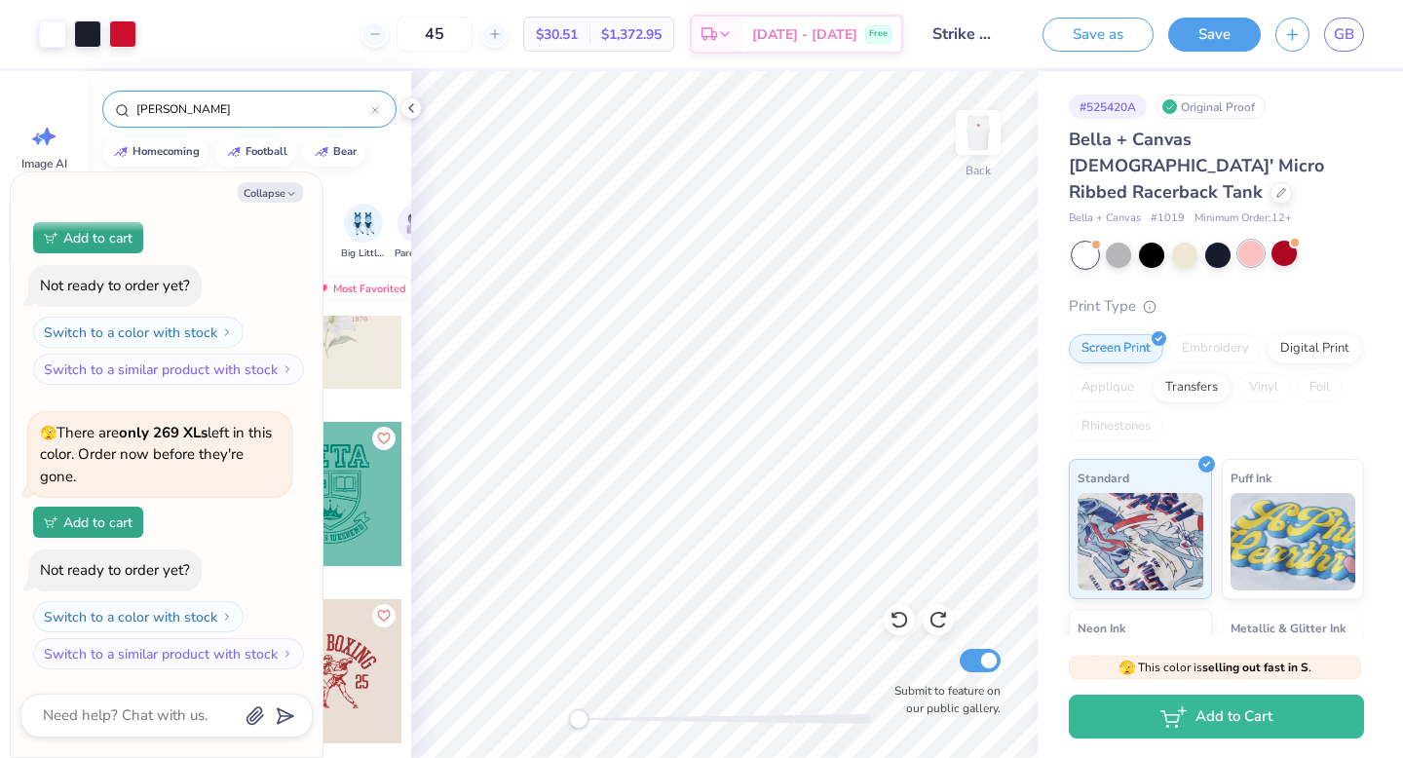
scroll to position [454, 0]
click at [1152, 241] on div at bounding box center [1151, 253] width 25 height 25
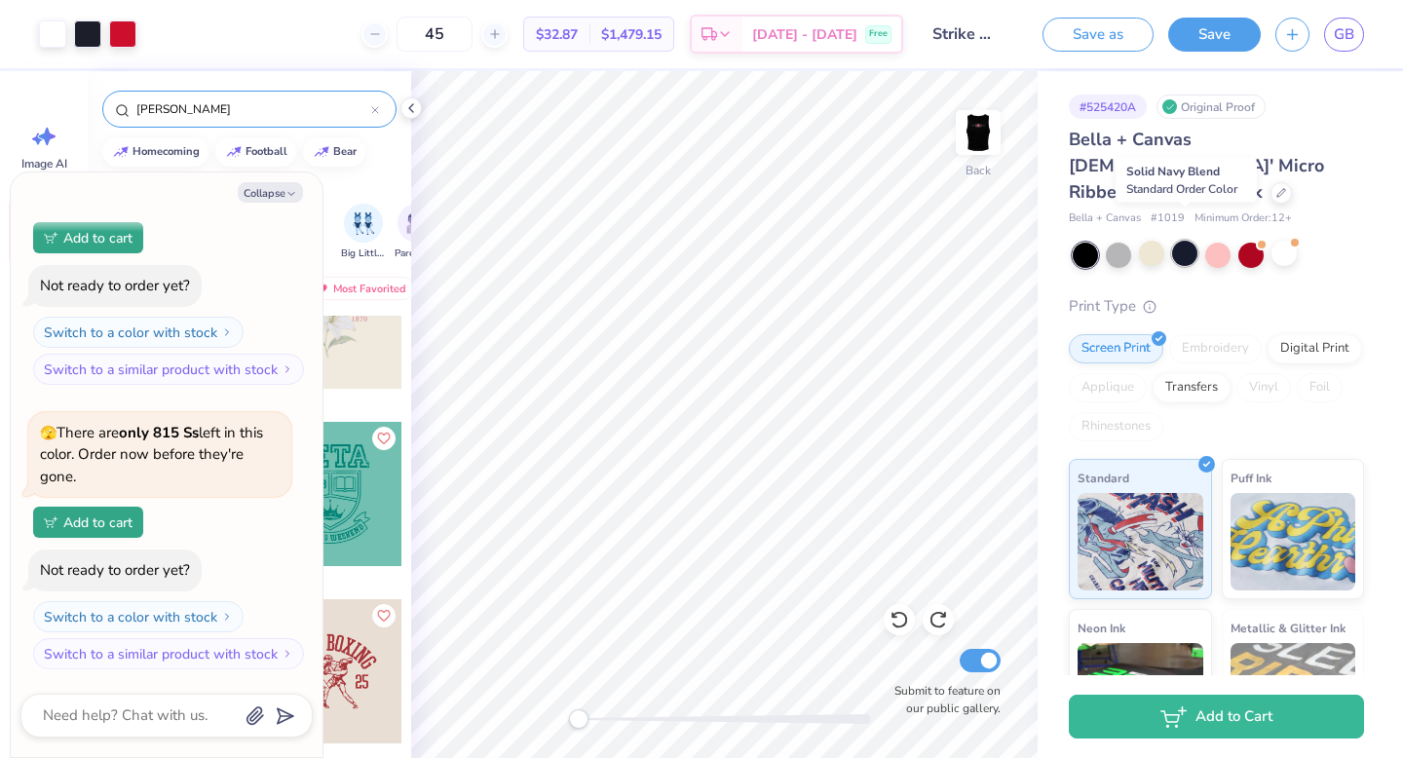
click at [1189, 241] on div at bounding box center [1184, 253] width 25 height 25
click at [1343, 23] on span "GB" at bounding box center [1343, 34] width 20 height 22
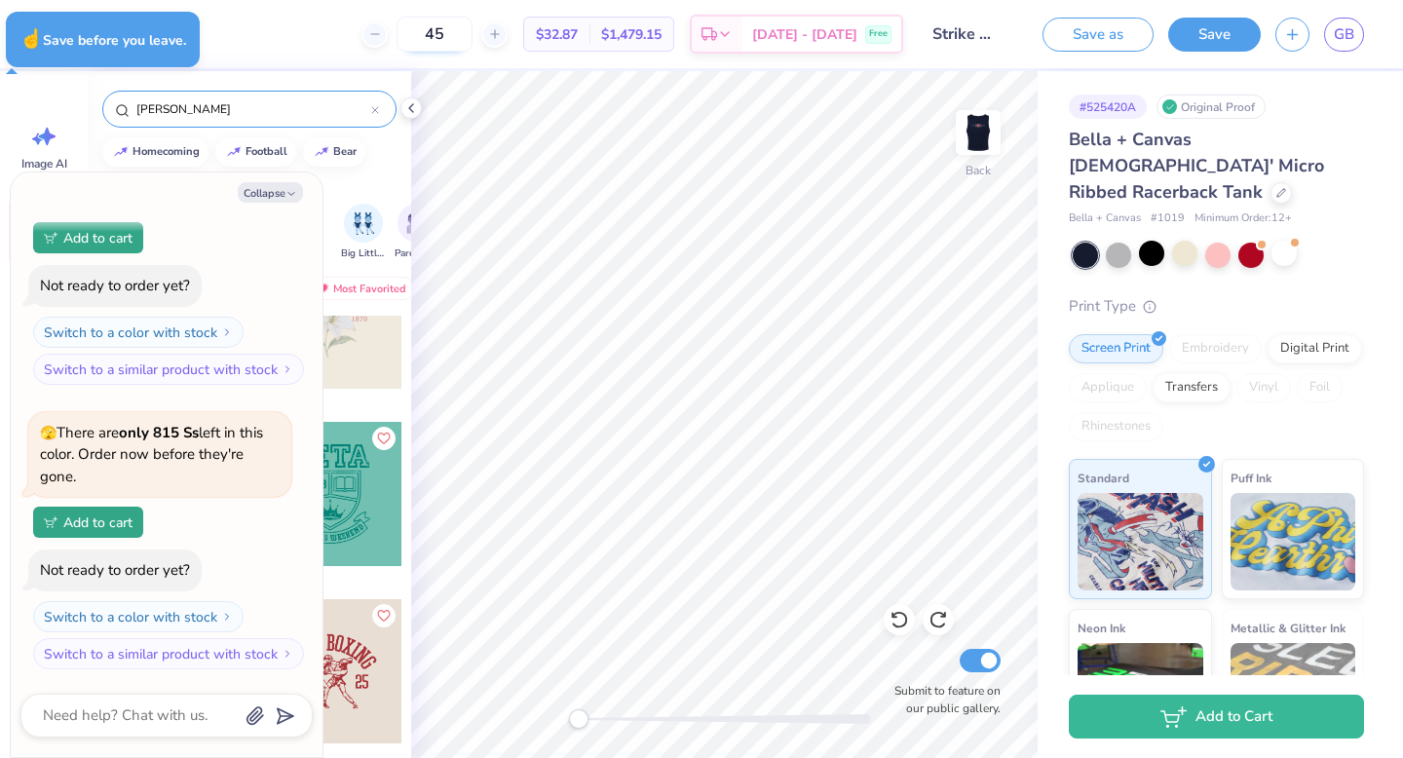
type textarea "x"
